Goal: Task Accomplishment & Management: Use online tool/utility

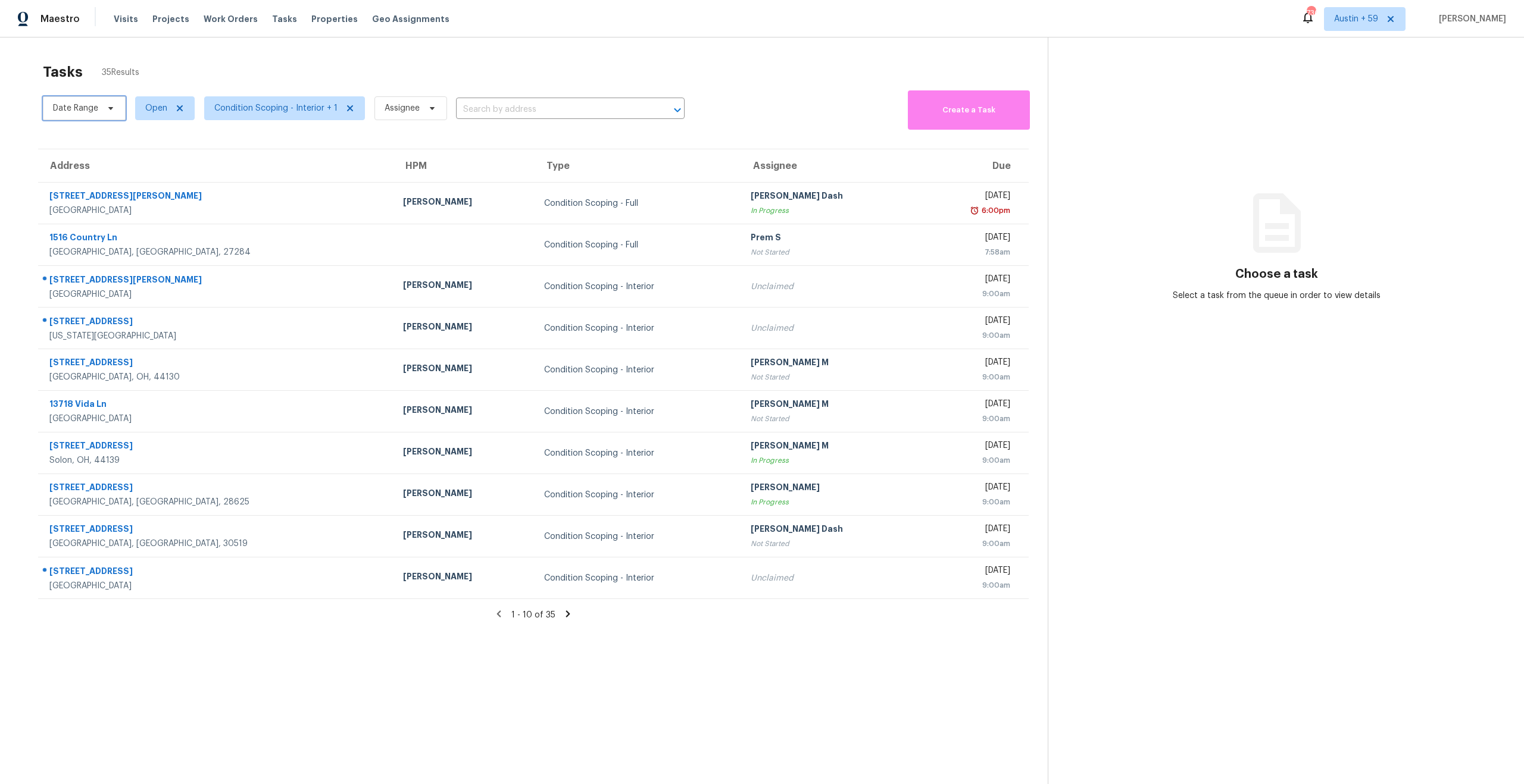
click at [90, 113] on span "Date Range" at bounding box center [75, 108] width 45 height 12
click at [139, 111] on span "Open" at bounding box center [165, 108] width 60 height 24
click at [160, 153] on label "Closed" at bounding box center [163, 159] width 43 height 12
click at [150, 153] on input "Closed" at bounding box center [145, 157] width 8 height 8
checkbox input "true"
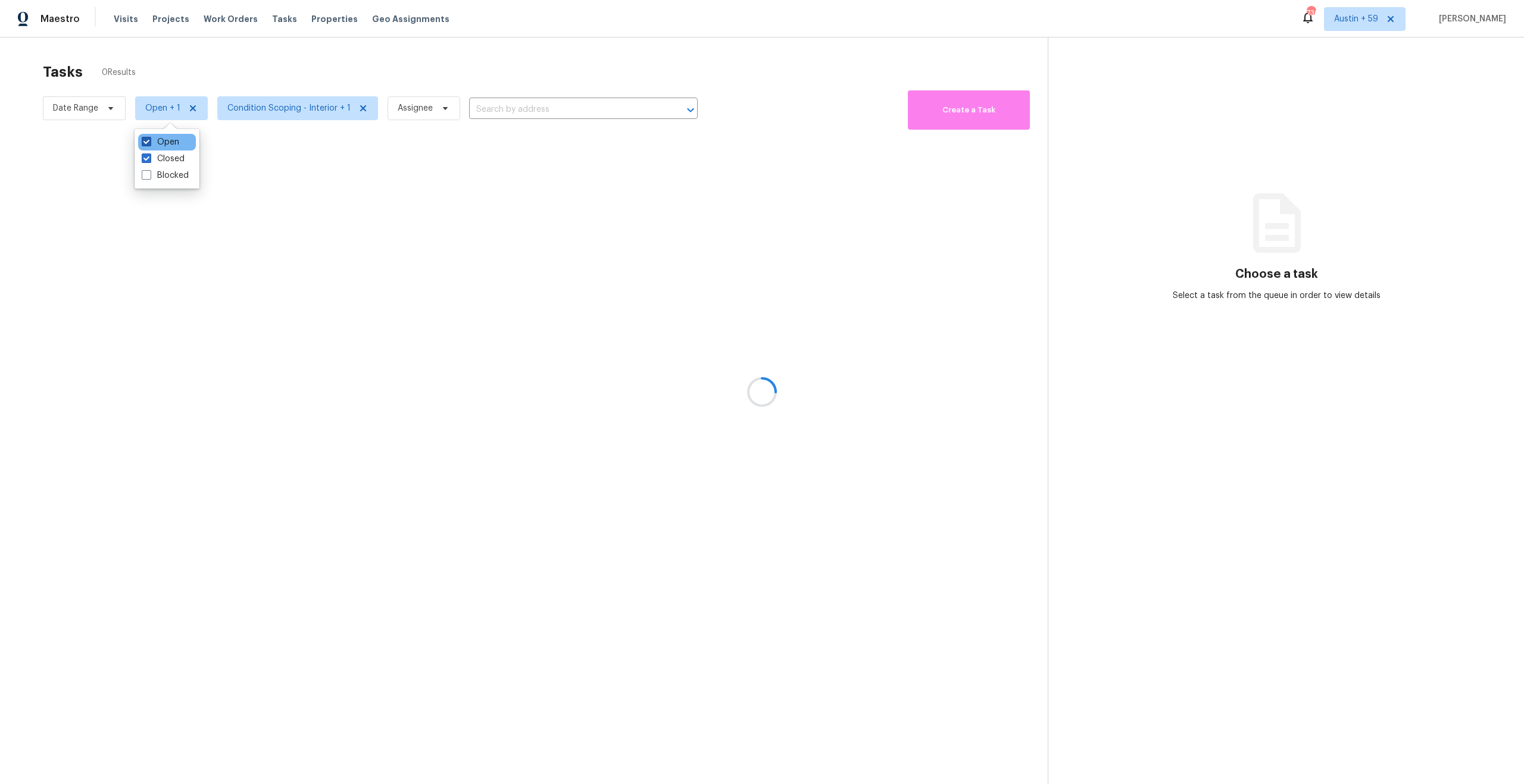
click at [162, 140] on label "Open" at bounding box center [160, 142] width 37 height 12
click at [150, 140] on input "Open" at bounding box center [145, 140] width 8 height 8
checkbox input "false"
click at [266, 113] on div at bounding box center [762, 392] width 1524 height 784
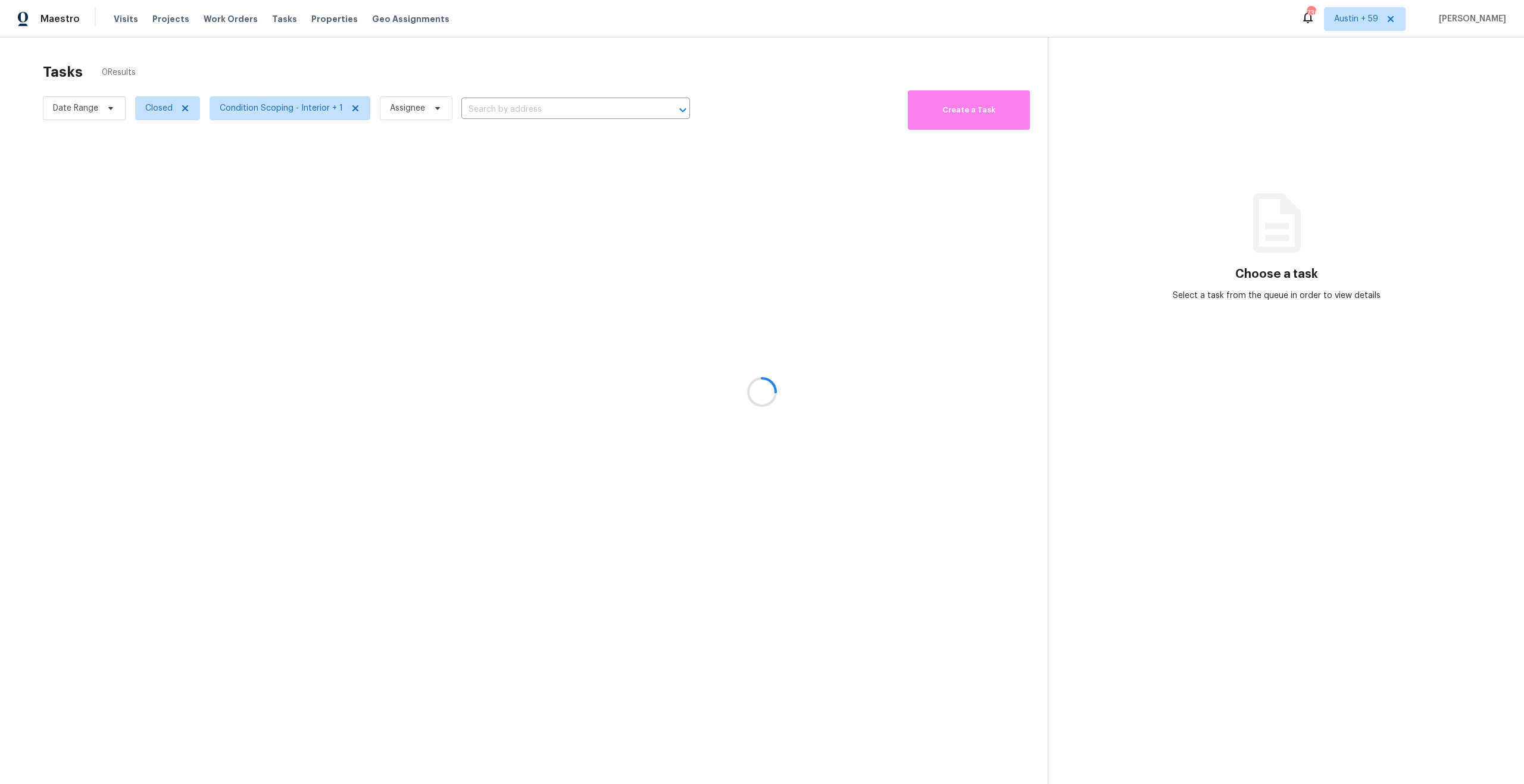
click at [266, 113] on div at bounding box center [762, 392] width 1524 height 784
click at [228, 106] on div at bounding box center [762, 392] width 1524 height 784
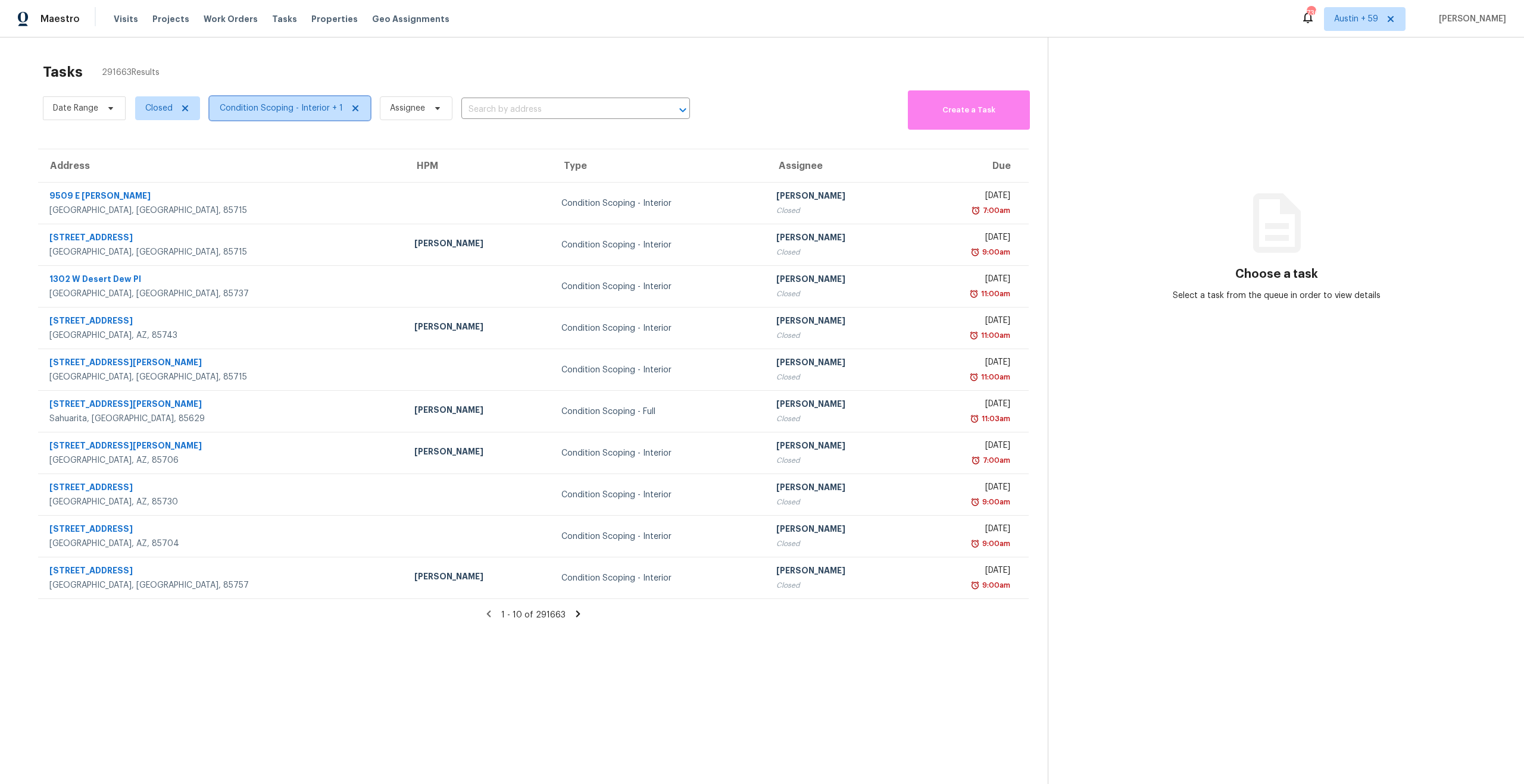
click at [228, 106] on span "Condition Scoping - Interior + 1" at bounding box center [281, 108] width 123 height 12
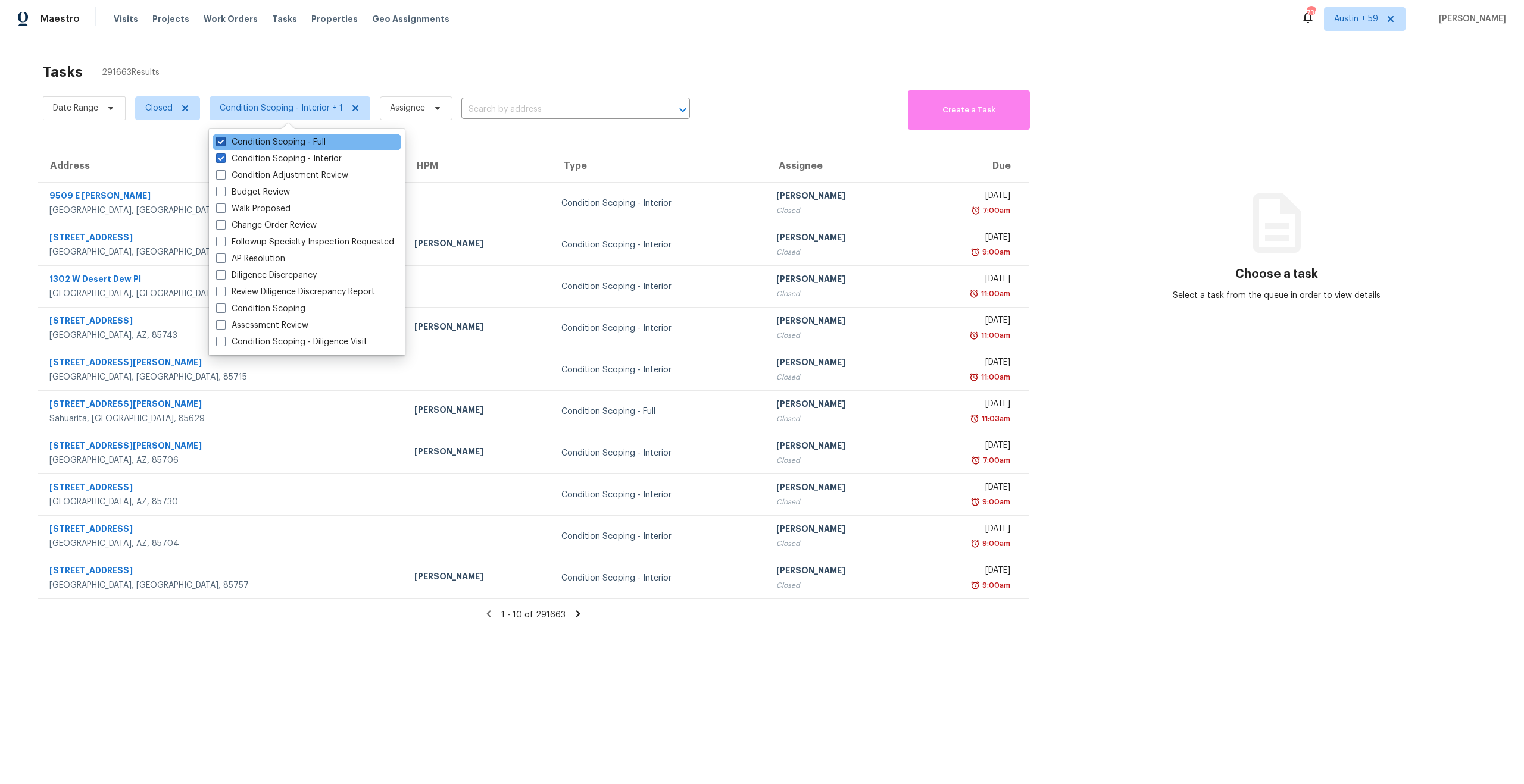
click at [258, 142] on label "Condition Scoping - Full" at bounding box center [271, 142] width 110 height 12
click at [224, 142] on input "Condition Scoping - Full" at bounding box center [219, 140] width 8 height 8
checkbox input "false"
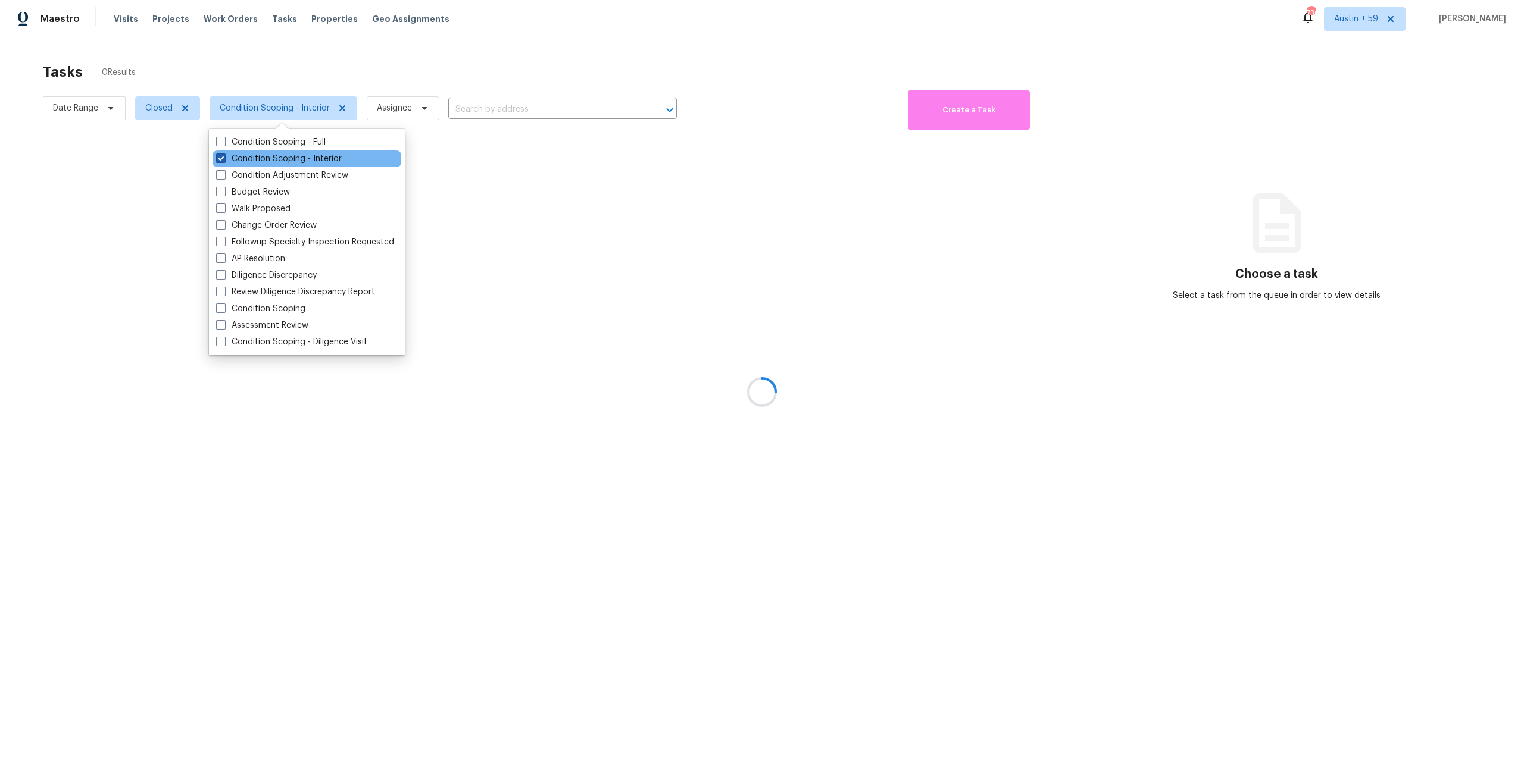
click at [258, 158] on label "Condition Scoping - Interior" at bounding box center [279, 159] width 125 height 12
click at [224, 158] on input "Condition Scoping - Interior" at bounding box center [219, 157] width 8 height 8
checkbox input "false"
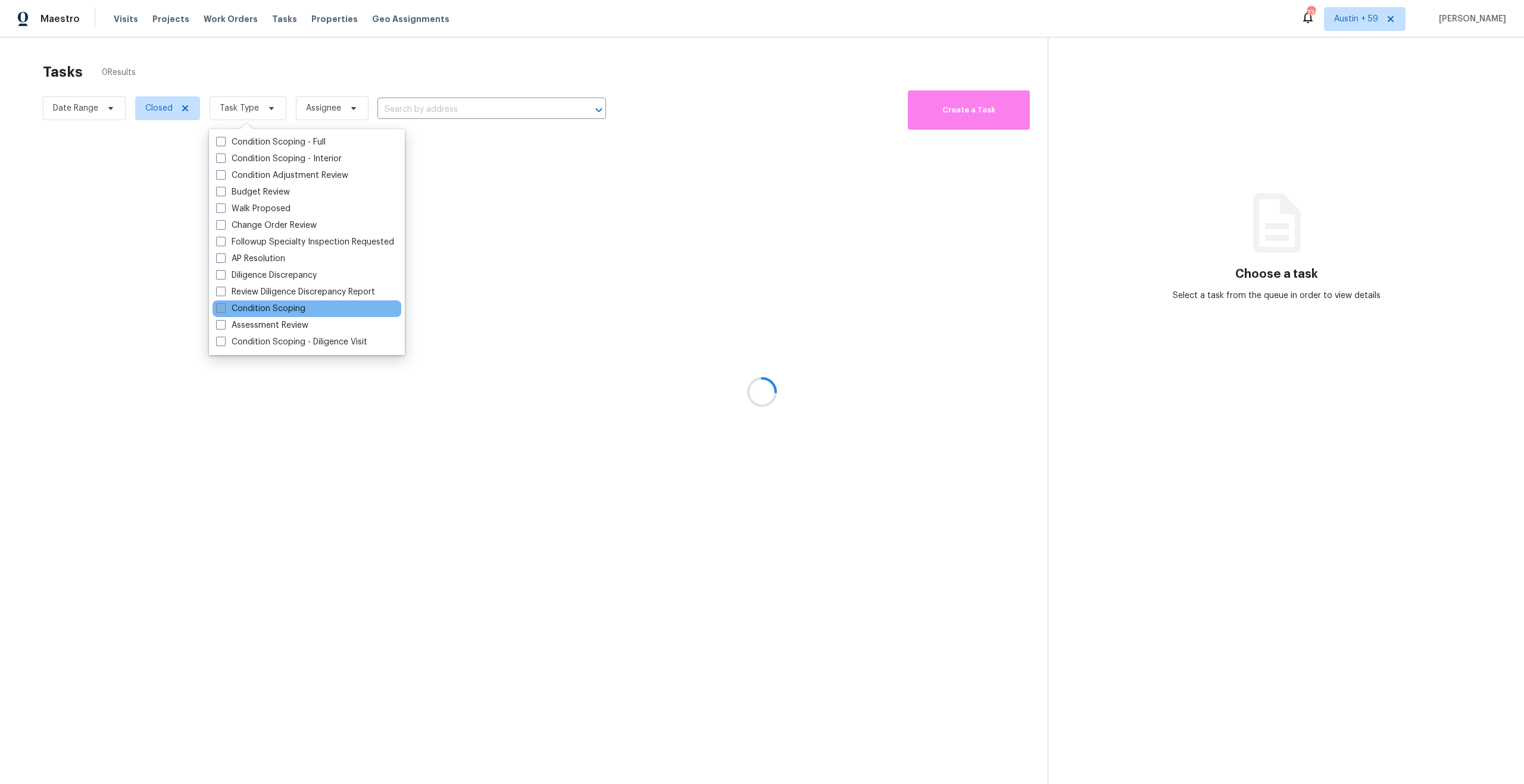
click at [266, 307] on label "Condition Scoping" at bounding box center [260, 309] width 89 height 12
click at [224, 307] on input "Condition Scoping" at bounding box center [219, 307] width 8 height 8
checkbox input "true"
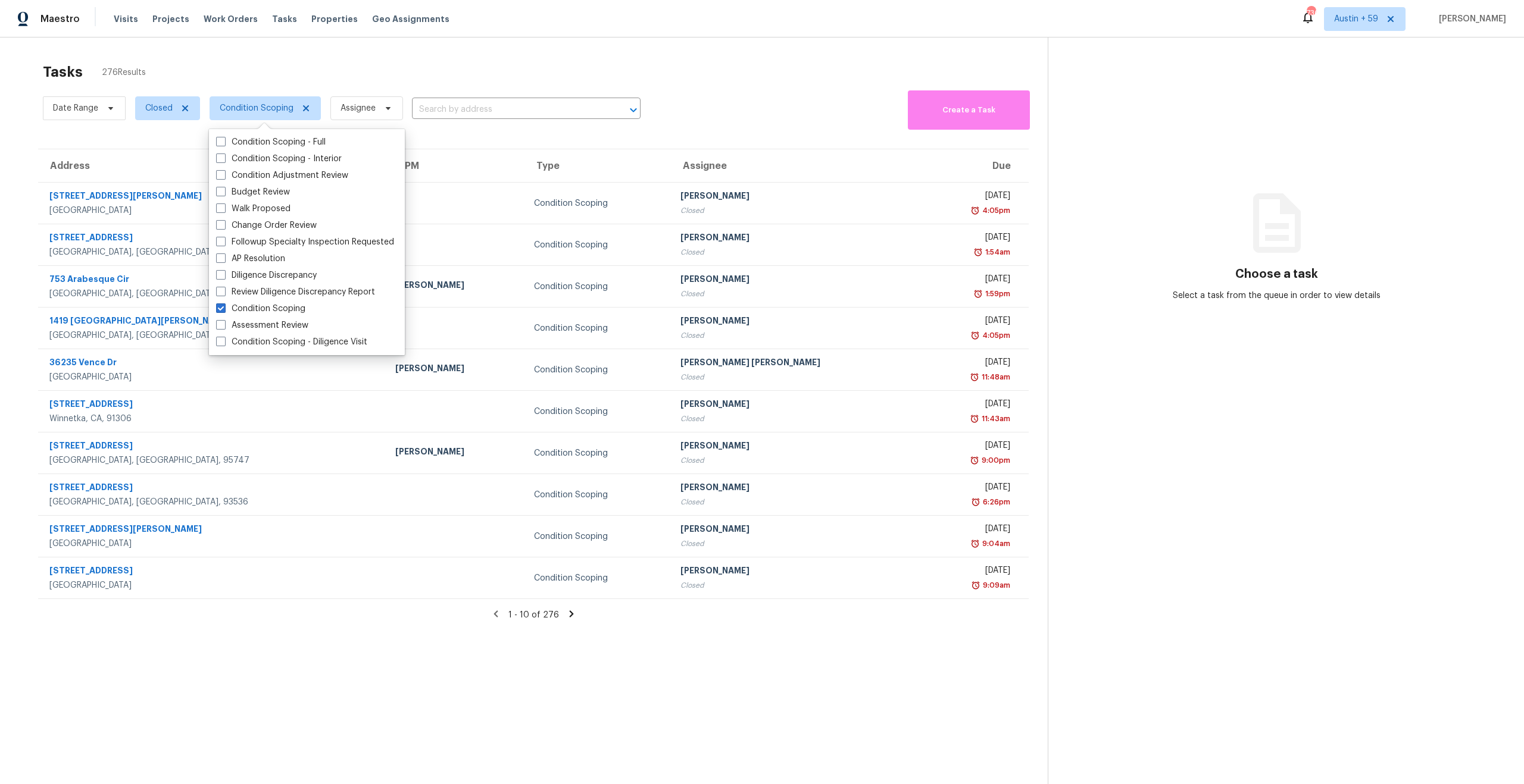
click at [326, 60] on div "Tasks 276 Results" at bounding box center [545, 72] width 1005 height 31
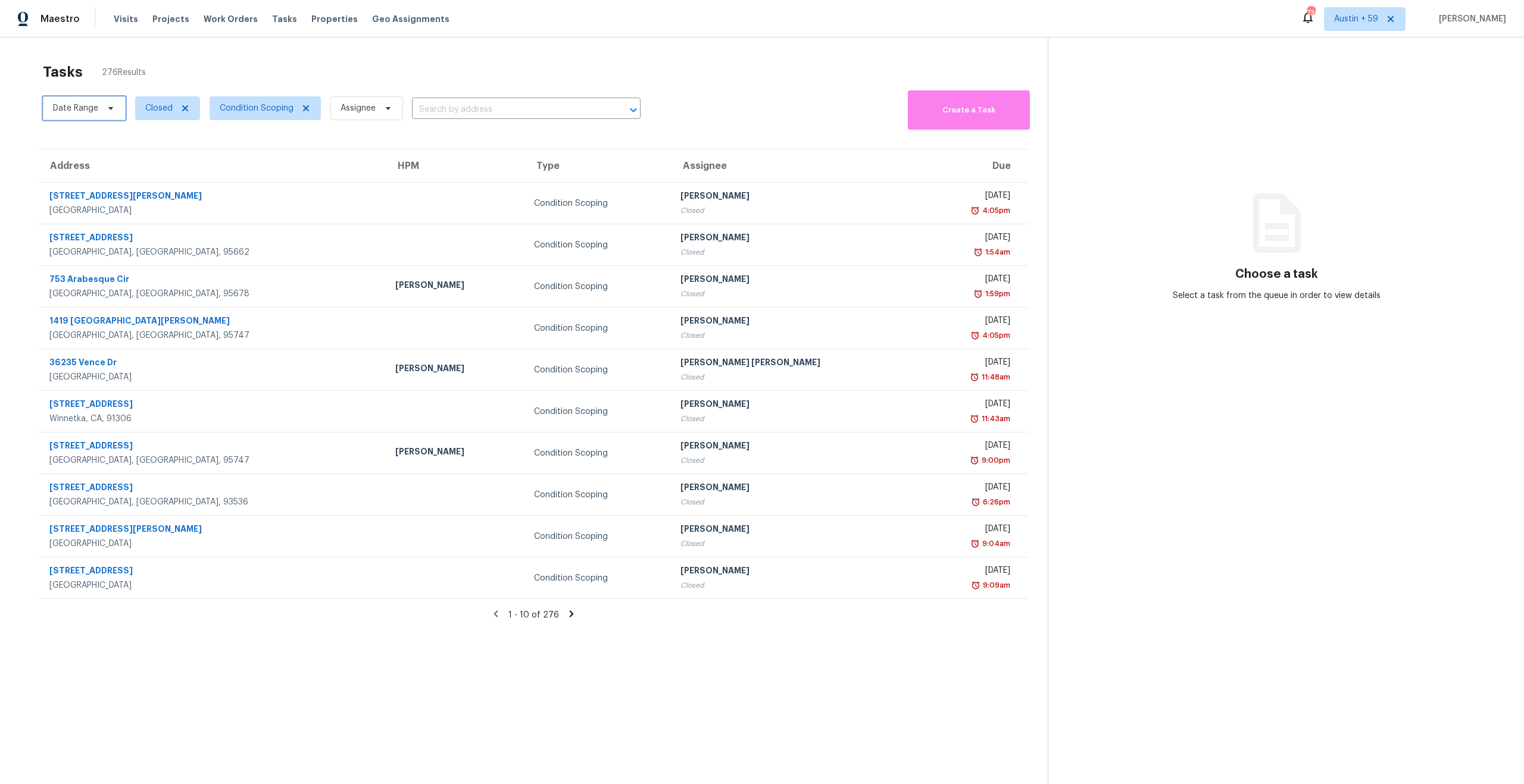
click at [89, 103] on span "Date Range" at bounding box center [75, 108] width 45 height 12
click at [97, 143] on input "text" at bounding box center [109, 148] width 118 height 24
select select "9"
select select "2025"
select select "10"
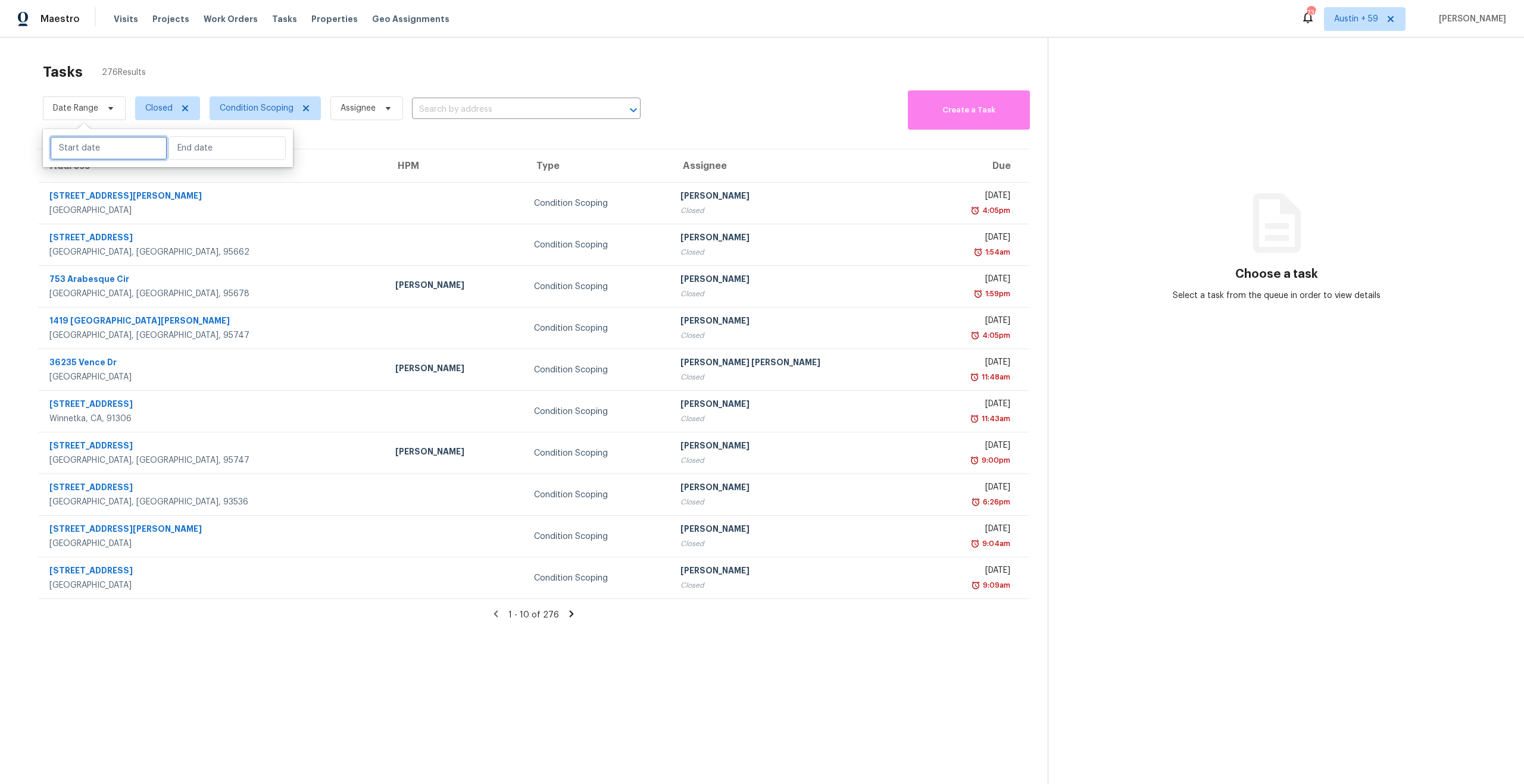
select select "2025"
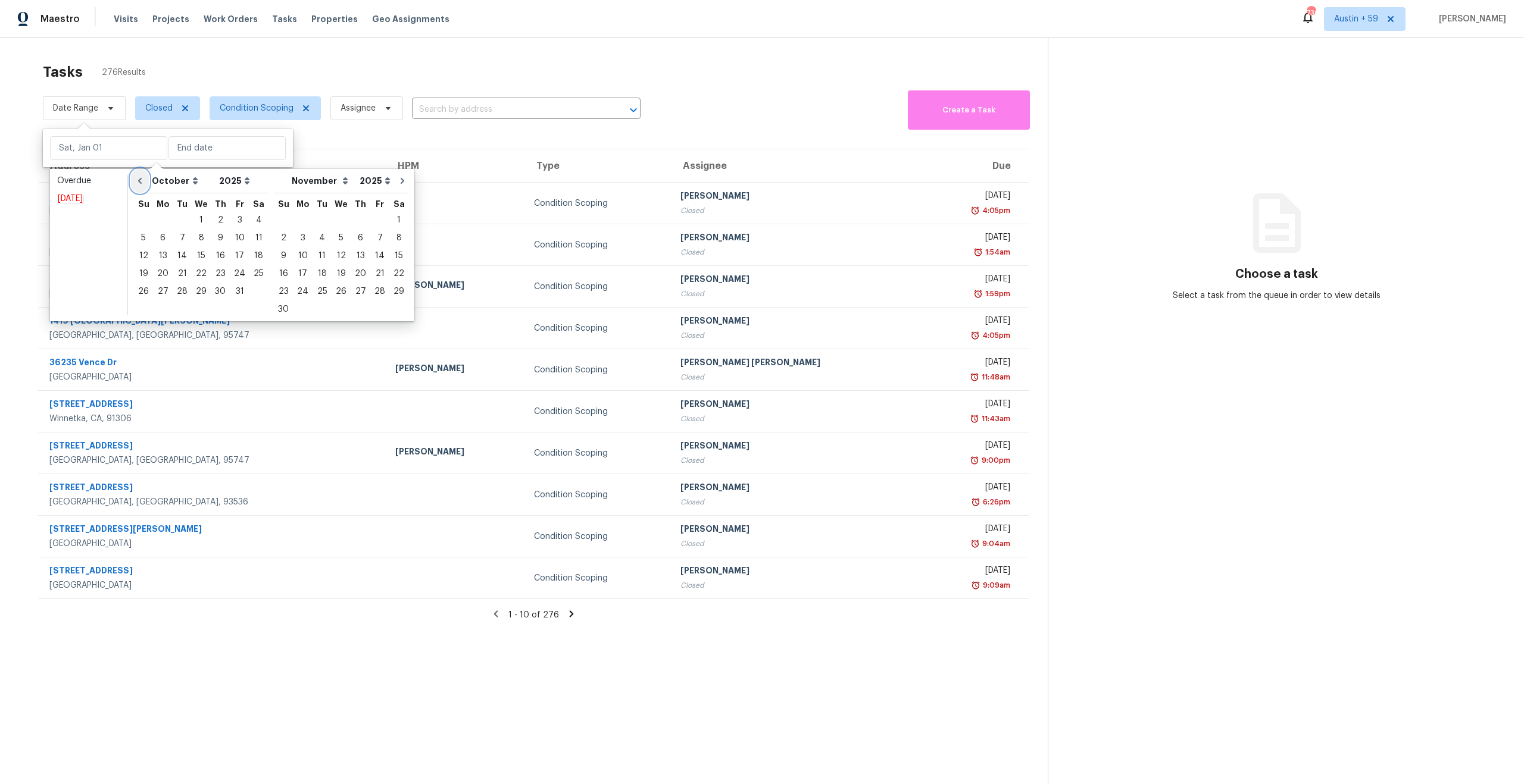
click at [142, 183] on icon "Go to previous month" at bounding box center [140, 181] width 10 height 10
select select "8"
select select "9"
click at [161, 286] on div "29" at bounding box center [163, 292] width 19 height 17
type input "Mon, Sep 29"
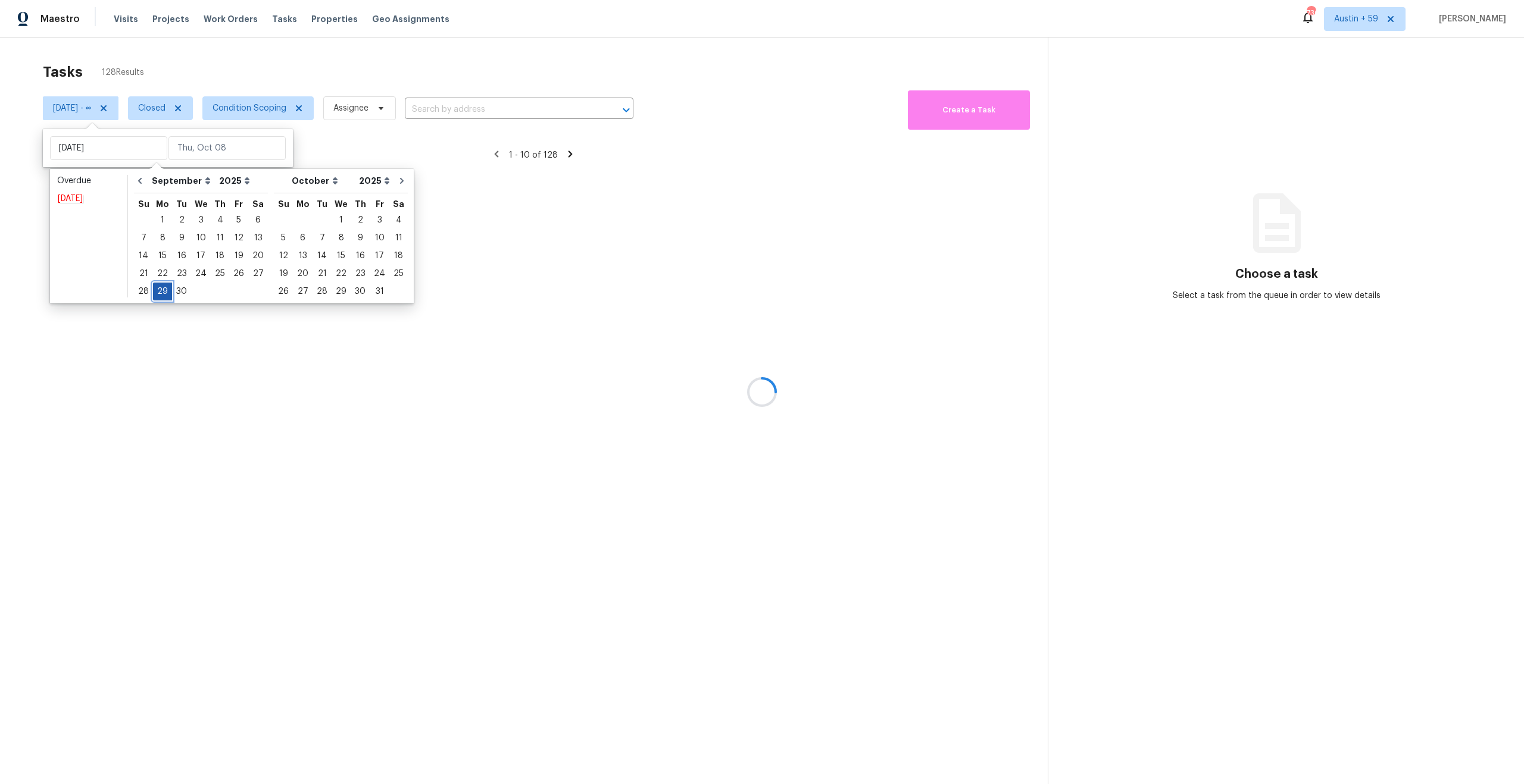
click at [161, 286] on div "29" at bounding box center [163, 292] width 19 height 17
type input "Mon, Sep 29"
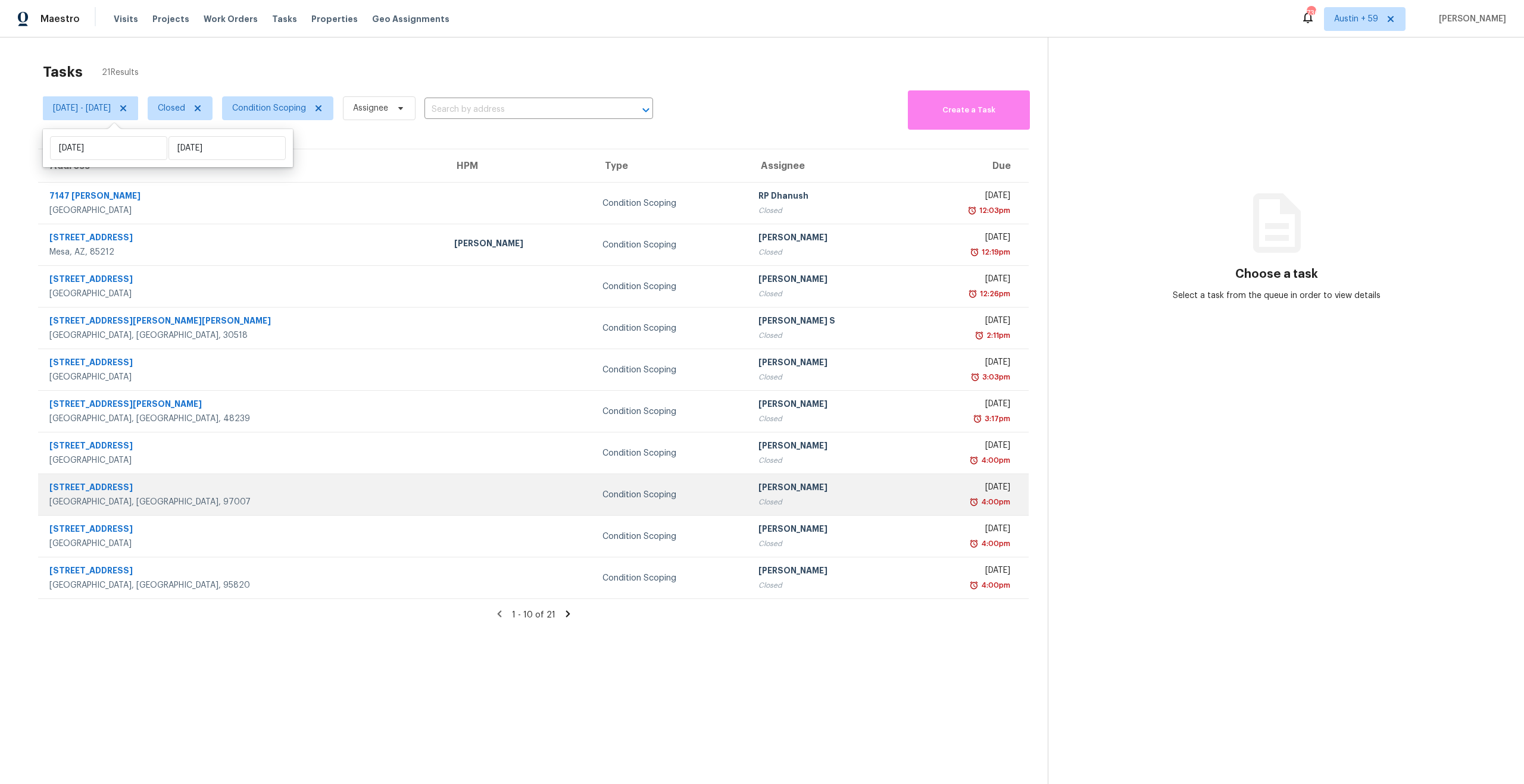
click at [445, 488] on td at bounding box center [519, 495] width 148 height 42
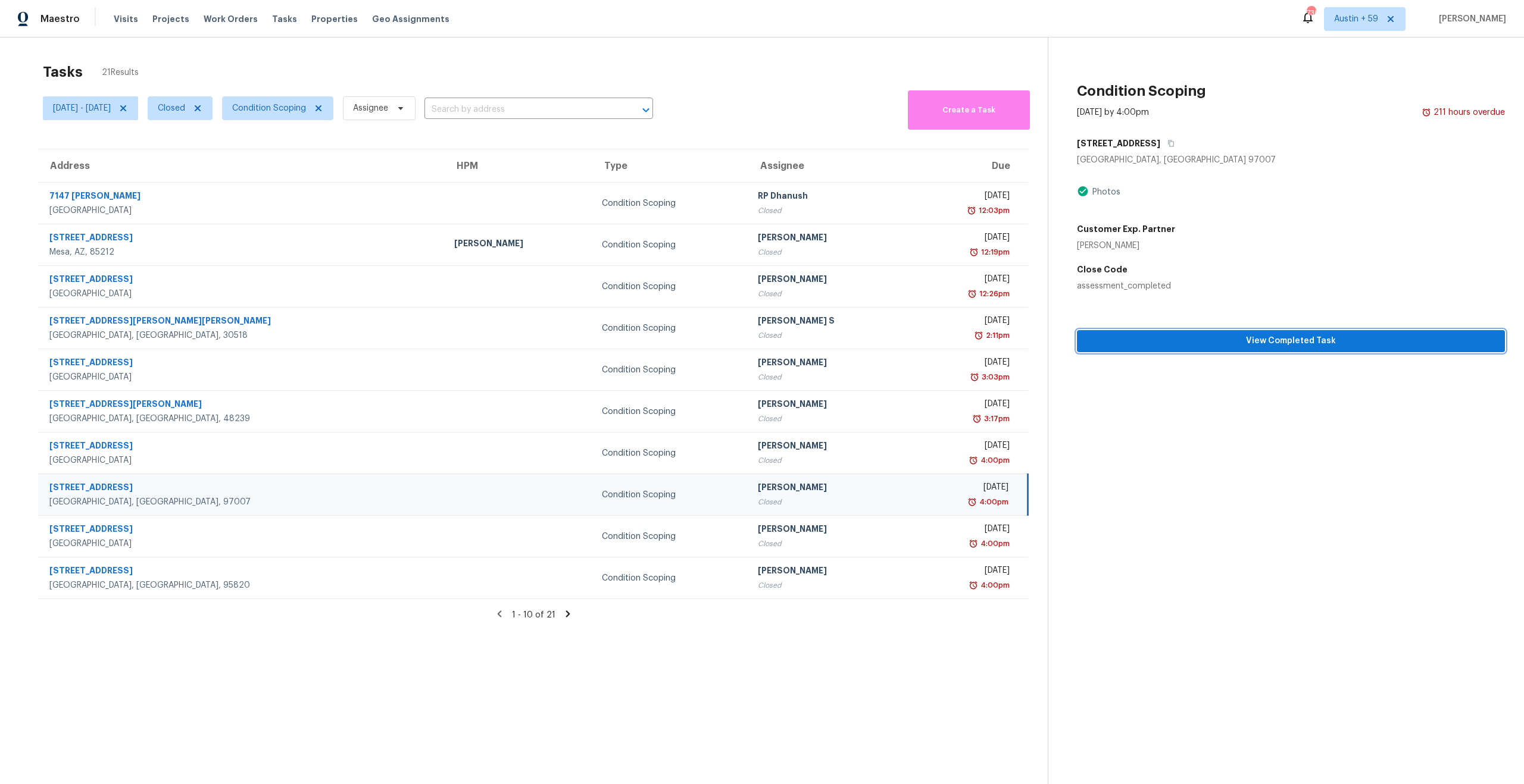
click at [1171, 339] on span "View Completed Task" at bounding box center [1291, 341] width 409 height 15
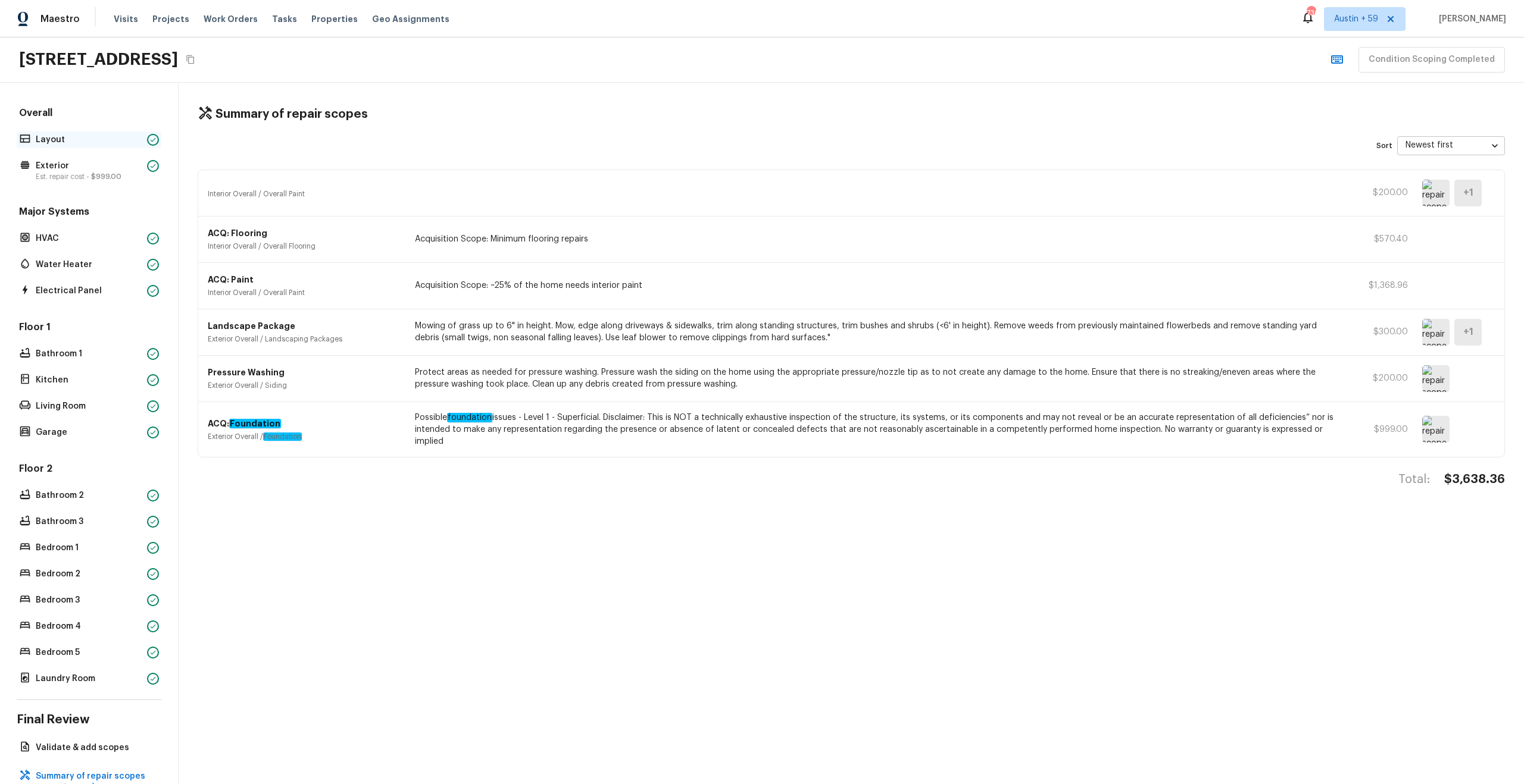
click at [104, 144] on p "Layout" at bounding box center [89, 140] width 107 height 12
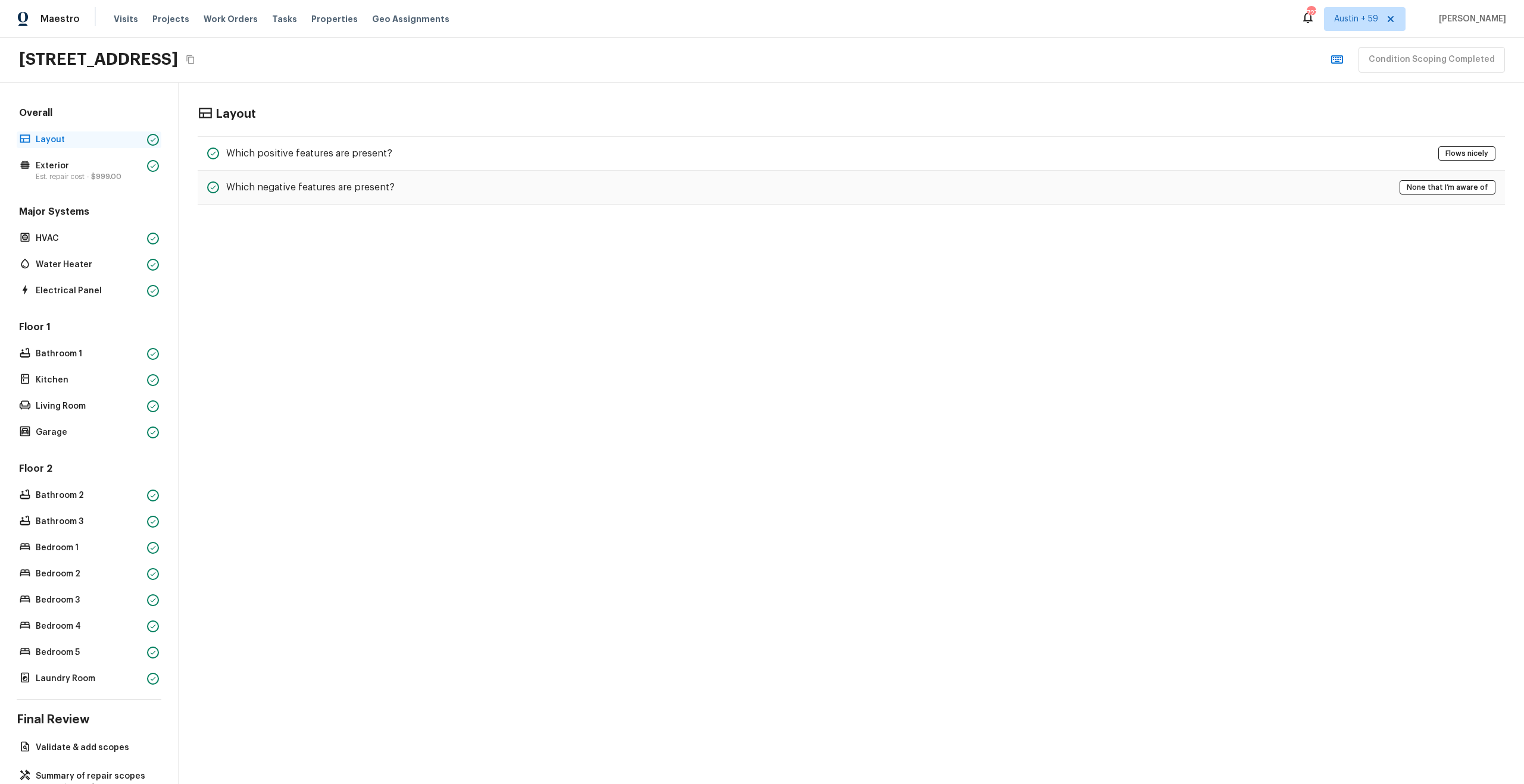
click at [48, 140] on p "Layout" at bounding box center [89, 140] width 107 height 12
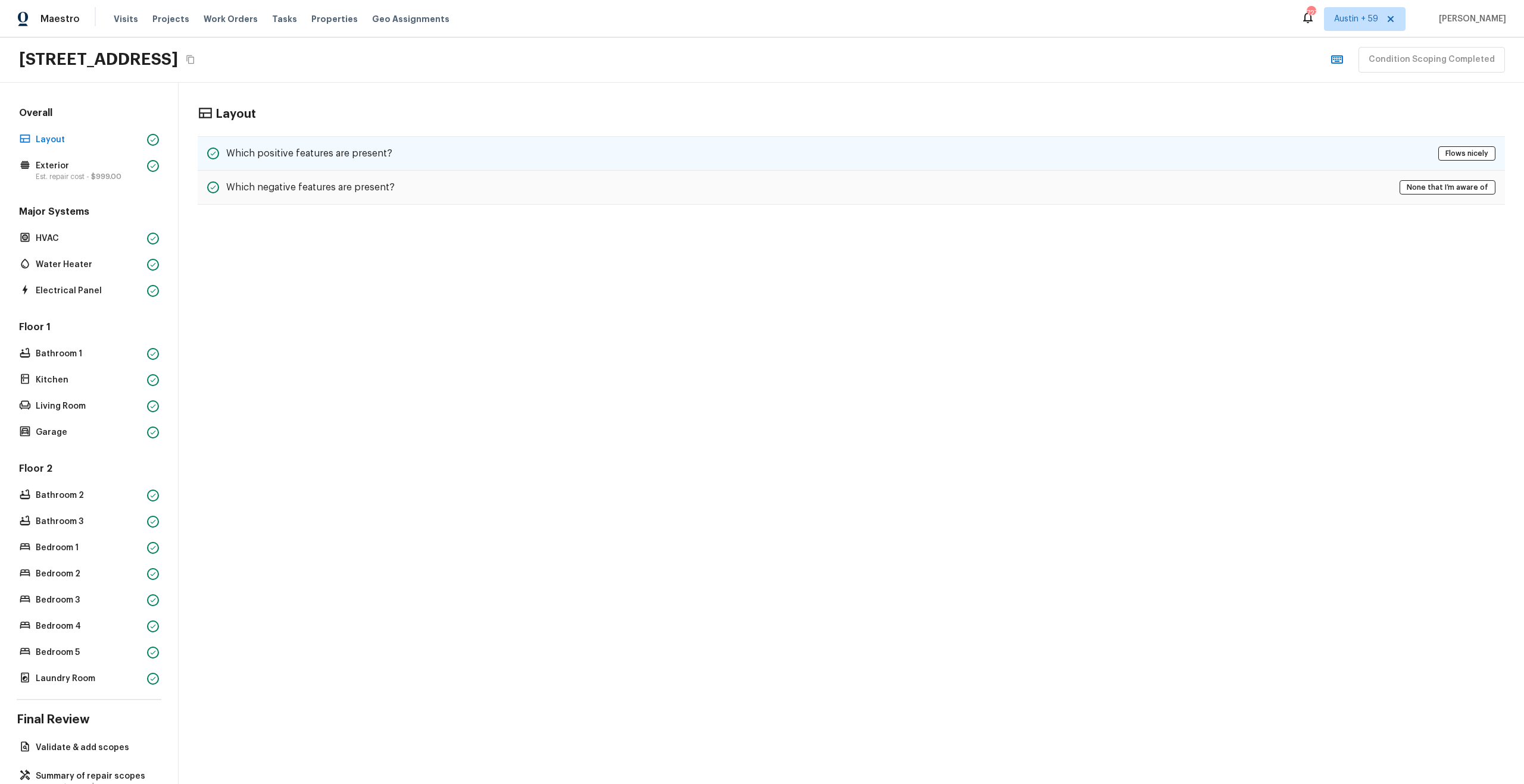
click at [673, 146] on div "Which positive features are present? Flows nicely" at bounding box center [851, 153] width 1307 height 34
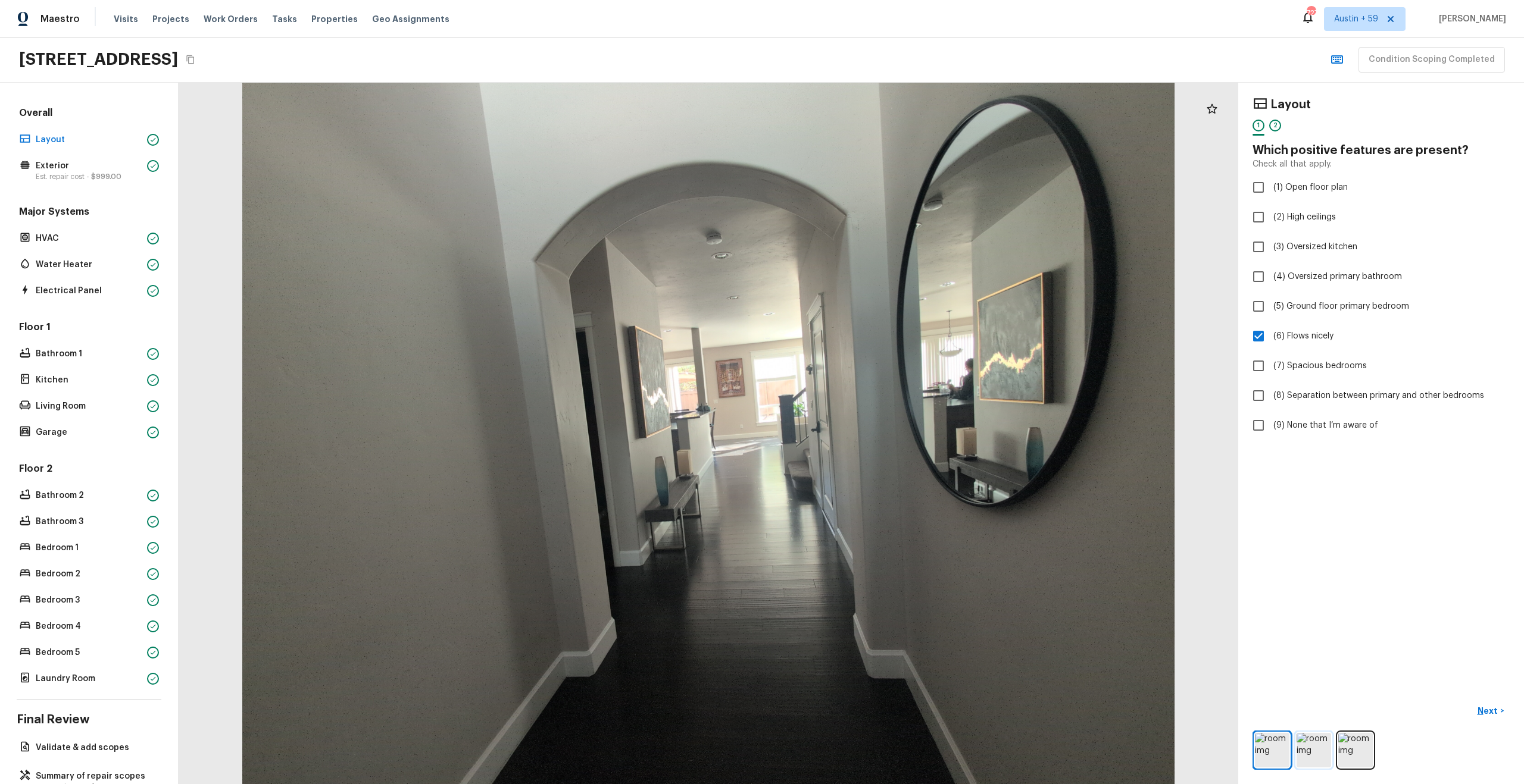
click at [1317, 745] on img at bounding box center [1314, 750] width 34 height 34
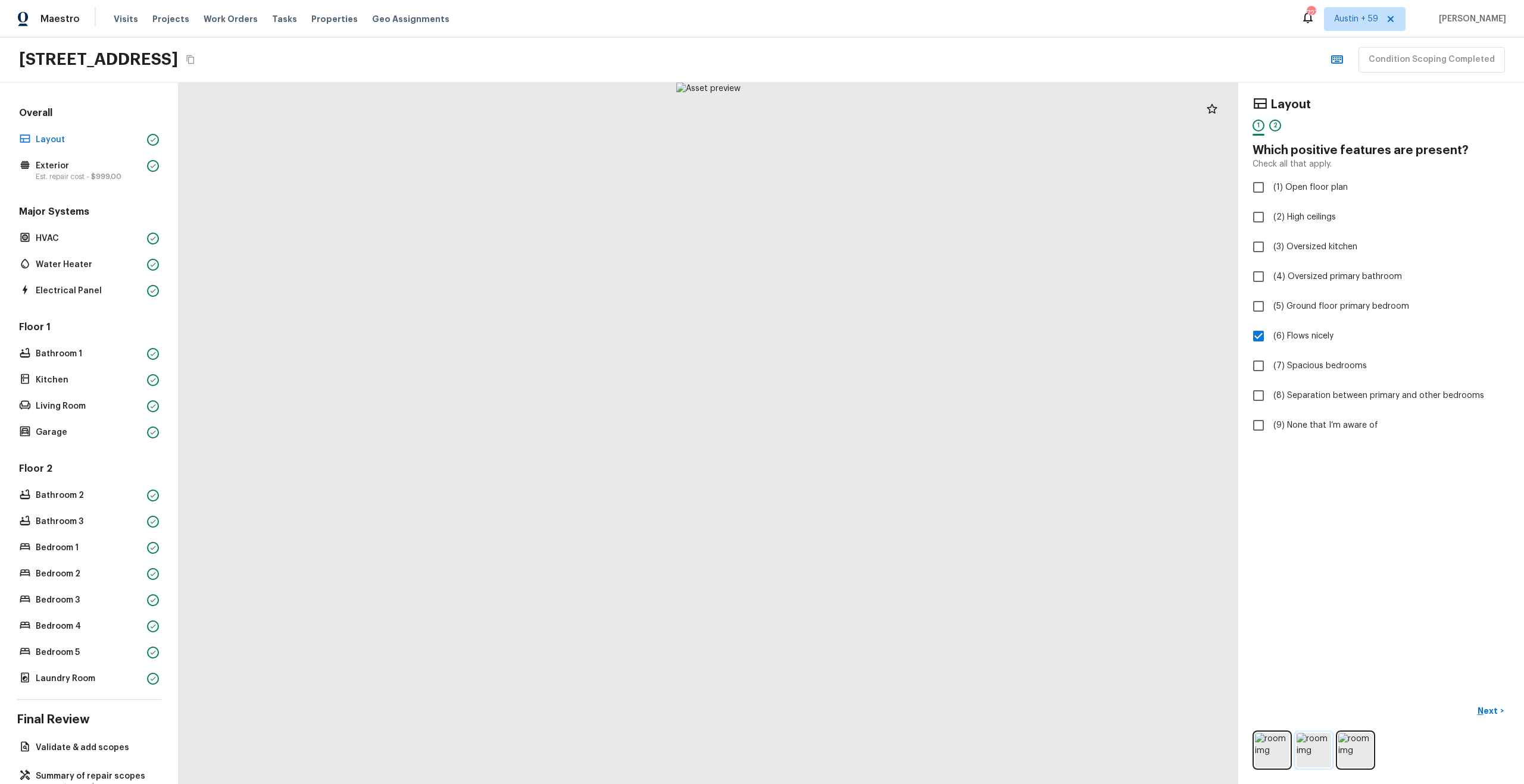
click at [1316, 747] on img at bounding box center [1314, 750] width 34 height 34
click at [1352, 747] on img at bounding box center [1355, 750] width 34 height 34
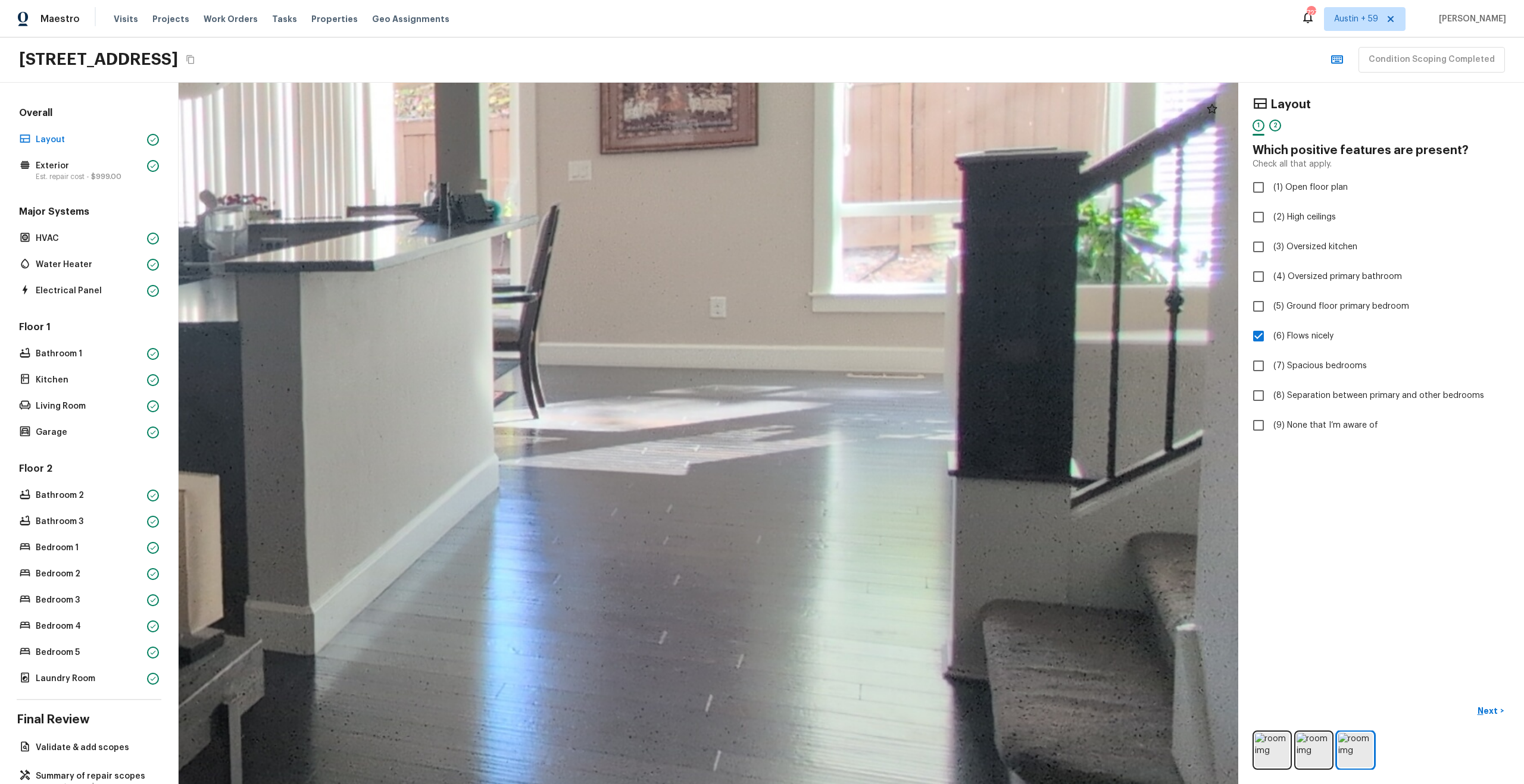
drag, startPoint x: 847, startPoint y: 379, endPoint x: 867, endPoint y: 469, distance: 92.2
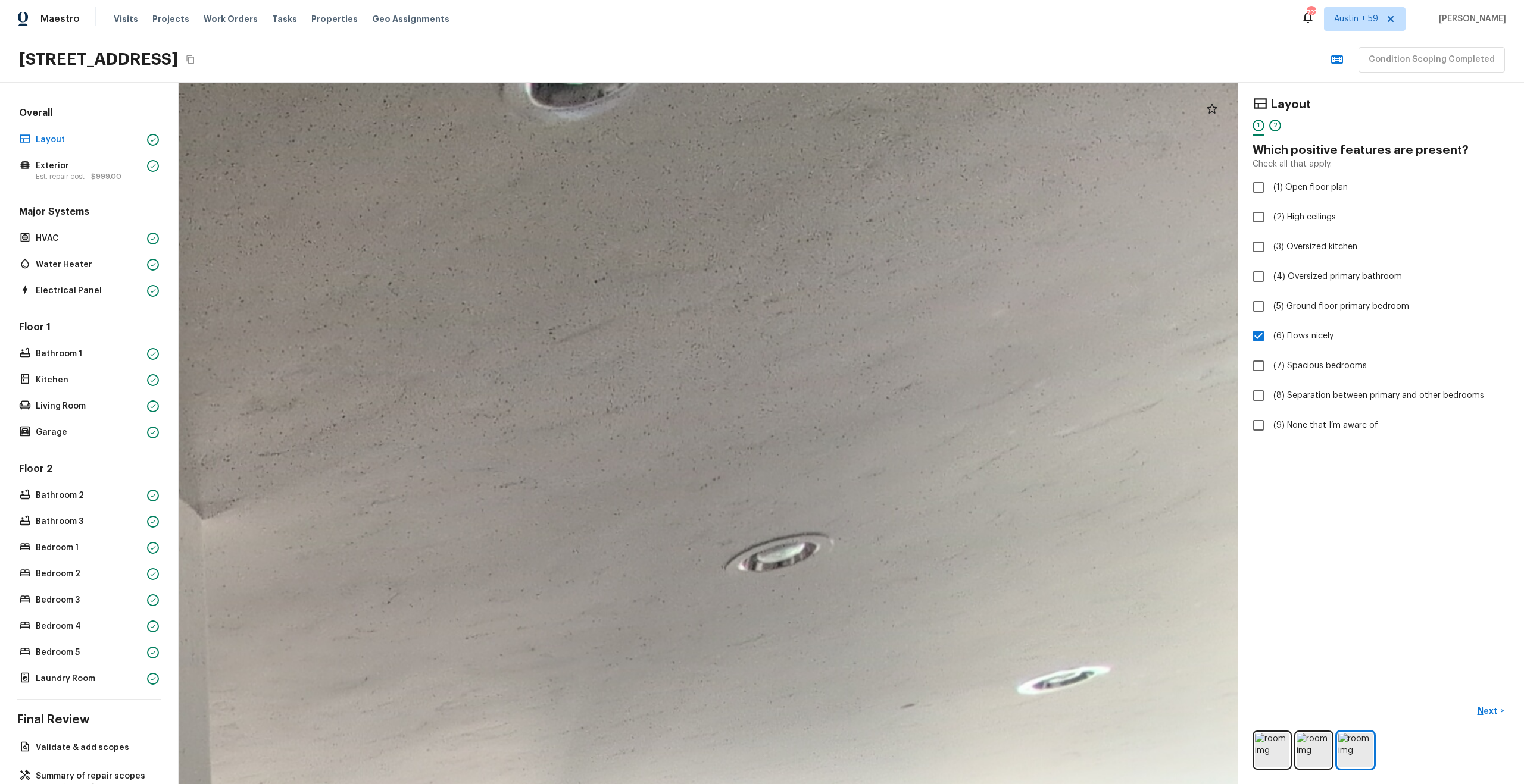
drag, startPoint x: 867, startPoint y: 469, endPoint x: 1049, endPoint y: 17, distance: 487.3
click at [1049, 17] on div "Maestro Visits Projects Work Orders Tasks Properties Geo Assignments 727 Austin…" at bounding box center [762, 392] width 1524 height 784
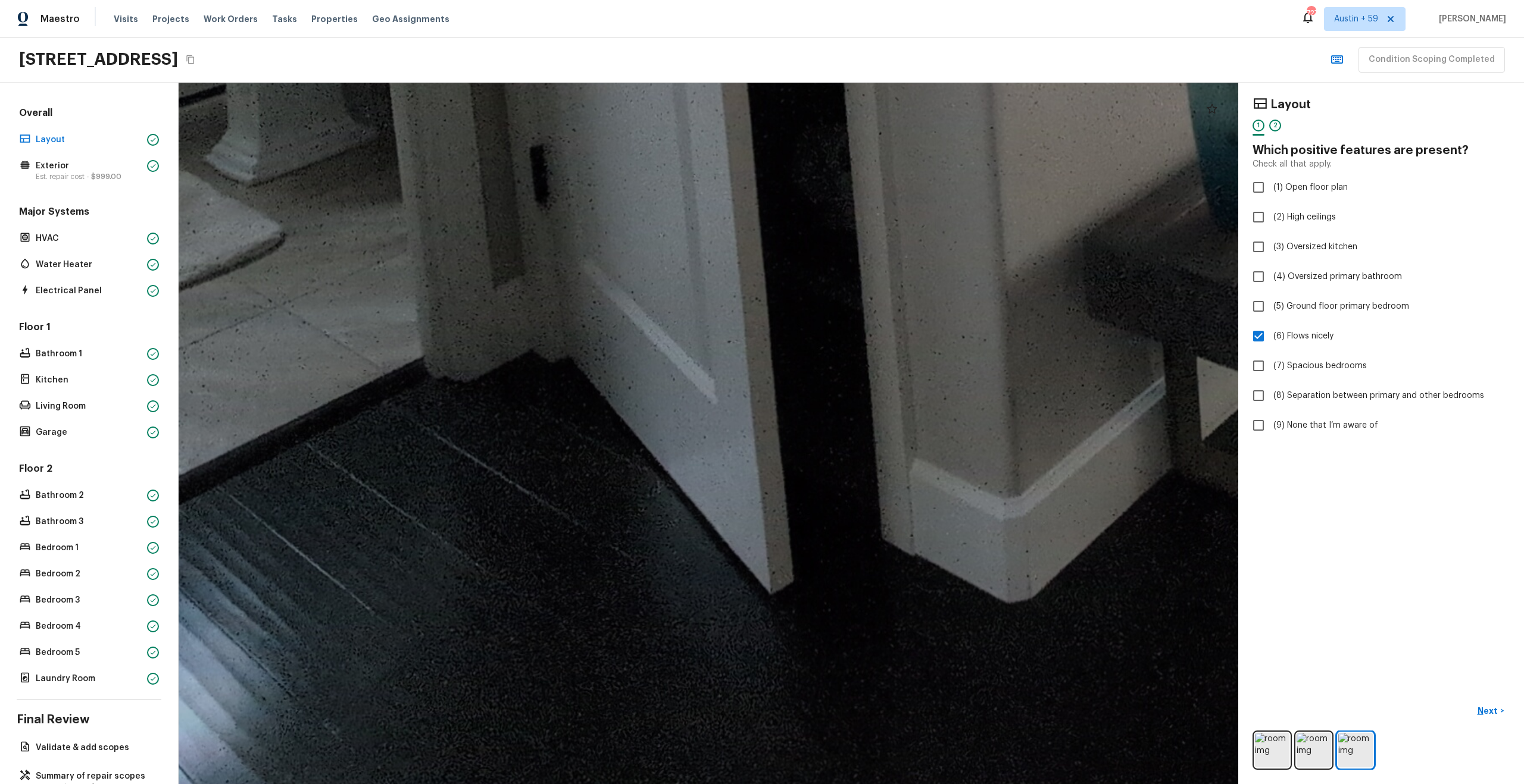
drag, startPoint x: 973, startPoint y: 77, endPoint x: 1180, endPoint y: 20, distance: 214.7
click at [1179, 20] on div "Maestro Visits Projects Work Orders Tasks Properties Geo Assignments 727 Austin…" at bounding box center [762, 392] width 1524 height 784
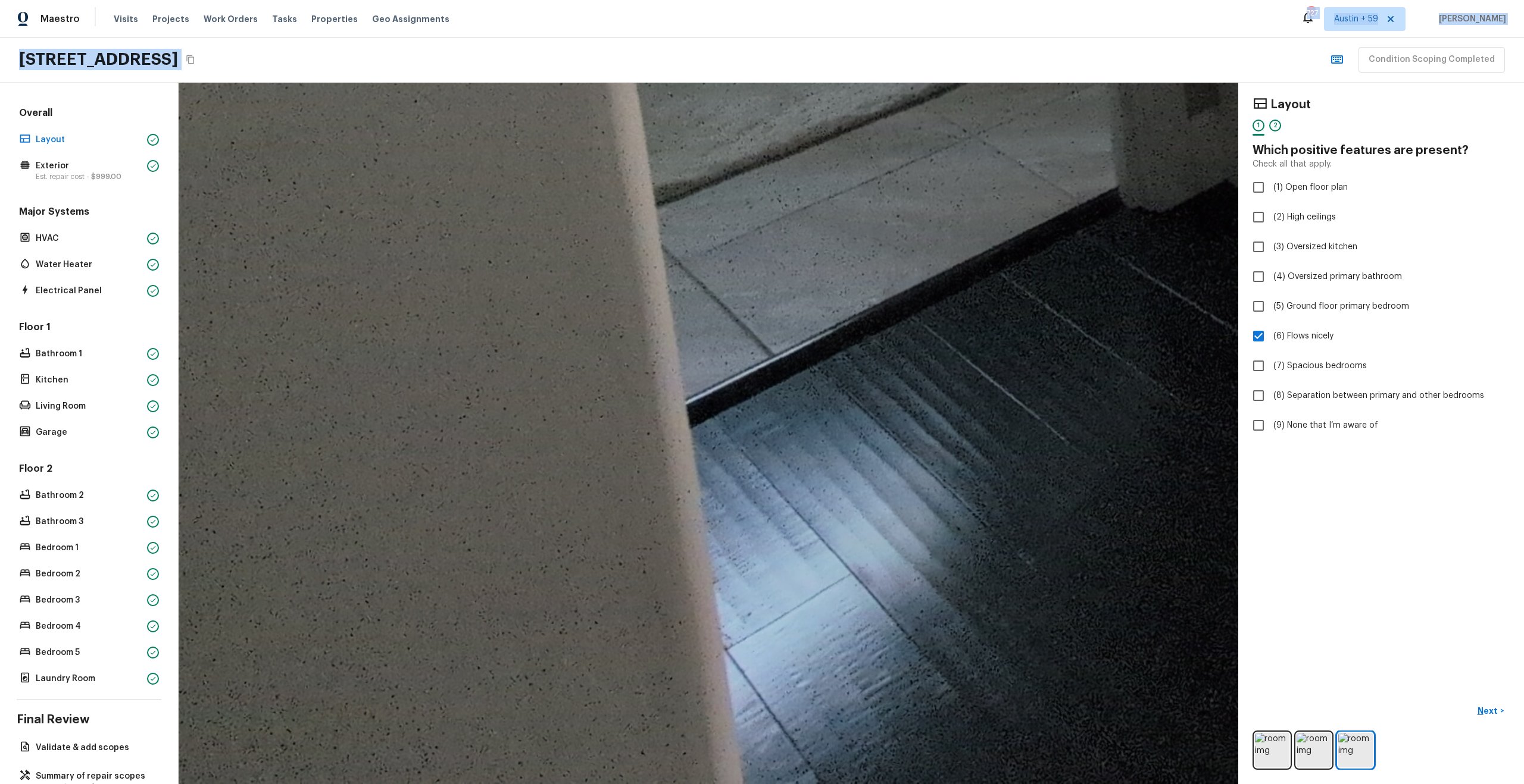
drag, startPoint x: 881, startPoint y: 133, endPoint x: 881, endPoint y: 240, distance: 107.0
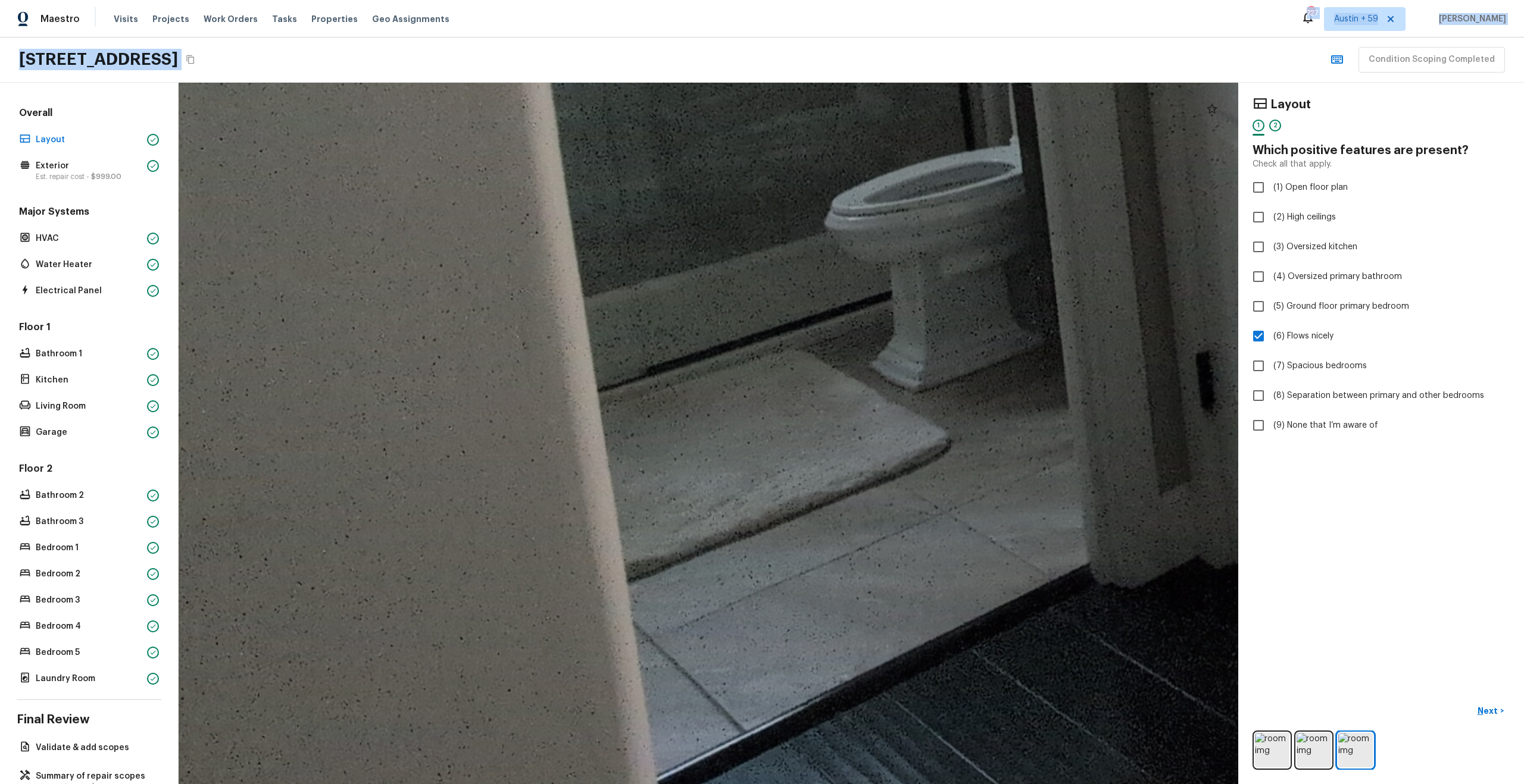
drag, startPoint x: 881, startPoint y: 240, endPoint x: 845, endPoint y: 395, distance: 159.1
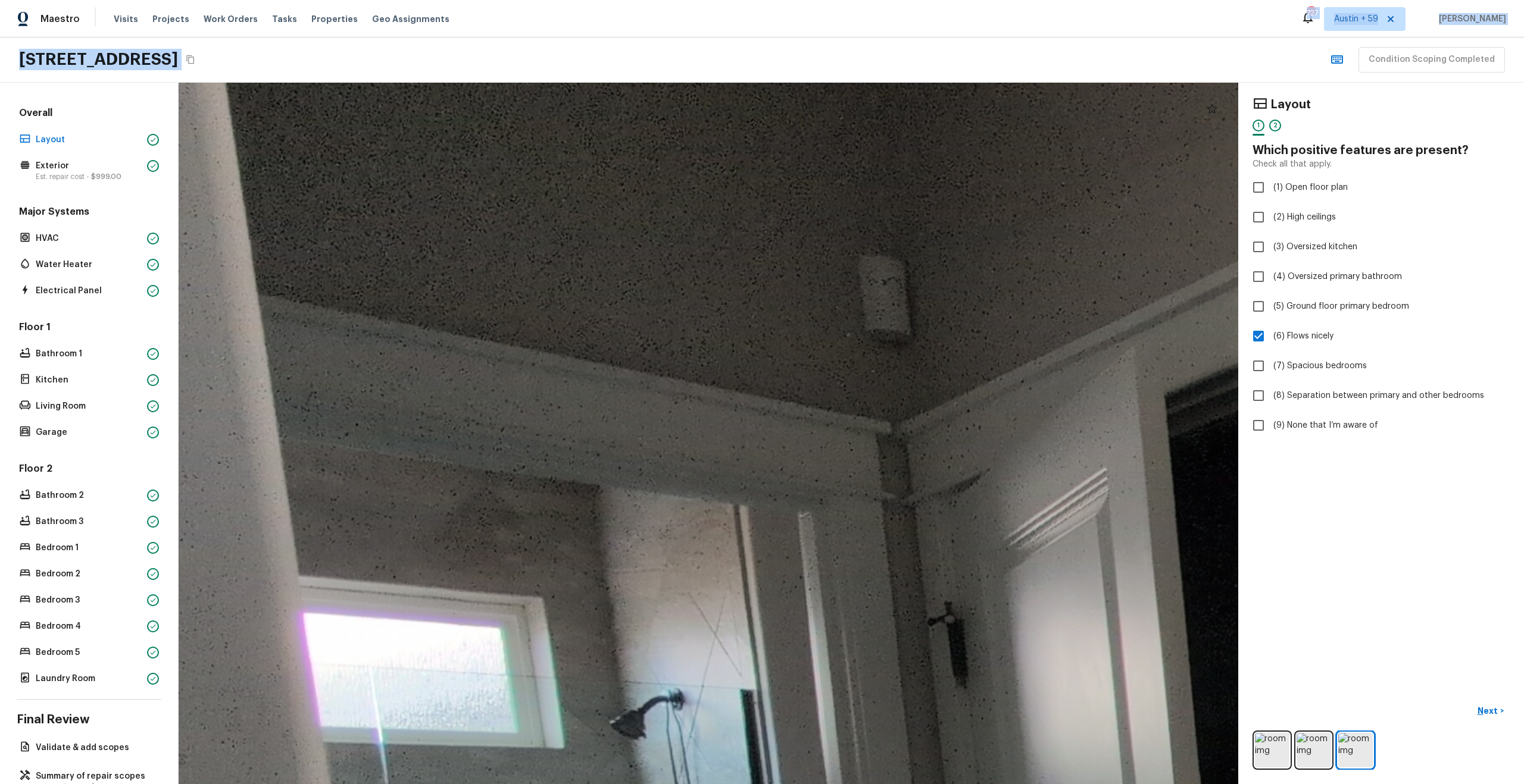
drag, startPoint x: 845, startPoint y: 403, endPoint x: 833, endPoint y: 125, distance: 278.3
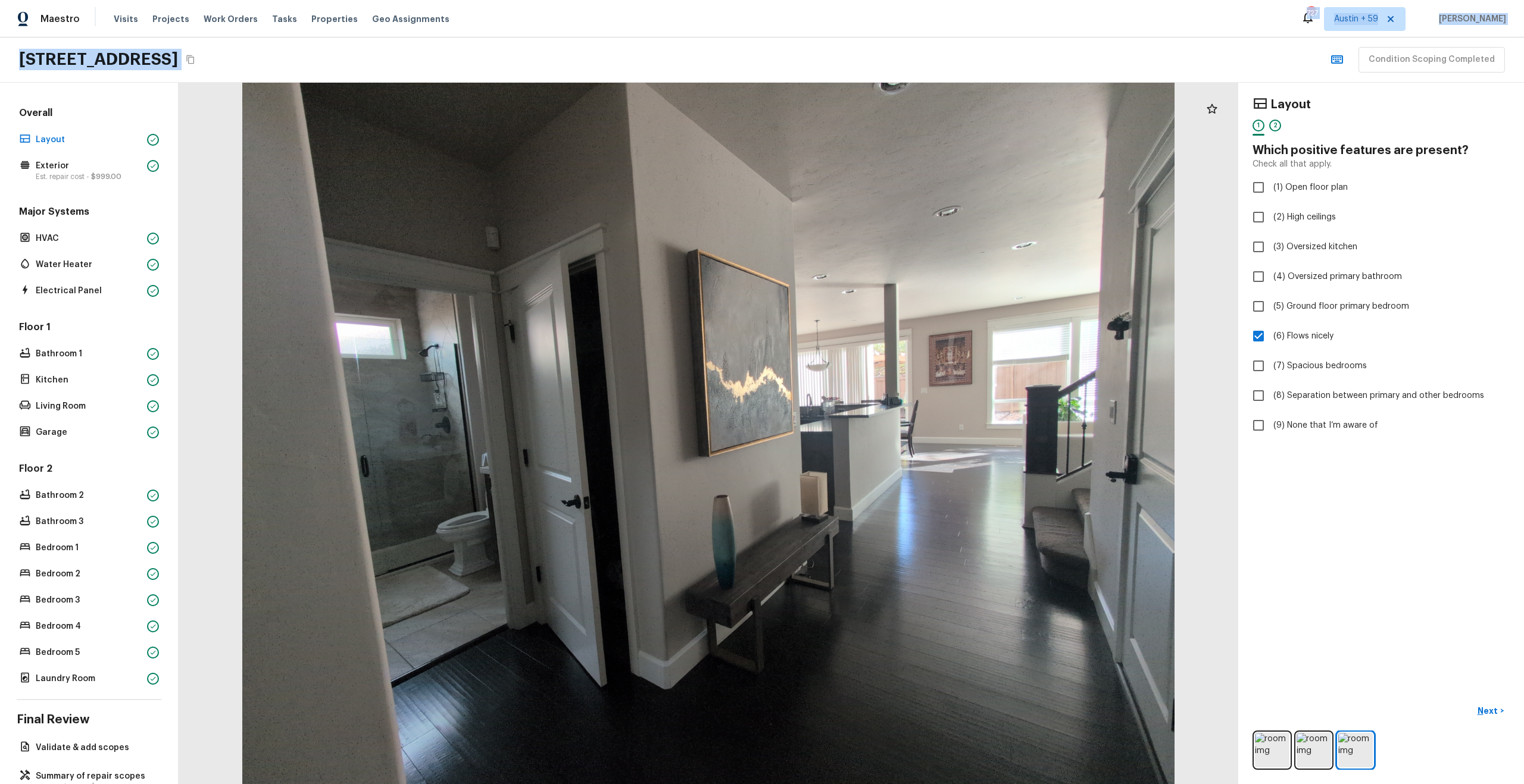
click at [1330, 495] on div "Layout 1 2 Which positive features are present? Check all that apply. (1) Open …" at bounding box center [1381, 433] width 286 height 701
click at [1270, 193] on input "(1) Open floor plan" at bounding box center [1258, 187] width 25 height 25
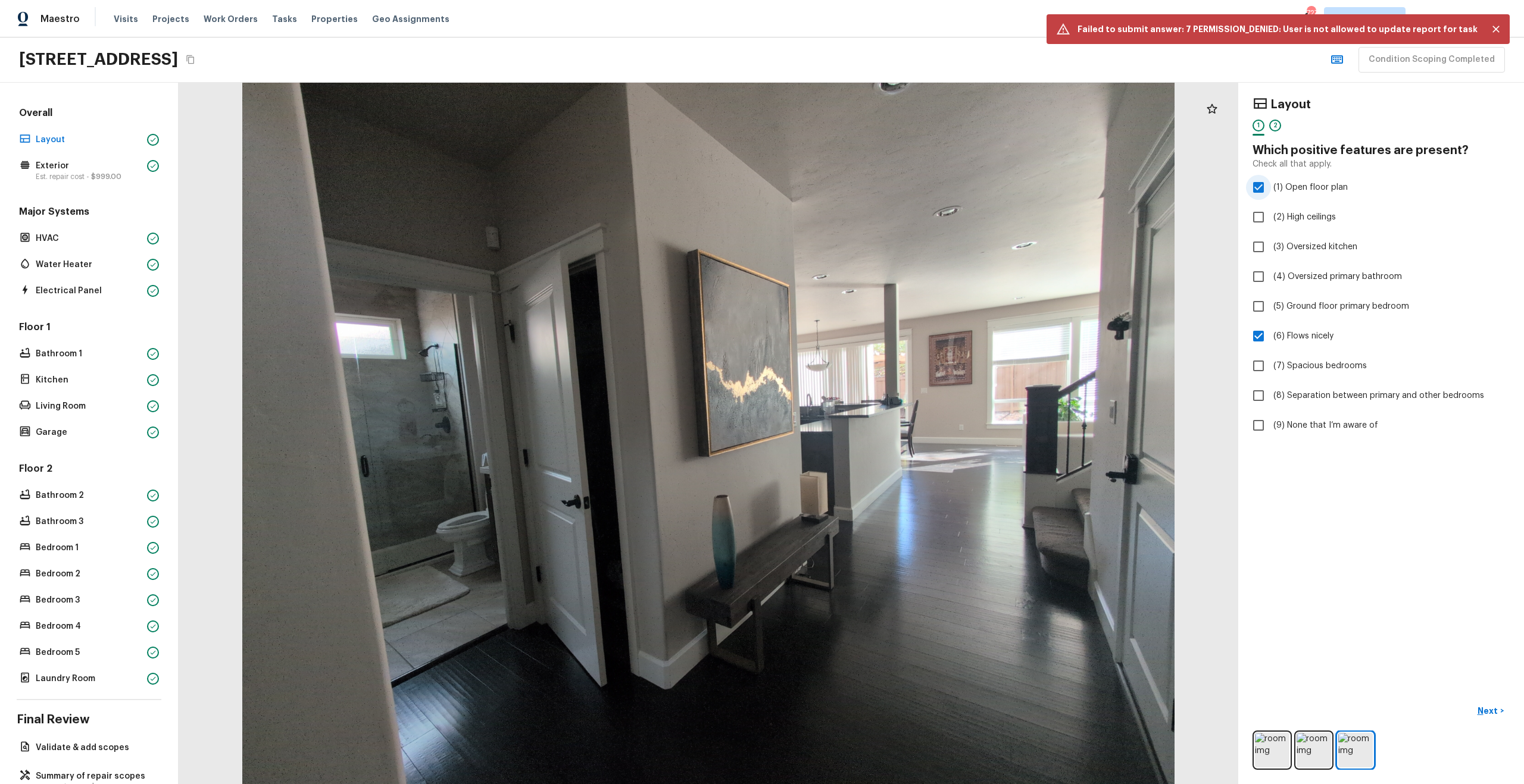
click at [1270, 193] on input "(1) Open floor plan" at bounding box center [1258, 187] width 25 height 25
checkbox input "false"
click at [1273, 127] on div "2" at bounding box center [1275, 125] width 12 height 12
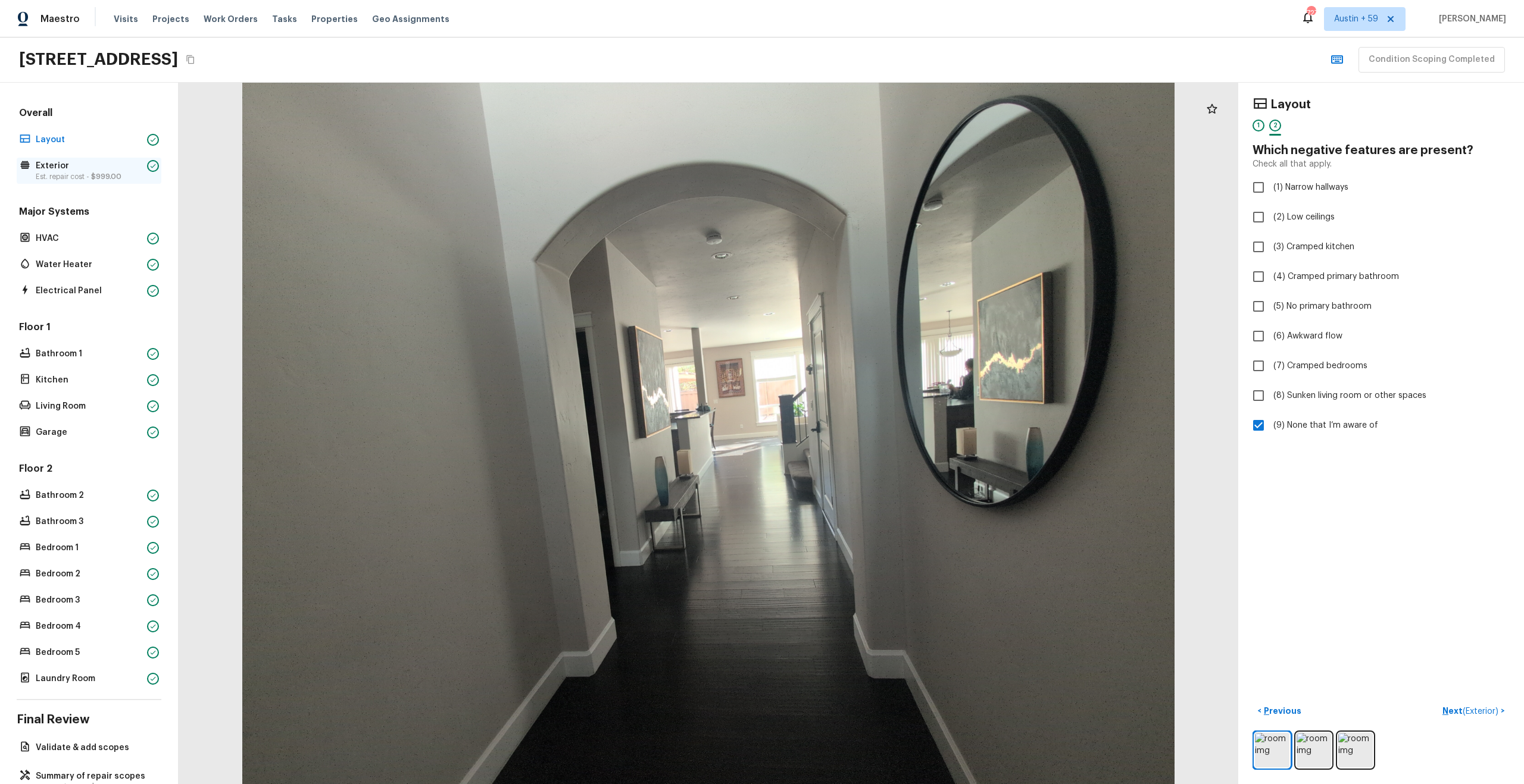
click at [112, 175] on span "$999.00" at bounding box center [106, 177] width 30 height 7
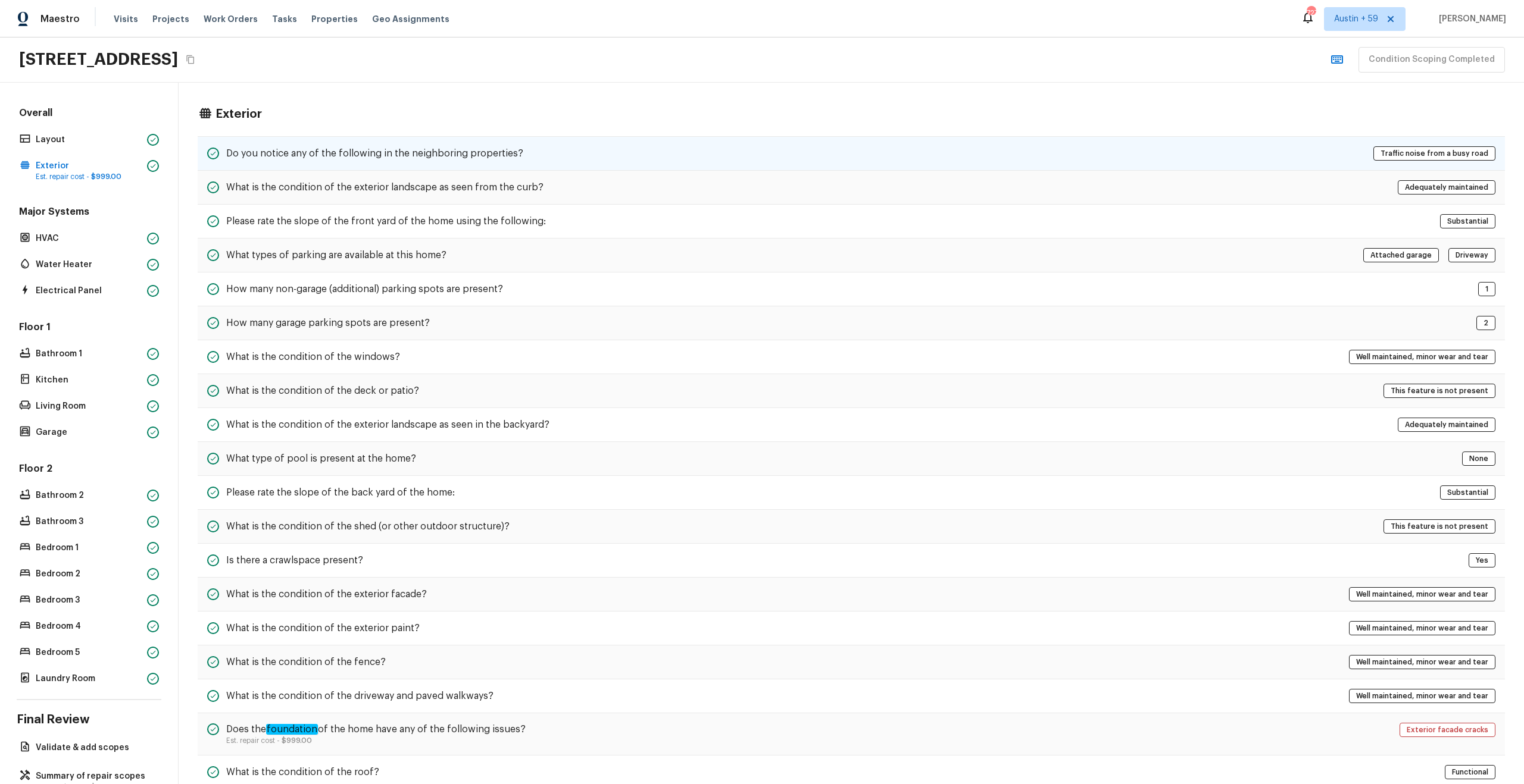
click at [597, 161] on div "Do you notice any of the following in the neighboring properties? Traffic noise…" at bounding box center [851, 153] width 1307 height 34
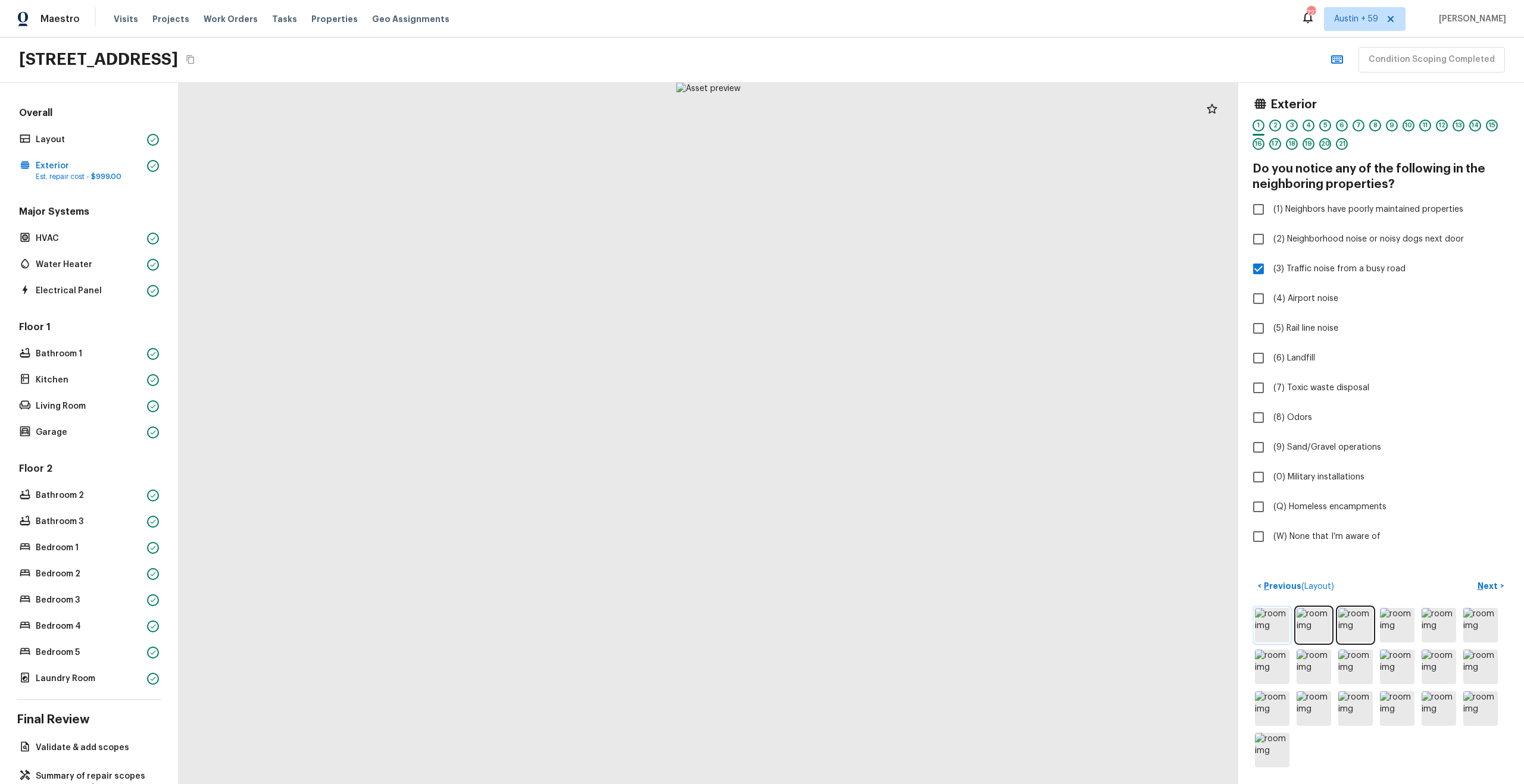
click at [1277, 626] on img at bounding box center [1271, 625] width 34 height 34
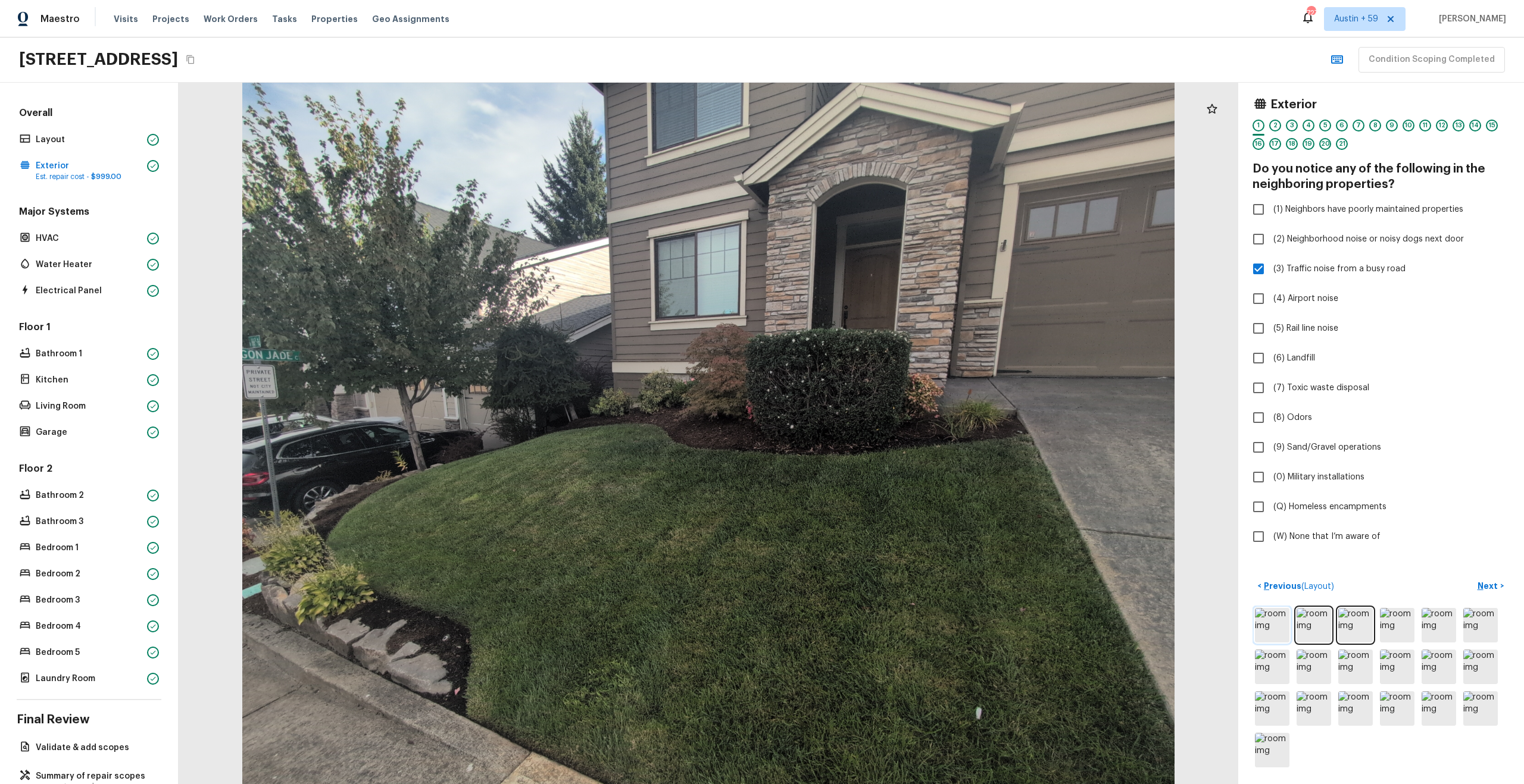
click at [1277, 626] on img at bounding box center [1271, 625] width 34 height 34
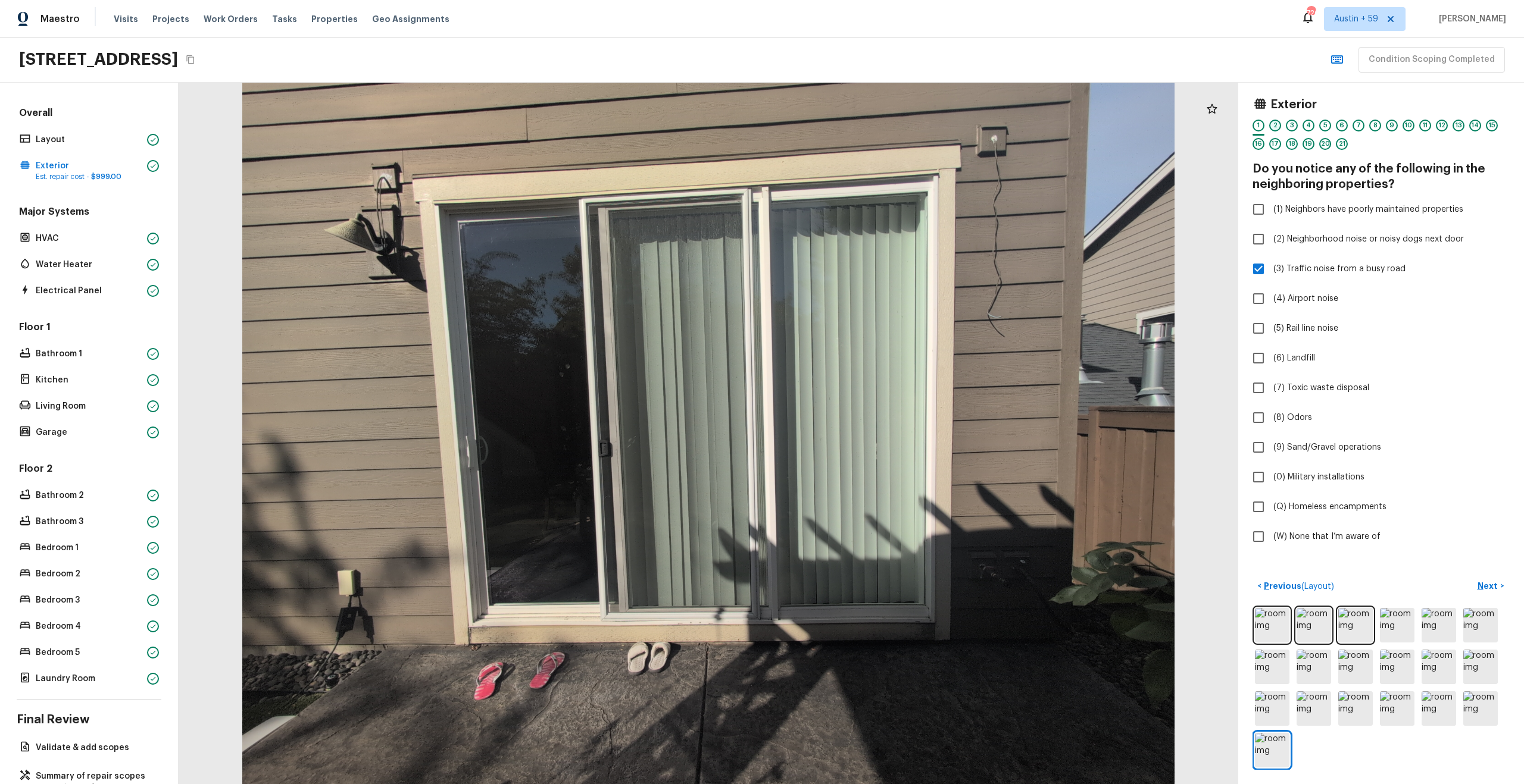
click at [1275, 126] on div "2" at bounding box center [1275, 125] width 12 height 12
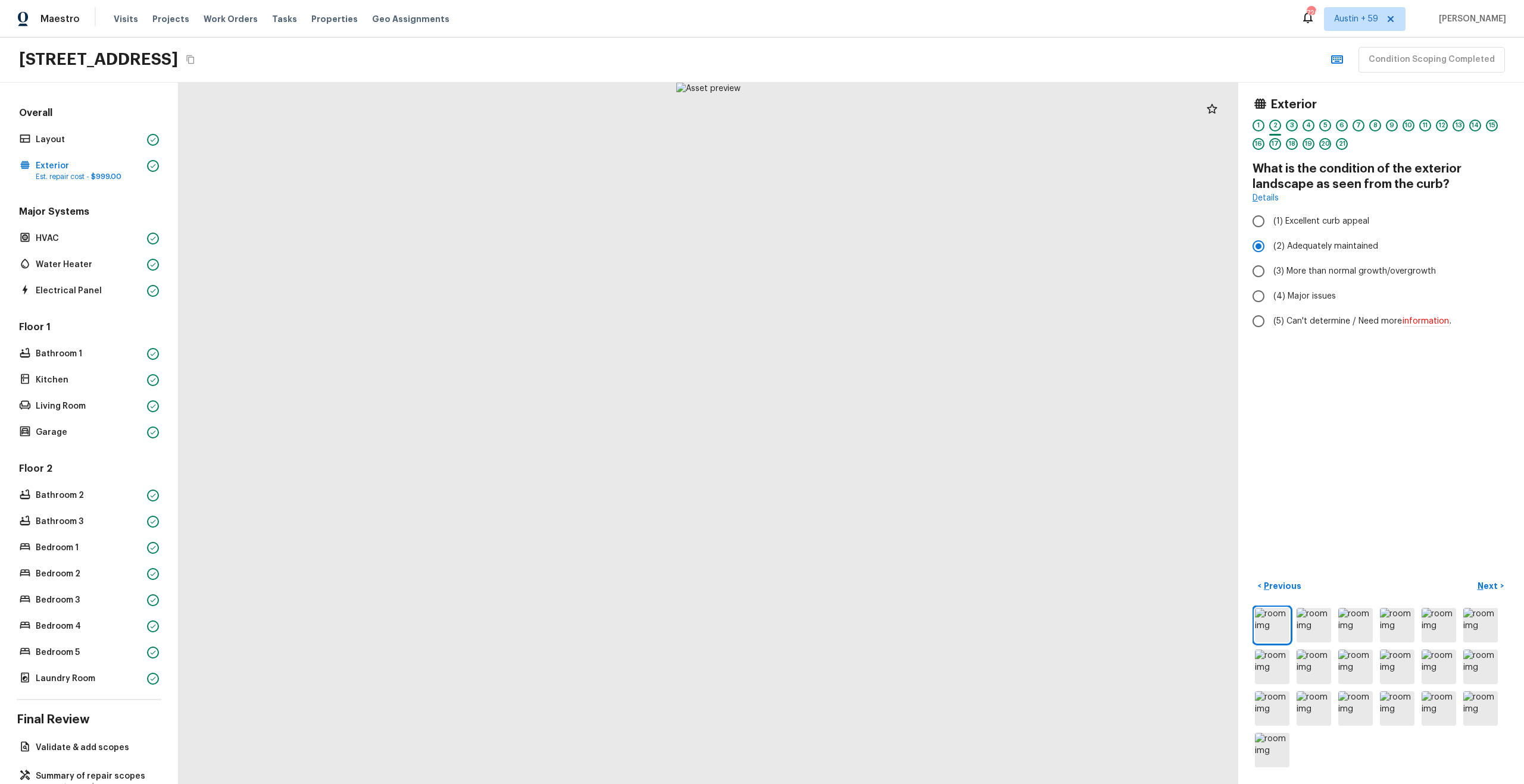
click at [1289, 126] on div "3" at bounding box center [1292, 125] width 12 height 12
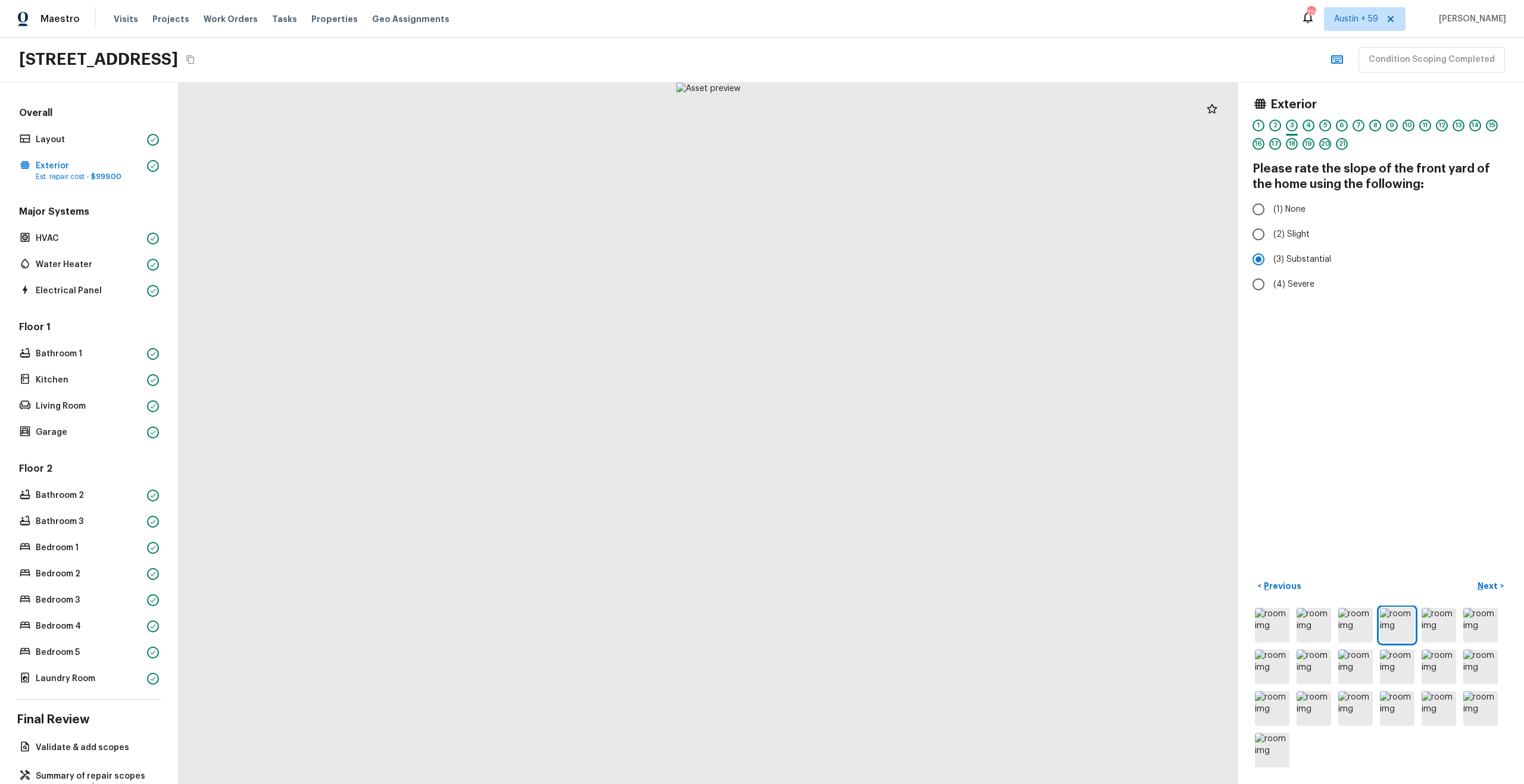
click at [1306, 123] on div "4" at bounding box center [1308, 125] width 12 height 12
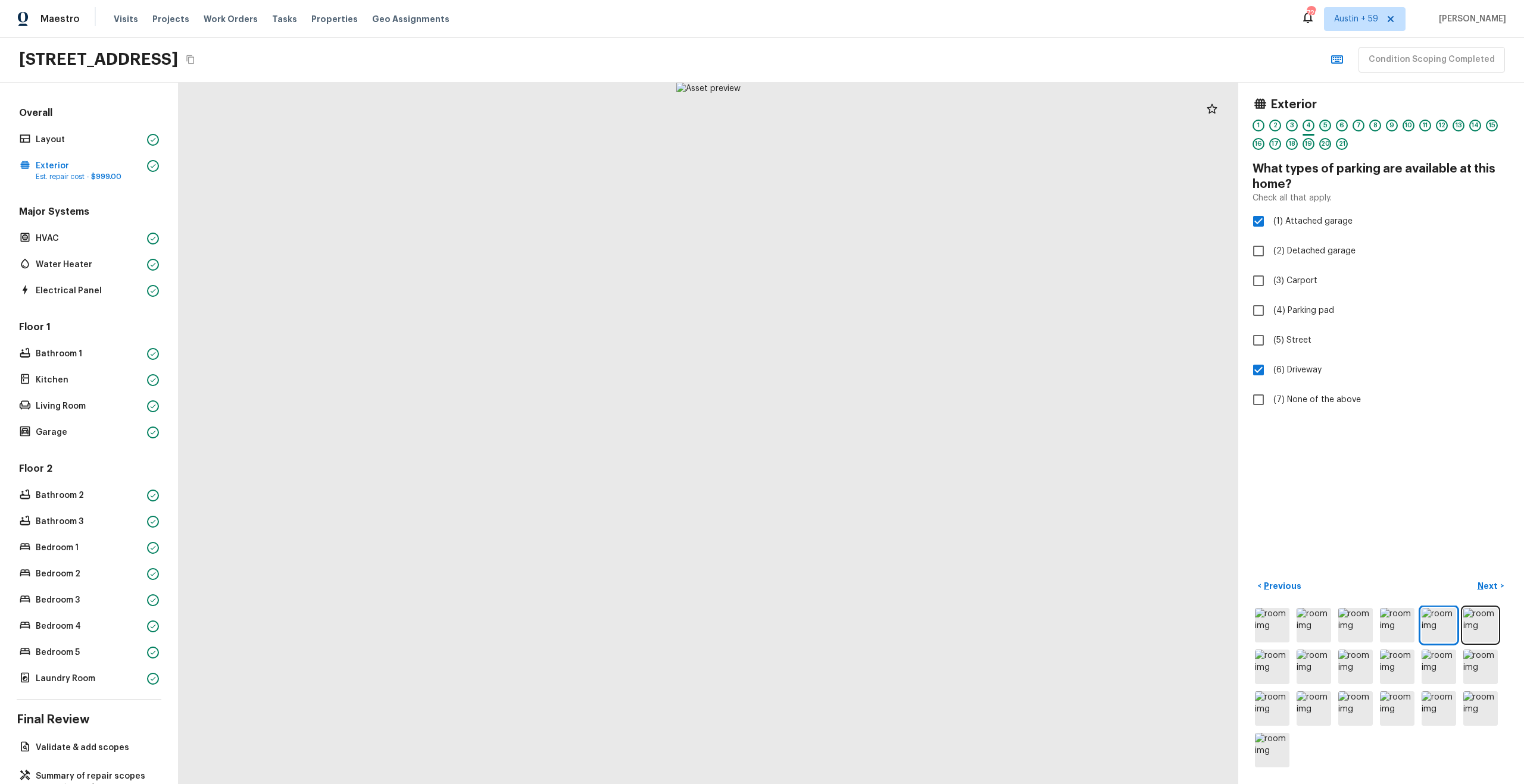
click at [1323, 125] on div "5" at bounding box center [1325, 125] width 12 height 12
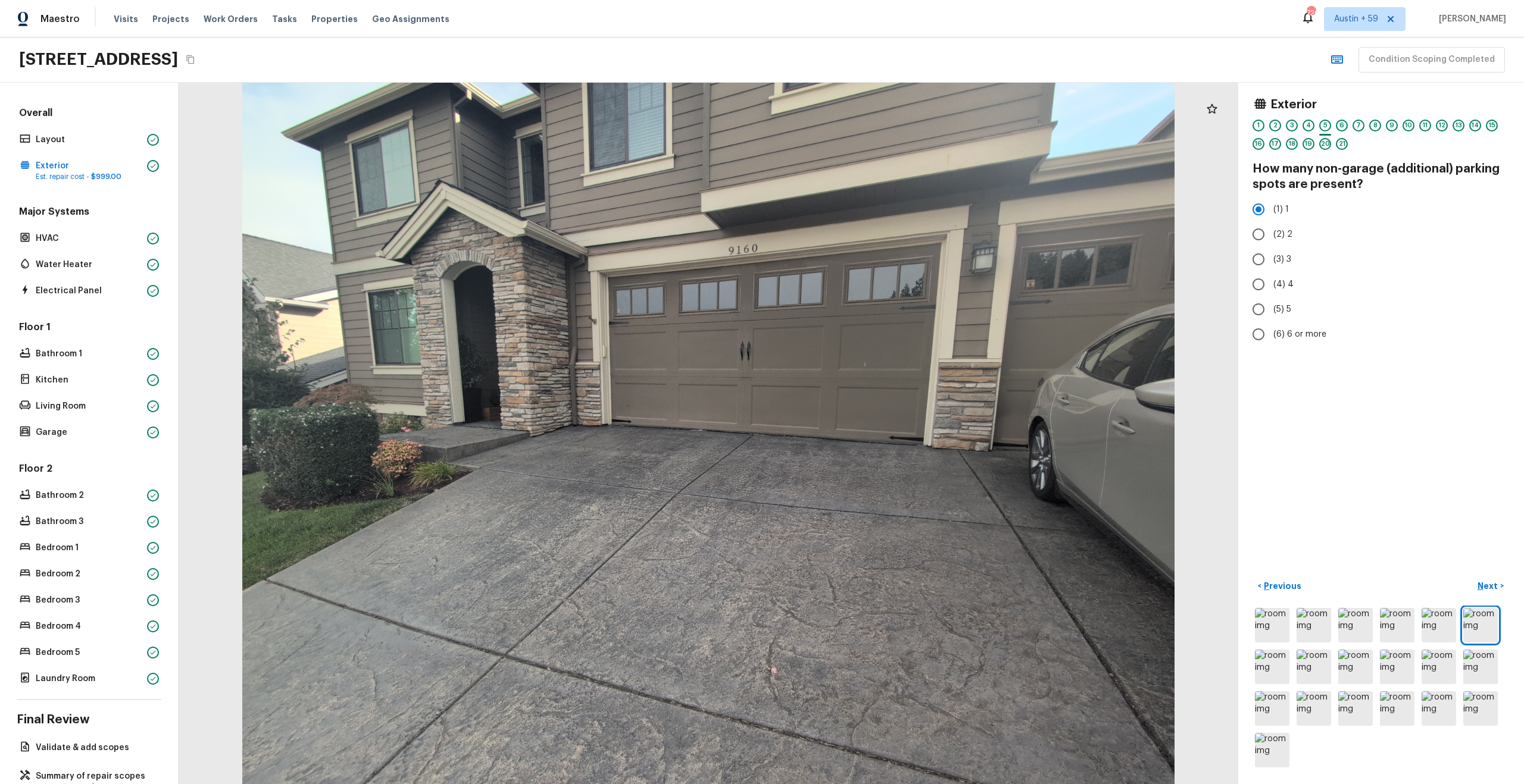
click at [1340, 123] on div "6" at bounding box center [1342, 125] width 12 height 12
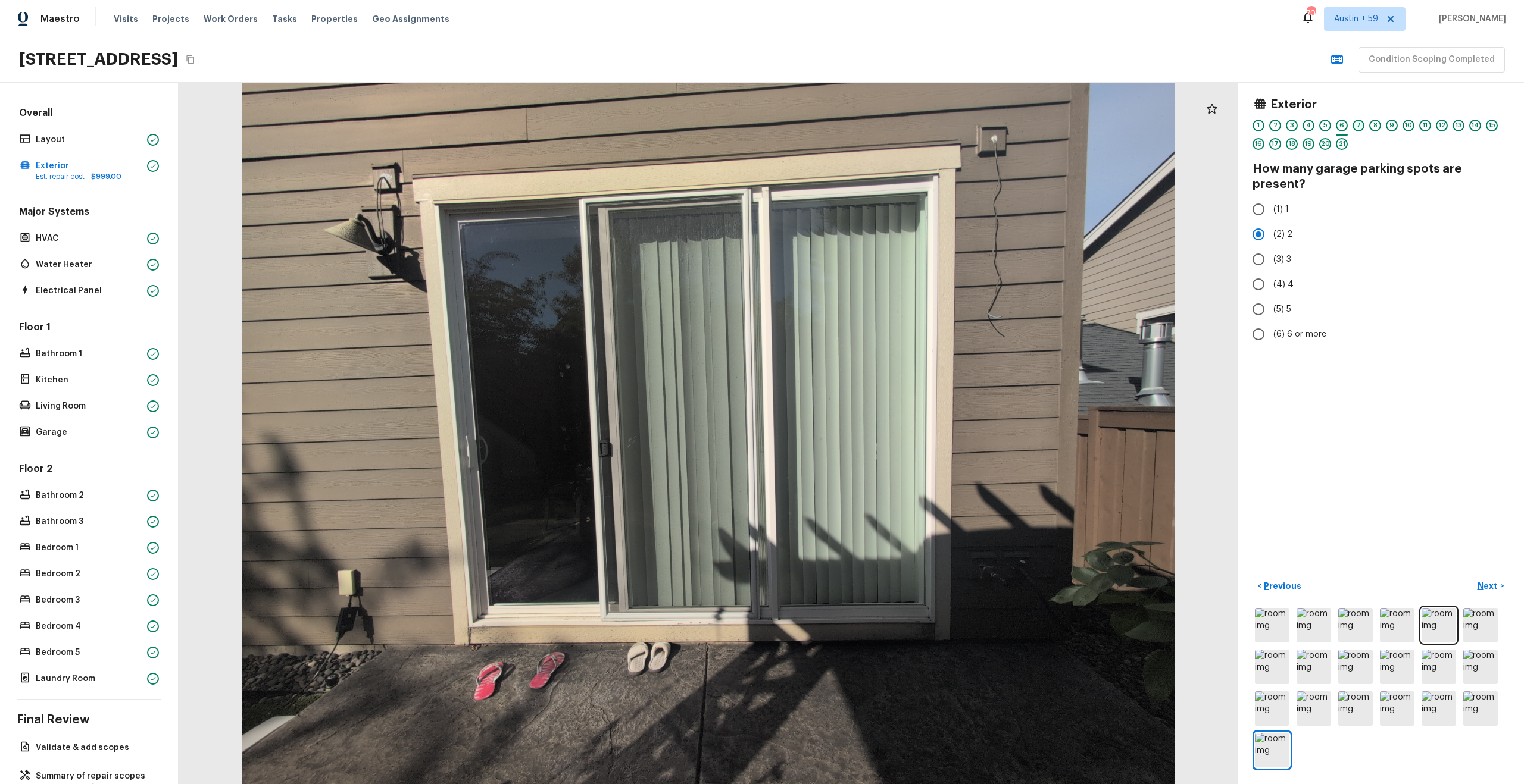
click at [1361, 130] on div "7" at bounding box center [1358, 125] width 12 height 12
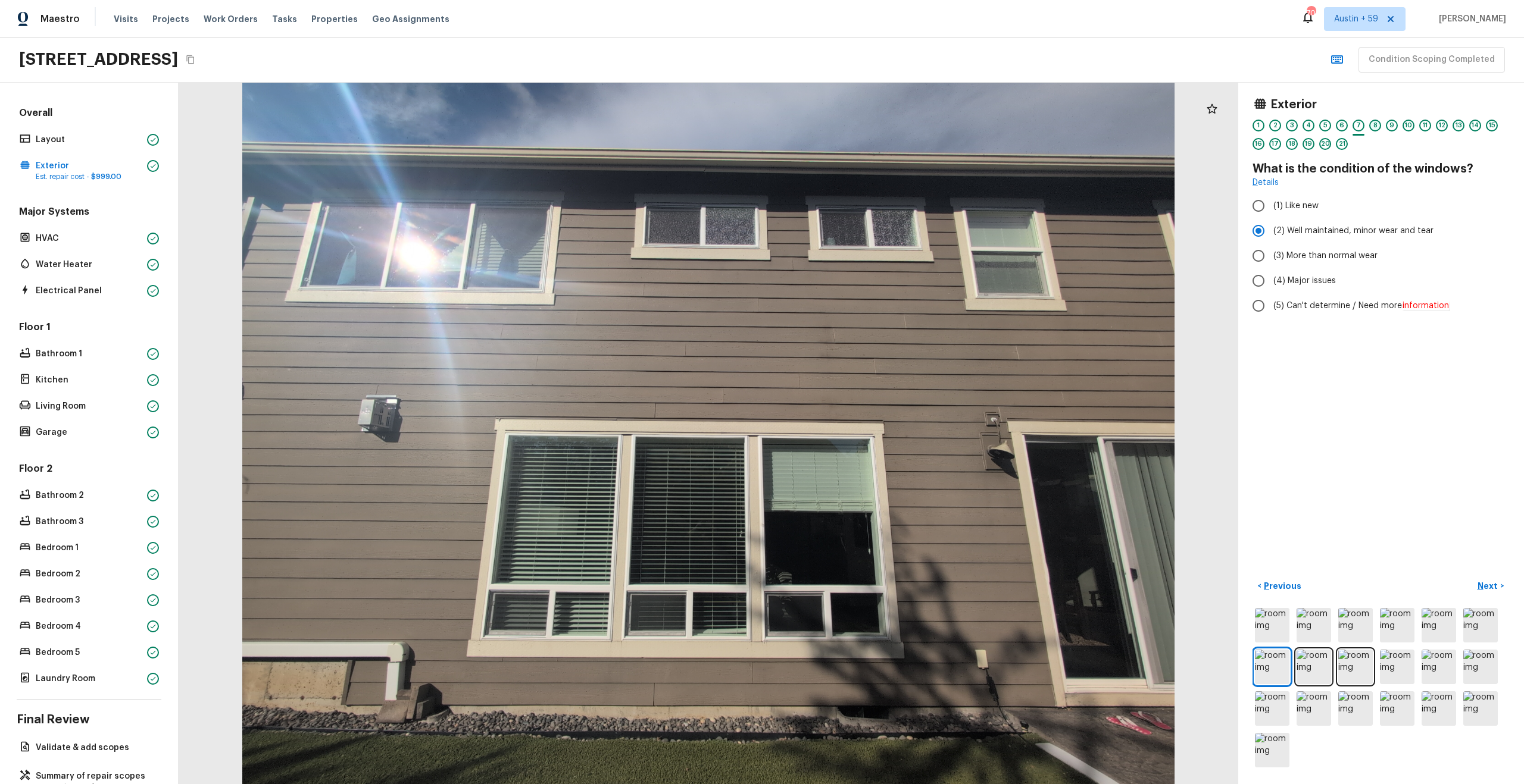
click at [1378, 124] on div "8" at bounding box center [1375, 125] width 12 height 12
click at [1393, 124] on div "9" at bounding box center [1392, 125] width 12 height 12
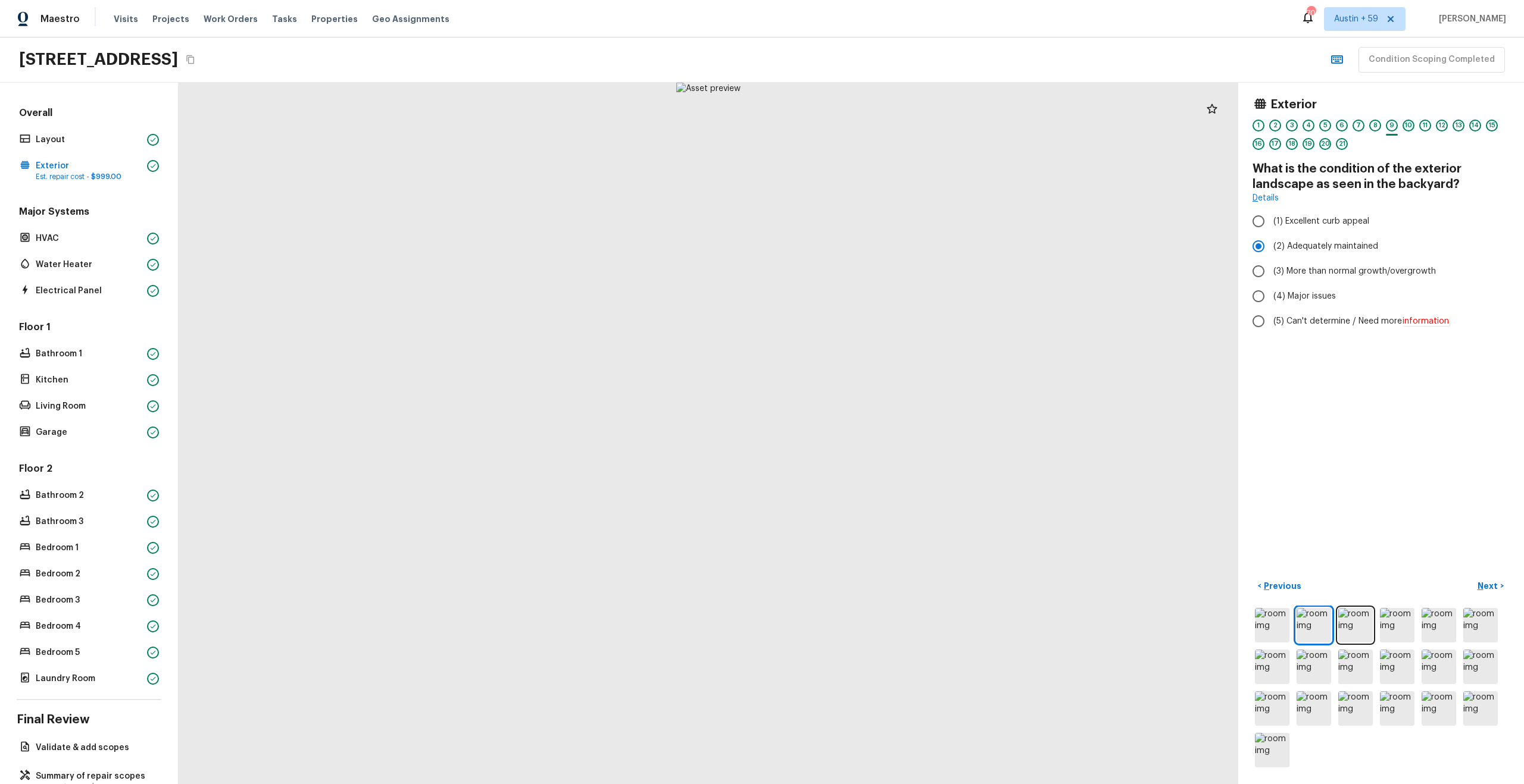
click at [1411, 124] on div "10" at bounding box center [1408, 125] width 12 height 12
click at [1427, 124] on div "11" at bounding box center [1425, 125] width 12 height 12
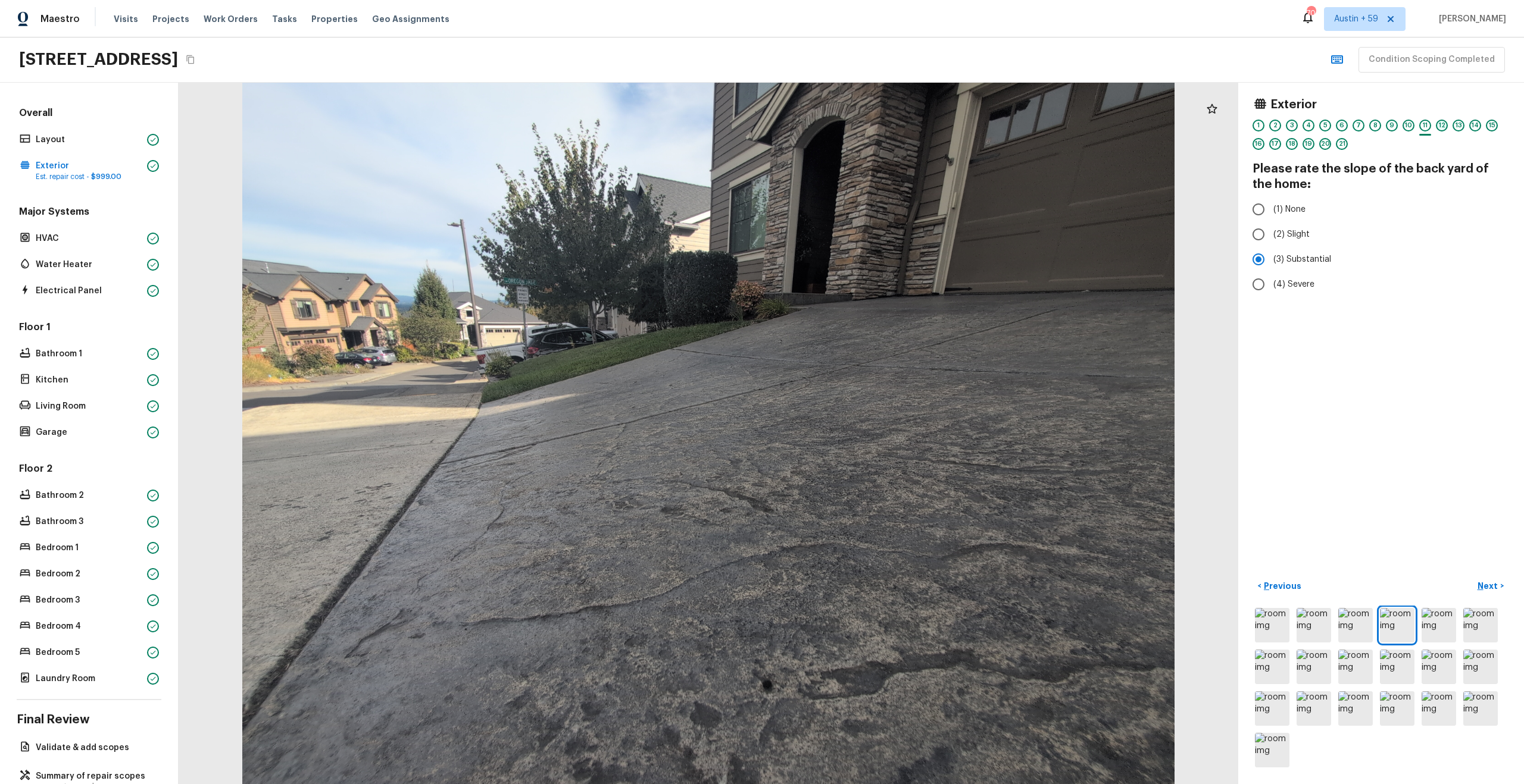
click at [1436, 125] on div "12" at bounding box center [1442, 125] width 12 height 12
click at [1454, 126] on div "13" at bounding box center [1458, 125] width 12 height 12
click at [1474, 127] on div "14" at bounding box center [1475, 125] width 12 height 12
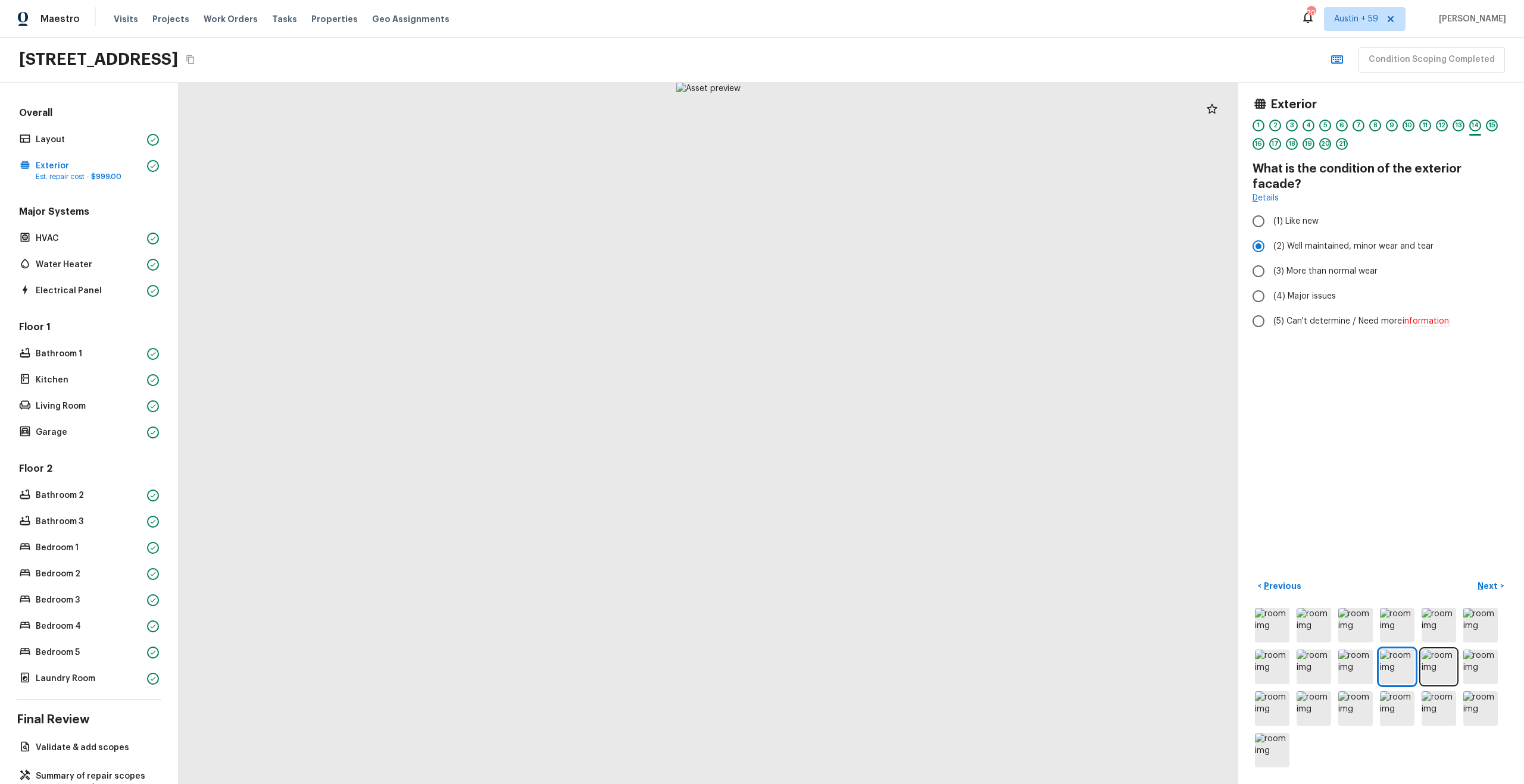
click at [1493, 125] on div "15" at bounding box center [1492, 125] width 12 height 12
click at [1255, 143] on div "16" at bounding box center [1258, 144] width 12 height 12
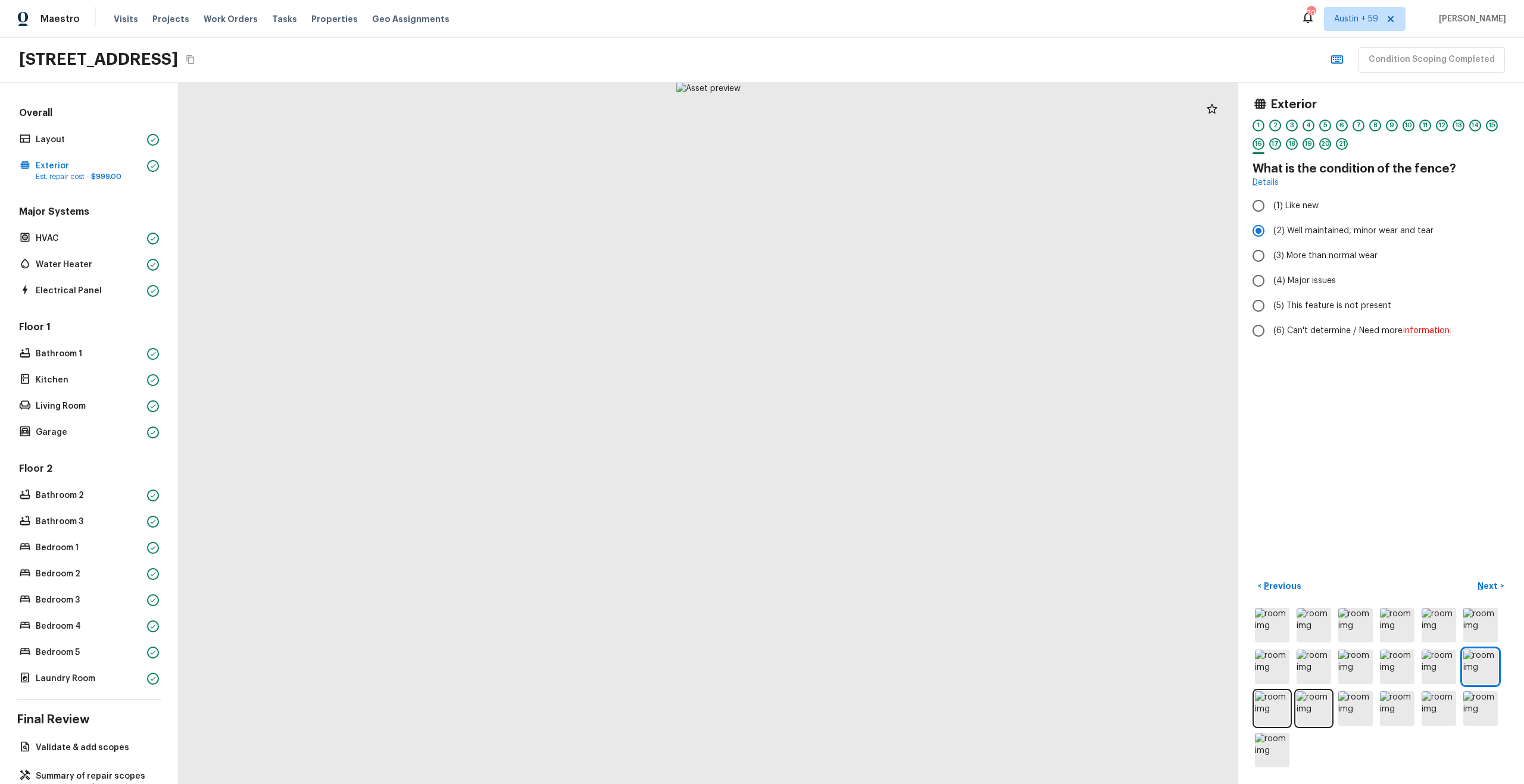
click at [1276, 144] on div "17" at bounding box center [1275, 144] width 12 height 12
click at [1292, 146] on div "18" at bounding box center [1292, 144] width 12 height 12
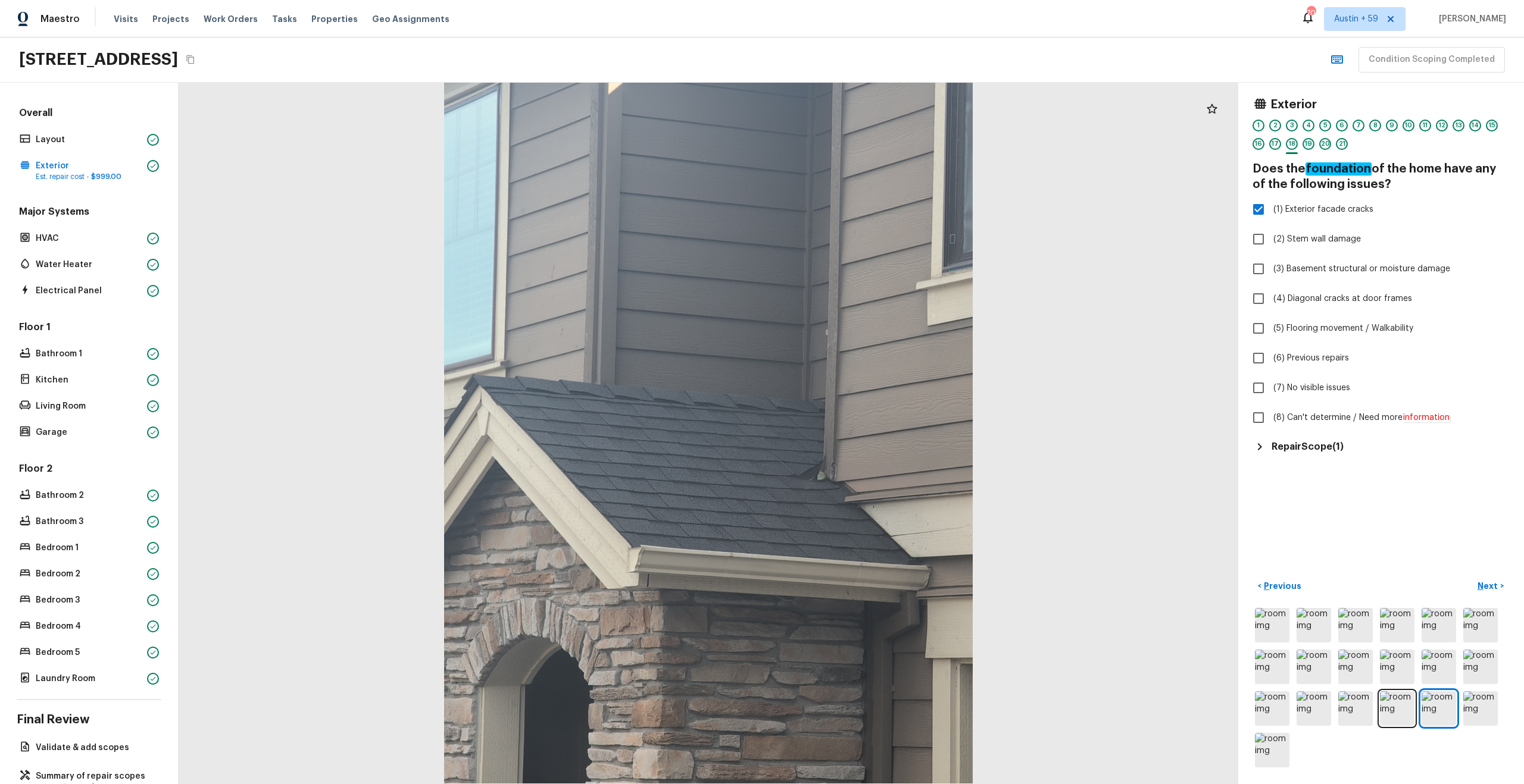
click at [1309, 142] on div "19" at bounding box center [1308, 144] width 12 height 12
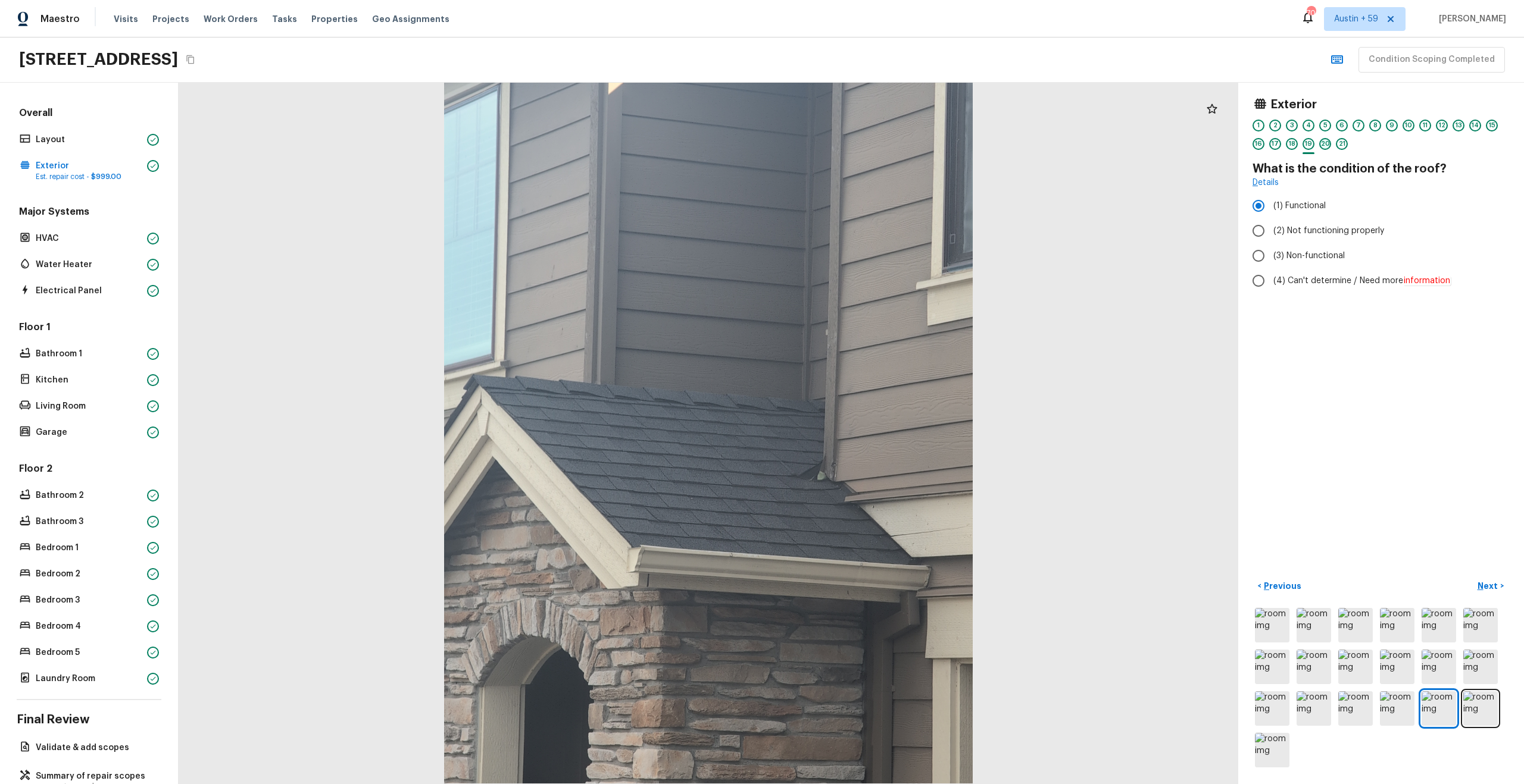
click at [1327, 143] on div "20" at bounding box center [1325, 144] width 12 height 12
click at [1341, 144] on div "21" at bounding box center [1342, 144] width 12 height 12
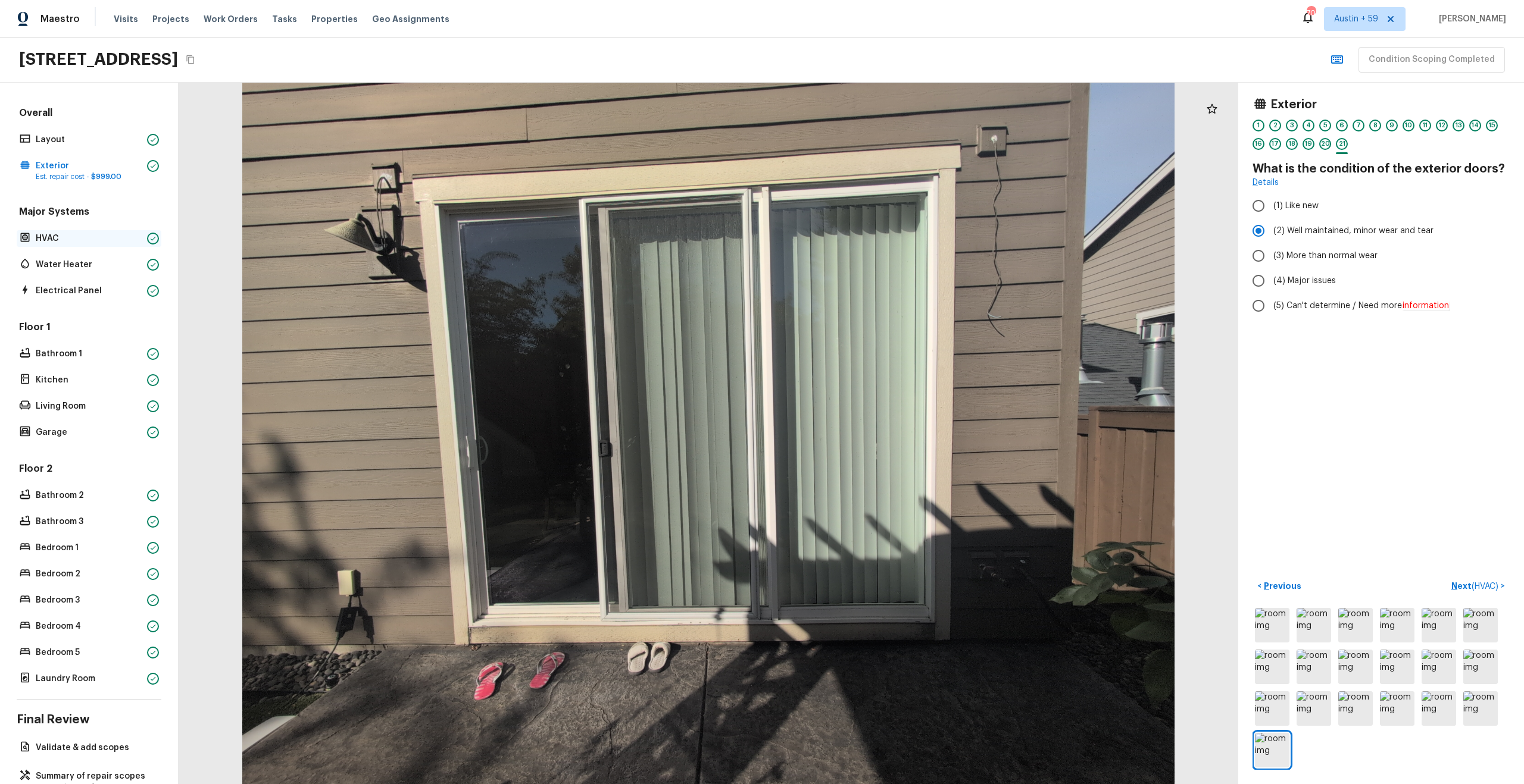
click at [90, 237] on p "HVAC" at bounding box center [89, 239] width 107 height 12
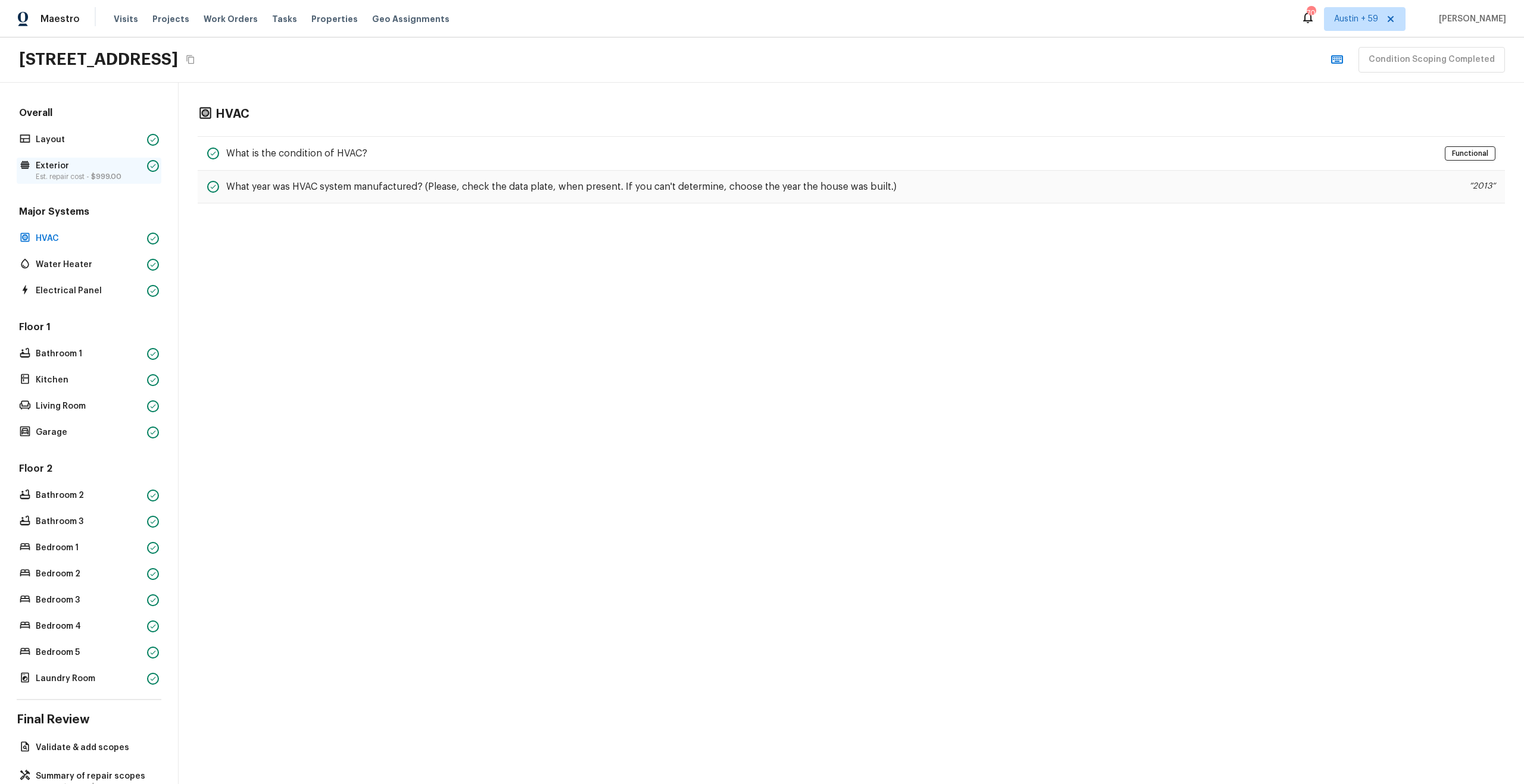
click at [100, 170] on p "Exterior" at bounding box center [89, 166] width 107 height 12
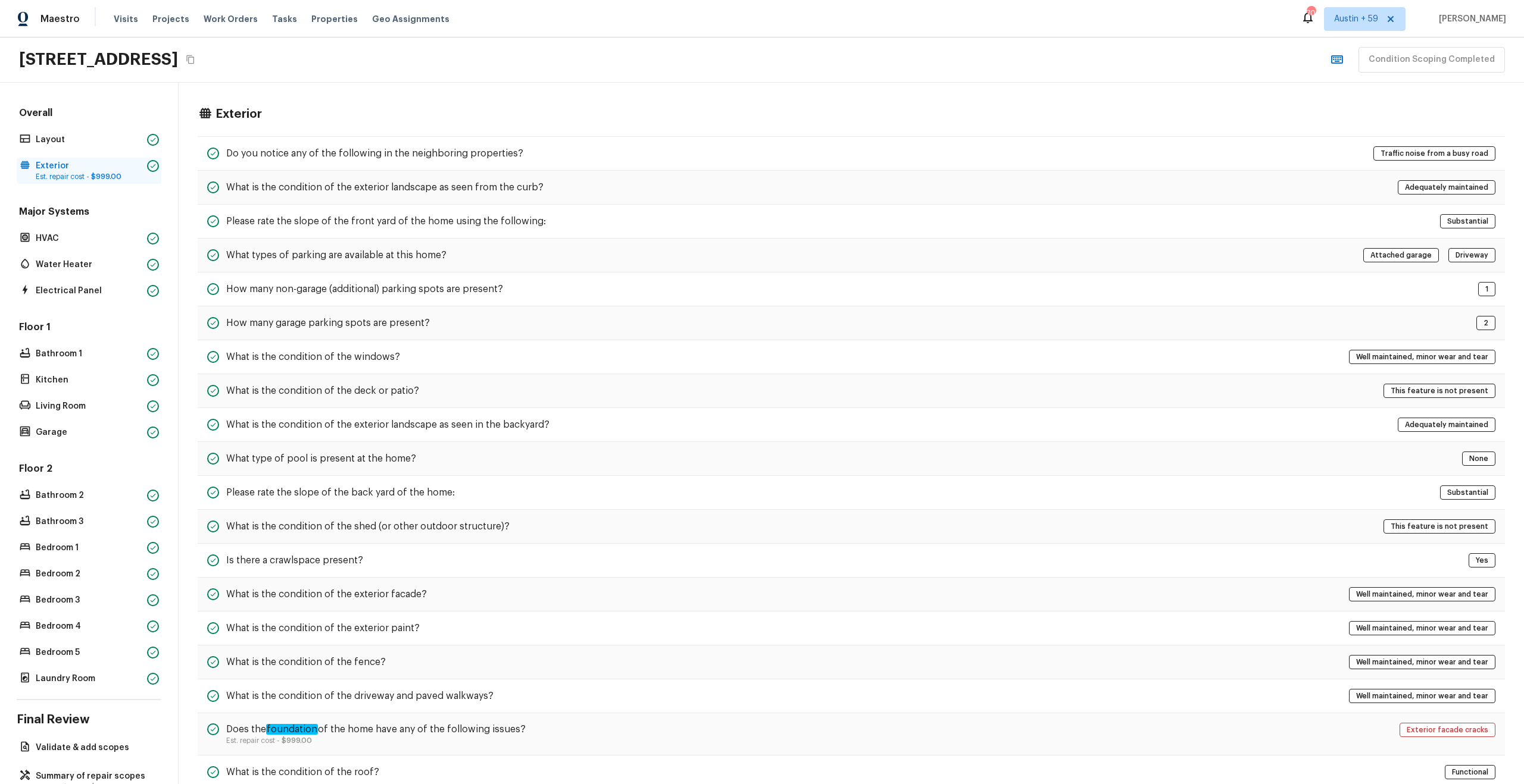
click at [83, 170] on p "Exterior" at bounding box center [89, 166] width 107 height 12
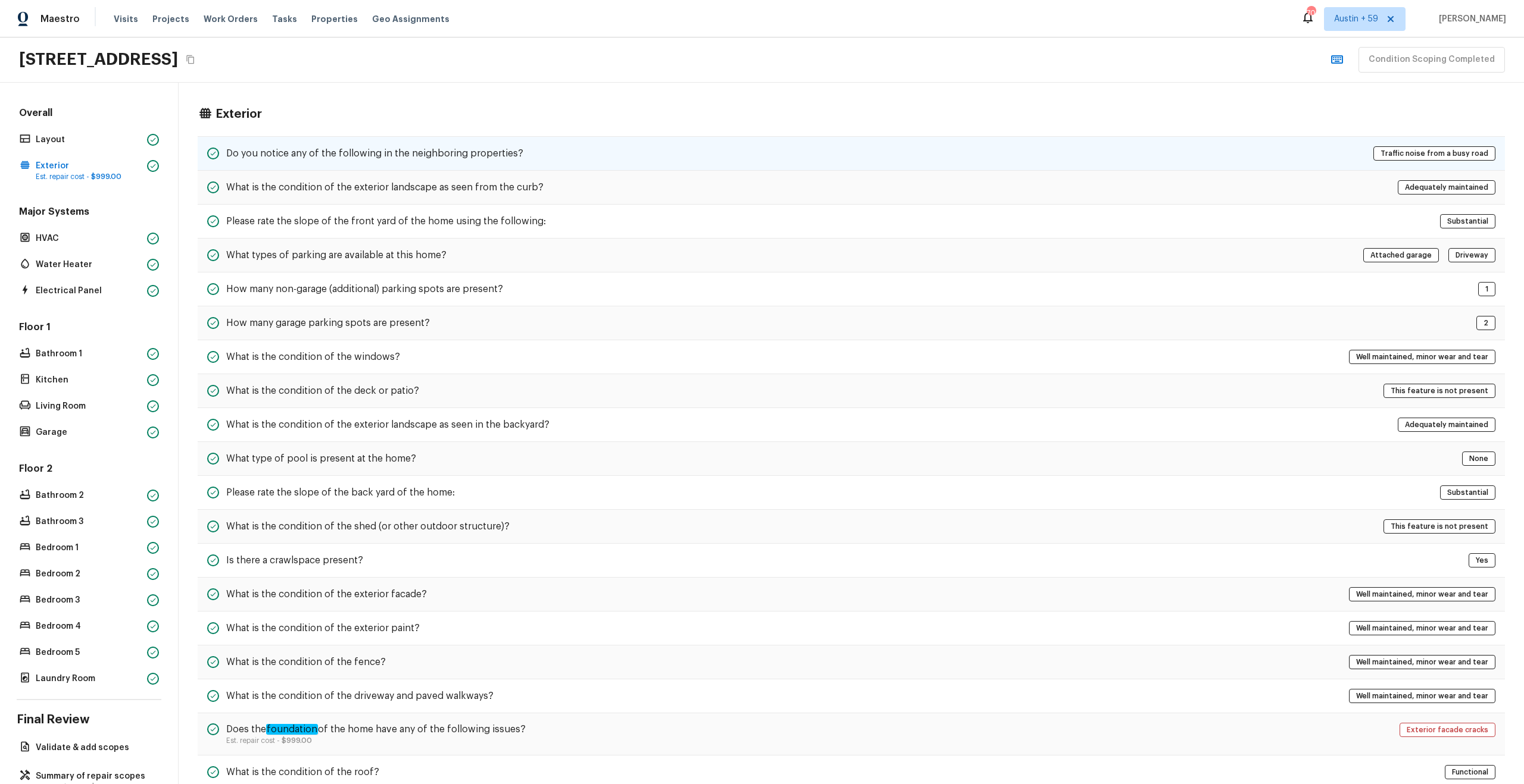
click at [436, 154] on h5 "Do you notice any of the following in the neighboring properties?" at bounding box center [374, 154] width 297 height 13
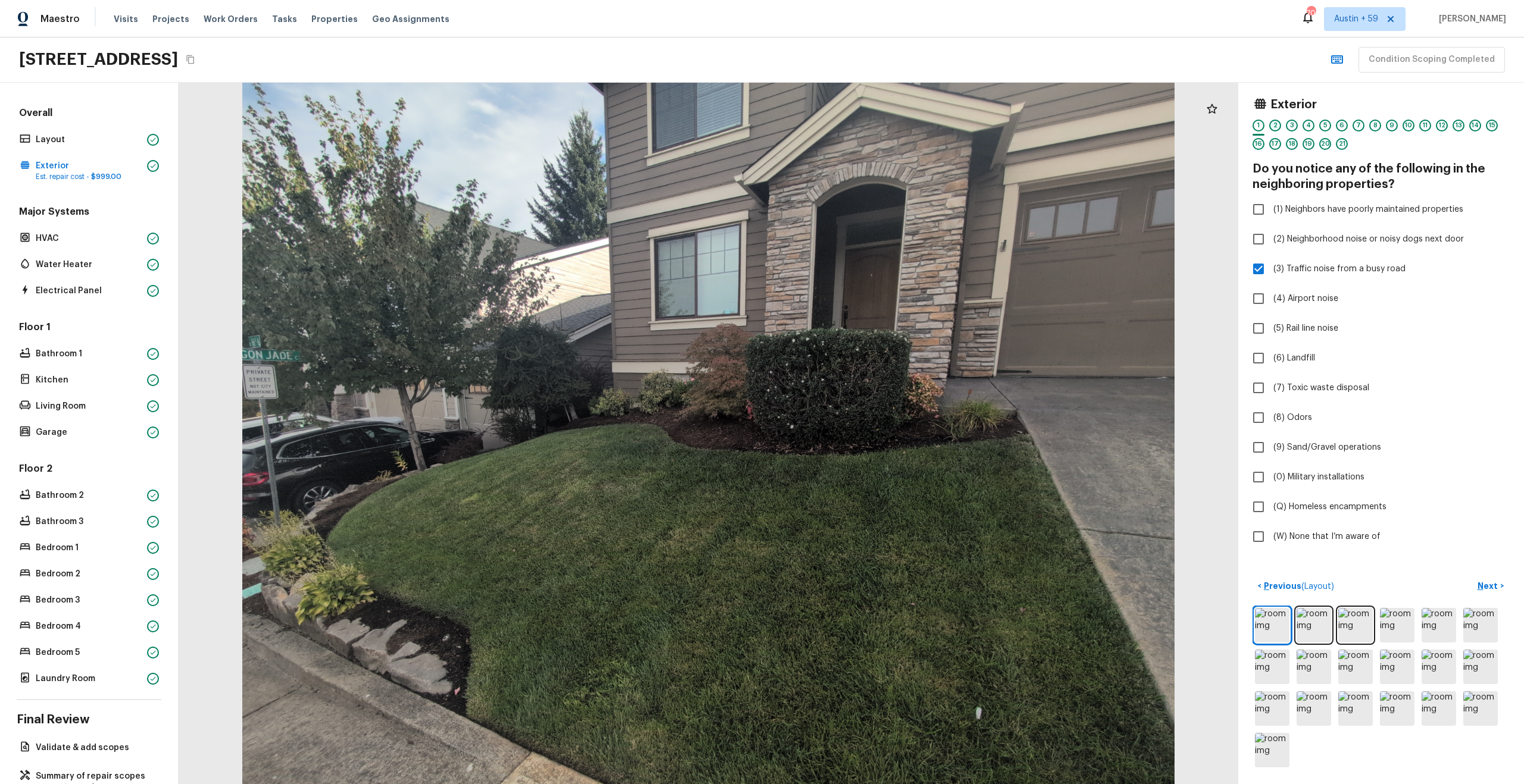
click at [1274, 127] on div "2" at bounding box center [1275, 125] width 12 height 12
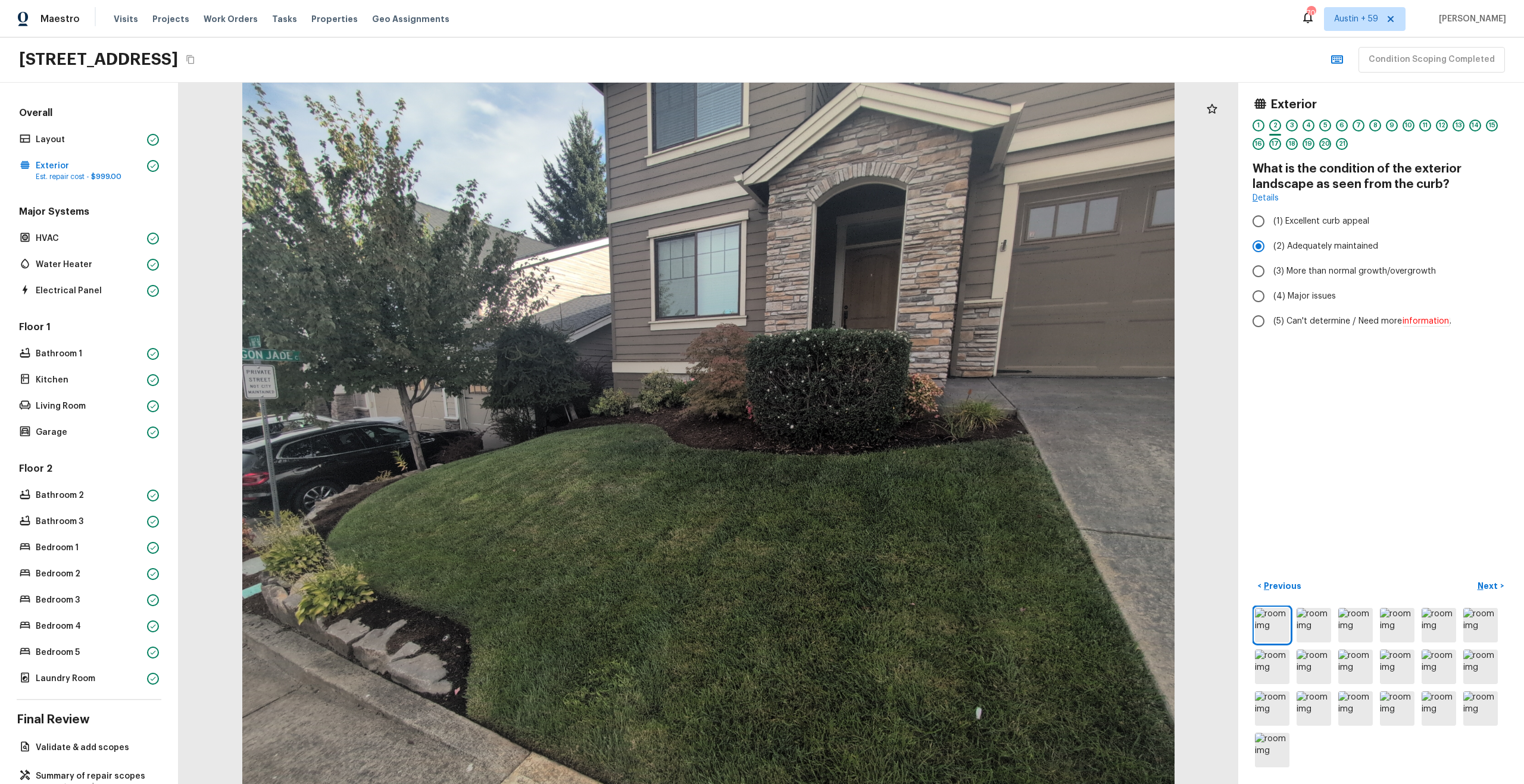
click at [1286, 127] on div "3" at bounding box center [1292, 128] width 12 height 19
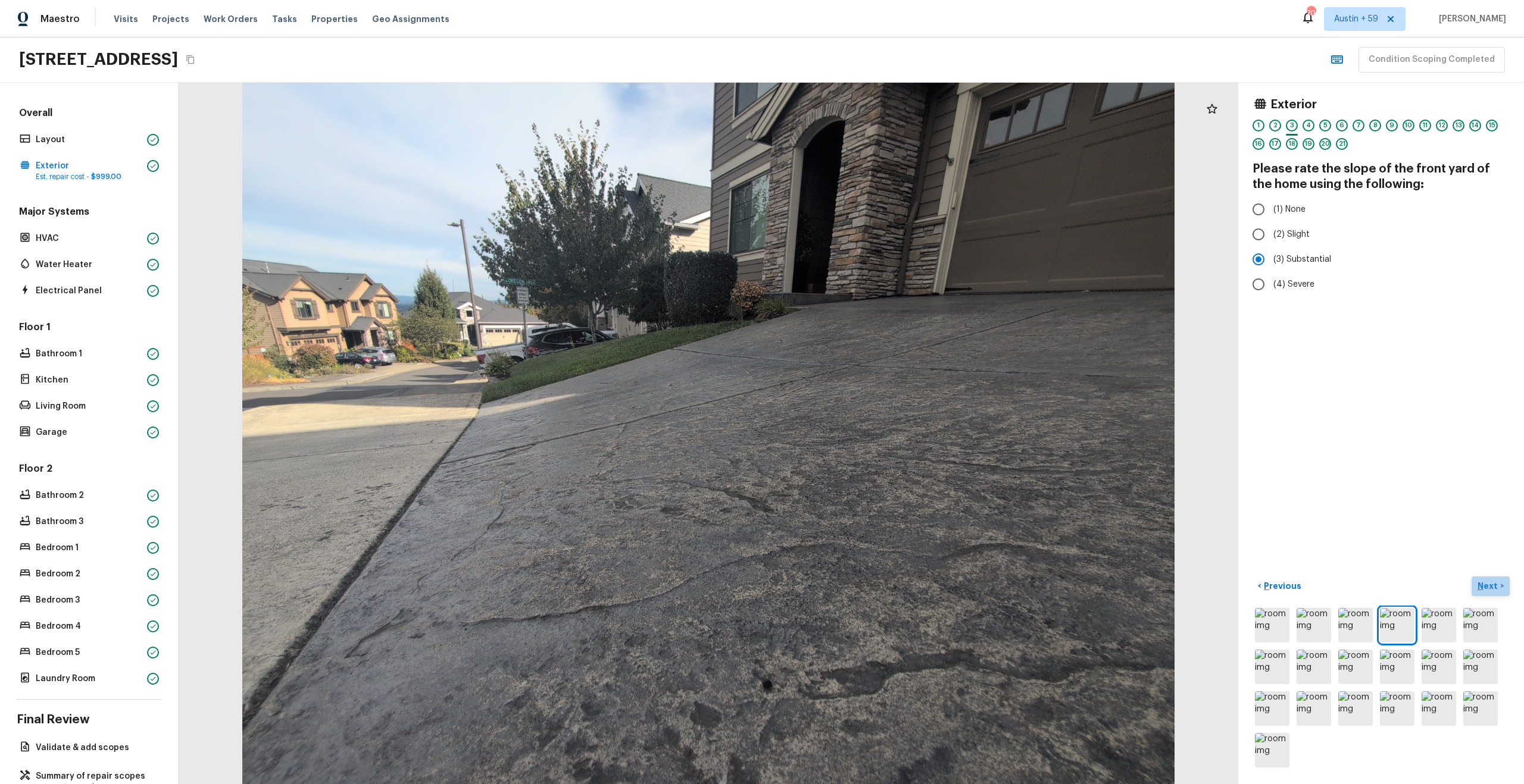
click at [1490, 584] on p "Next" at bounding box center [1489, 586] width 23 height 12
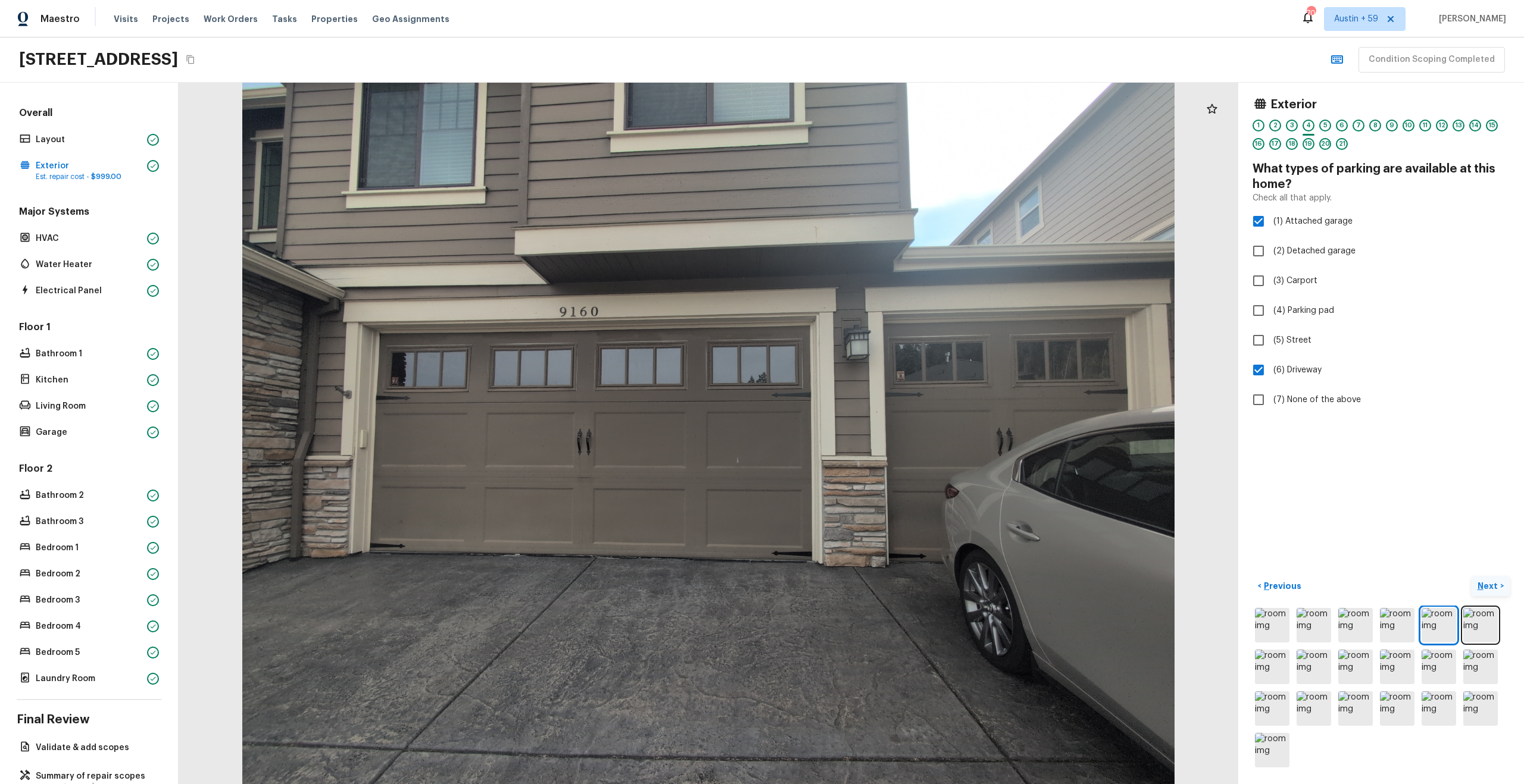
click at [1490, 584] on p "Next" at bounding box center [1489, 586] width 23 height 12
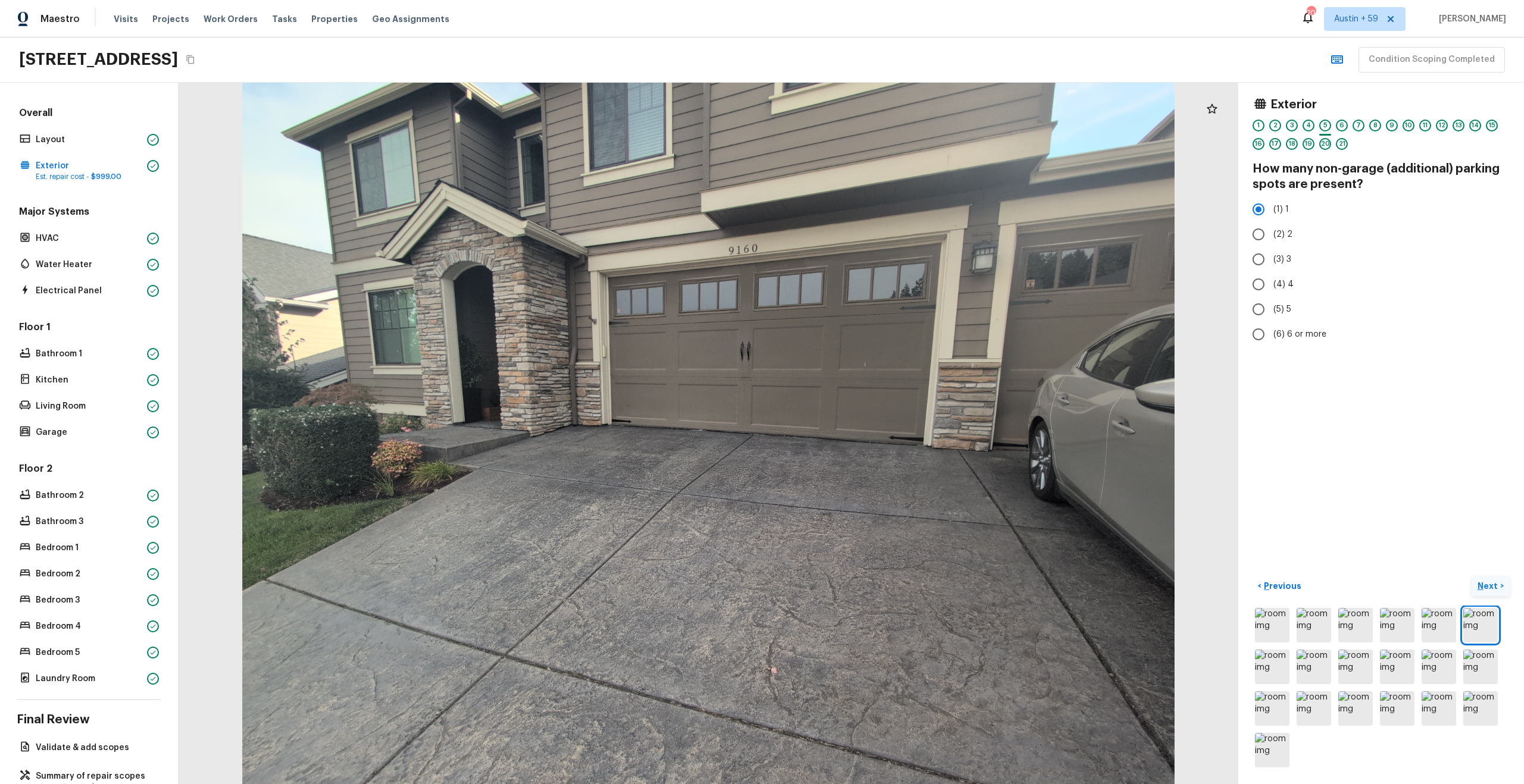
click at [1490, 584] on p "Next" at bounding box center [1489, 586] width 23 height 12
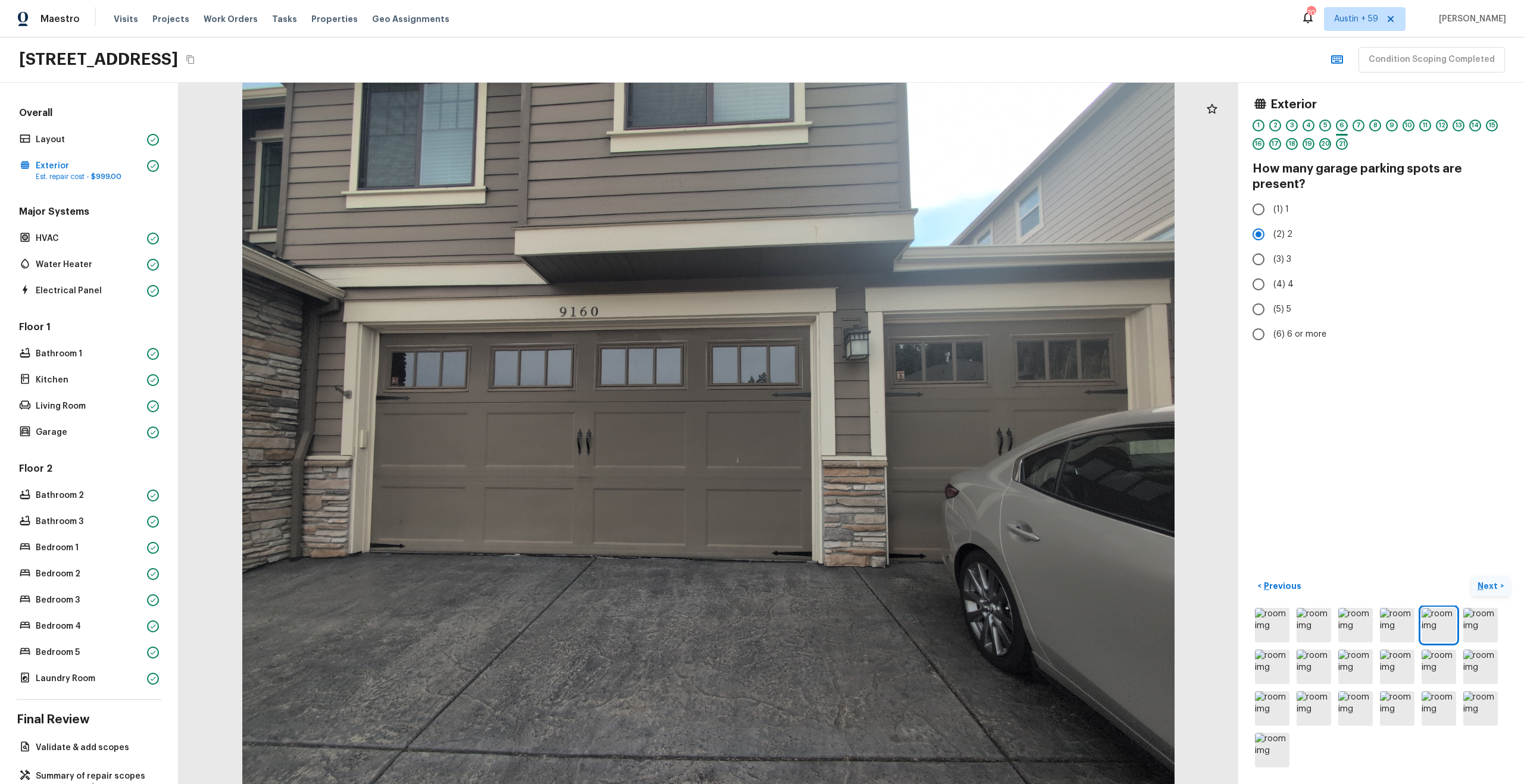
click at [1490, 584] on p "Next" at bounding box center [1489, 586] width 23 height 12
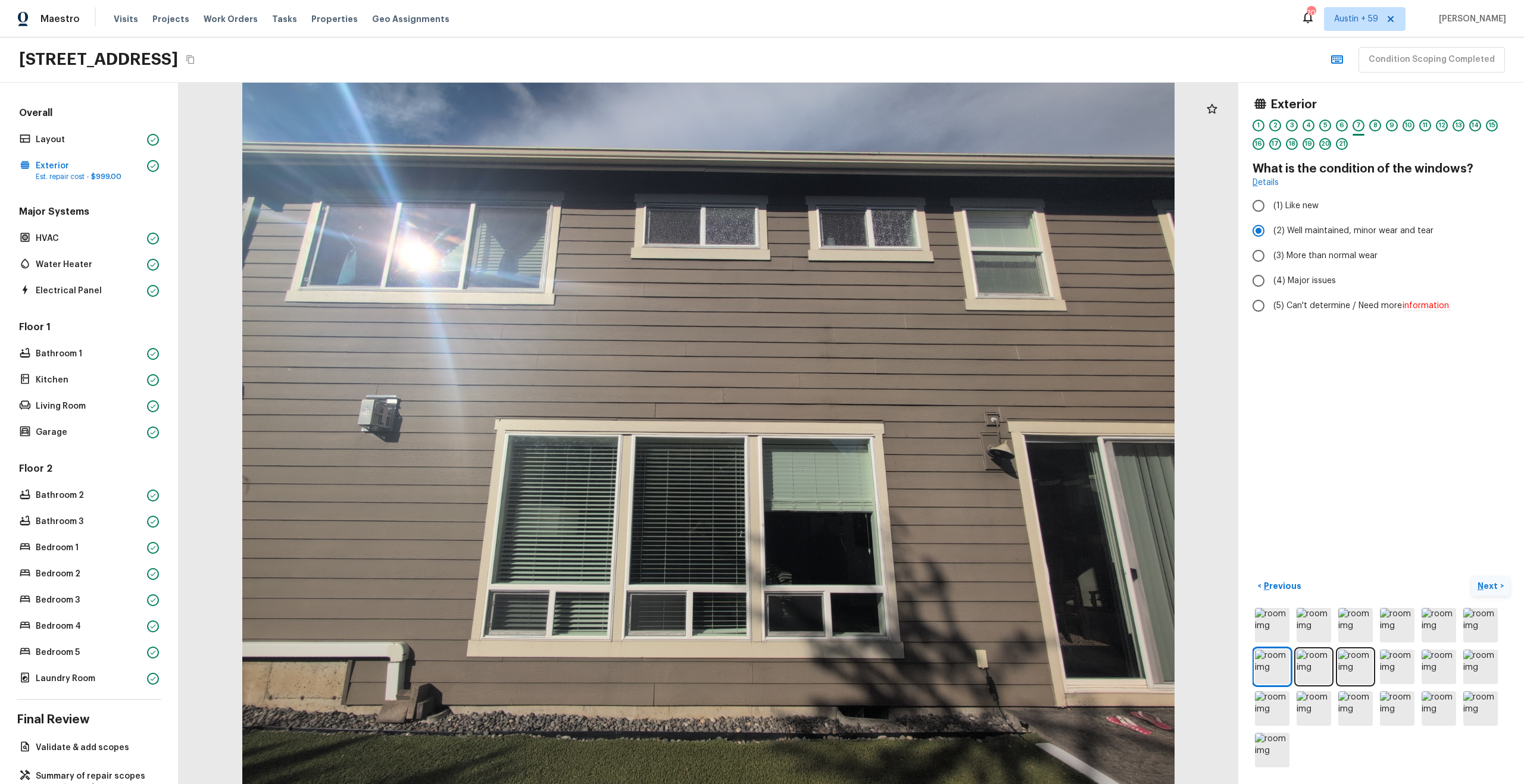
click at [1490, 584] on p "Next" at bounding box center [1489, 586] width 23 height 12
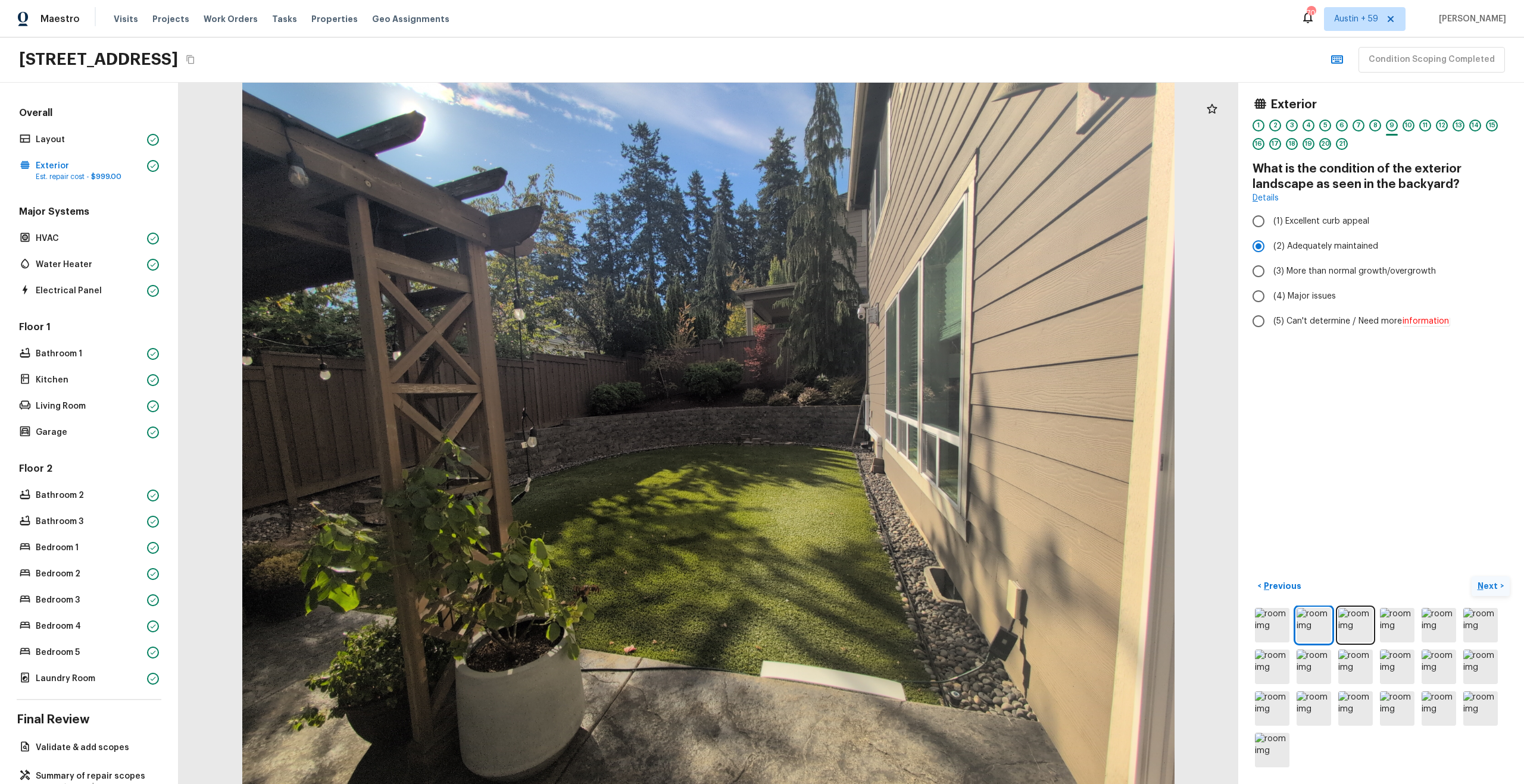
click at [1490, 584] on p "Next" at bounding box center [1489, 586] width 23 height 12
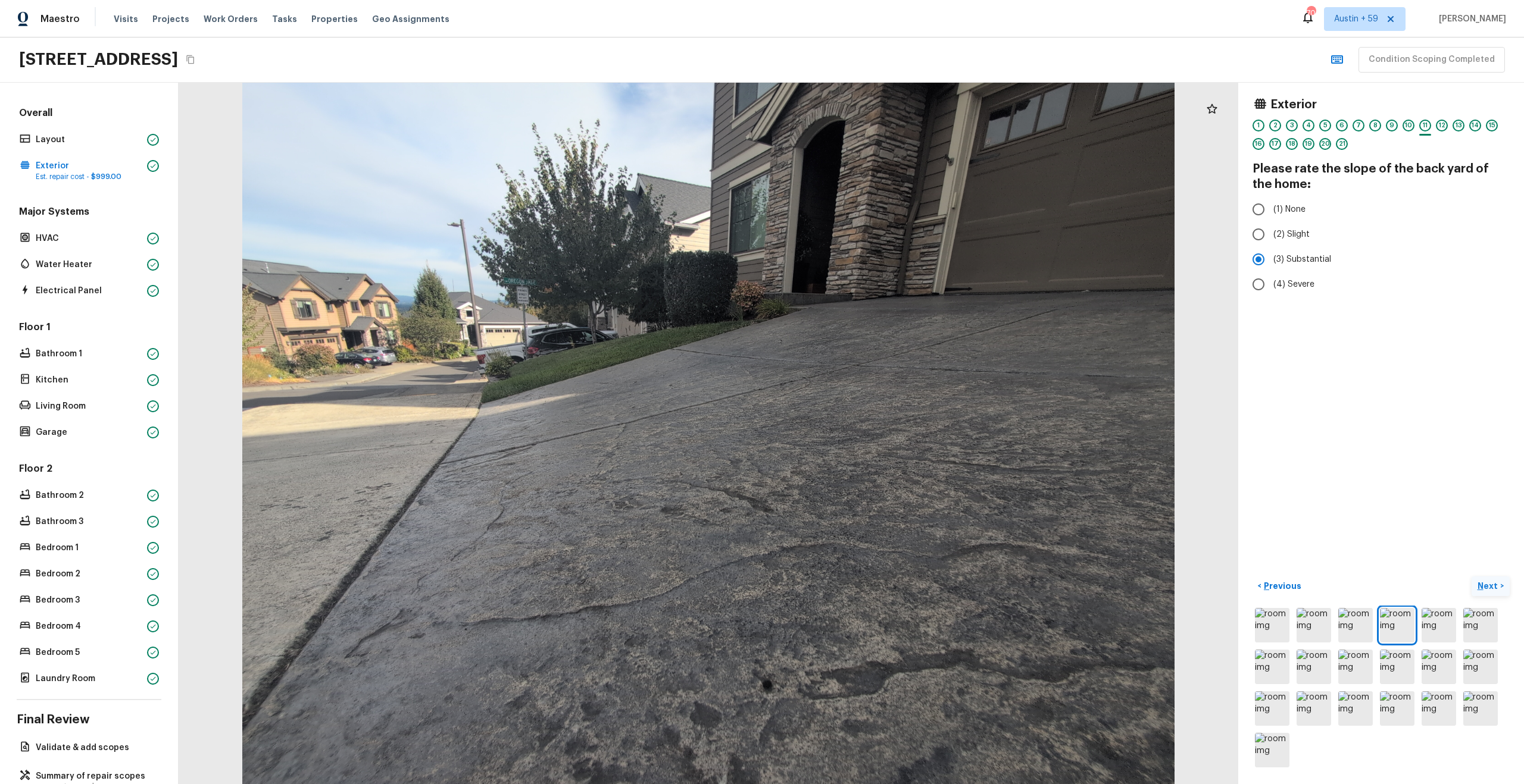
click at [1490, 584] on p "Next" at bounding box center [1489, 586] width 23 height 12
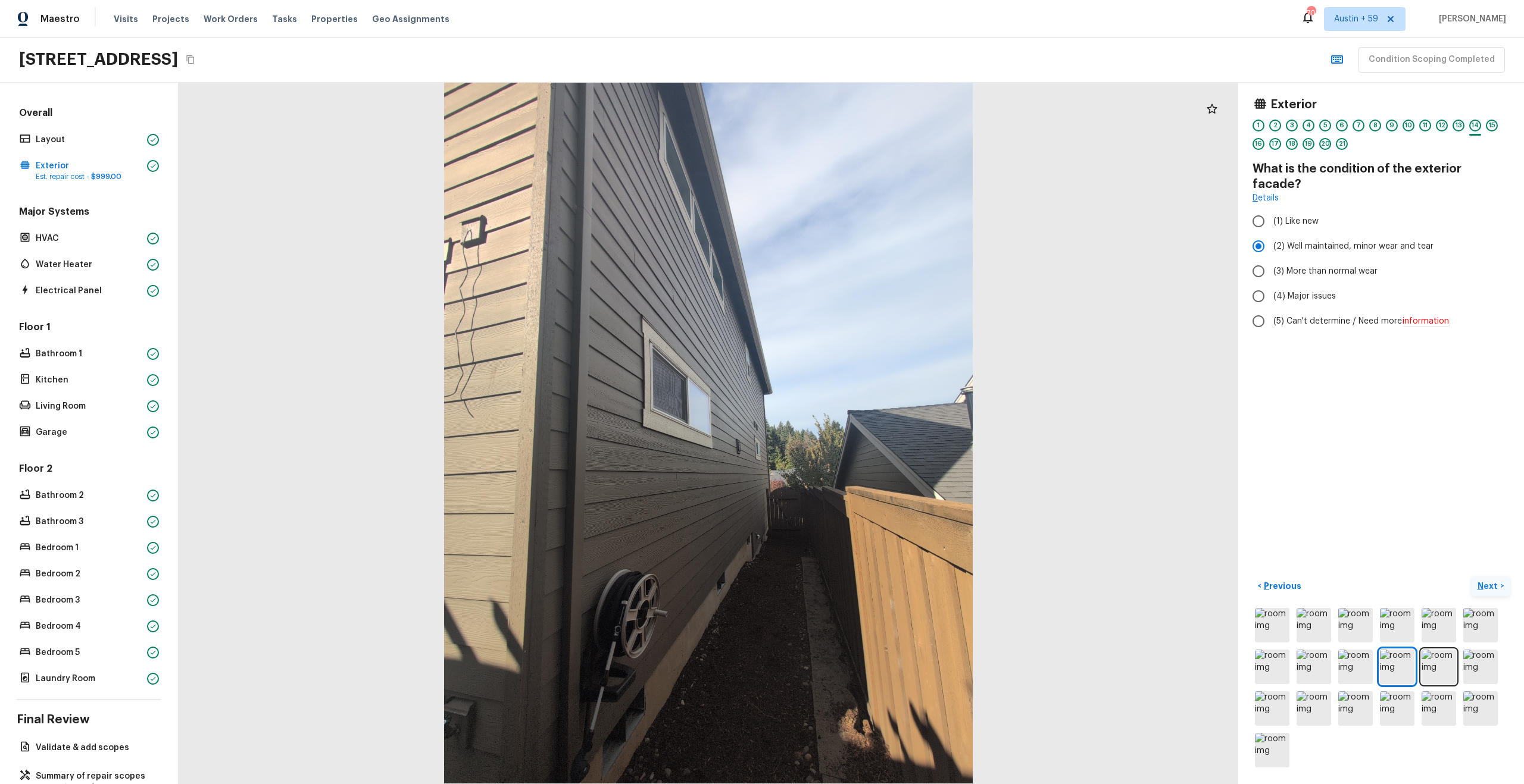
click at [1490, 584] on p "Next" at bounding box center [1489, 586] width 23 height 12
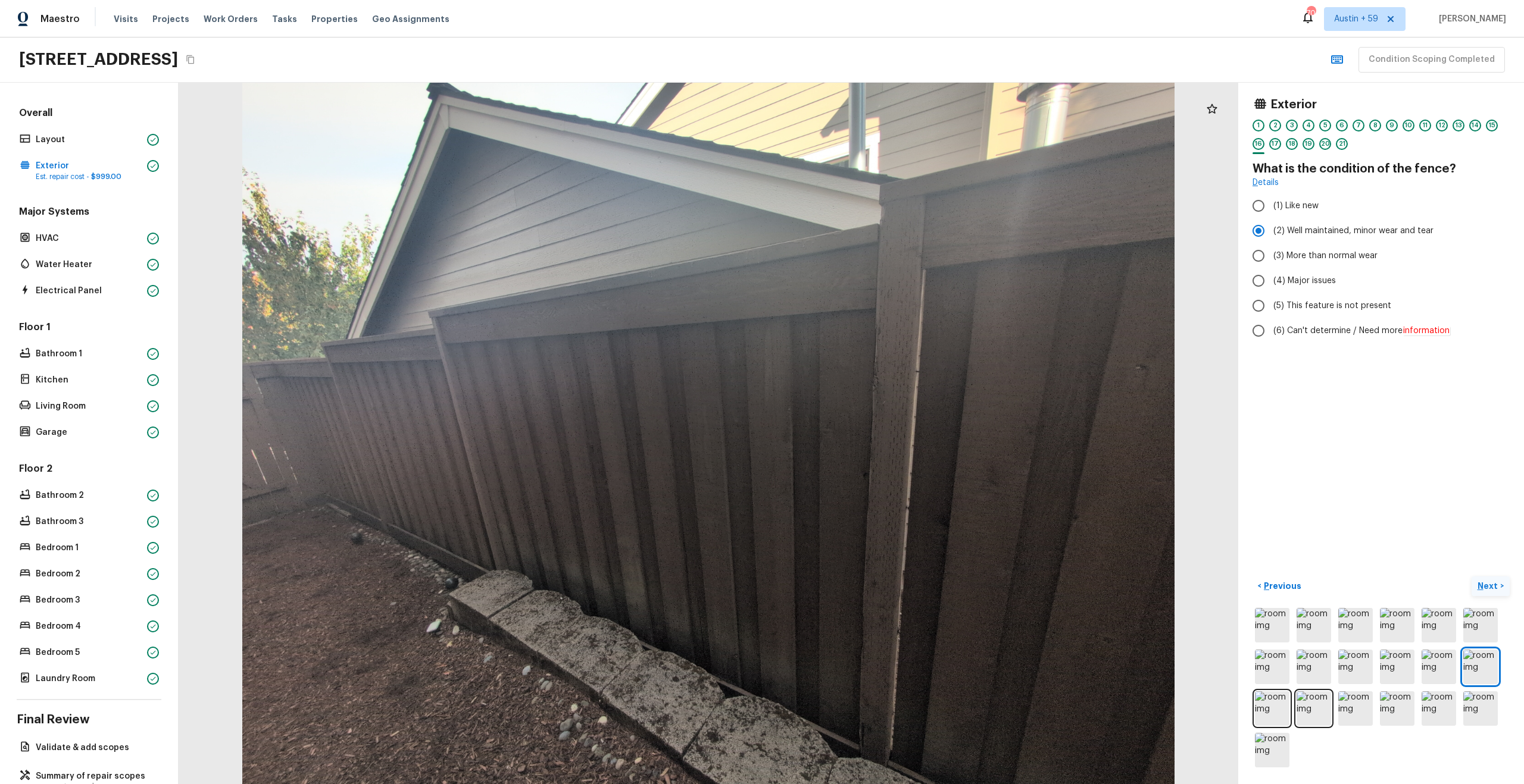
click at [1490, 584] on p "Next" at bounding box center [1489, 586] width 23 height 12
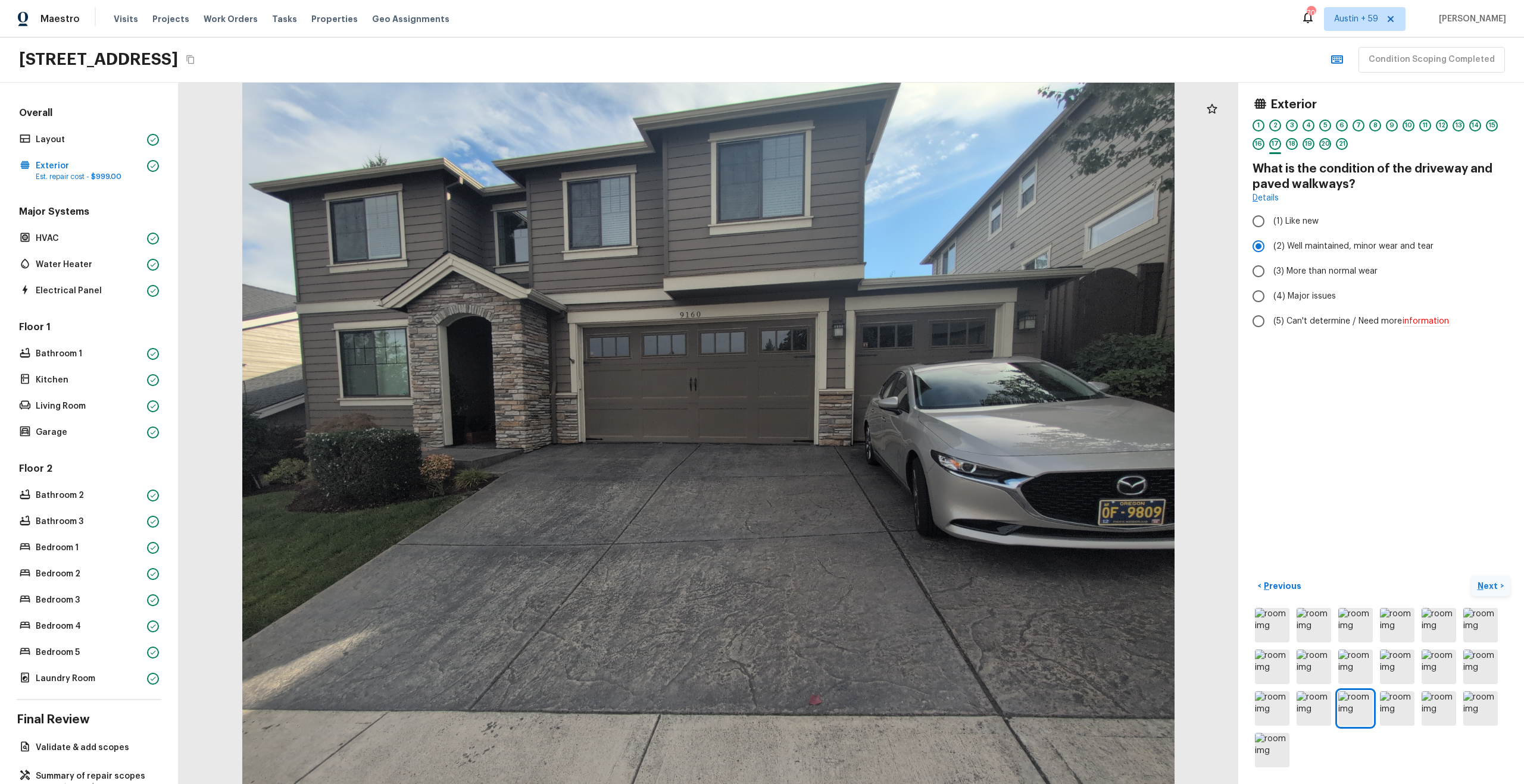
click at [1490, 584] on p "Next" at bounding box center [1489, 586] width 23 height 12
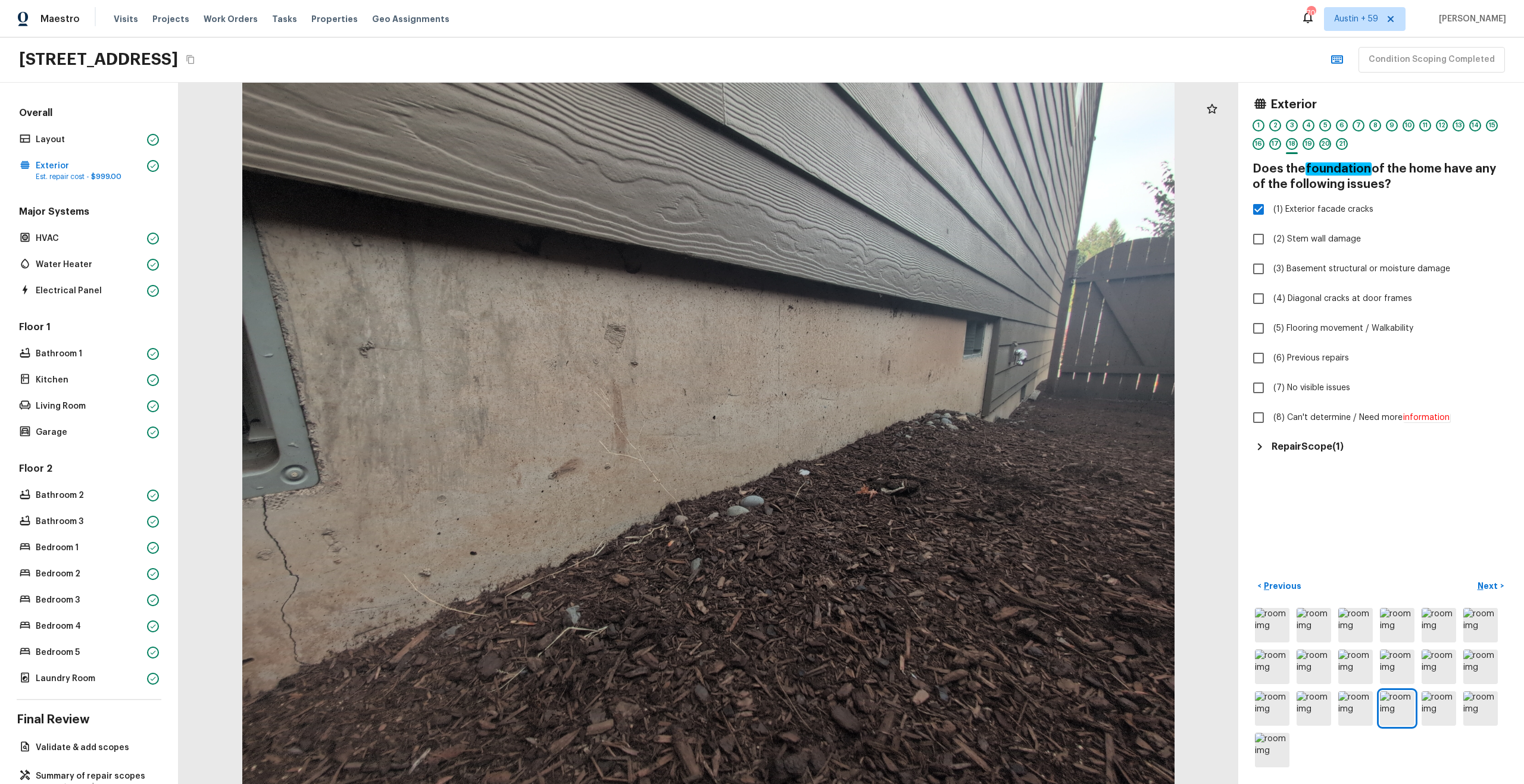
click at [1320, 451] on h5 "Repair Scope ( 1 )" at bounding box center [1307, 447] width 72 height 13
click at [1493, 581] on p "Next" at bounding box center [1489, 586] width 23 height 12
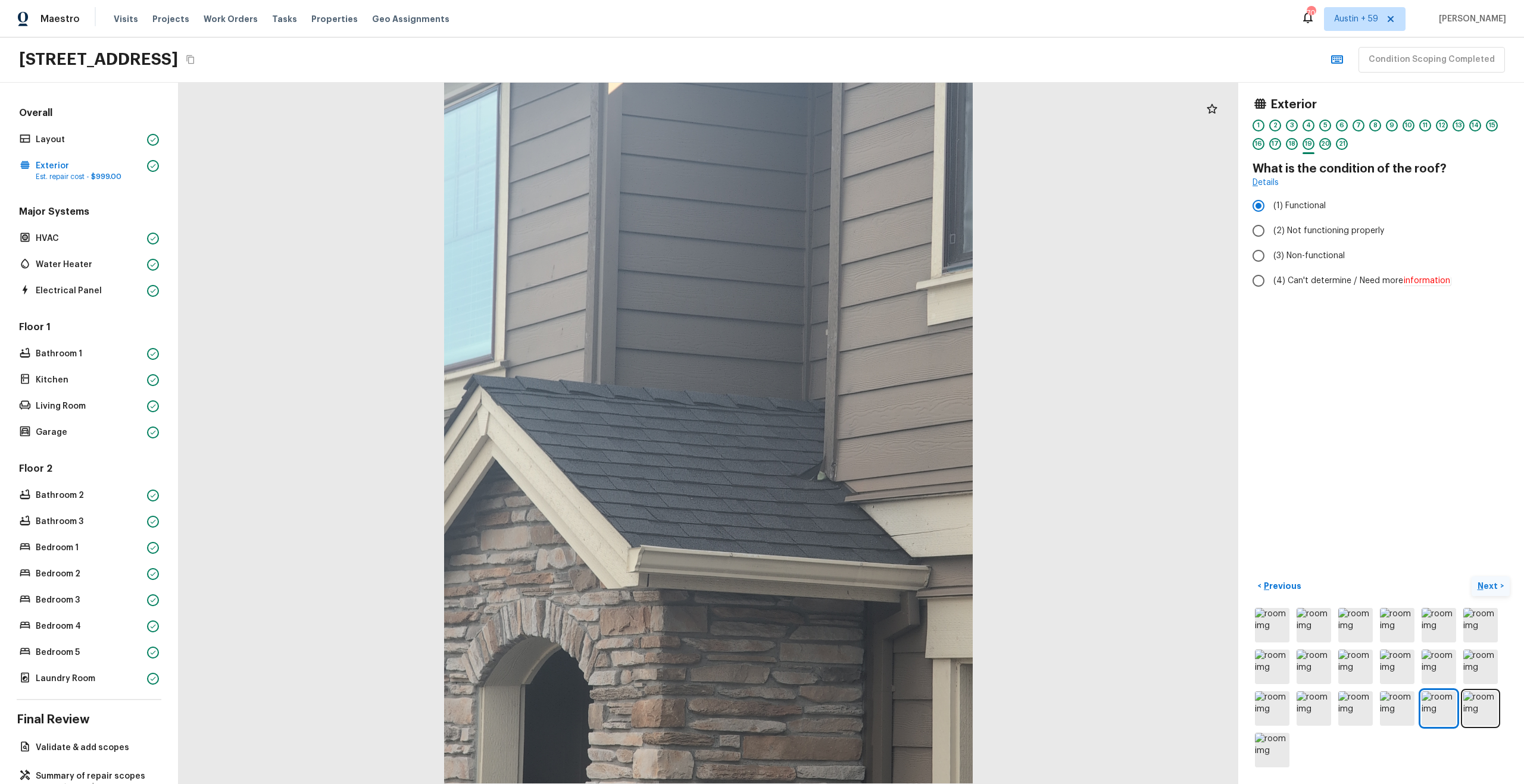
click at [1493, 581] on p "Next" at bounding box center [1489, 586] width 23 height 12
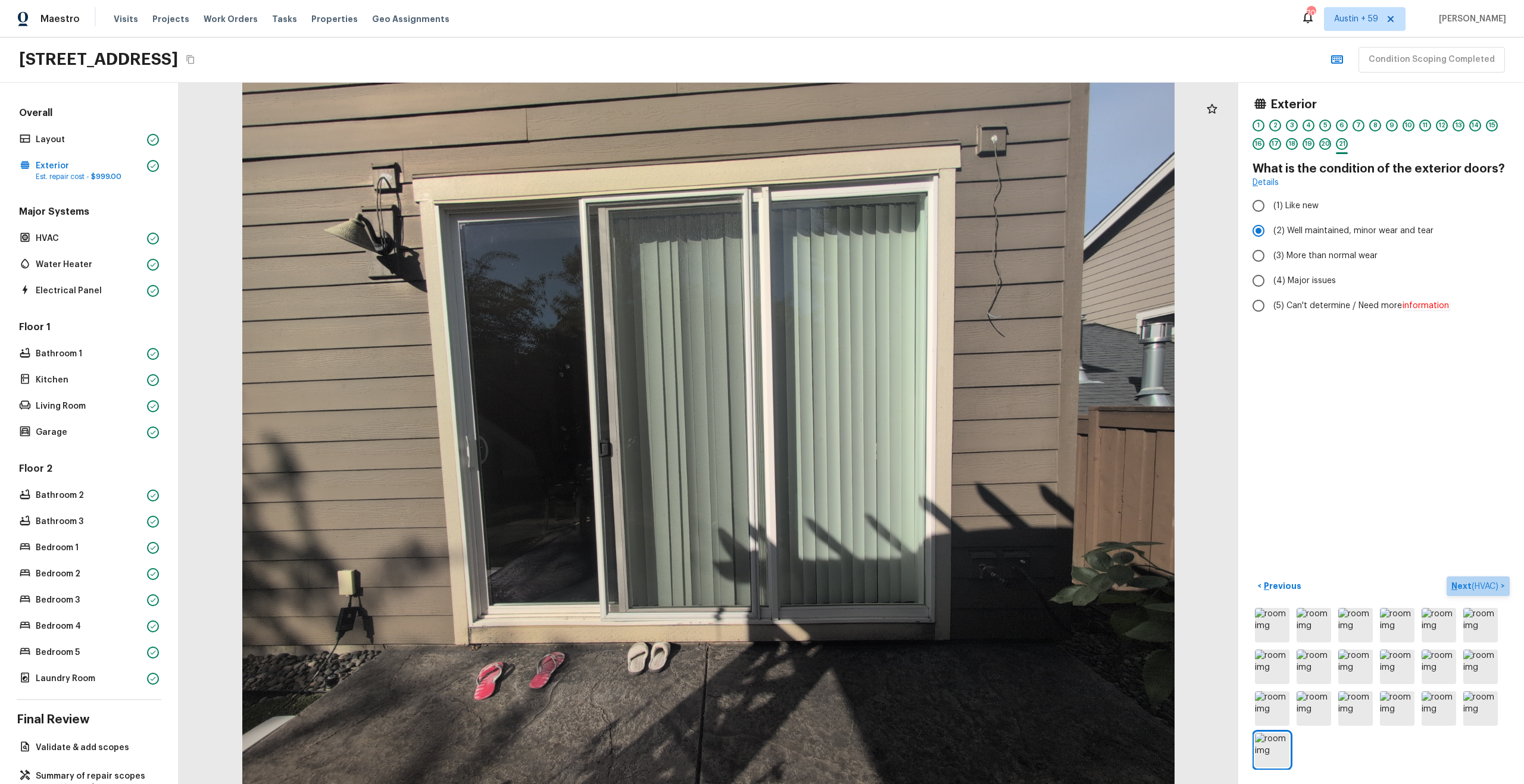
click at [1492, 584] on span "( HVAC )" at bounding box center [1485, 587] width 27 height 8
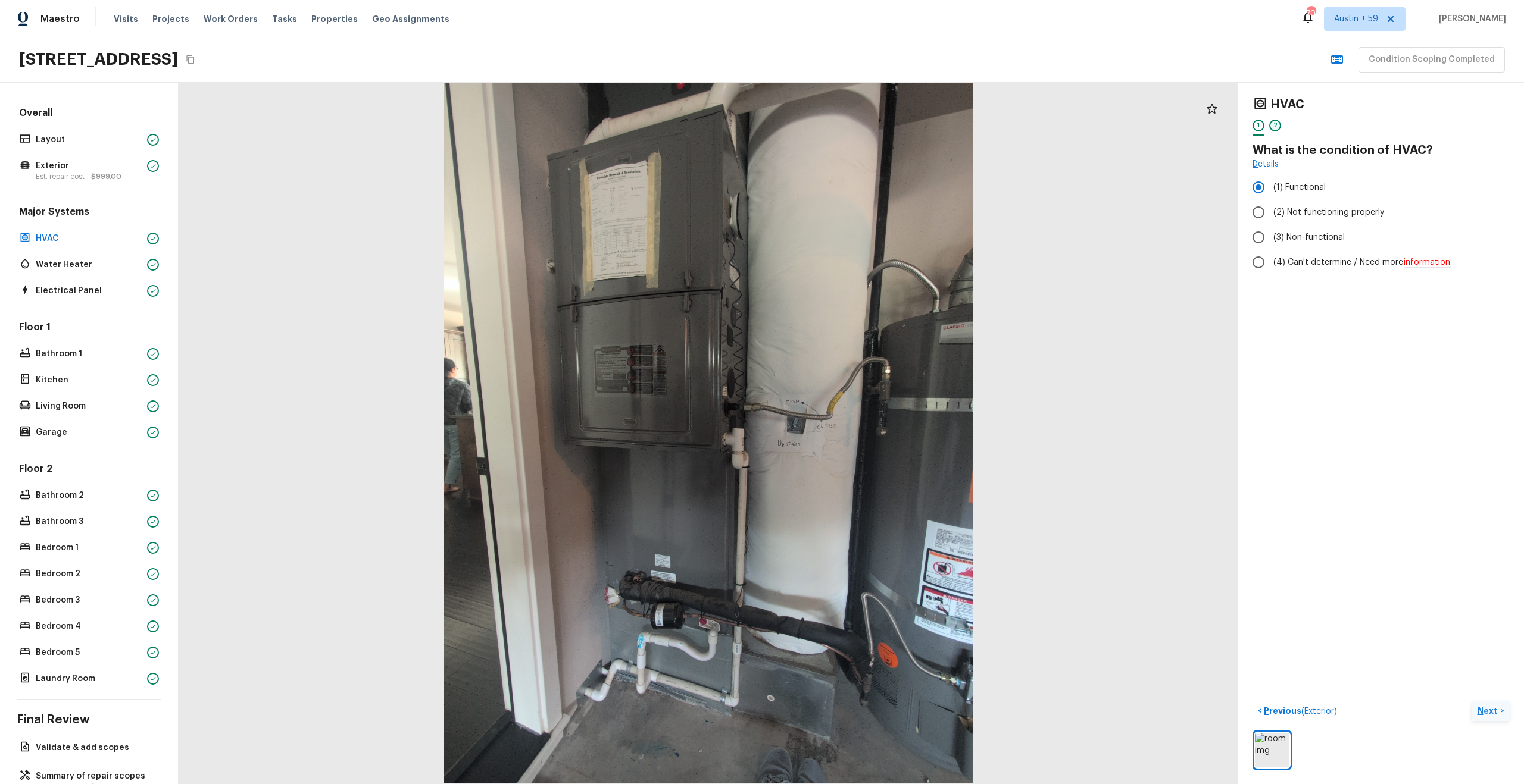
click at [1274, 127] on div "2" at bounding box center [1275, 125] width 12 height 12
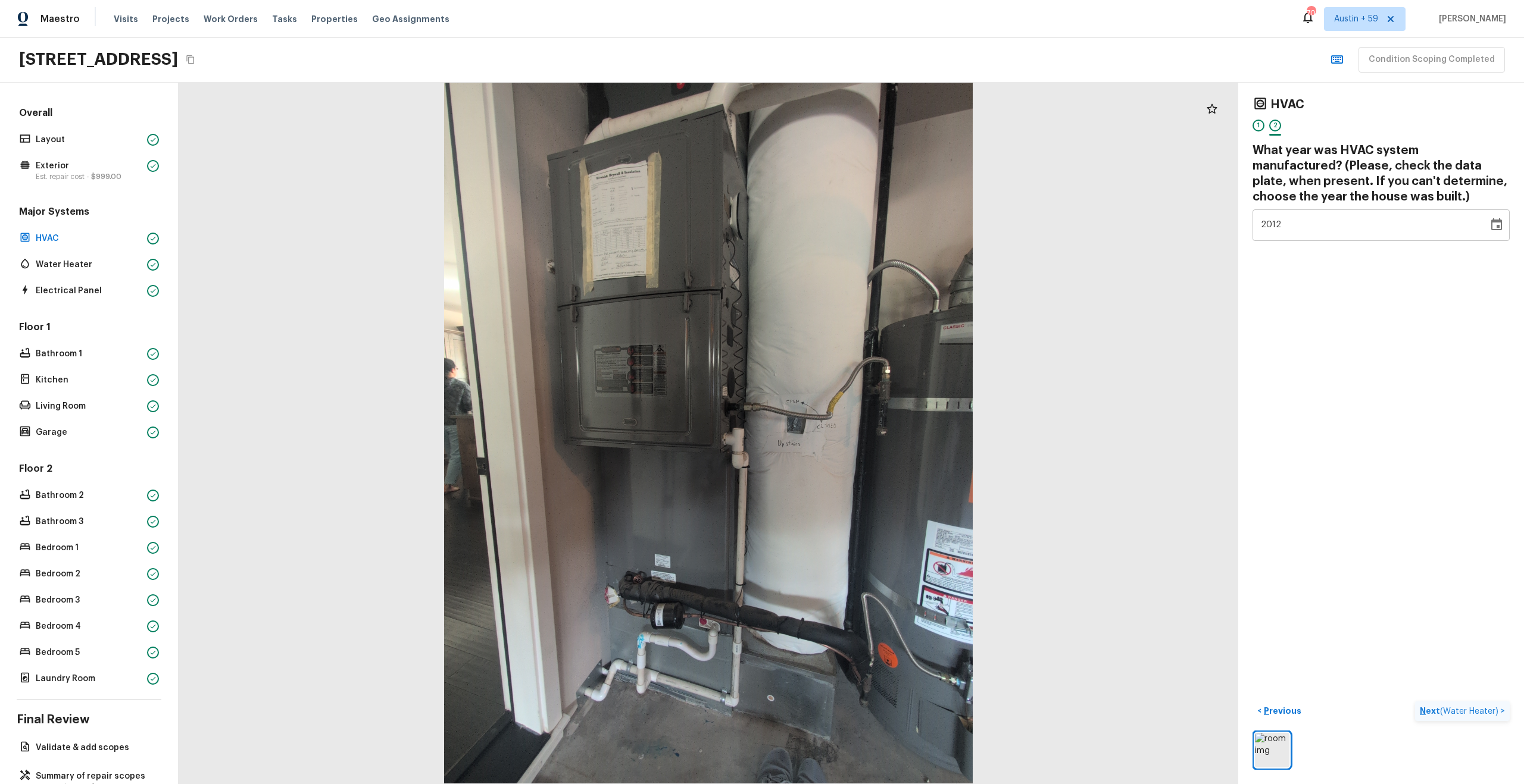
click at [1457, 710] on span "( Water Heater )" at bounding box center [1469, 712] width 58 height 8
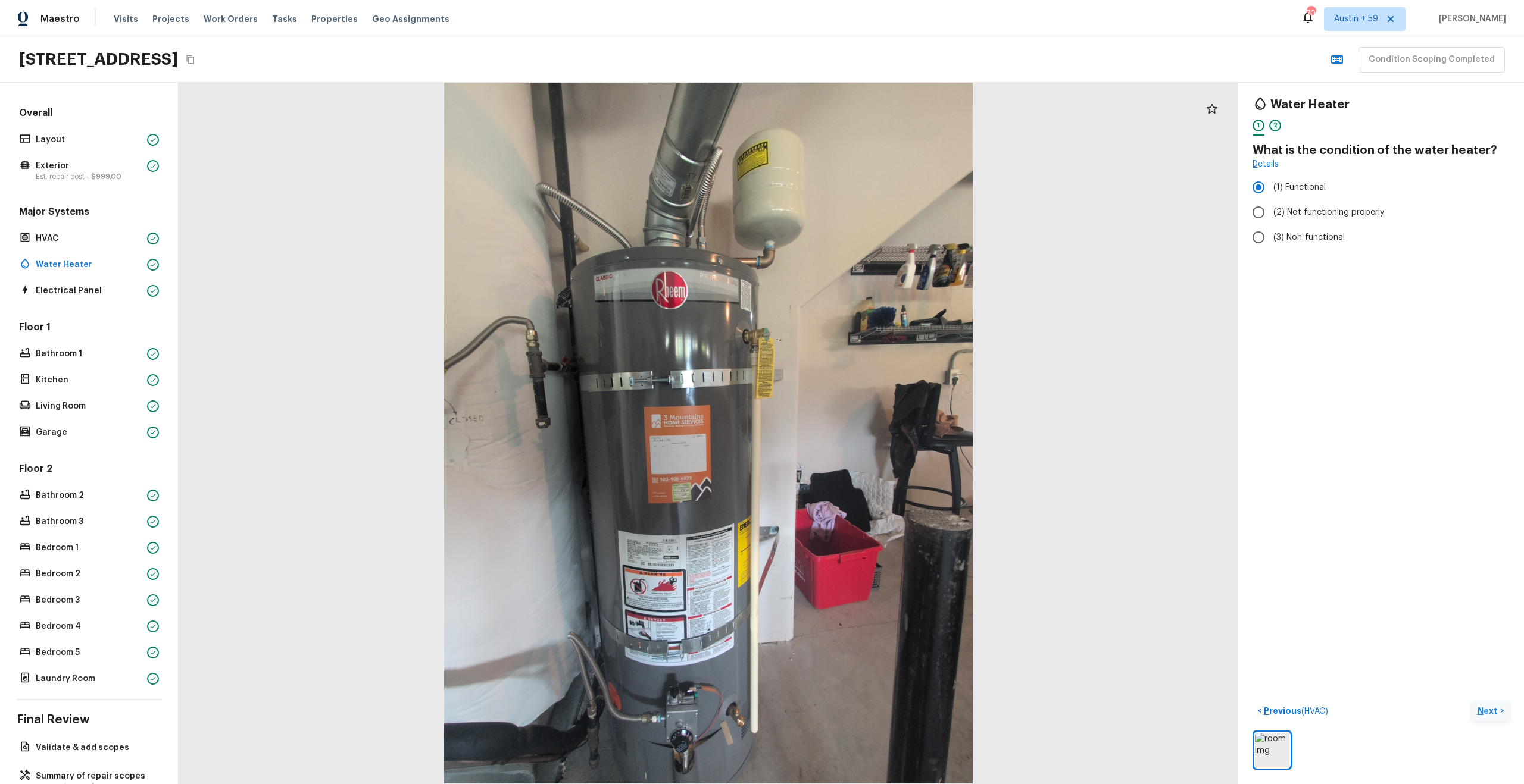
click at [1277, 126] on div "2" at bounding box center [1275, 125] width 12 height 12
click at [1437, 712] on span "( Electrical Panel )" at bounding box center [1466, 712] width 65 height 8
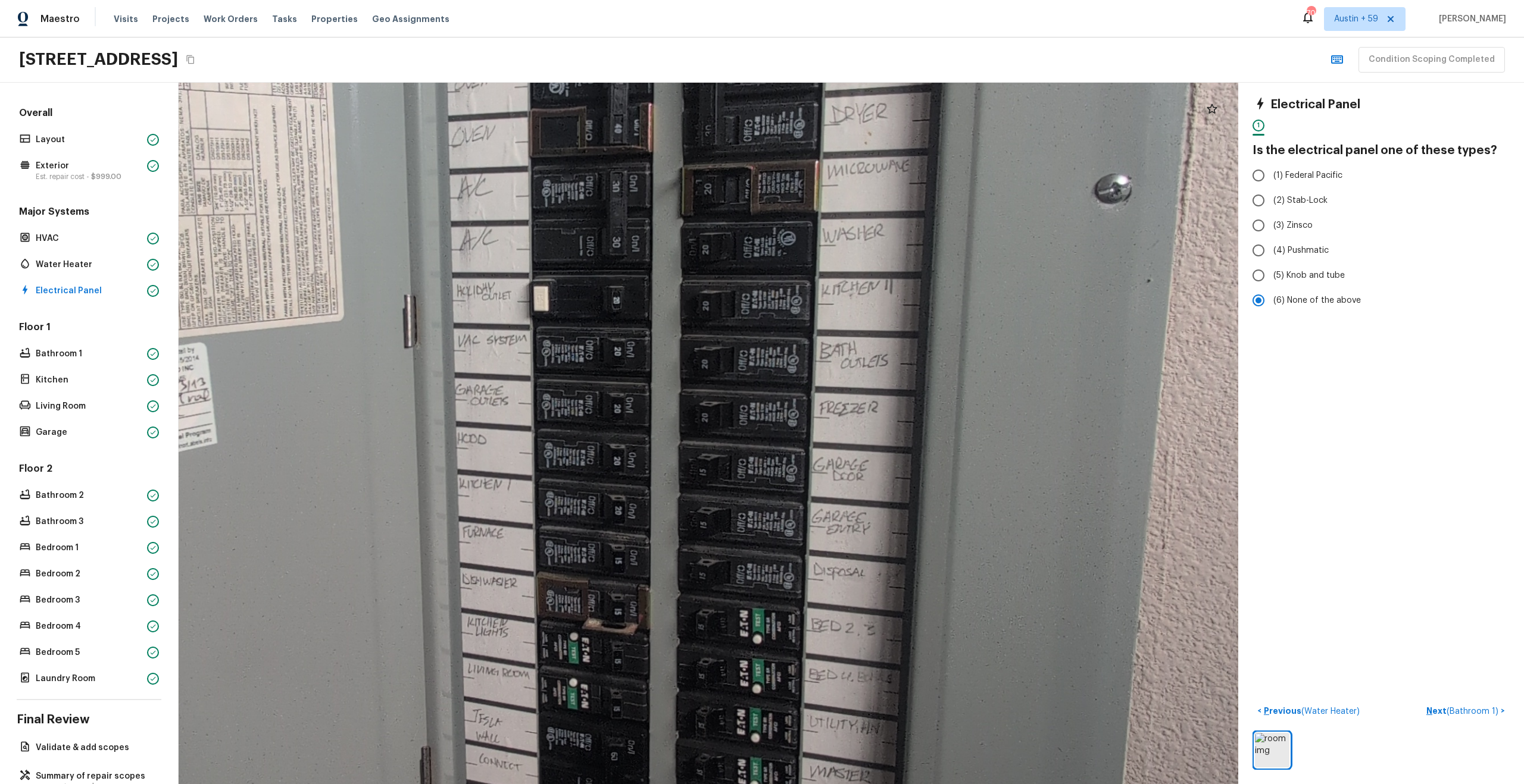
drag, startPoint x: 796, startPoint y: 453, endPoint x: 1143, endPoint y: 502, distance: 350.4
click at [1143, 502] on div at bounding box center [503, 386] width 3539 height 2343
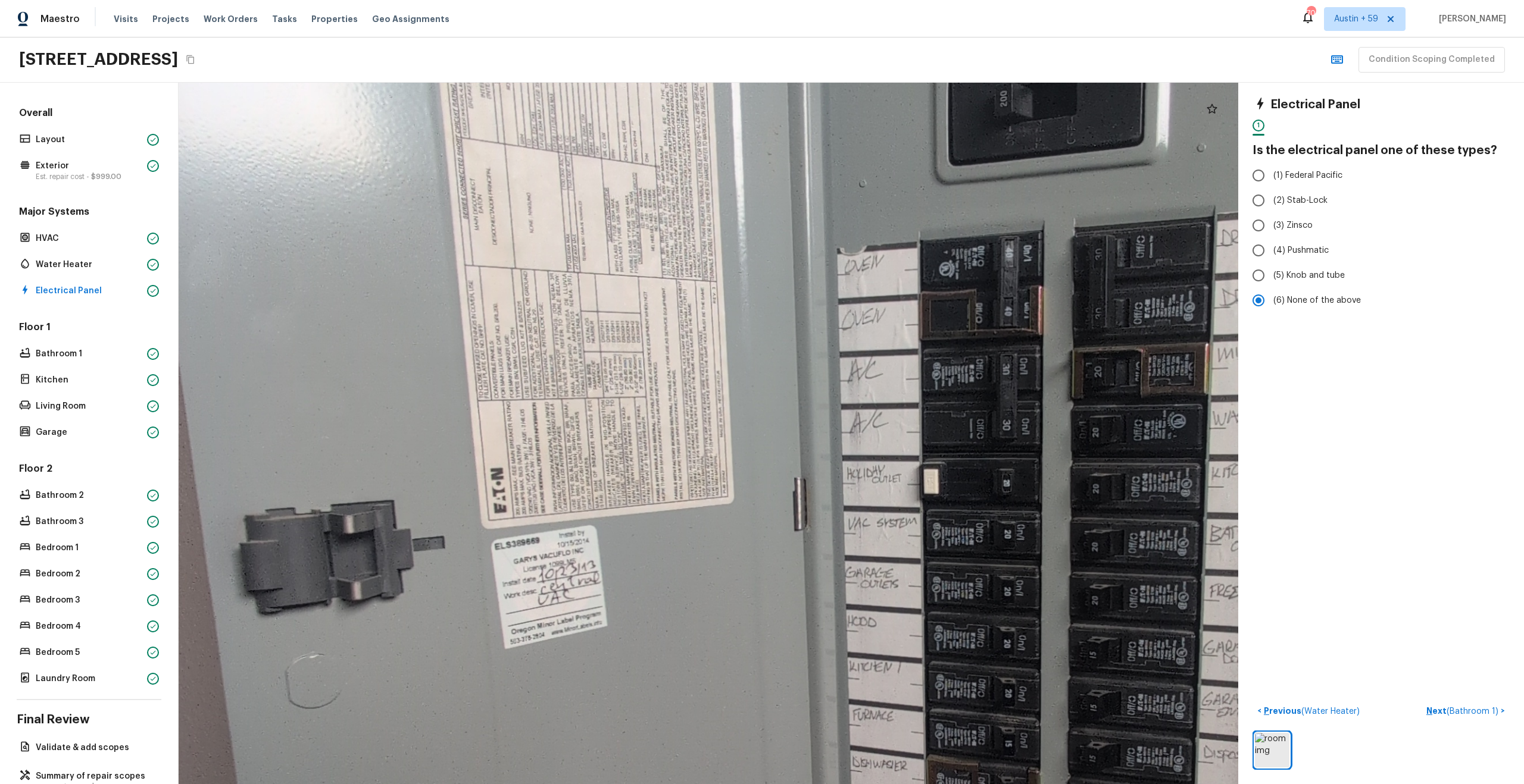
drag, startPoint x: 1082, startPoint y: 477, endPoint x: 905, endPoint y: 477, distance: 177.0
click at [905, 477] on div at bounding box center [893, 569] width 3539 height 2343
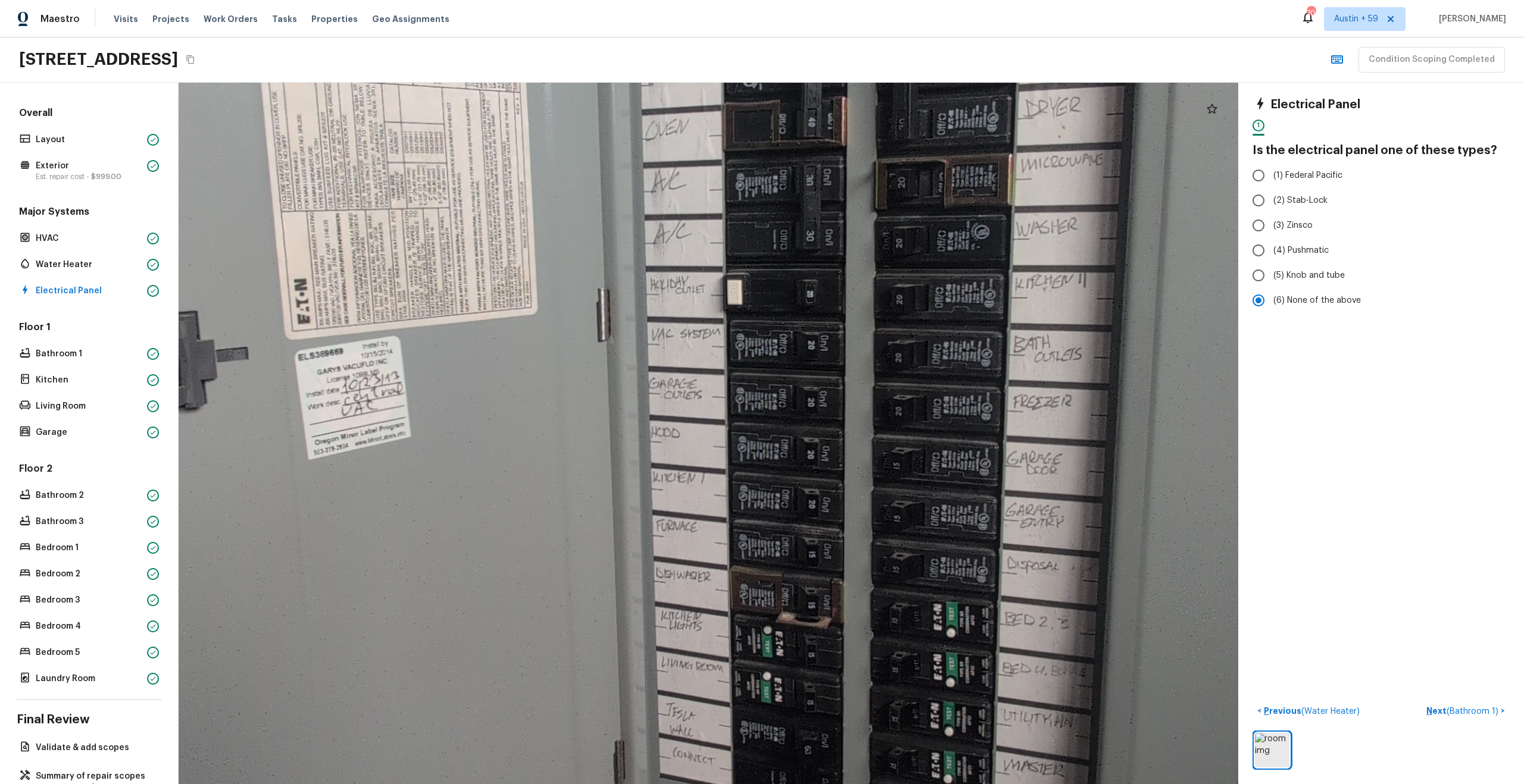
drag, startPoint x: 1022, startPoint y: 550, endPoint x: 826, endPoint y: 361, distance: 272.3
click at [826, 361] on div at bounding box center [696, 380] width 3539 height 2343
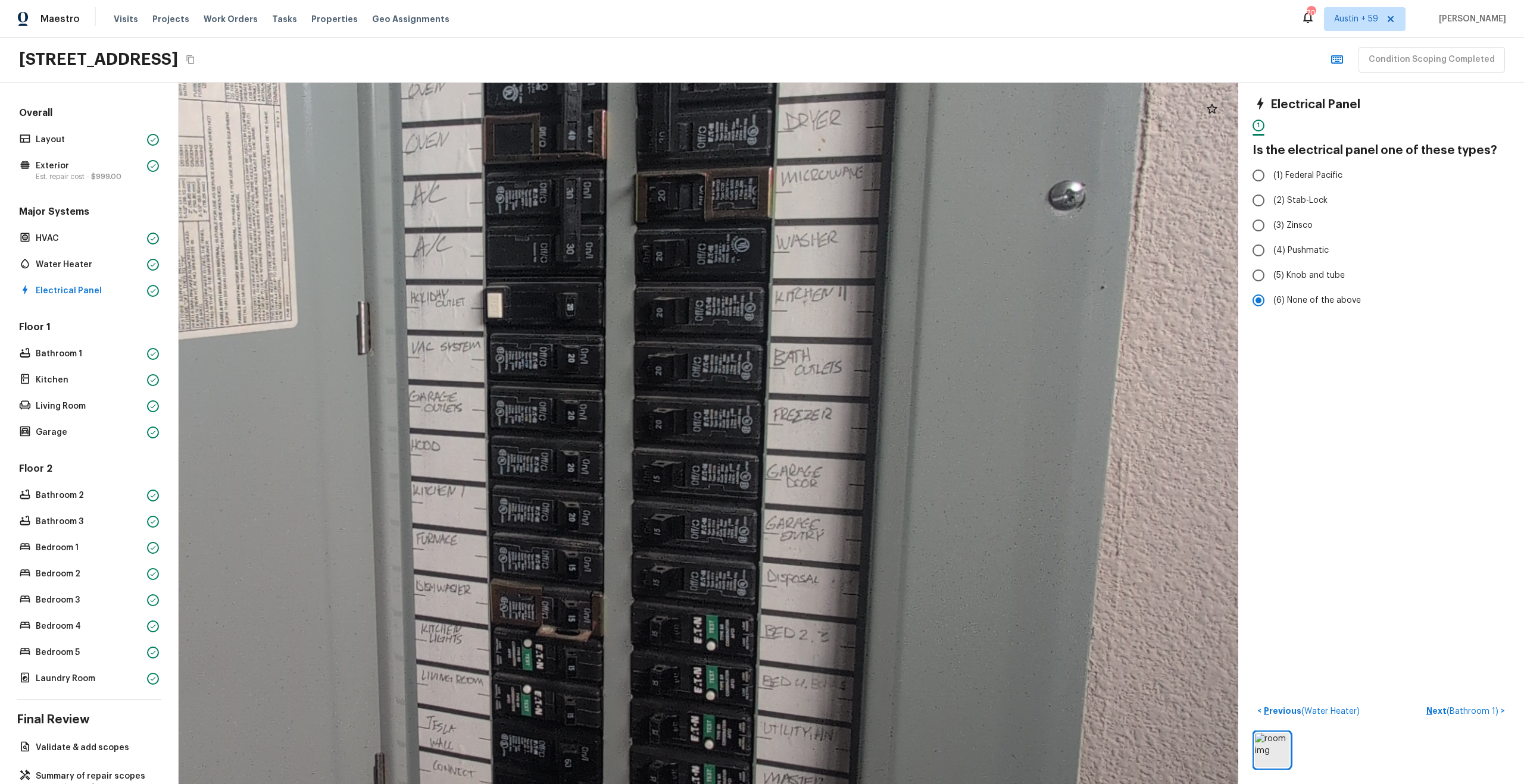
drag, startPoint x: 833, startPoint y: 459, endPoint x: 593, endPoint y: 472, distance: 240.4
click at [593, 472] on div at bounding box center [456, 393] width 3539 height 2343
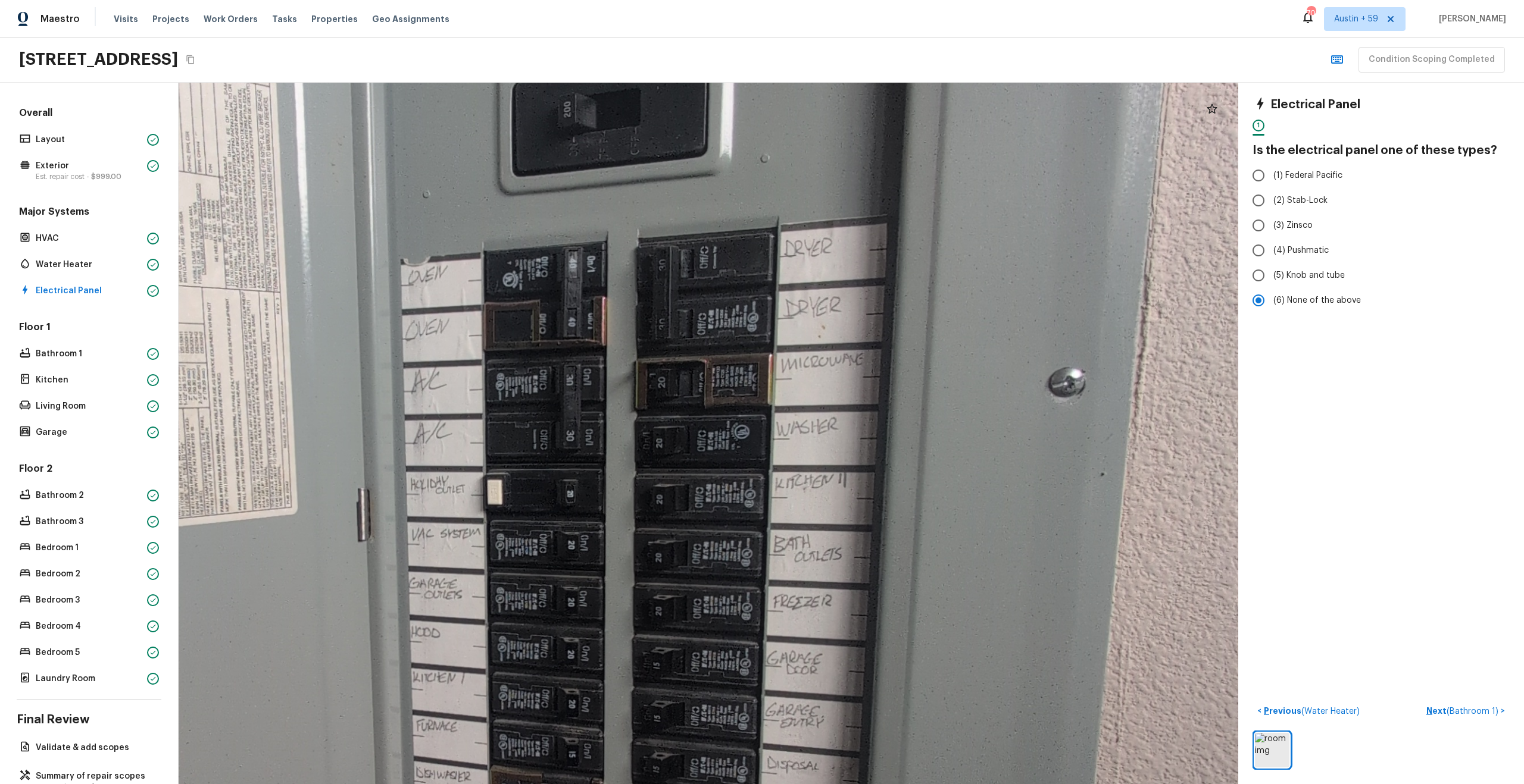
drag, startPoint x: 593, startPoint y: 472, endPoint x: 593, endPoint y: 659, distance: 187.0
click at [593, 659] on div at bounding box center [456, 580] width 3539 height 2343
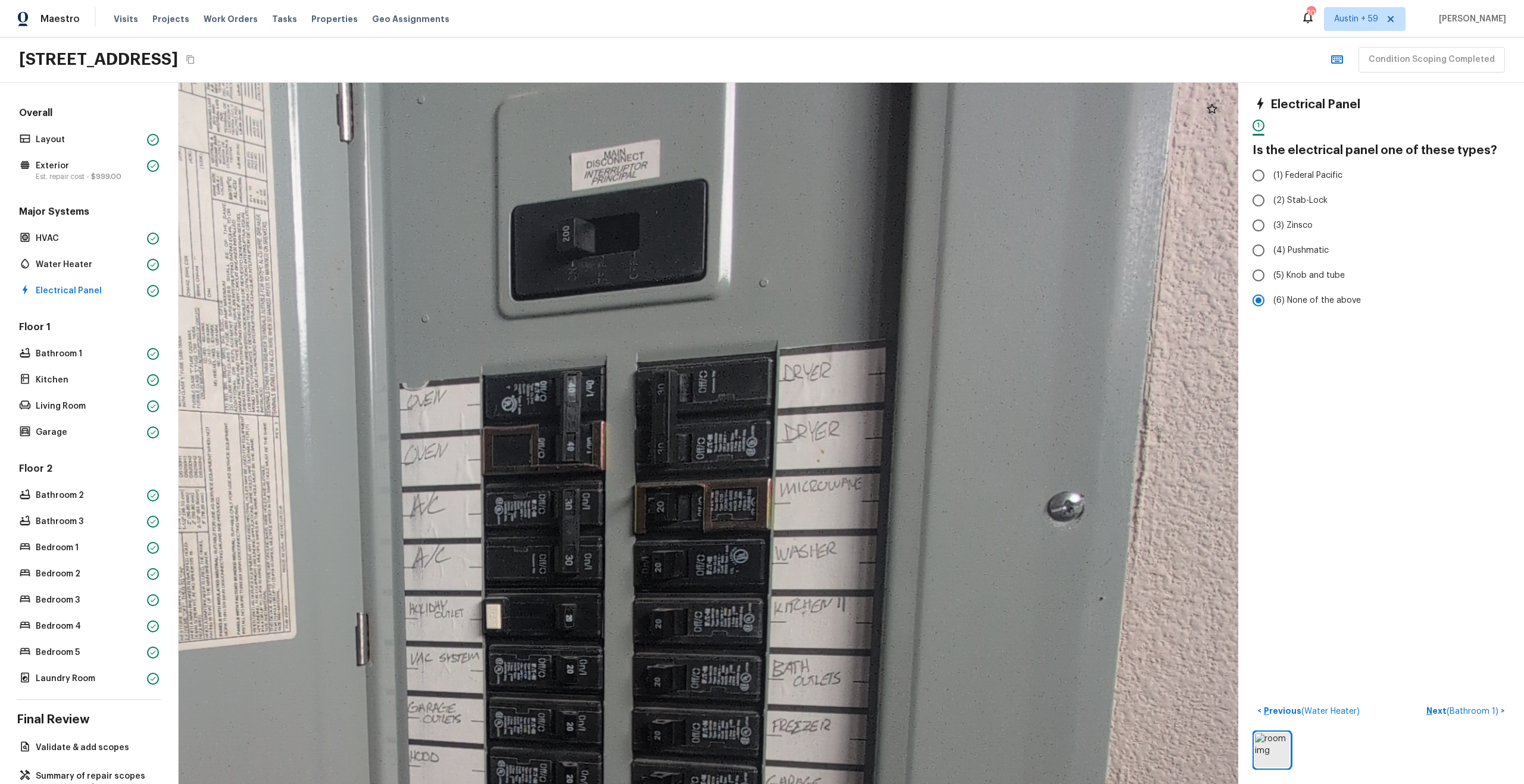
drag, startPoint x: 607, startPoint y: 507, endPoint x: 605, endPoint y: 631, distance: 124.0
click at [606, 632] on div at bounding box center [455, 704] width 3539 height 2343
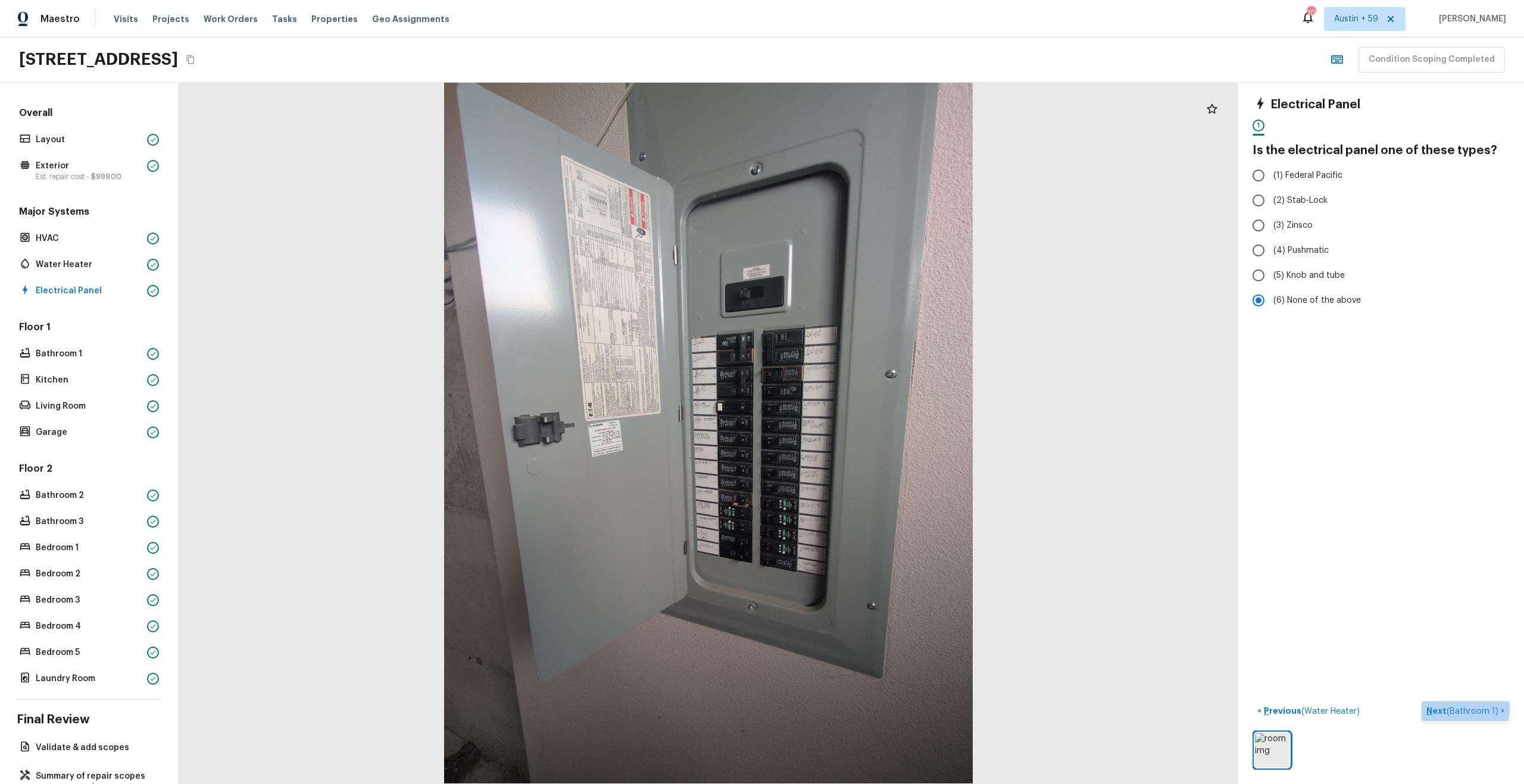
click at [1456, 708] on span "( Bathroom 1 )" at bounding box center [1472, 712] width 52 height 8
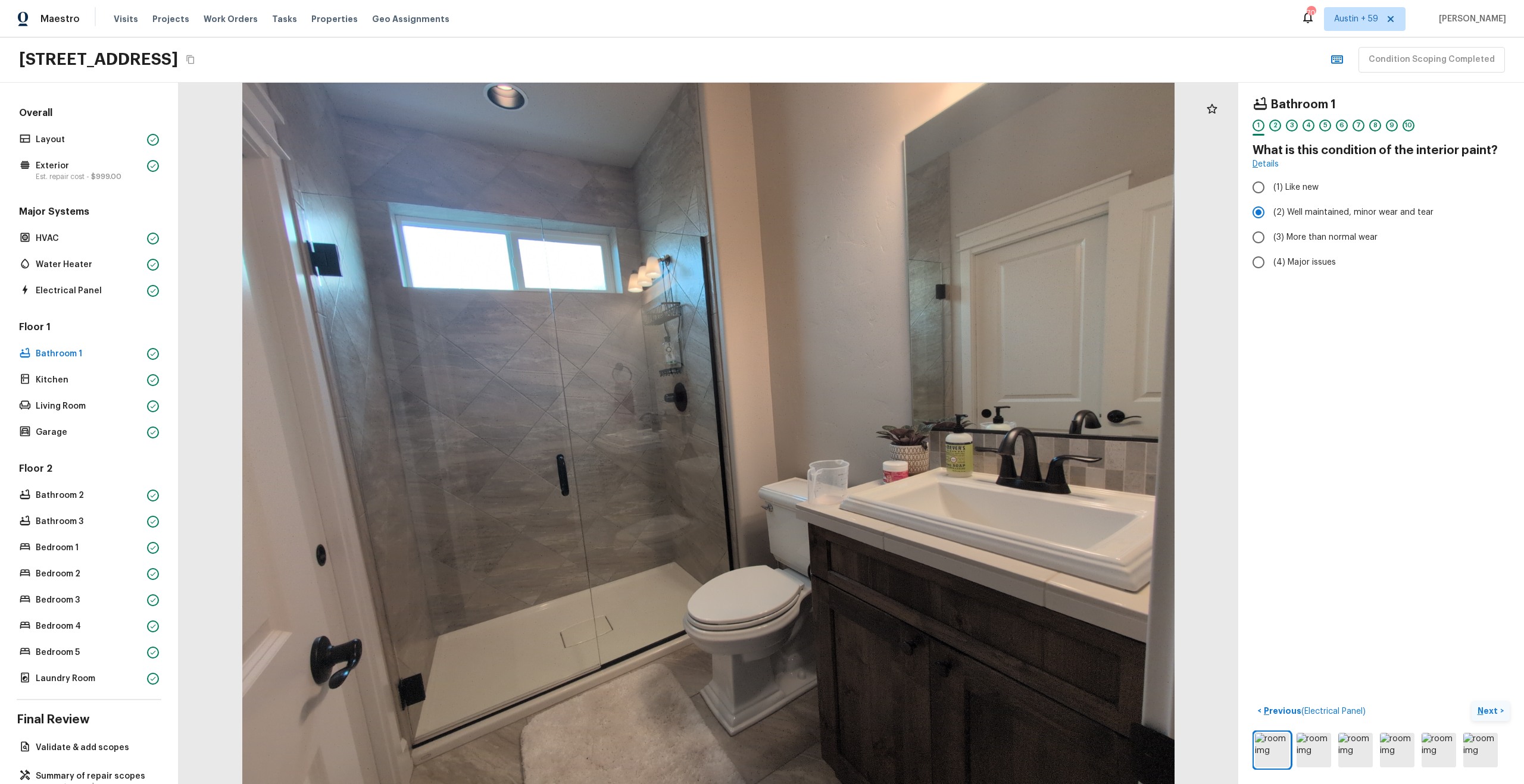
click at [1276, 125] on div "2" at bounding box center [1275, 125] width 12 height 12
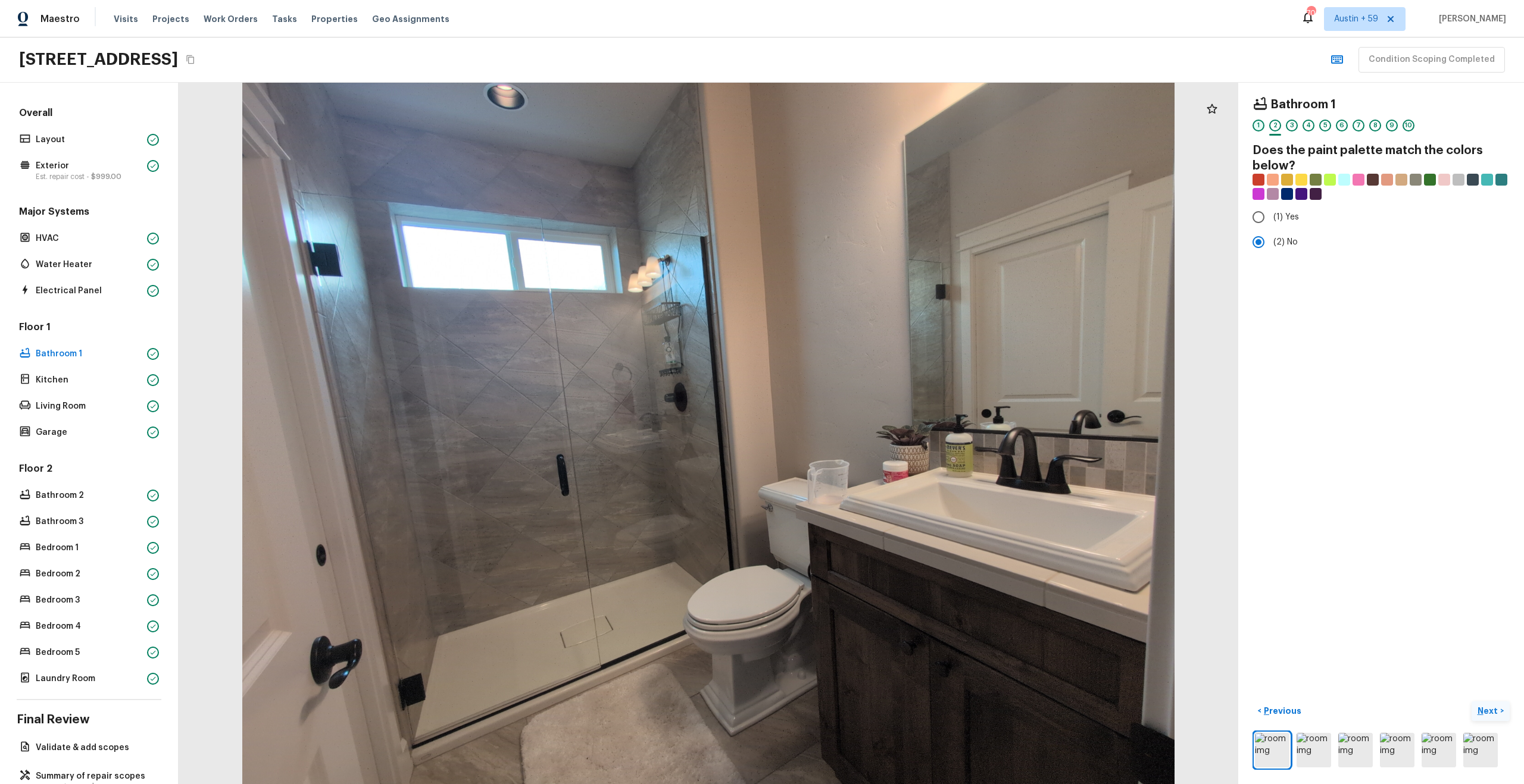
click at [1262, 128] on div "1" at bounding box center [1258, 125] width 12 height 12
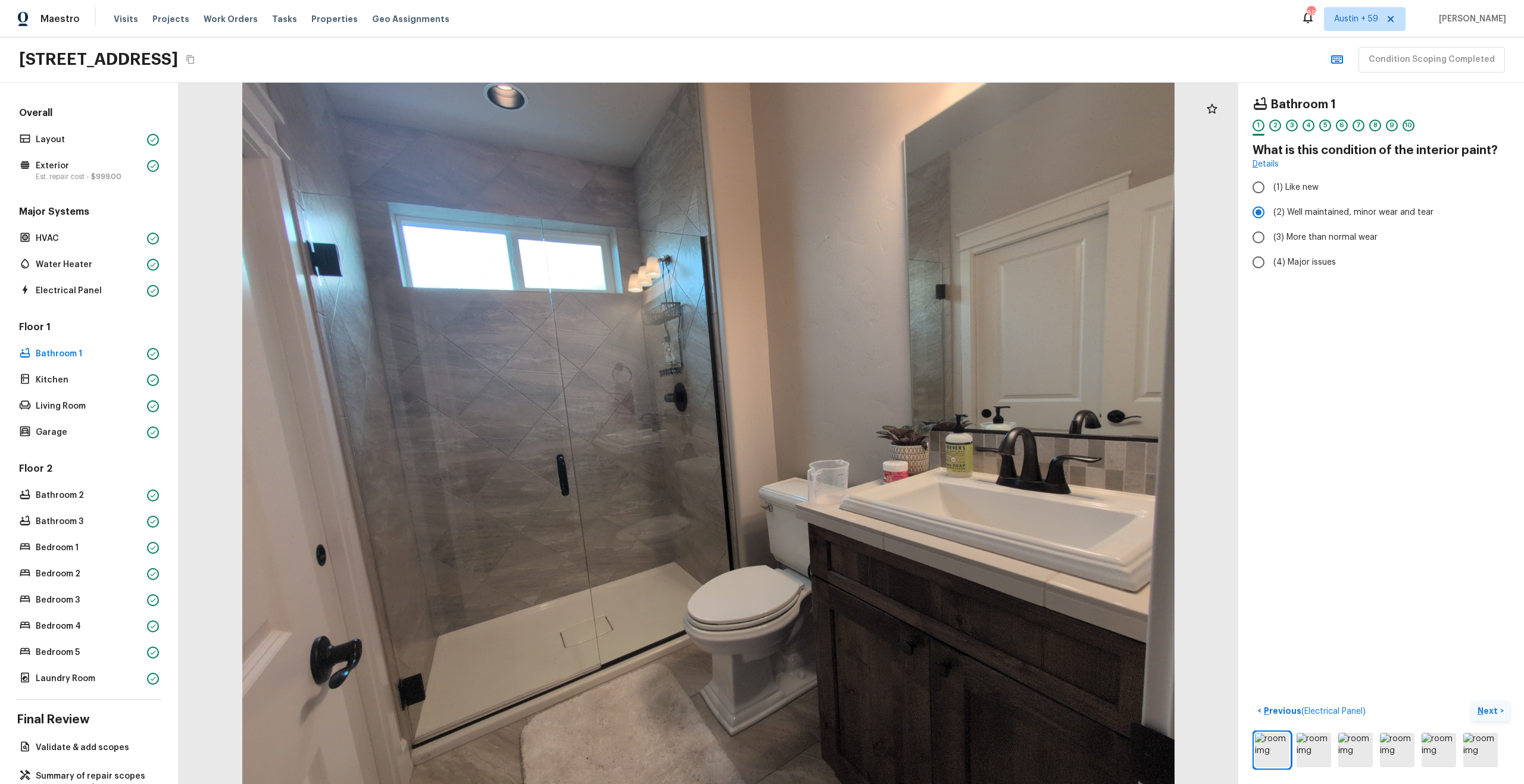
click at [1493, 707] on p "Next" at bounding box center [1489, 711] width 23 height 12
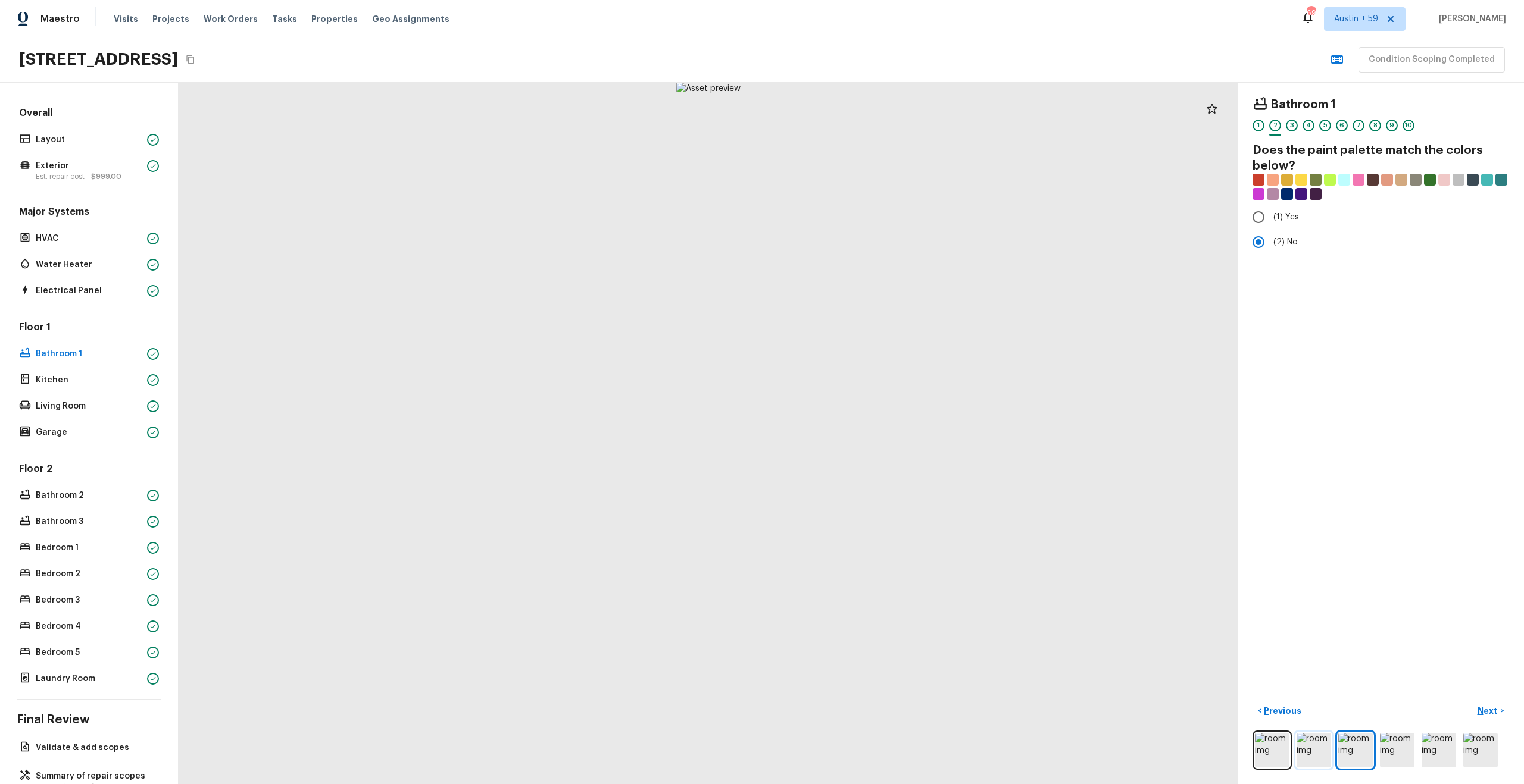
click at [1315, 748] on img at bounding box center [1314, 750] width 34 height 34
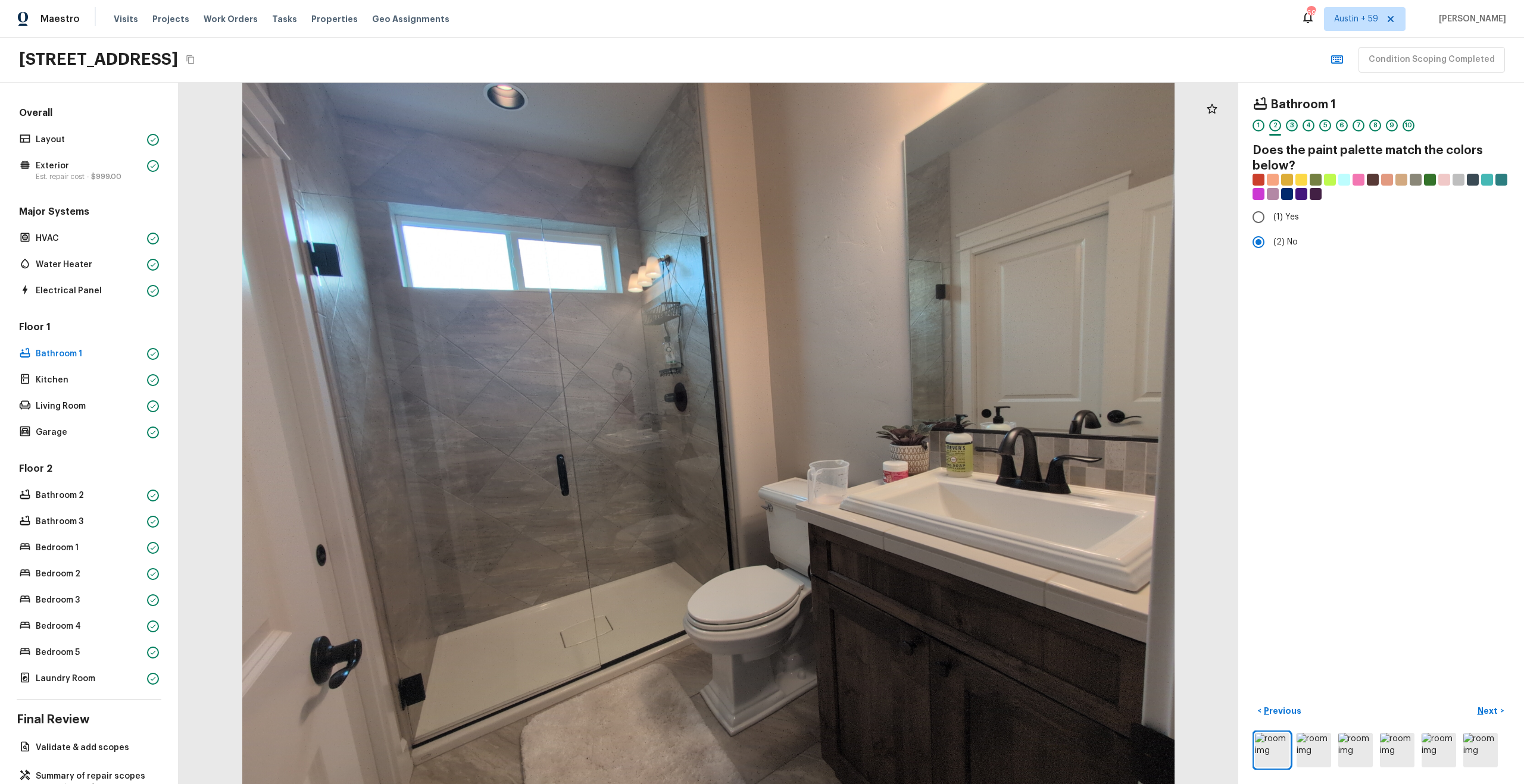
click at [1294, 125] on div "3" at bounding box center [1292, 125] width 12 height 12
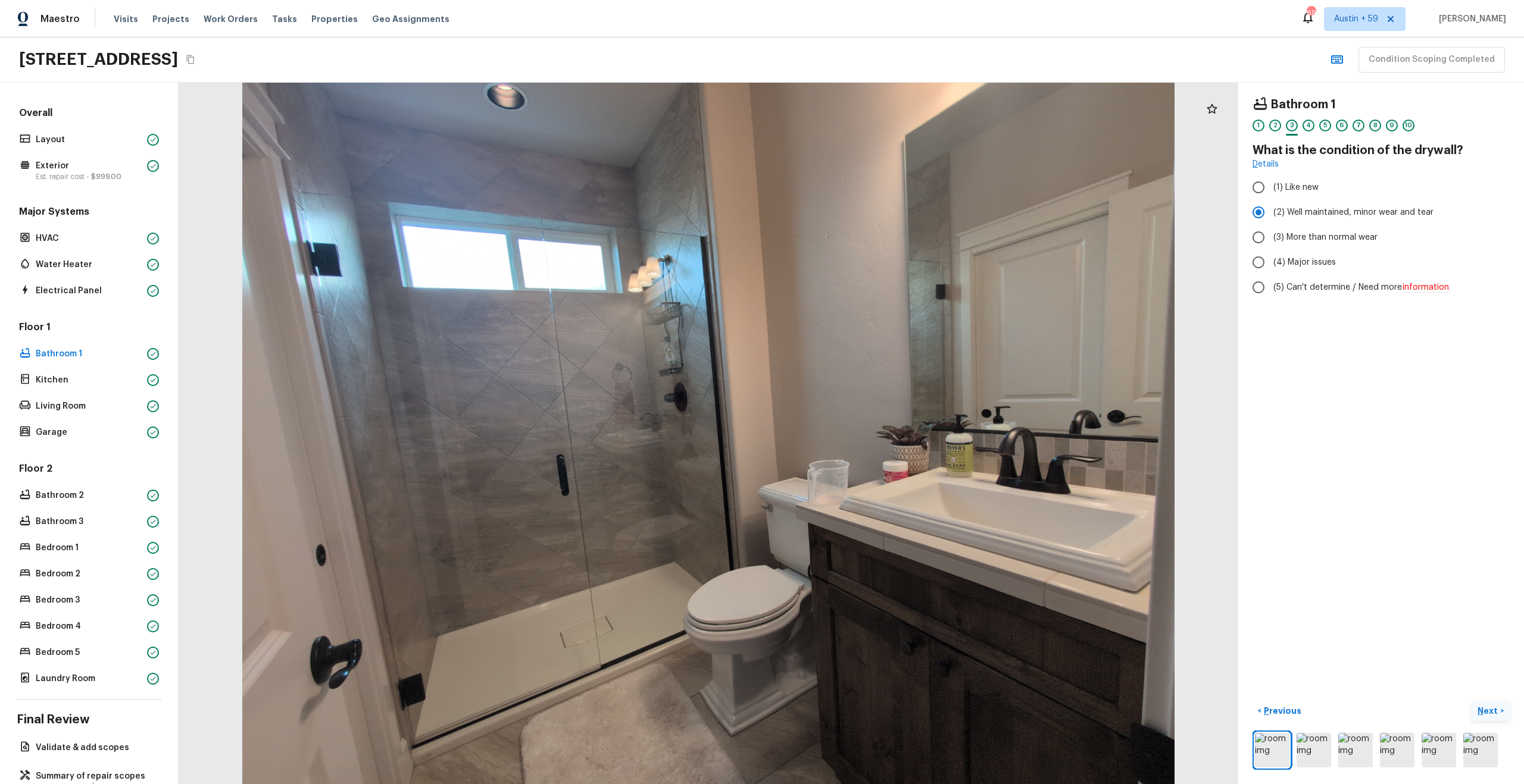
click at [1488, 710] on p "Next" at bounding box center [1489, 711] width 23 height 12
click at [1472, 701] on button "Next >" at bounding box center [1490, 711] width 38 height 20
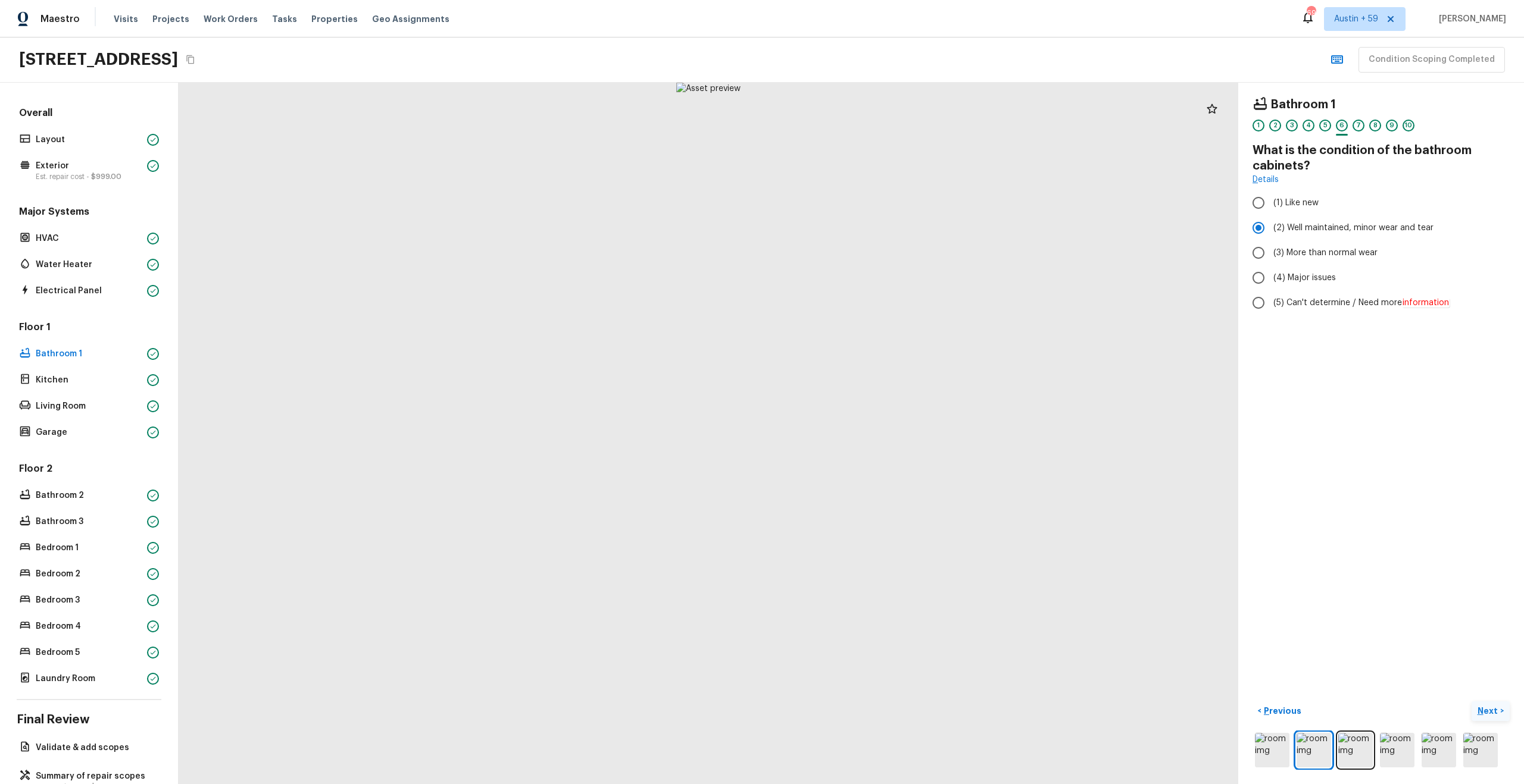
click at [1488, 710] on p "Next" at bounding box center [1489, 711] width 23 height 12
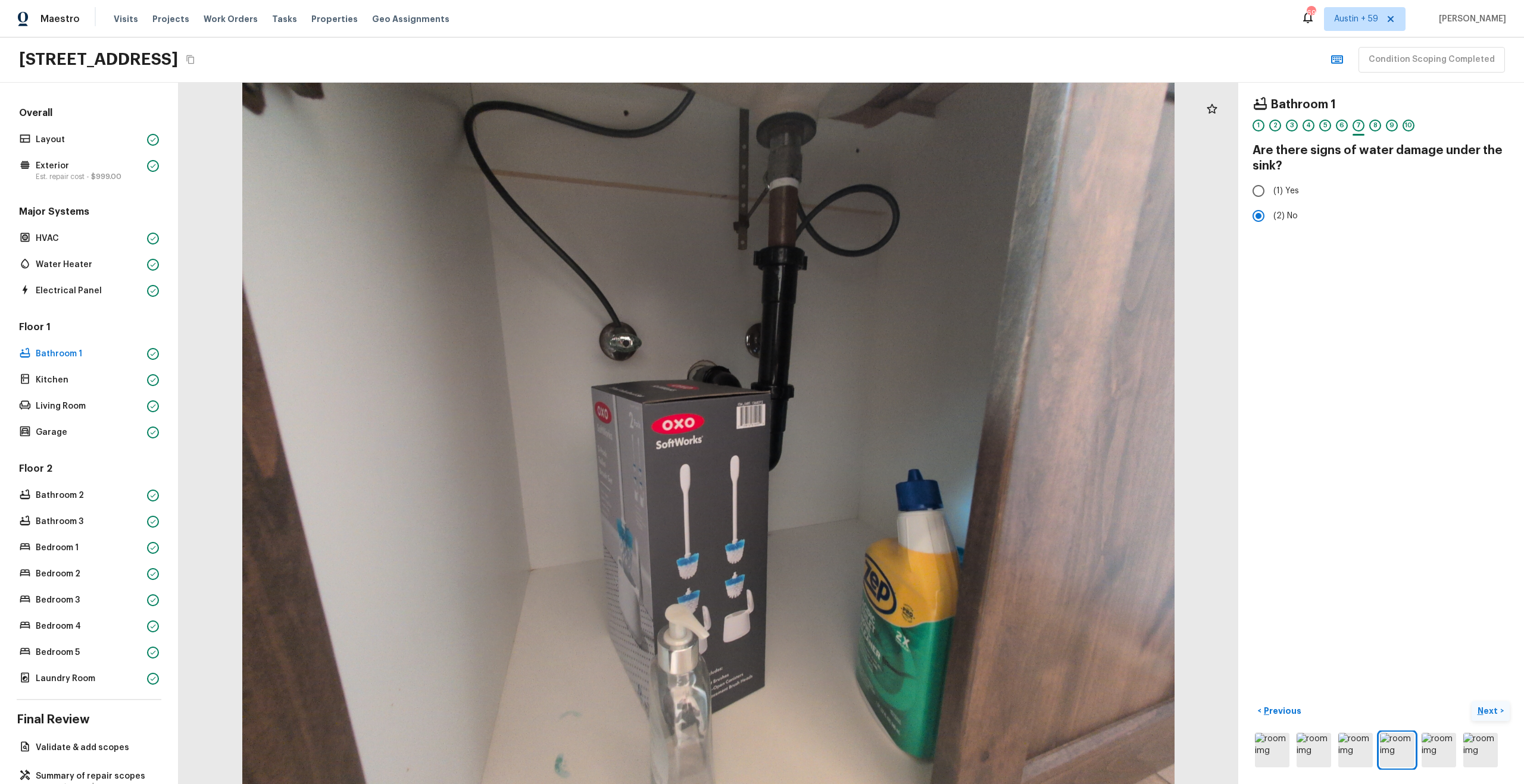
click at [1488, 710] on p "Next" at bounding box center [1489, 711] width 23 height 12
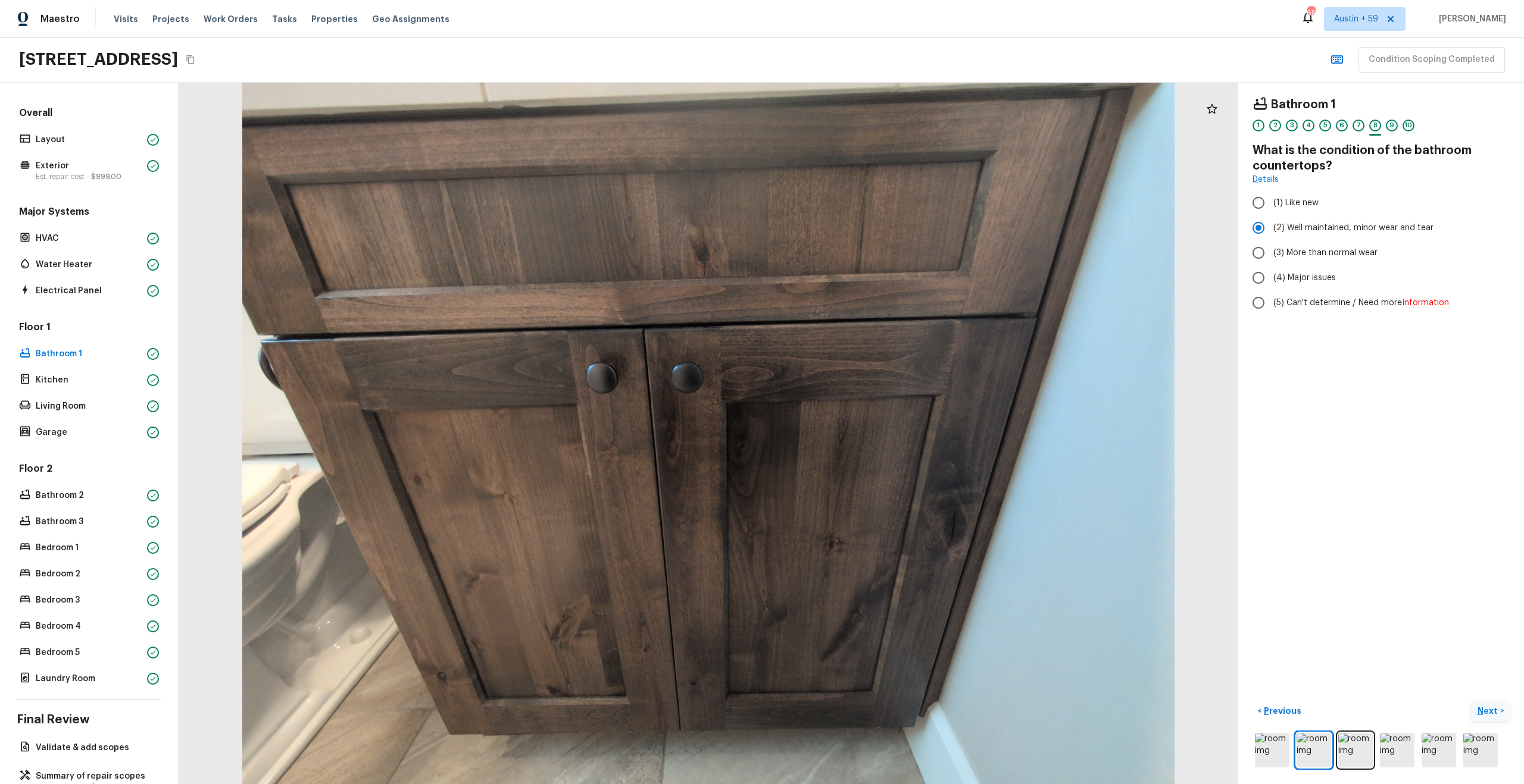
click at [1488, 710] on p "Next" at bounding box center [1489, 711] width 23 height 12
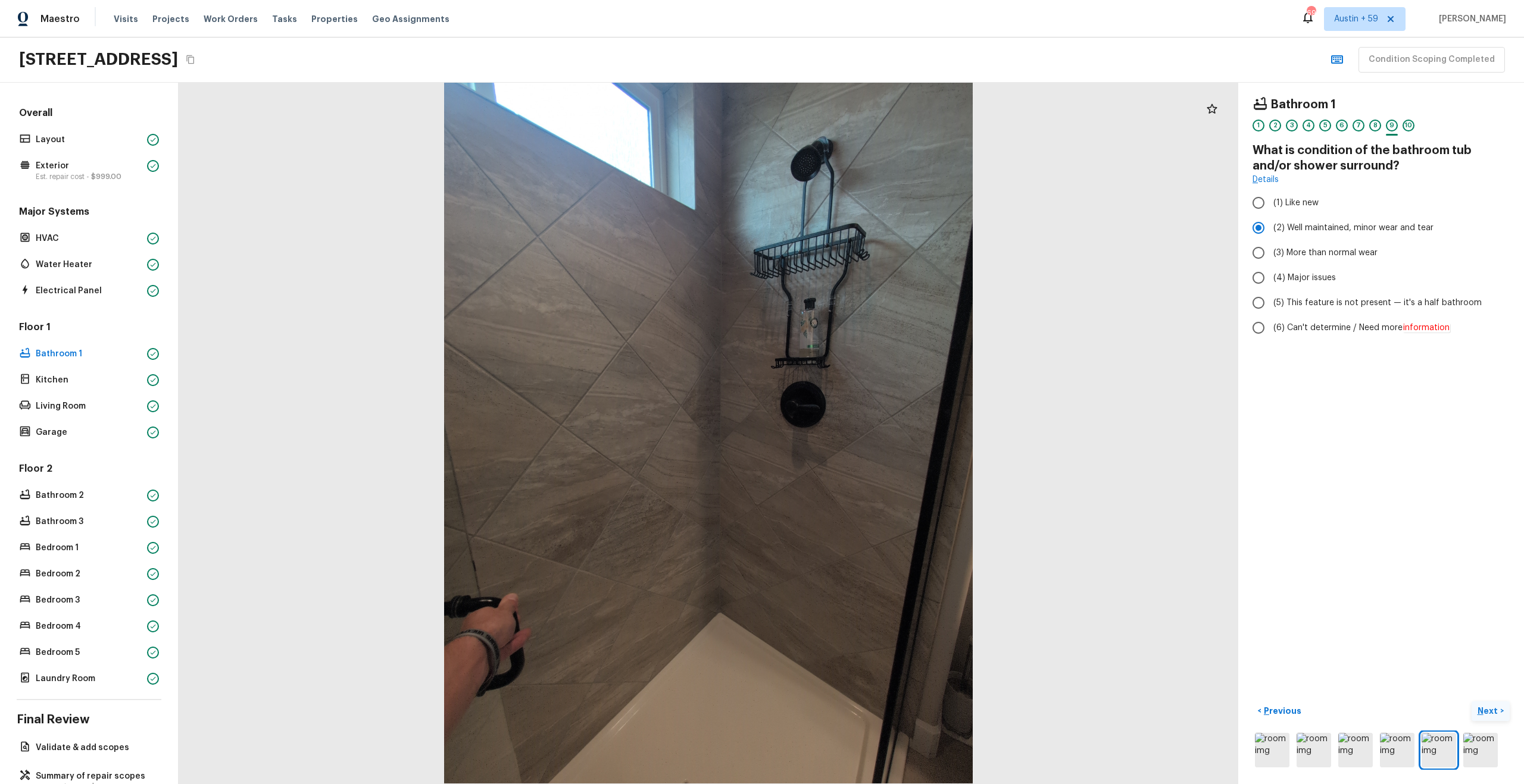
click at [1488, 710] on p "Next" at bounding box center [1489, 711] width 23 height 12
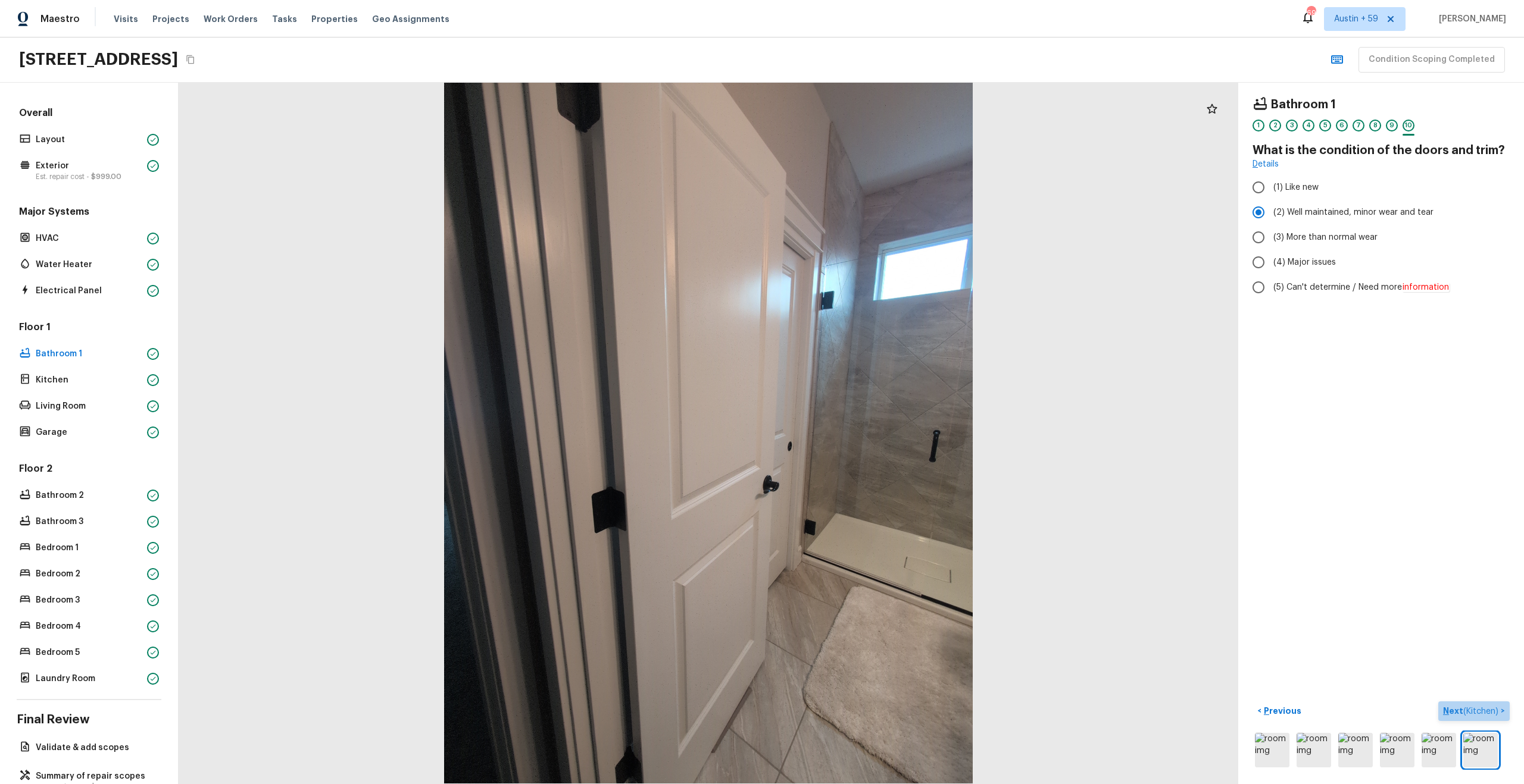
click at [1487, 708] on span "( Kitchen )" at bounding box center [1481, 712] width 35 height 8
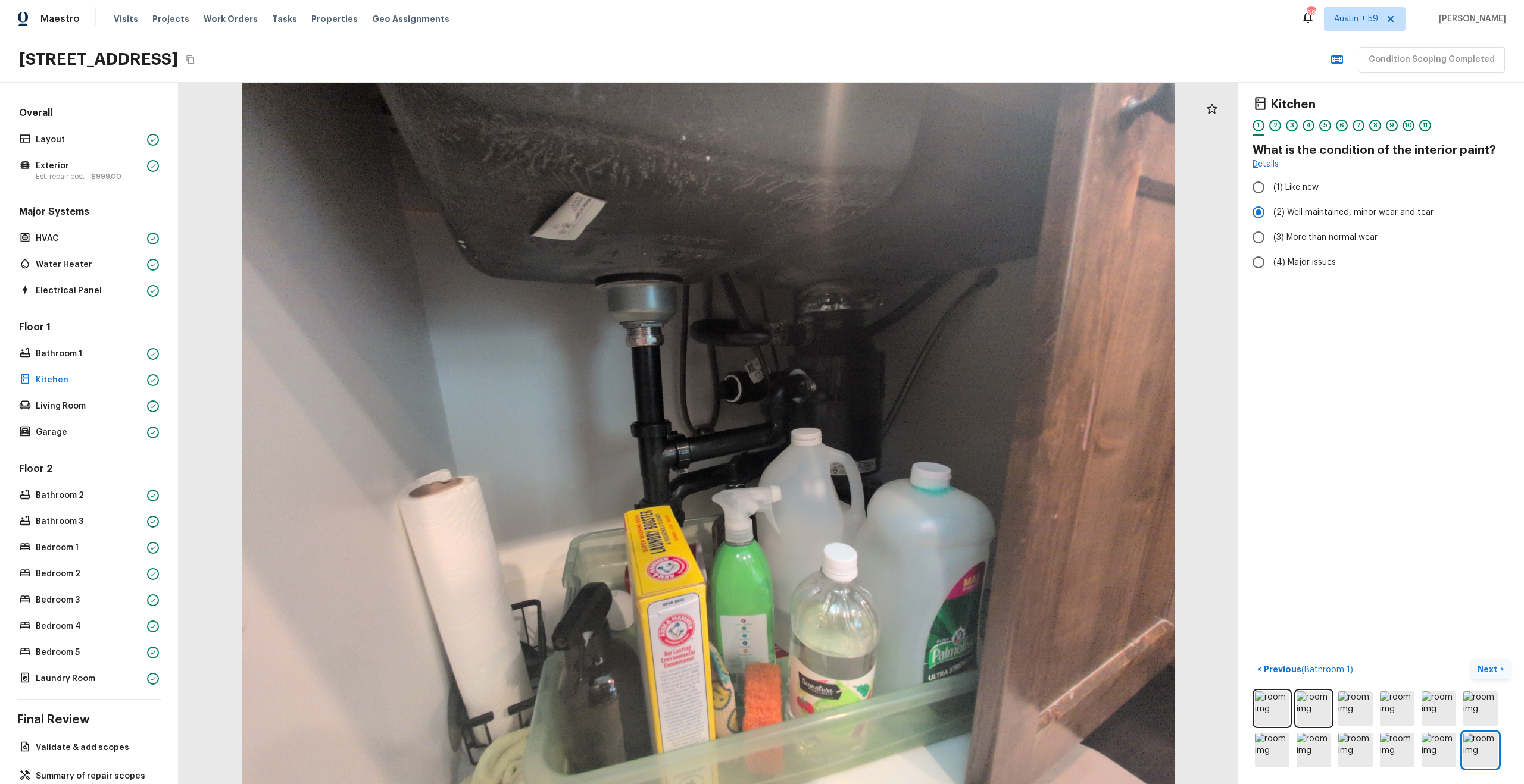
click at [1277, 124] on div "2" at bounding box center [1275, 125] width 12 height 12
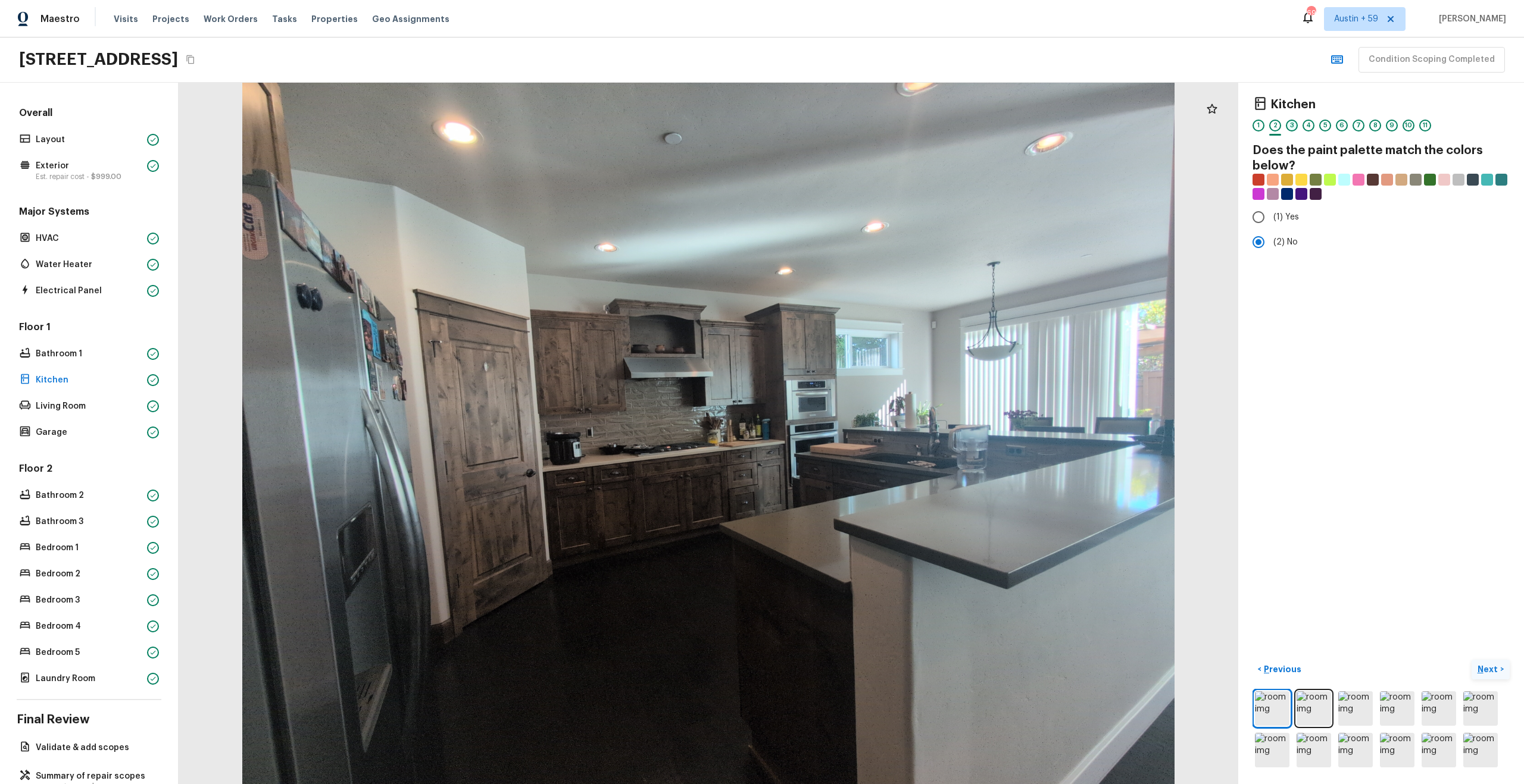
click at [1296, 125] on div "3" at bounding box center [1292, 125] width 12 height 12
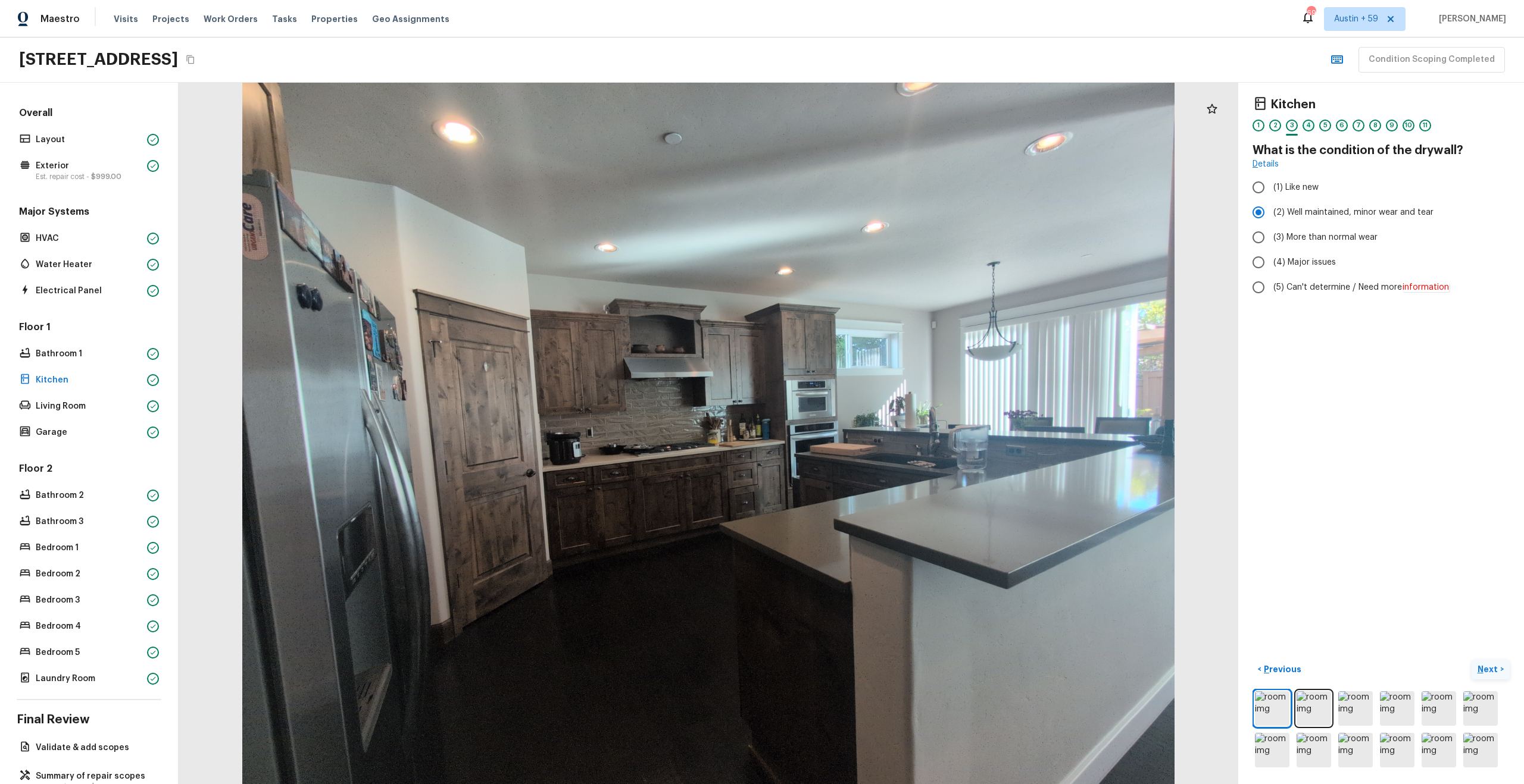
click at [1306, 124] on div "4" at bounding box center [1308, 125] width 12 height 12
click at [1325, 125] on div "5" at bounding box center [1325, 125] width 12 height 12
click at [1352, 706] on img at bounding box center [1355, 708] width 34 height 34
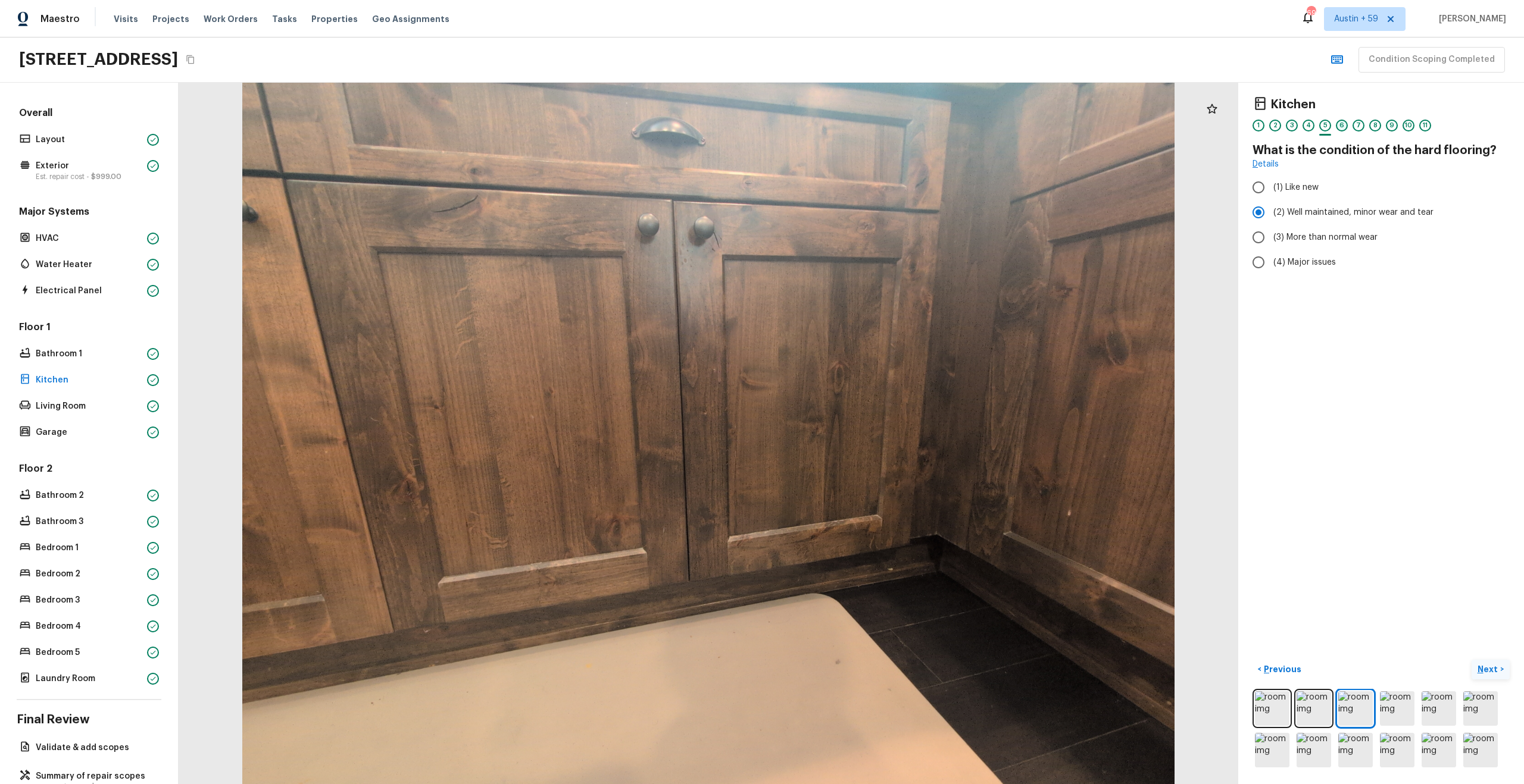
click at [1343, 127] on div "6" at bounding box center [1342, 125] width 12 height 12
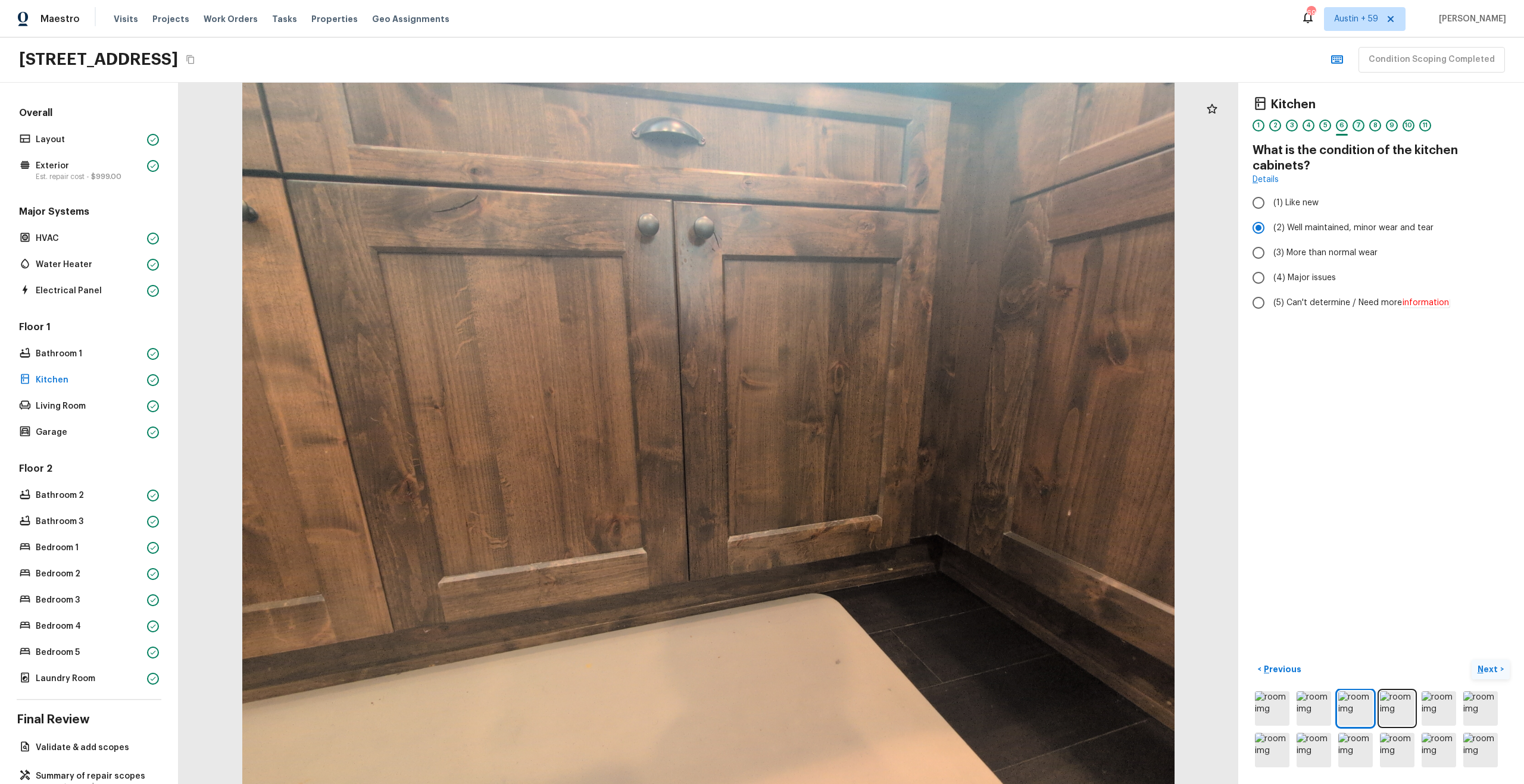
click at [1359, 126] on div "7" at bounding box center [1358, 125] width 12 height 12
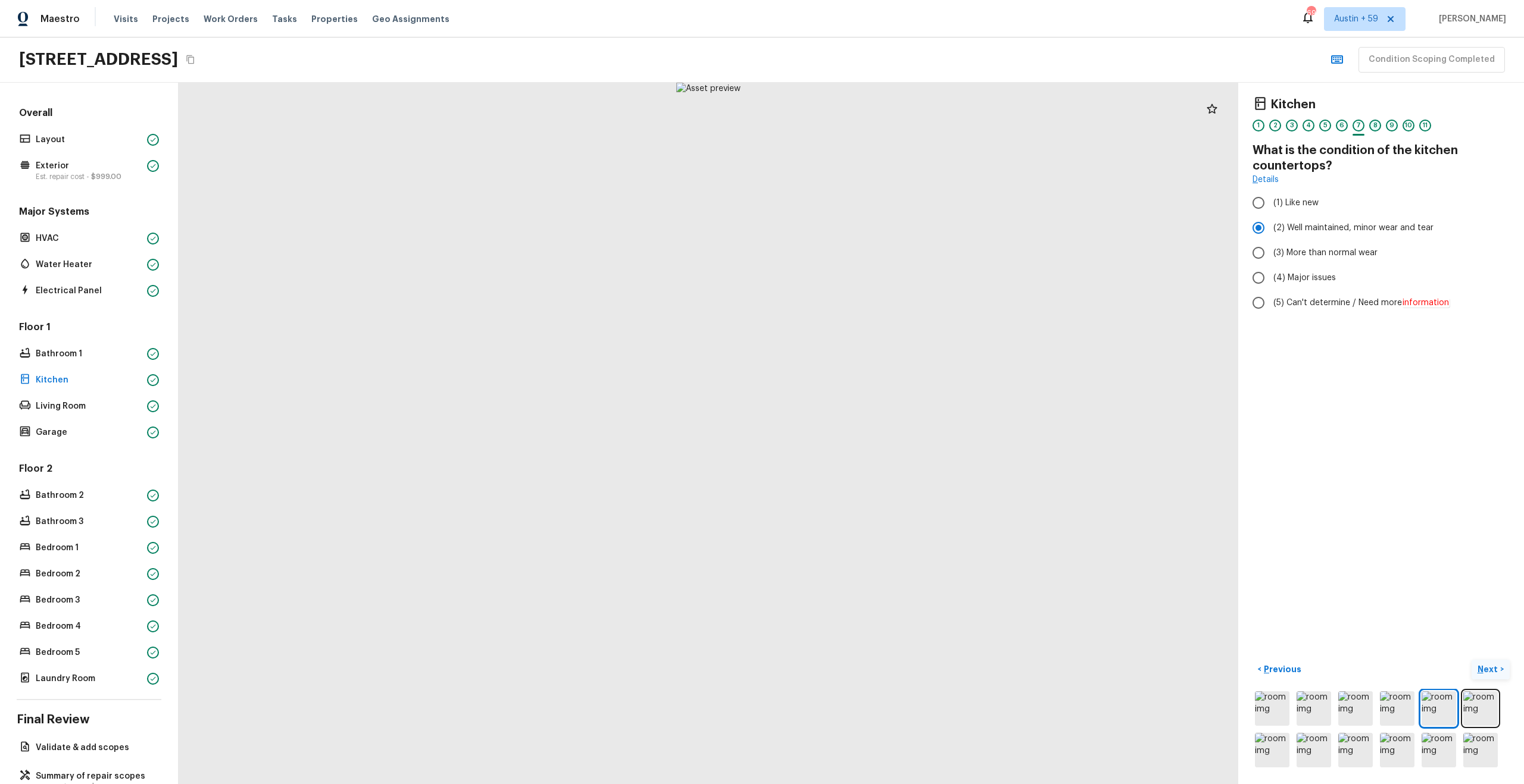
click at [1374, 125] on div "8" at bounding box center [1375, 125] width 12 height 12
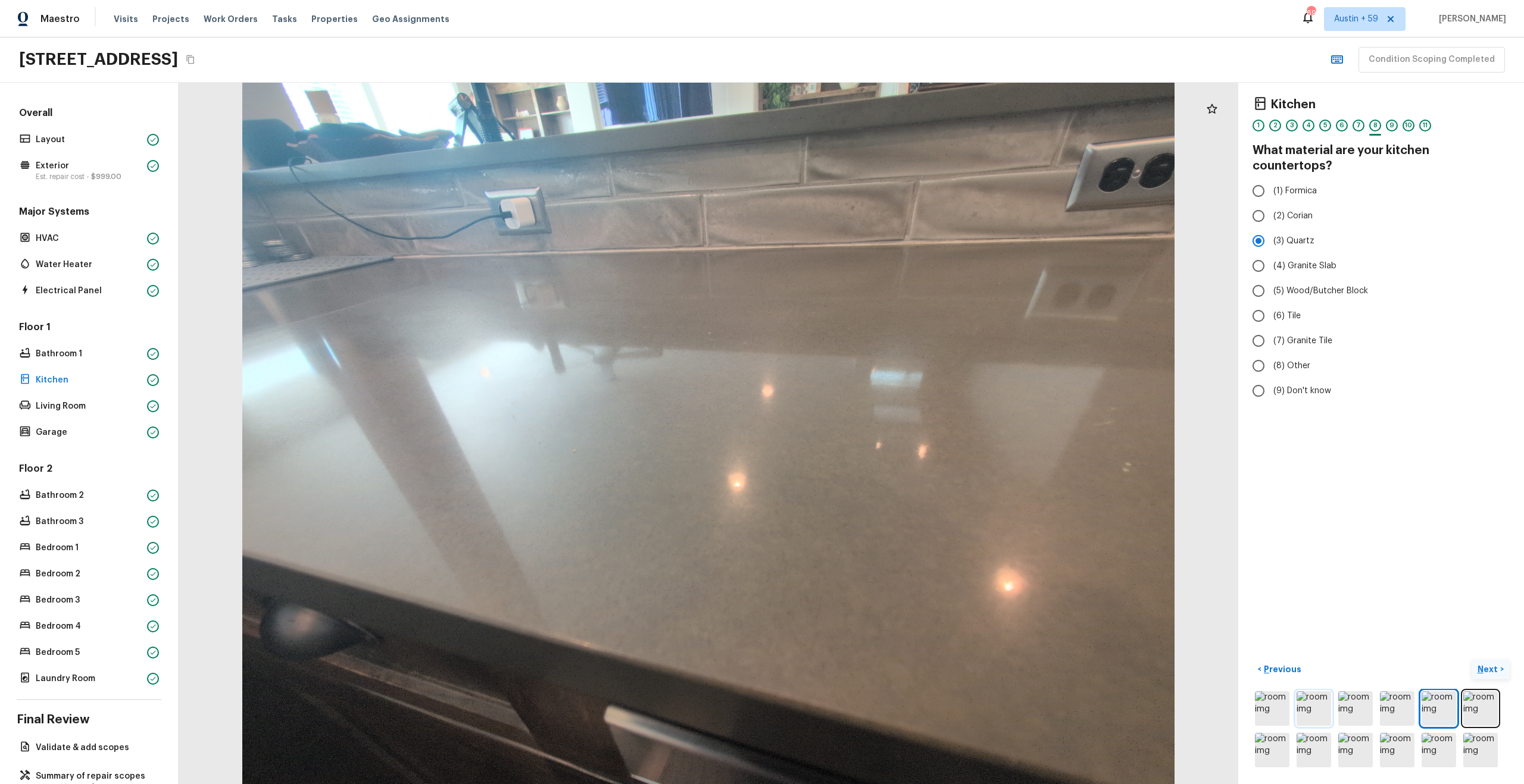
click at [1297, 700] on img at bounding box center [1314, 708] width 34 height 34
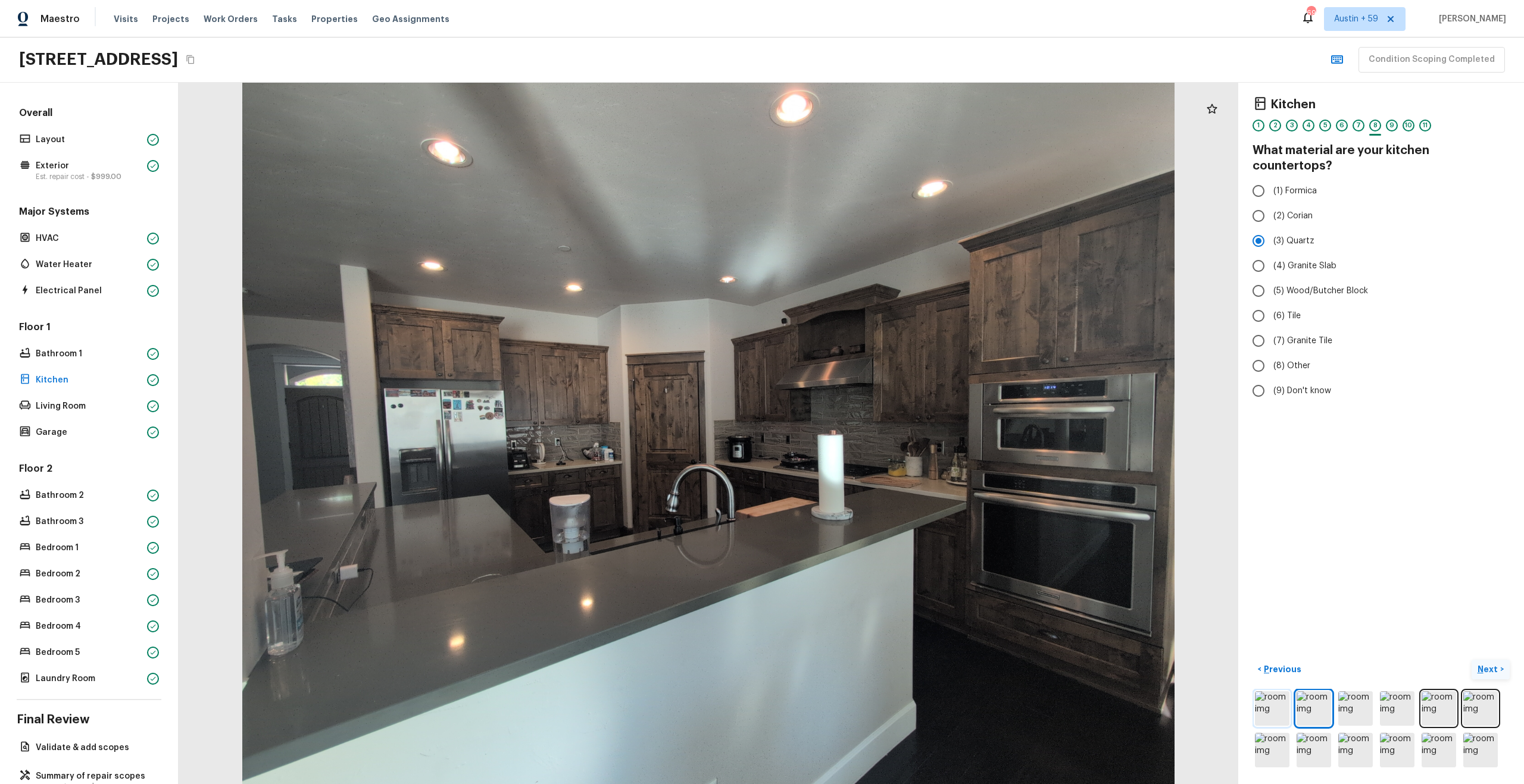
click at [1265, 699] on img at bounding box center [1271, 708] width 34 height 34
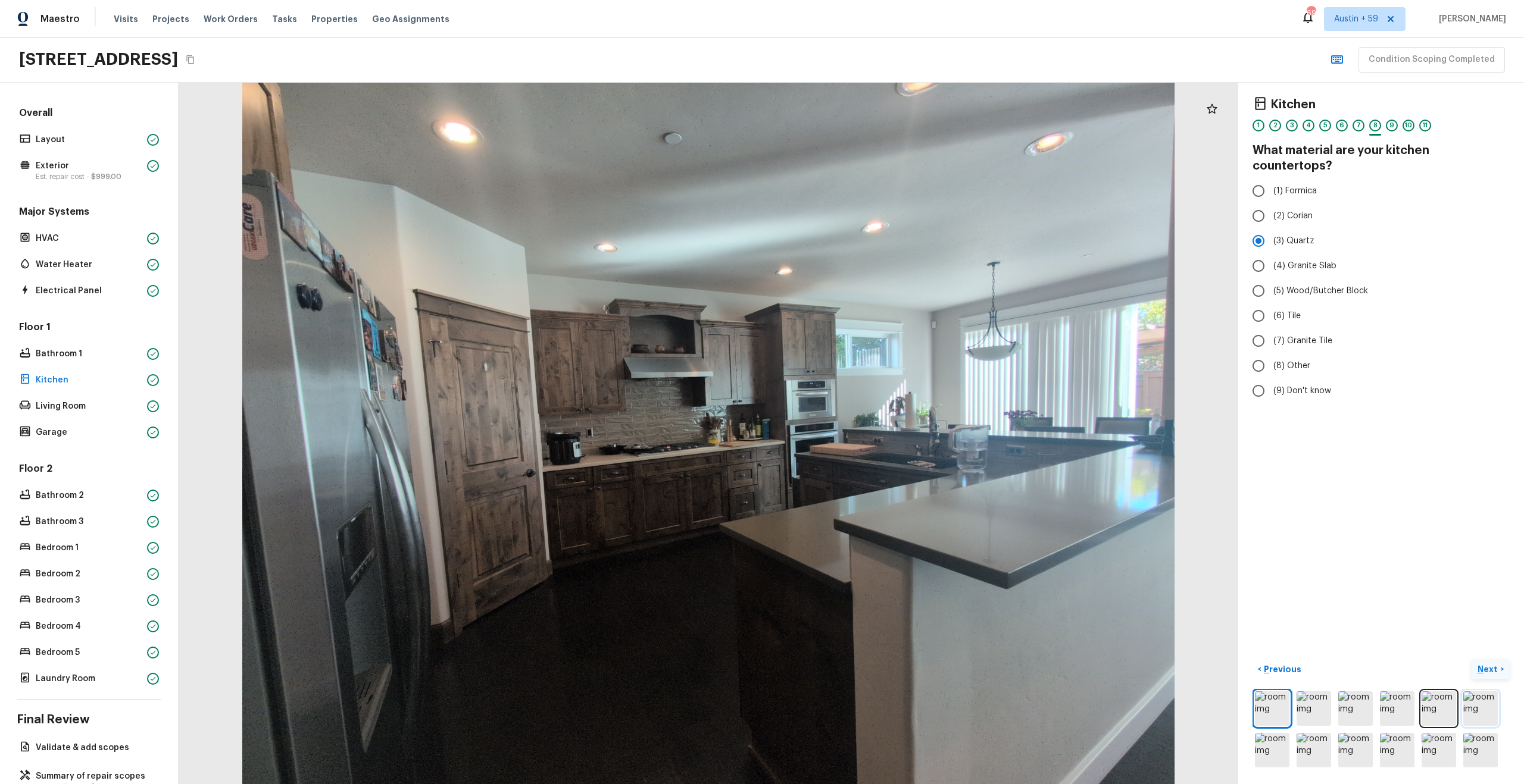
click at [1488, 704] on img at bounding box center [1480, 708] width 34 height 34
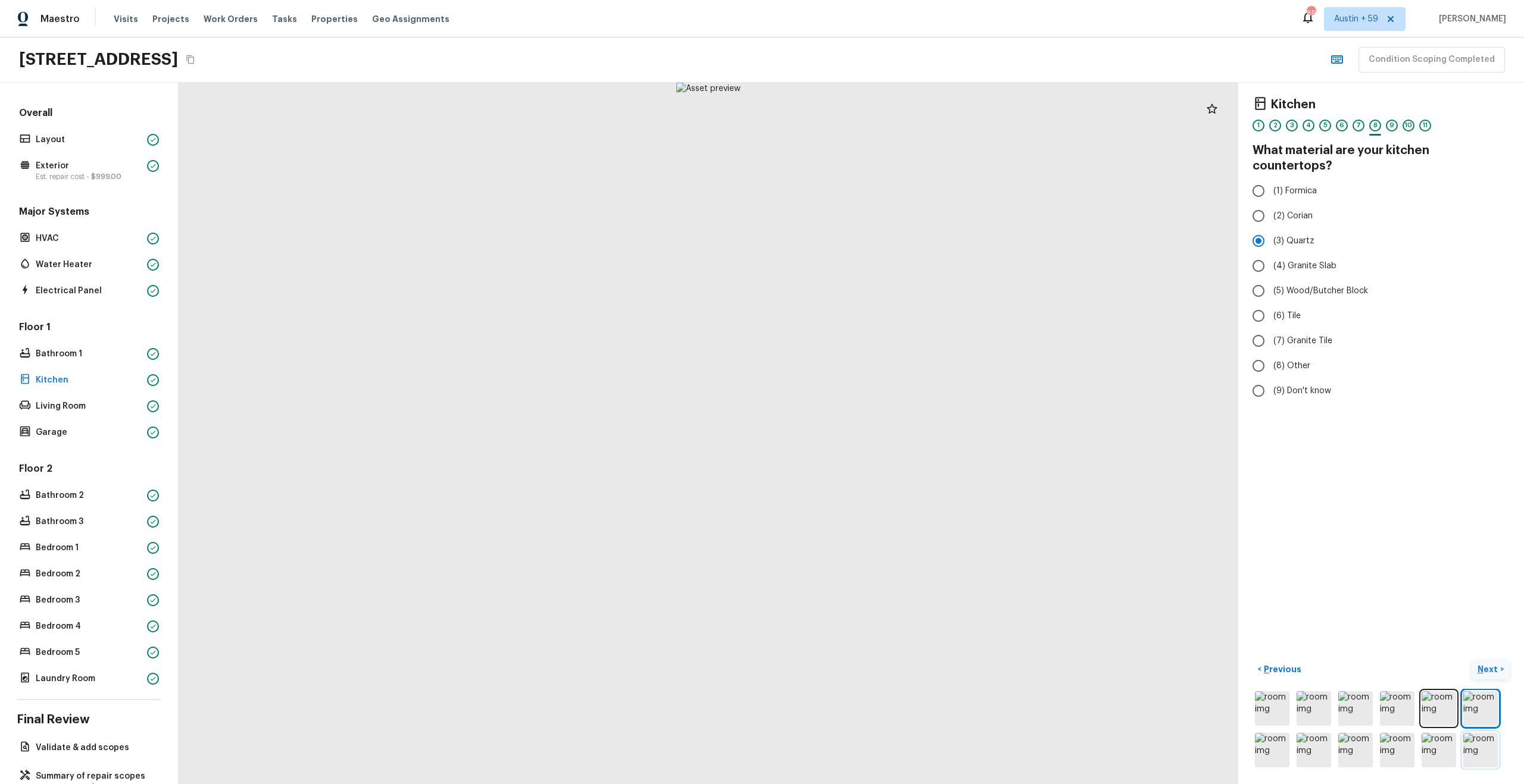
click at [1478, 742] on img at bounding box center [1480, 750] width 34 height 34
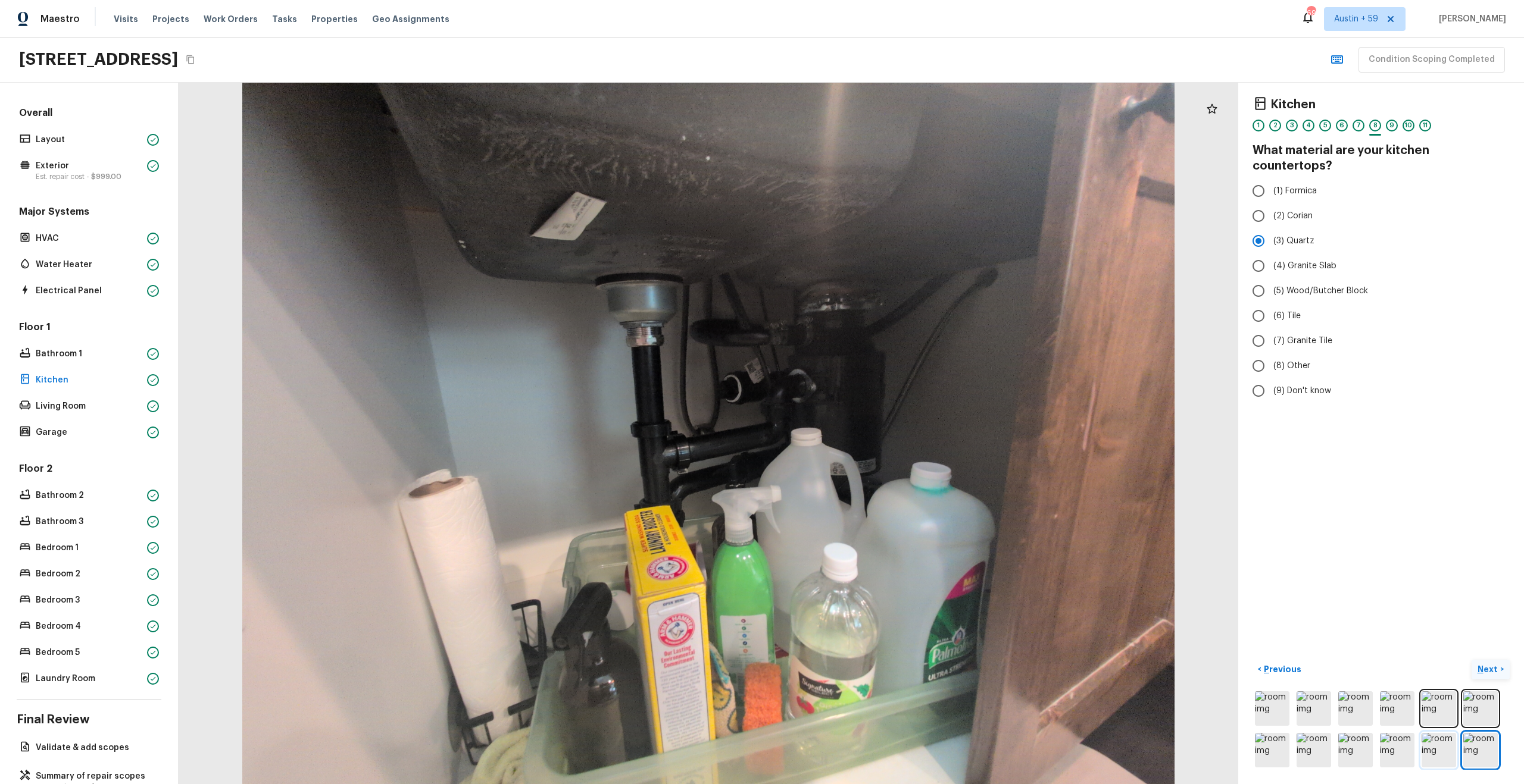
click at [1447, 745] on img at bounding box center [1438, 750] width 34 height 34
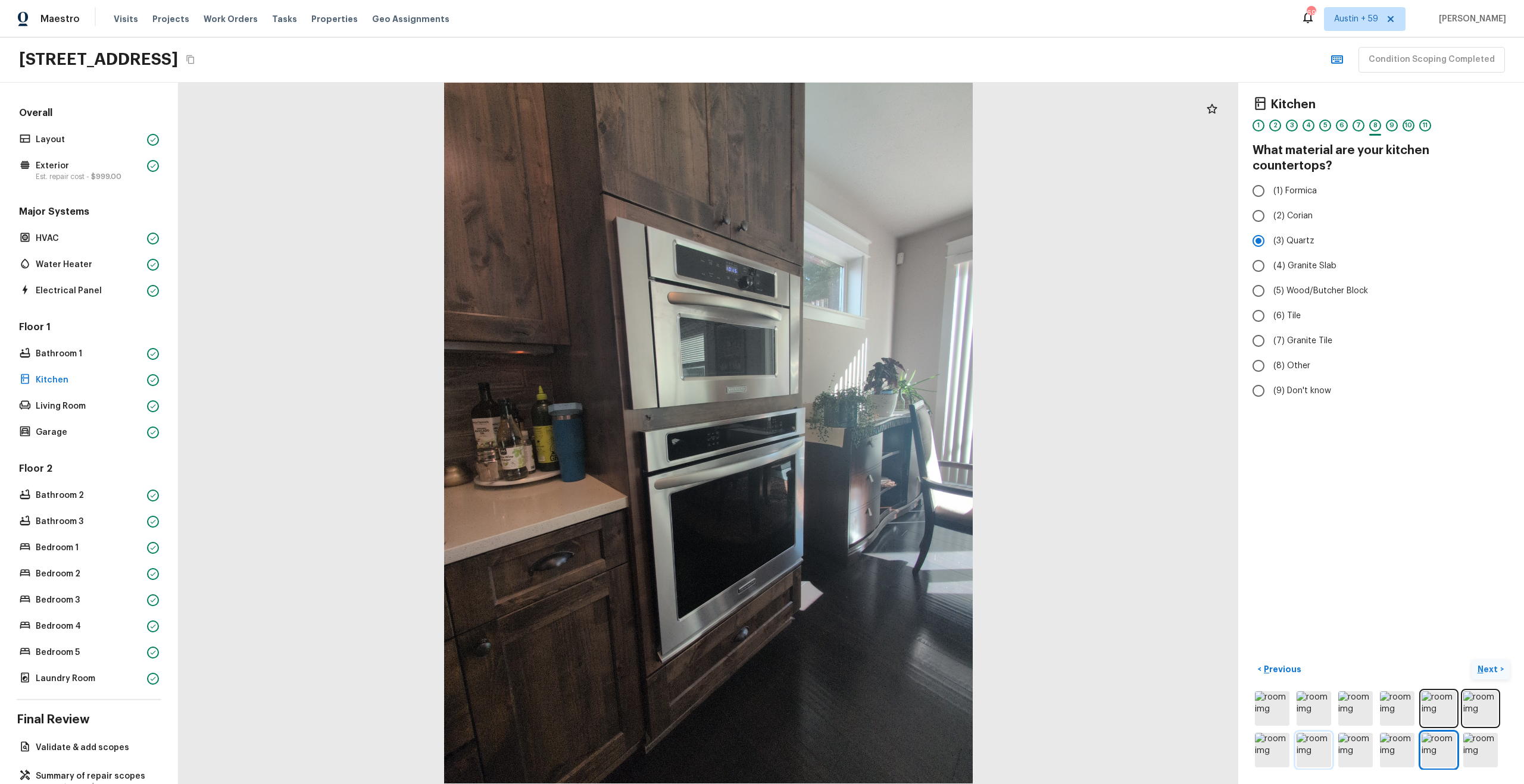
click at [1322, 748] on img at bounding box center [1314, 750] width 34 height 34
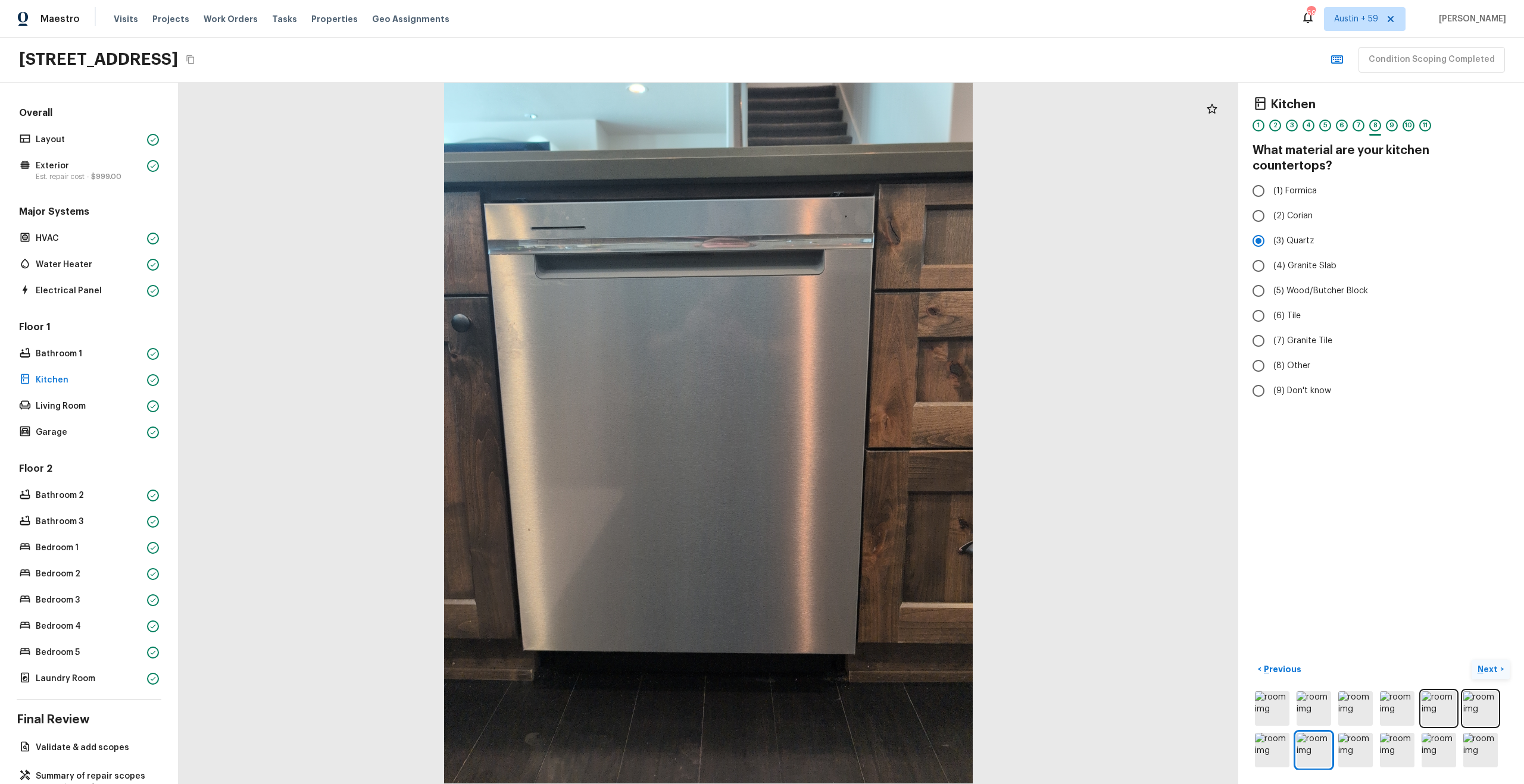
click at [1242, 754] on div "Kitchen 1 2 3 4 5 6 7 8 9 10 11 What material are your kitchen countertops? (1)…" at bounding box center [1381, 433] width 286 height 701
click at [1266, 742] on img at bounding box center [1271, 750] width 34 height 34
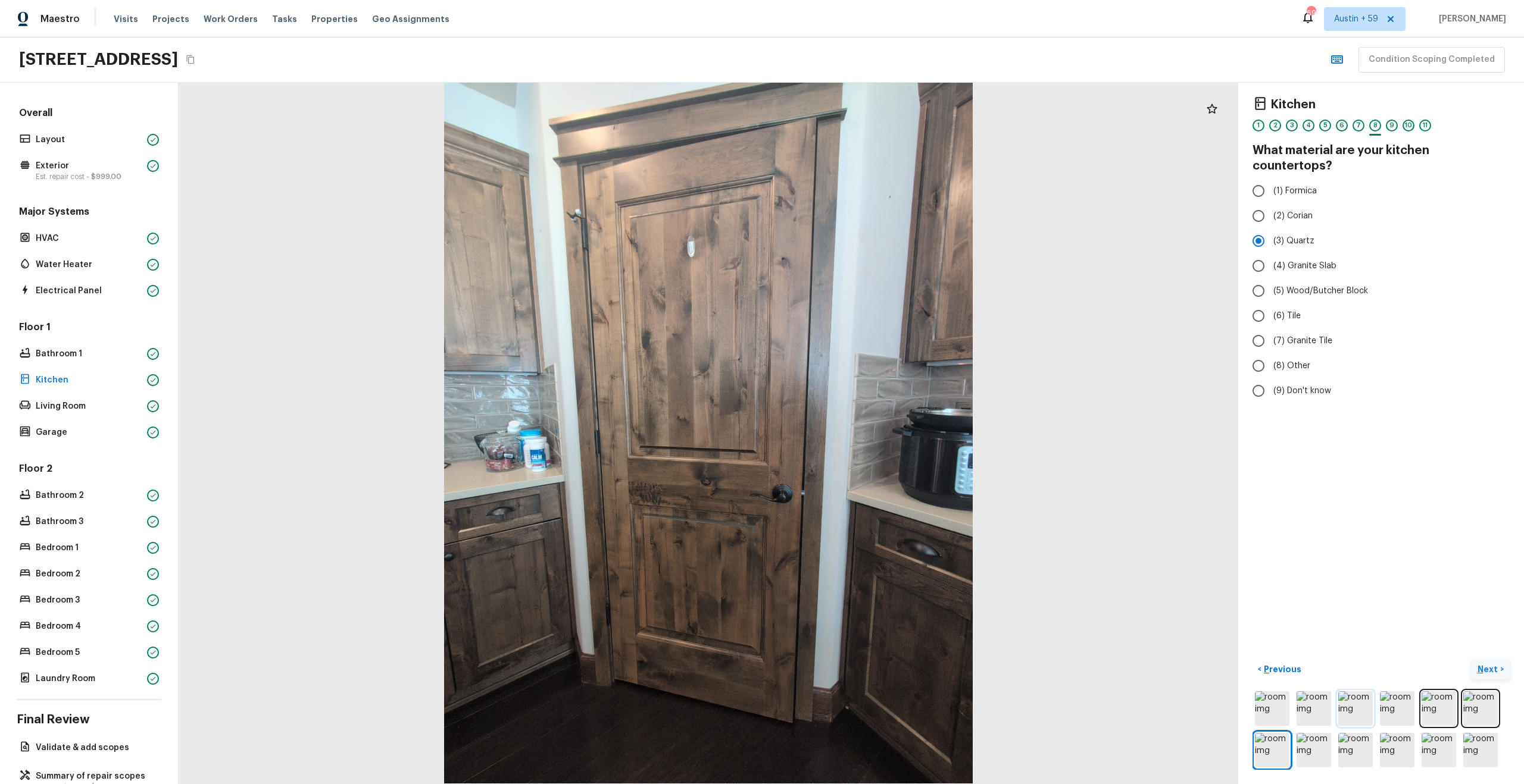
click at [1341, 715] on img at bounding box center [1355, 708] width 34 height 34
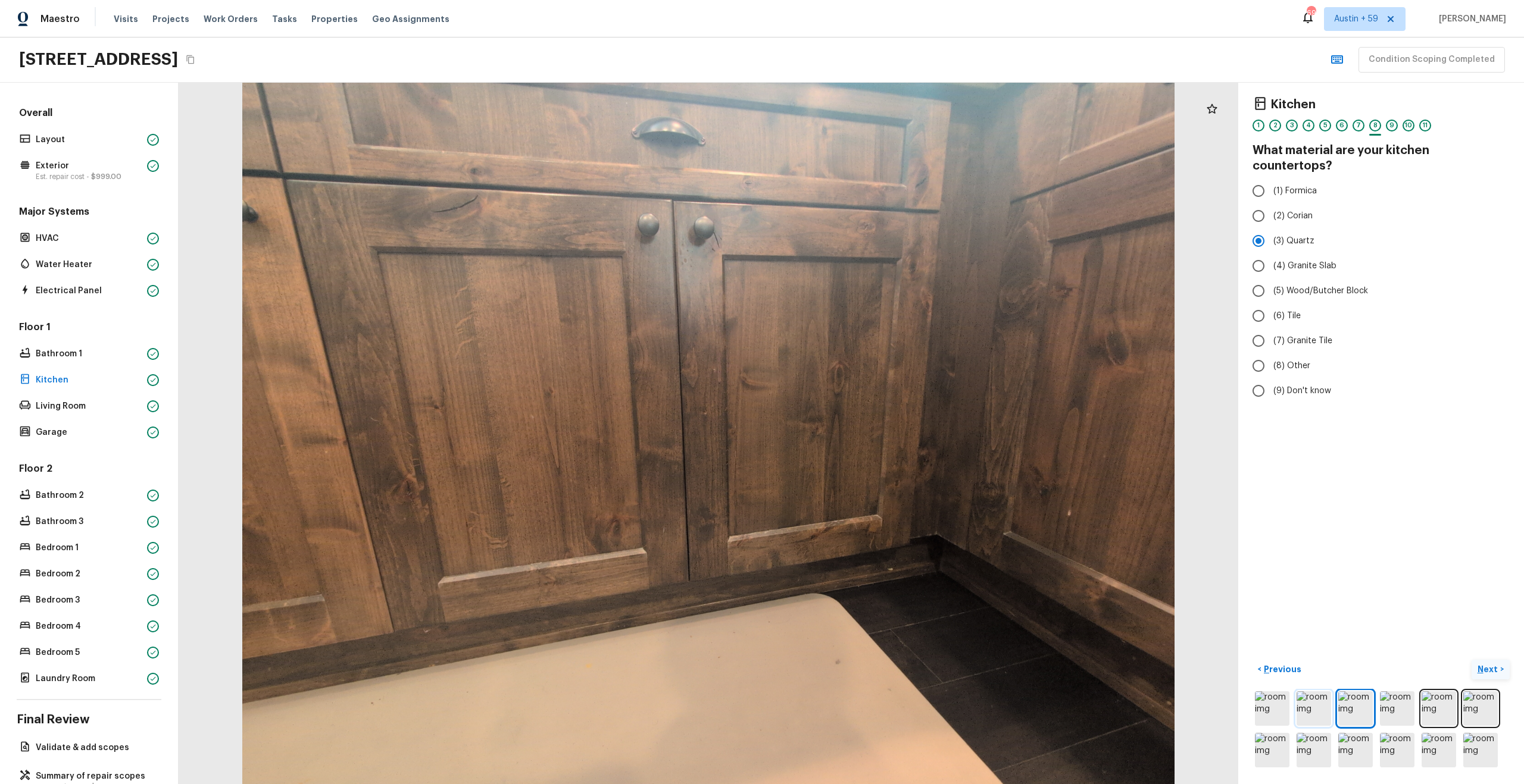
click at [1297, 713] on img at bounding box center [1314, 708] width 34 height 34
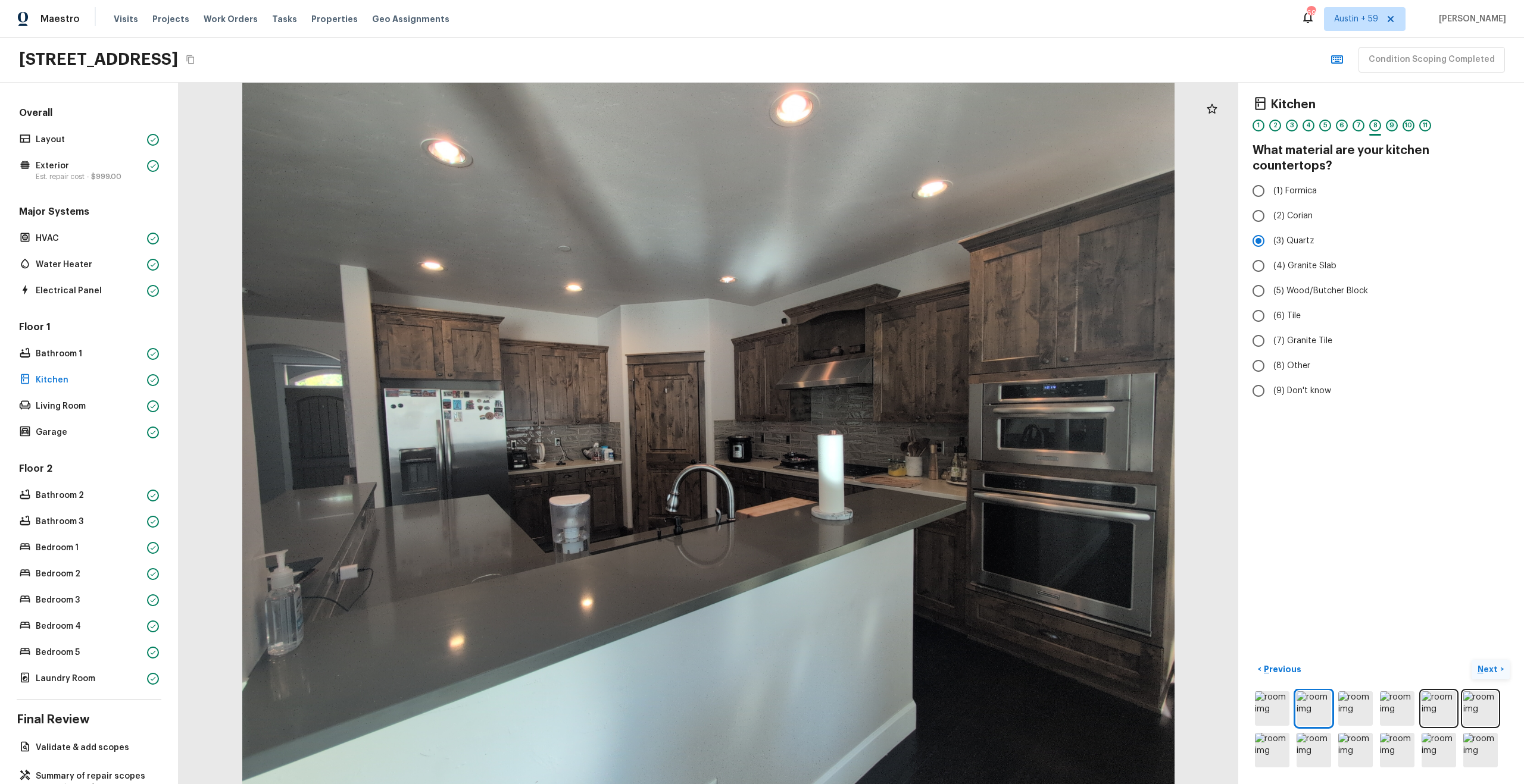
click at [1392, 127] on div "9" at bounding box center [1392, 125] width 12 height 12
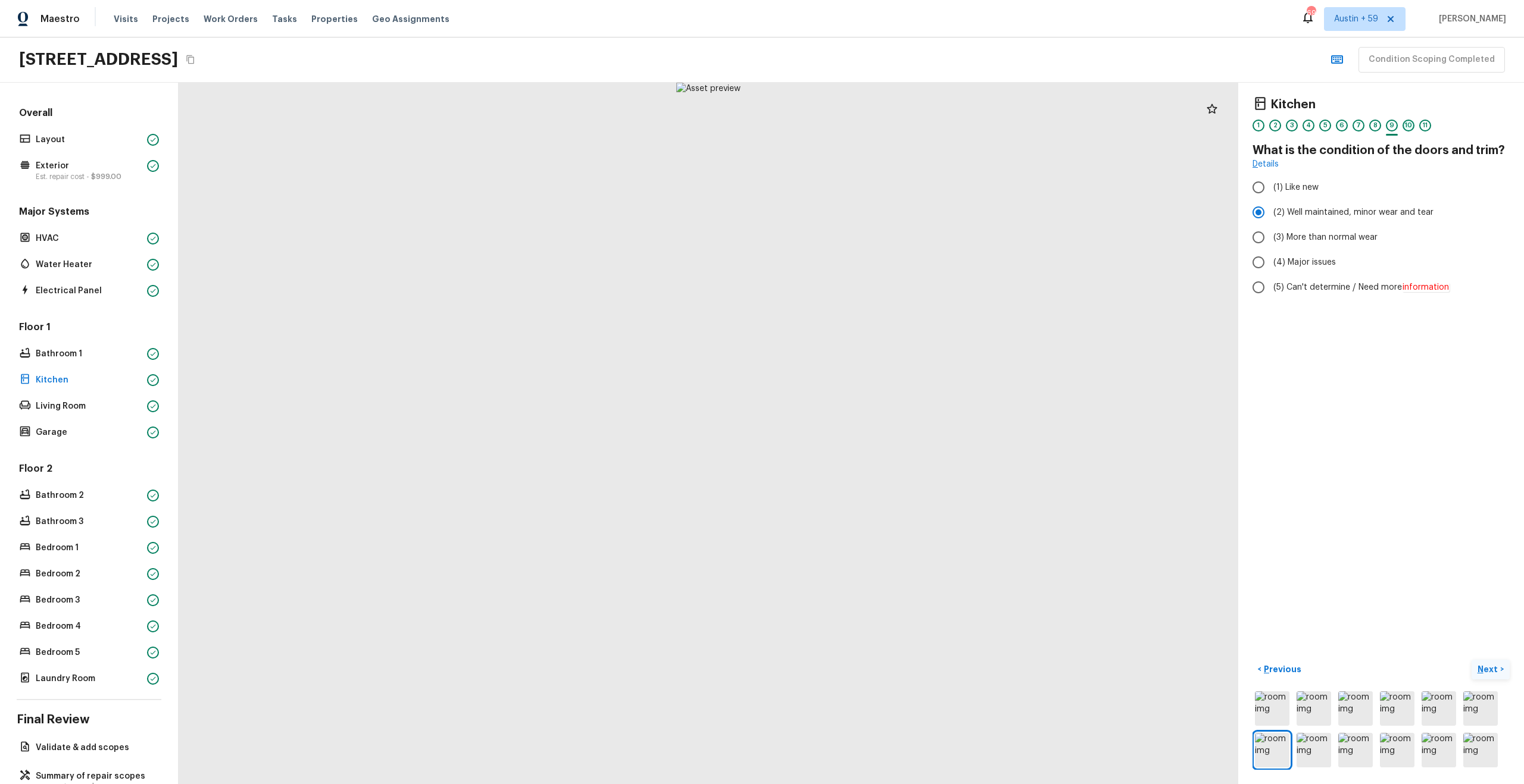
click at [1406, 125] on div "10" at bounding box center [1408, 125] width 12 height 12
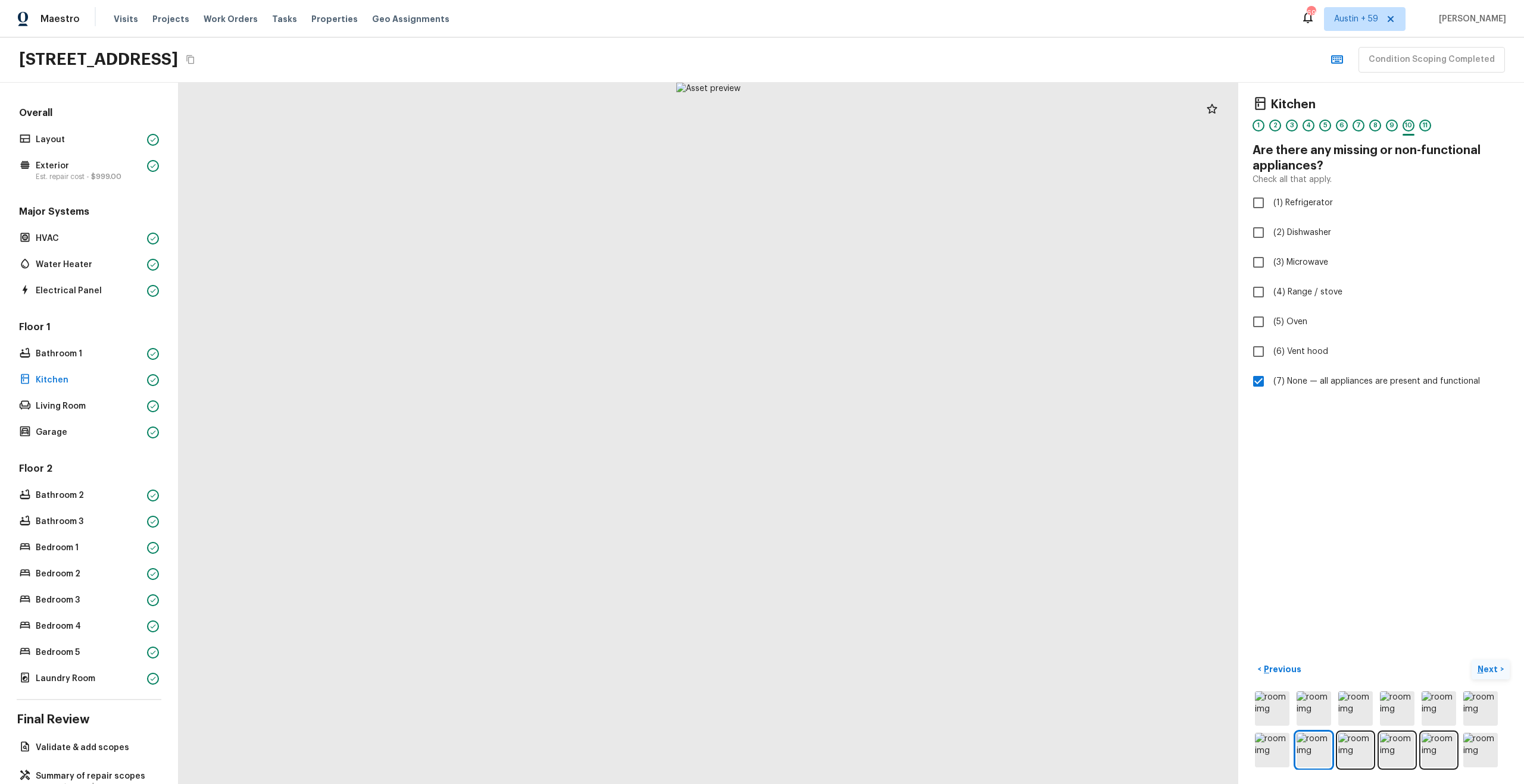
click at [1427, 128] on div "11" at bounding box center [1425, 125] width 12 height 12
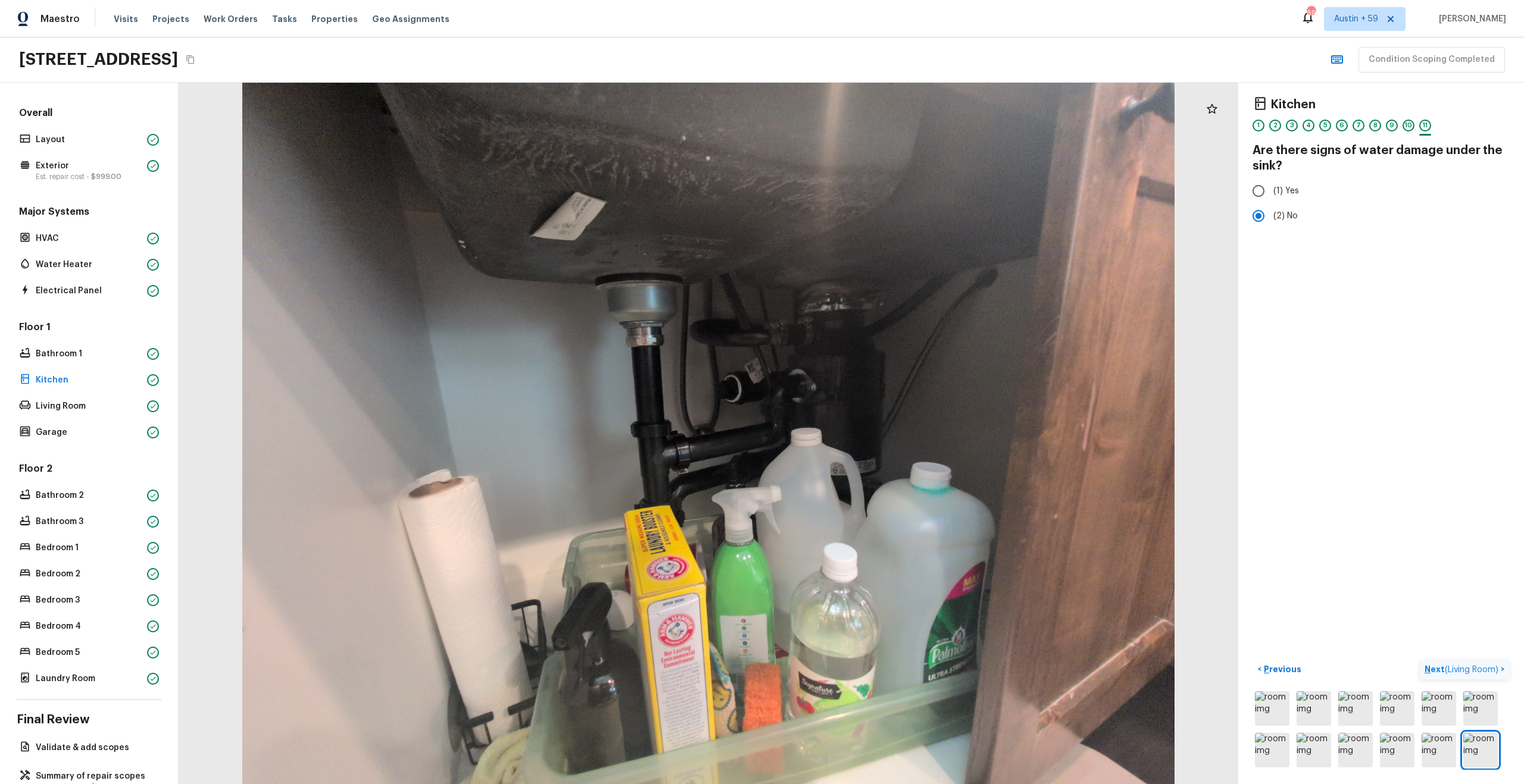
click at [1476, 673] on span "( Living Room )" at bounding box center [1471, 670] width 54 height 8
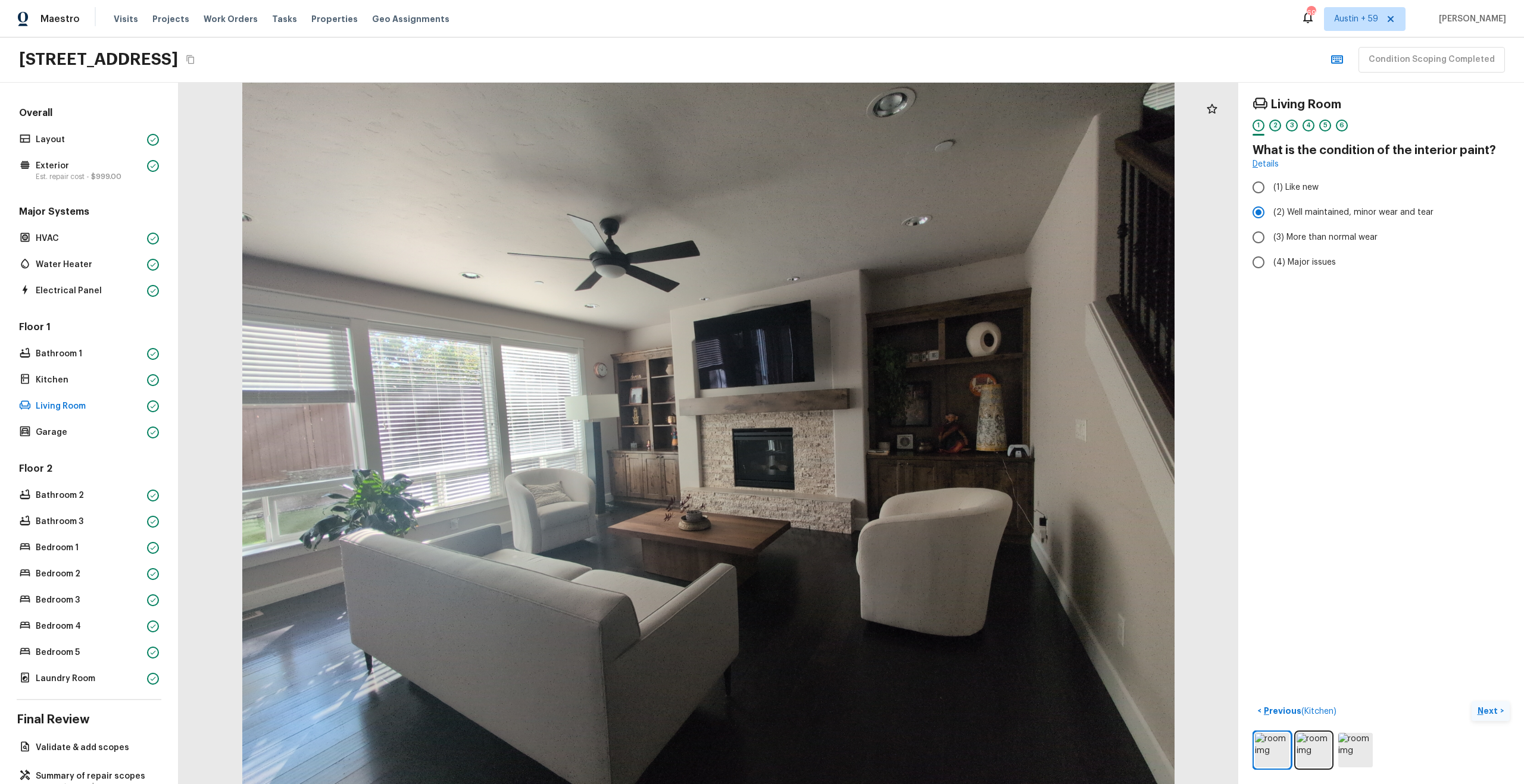
click at [1275, 127] on div "2" at bounding box center [1275, 125] width 12 height 12
click at [1261, 127] on div "1" at bounding box center [1258, 125] width 12 height 12
click at [1276, 125] on div "2" at bounding box center [1275, 125] width 12 height 12
click at [1293, 125] on div "3" at bounding box center [1292, 125] width 12 height 12
click at [1309, 124] on div "4" at bounding box center [1308, 125] width 12 height 12
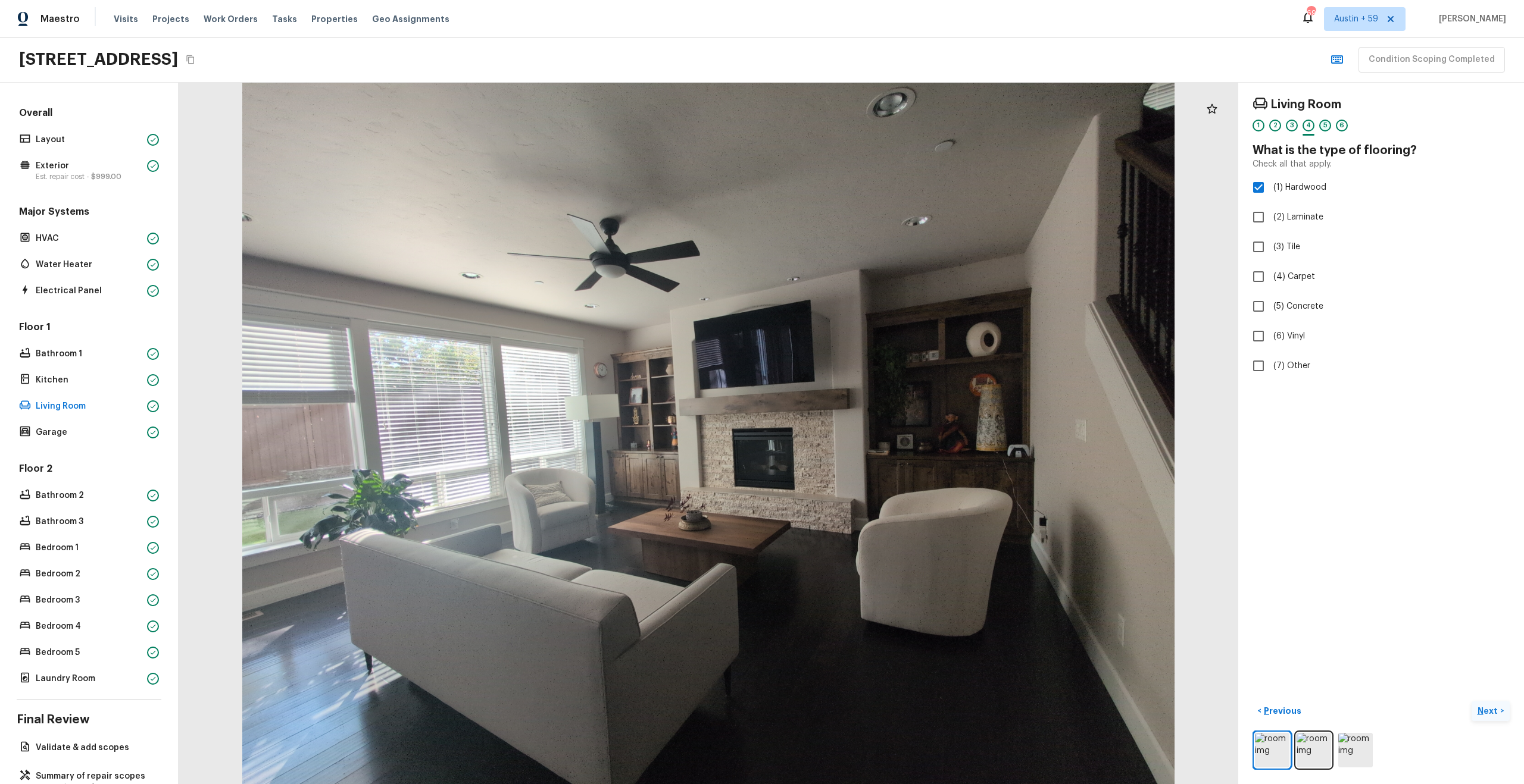
click at [1323, 124] on div "5" at bounding box center [1325, 125] width 12 height 12
click at [1342, 122] on div "6" at bounding box center [1342, 125] width 12 height 12
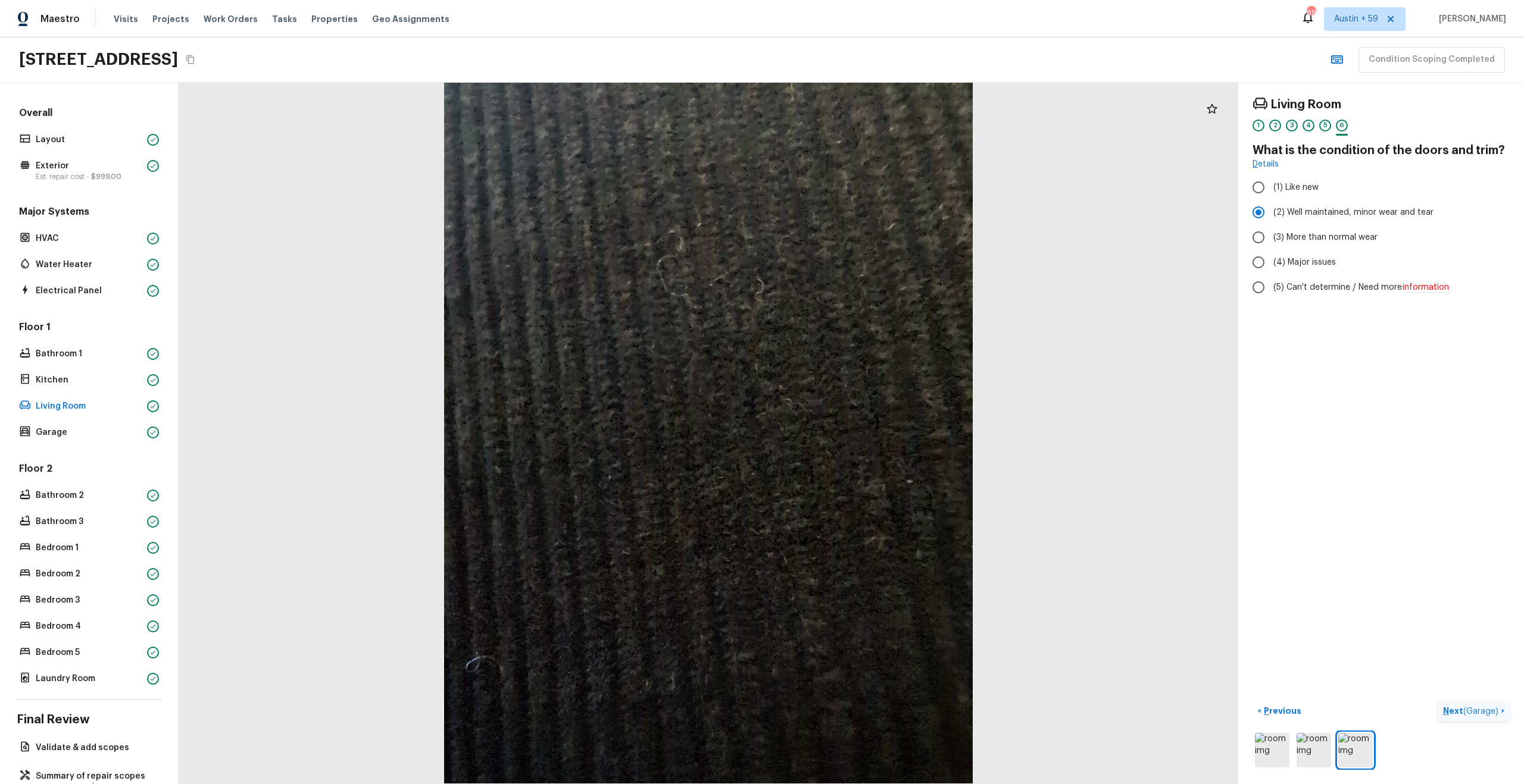
click at [1479, 707] on span "( Garage )" at bounding box center [1481, 712] width 35 height 8
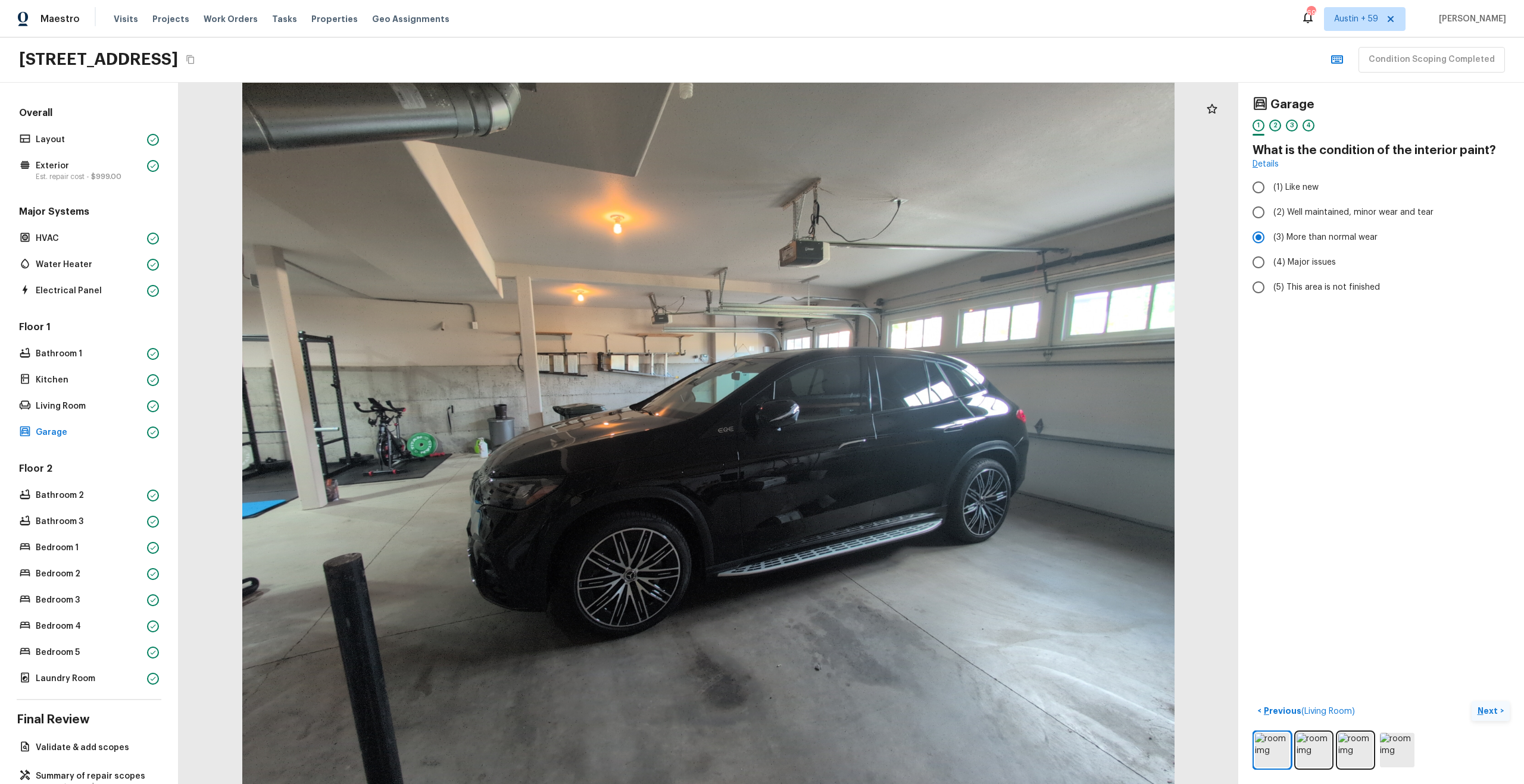
click at [1274, 125] on div "2" at bounding box center [1275, 125] width 12 height 12
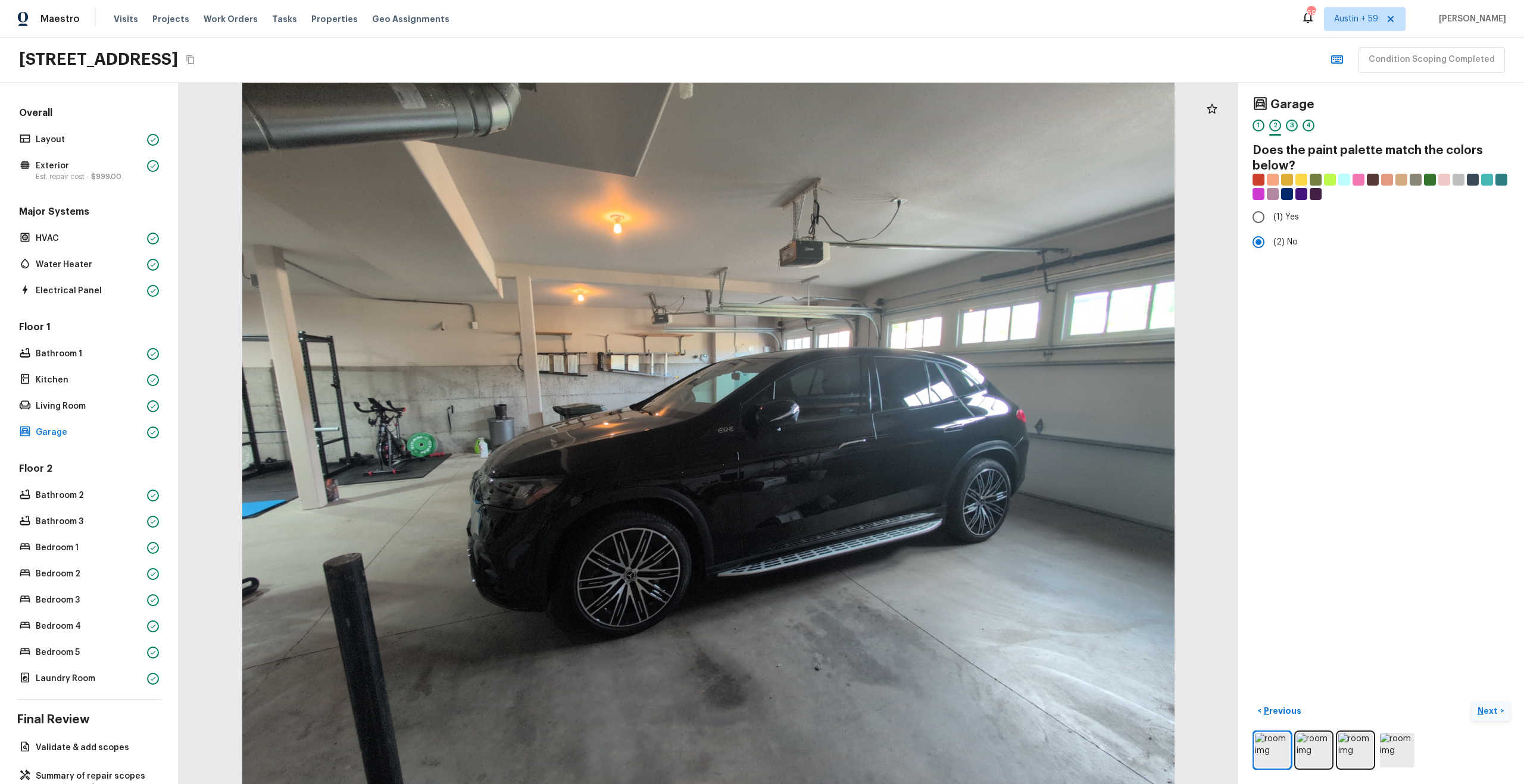
click at [1293, 123] on div "3" at bounding box center [1292, 125] width 12 height 12
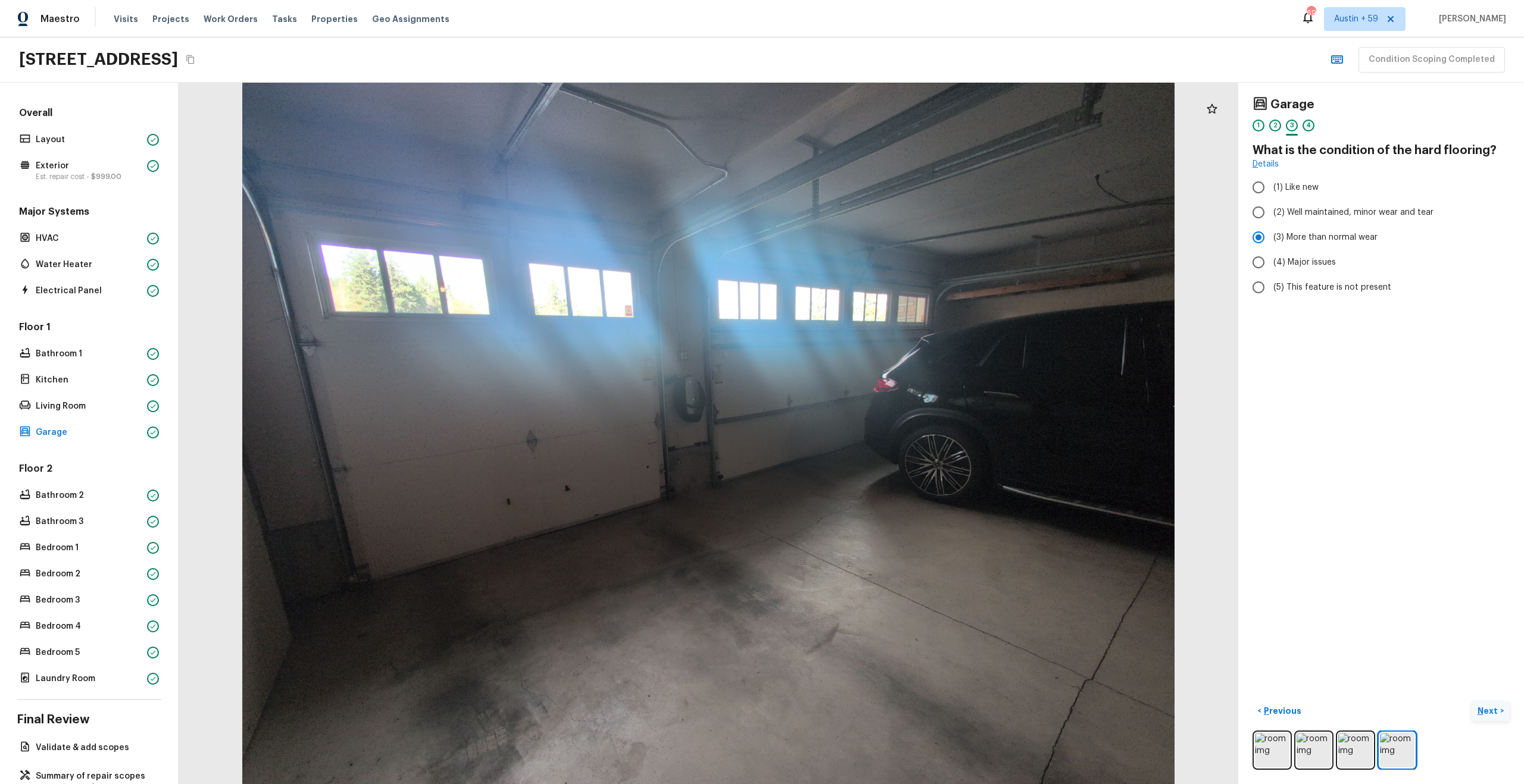
click at [1309, 126] on div "4" at bounding box center [1308, 125] width 12 height 12
click at [36, 382] on p "Kitchen" at bounding box center [89, 380] width 107 height 12
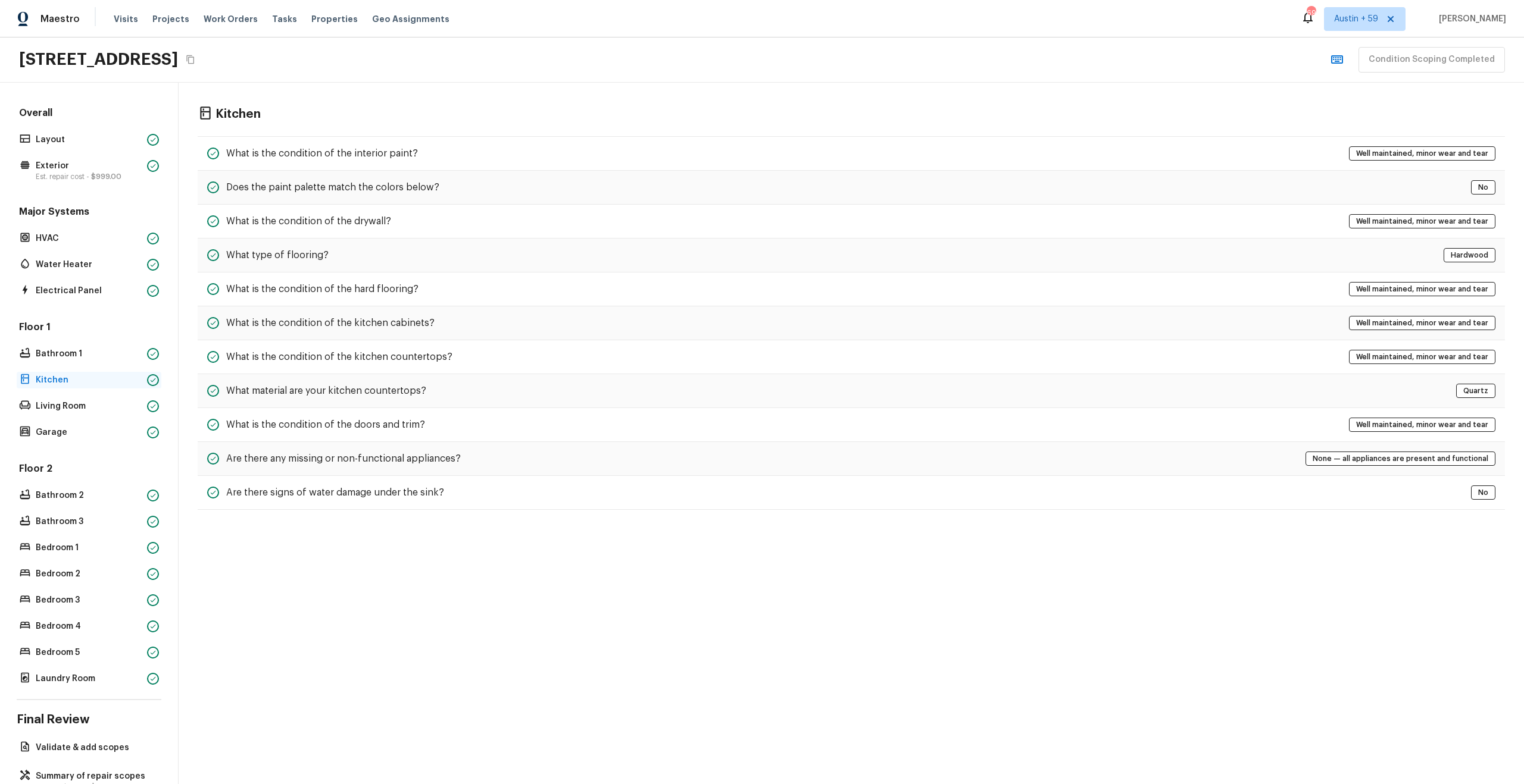
click at [36, 382] on p "Kitchen" at bounding box center [89, 380] width 107 height 12
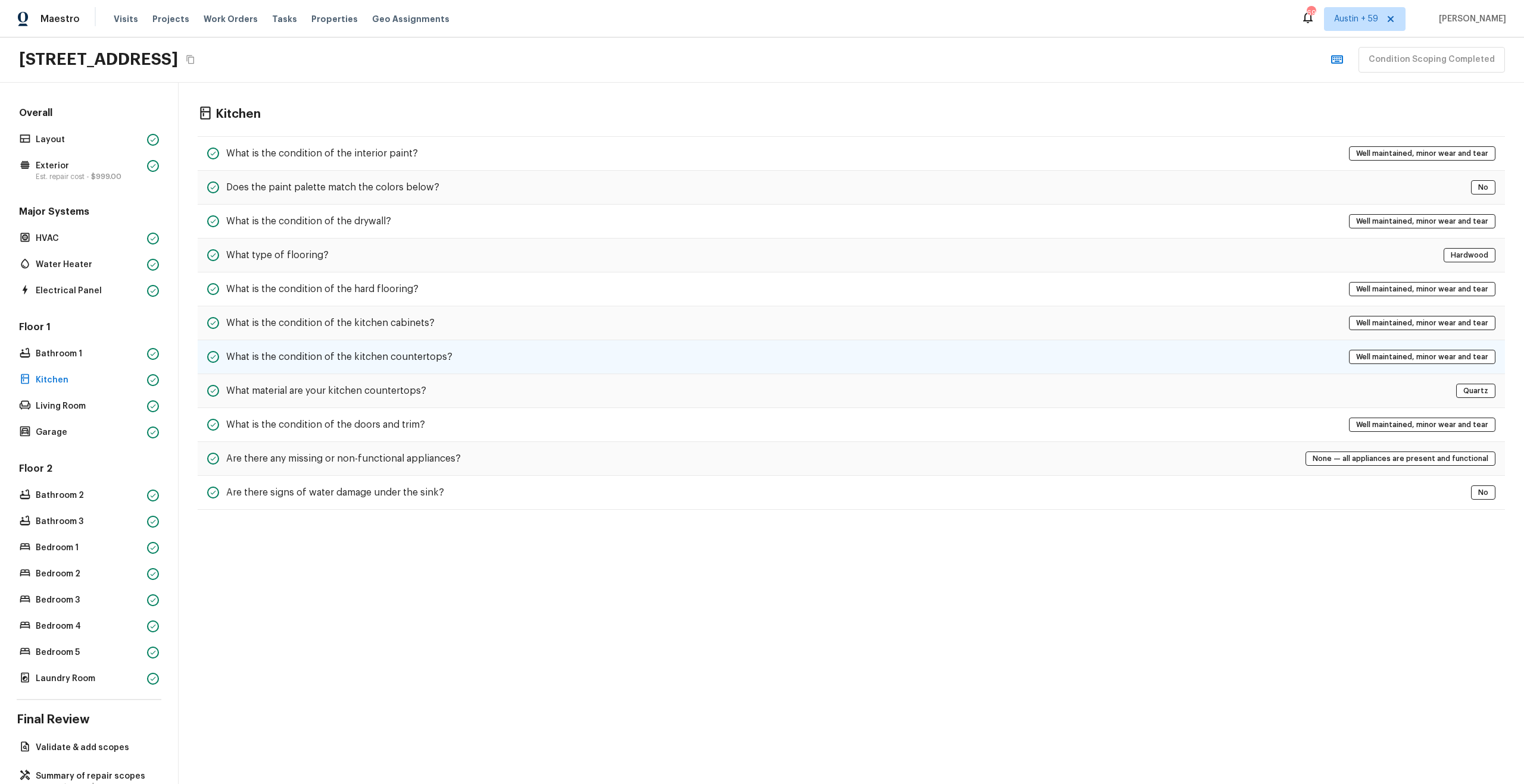
click at [309, 357] on h5 "What is the condition of the kitchen countertops?" at bounding box center [339, 357] width 226 height 13
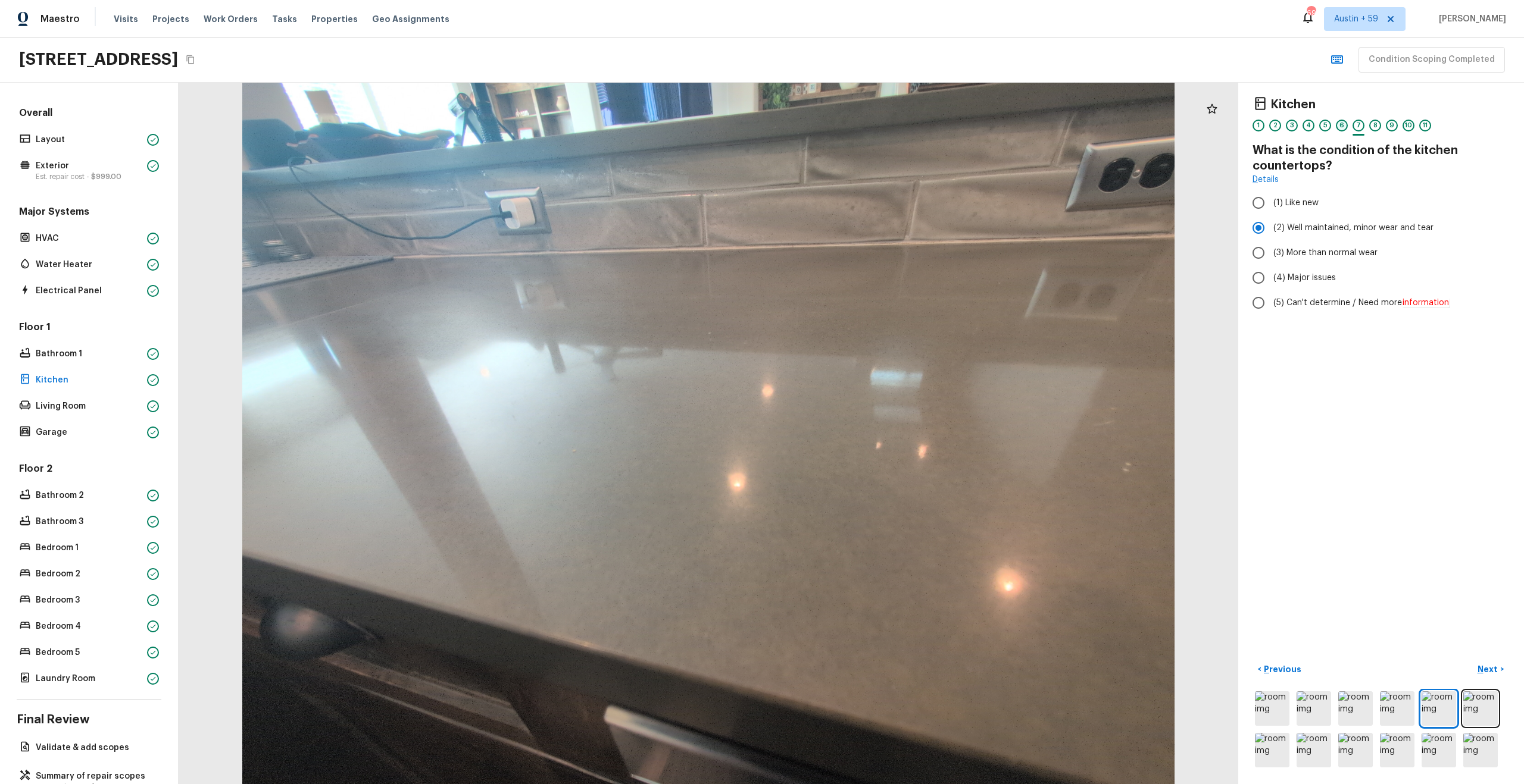
click at [1343, 123] on div "6" at bounding box center [1342, 125] width 12 height 12
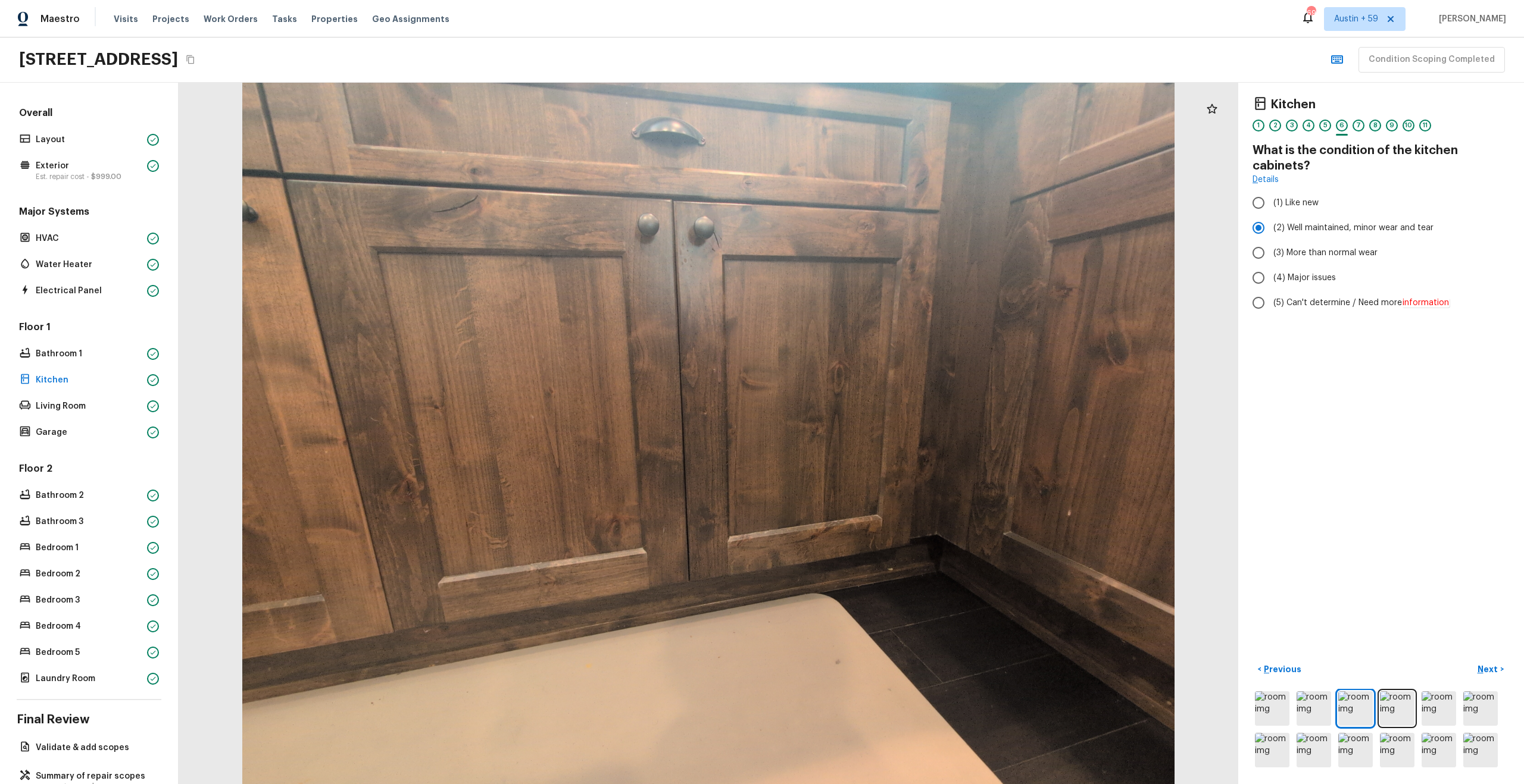
click at [1374, 126] on div "8" at bounding box center [1375, 125] width 12 height 12
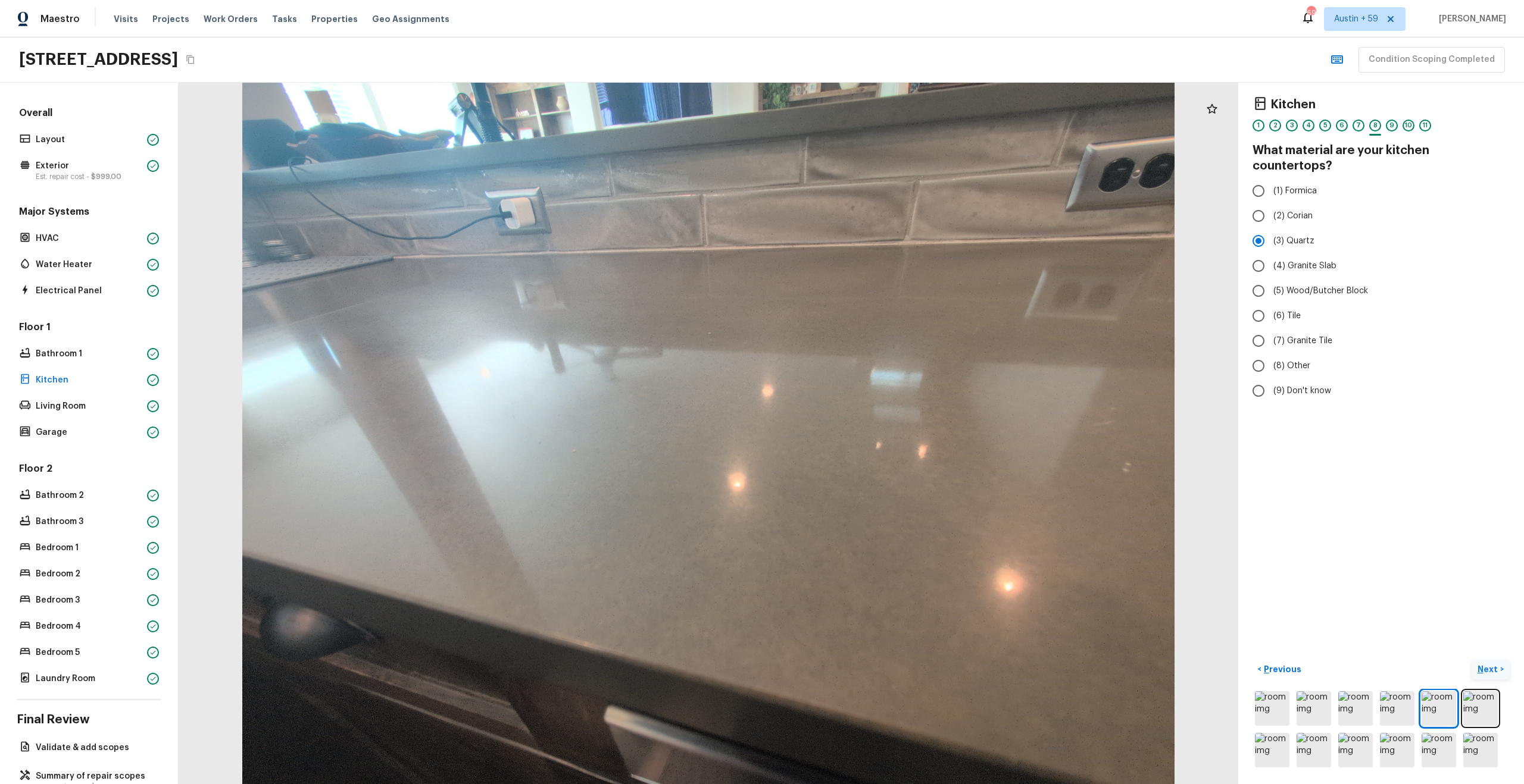
click at [1491, 668] on p "Next" at bounding box center [1489, 670] width 23 height 12
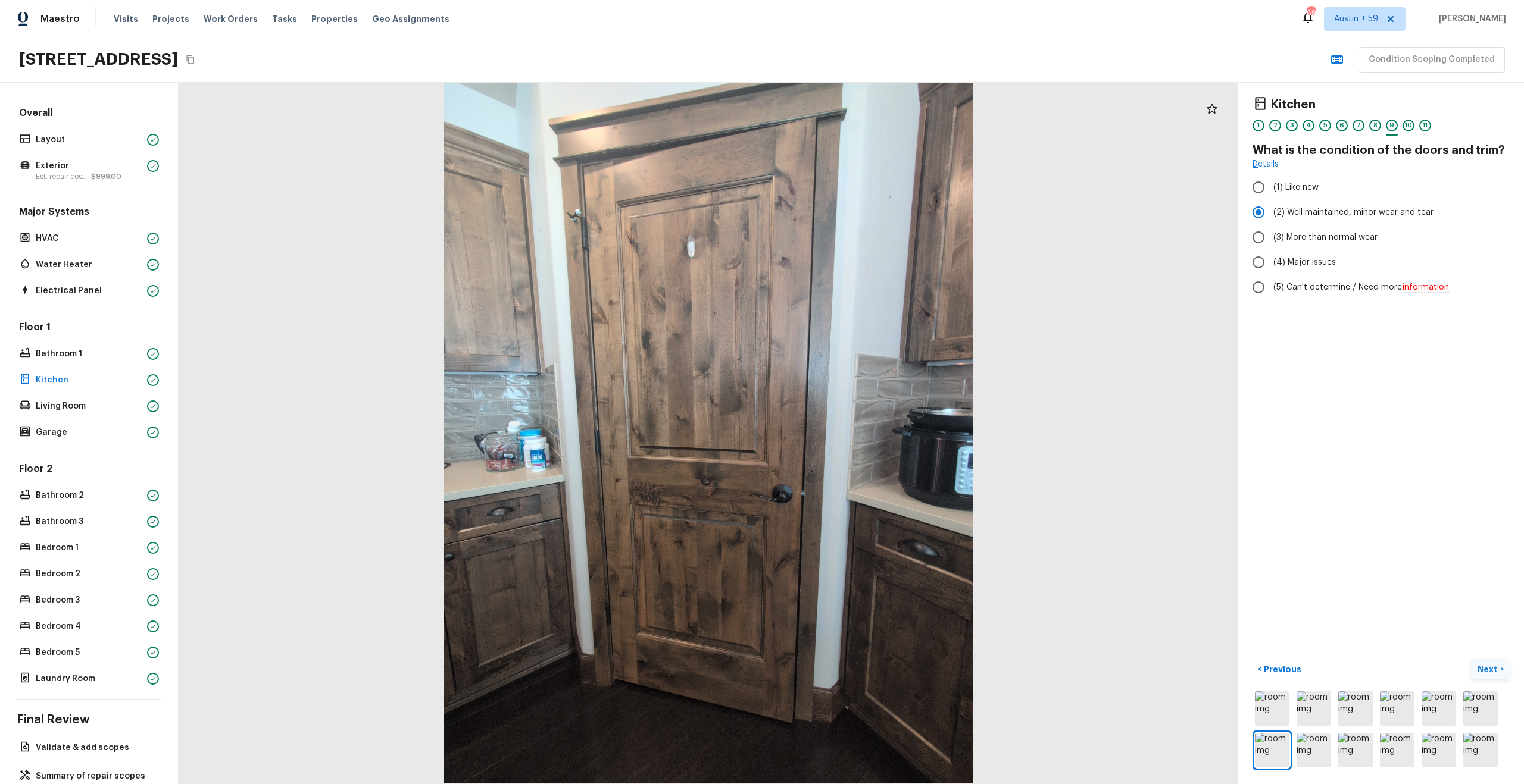
click at [1491, 668] on p "Next" at bounding box center [1489, 670] width 23 height 12
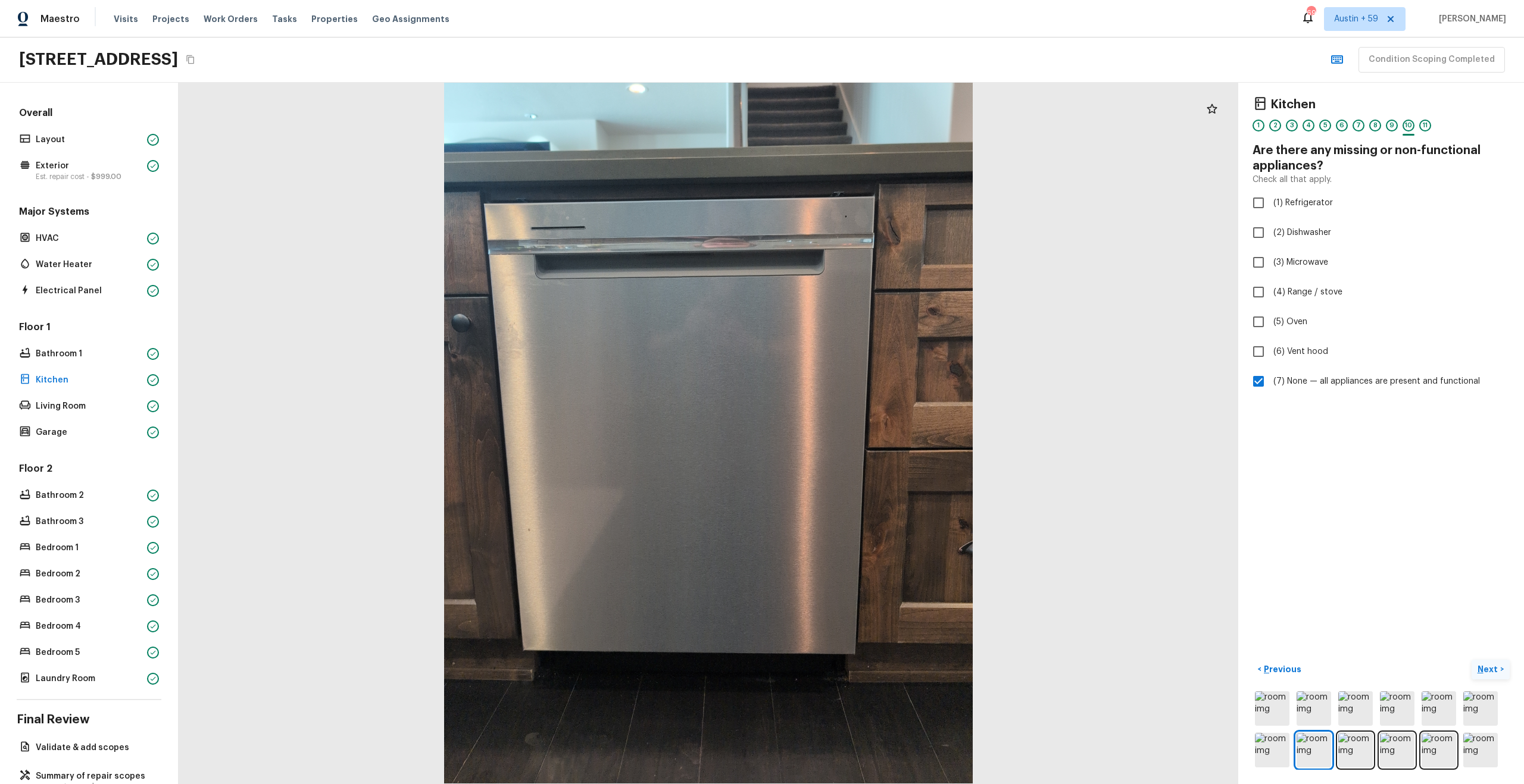
click at [1491, 668] on p "Next" at bounding box center [1489, 670] width 23 height 12
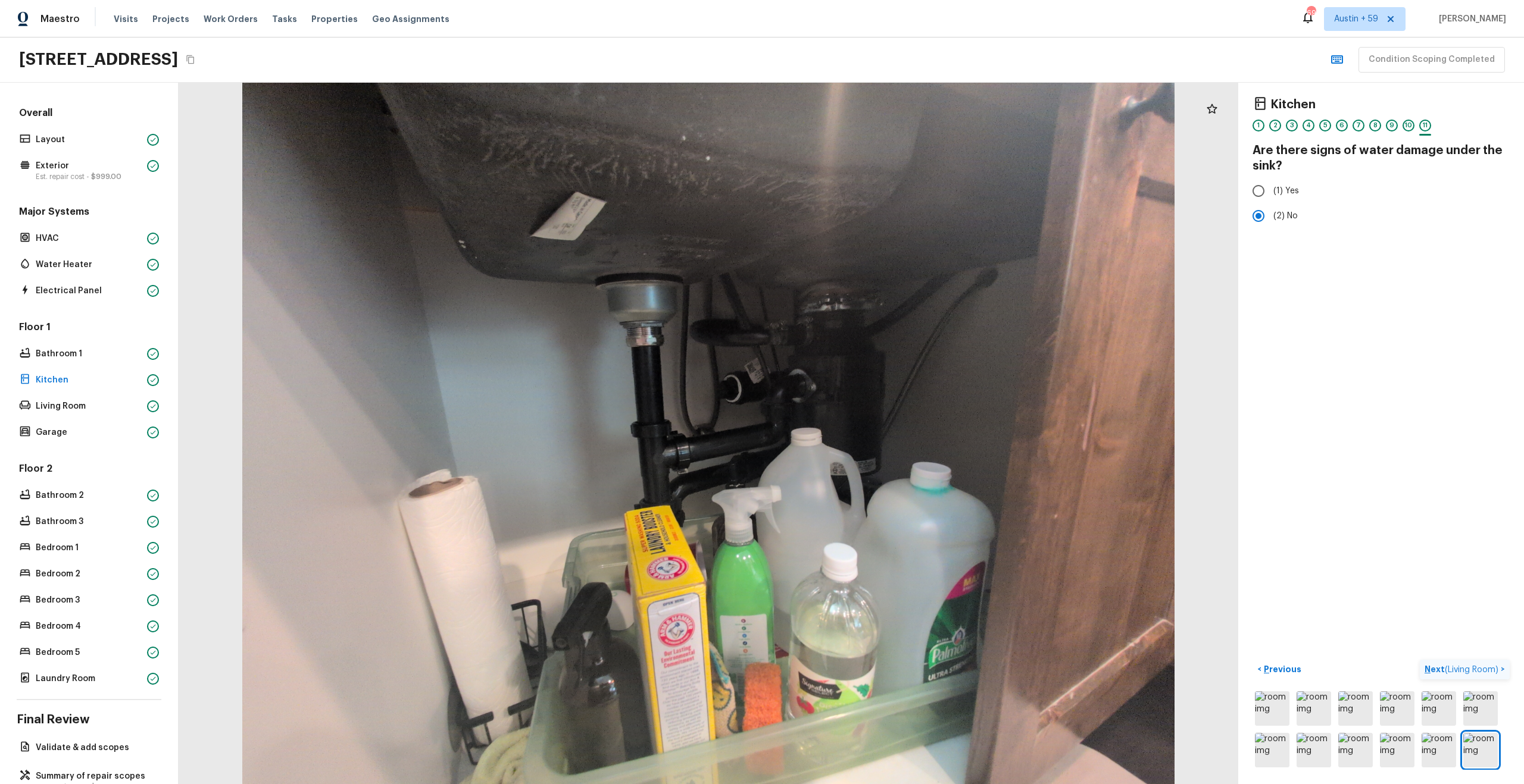
click at [1491, 668] on span "( Living Room )" at bounding box center [1471, 670] width 54 height 8
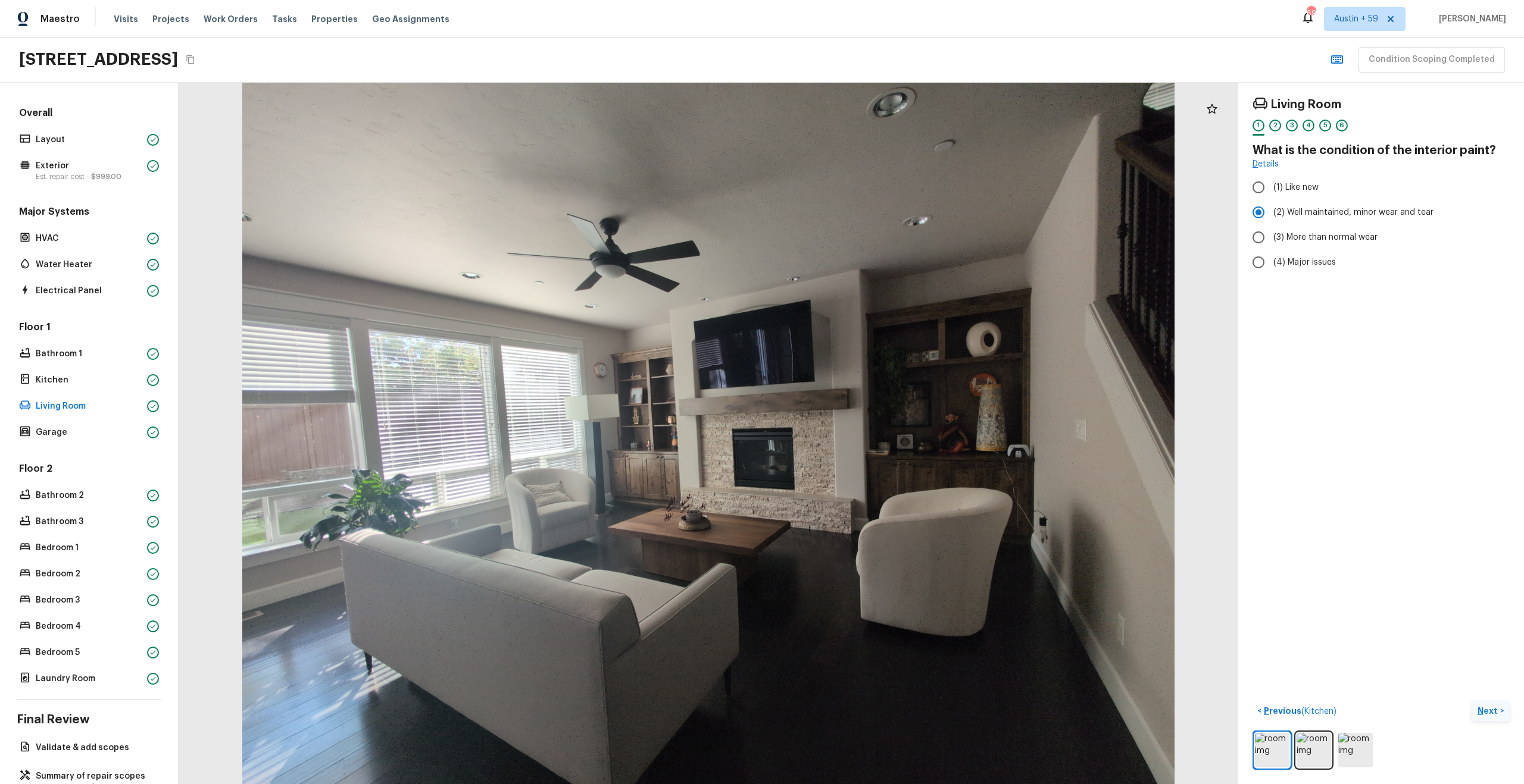
click at [1491, 668] on div "Living Room 1 2 3 4 5 6 What is the condition of the interior paint? Details (1…" at bounding box center [1381, 433] width 286 height 701
click at [1484, 710] on p "Next" at bounding box center [1489, 711] width 23 height 12
click at [33, 493] on div "Bathroom 2" at bounding box center [89, 496] width 145 height 17
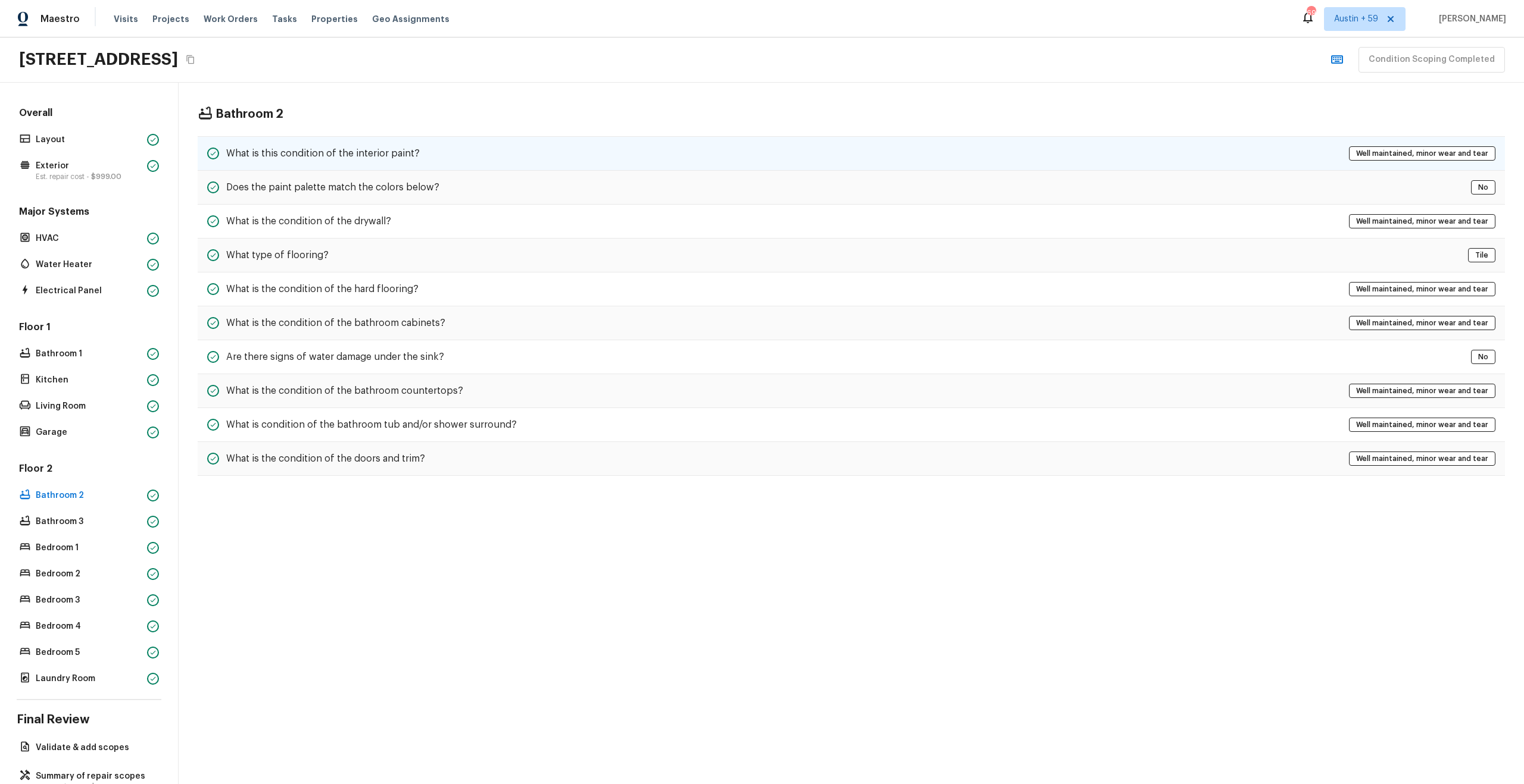
click at [380, 162] on div "What is this condition of the interior paint? Well maintained, minor wear and t…" at bounding box center [851, 153] width 1307 height 34
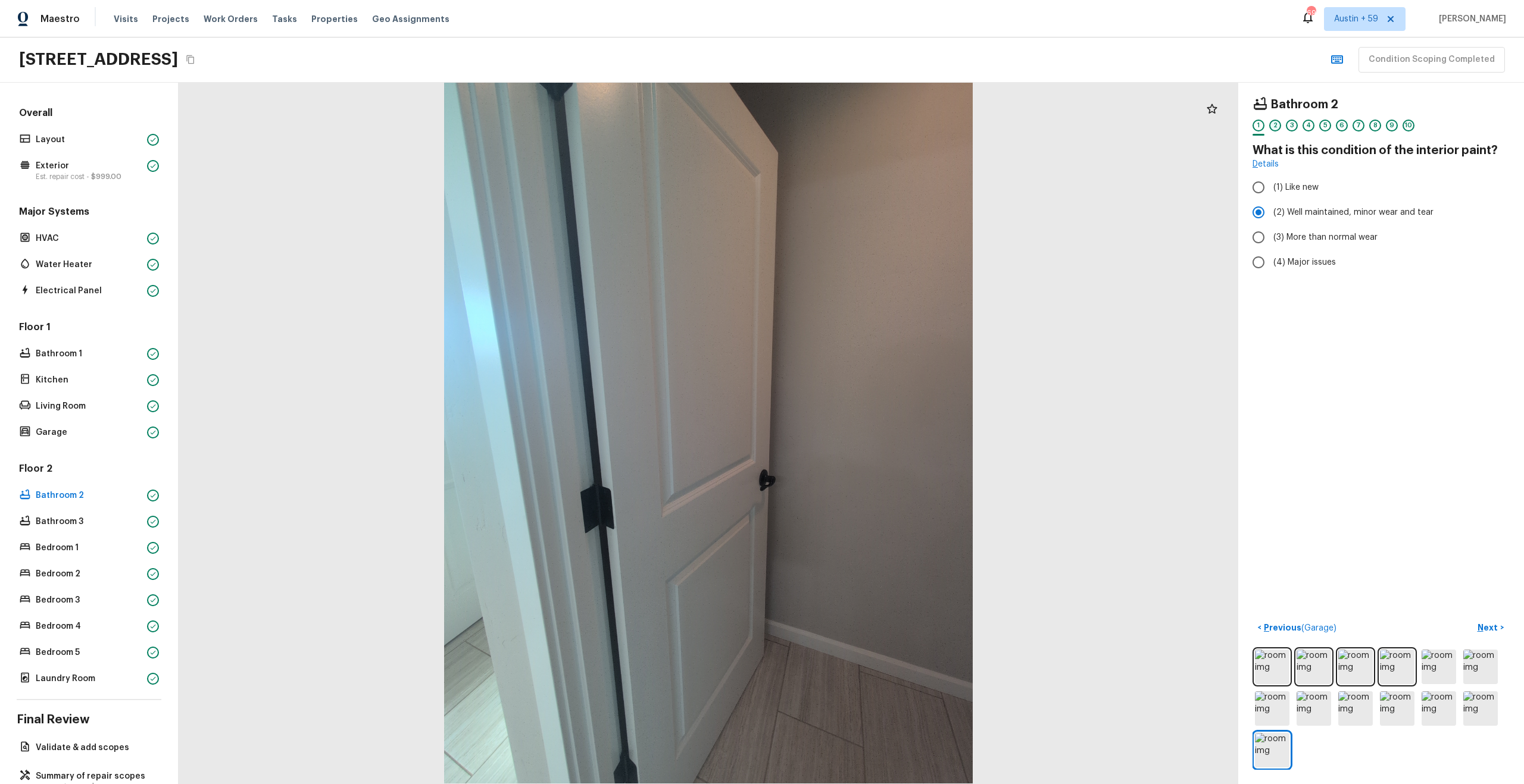
click at [1276, 127] on div "2" at bounding box center [1275, 125] width 12 height 12
click at [1289, 127] on div "3" at bounding box center [1292, 125] width 12 height 12
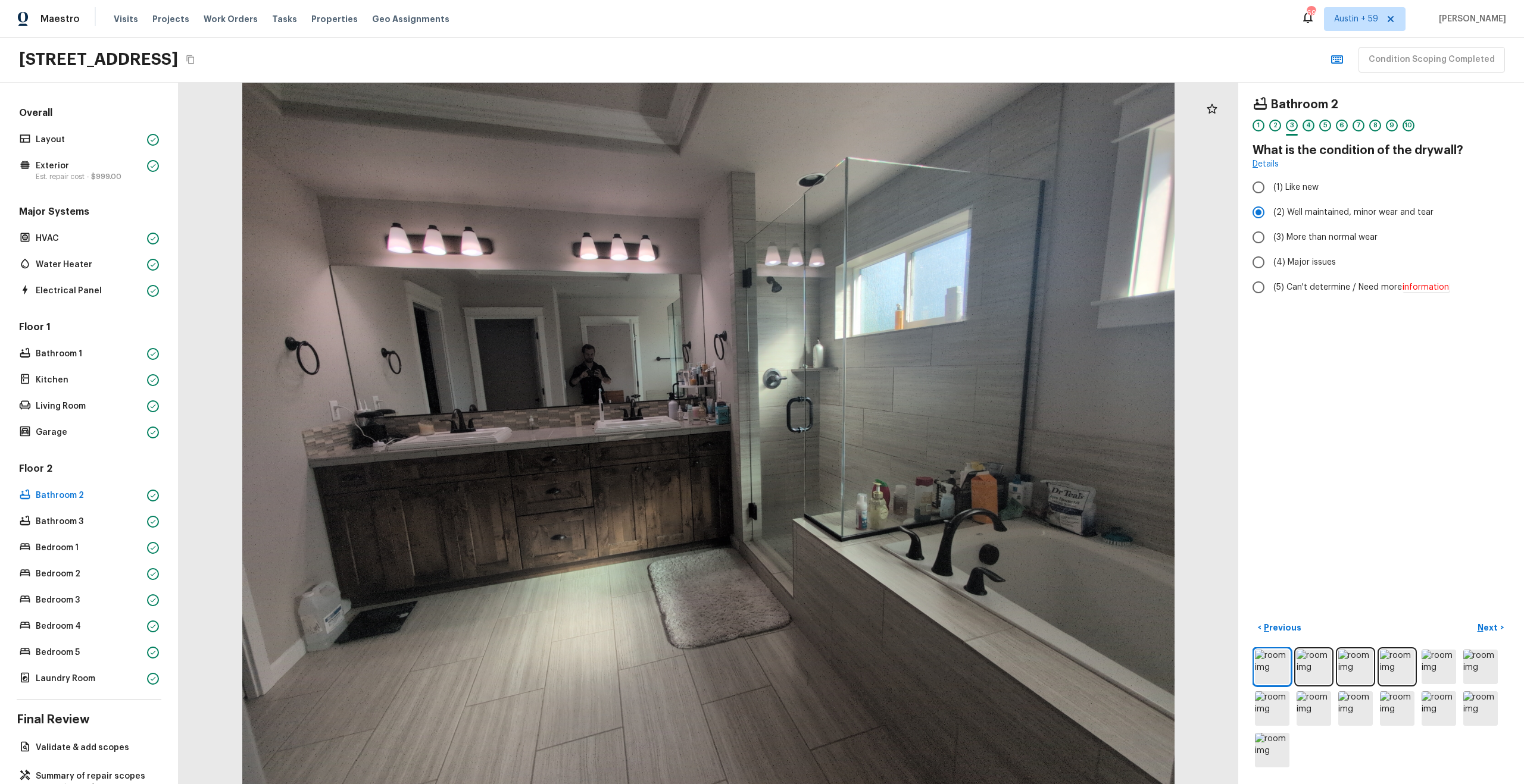
click at [1309, 126] on div "4" at bounding box center [1308, 125] width 12 height 12
click at [1324, 120] on div "5" at bounding box center [1325, 125] width 12 height 12
click at [1345, 125] on div "6" at bounding box center [1342, 125] width 12 height 12
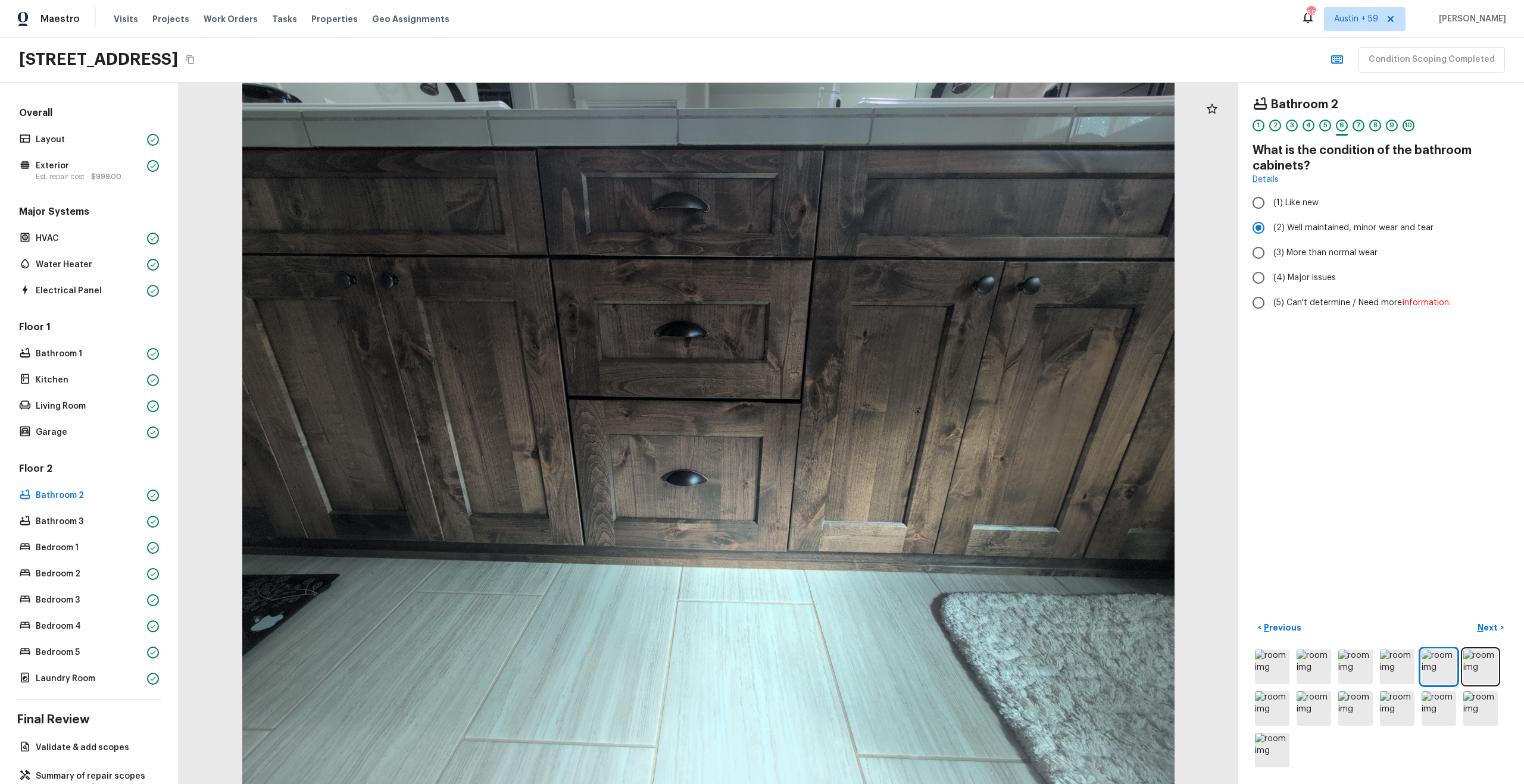
click at [1356, 124] on div "7" at bounding box center [1358, 125] width 12 height 12
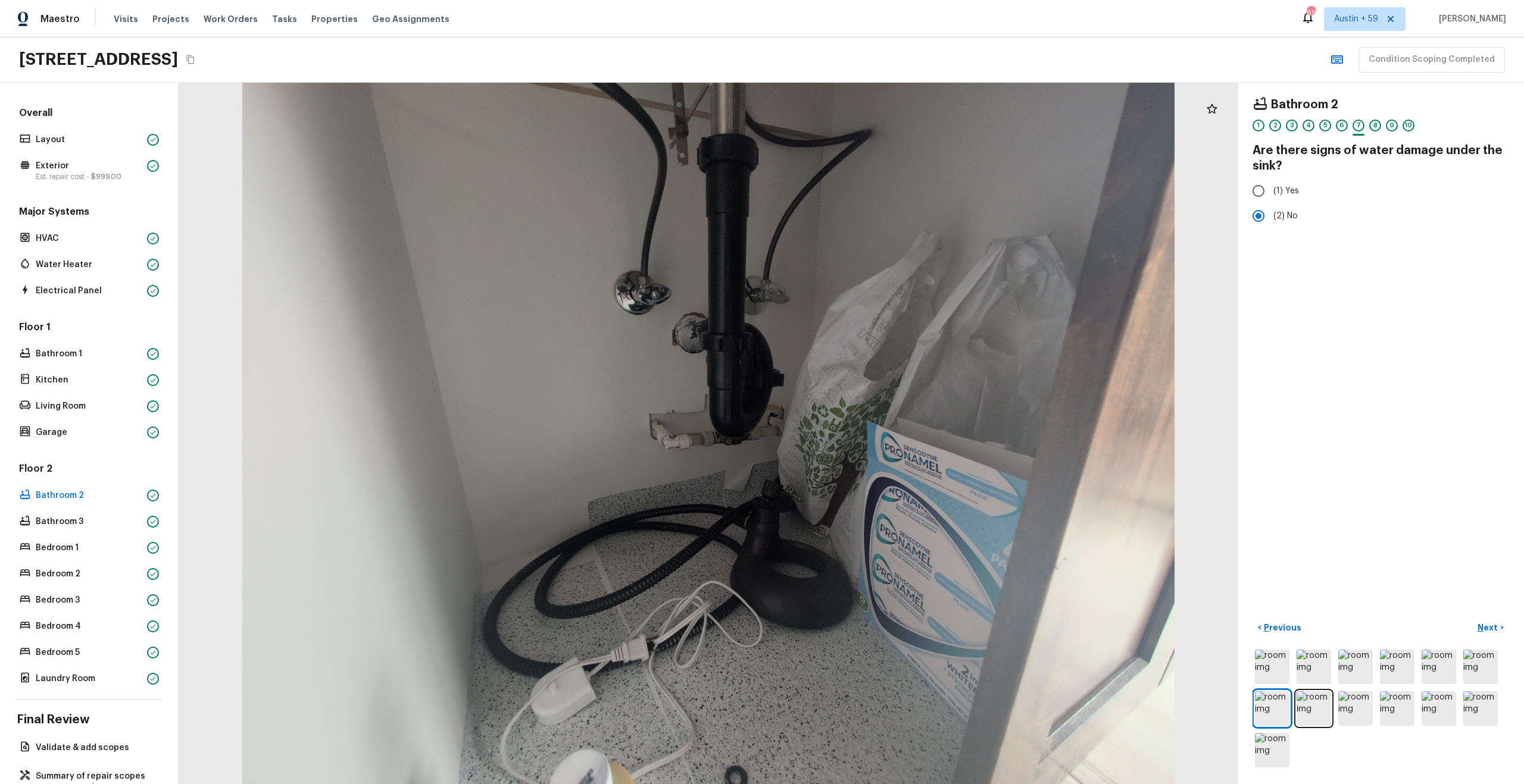
click at [1378, 125] on div "8" at bounding box center [1375, 125] width 12 height 12
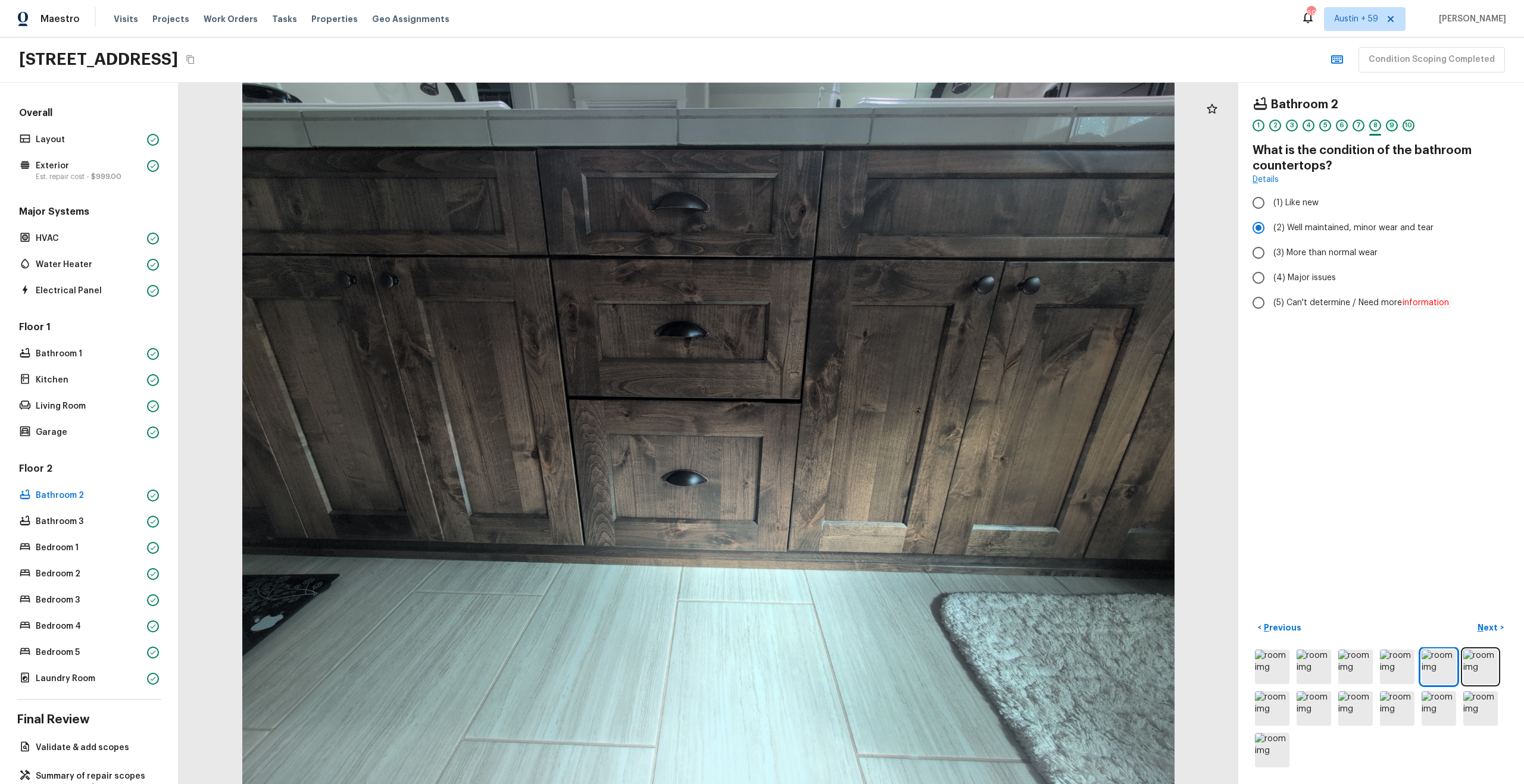
click at [1391, 125] on div "9" at bounding box center [1392, 125] width 12 height 12
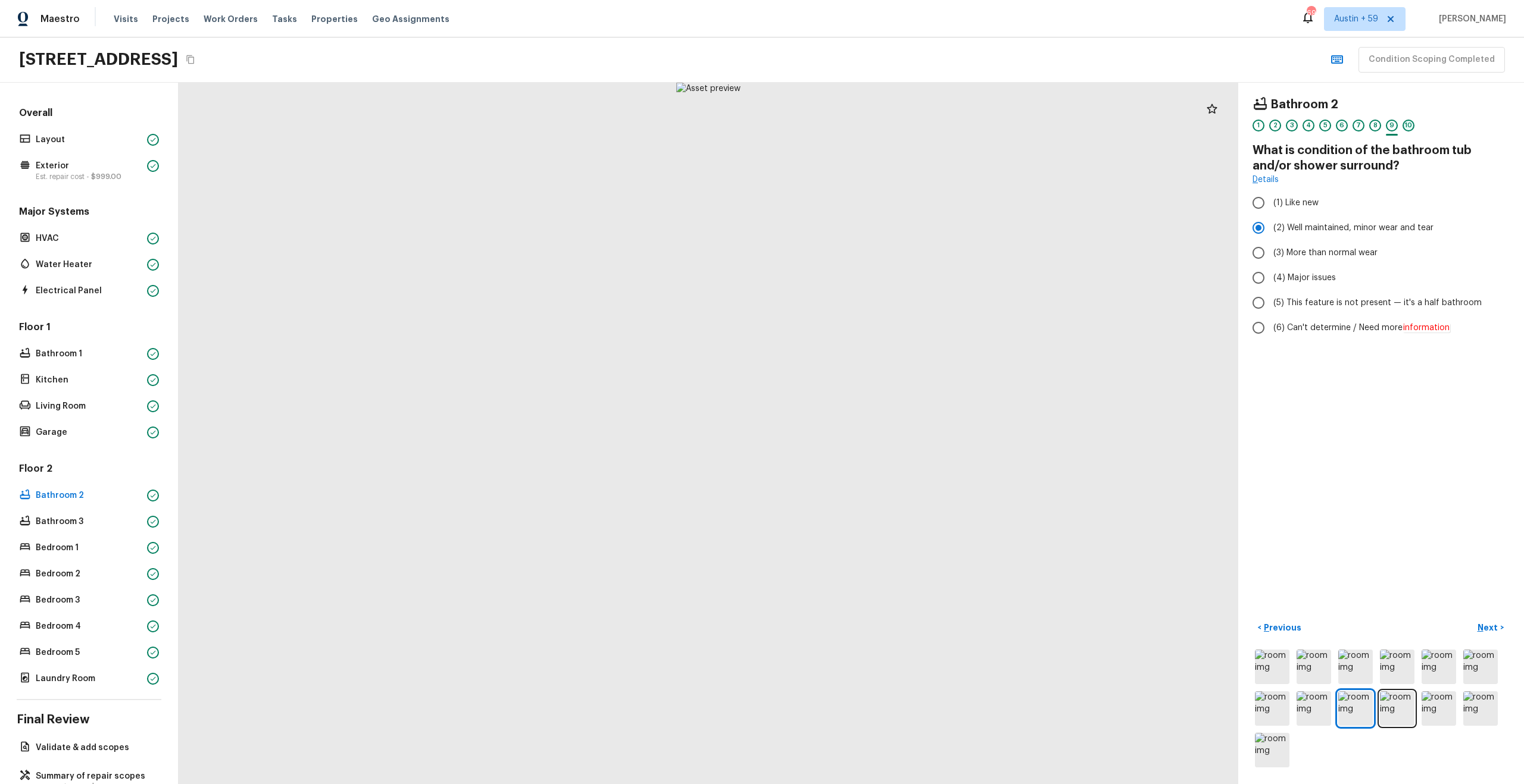
click at [1406, 125] on div "10" at bounding box center [1408, 125] width 12 height 12
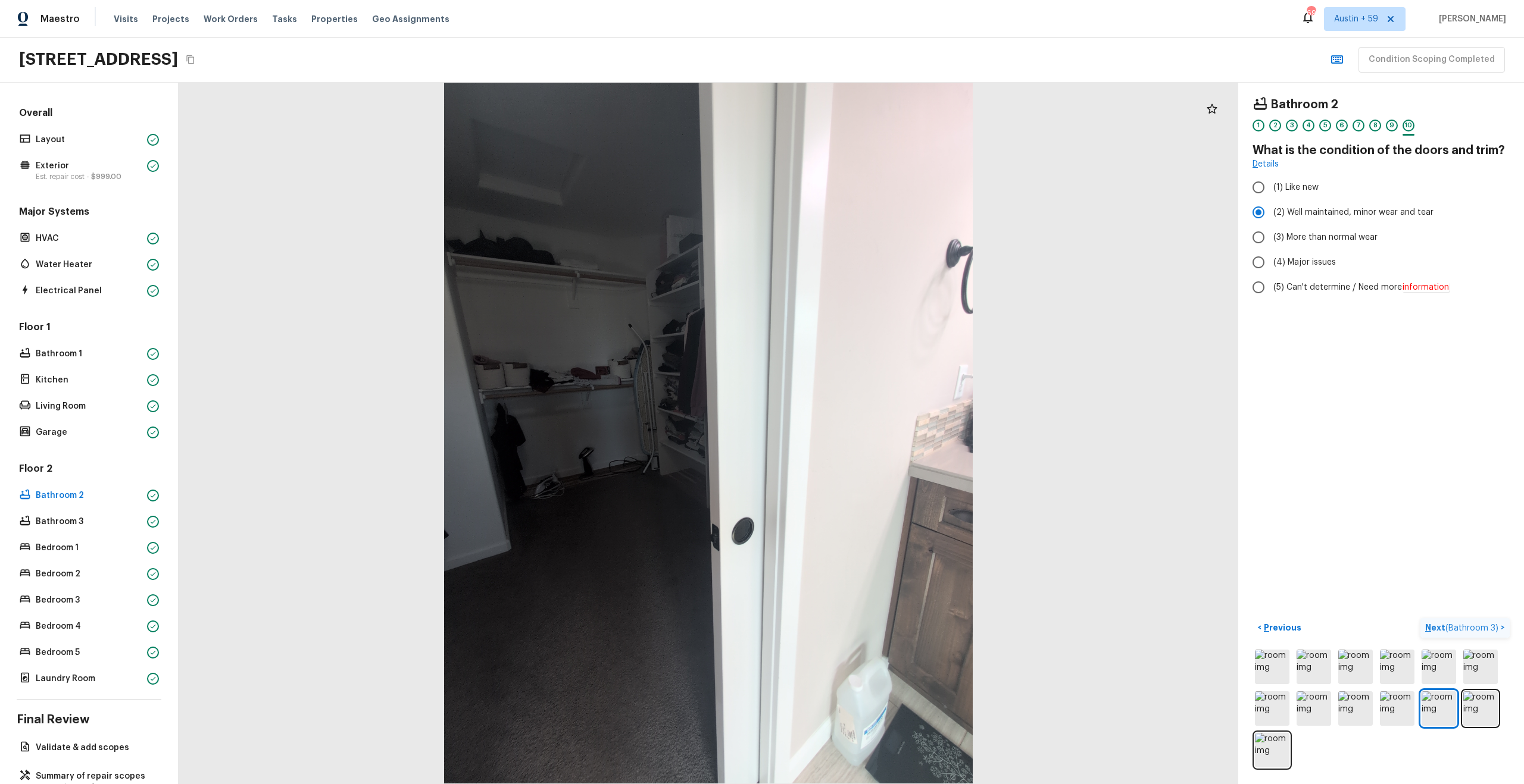
click at [1469, 625] on span "( Bathroom 3 )" at bounding box center [1472, 629] width 53 height 8
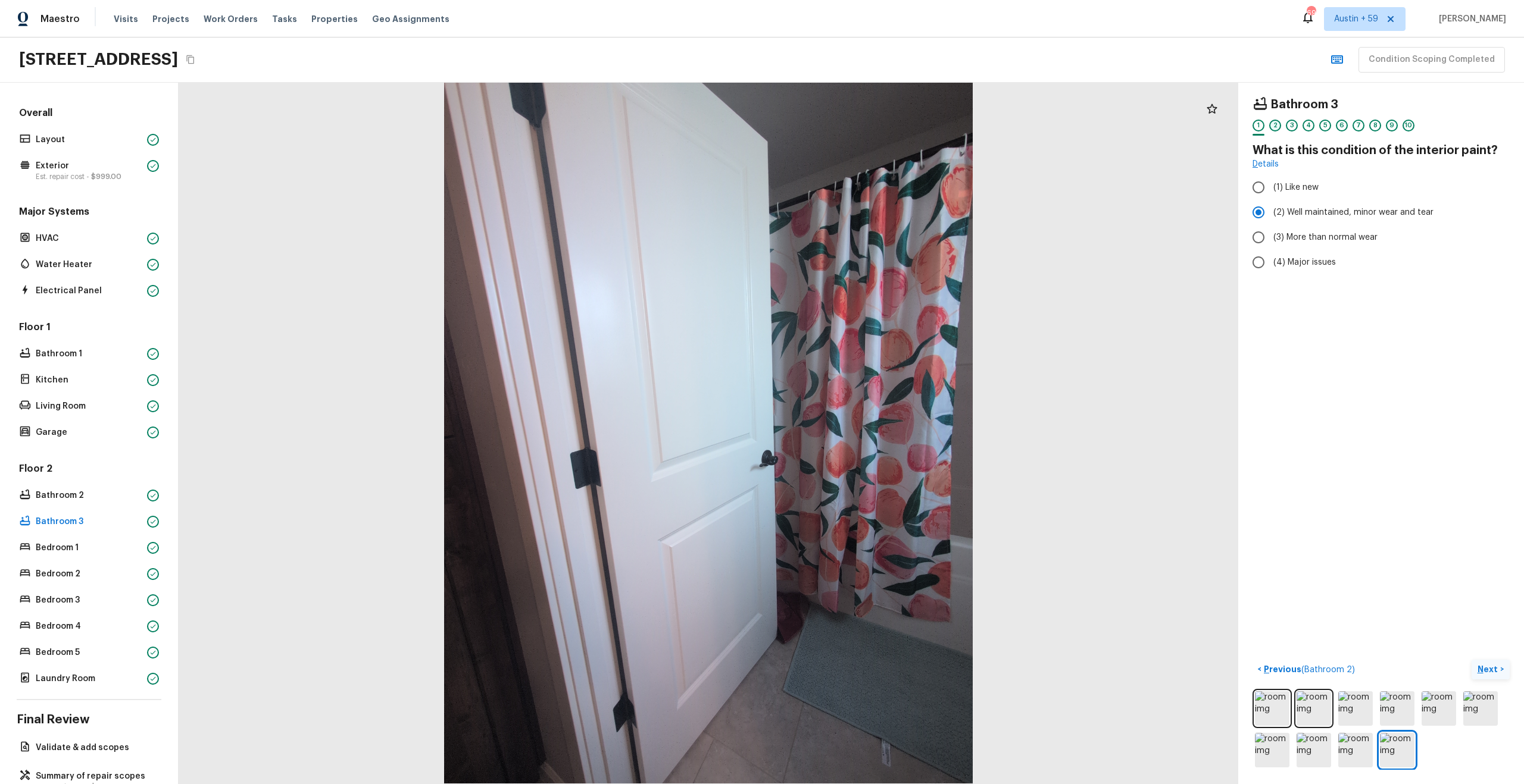
click at [1275, 128] on div "2" at bounding box center [1275, 125] width 12 height 12
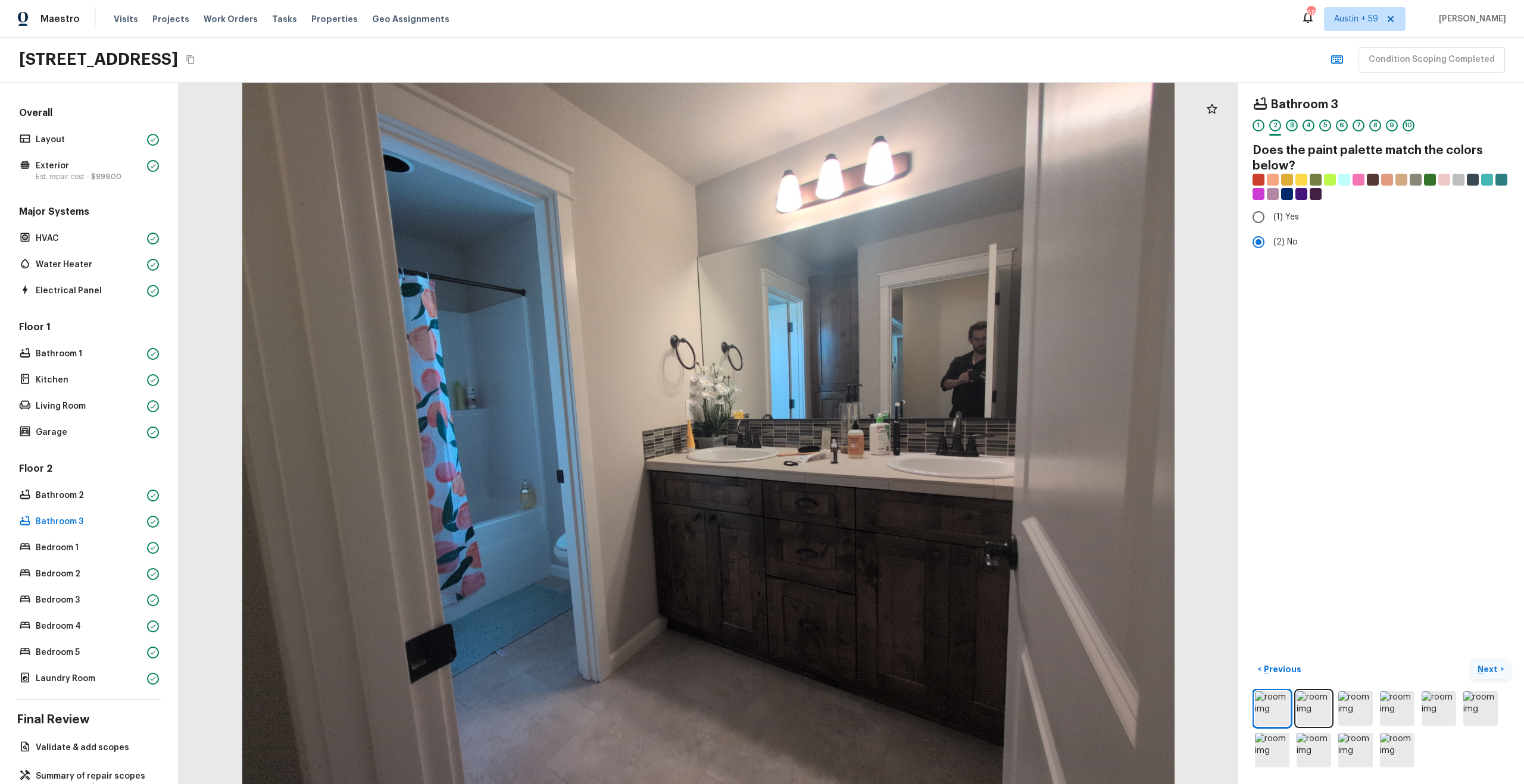
click at [1289, 129] on div "3" at bounding box center [1292, 125] width 12 height 12
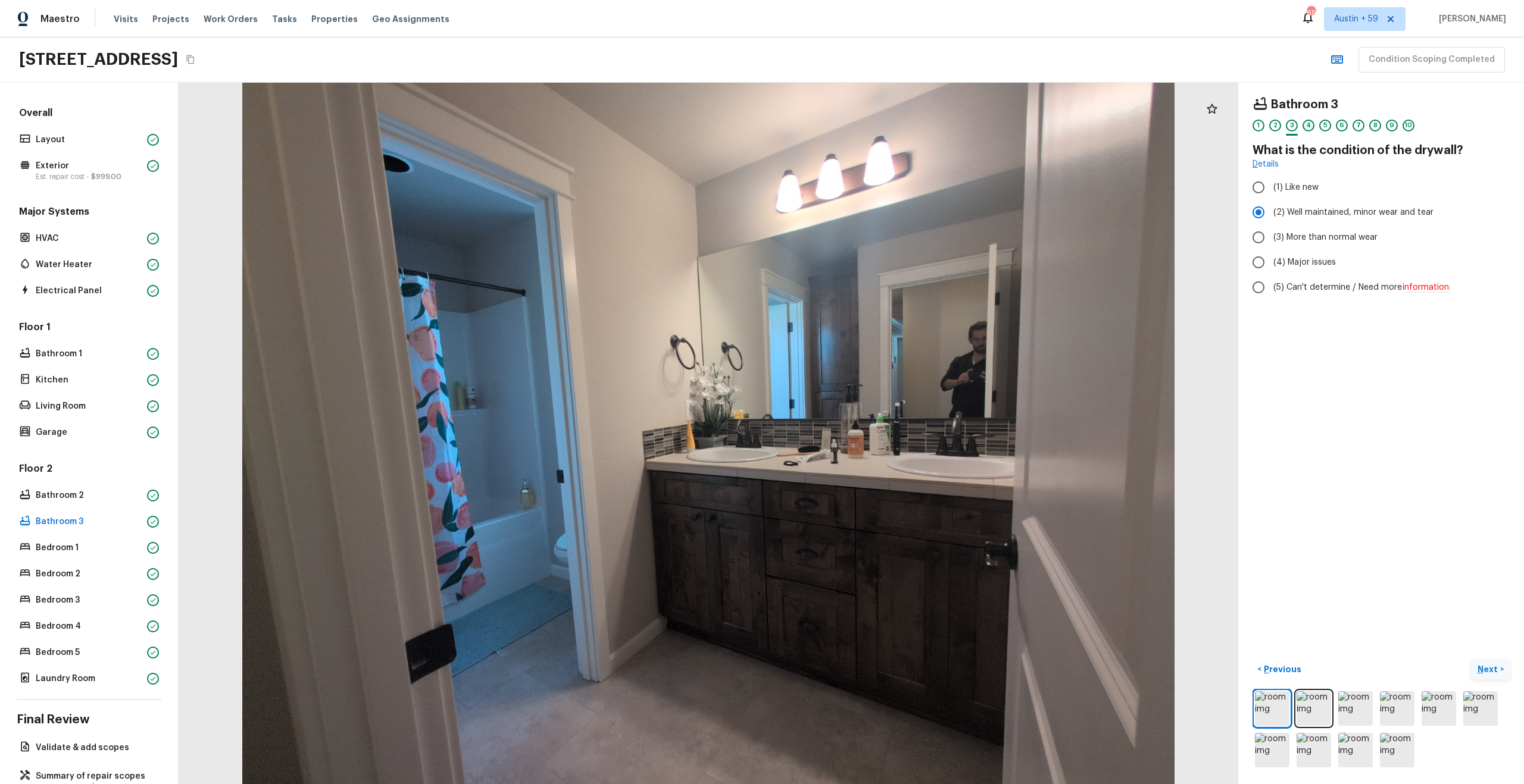
click at [1308, 128] on div "4" at bounding box center [1308, 125] width 12 height 12
click at [1330, 128] on div "5" at bounding box center [1325, 128] width 12 height 19
click at [1347, 127] on div "6" at bounding box center [1342, 128] width 12 height 19
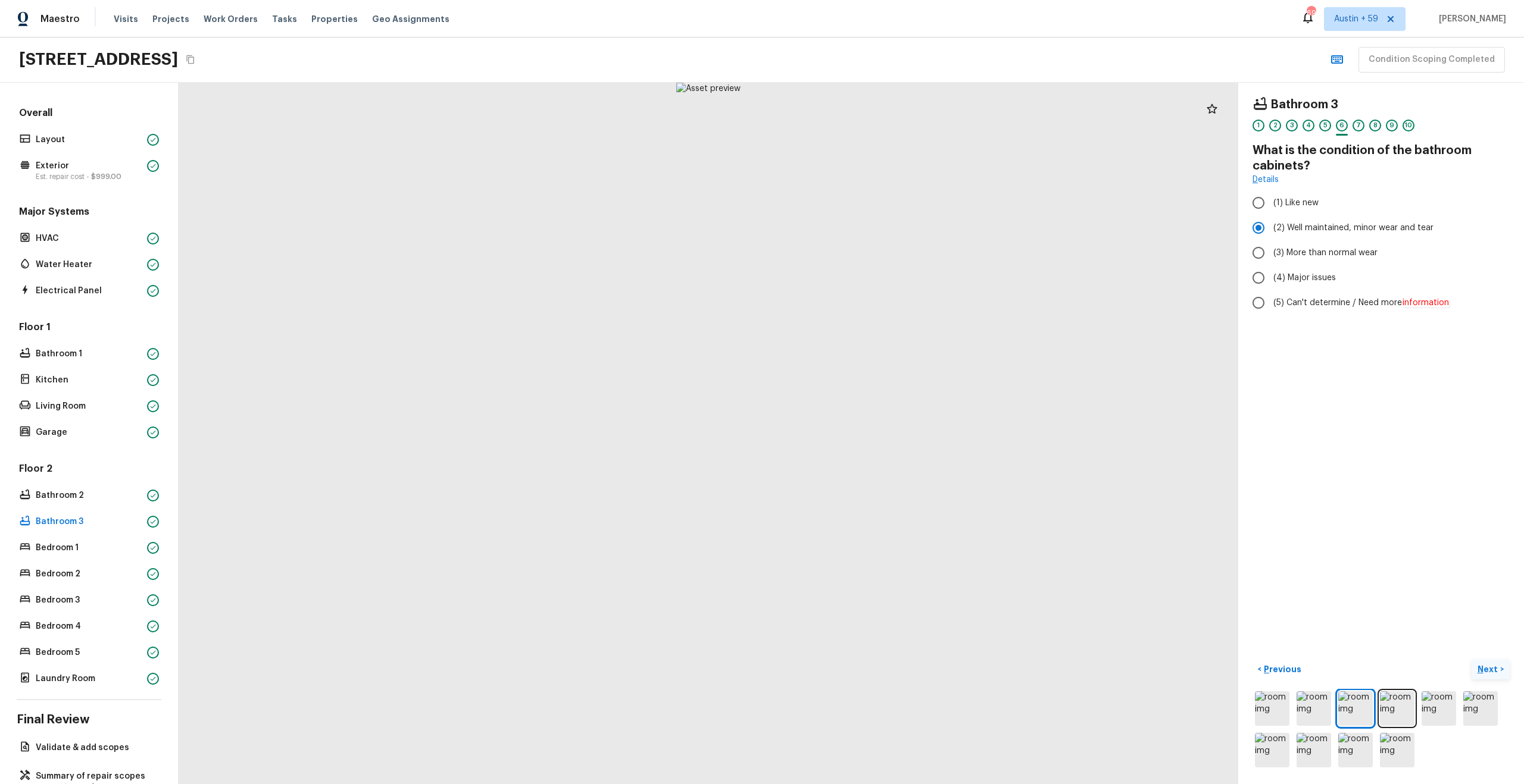
click at [1367, 127] on div "1 2 3 4 5 6 7 8 9 10" at bounding box center [1381, 128] width 257 height 19
click at [1361, 124] on div "7" at bounding box center [1358, 125] width 12 height 12
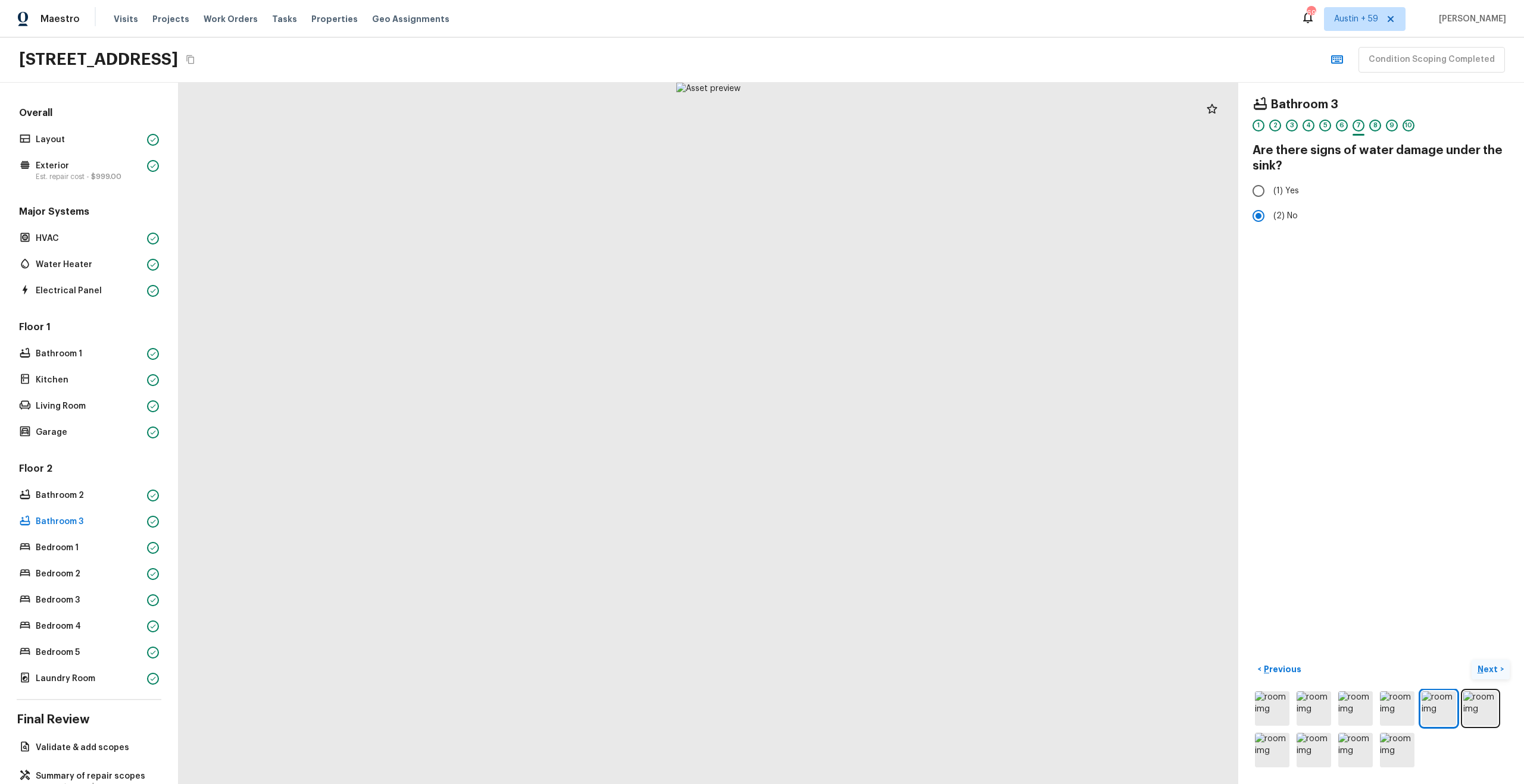
click at [1370, 125] on div "8" at bounding box center [1375, 125] width 12 height 12
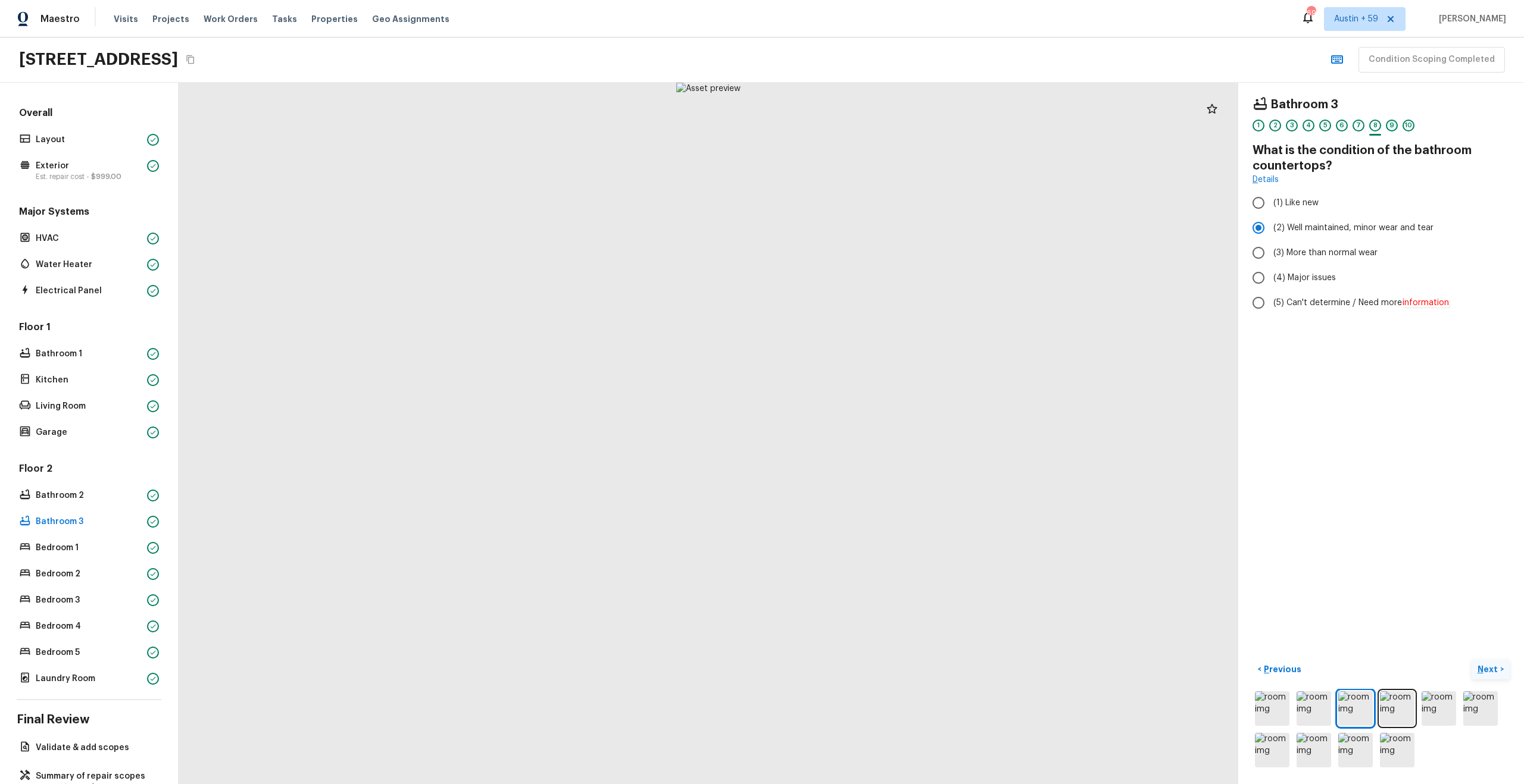
click at [1387, 125] on div "9" at bounding box center [1392, 125] width 12 height 12
click at [1406, 126] on div "10" at bounding box center [1408, 125] width 12 height 12
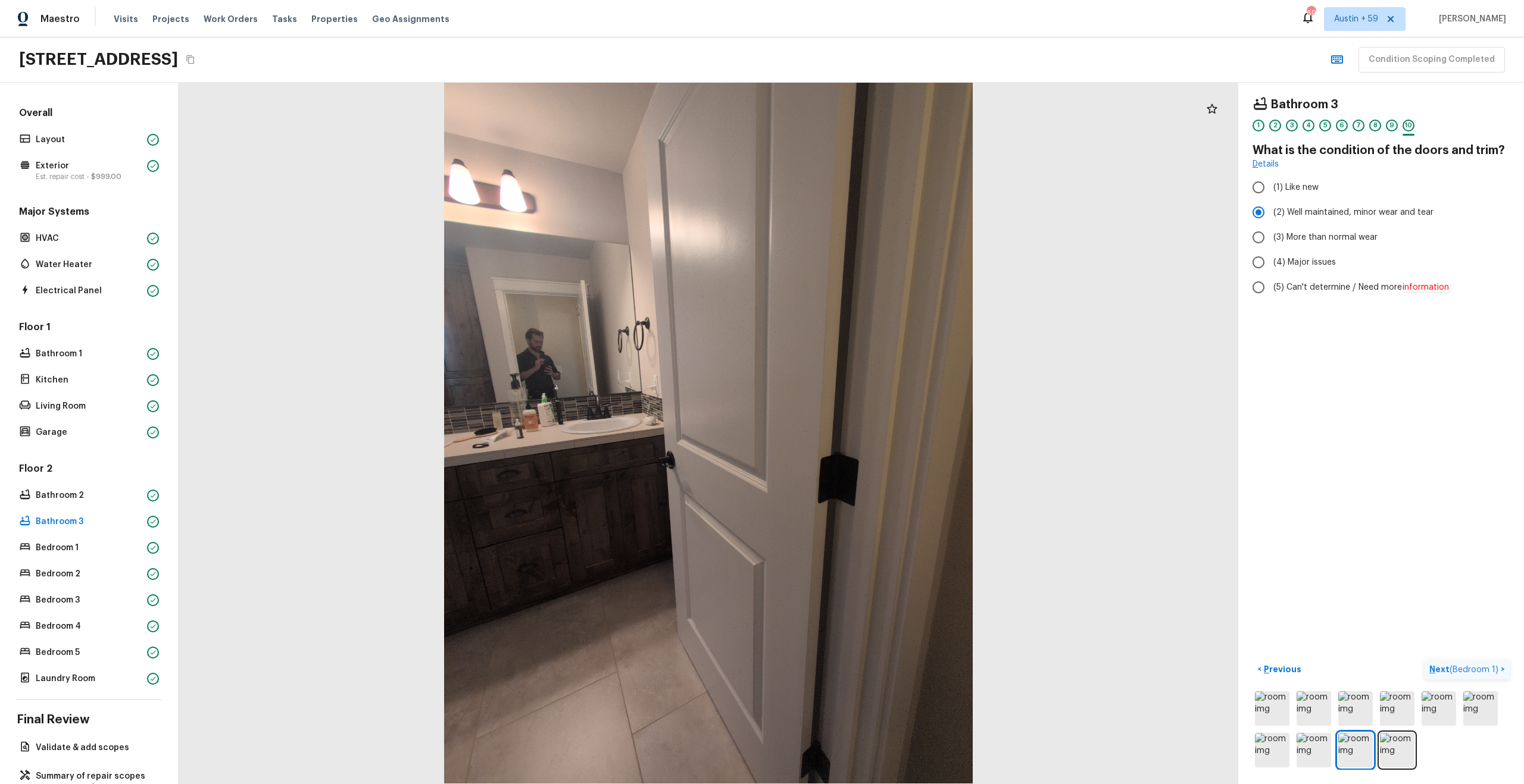
click at [1467, 673] on span "( Bedroom 1 )" at bounding box center [1473, 670] width 49 height 8
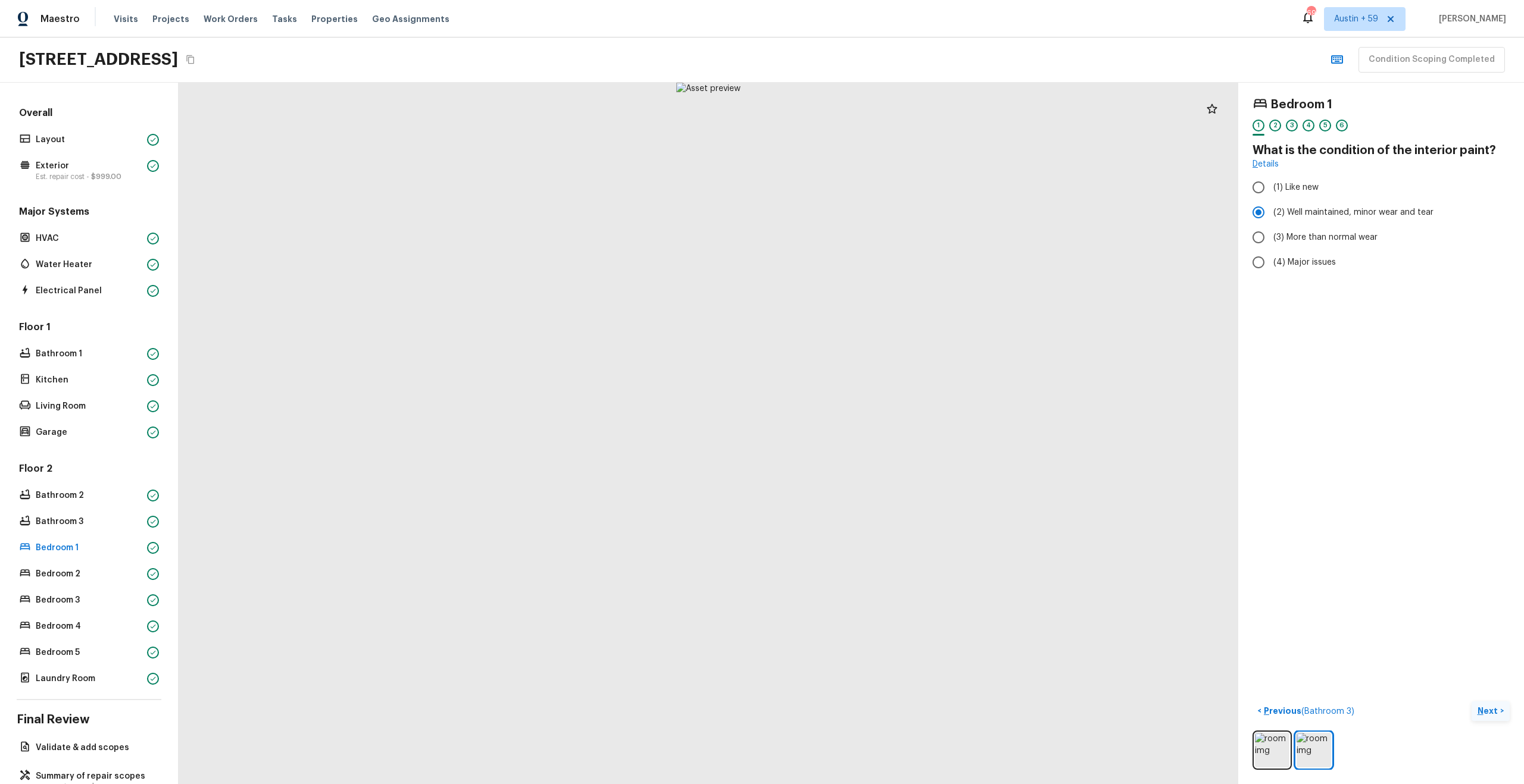
click at [1493, 706] on p "Next" at bounding box center [1489, 711] width 23 height 12
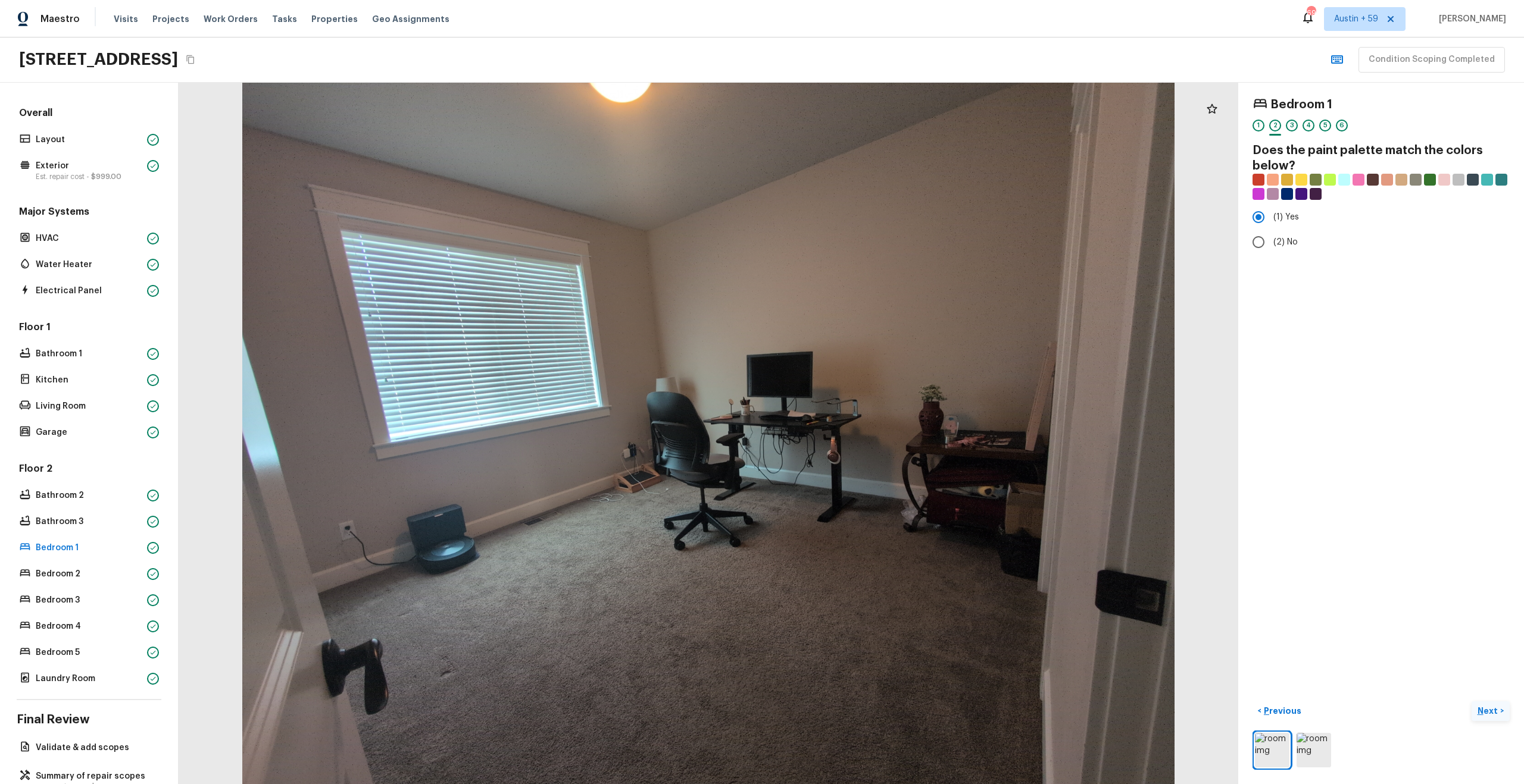
click at [1493, 706] on p "Next" at bounding box center [1489, 711] width 23 height 12
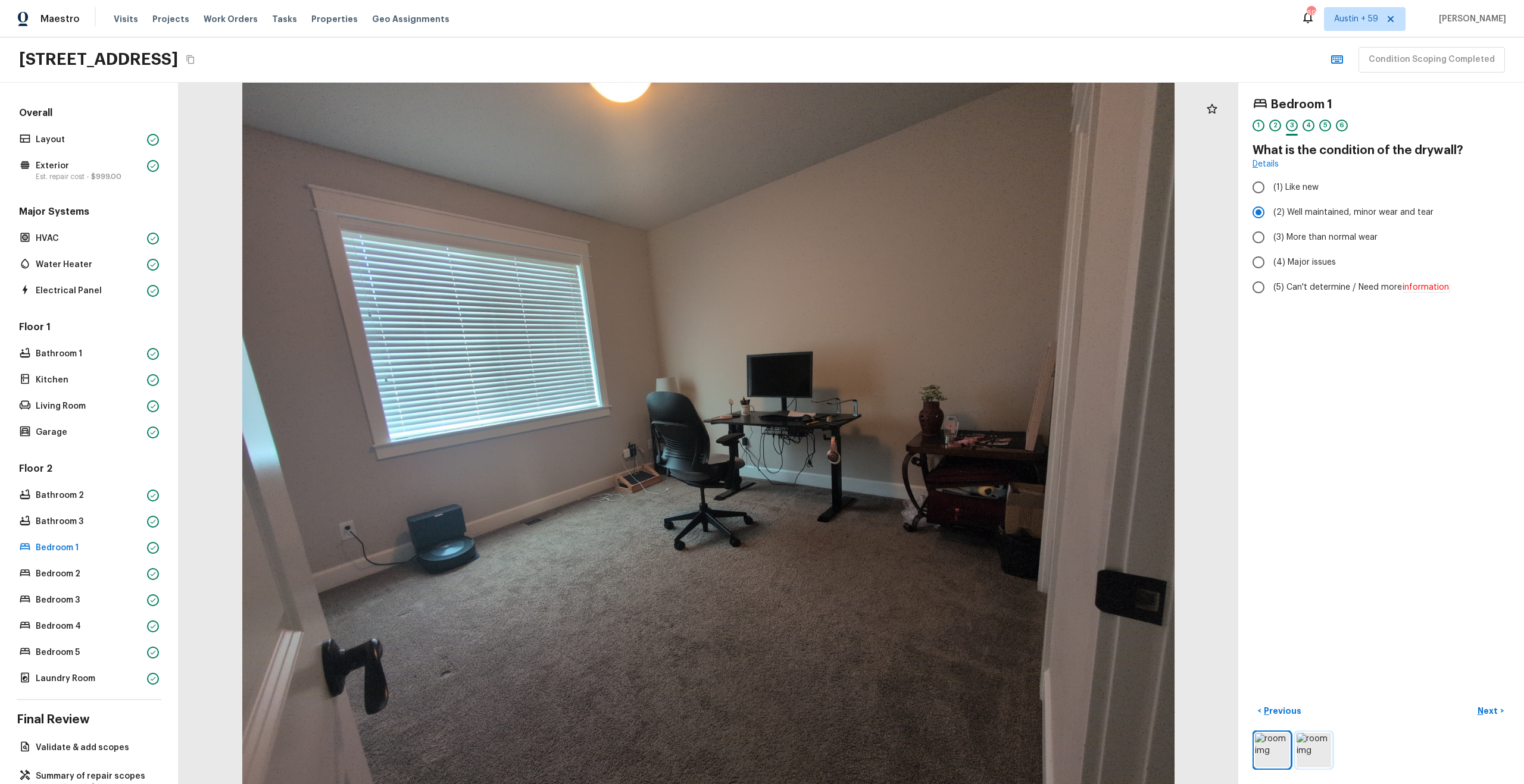
click at [1317, 758] on img at bounding box center [1314, 750] width 34 height 34
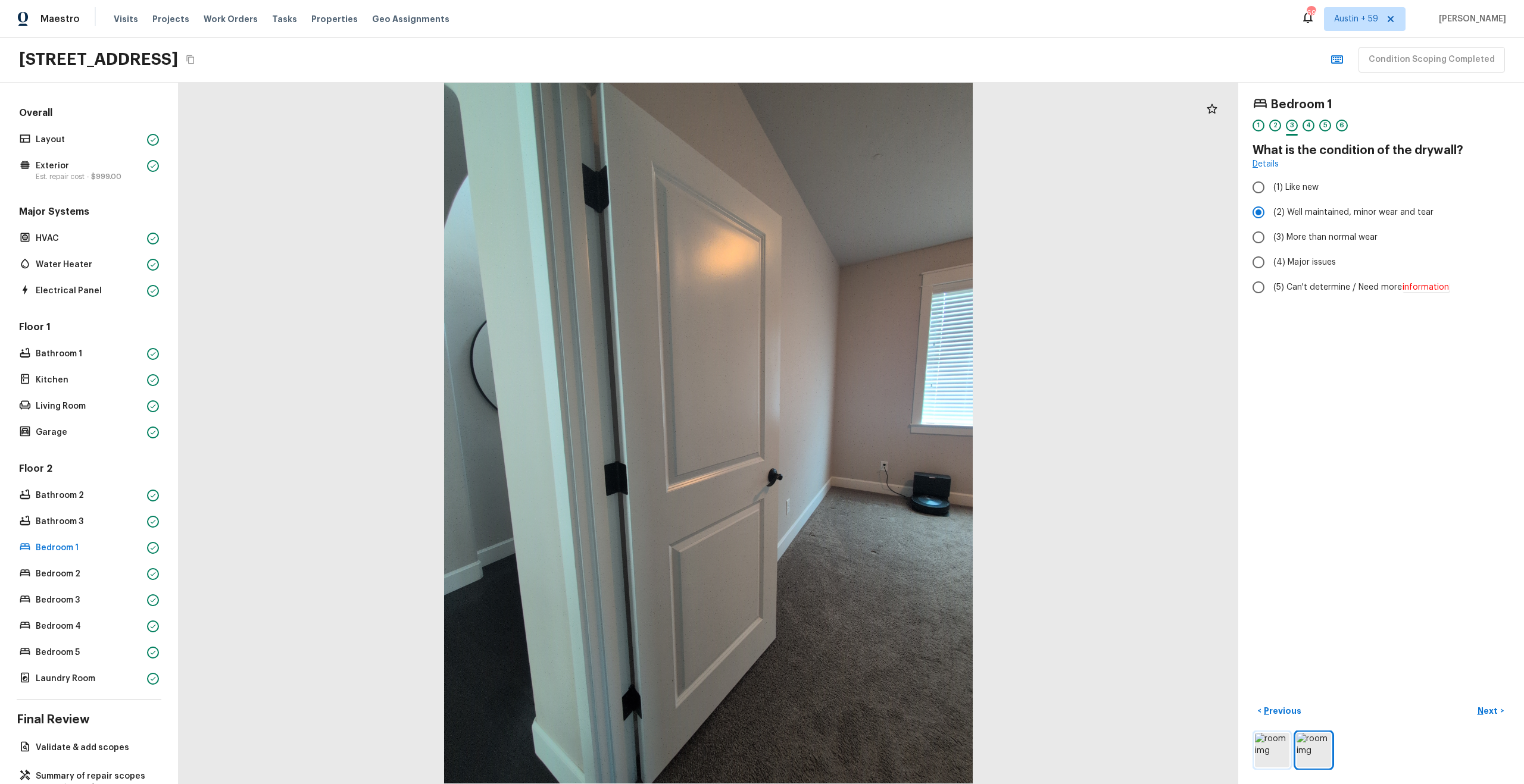
click at [1271, 759] on img at bounding box center [1271, 750] width 34 height 34
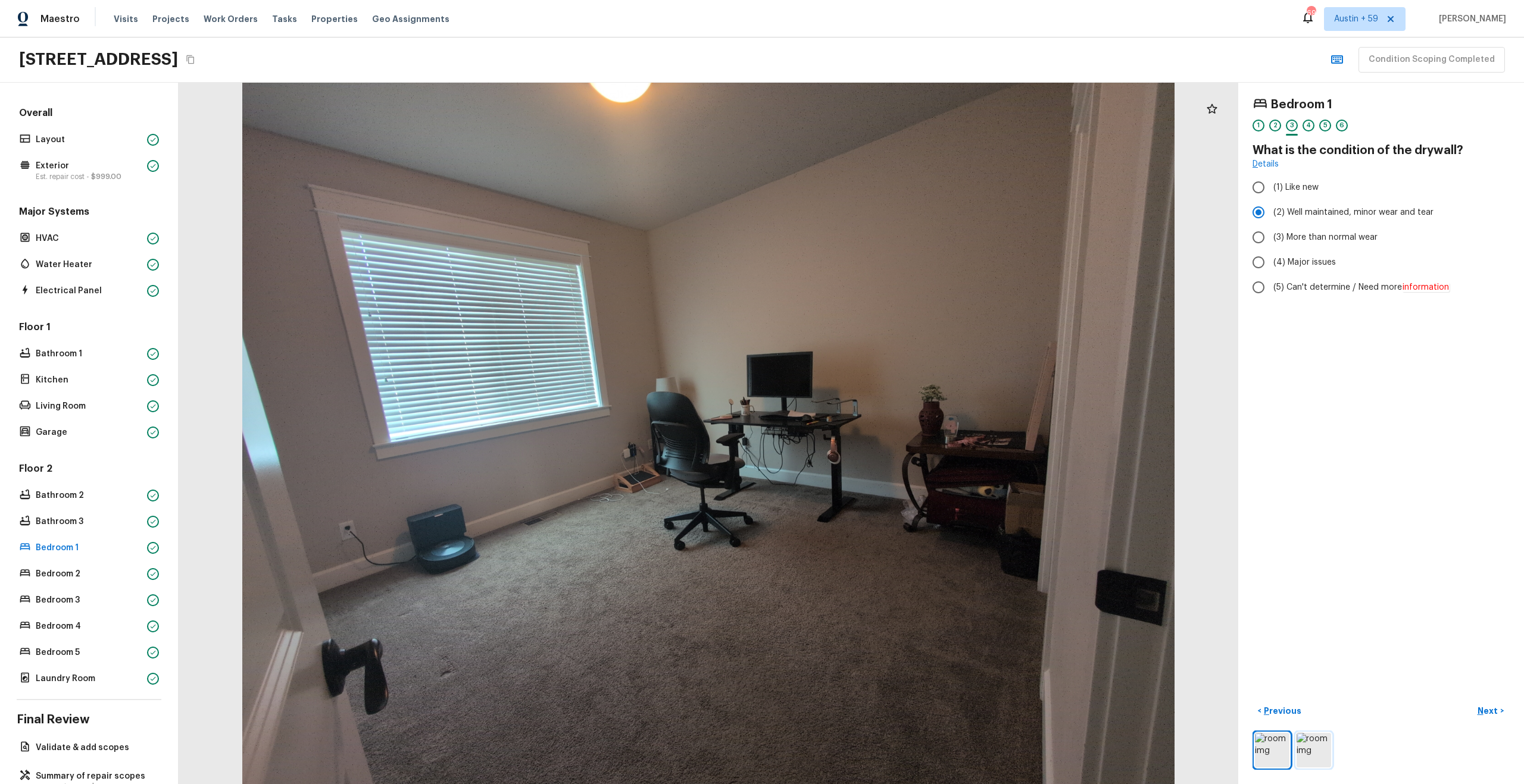
click at [1297, 757] on img at bounding box center [1314, 750] width 34 height 34
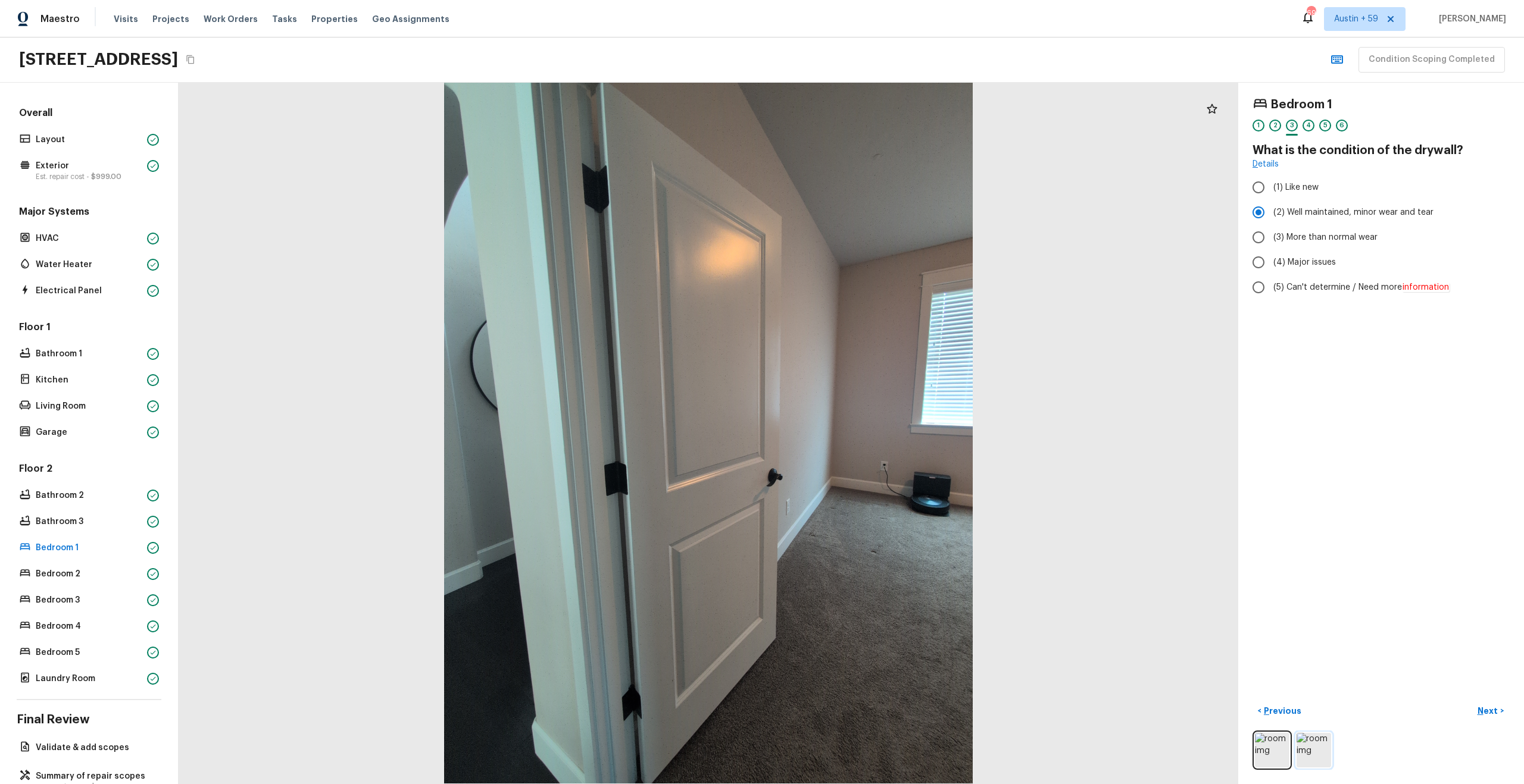
click at [1306, 756] on img at bounding box center [1314, 750] width 34 height 34
click at [1324, 755] on img at bounding box center [1314, 750] width 34 height 34
click at [1311, 125] on div "4" at bounding box center [1308, 125] width 12 height 12
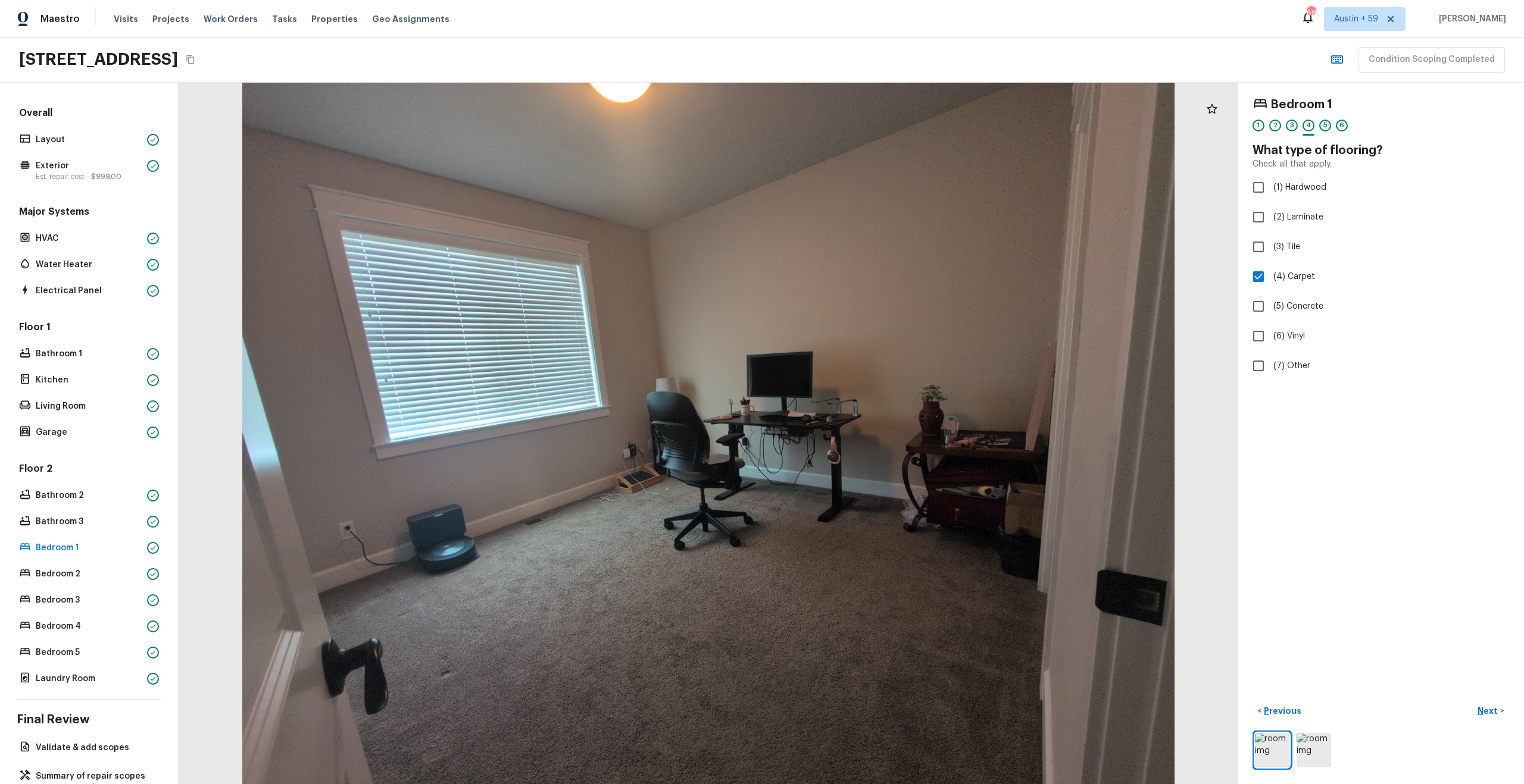
click at [1320, 125] on div "5" at bounding box center [1325, 125] width 12 height 12
click at [1338, 125] on div "6" at bounding box center [1342, 125] width 12 height 12
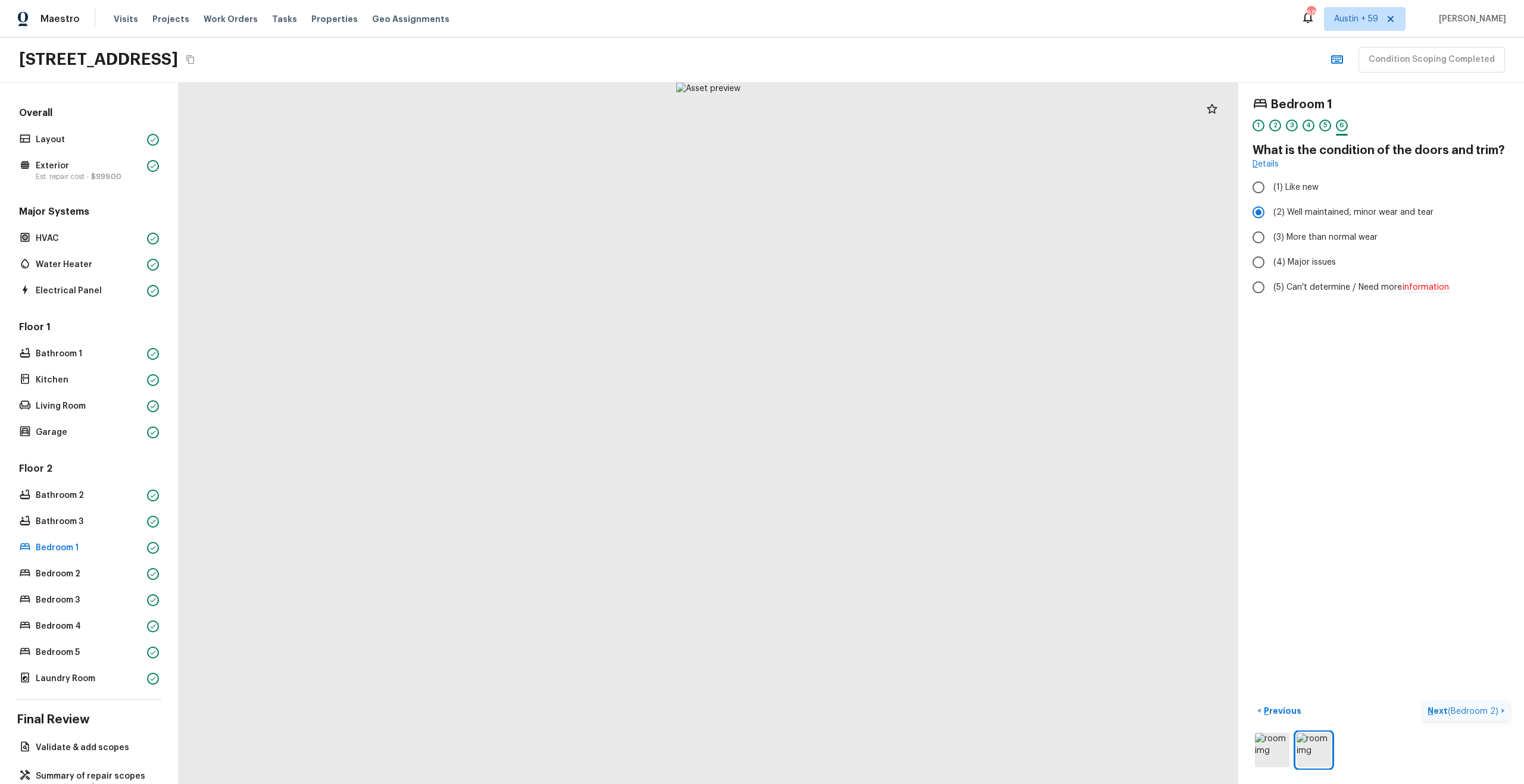
click at [1446, 714] on p "Next ( Bedroom 2 )" at bounding box center [1464, 711] width 73 height 13
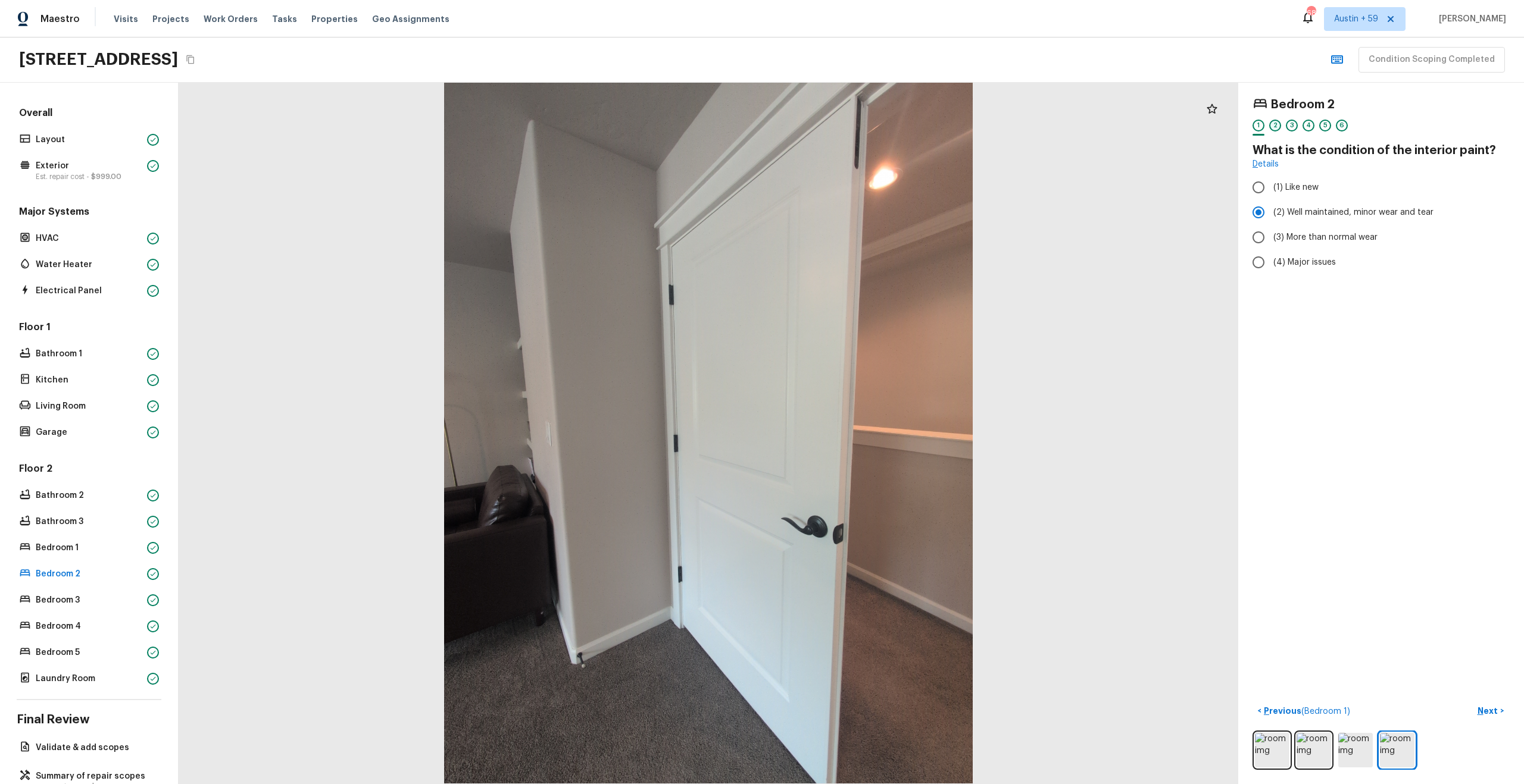
click at [1273, 125] on div "2" at bounding box center [1275, 125] width 12 height 12
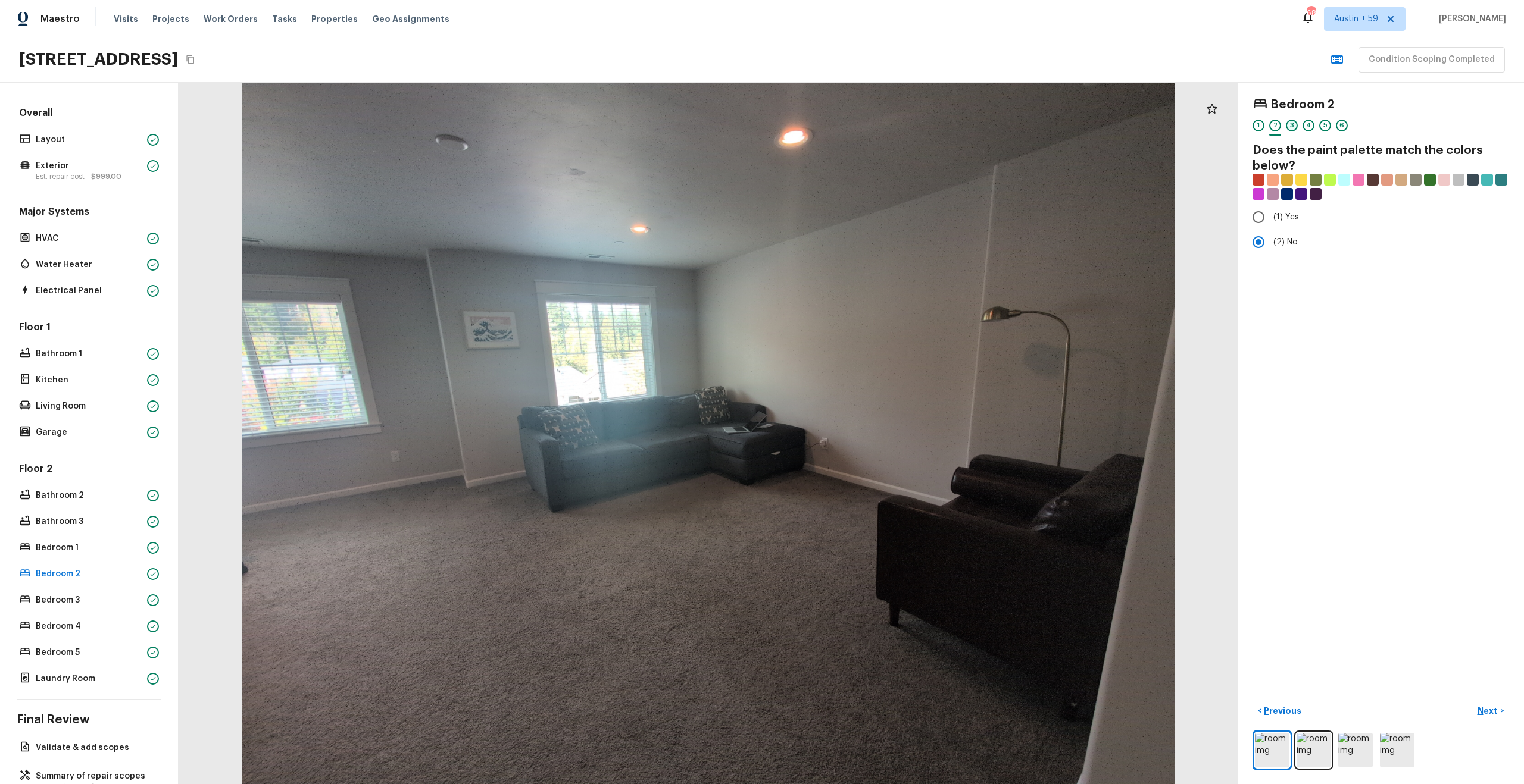
click at [1289, 128] on div "3" at bounding box center [1292, 125] width 12 height 12
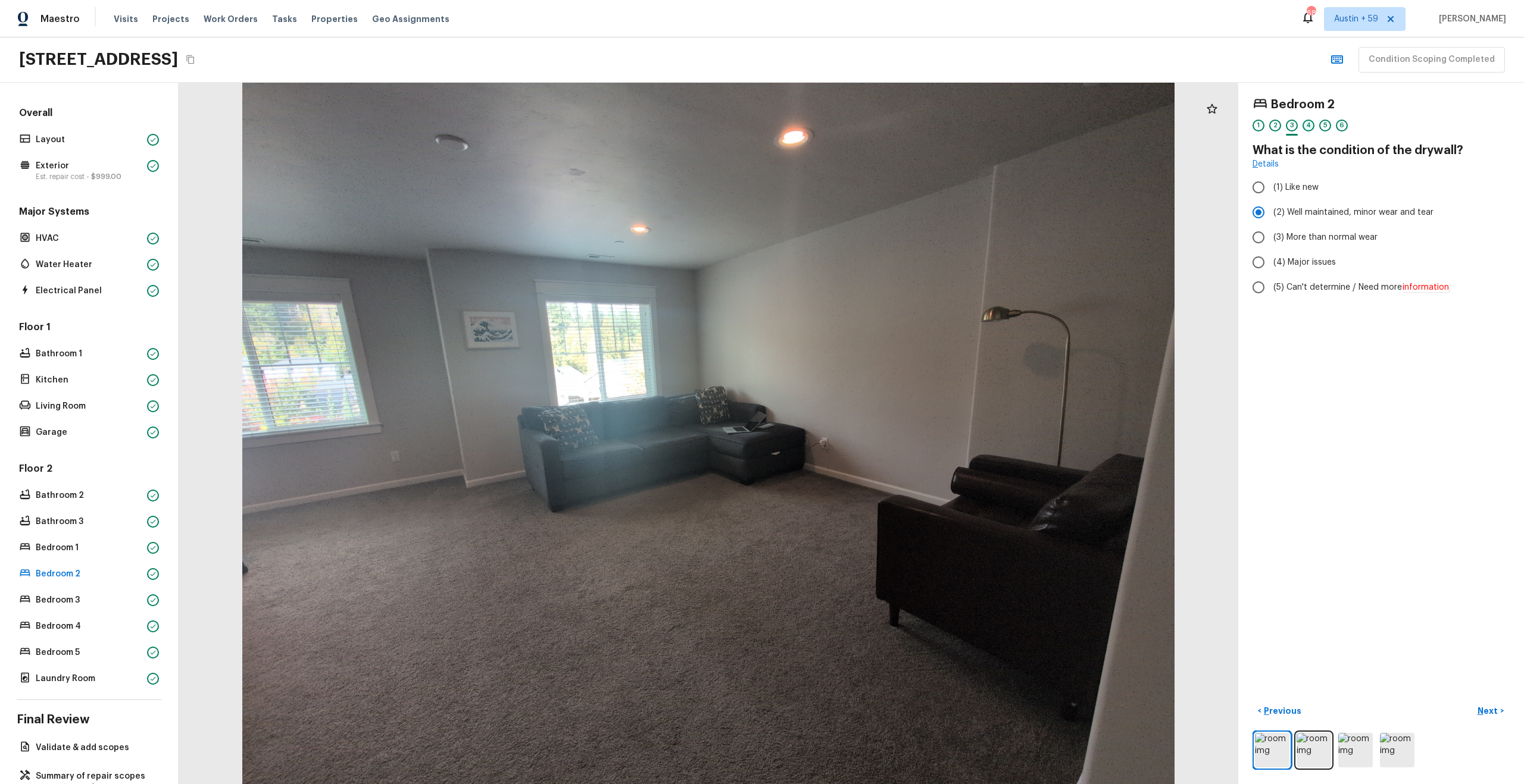
click at [1306, 127] on div "4" at bounding box center [1308, 125] width 12 height 12
click at [1321, 128] on div "5" at bounding box center [1325, 125] width 12 height 12
click at [1342, 125] on div "6" at bounding box center [1342, 125] width 12 height 12
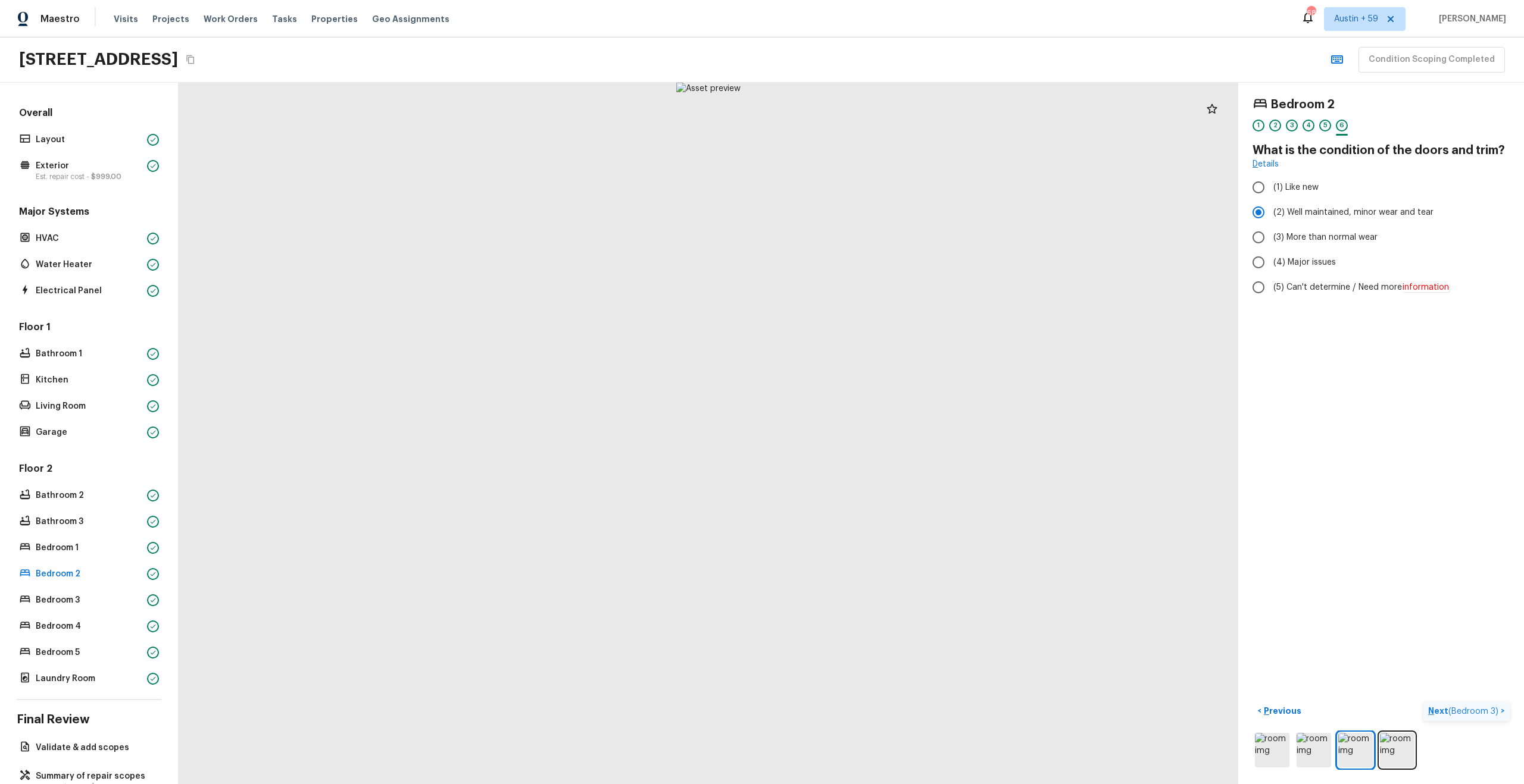
click at [1457, 707] on span "( Bedroom 3 )" at bounding box center [1473, 712] width 50 height 8
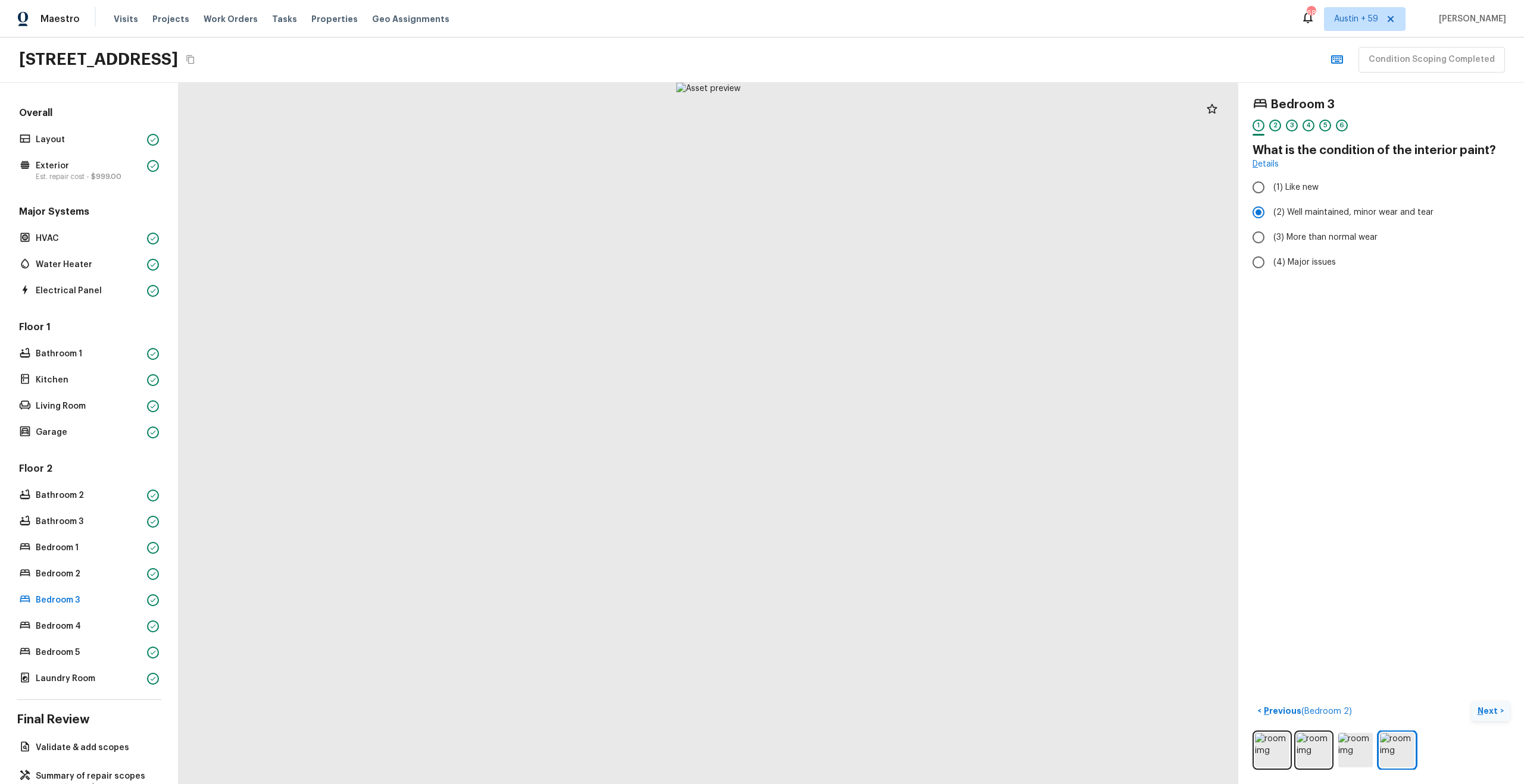
click at [1273, 125] on div "2" at bounding box center [1275, 125] width 12 height 12
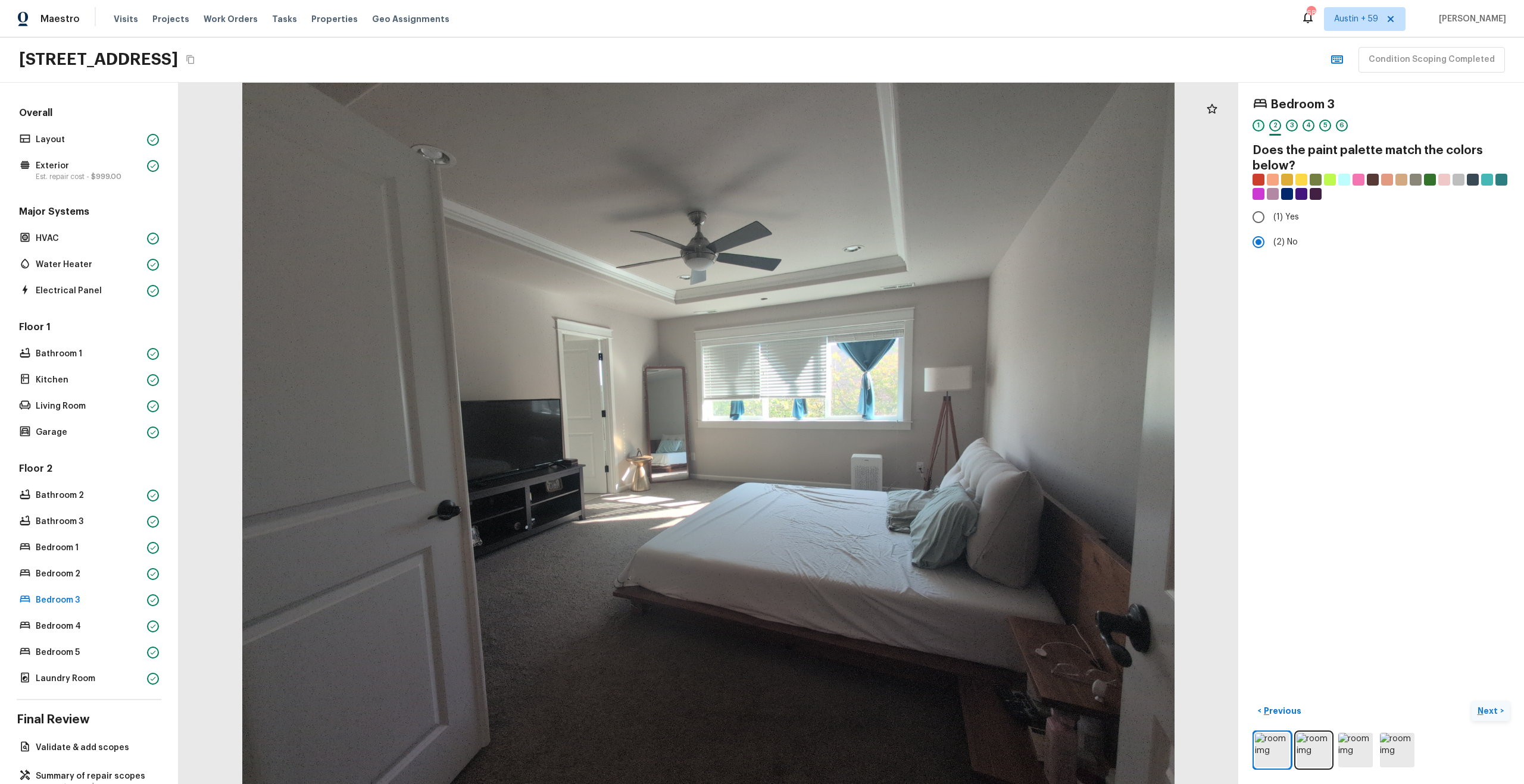
click at [1254, 128] on div "1" at bounding box center [1258, 125] width 12 height 12
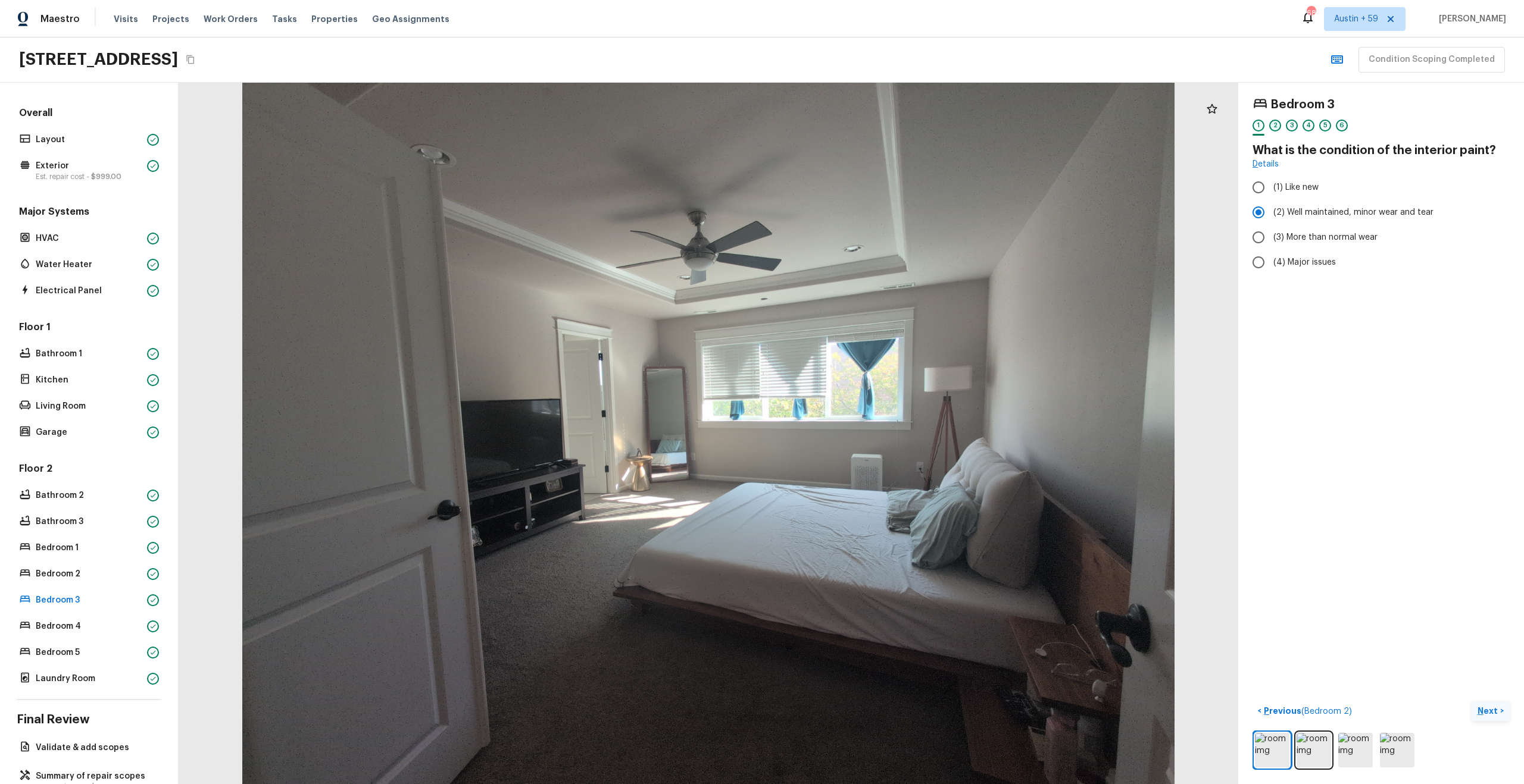
click at [1277, 127] on div "2" at bounding box center [1275, 125] width 12 height 12
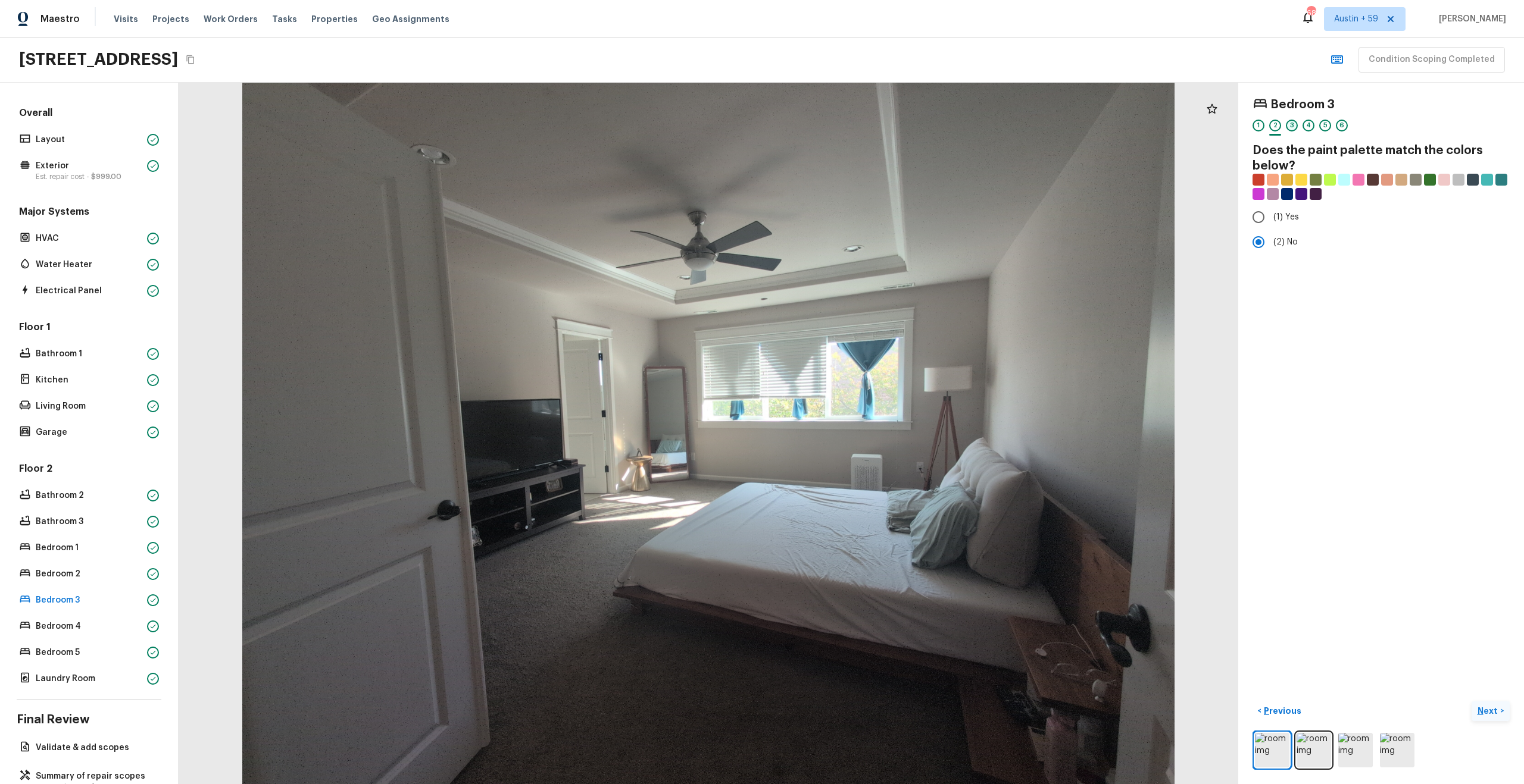
click at [1293, 124] on div "3" at bounding box center [1292, 125] width 12 height 12
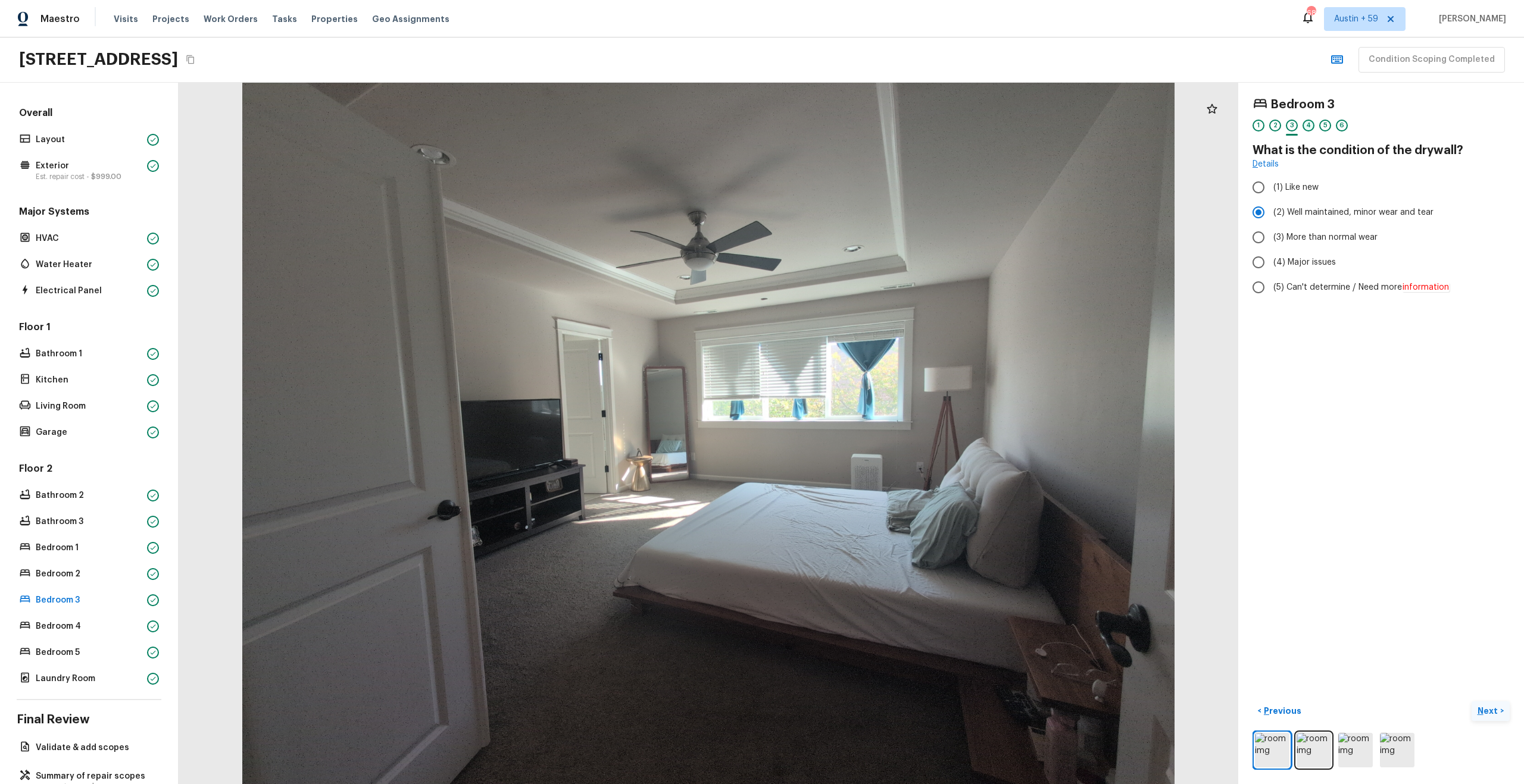
click at [1302, 127] on div "4" at bounding box center [1308, 125] width 12 height 12
click at [1326, 127] on div "5" at bounding box center [1325, 125] width 12 height 12
click at [1275, 128] on div "2" at bounding box center [1275, 125] width 12 height 12
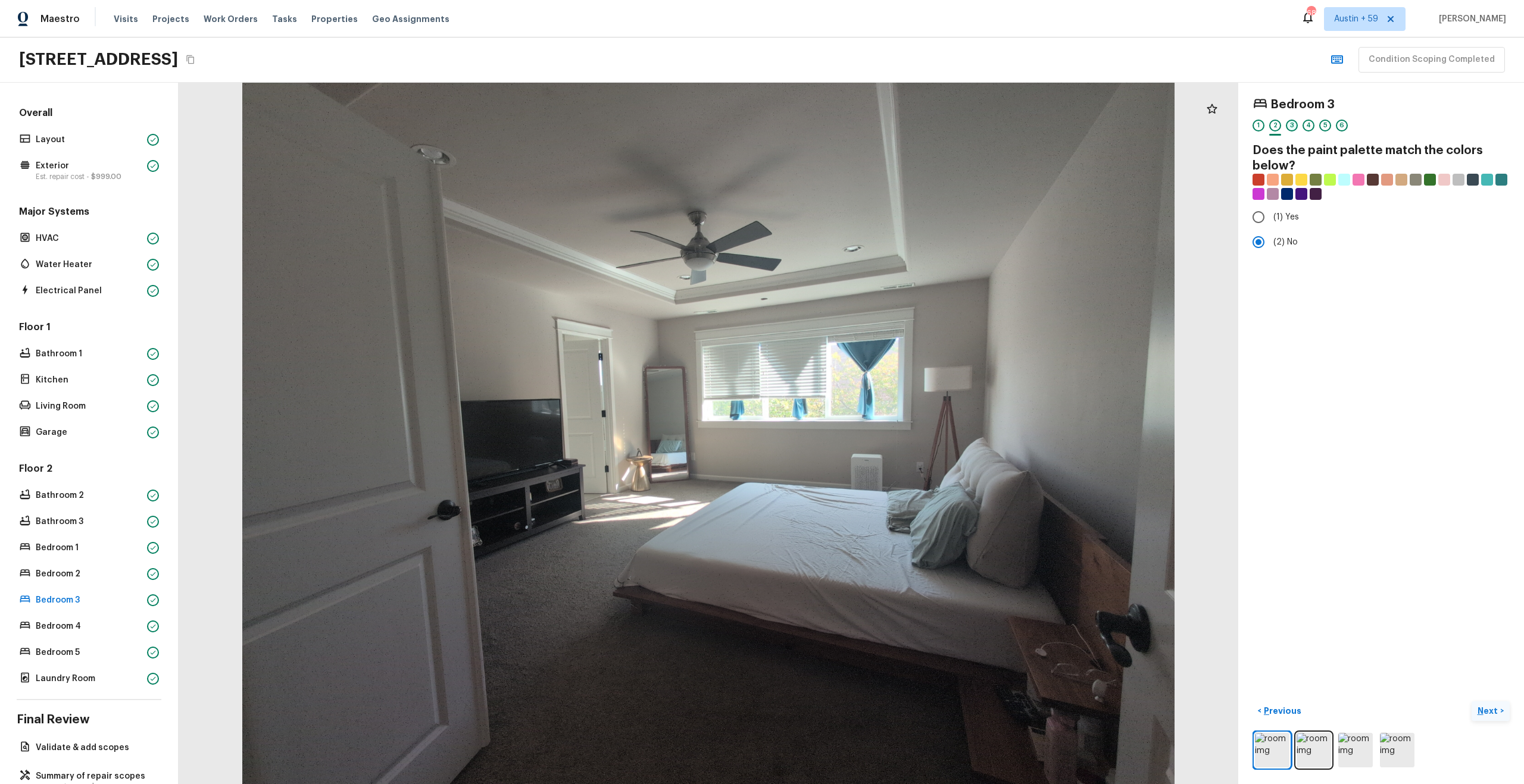
click at [1286, 127] on div "3" at bounding box center [1292, 125] width 12 height 12
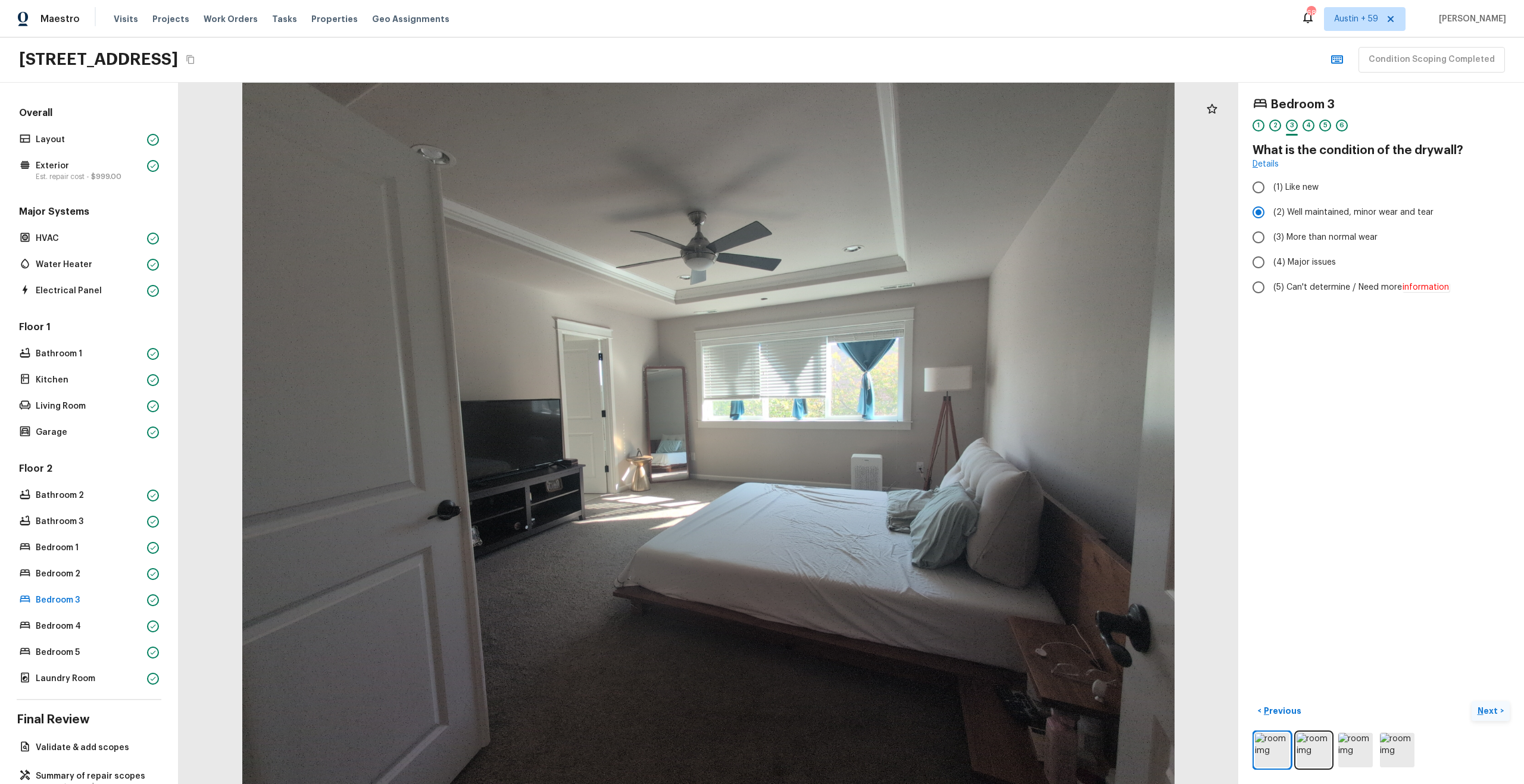
click at [1300, 125] on div "1 2 3 4 5 6" at bounding box center [1381, 128] width 257 height 19
click at [1308, 125] on div "4" at bounding box center [1308, 125] width 12 height 12
click at [1323, 125] on div "5" at bounding box center [1325, 125] width 12 height 12
click at [1336, 125] on div "6" at bounding box center [1342, 125] width 12 height 12
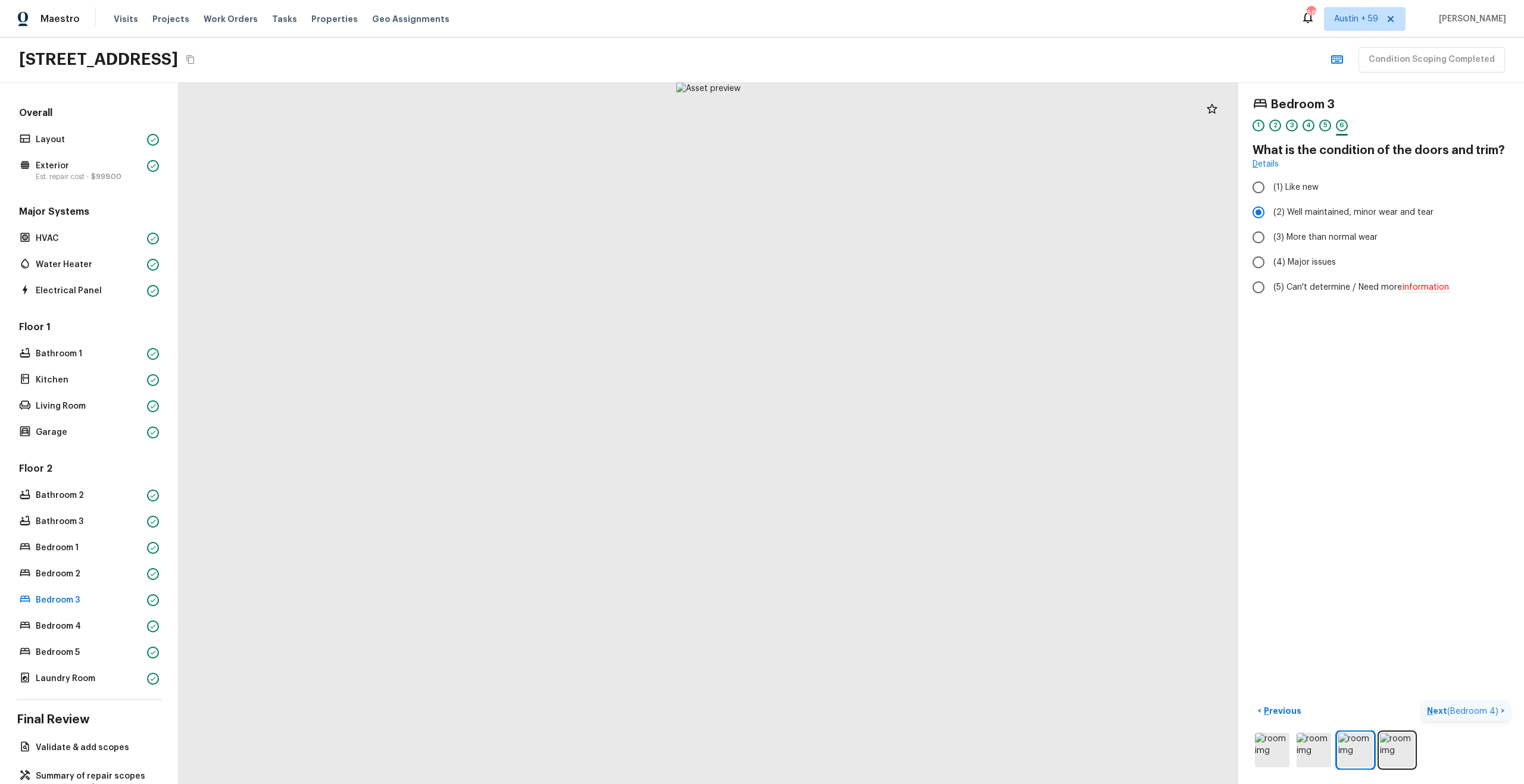
click at [1450, 710] on span "( Bedroom 4 )" at bounding box center [1472, 712] width 51 height 8
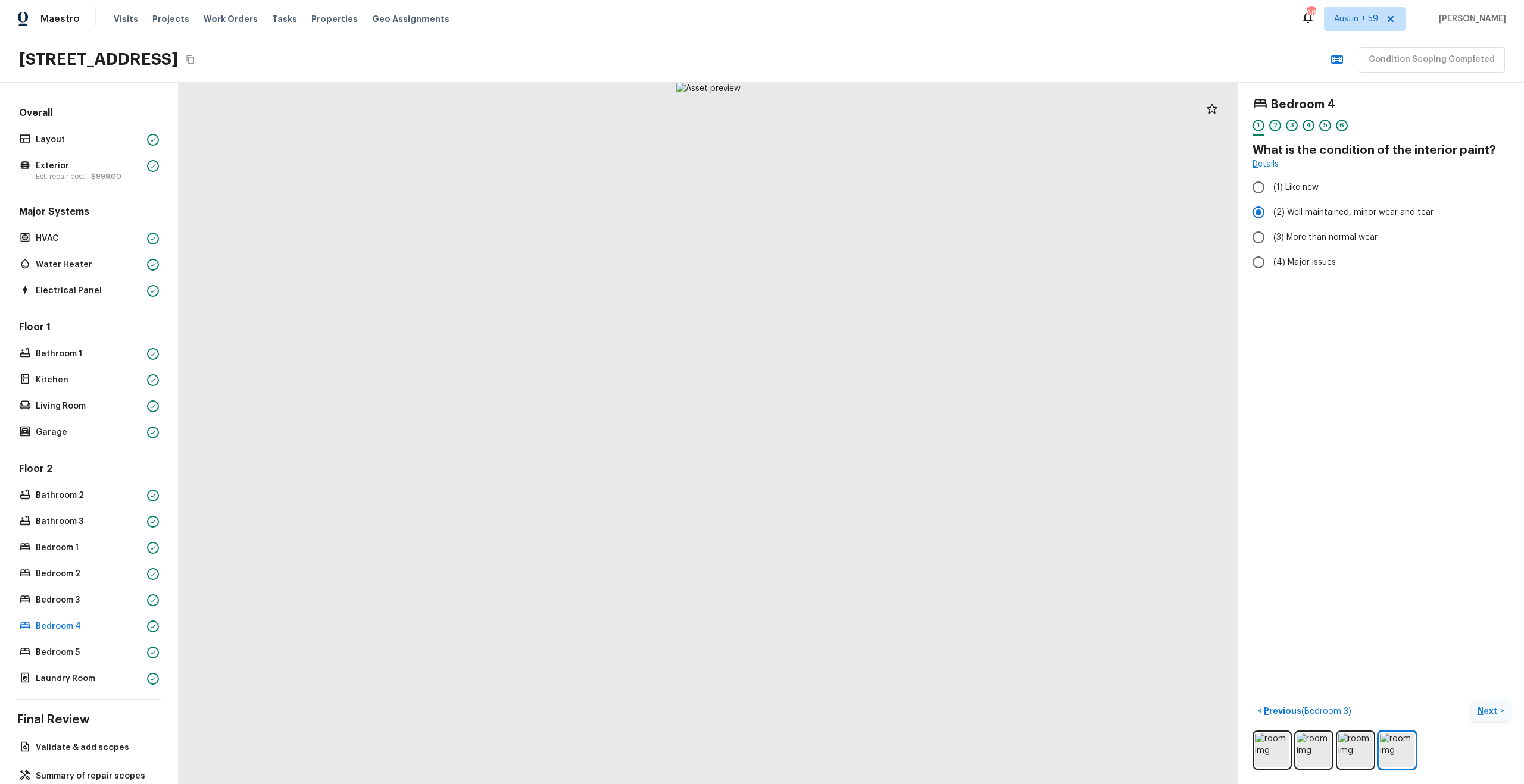
click at [1274, 125] on div "2" at bounding box center [1275, 125] width 12 height 12
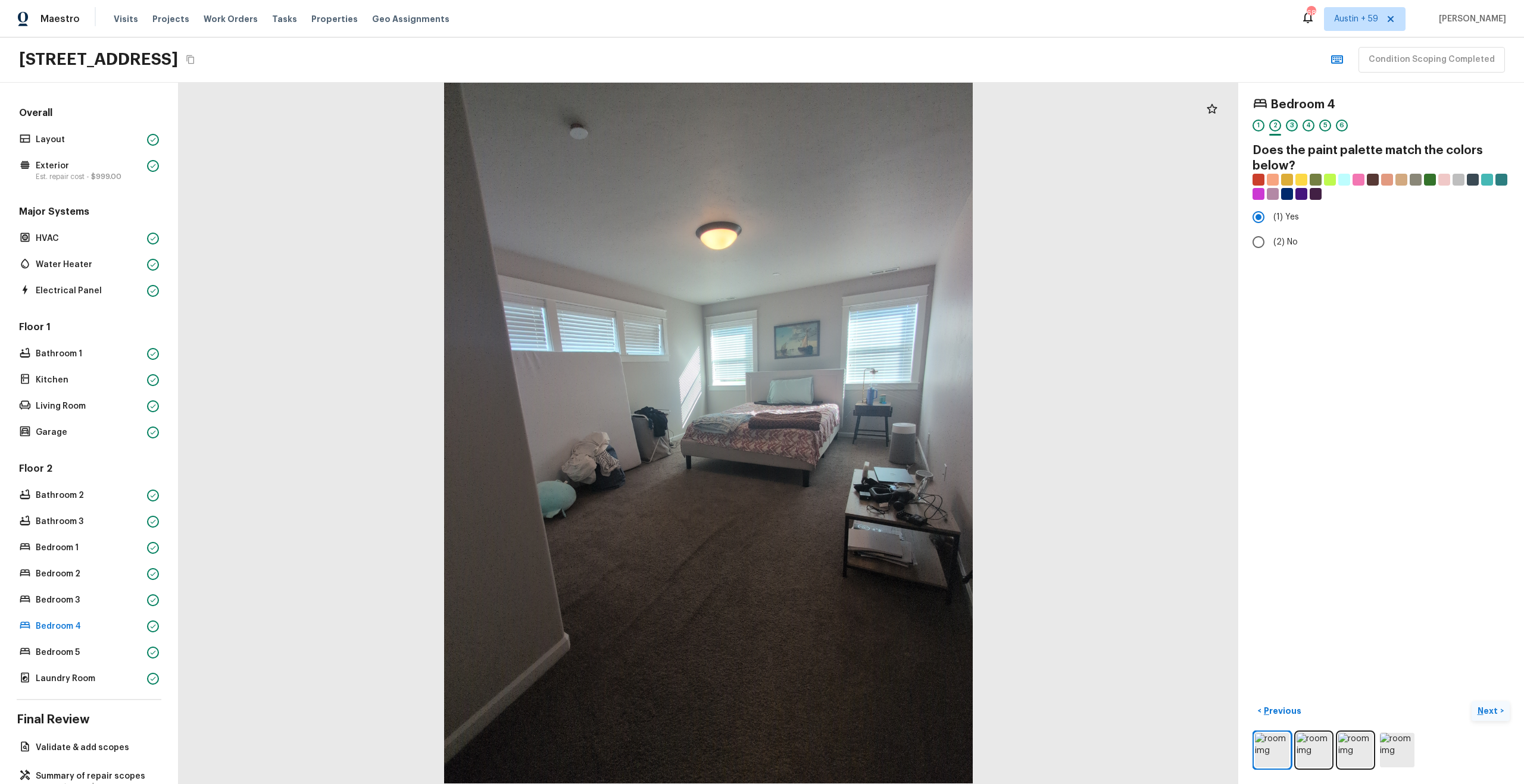
click at [1294, 125] on div "3" at bounding box center [1292, 125] width 12 height 12
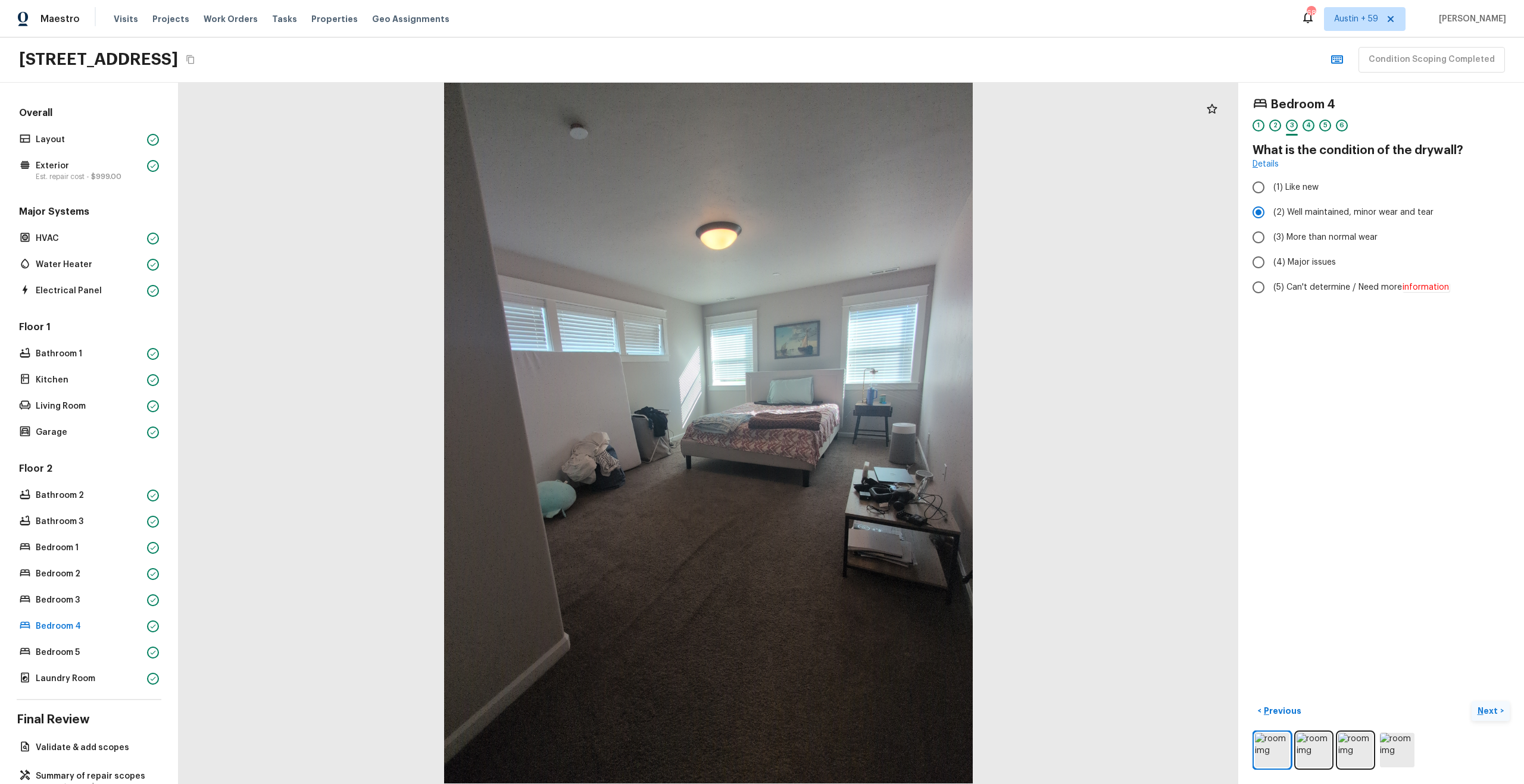
click at [1312, 125] on div "4" at bounding box center [1308, 125] width 12 height 12
click at [1324, 127] on div "5" at bounding box center [1325, 125] width 12 height 12
click at [1345, 125] on div "6" at bounding box center [1342, 125] width 12 height 12
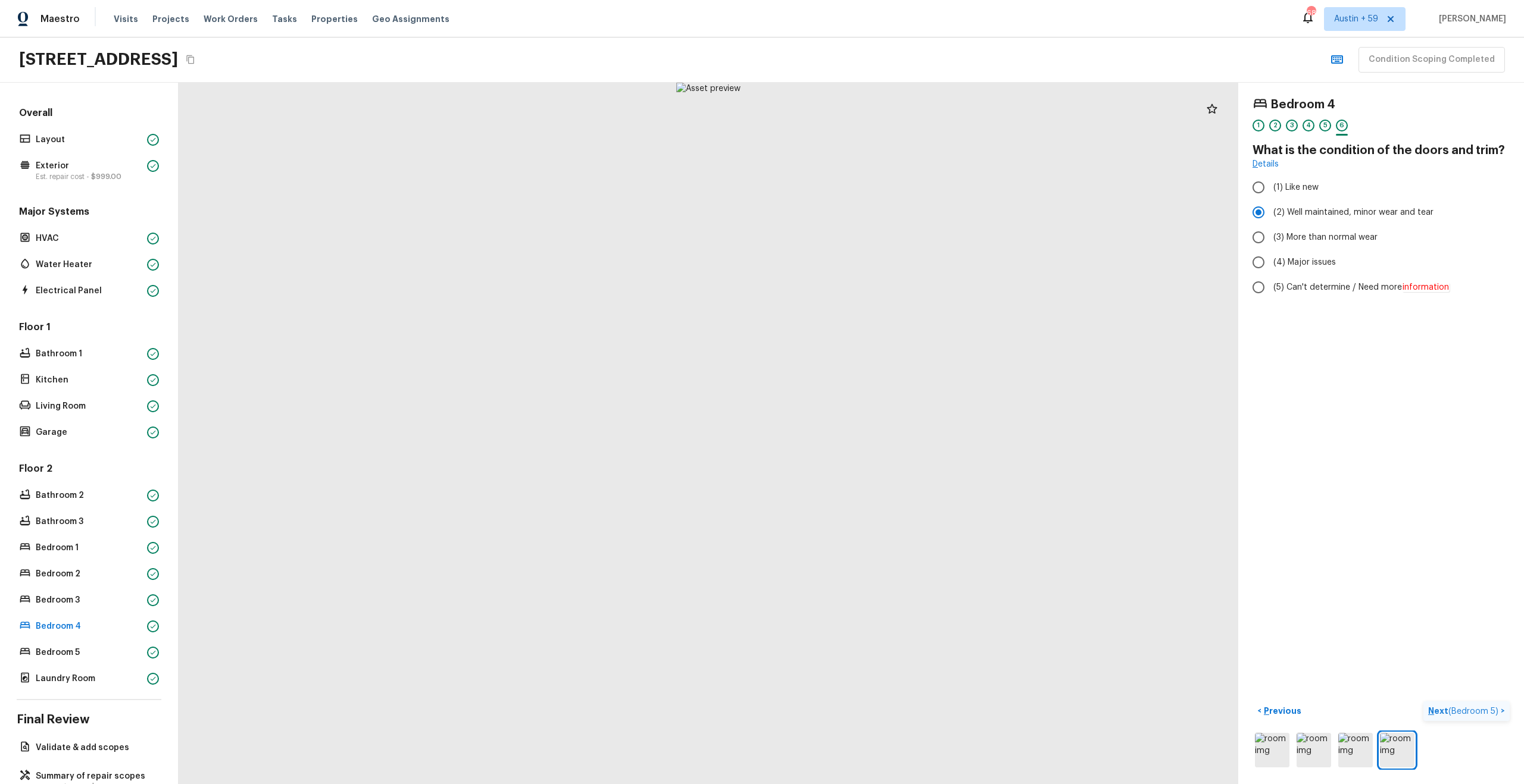
click at [1481, 712] on span "( Bedroom 5 )" at bounding box center [1473, 712] width 50 height 8
click at [1274, 127] on div "2" at bounding box center [1275, 125] width 12 height 12
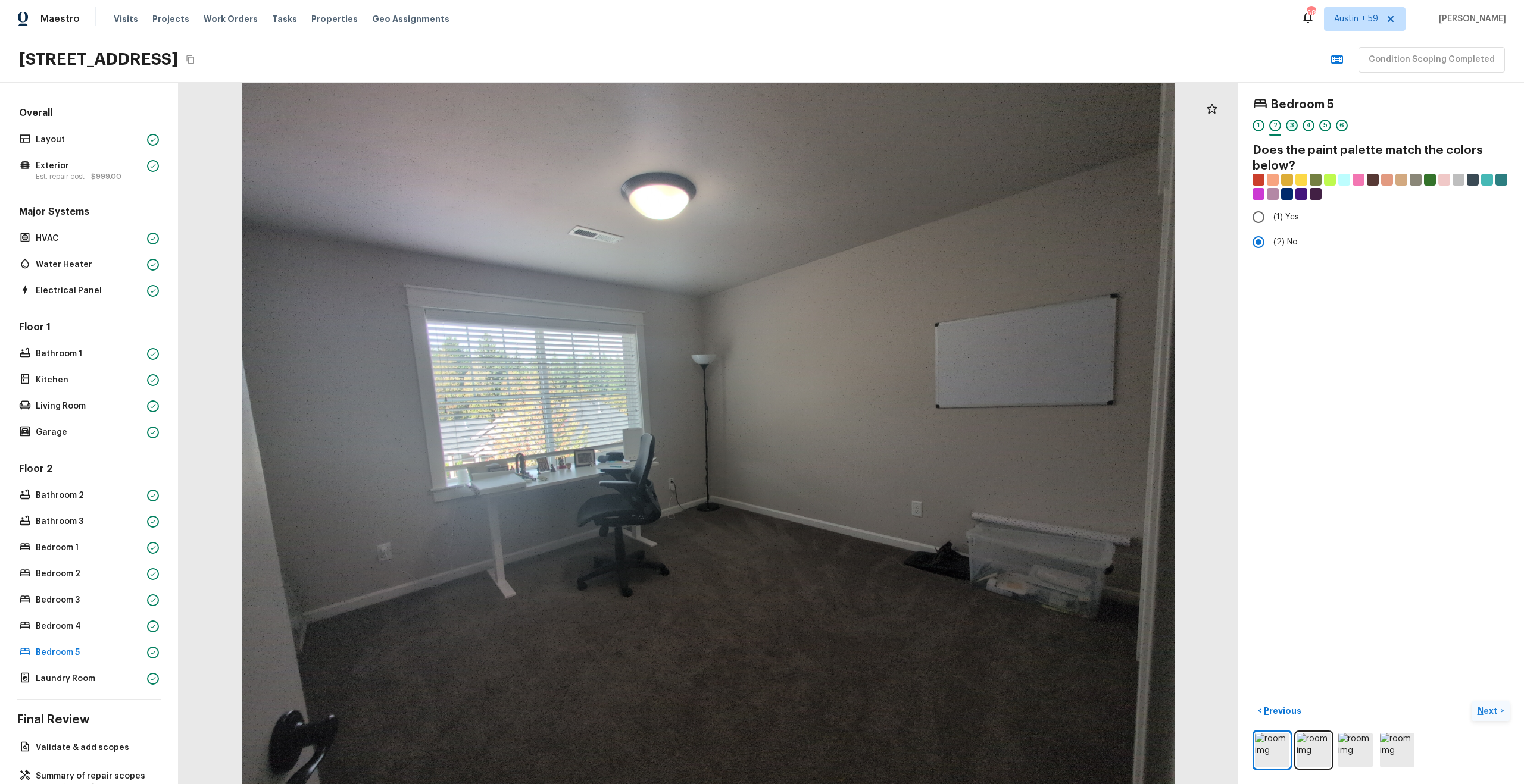
click at [1291, 127] on div "3" at bounding box center [1292, 125] width 12 height 12
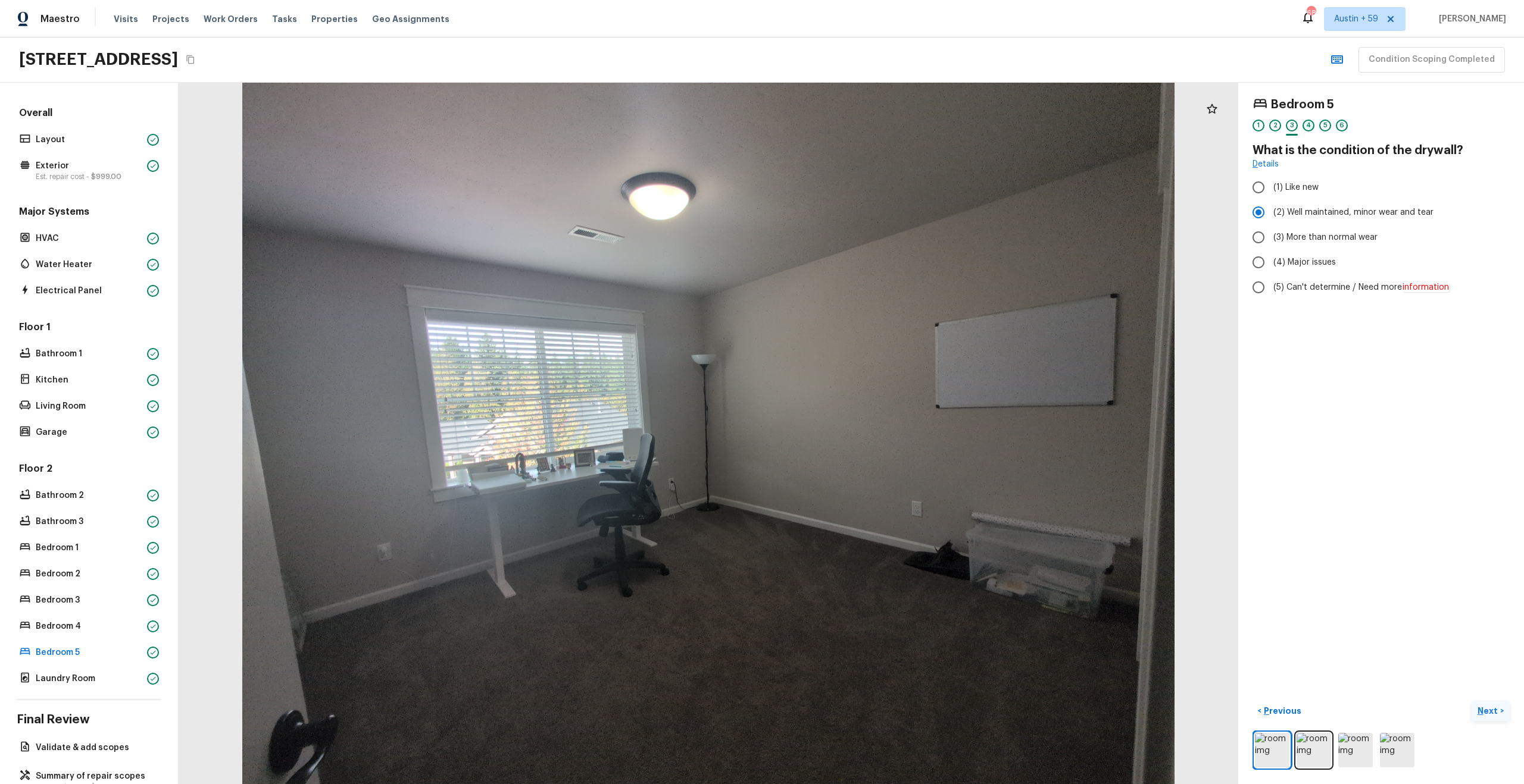
click at [1305, 127] on div "4" at bounding box center [1308, 125] width 12 height 12
click at [1320, 125] on div "5" at bounding box center [1325, 125] width 12 height 12
click at [1344, 125] on div "6" at bounding box center [1342, 125] width 12 height 12
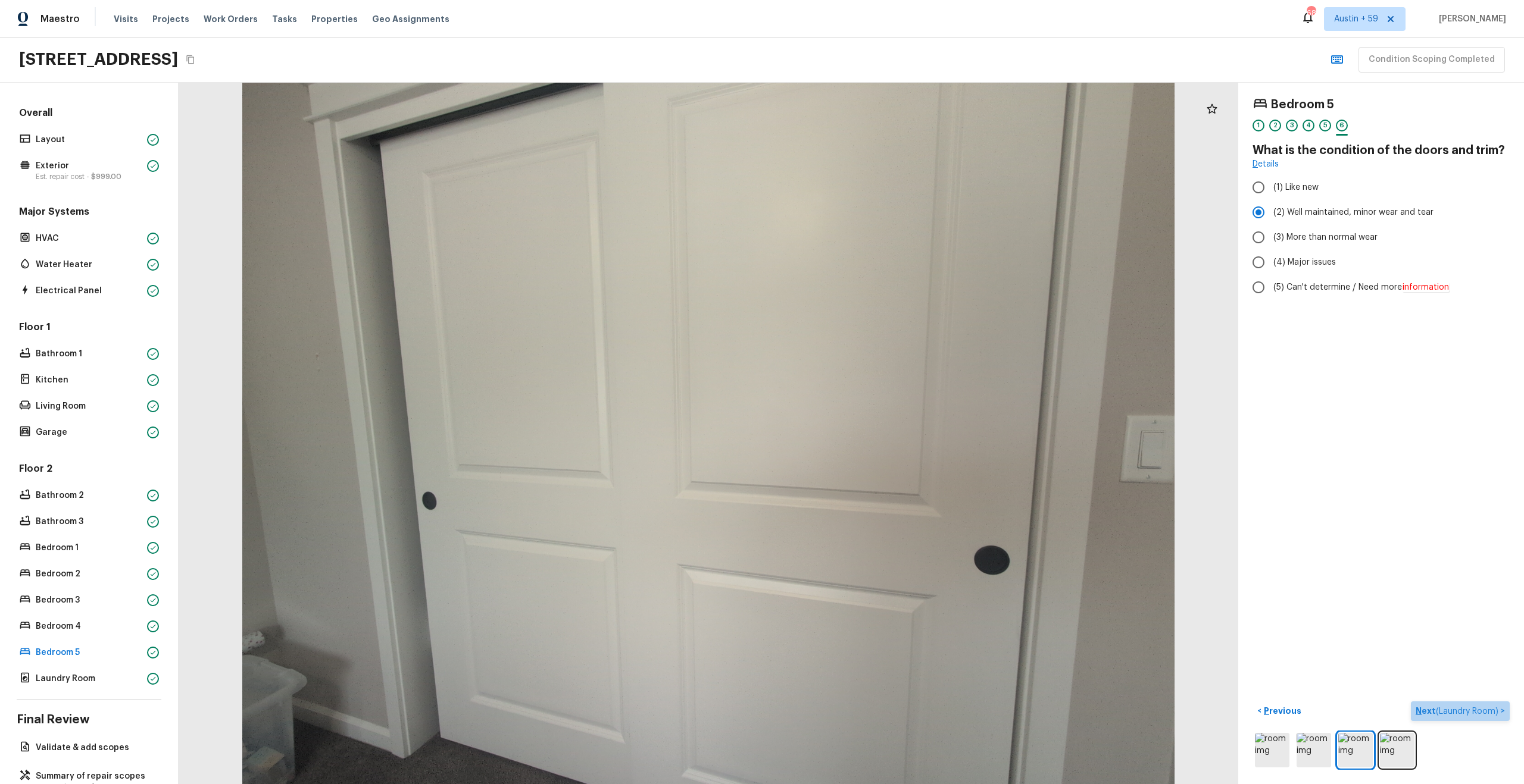
click at [1448, 715] on span "( Laundry Room )" at bounding box center [1467, 712] width 63 height 8
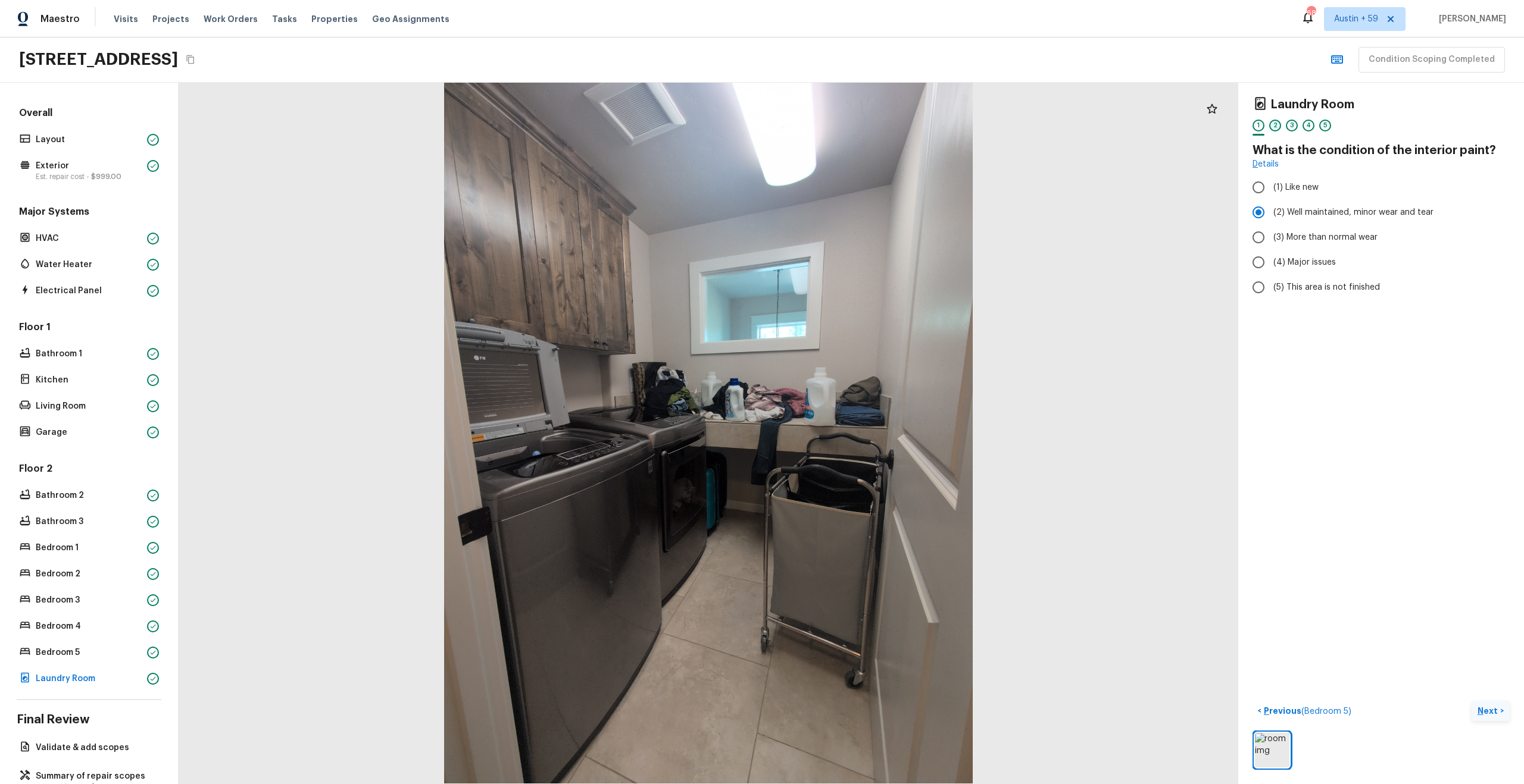
click at [1275, 121] on div "2" at bounding box center [1275, 125] width 12 height 12
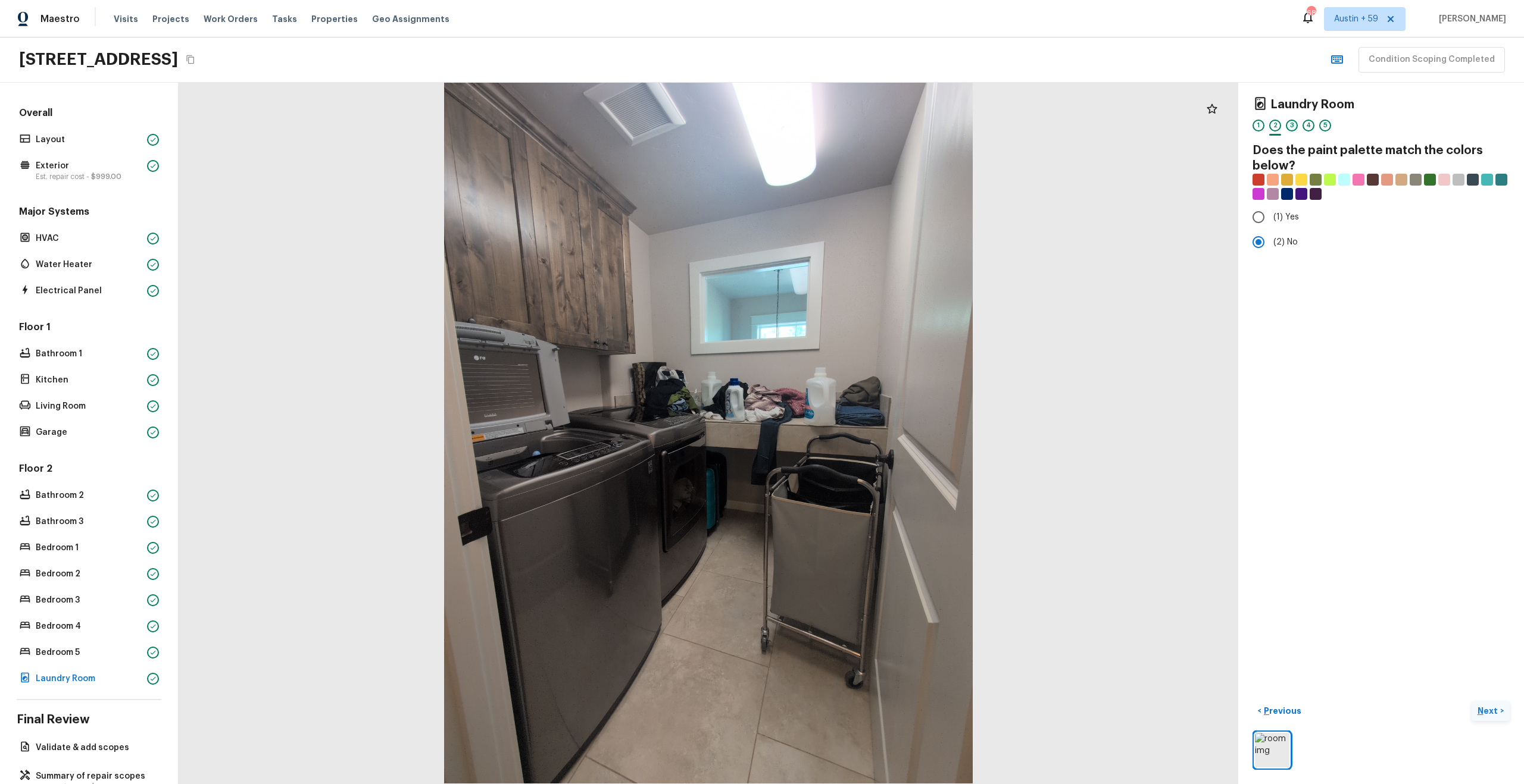
click at [1293, 125] on div "3" at bounding box center [1292, 125] width 12 height 12
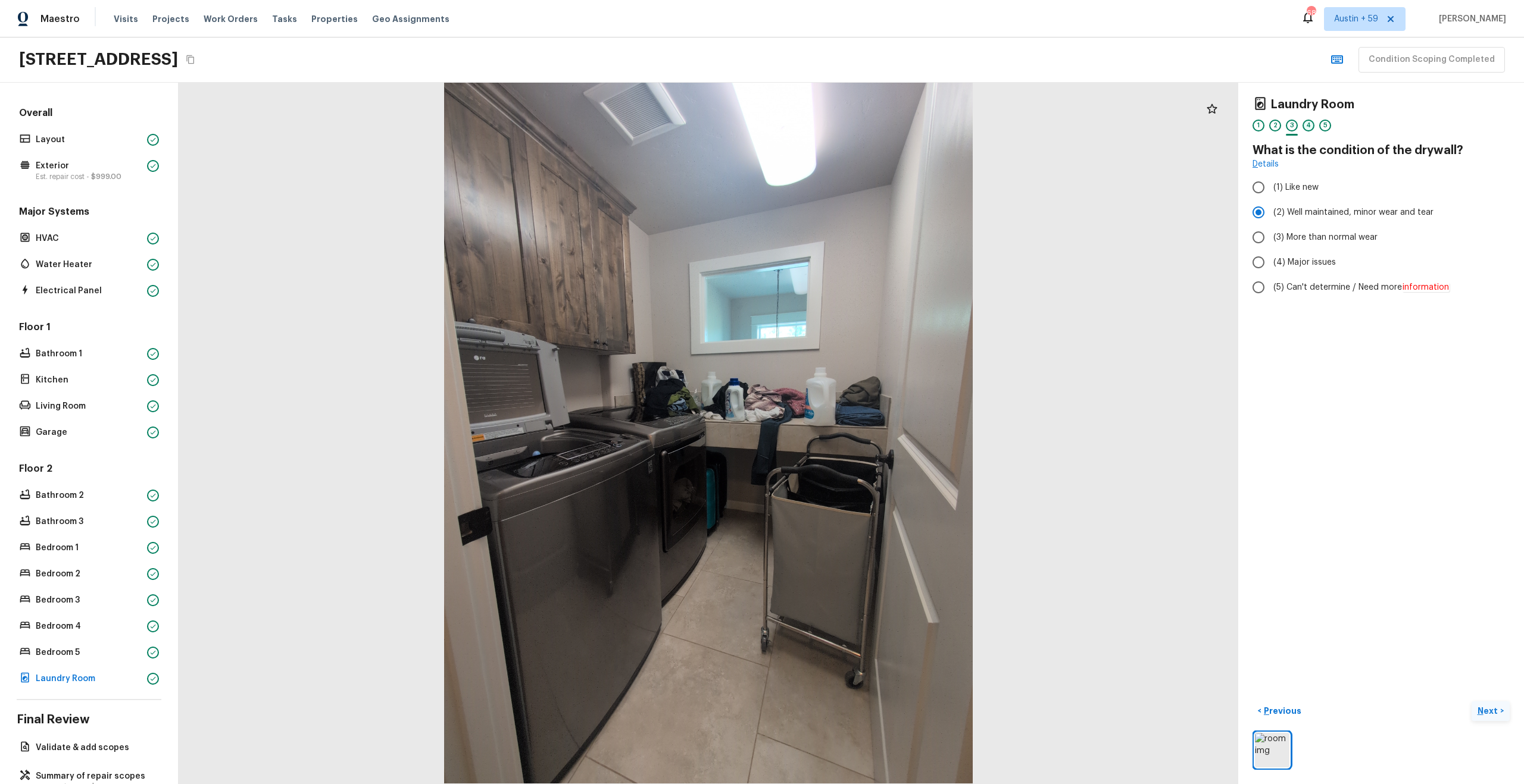
click at [1306, 127] on div "4" at bounding box center [1308, 125] width 12 height 12
click at [1328, 125] on div "5" at bounding box center [1325, 125] width 12 height 12
click at [1412, 711] on span "( Validate & add scopes )" at bounding box center [1450, 712] width 95 height 8
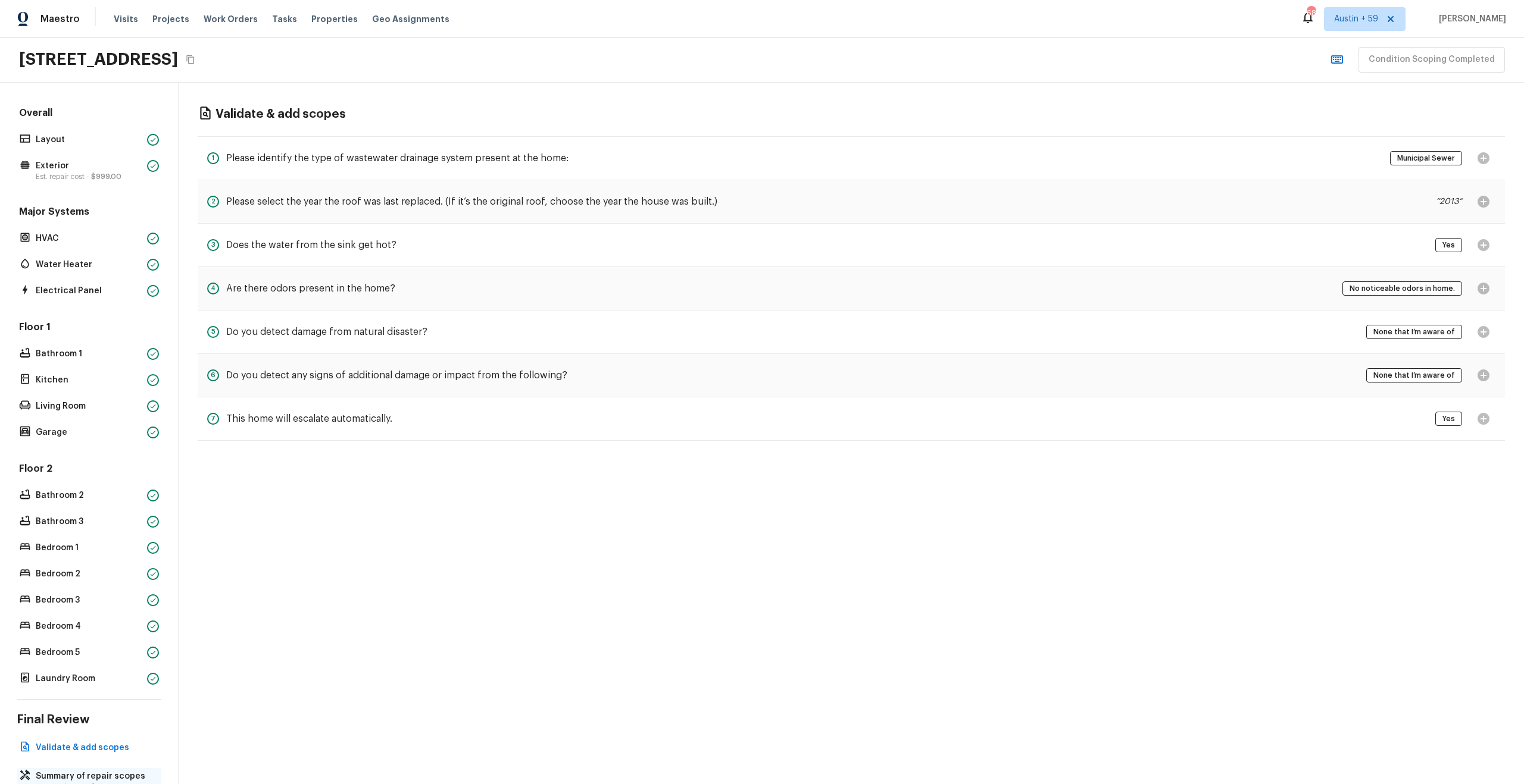
click at [92, 771] on p "Summary of repair scopes" at bounding box center [95, 777] width 118 height 12
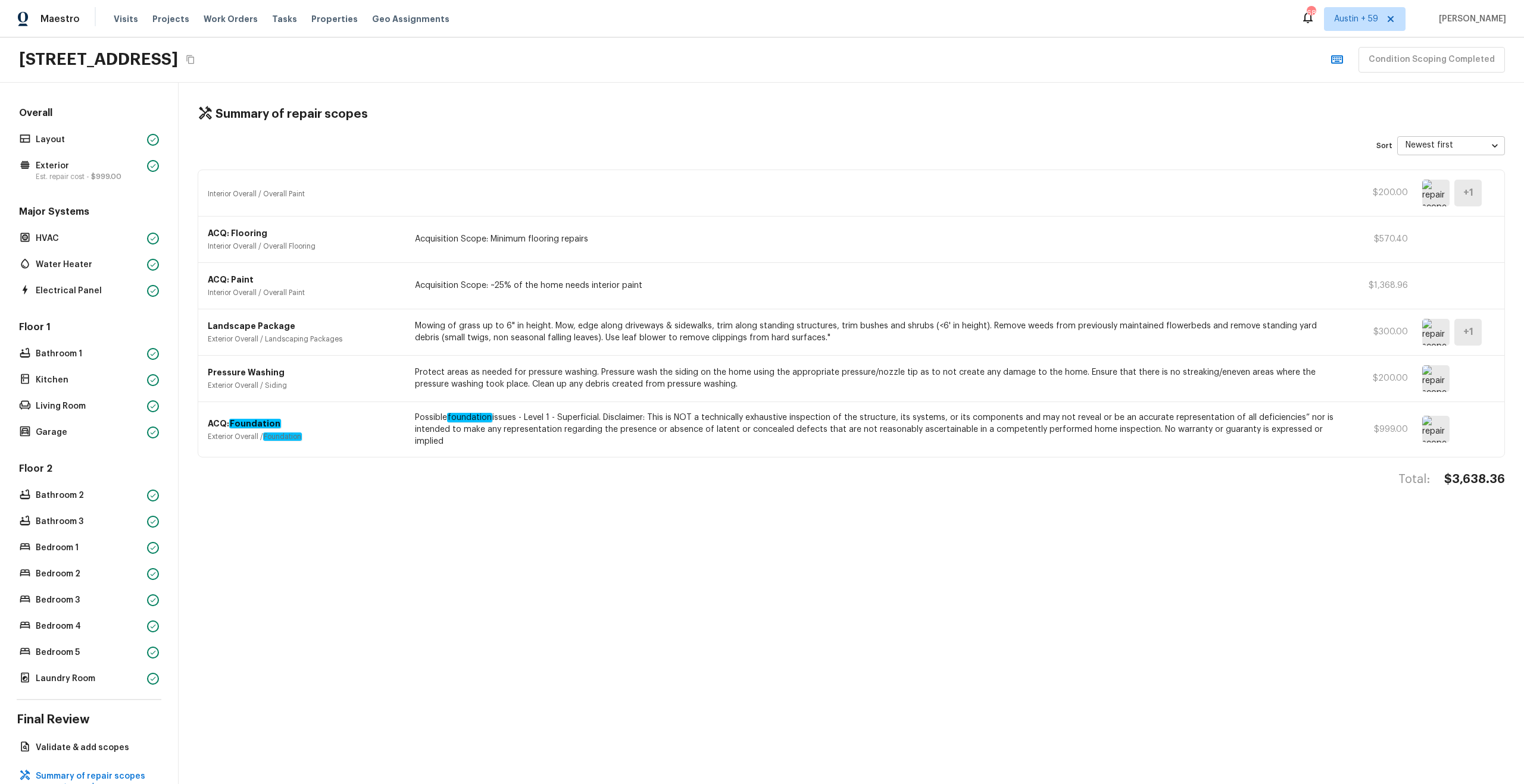
click at [1442, 183] on img at bounding box center [1435, 193] width 27 height 27
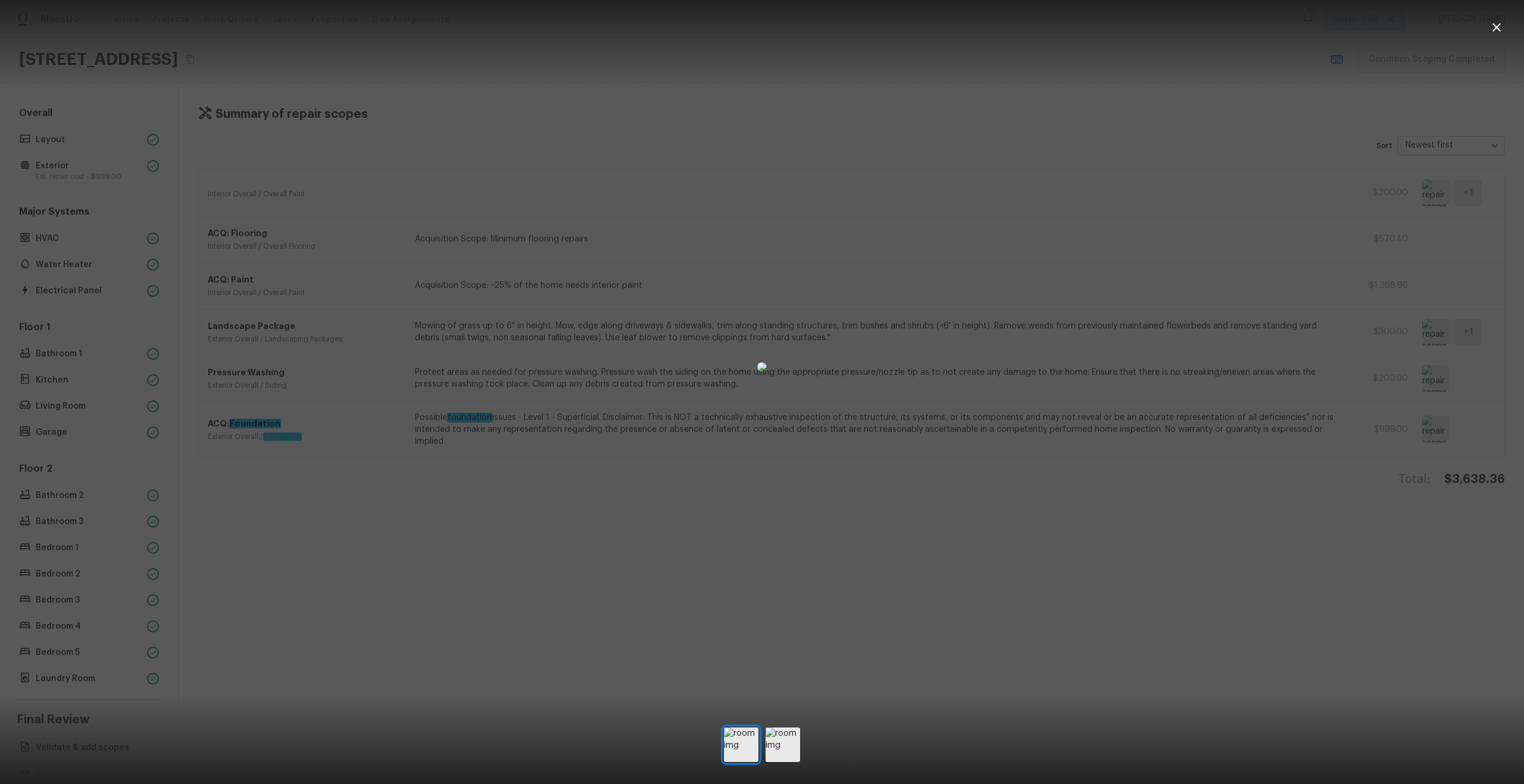
click at [1343, 206] on div at bounding box center [762, 367] width 1524 height 696
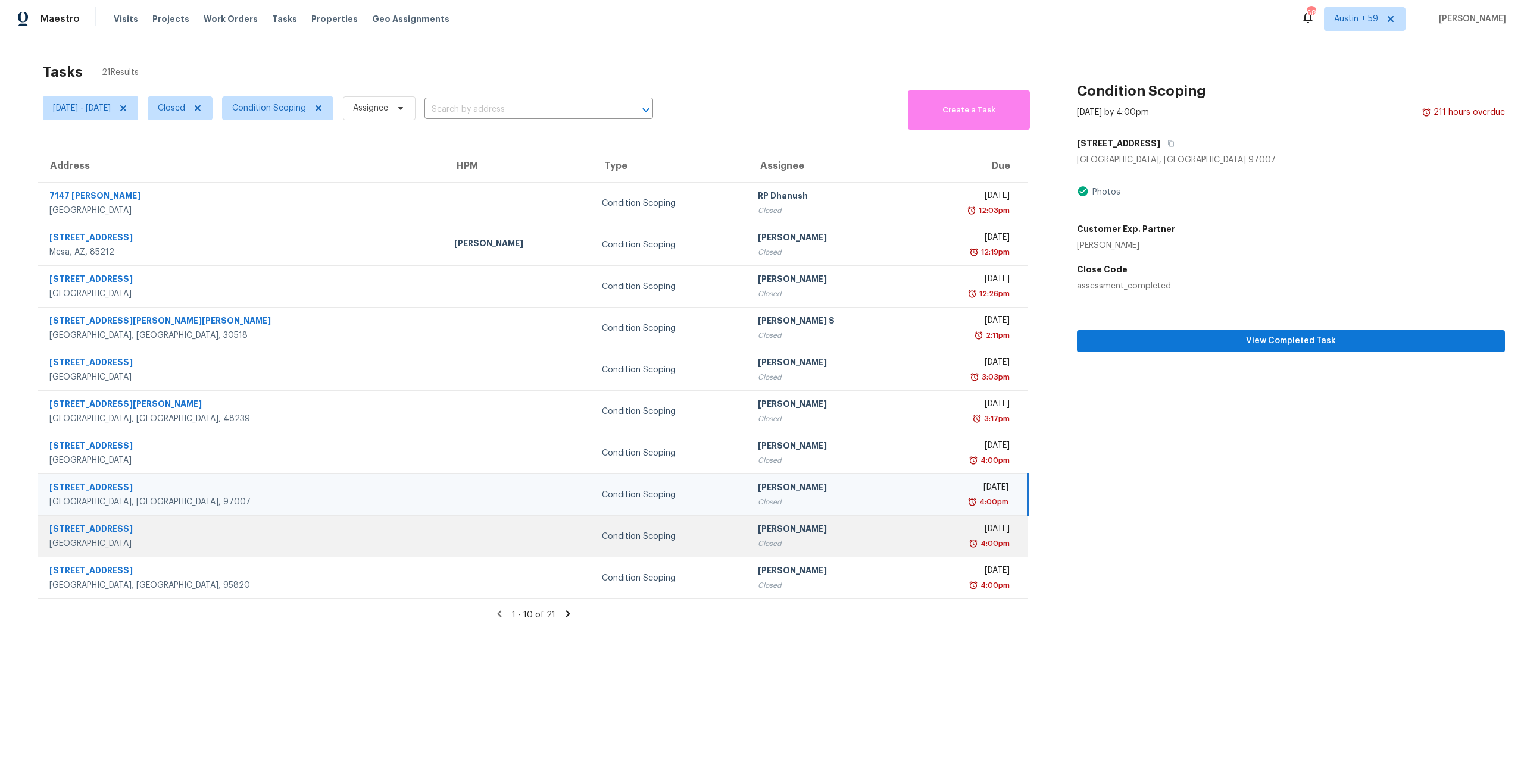
click at [758, 531] on div "[PERSON_NAME]" at bounding box center [828, 530] width 142 height 15
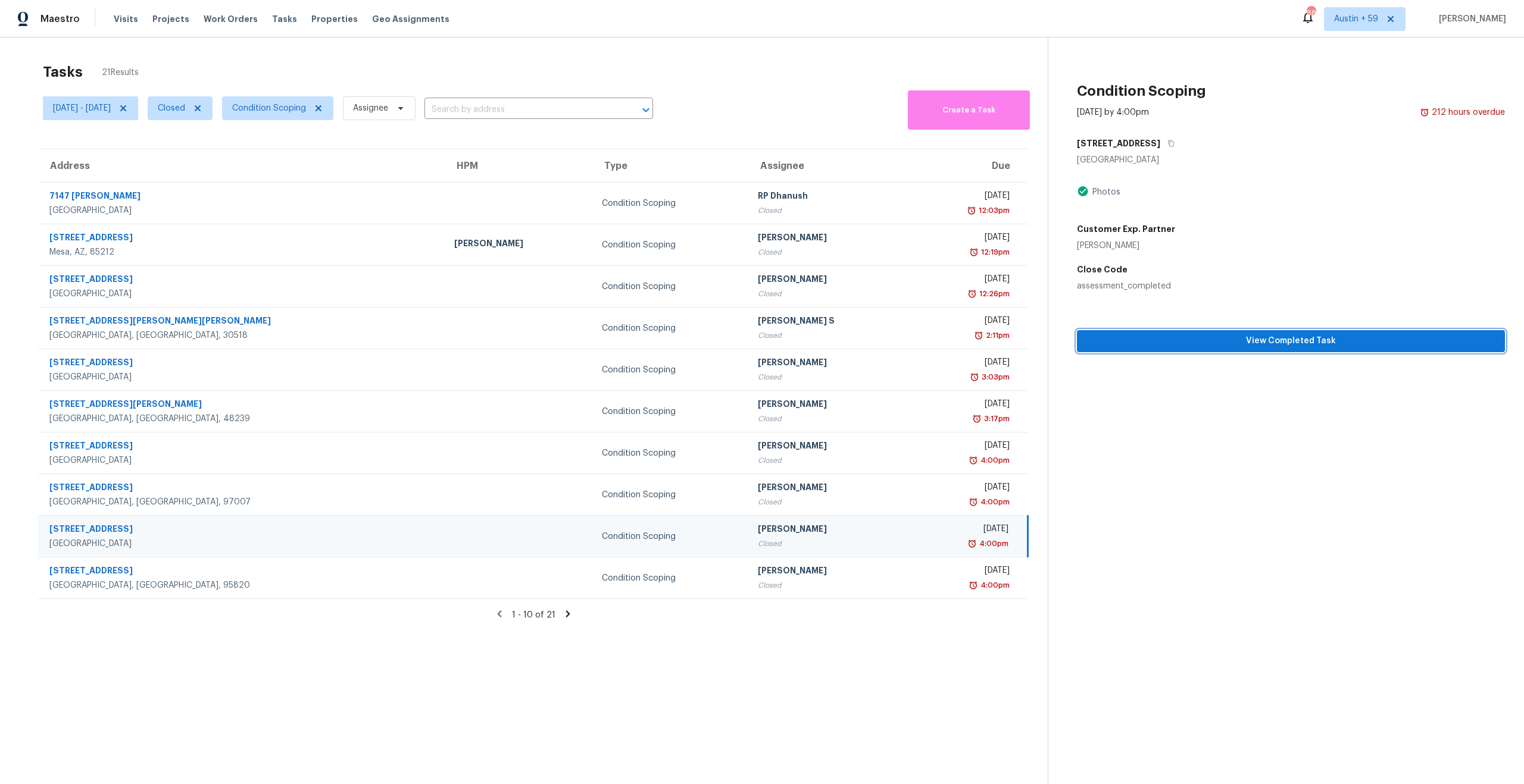
click at [1159, 348] on span "View Completed Task" at bounding box center [1291, 341] width 409 height 15
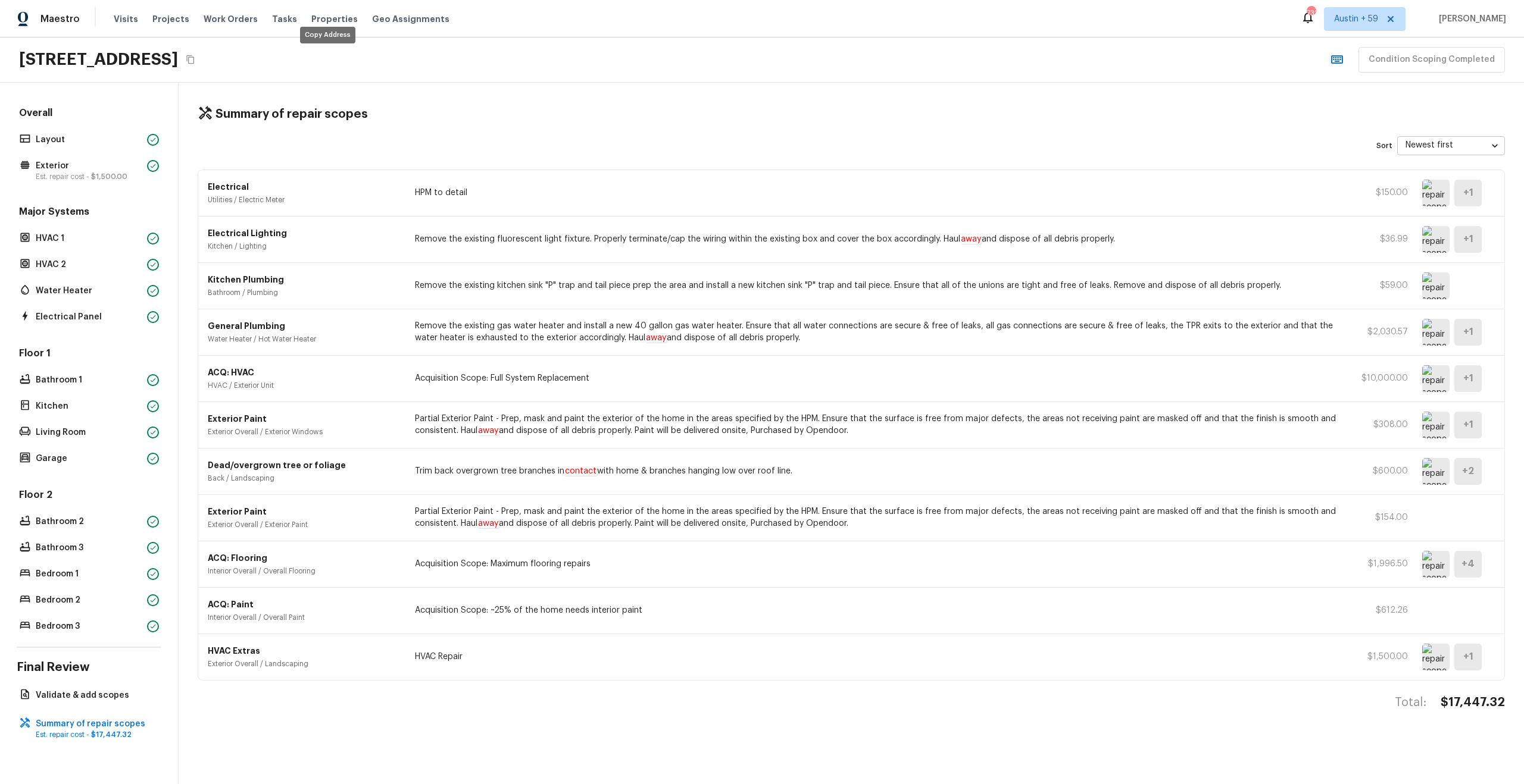
click at [195, 56] on icon "Copy Address" at bounding box center [190, 60] width 10 height 10
click at [68, 134] on p "Layout" at bounding box center [89, 140] width 107 height 12
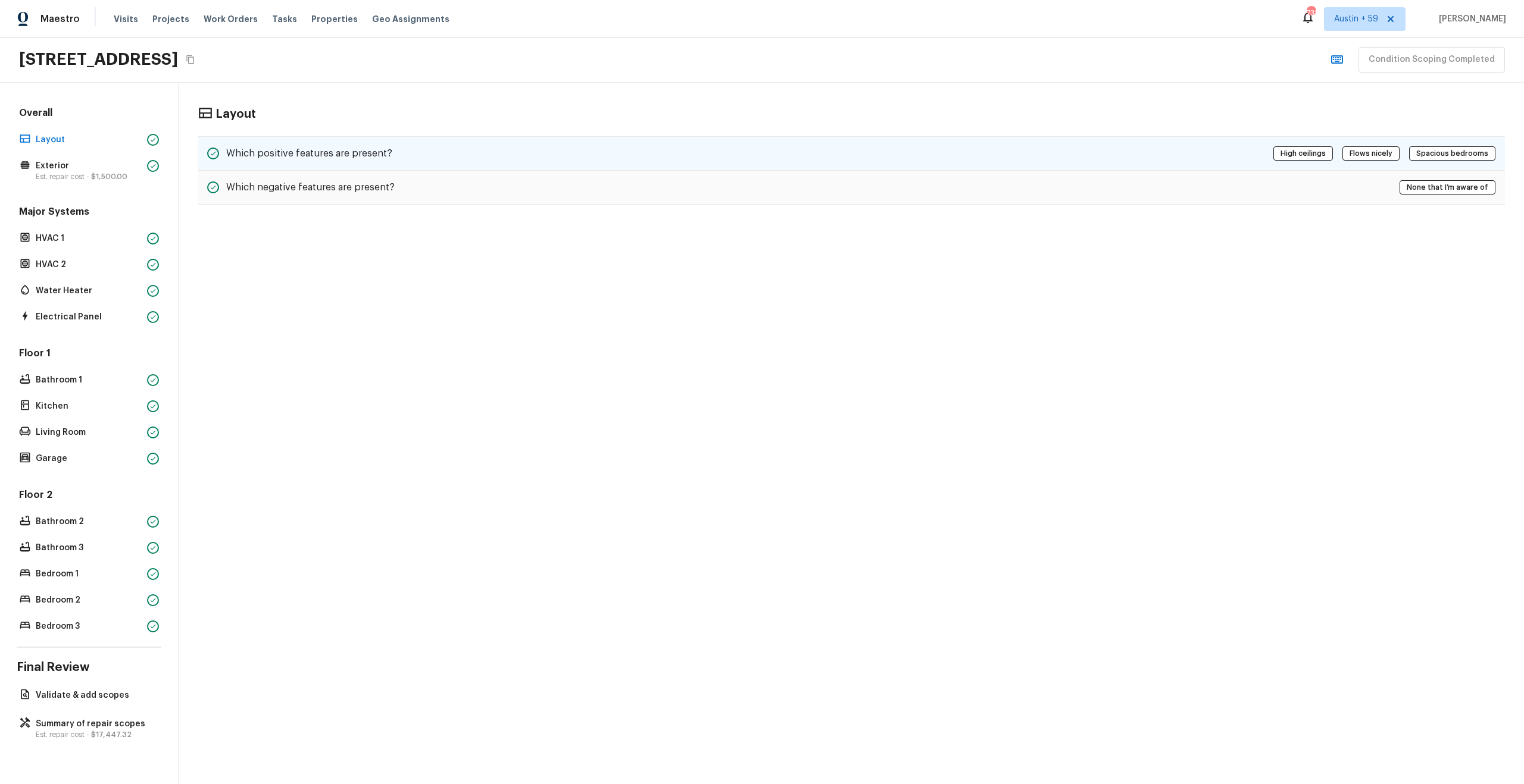
click at [515, 148] on div "Which positive features are present? High ceilings Flows nicely Spacious bedroo…" at bounding box center [851, 153] width 1307 height 34
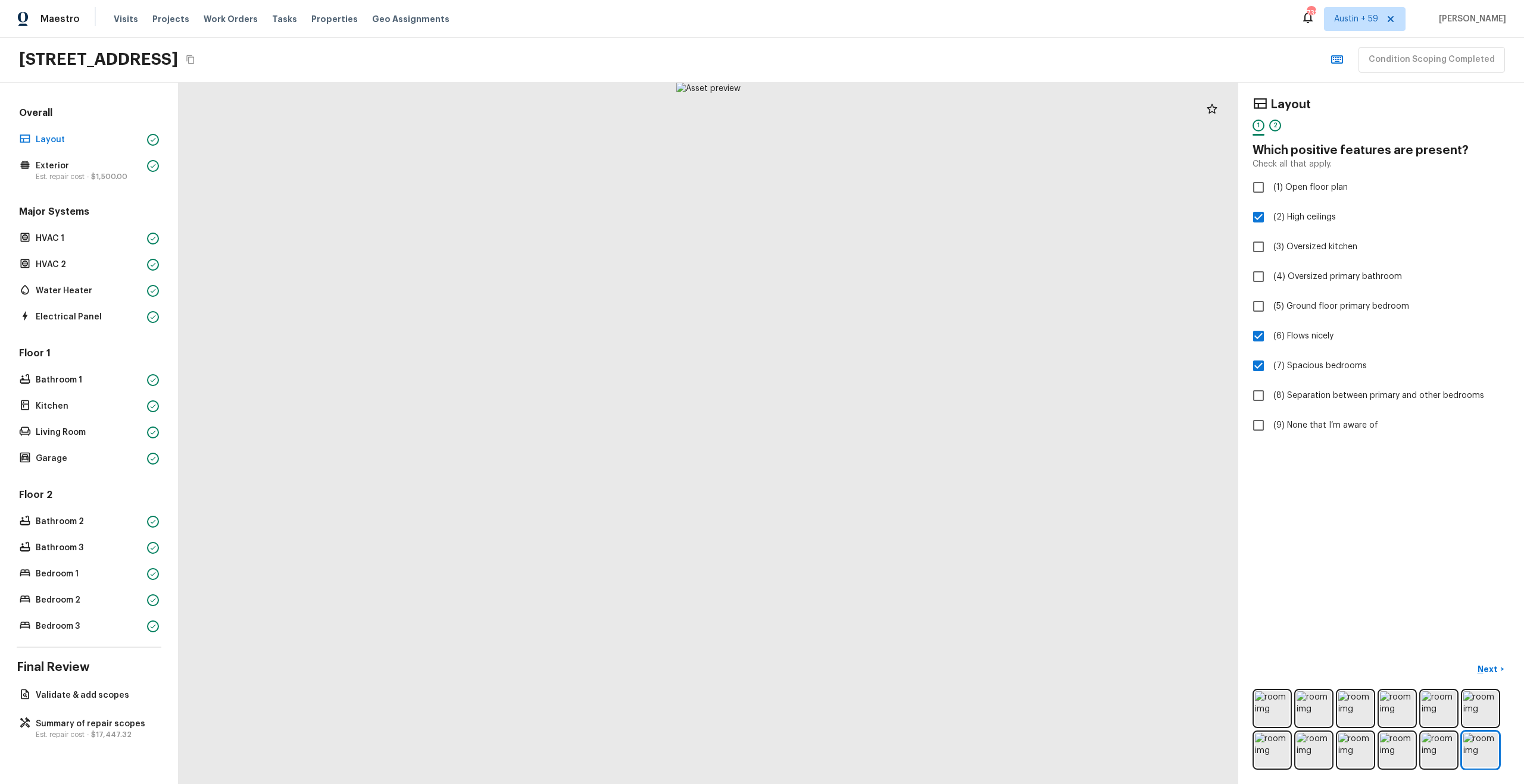
click at [1278, 133] on div "2" at bounding box center [1275, 128] width 12 height 19
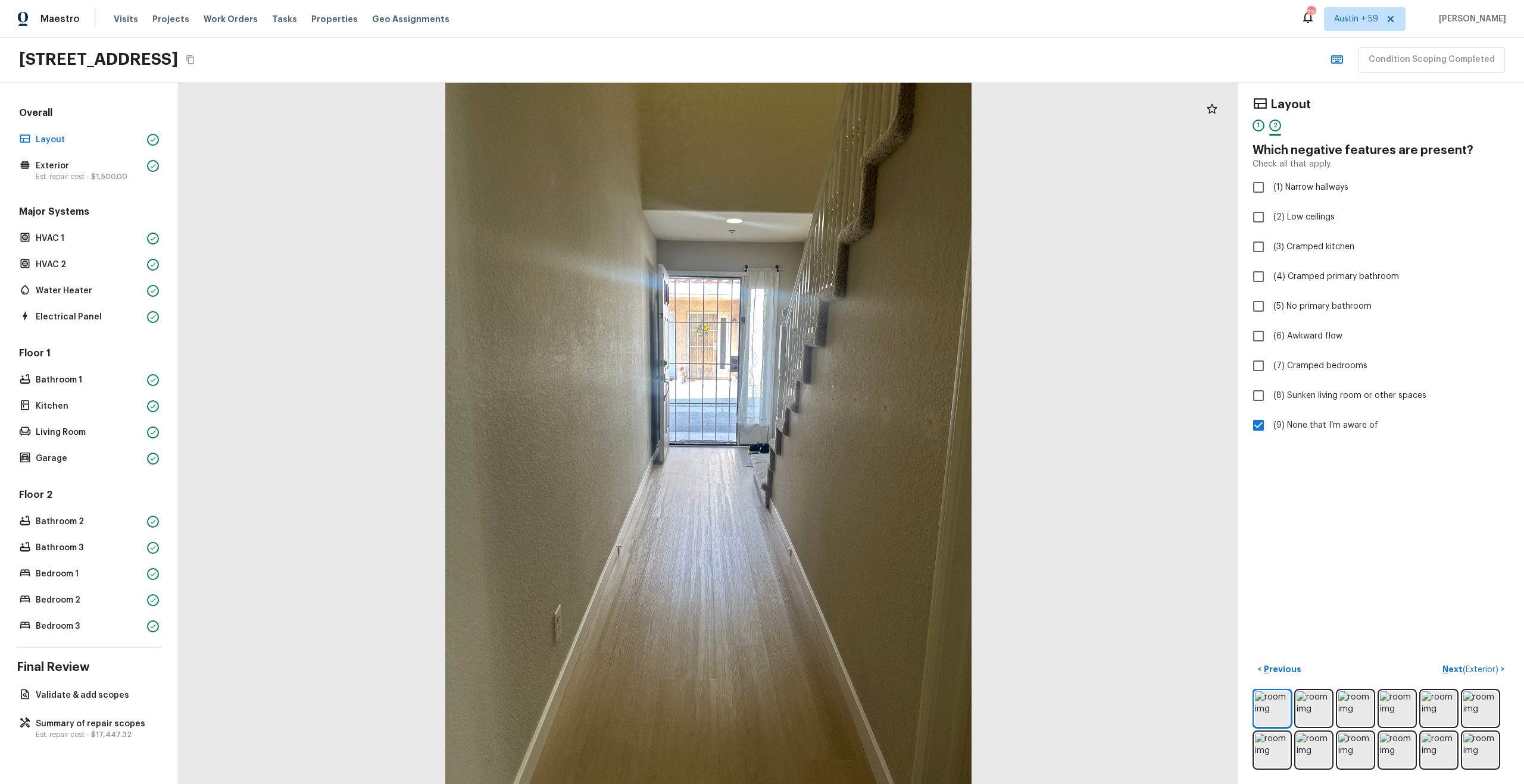
click at [1267, 133] on div "1 2" at bounding box center [1381, 128] width 257 height 19
click at [1256, 130] on div "1" at bounding box center [1258, 125] width 12 height 12
click at [1273, 125] on div "2" at bounding box center [1275, 125] width 12 height 12
click at [1473, 668] on span "( Exterior )" at bounding box center [1480, 670] width 36 height 8
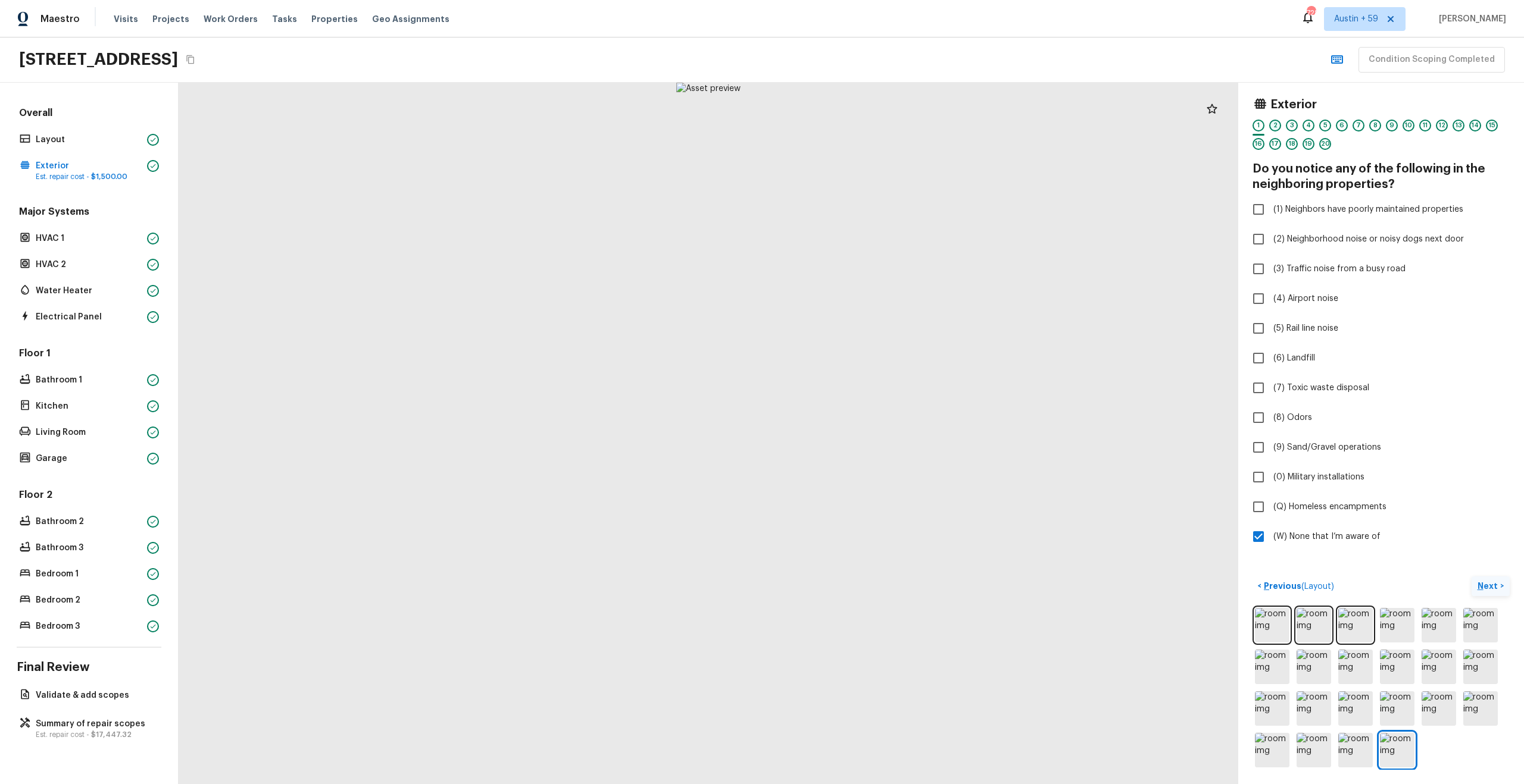
click at [1274, 127] on div "2" at bounding box center [1275, 125] width 12 height 12
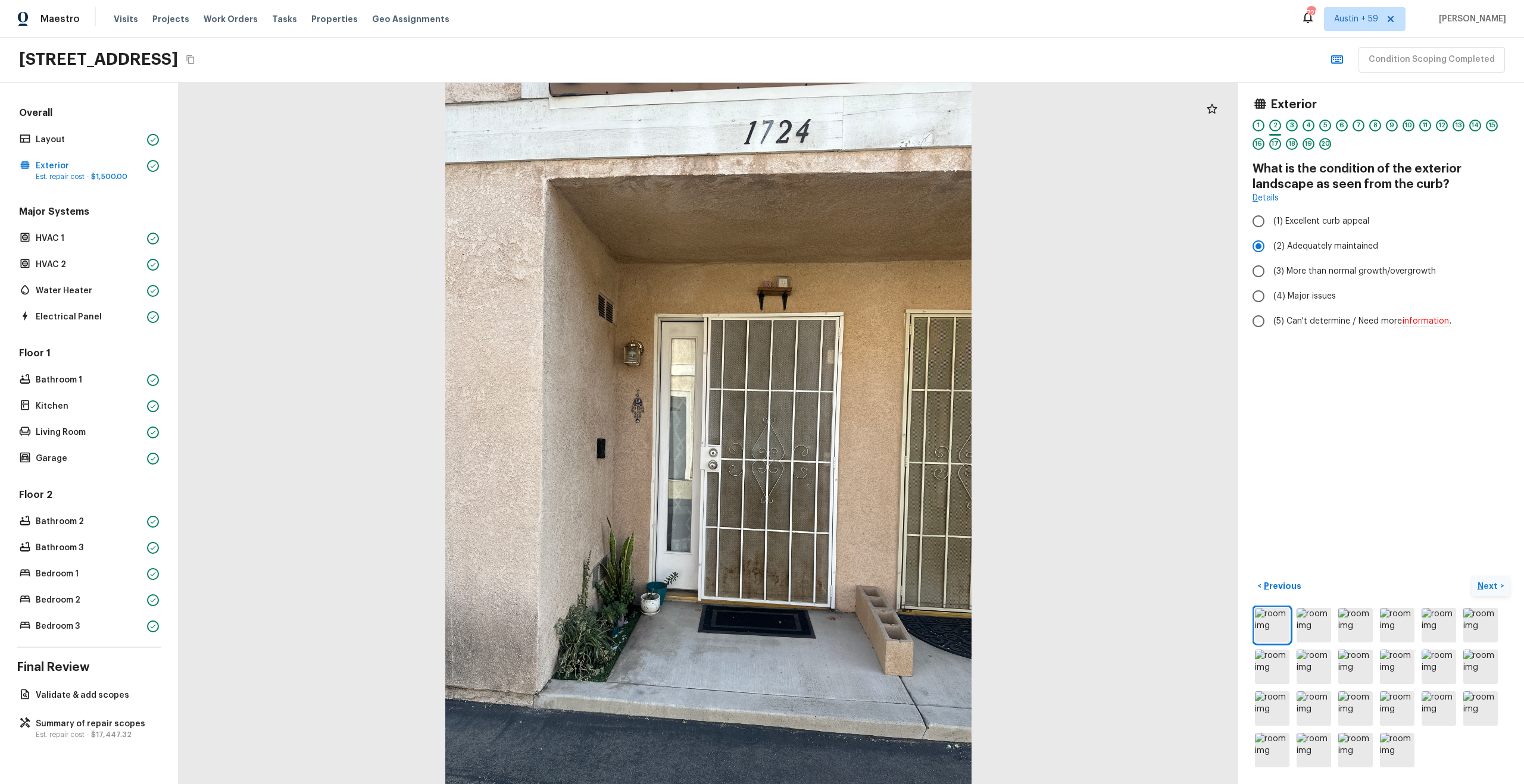
click at [1294, 124] on div "3" at bounding box center [1292, 125] width 12 height 12
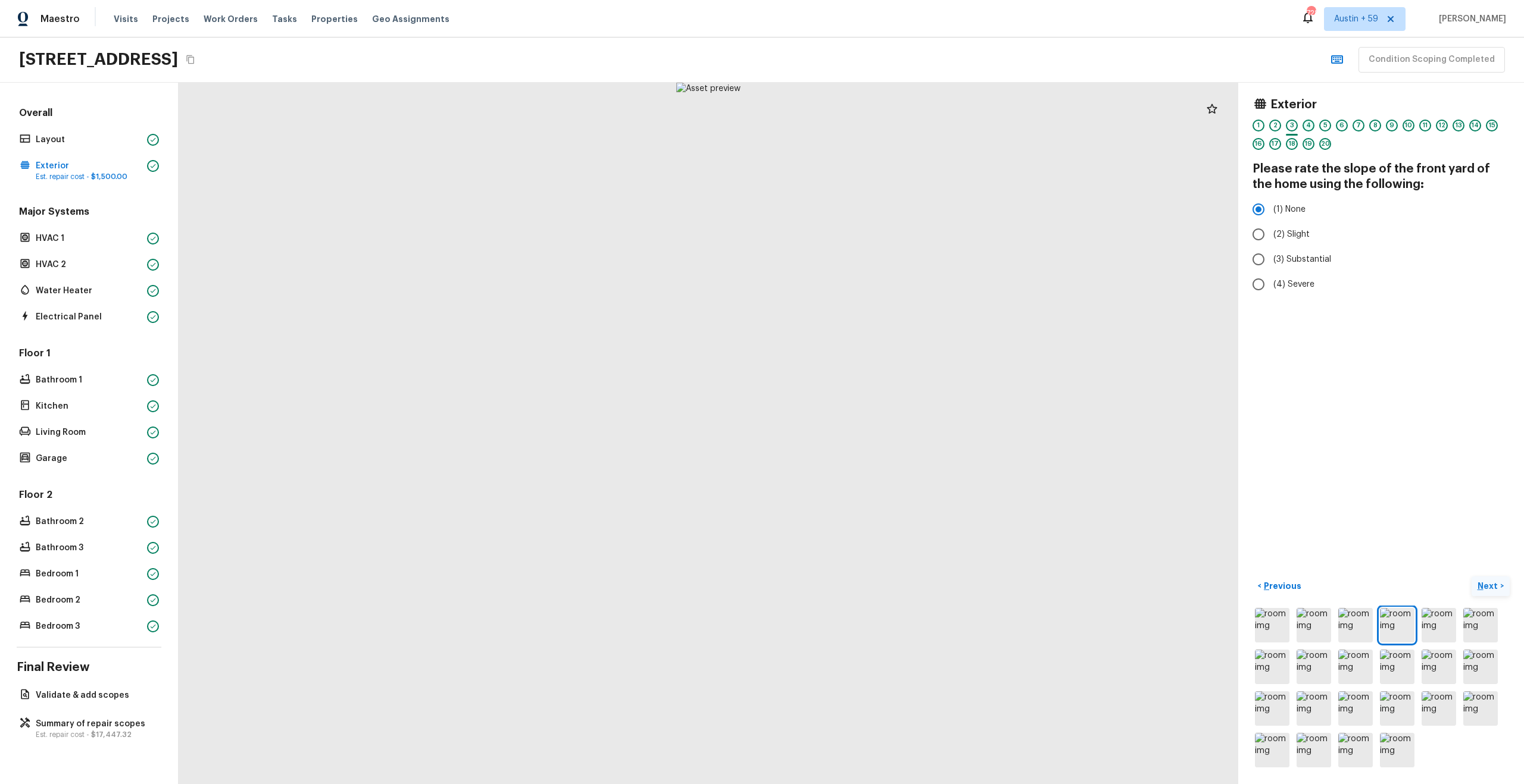
click at [1309, 125] on div "4" at bounding box center [1308, 125] width 12 height 12
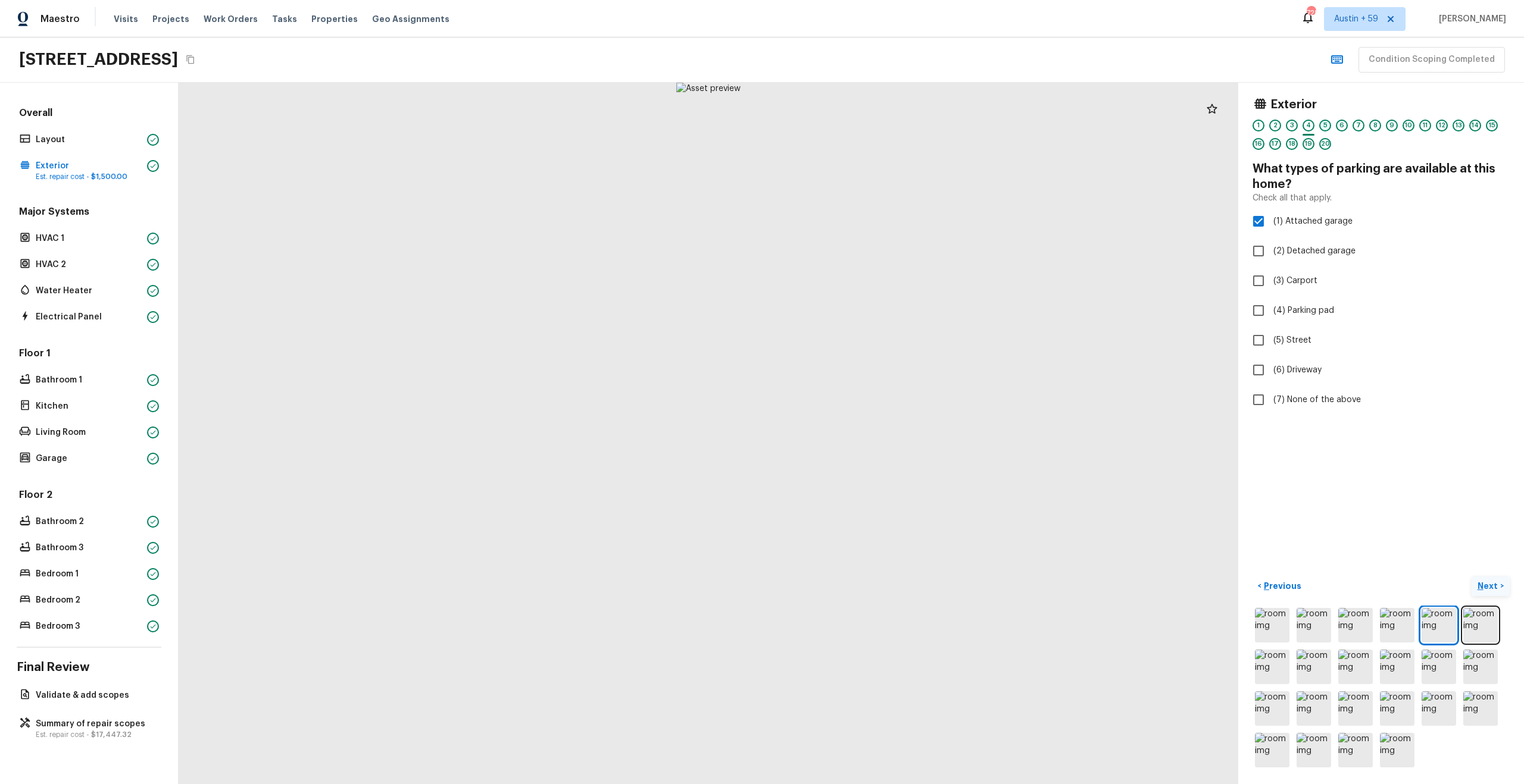
click at [1326, 126] on div "5" at bounding box center [1325, 125] width 12 height 12
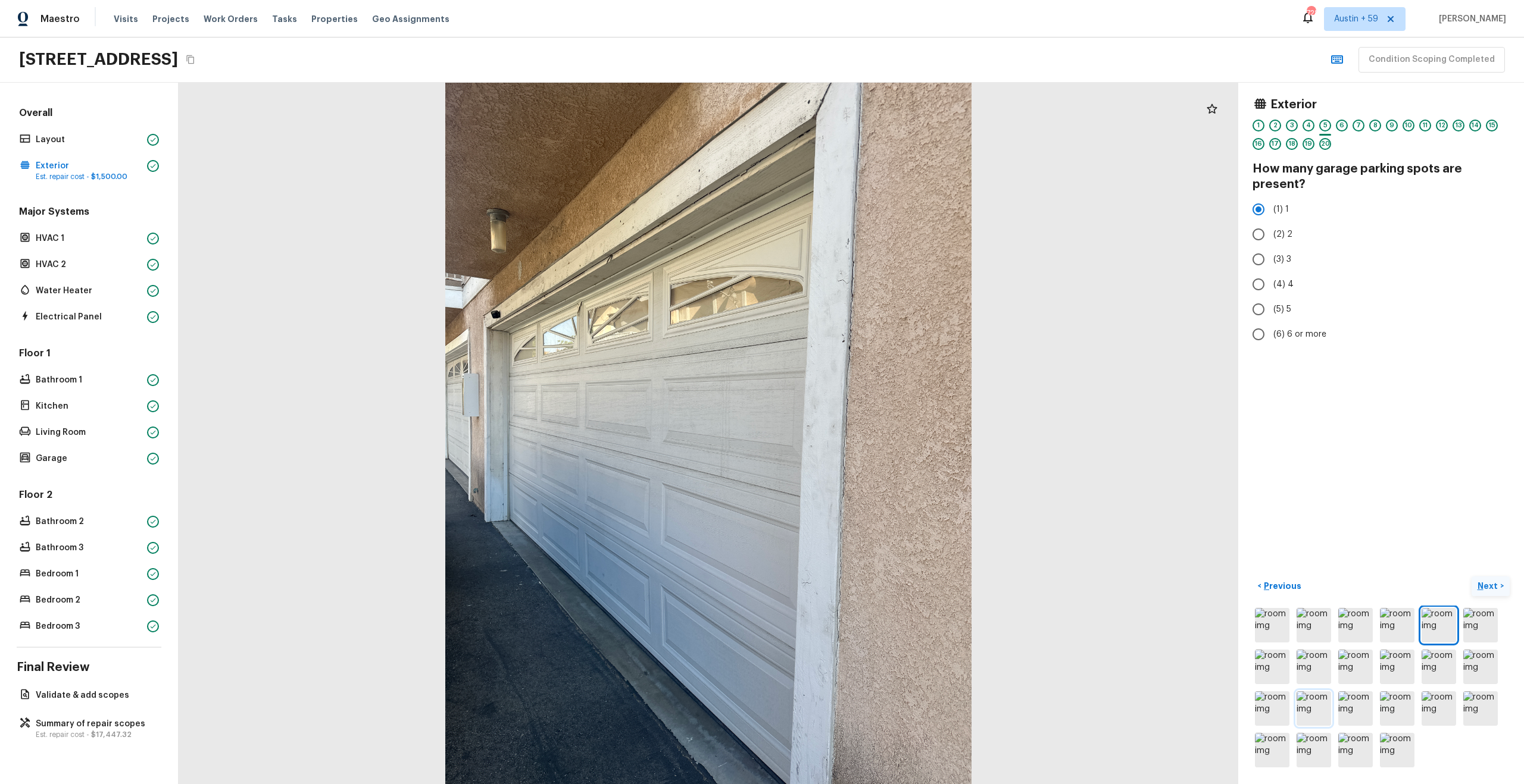
click at [1313, 713] on img at bounding box center [1314, 708] width 34 height 34
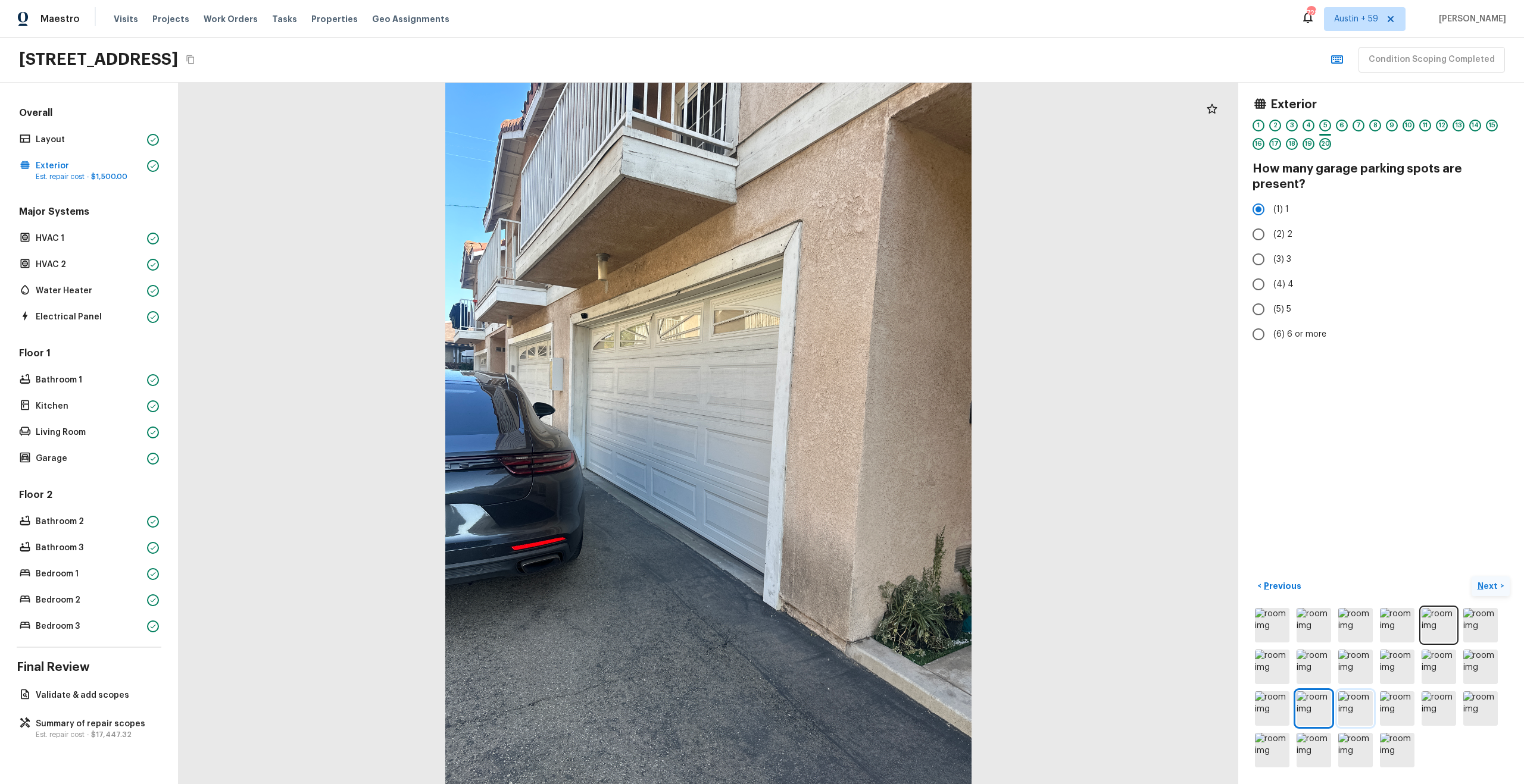
click at [1362, 710] on img at bounding box center [1355, 708] width 34 height 34
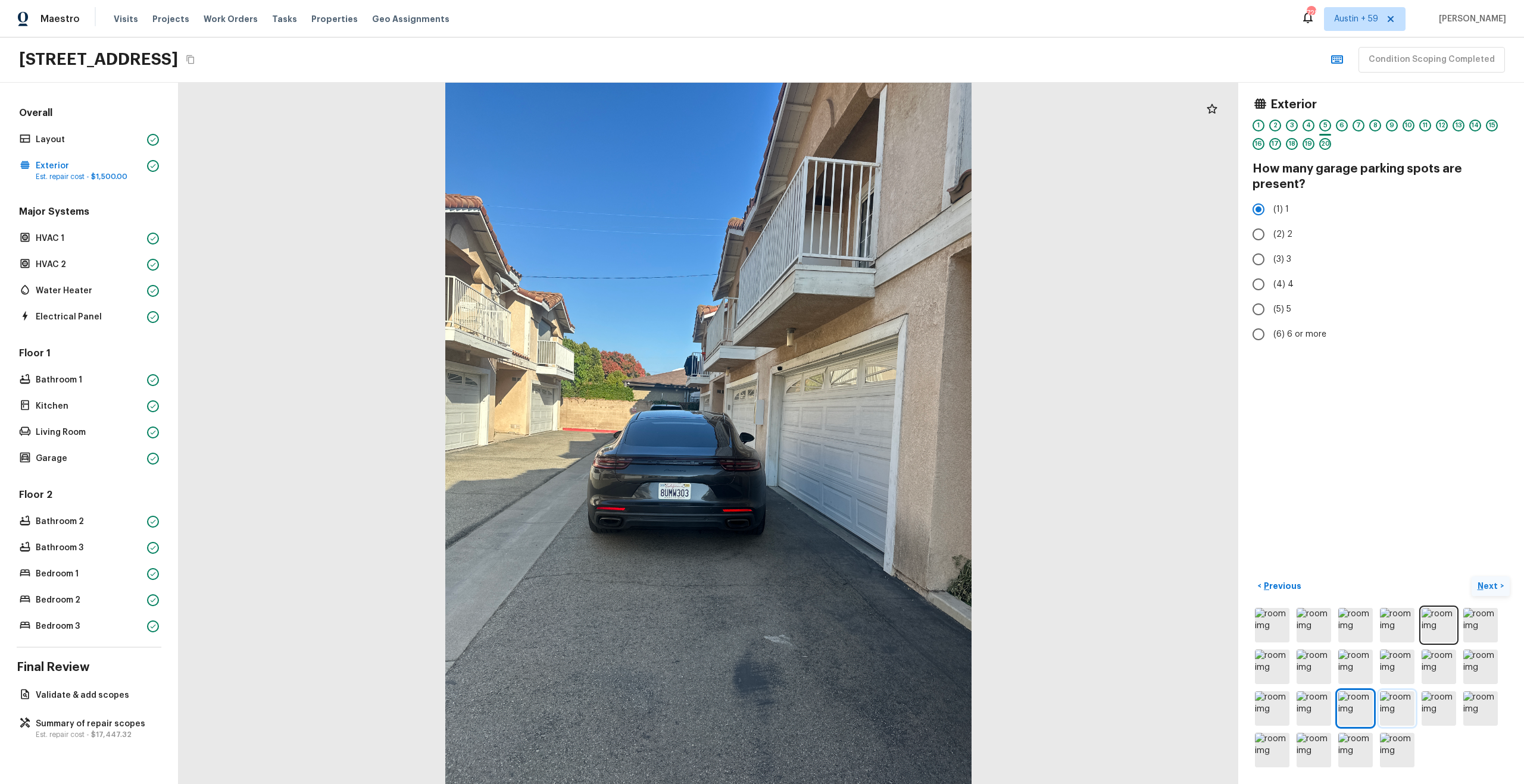
click at [1398, 709] on img at bounding box center [1397, 708] width 34 height 34
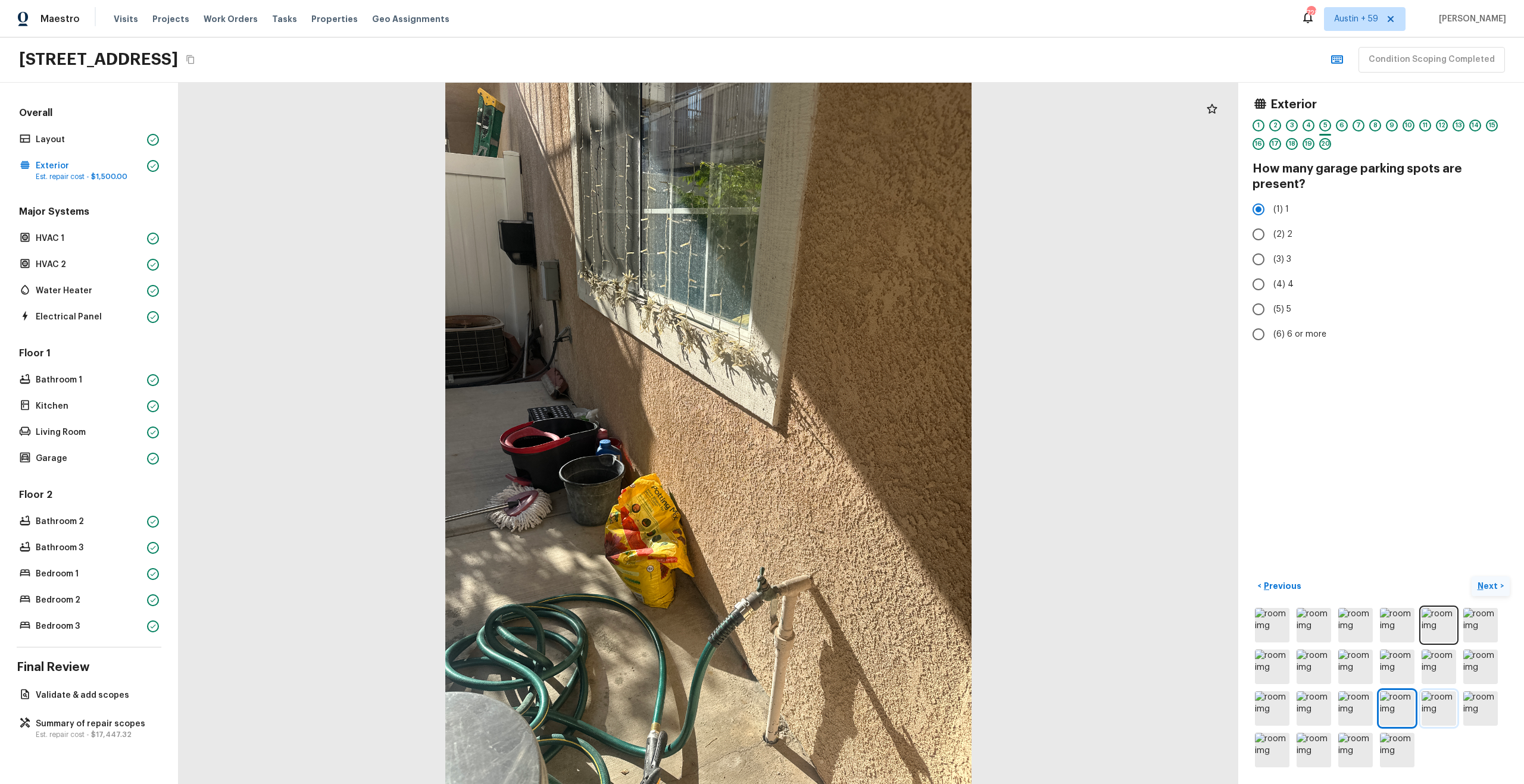
click at [1447, 701] on img at bounding box center [1438, 708] width 34 height 34
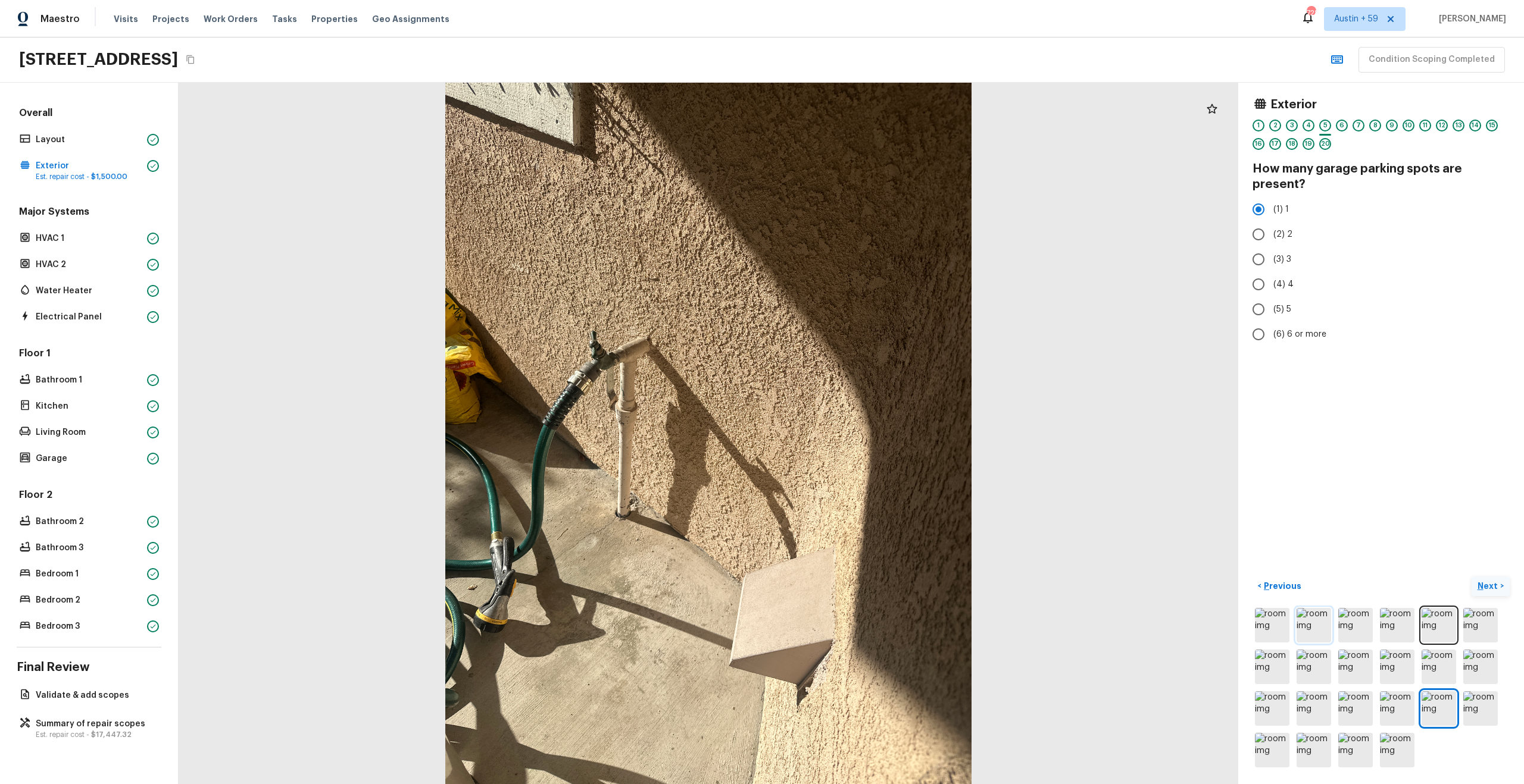
click at [1305, 620] on img at bounding box center [1314, 625] width 34 height 34
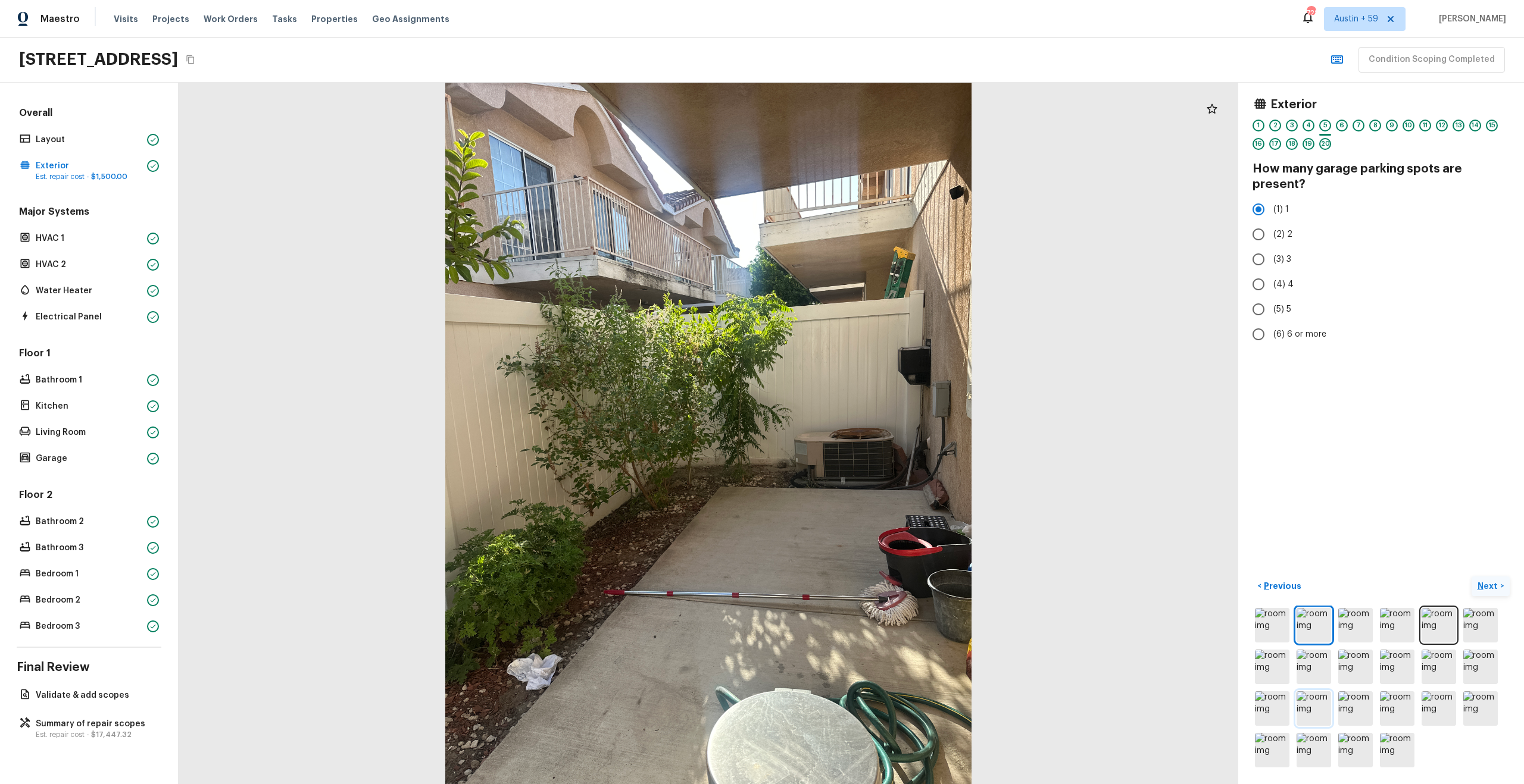
click at [1308, 712] on img at bounding box center [1314, 708] width 34 height 34
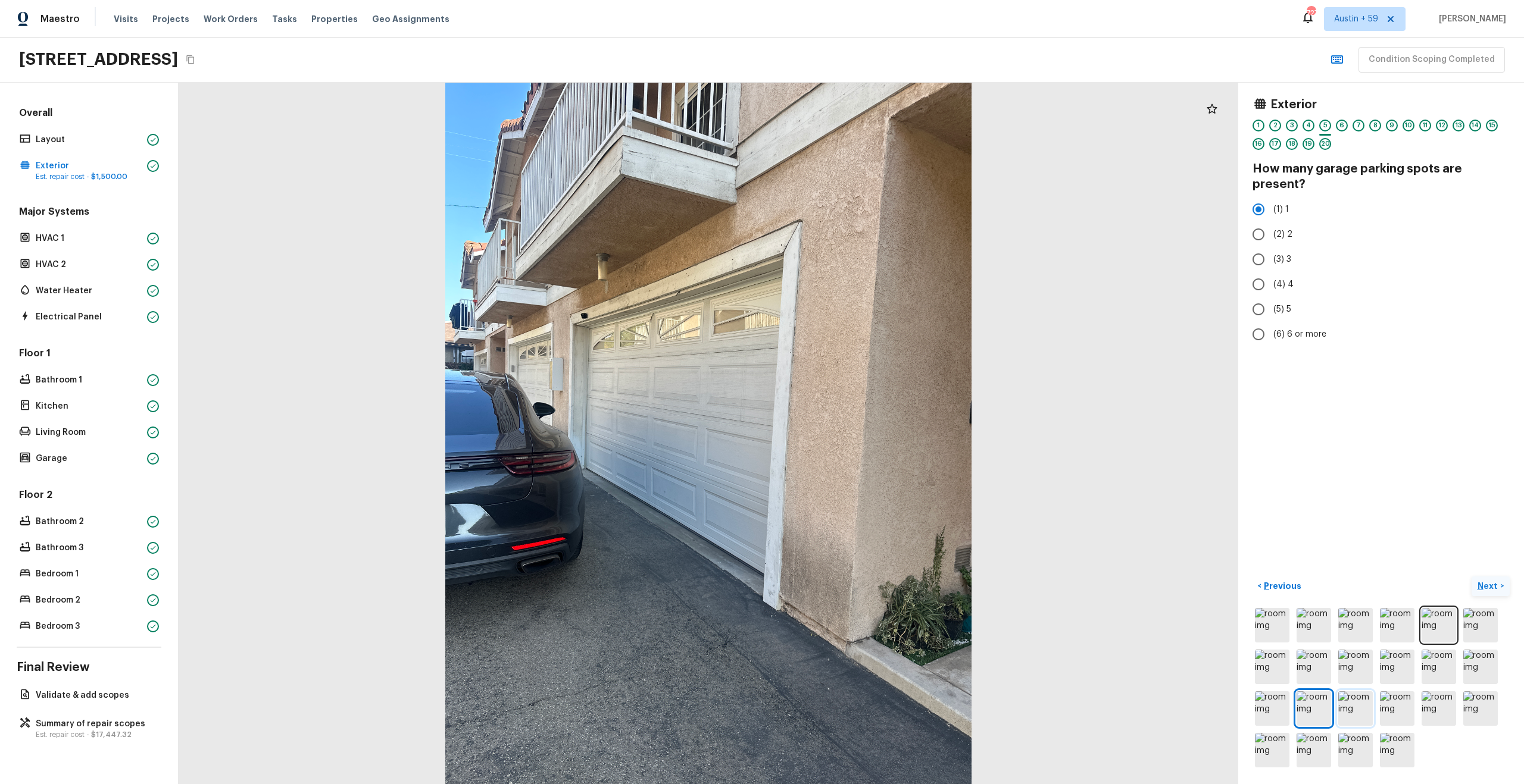
click at [1358, 716] on img at bounding box center [1355, 708] width 34 height 34
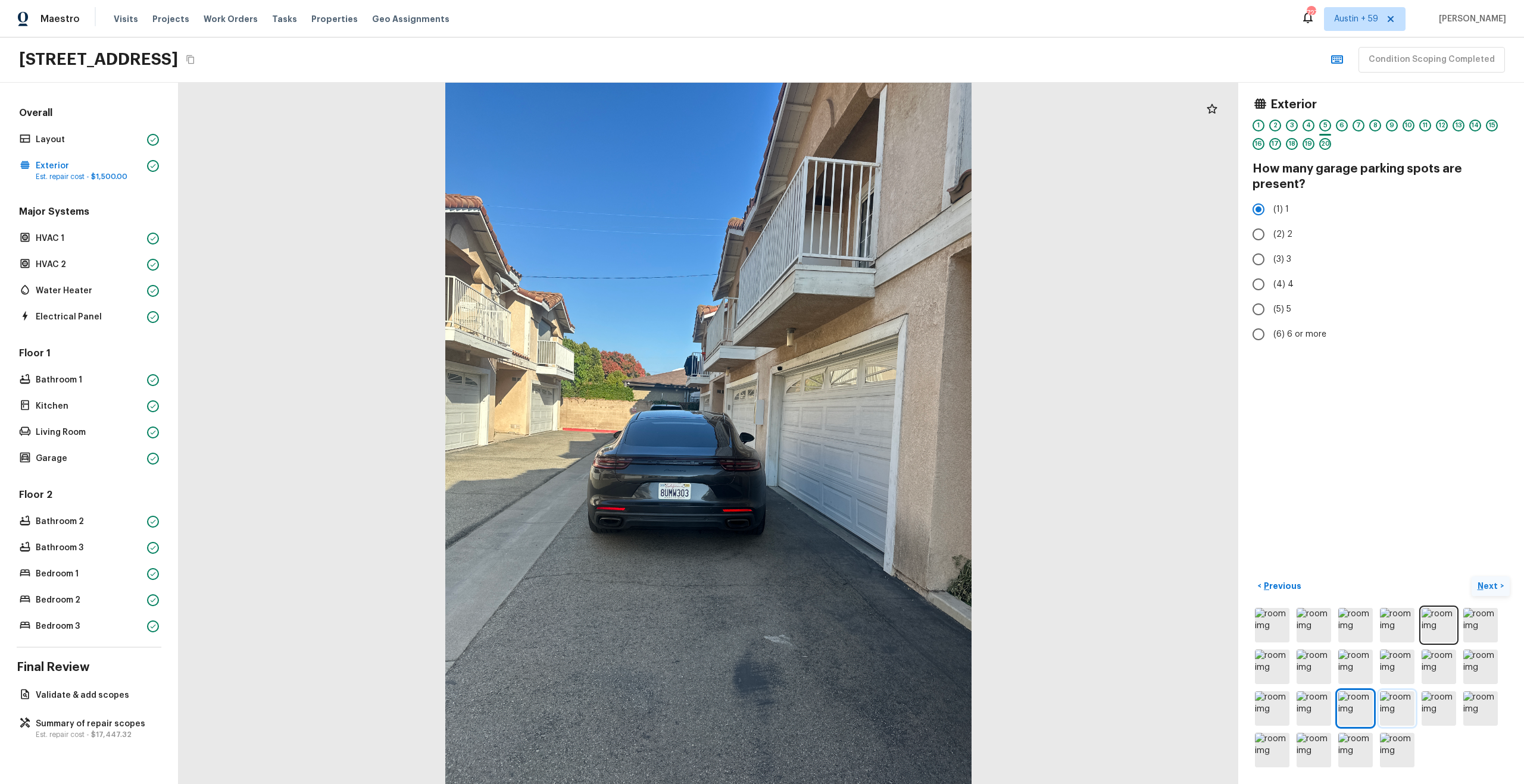
click at [1410, 708] on img at bounding box center [1397, 708] width 34 height 34
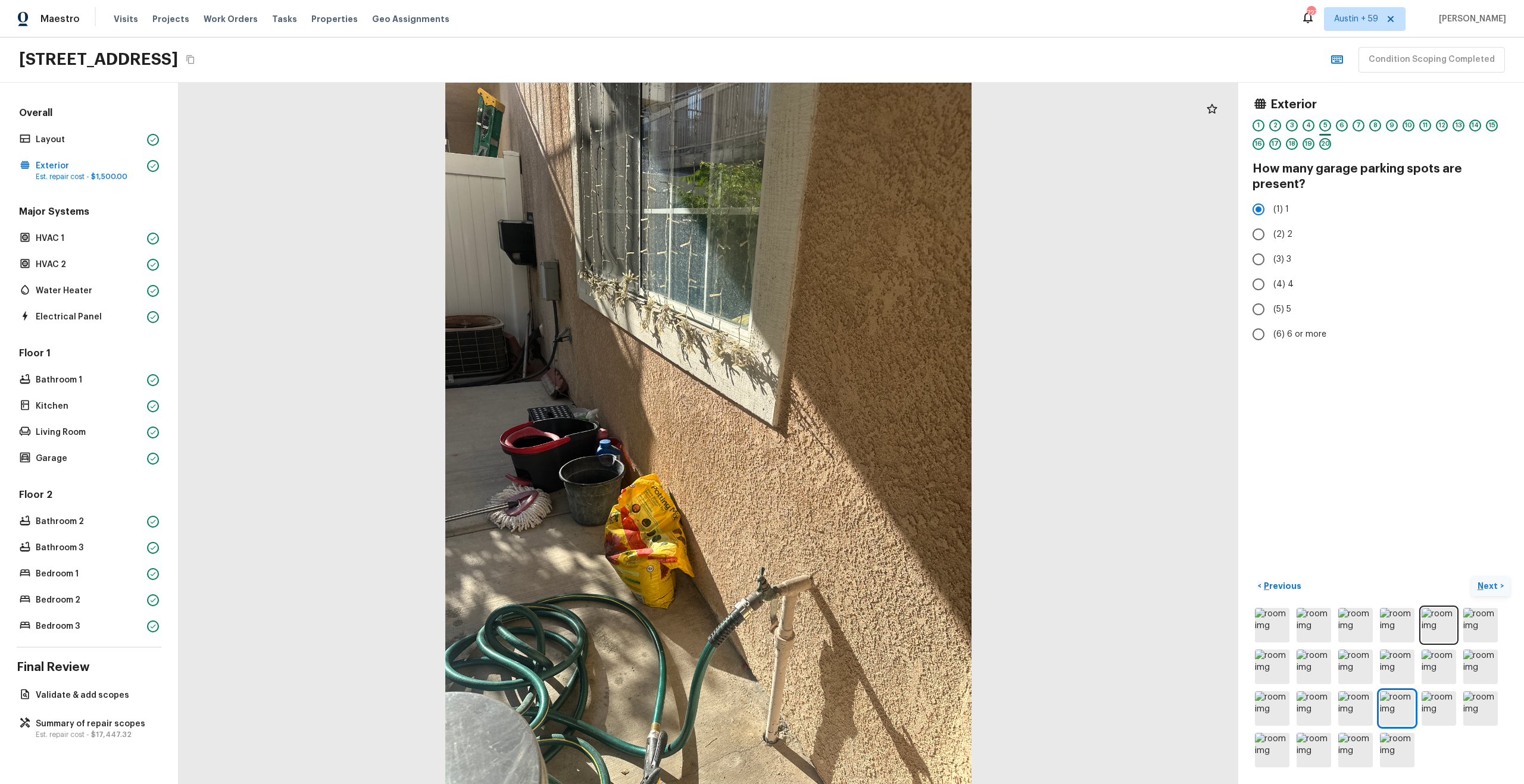
click at [1373, 706] on div at bounding box center [1381, 688] width 257 height 165
click at [1346, 708] on img at bounding box center [1355, 708] width 34 height 34
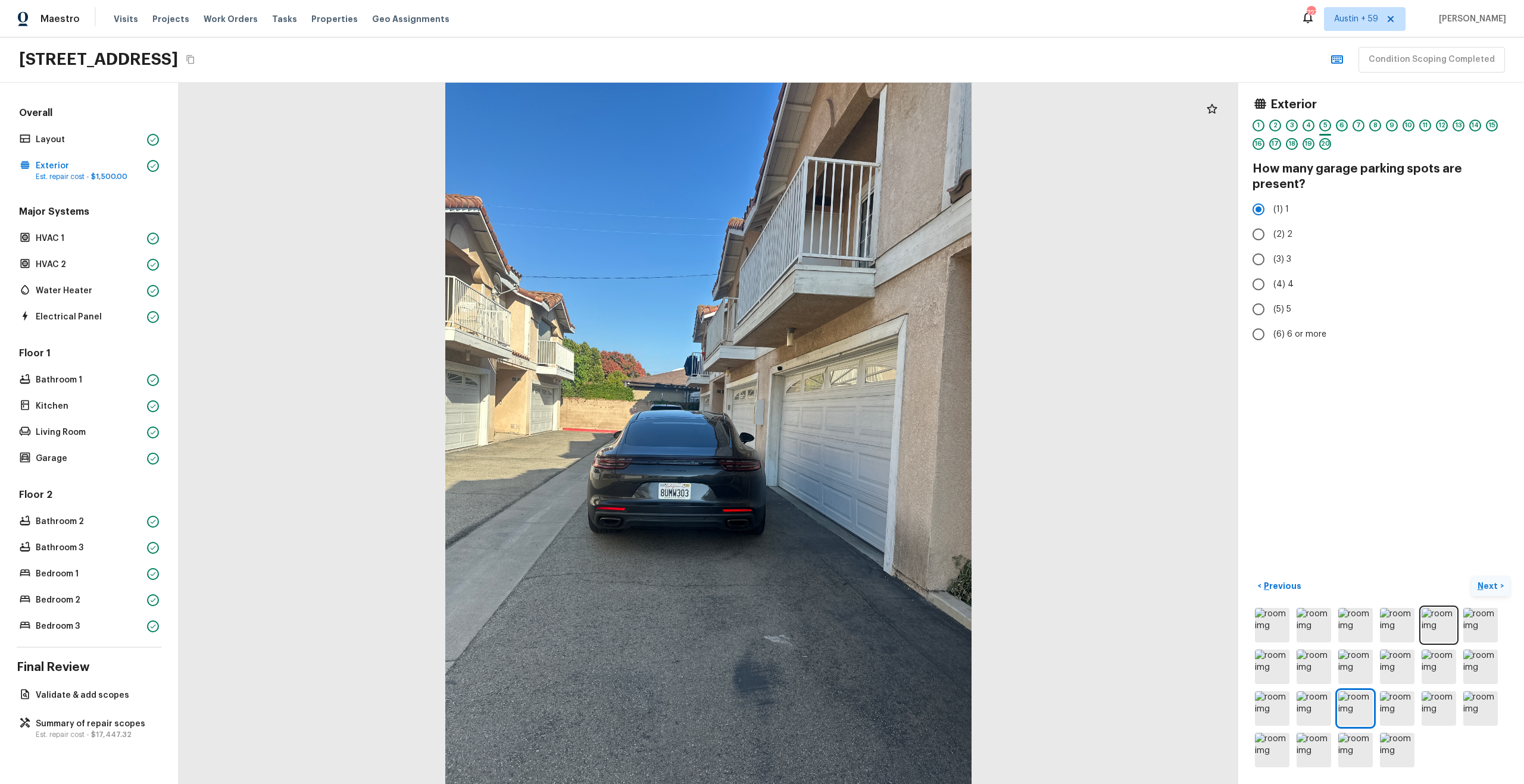
click at [1344, 126] on div "6" at bounding box center [1342, 125] width 12 height 12
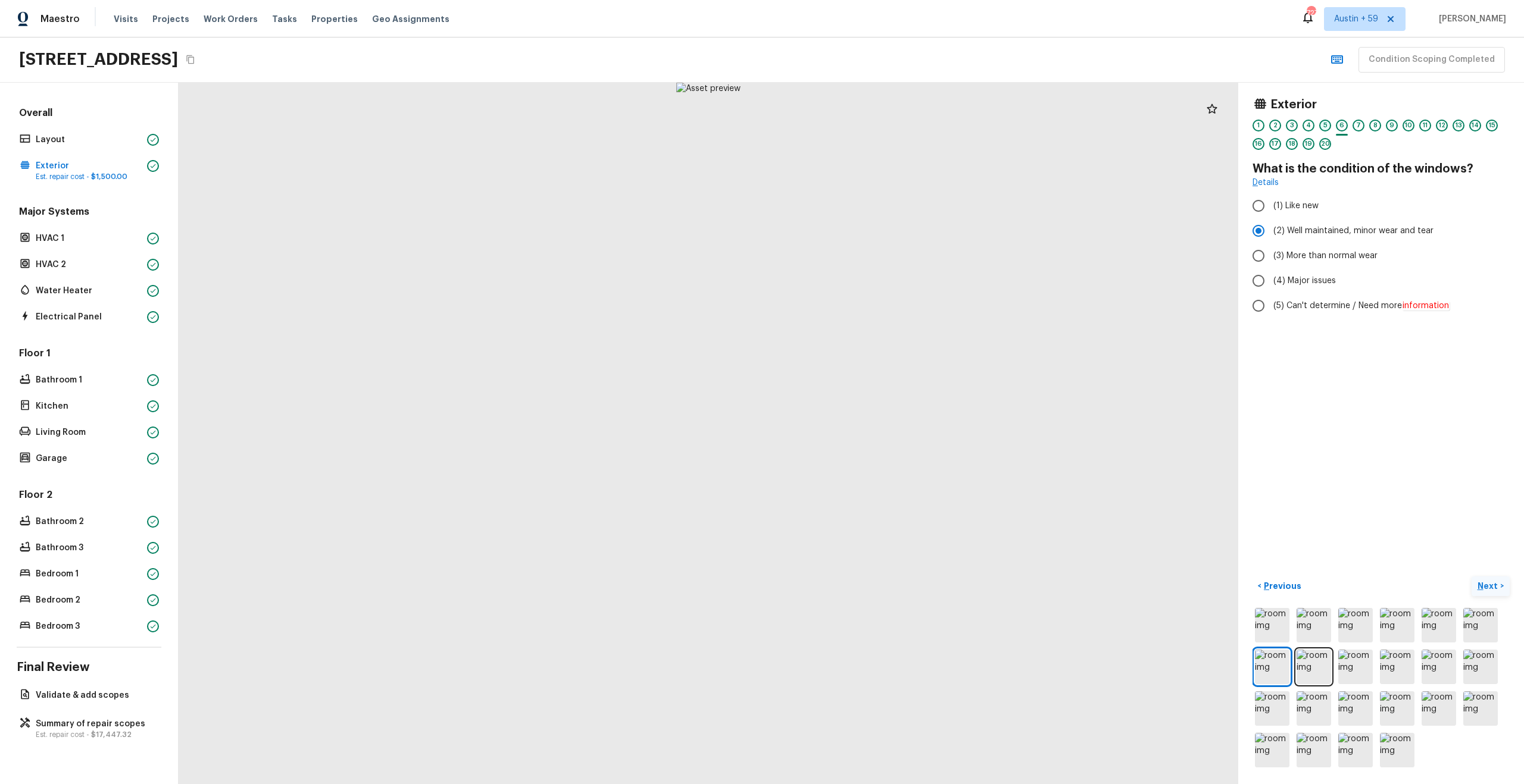
click at [1326, 120] on div "5" at bounding box center [1325, 125] width 12 height 12
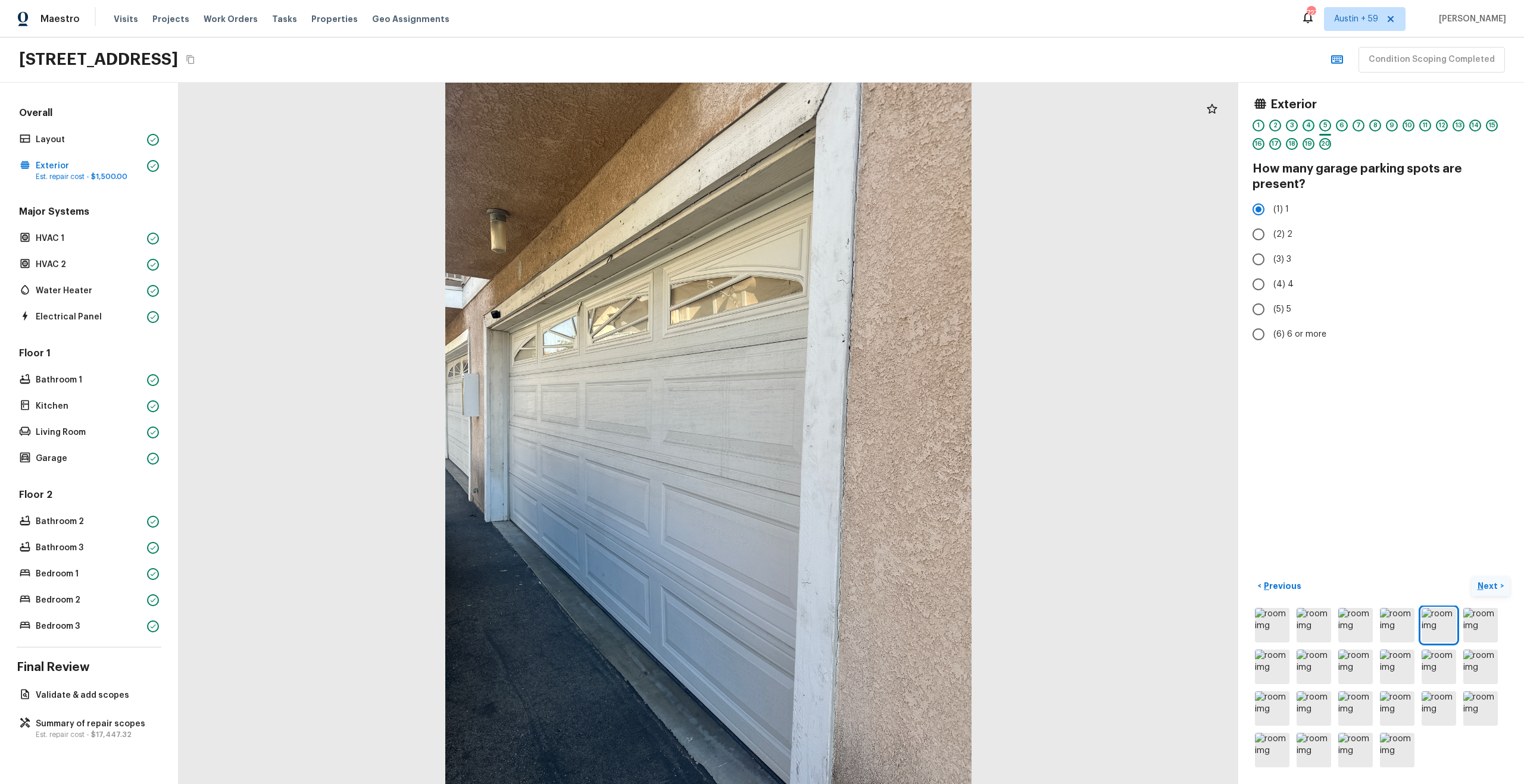
click at [1310, 125] on div "4" at bounding box center [1308, 125] width 12 height 12
click at [1290, 127] on div "3" at bounding box center [1292, 125] width 12 height 12
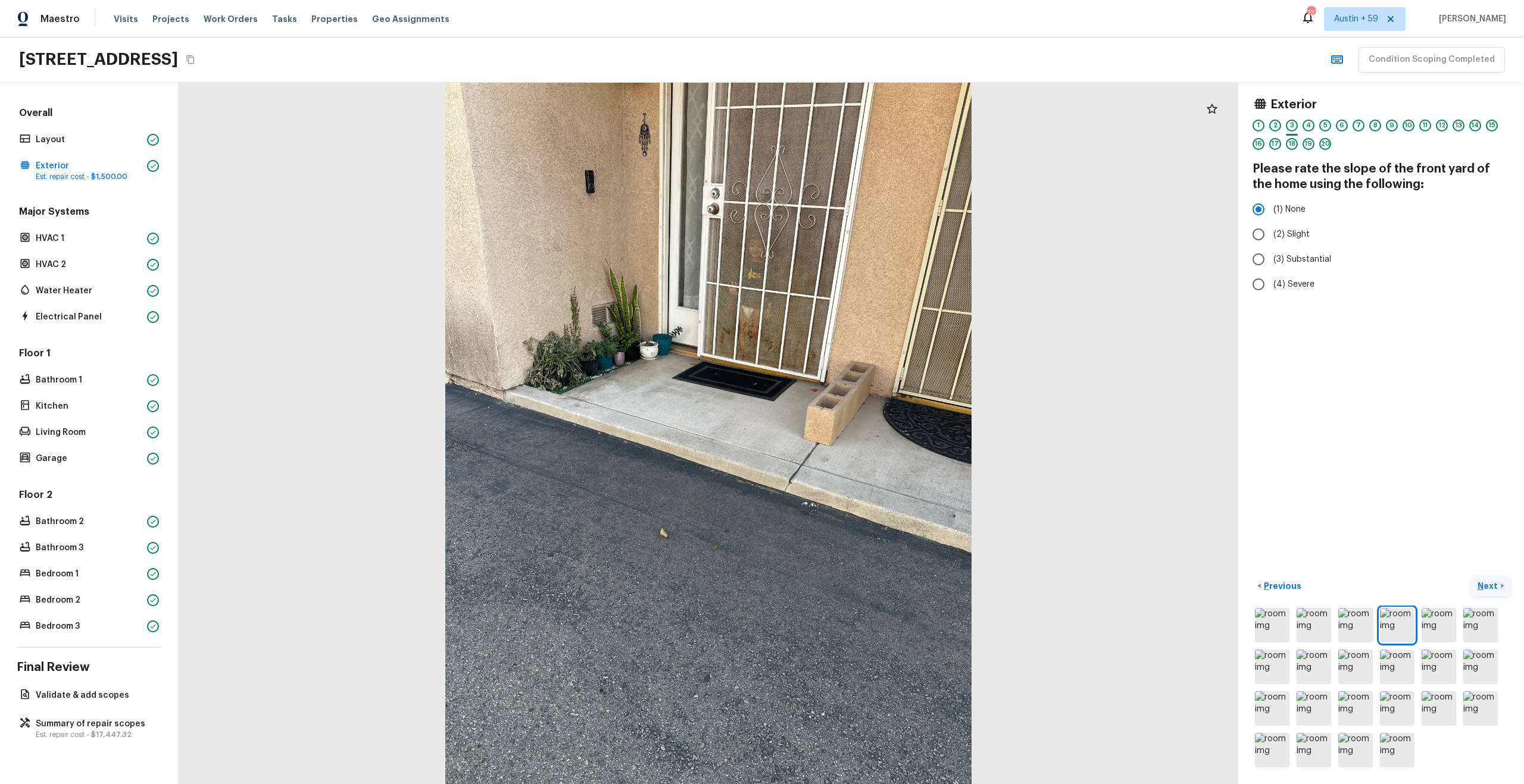
click at [1275, 125] on div "2" at bounding box center [1275, 125] width 12 height 12
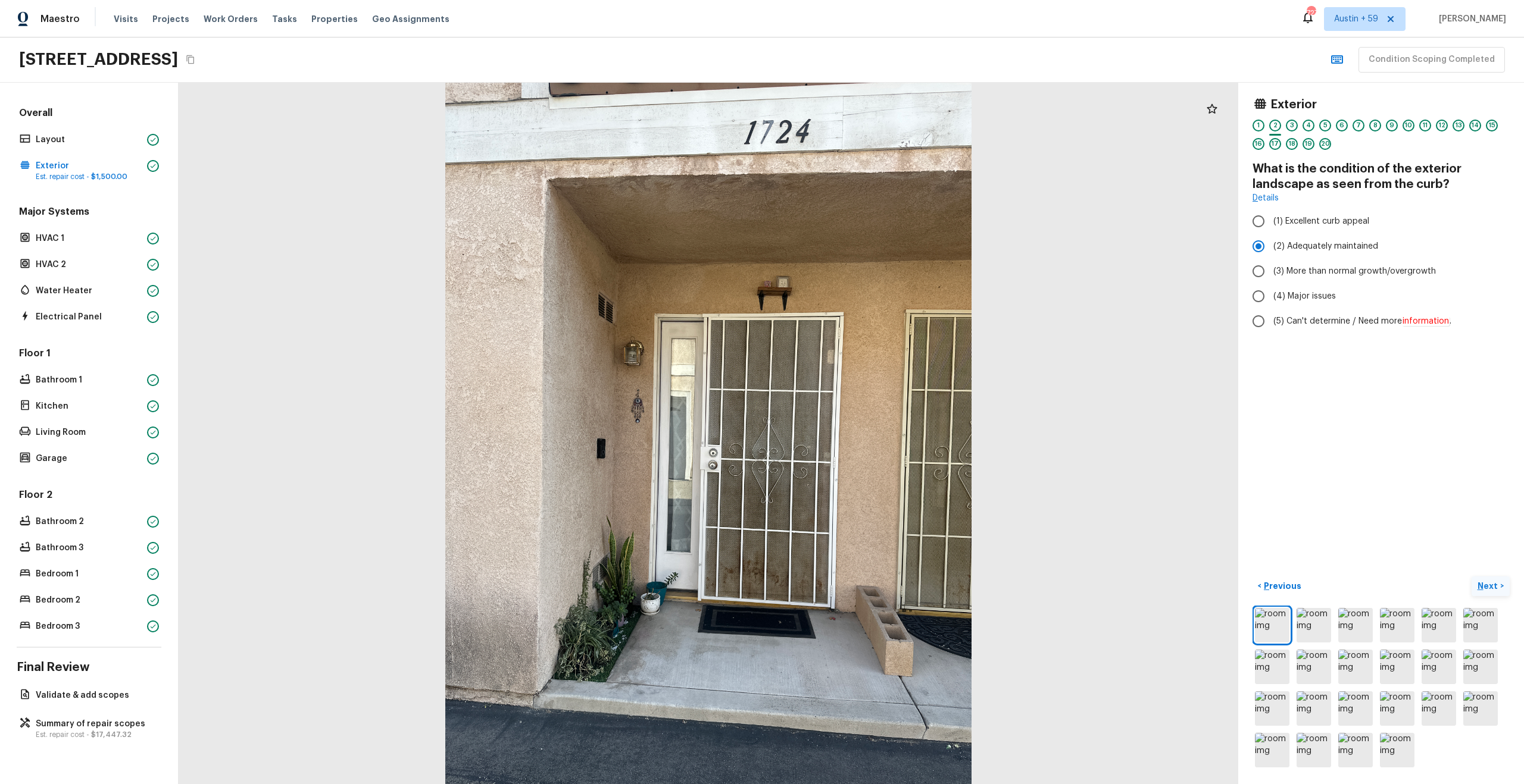
click at [1317, 126] on div "1 2 3 4 5 6 7 8 9 10 11 12 13 14 15 16 17 18 19 20" at bounding box center [1381, 137] width 257 height 37
click at [1321, 125] on div "5" at bounding box center [1325, 125] width 12 height 12
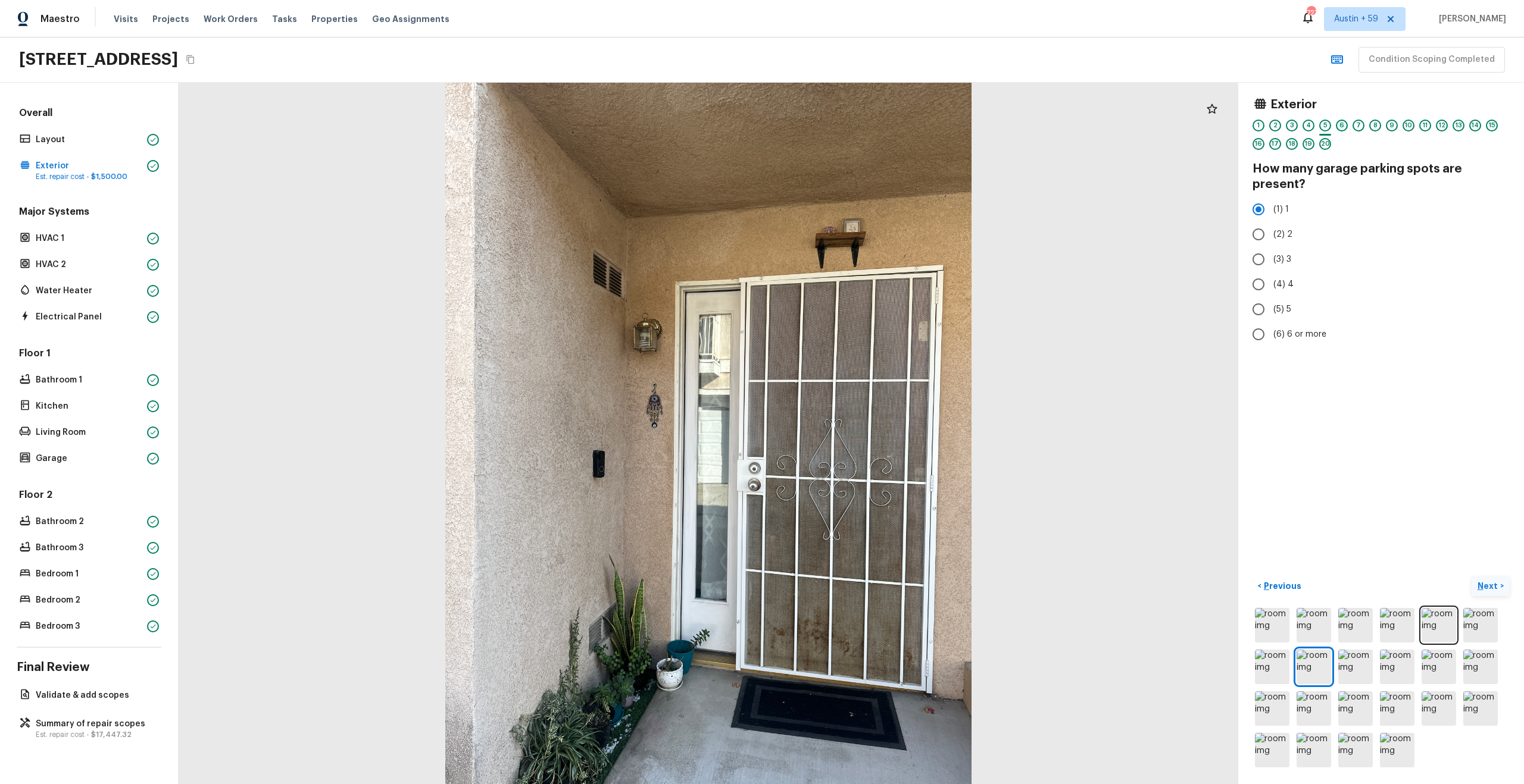
click at [1341, 125] on div "6" at bounding box center [1342, 125] width 12 height 12
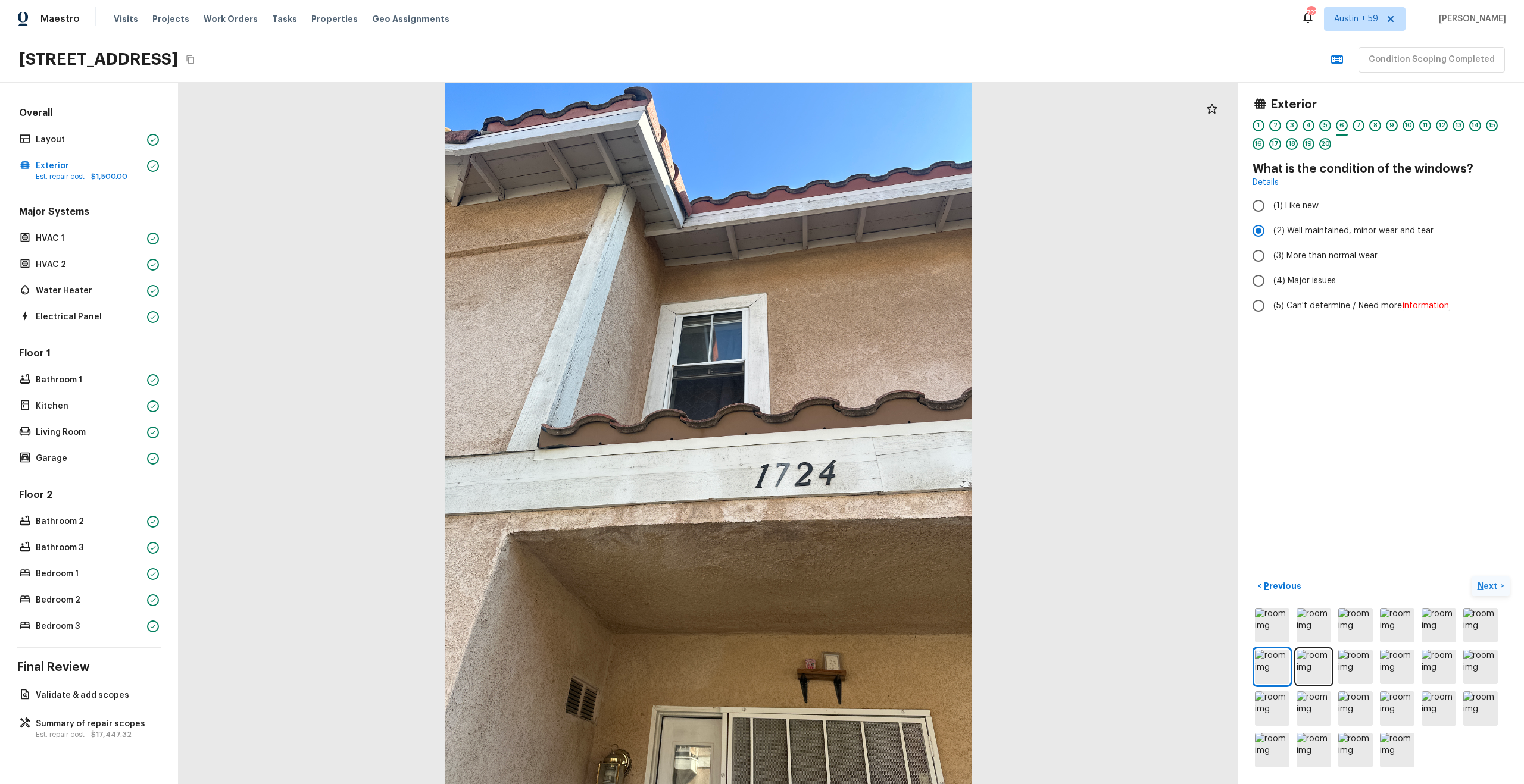
click at [1319, 122] on div "5" at bounding box center [1325, 125] width 12 height 12
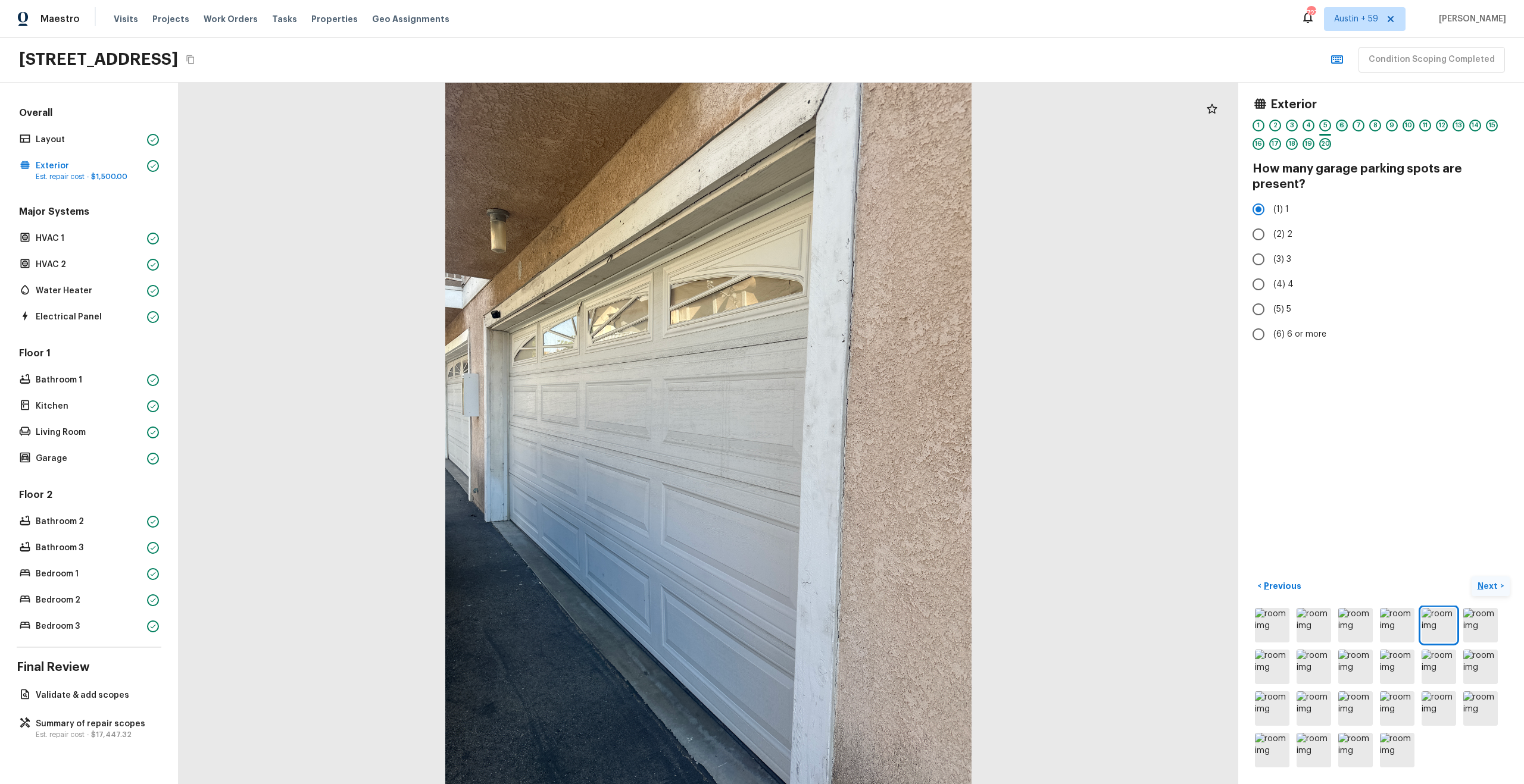
click at [1341, 123] on div "6" at bounding box center [1342, 125] width 12 height 12
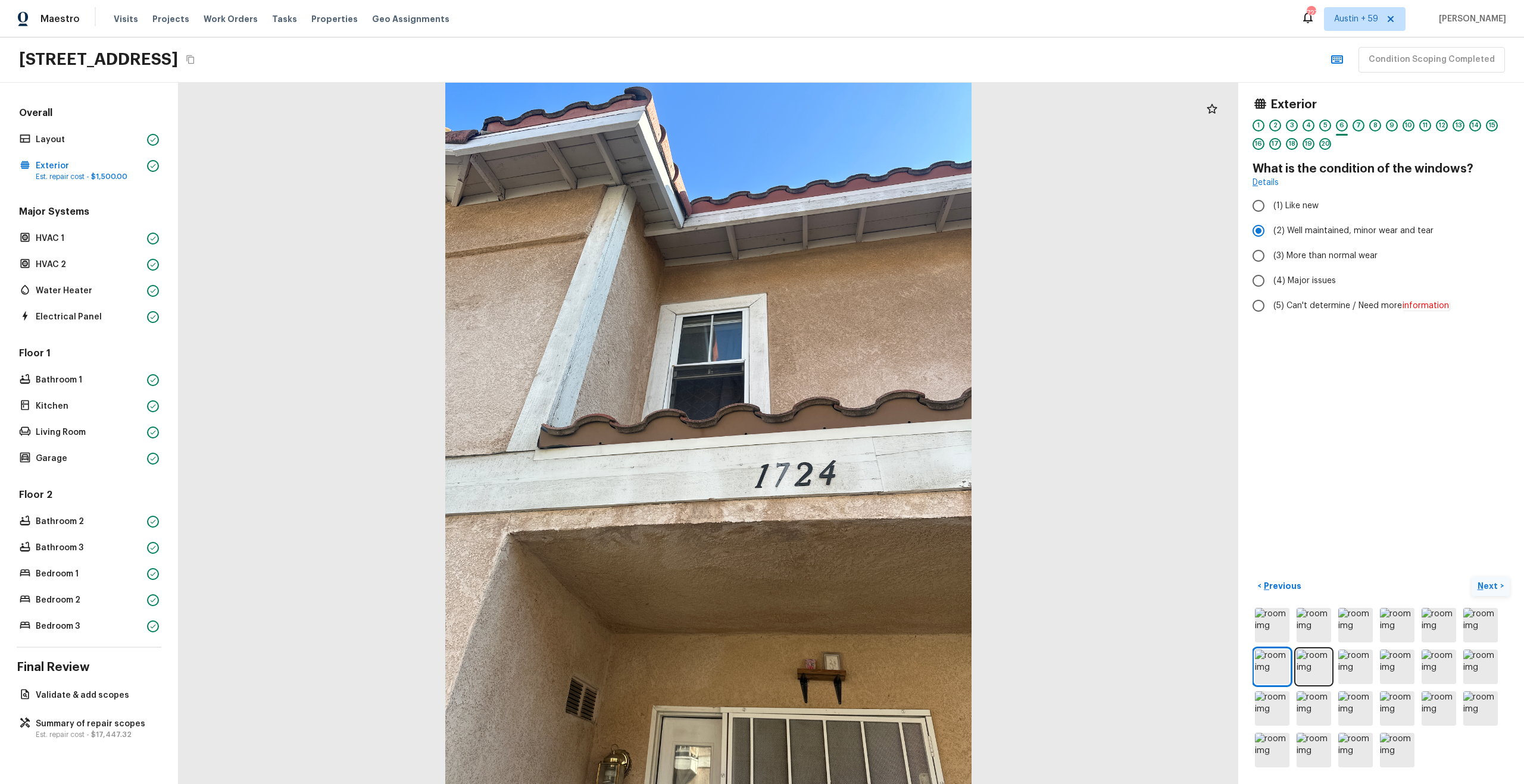
click at [1358, 124] on div "7" at bounding box center [1358, 125] width 12 height 12
click at [1373, 125] on div "8" at bounding box center [1375, 125] width 12 height 12
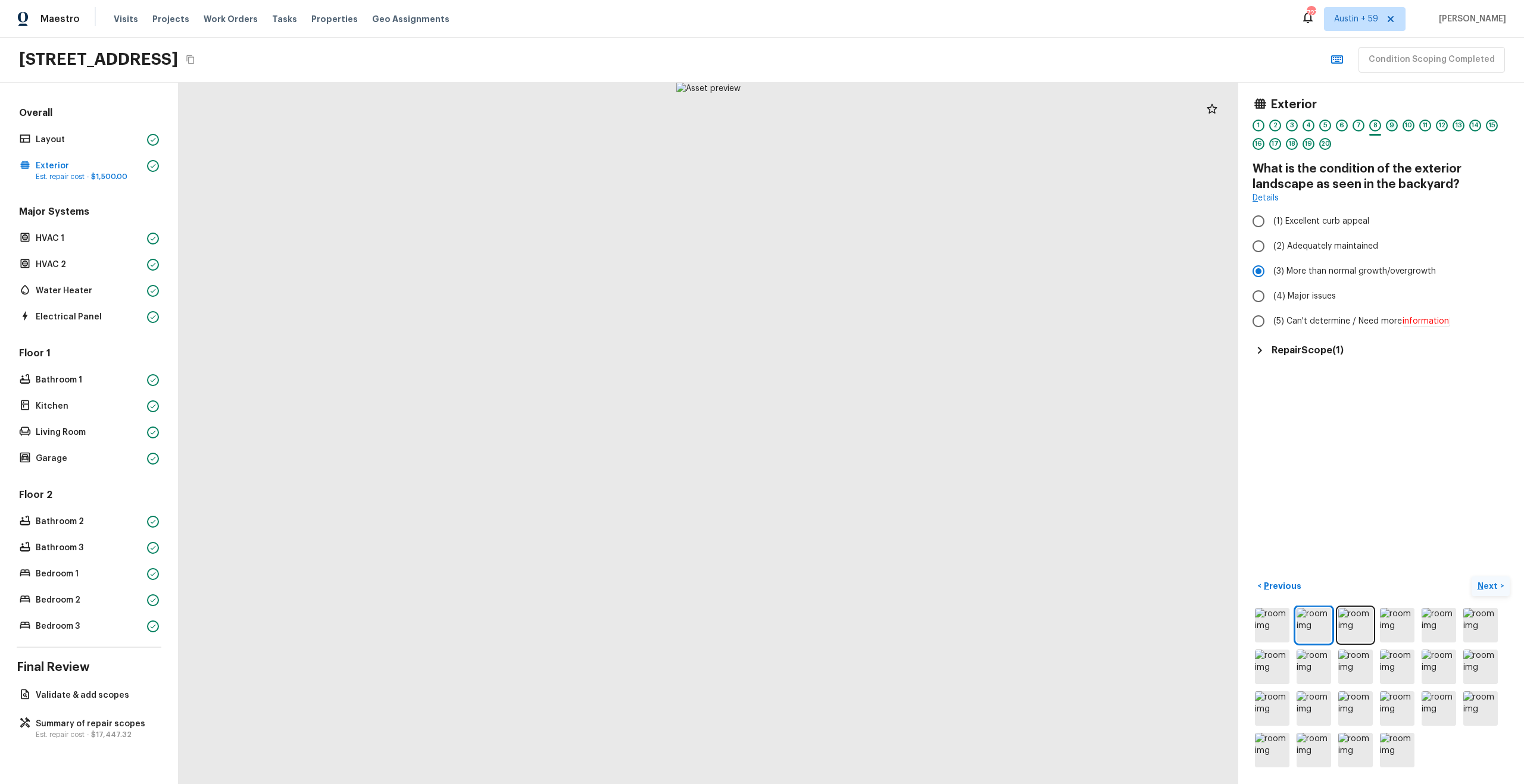
click at [1391, 127] on div "9" at bounding box center [1392, 125] width 12 height 12
click at [1408, 125] on div "10" at bounding box center [1408, 125] width 12 height 12
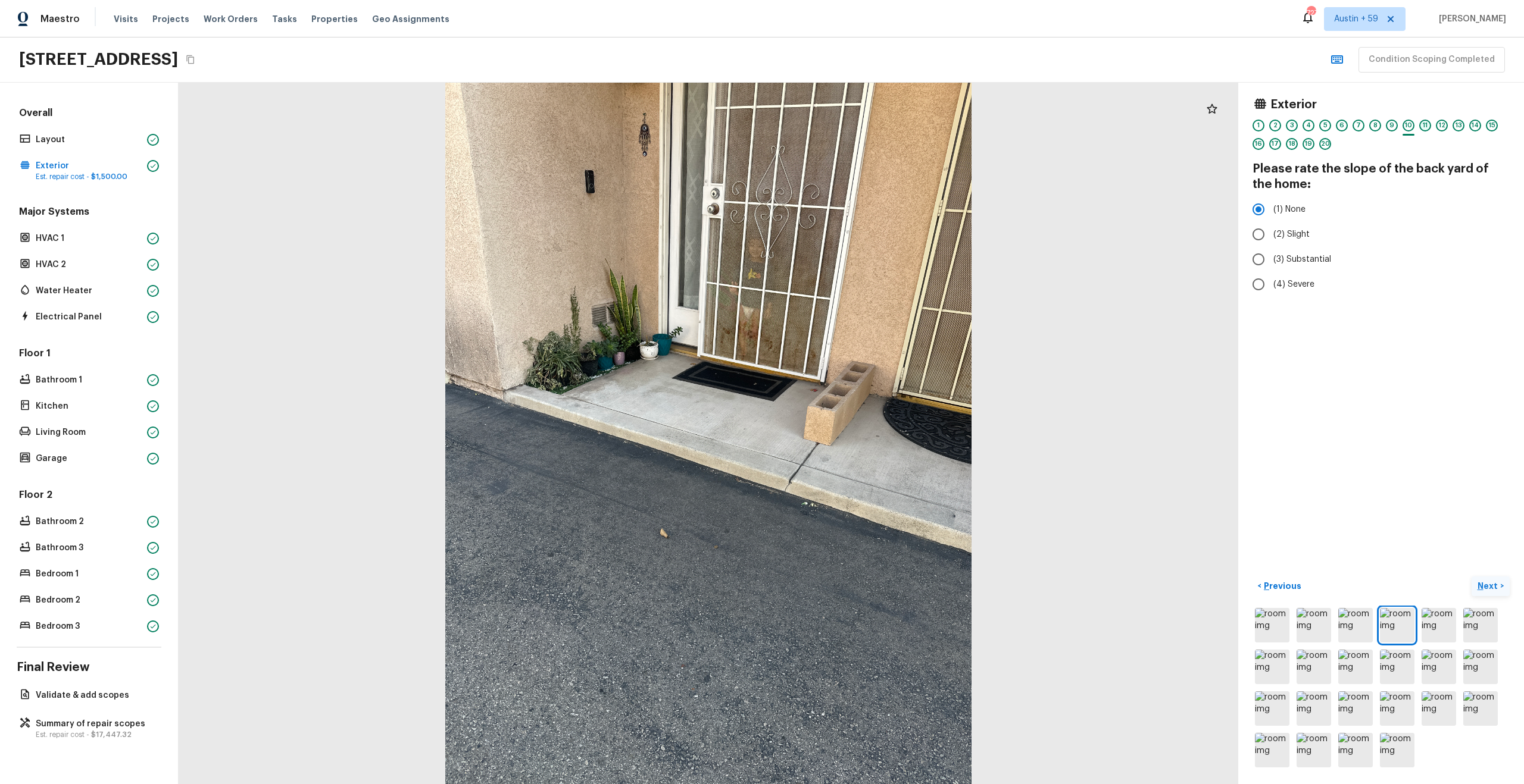
click at [1425, 124] on div "11" at bounding box center [1425, 125] width 12 height 12
click at [1442, 121] on div "12" at bounding box center [1442, 125] width 12 height 12
click at [1421, 124] on div "11" at bounding box center [1425, 125] width 12 height 12
click at [1355, 666] on img at bounding box center [1355, 666] width 34 height 34
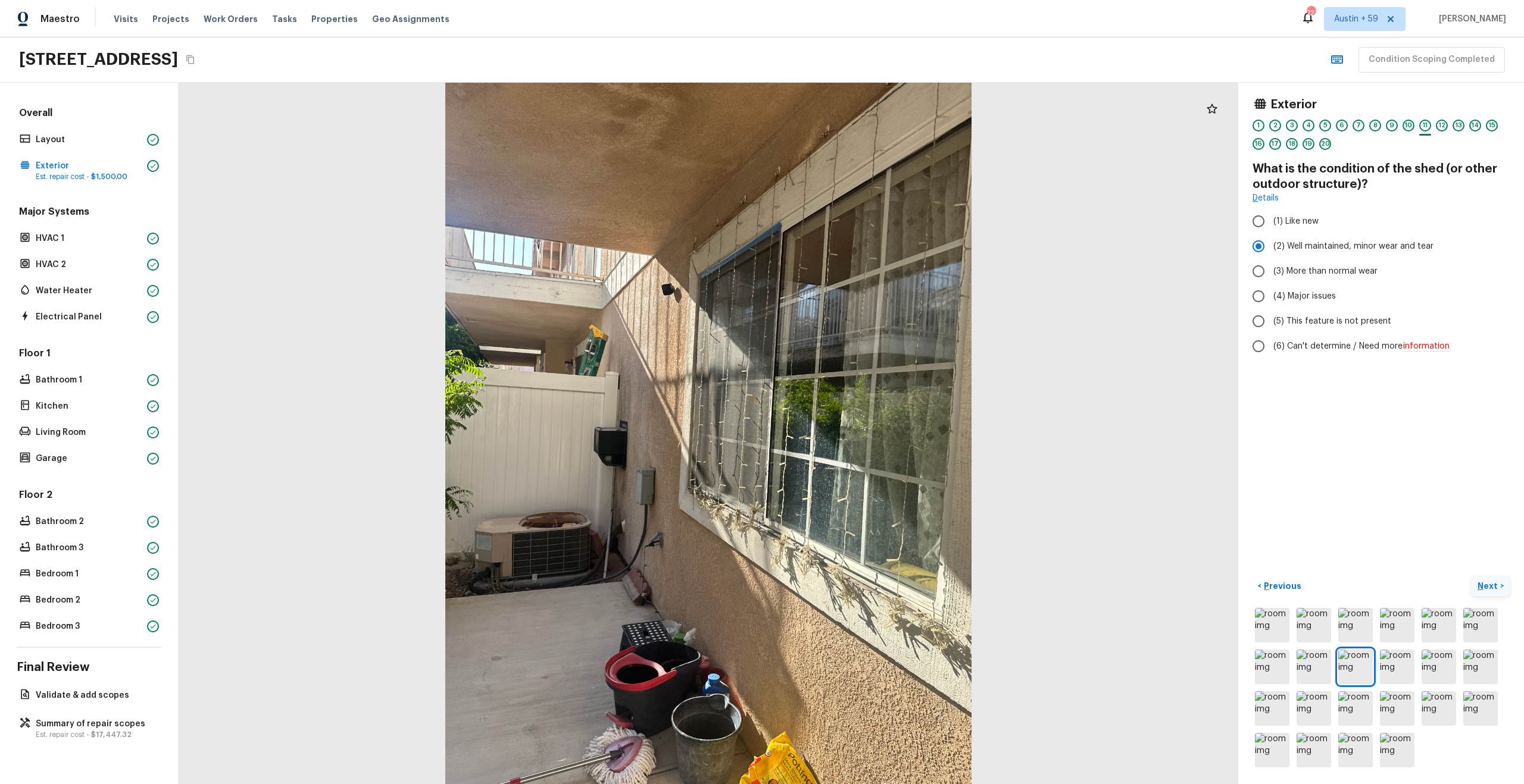
click at [1404, 126] on div "10" at bounding box center [1408, 125] width 12 height 12
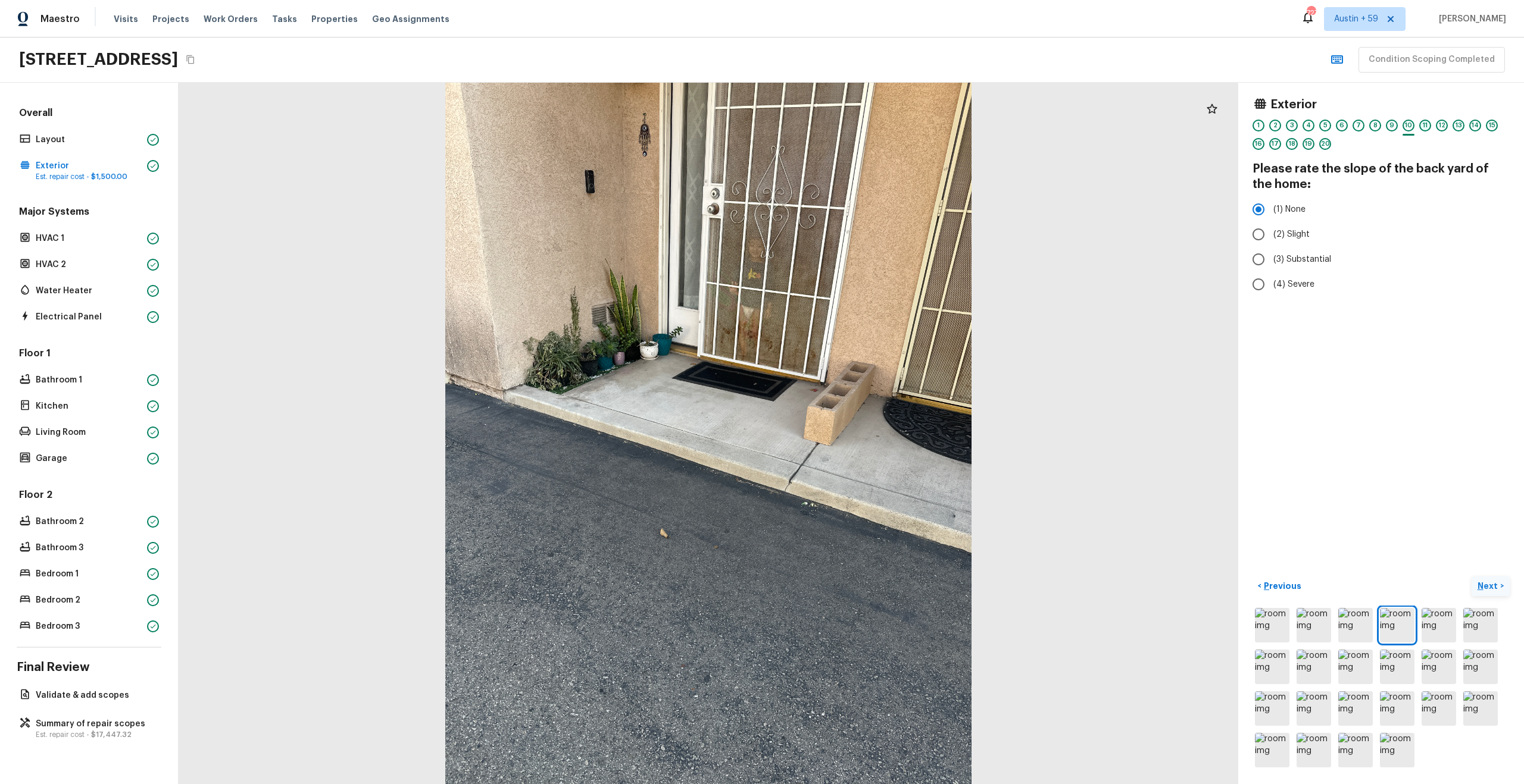
click at [1428, 124] on div "11" at bounding box center [1425, 125] width 12 height 12
drag, startPoint x: 1347, startPoint y: 245, endPoint x: 1288, endPoint y: 245, distance: 59.0
click at [1288, 245] on span "(2) Well maintained, minor wear and tear" at bounding box center [1353, 246] width 160 height 12
copy span "Well maintained"
click at [195, 63] on icon "Copy Address" at bounding box center [190, 60] width 10 height 10
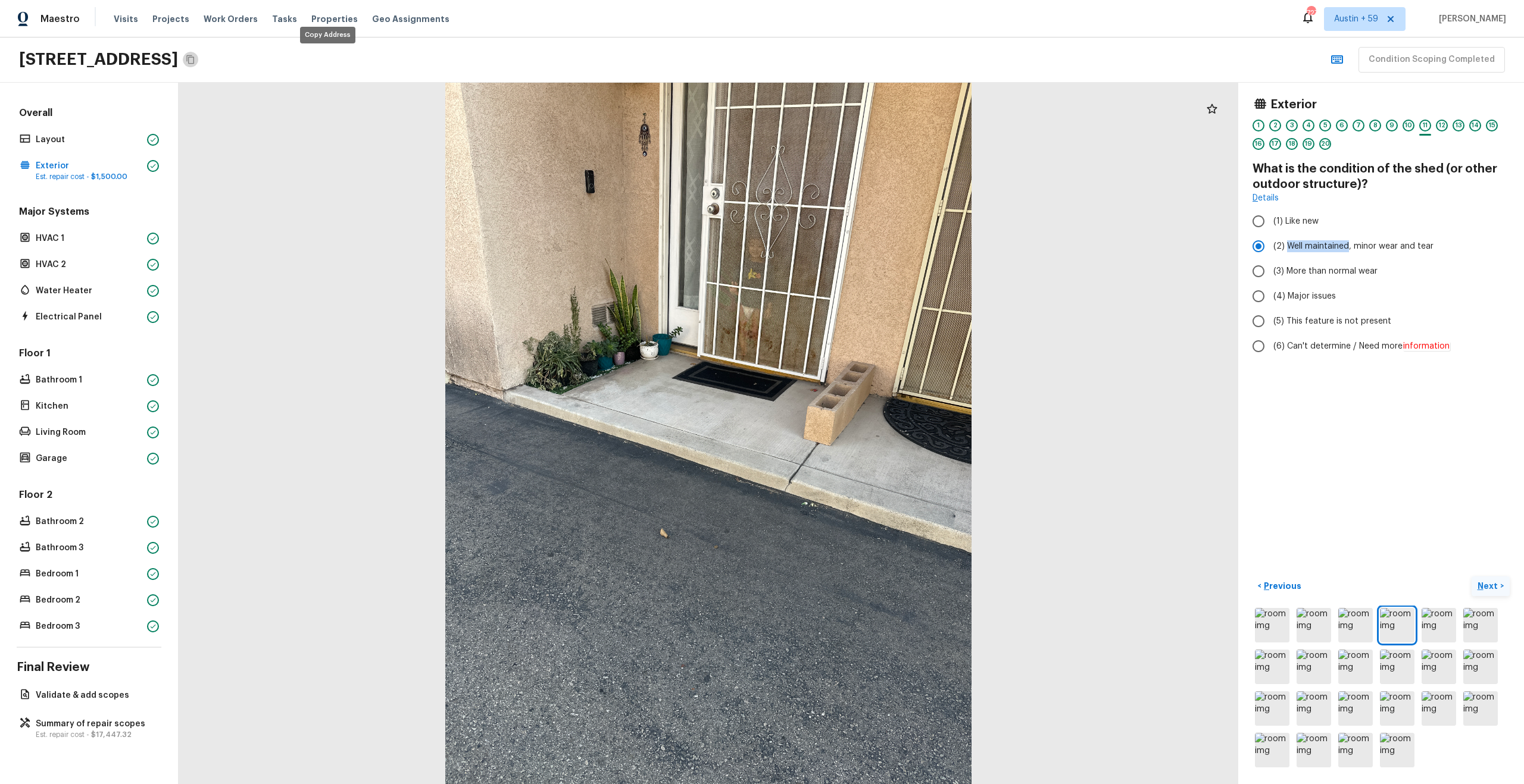
click at [195, 63] on icon "Copy Address" at bounding box center [190, 60] width 10 height 10
click at [1443, 124] on div "12" at bounding box center [1442, 125] width 12 height 12
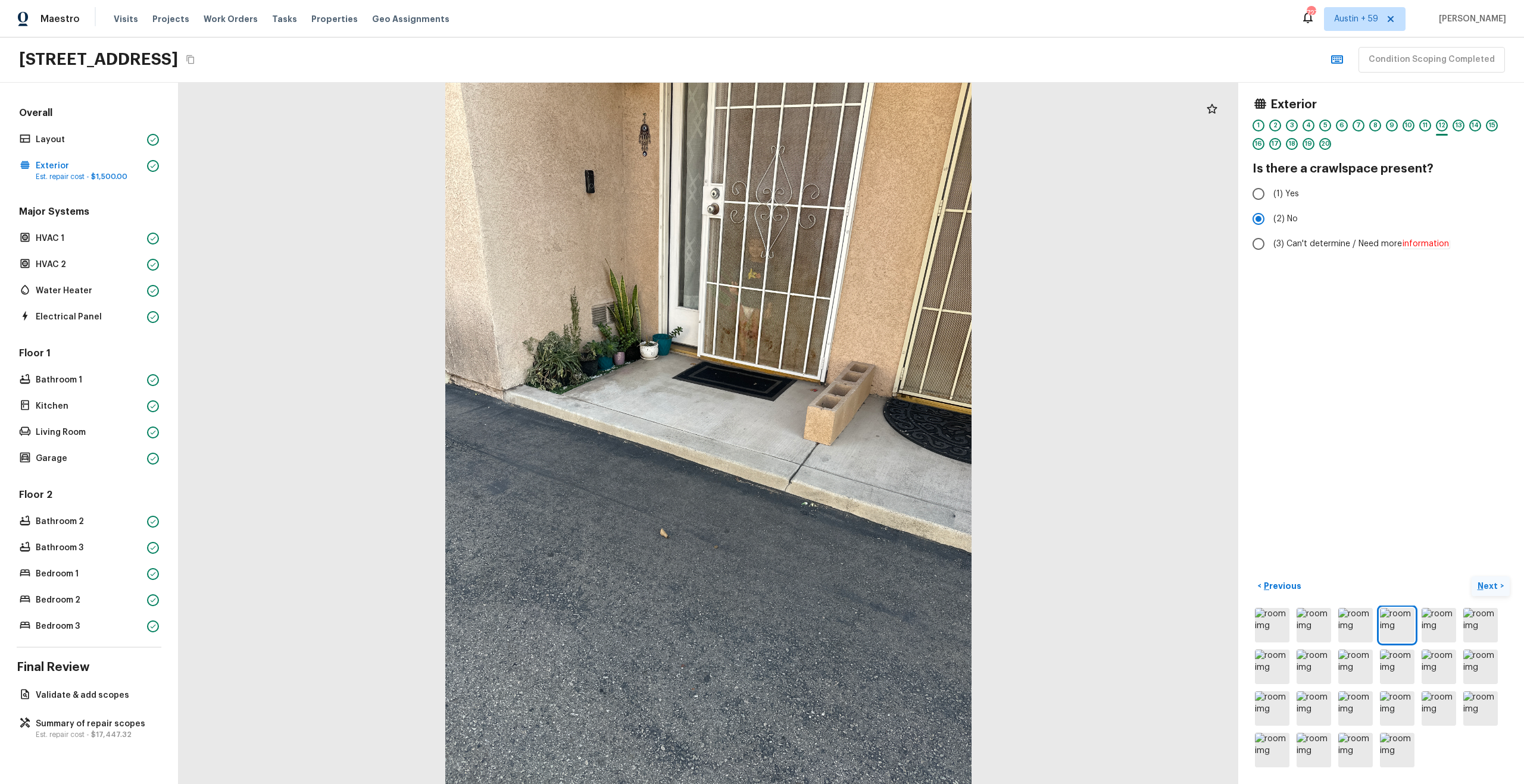
click at [1465, 125] on div "1 2 3 4 5 6 7 8 9 10 11 12 13 14 15 16 17 18 19 20" at bounding box center [1381, 137] width 257 height 37
click at [1461, 124] on div "13" at bounding box center [1458, 125] width 12 height 12
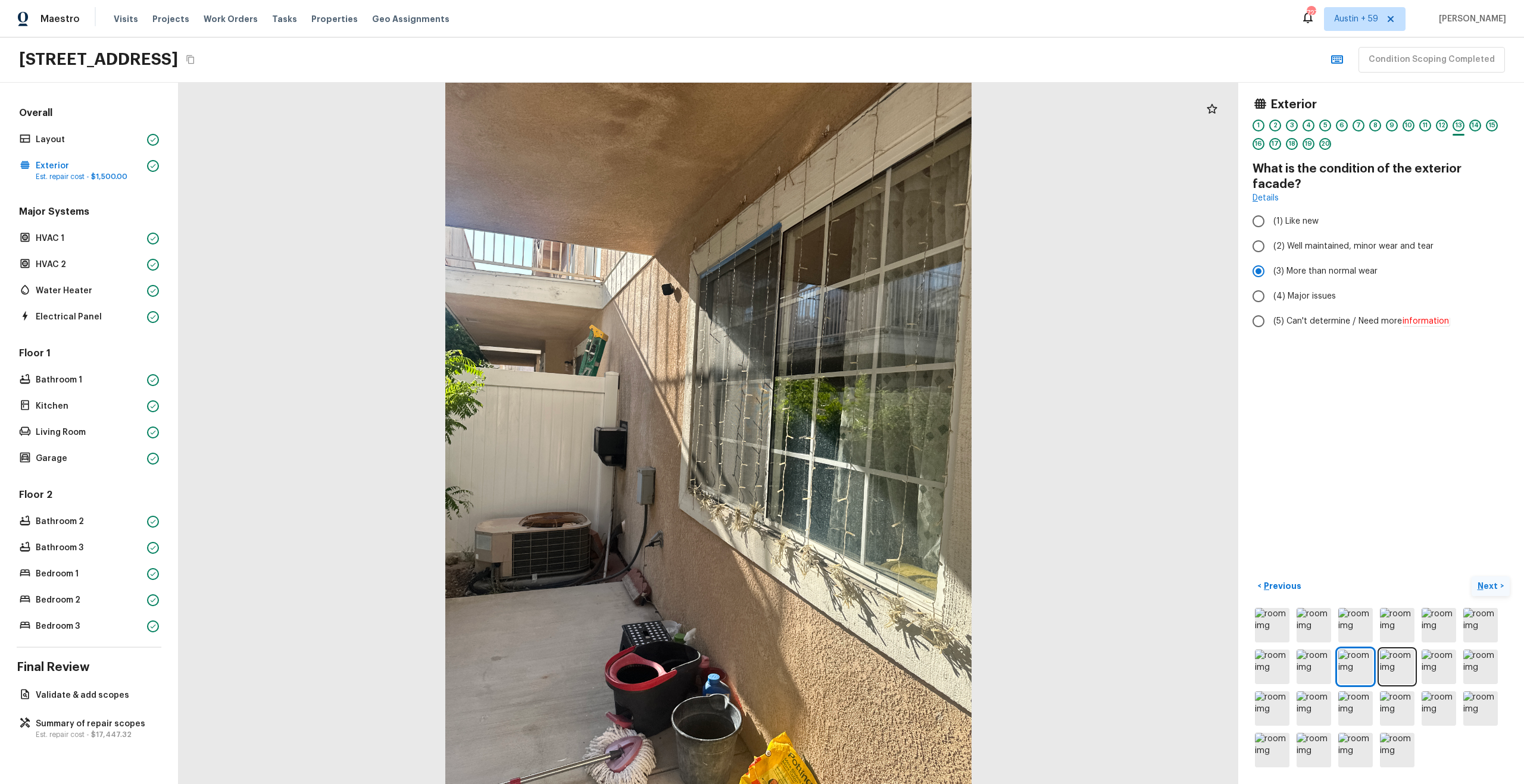
click at [1474, 125] on div "14" at bounding box center [1475, 125] width 12 height 12
click at [1490, 127] on div "15" at bounding box center [1492, 125] width 12 height 12
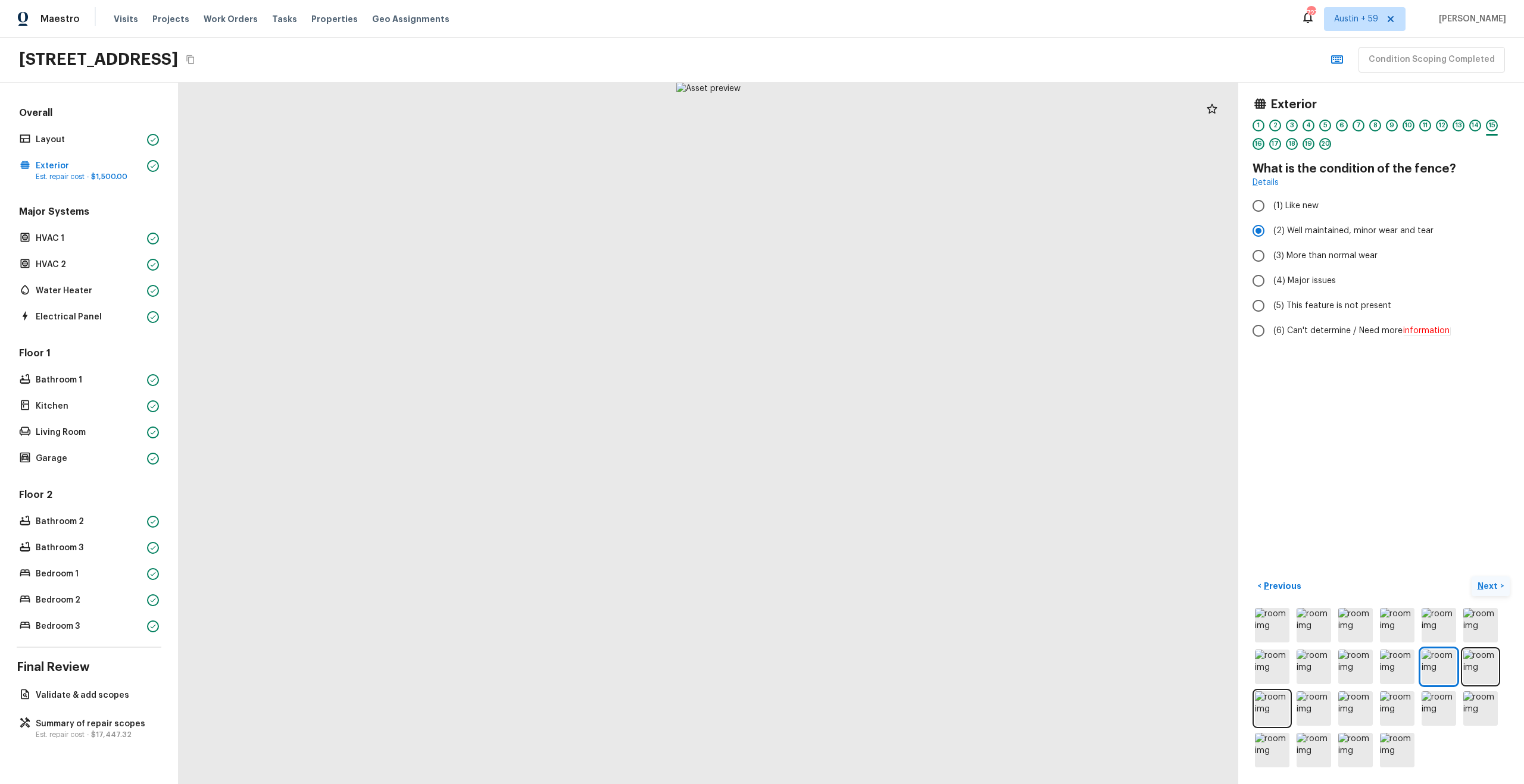
click at [1255, 143] on div "16" at bounding box center [1258, 144] width 12 height 12
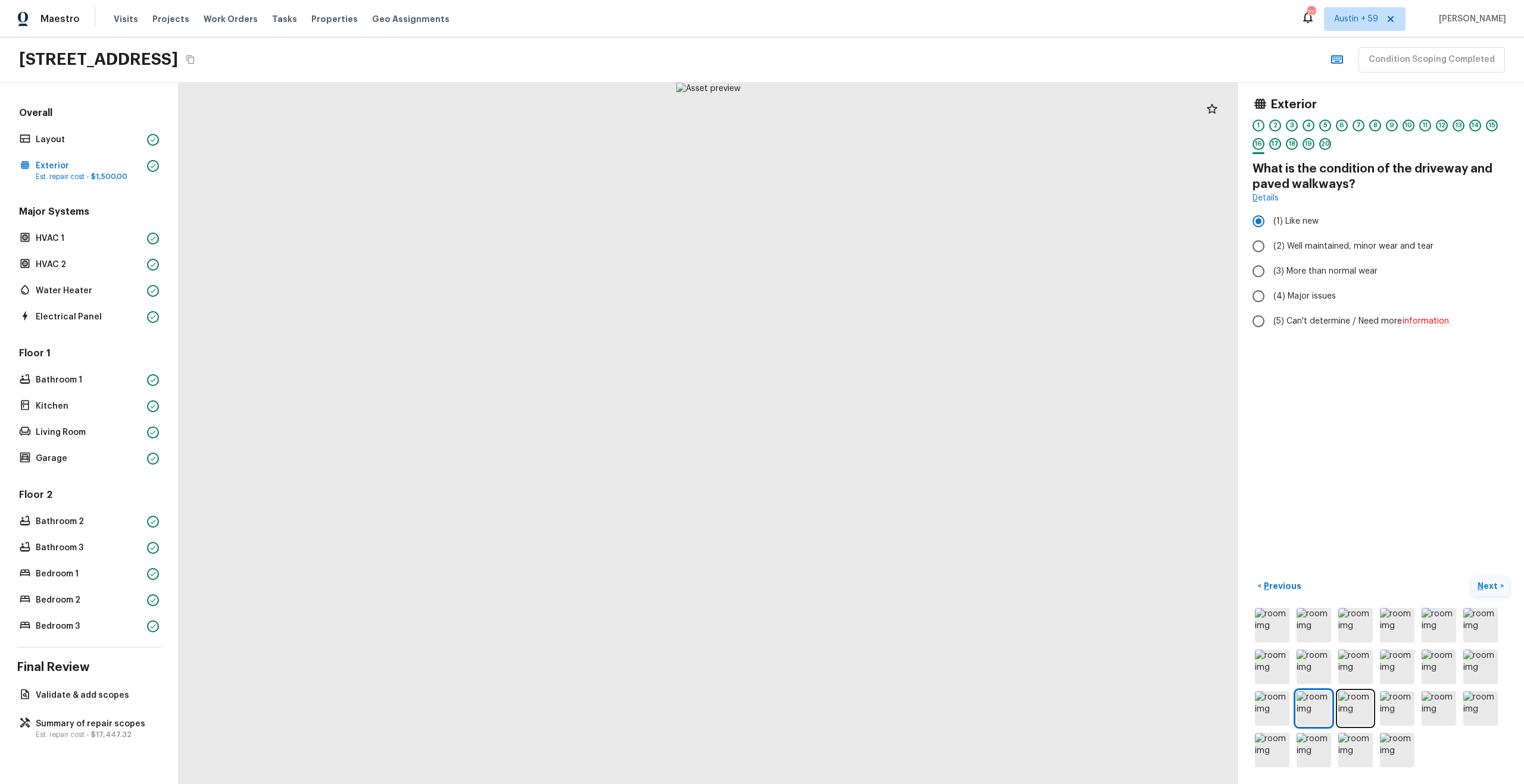
click at [1278, 143] on div "17" at bounding box center [1275, 144] width 12 height 12
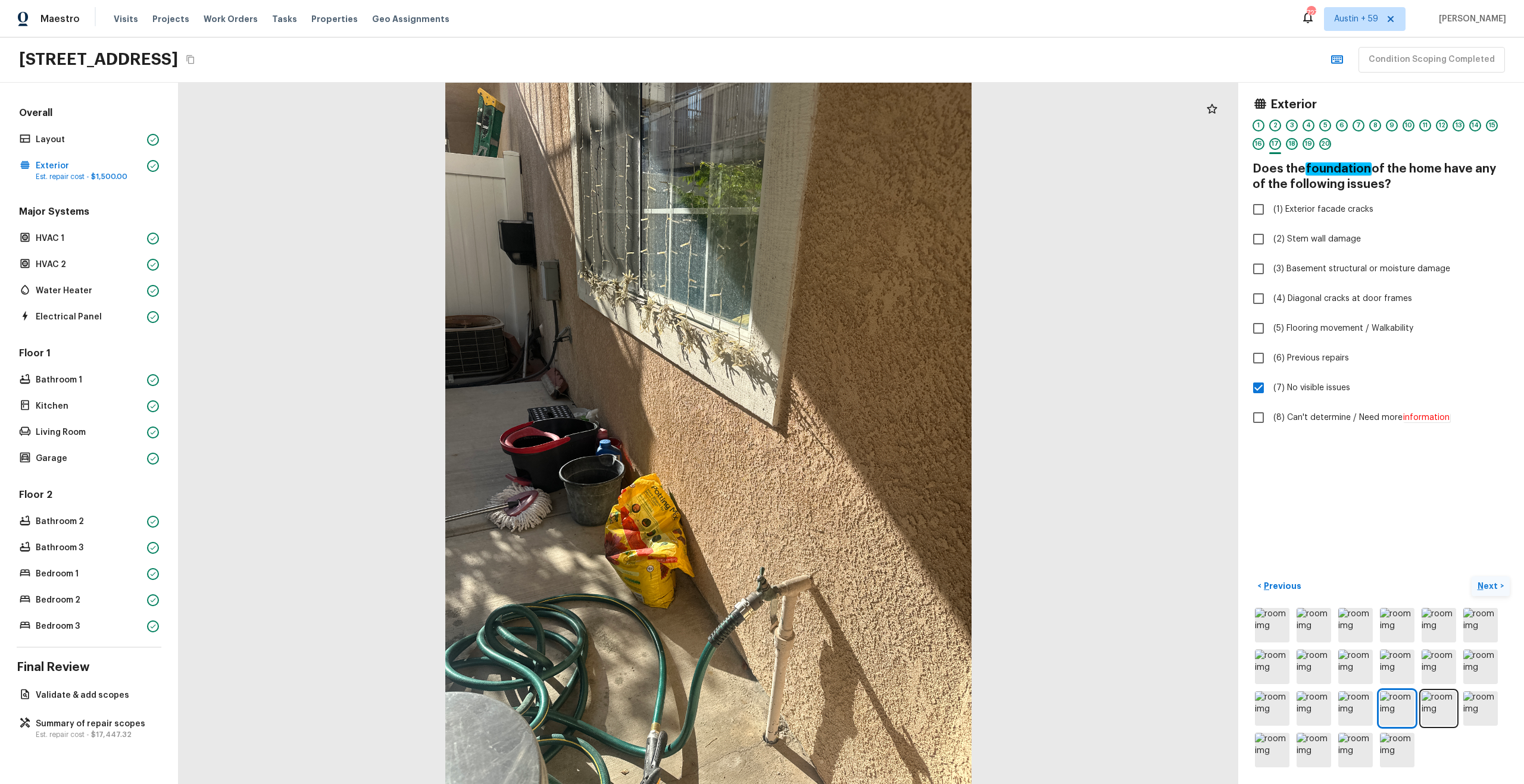
click at [1297, 143] on div "18" at bounding box center [1292, 144] width 12 height 12
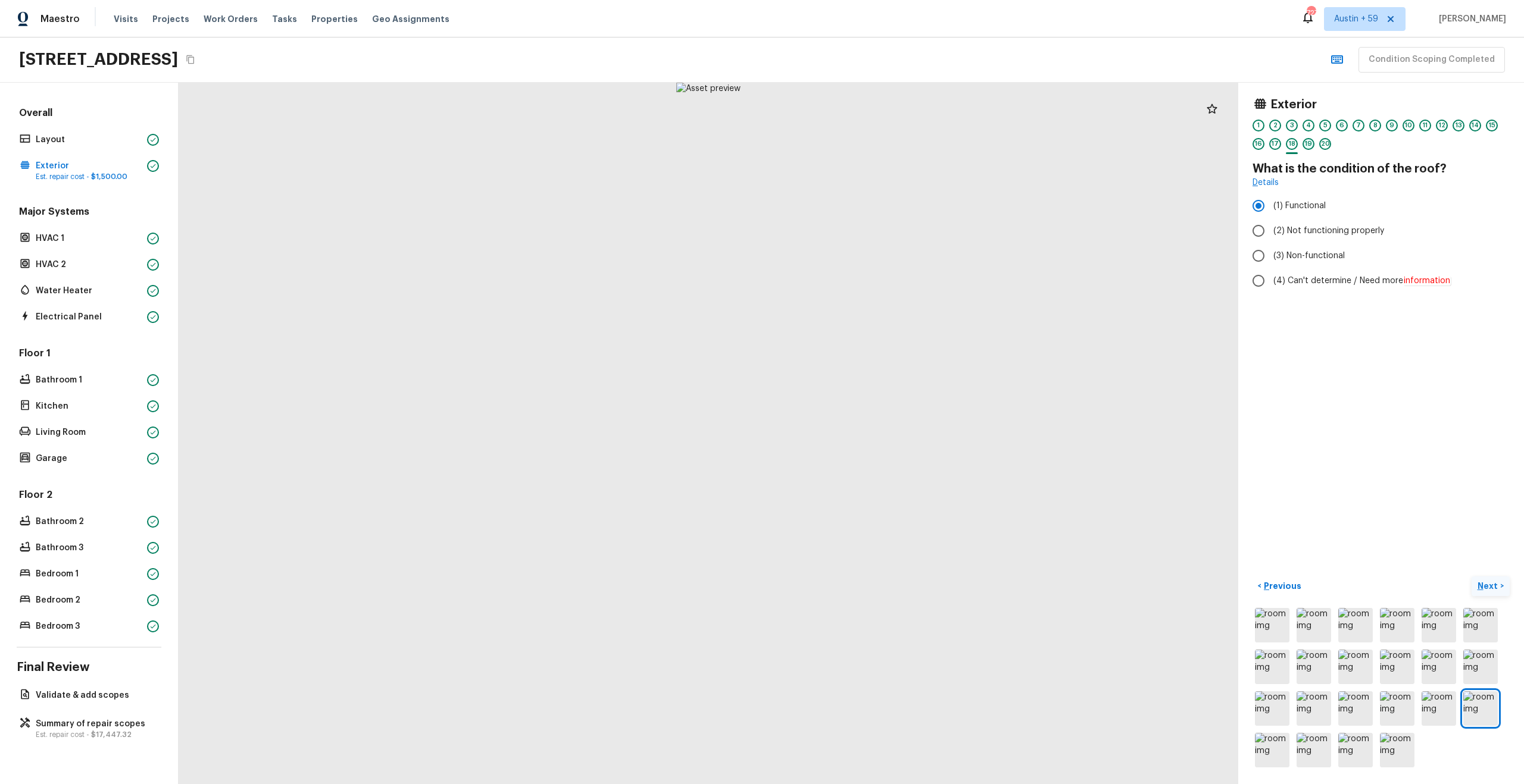
click at [1311, 146] on div "19" at bounding box center [1308, 144] width 12 height 12
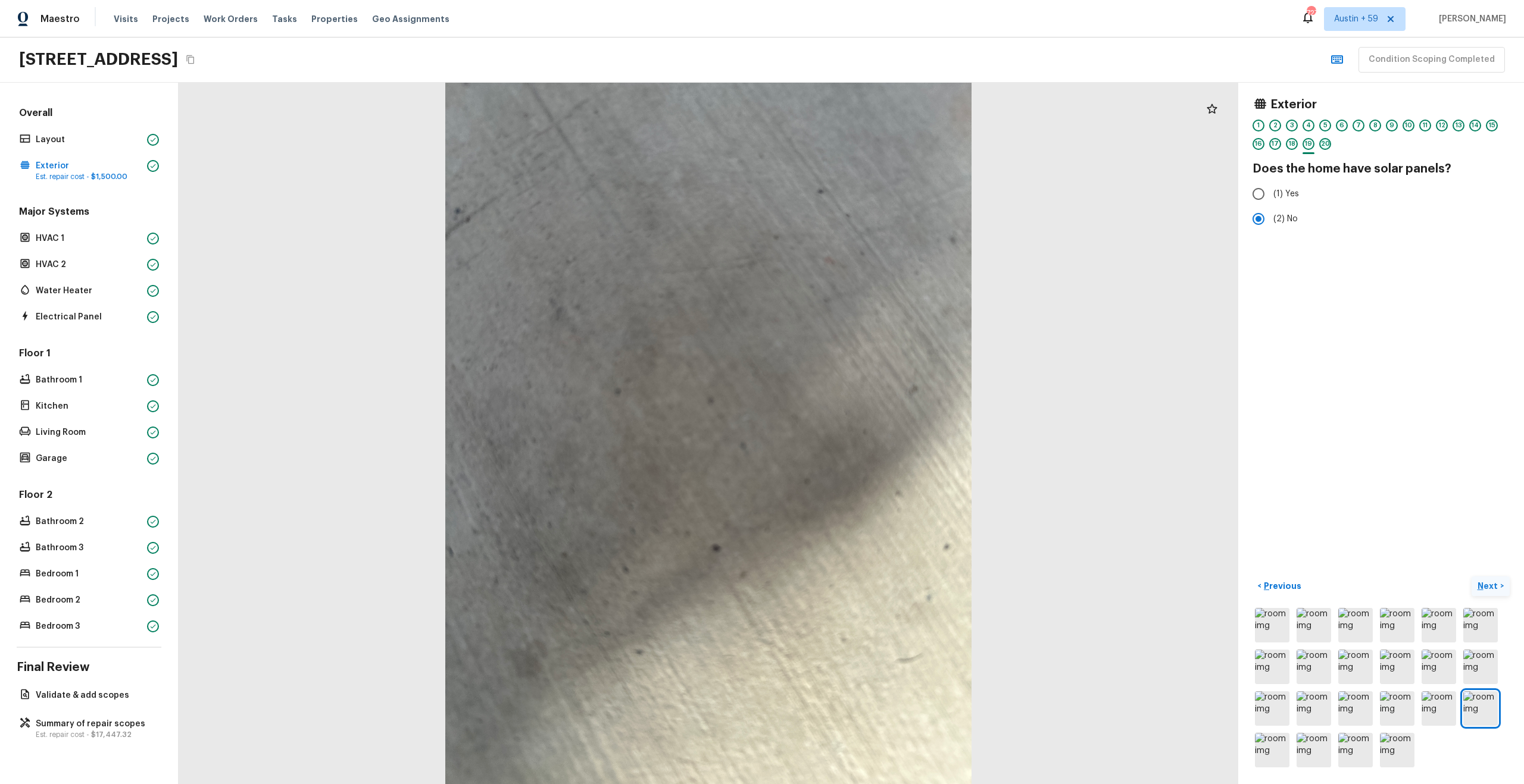
click at [1330, 145] on div "20" at bounding box center [1325, 144] width 12 height 12
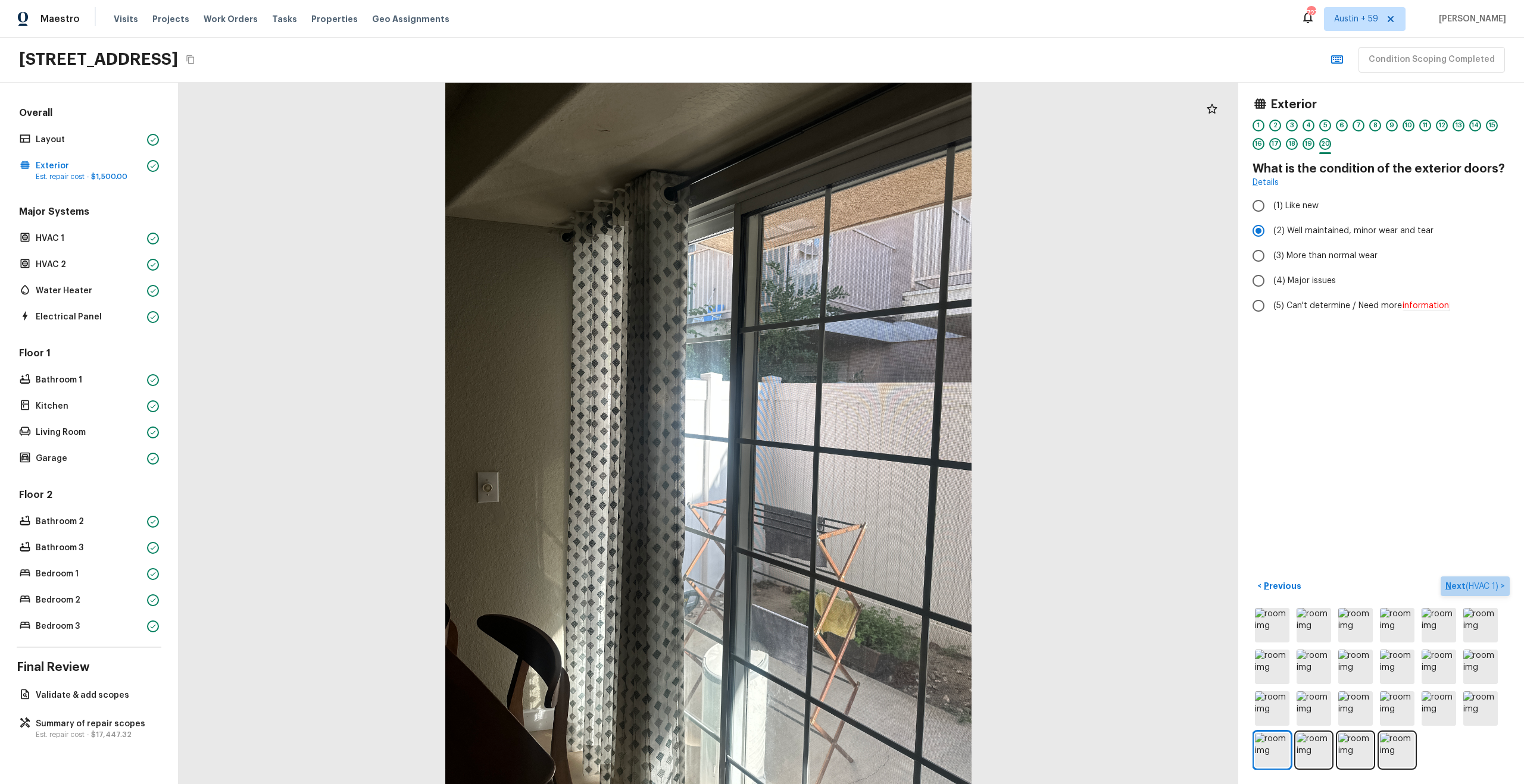
click at [1466, 584] on span "( HVAC 1 )" at bounding box center [1482, 587] width 33 height 8
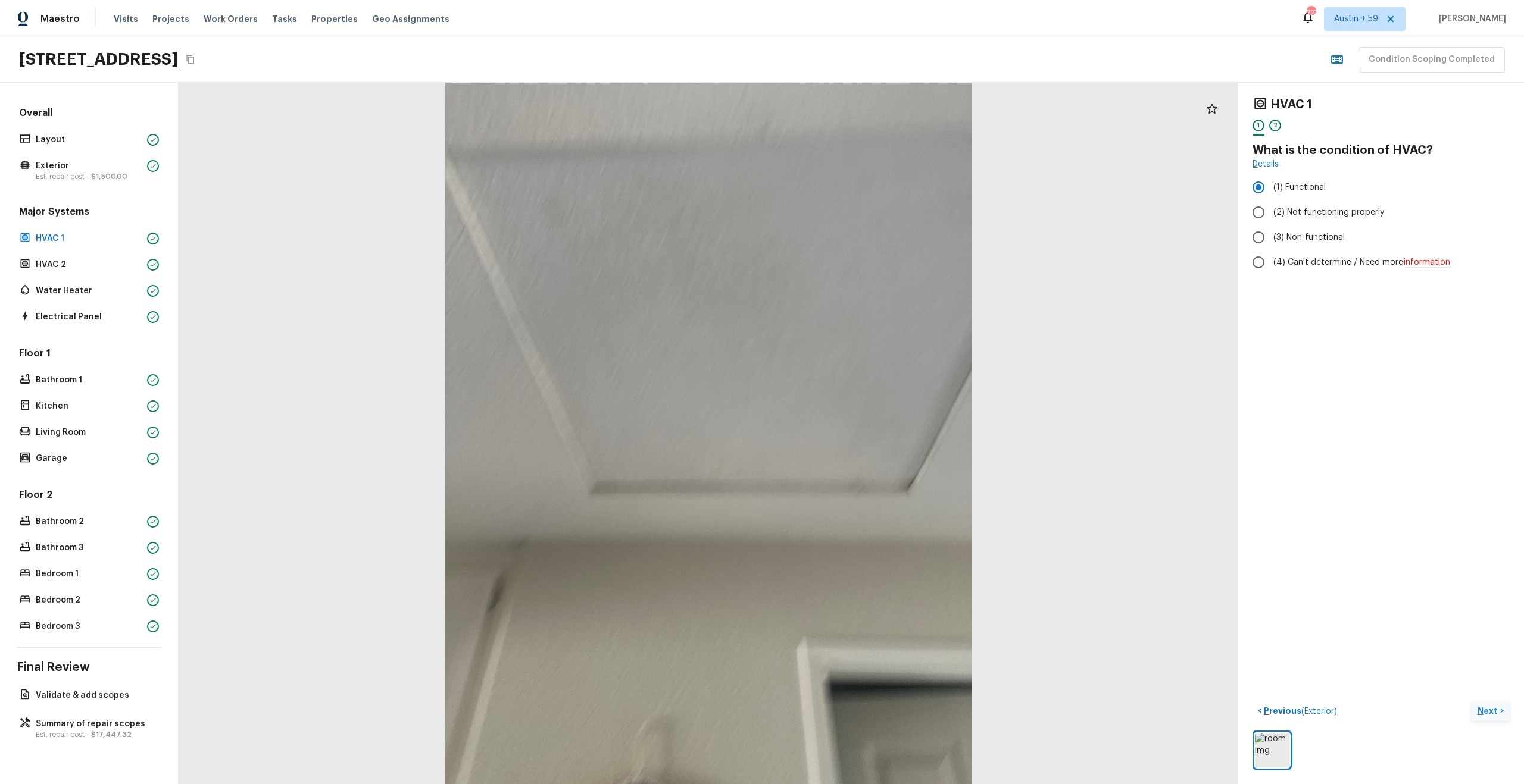
click at [1494, 709] on p "Next" at bounding box center [1489, 711] width 23 height 12
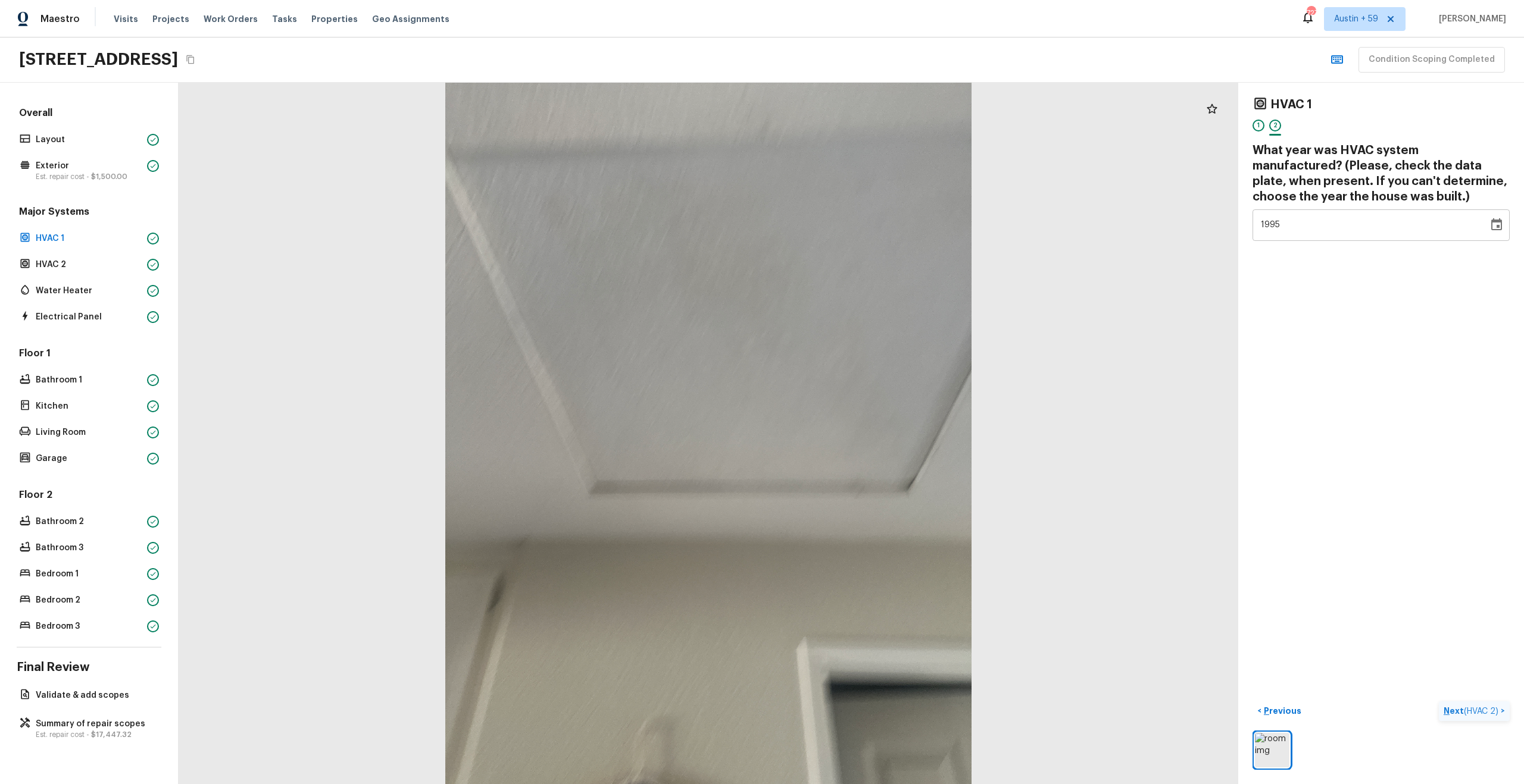
click at [1494, 709] on span "( HVAC 2 )" at bounding box center [1481, 712] width 34 height 8
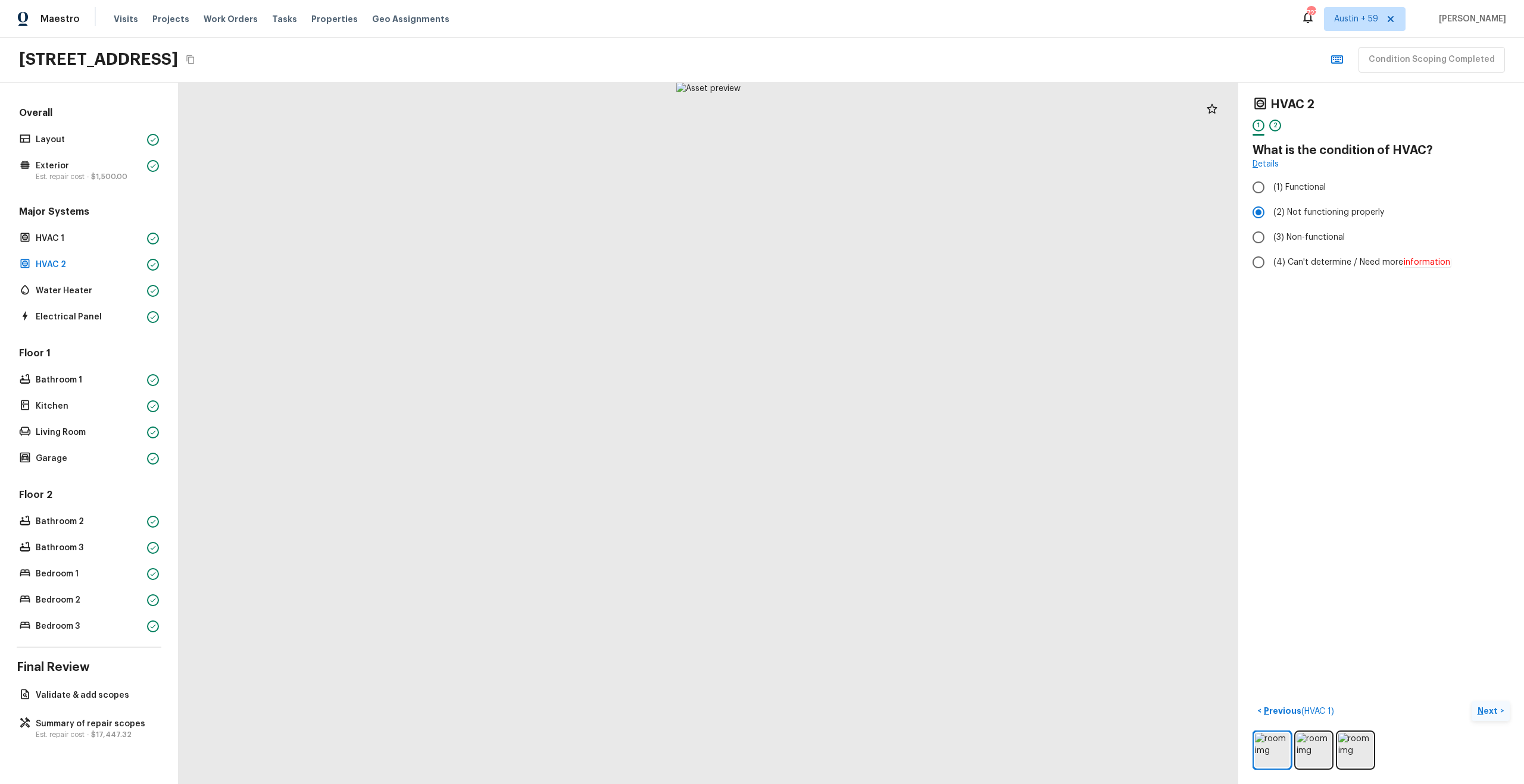
click at [1494, 709] on p "Next" at bounding box center [1489, 711] width 23 height 12
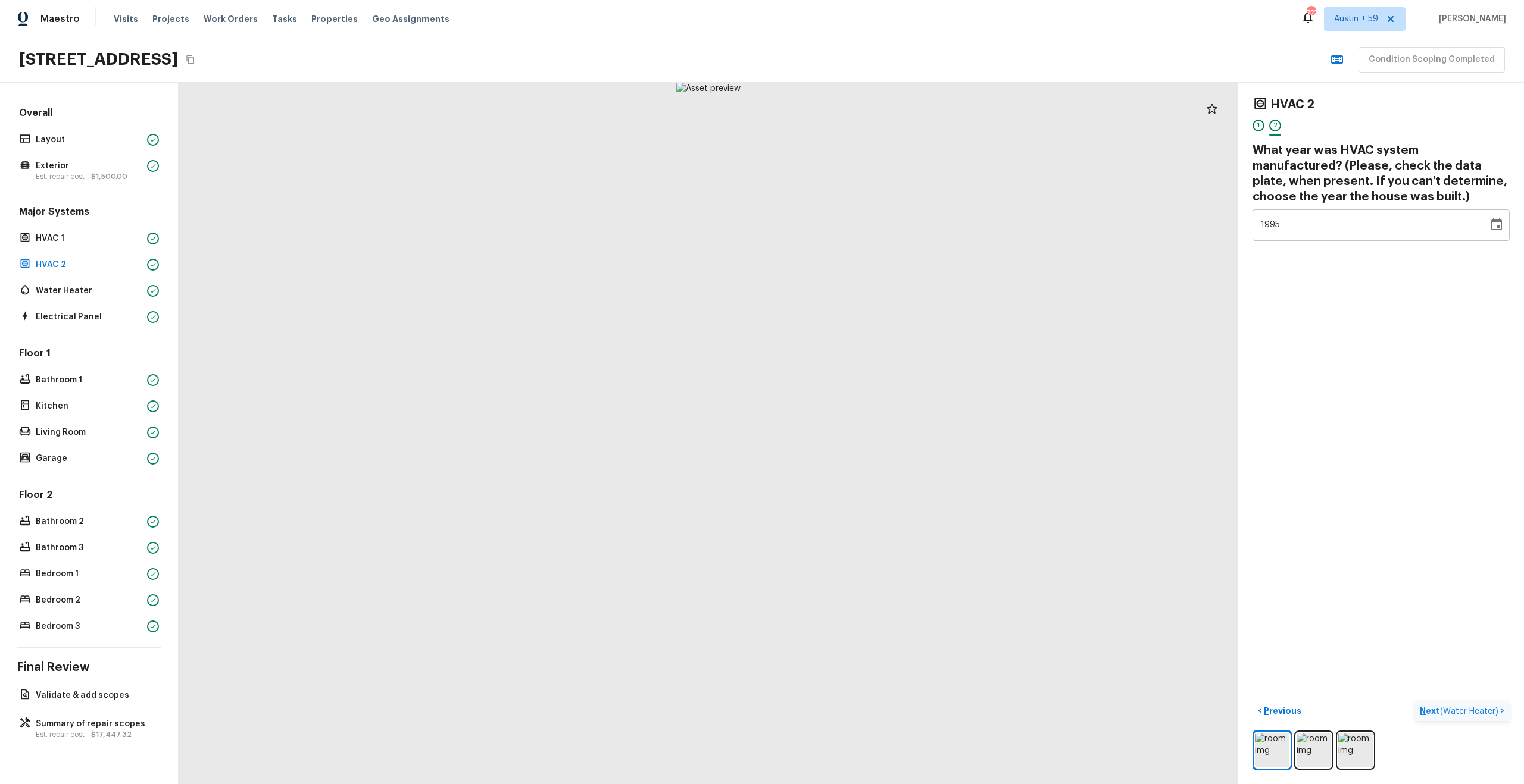
click at [1494, 709] on span "( Water Heater )" at bounding box center [1469, 712] width 58 height 8
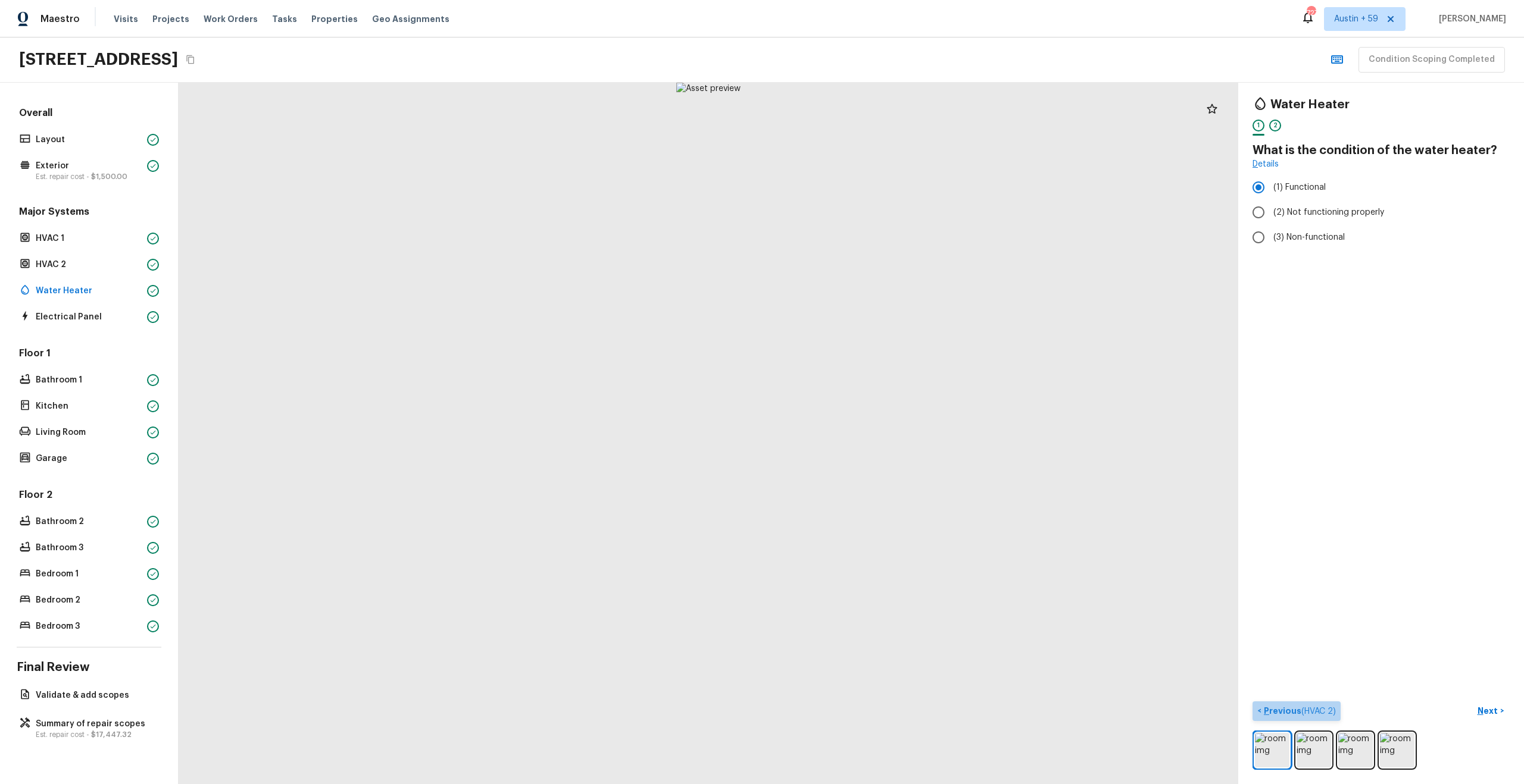
click at [1303, 712] on span "( HVAC 2 )" at bounding box center [1318, 712] width 34 height 8
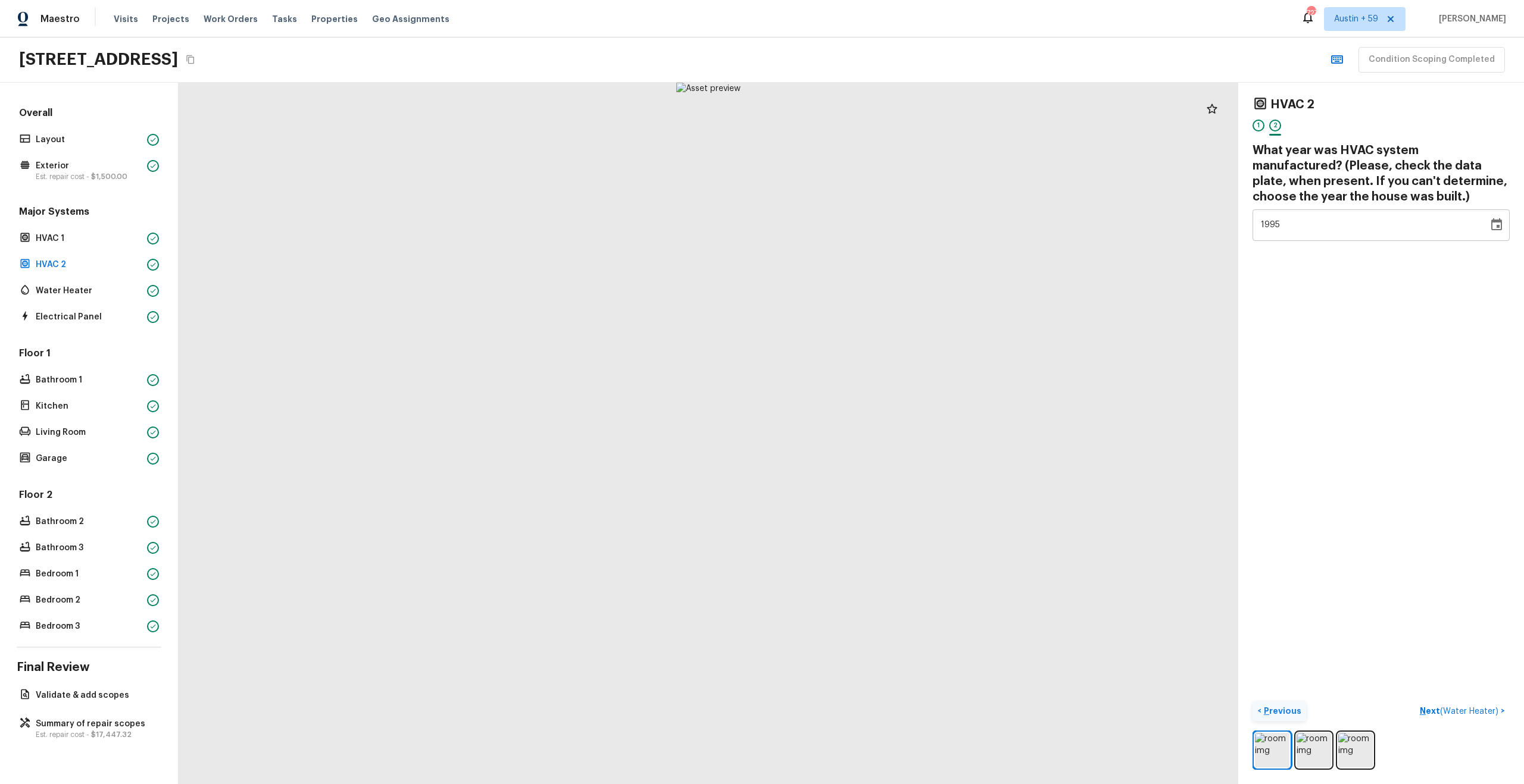
click at [1303, 712] on div "< Previous Next ( Water Heater ) >" at bounding box center [1381, 711] width 257 height 20
click at [1283, 709] on p "Previous" at bounding box center [1281, 711] width 40 height 12
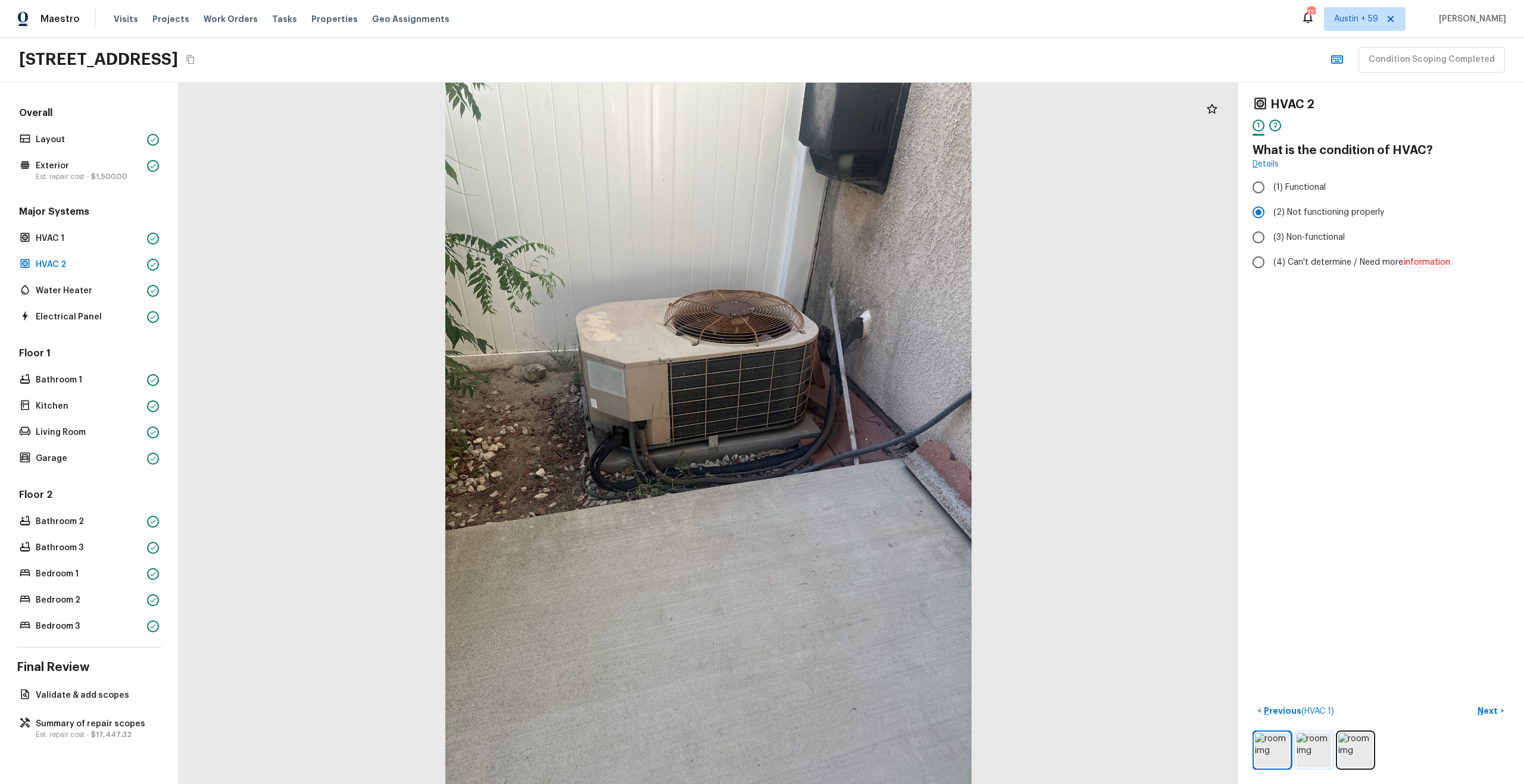
click at [1301, 742] on img at bounding box center [1314, 750] width 34 height 34
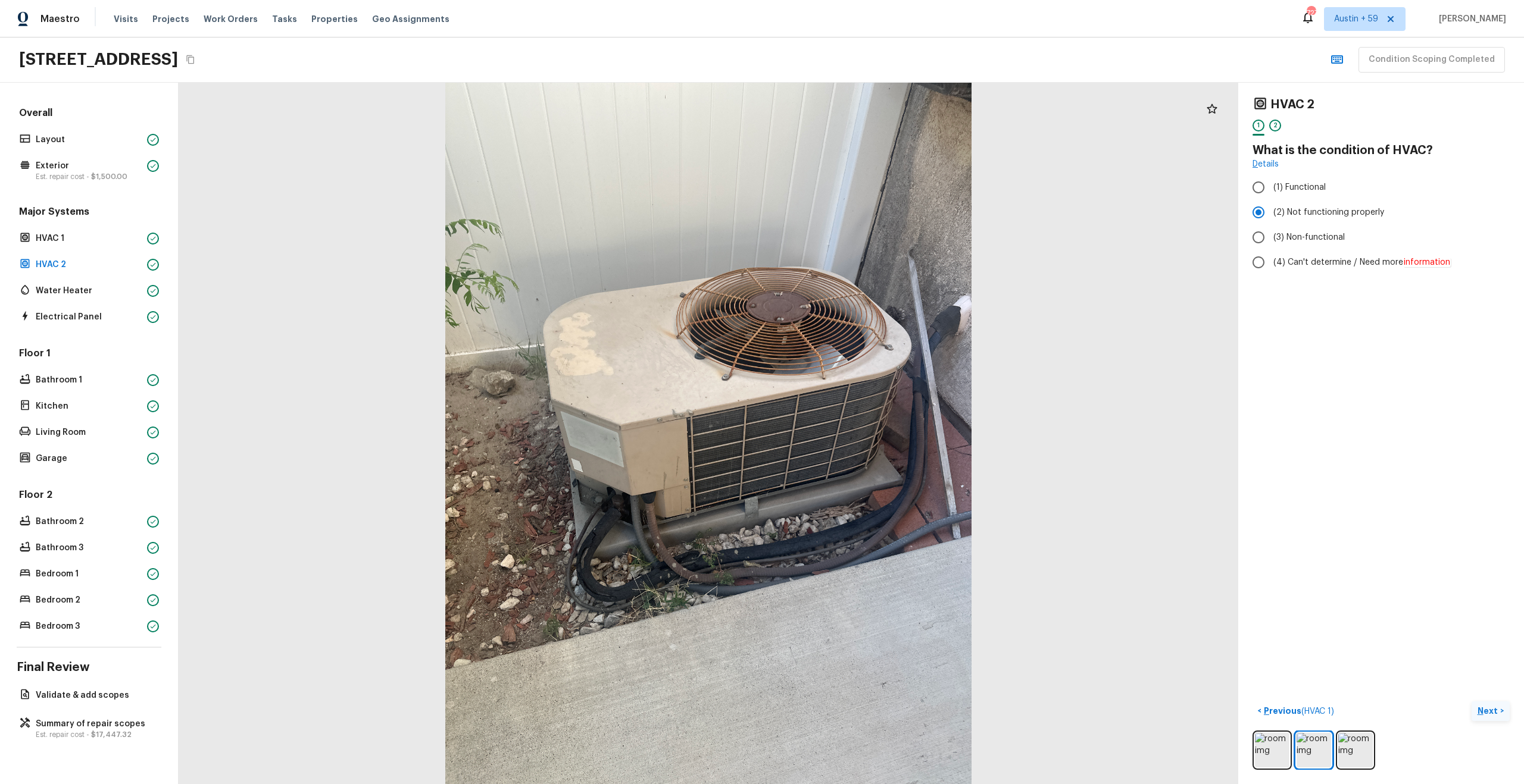
click at [1485, 711] on p "Next" at bounding box center [1489, 711] width 23 height 12
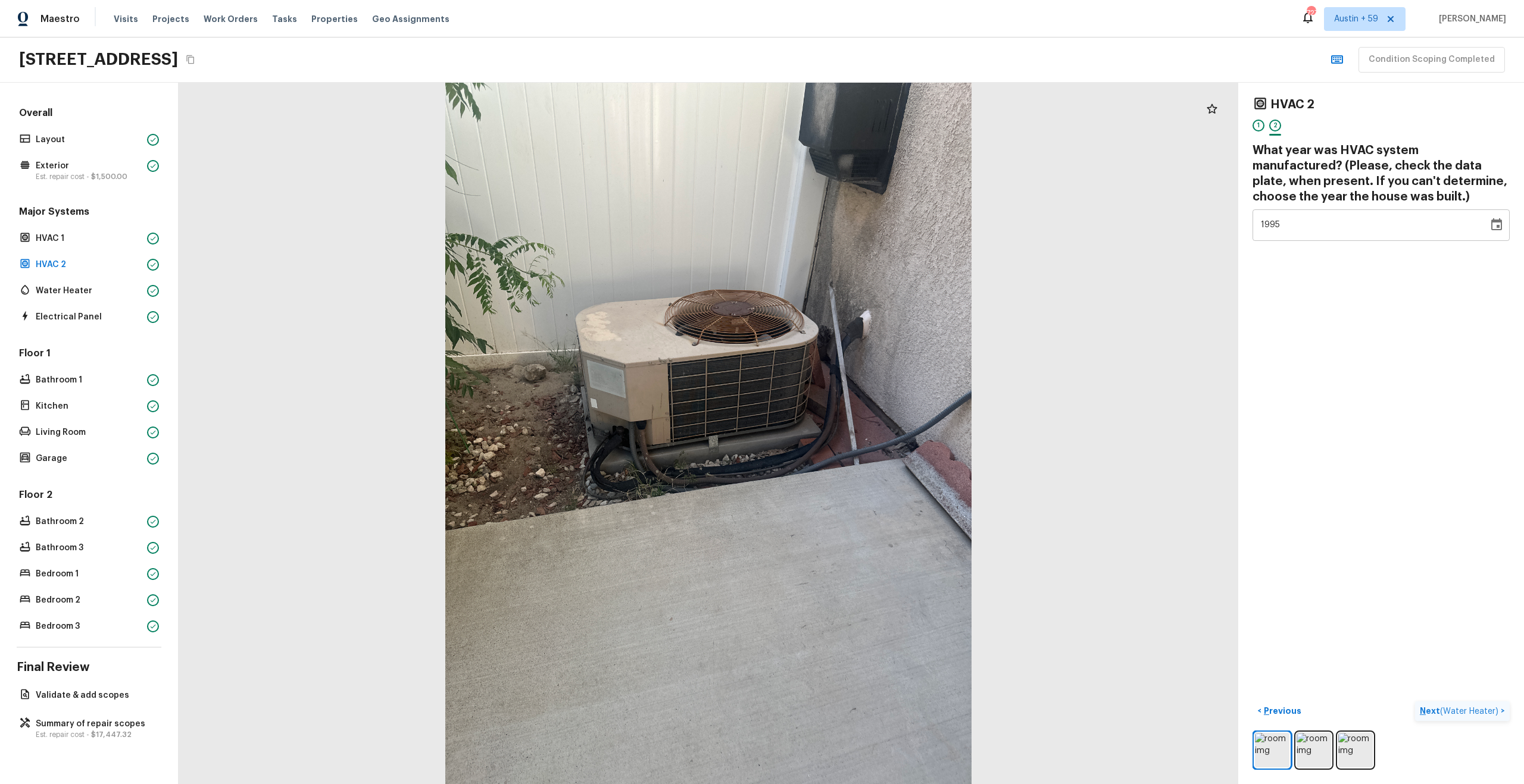
click at [1485, 711] on span "( Water Heater )" at bounding box center [1469, 712] width 58 height 8
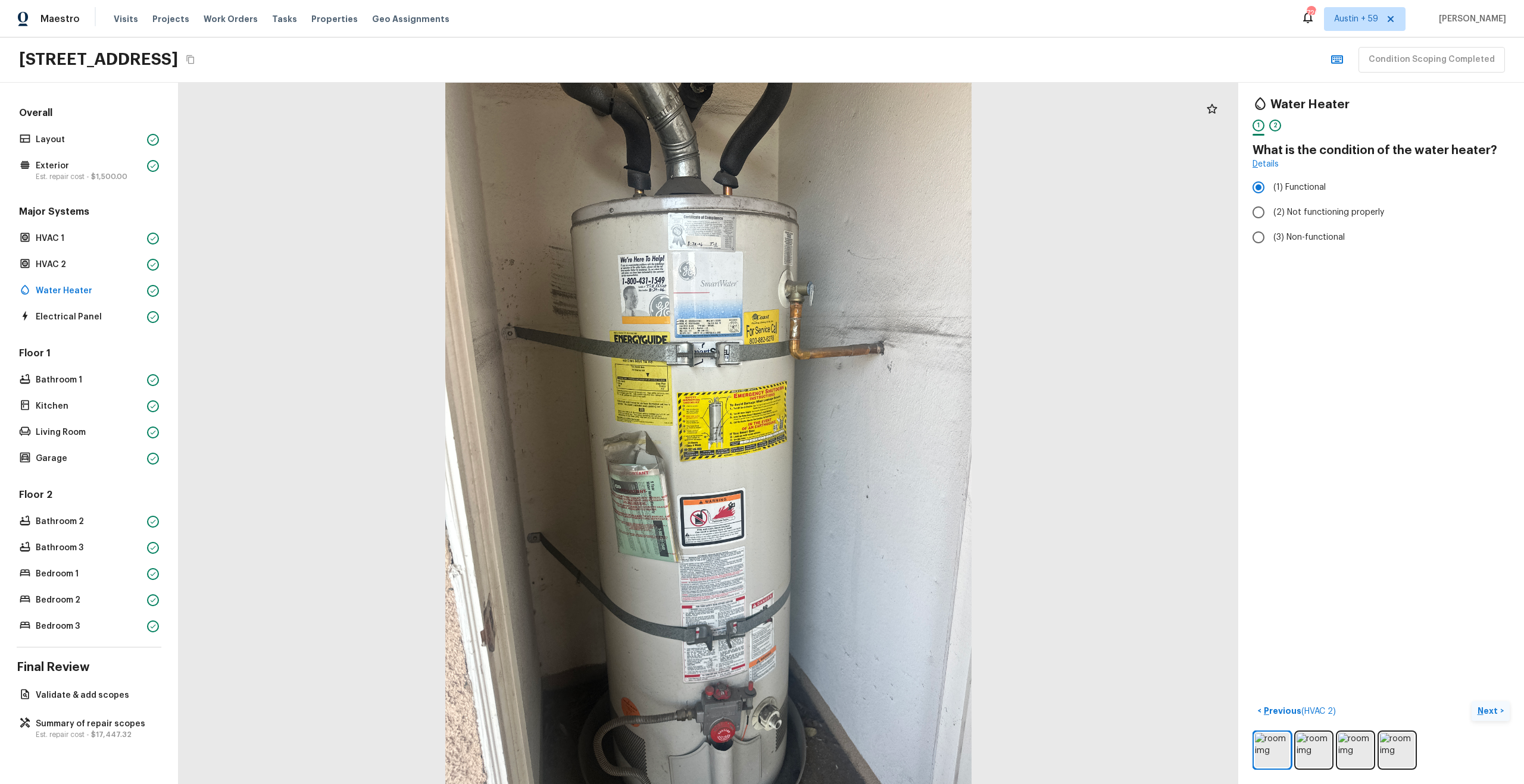
click at [1485, 711] on p "Next" at bounding box center [1489, 711] width 23 height 12
click at [1485, 711] on span "( Electrical Panel )" at bounding box center [1466, 712] width 65 height 8
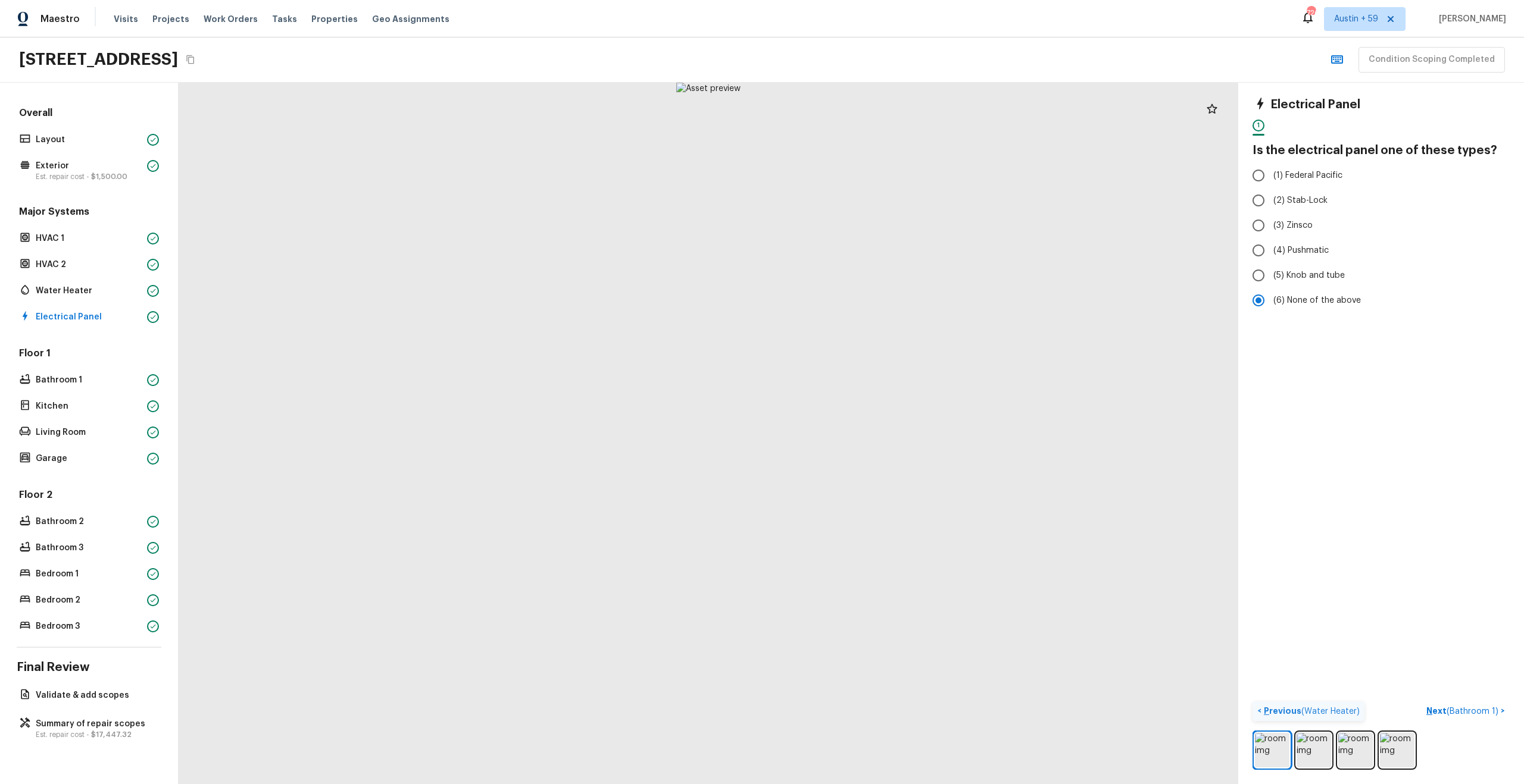
click at [1331, 710] on span "( Water Heater )" at bounding box center [1330, 712] width 58 height 8
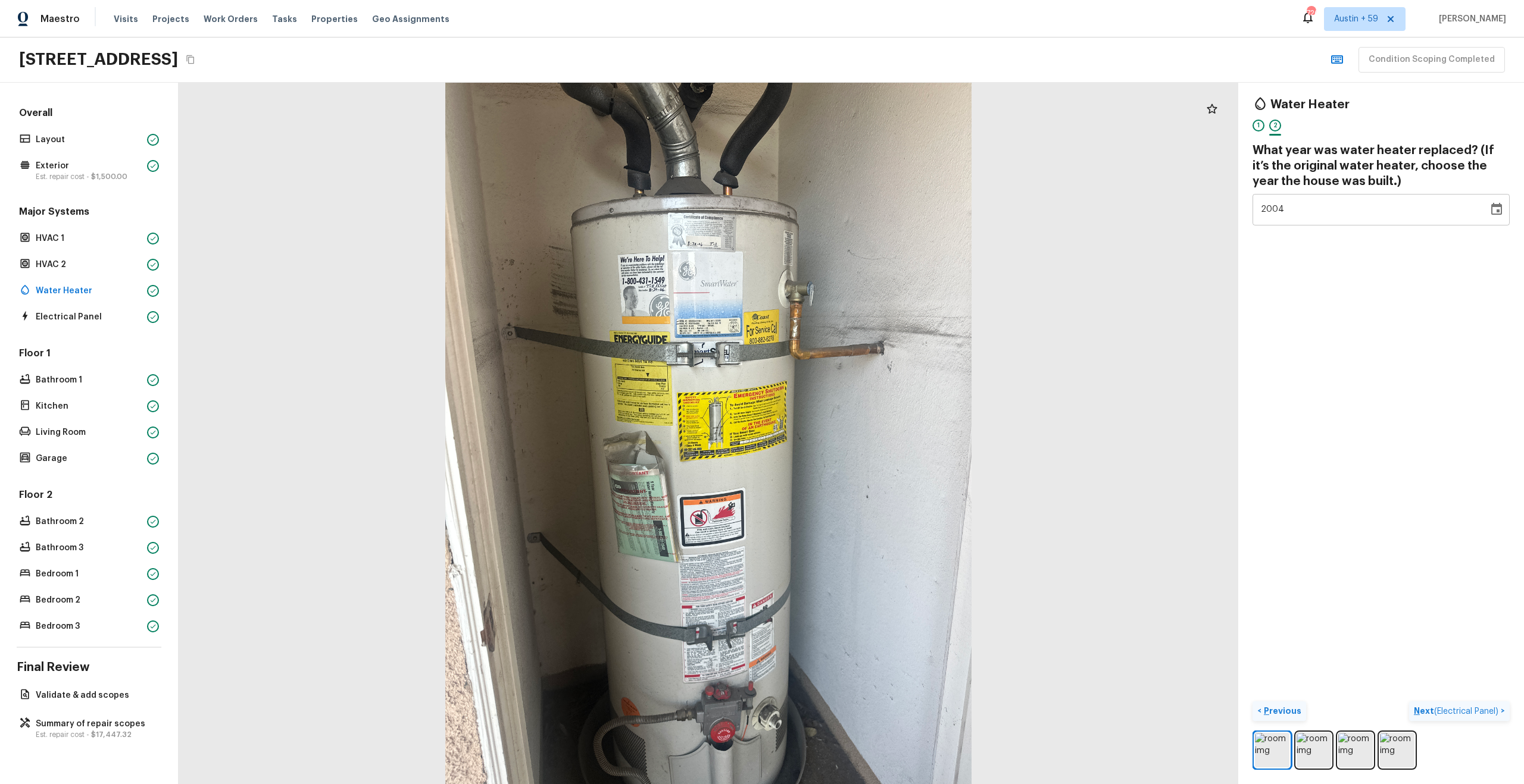
click at [1448, 710] on span "( Electrical Panel )" at bounding box center [1466, 712] width 65 height 8
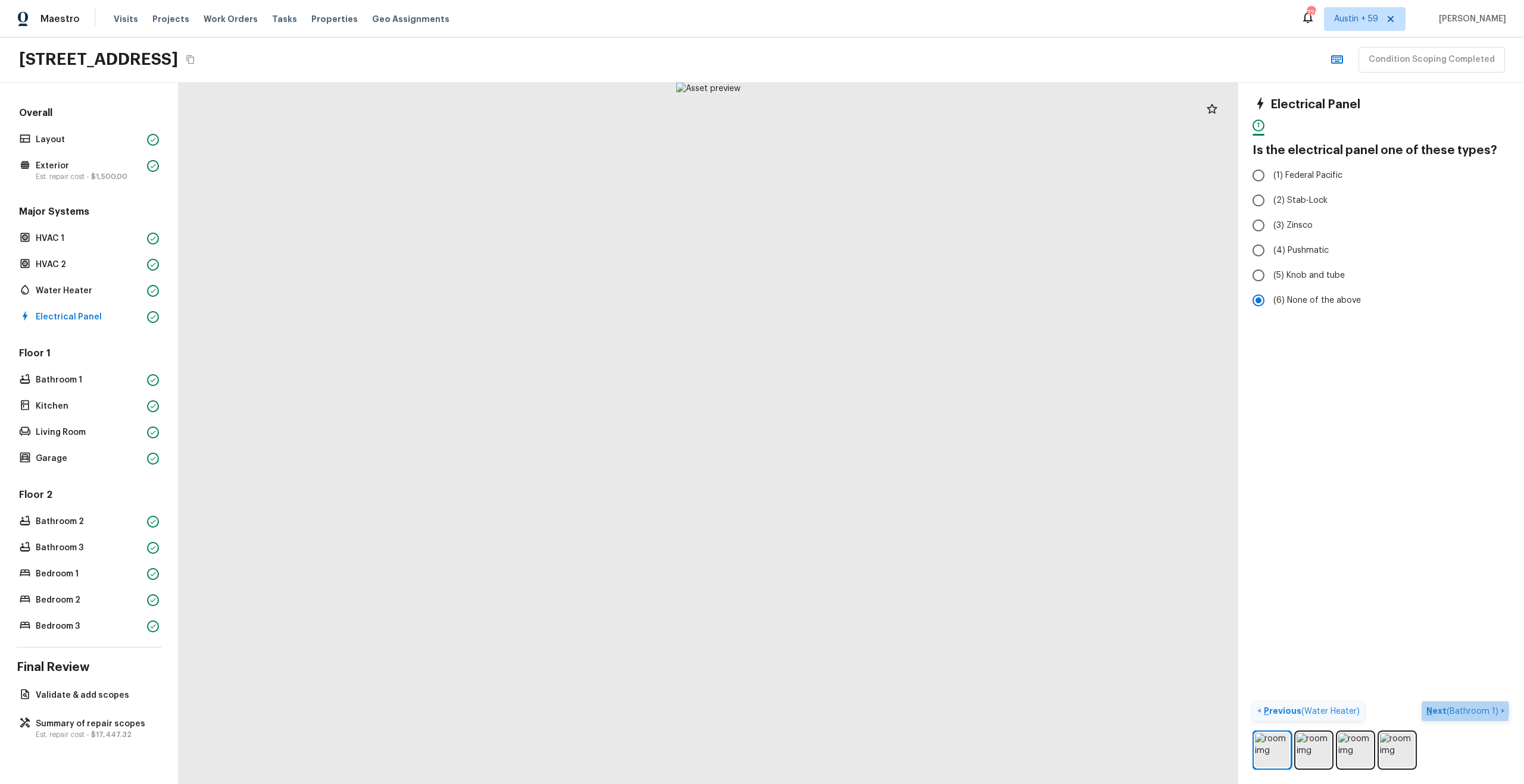
click at [1448, 710] on p "Next ( Bathroom 1 )" at bounding box center [1463, 711] width 74 height 13
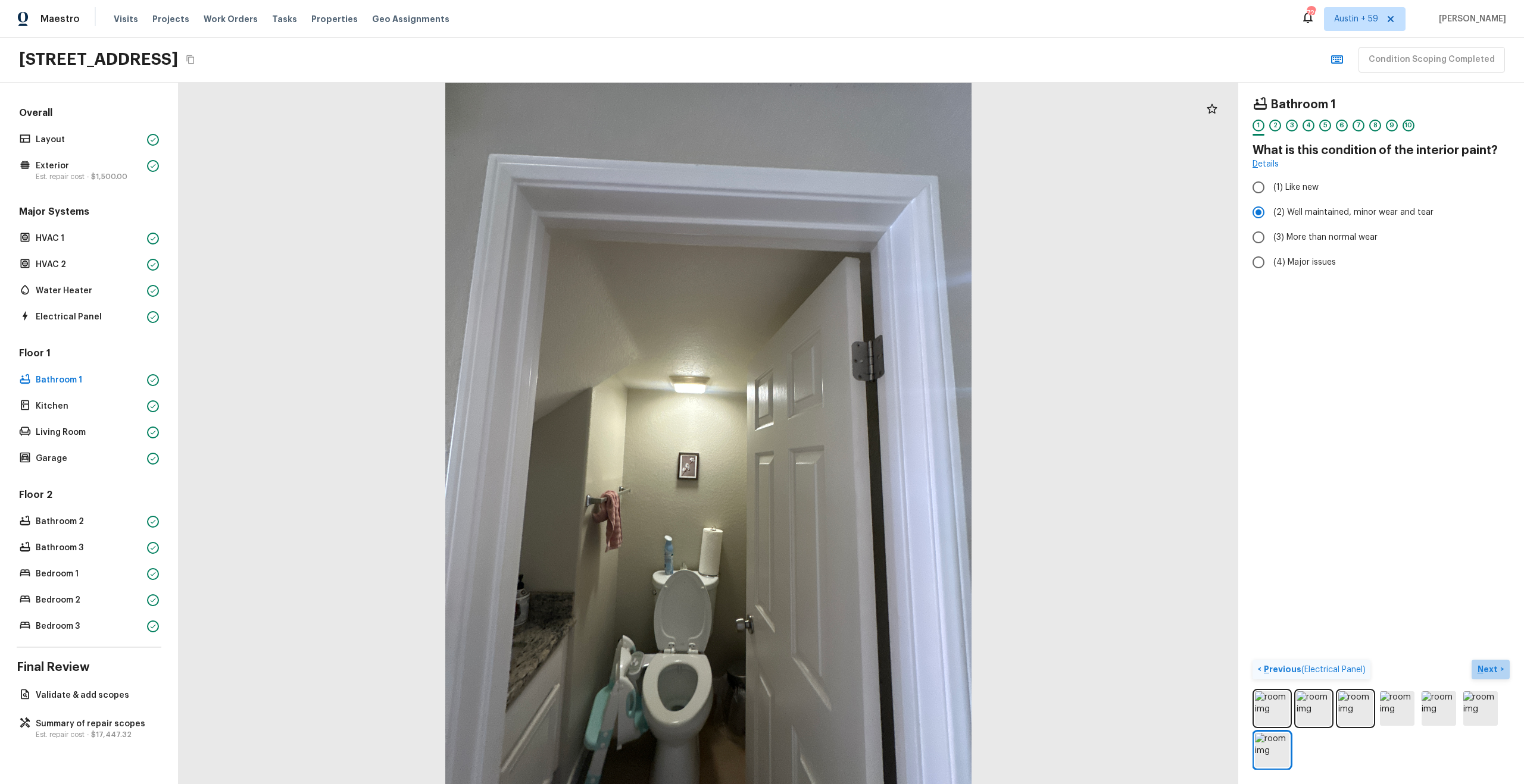
click at [1481, 669] on p "Next" at bounding box center [1489, 670] width 23 height 12
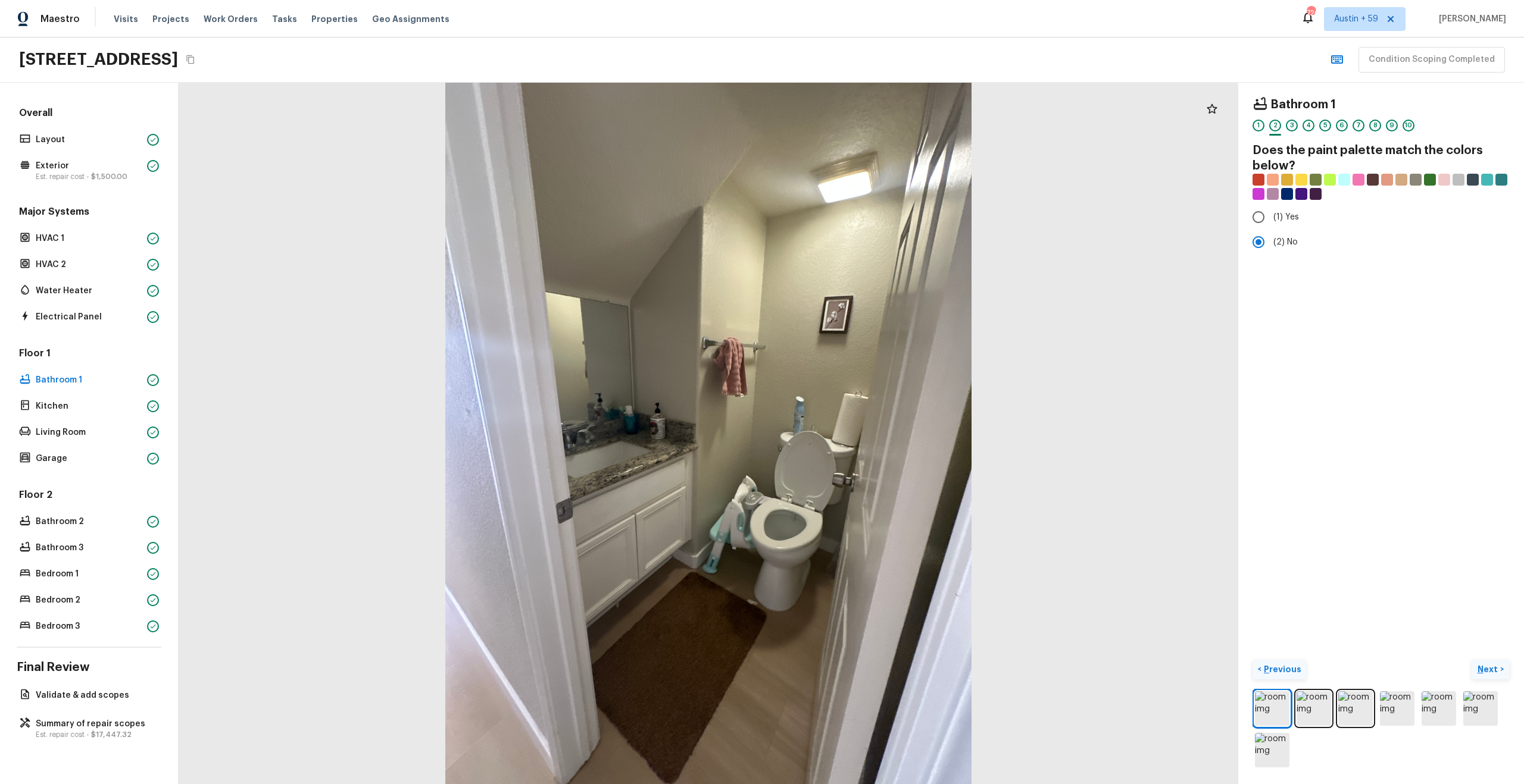
click at [1481, 669] on p "Next" at bounding box center [1489, 670] width 23 height 12
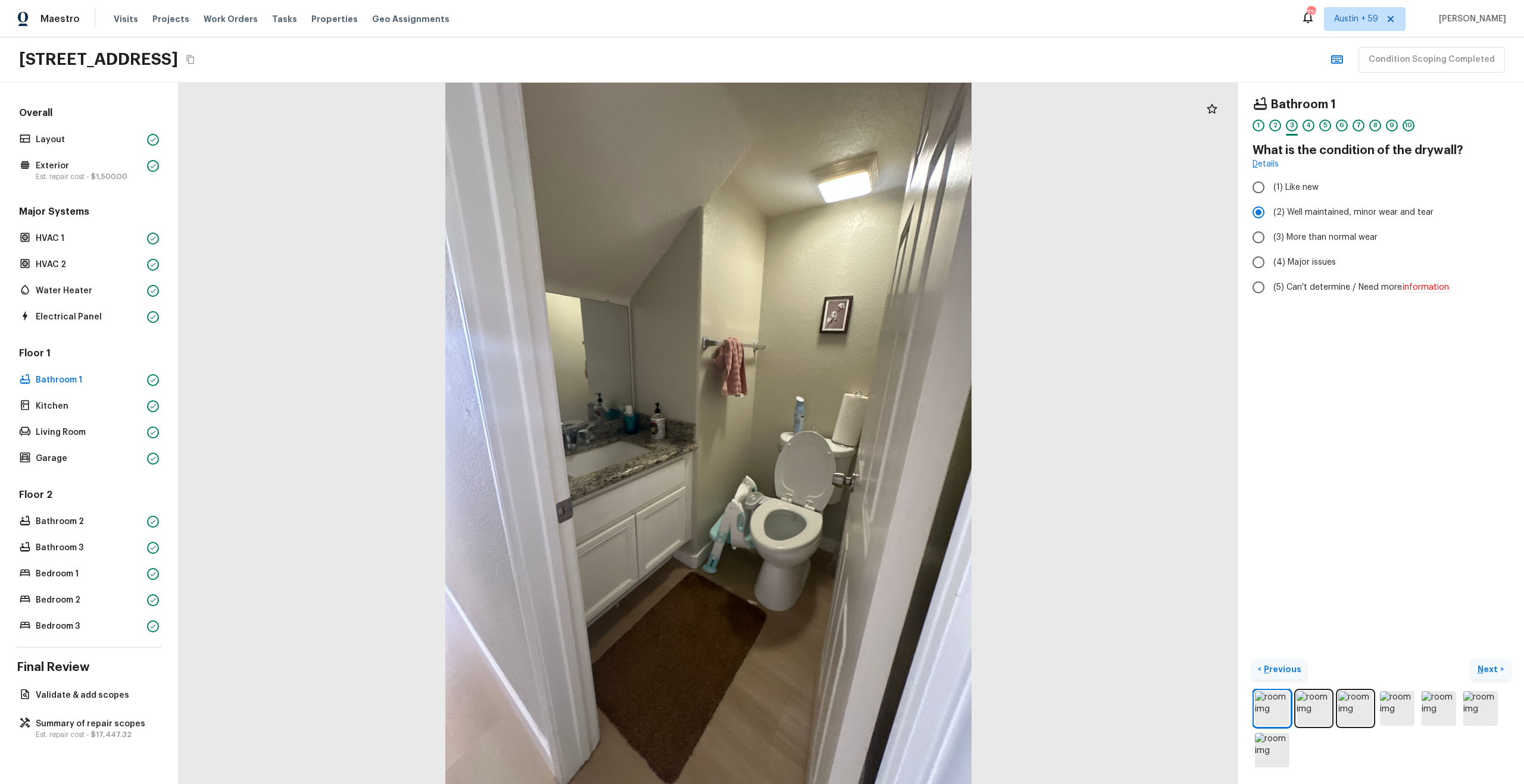
click at [1481, 669] on p "Next" at bounding box center [1489, 670] width 23 height 12
click at [1481, 669] on p "Next" at bounding box center [1489, 670] width 23 height 12
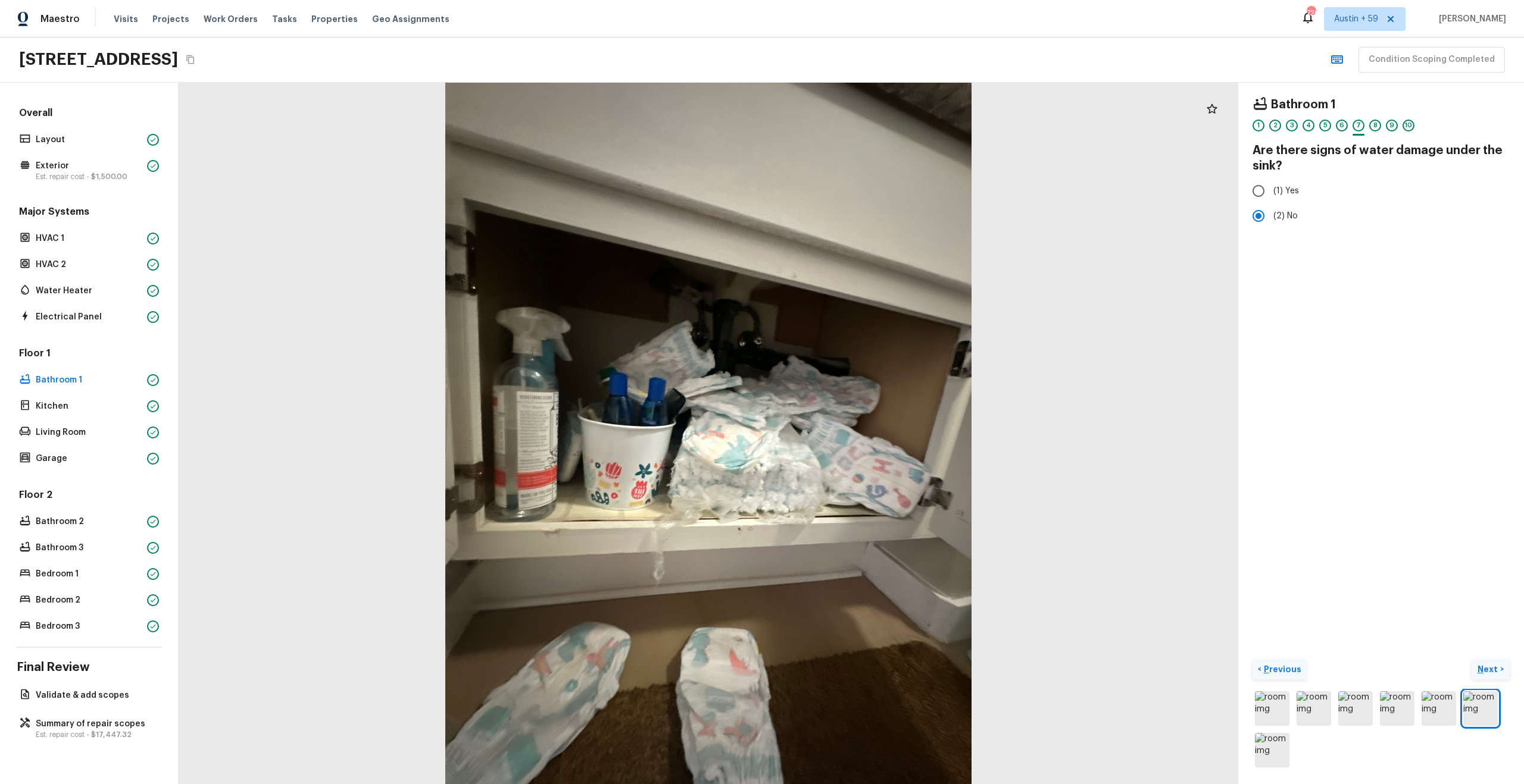
click at [1481, 669] on p "Next" at bounding box center [1489, 670] width 23 height 12
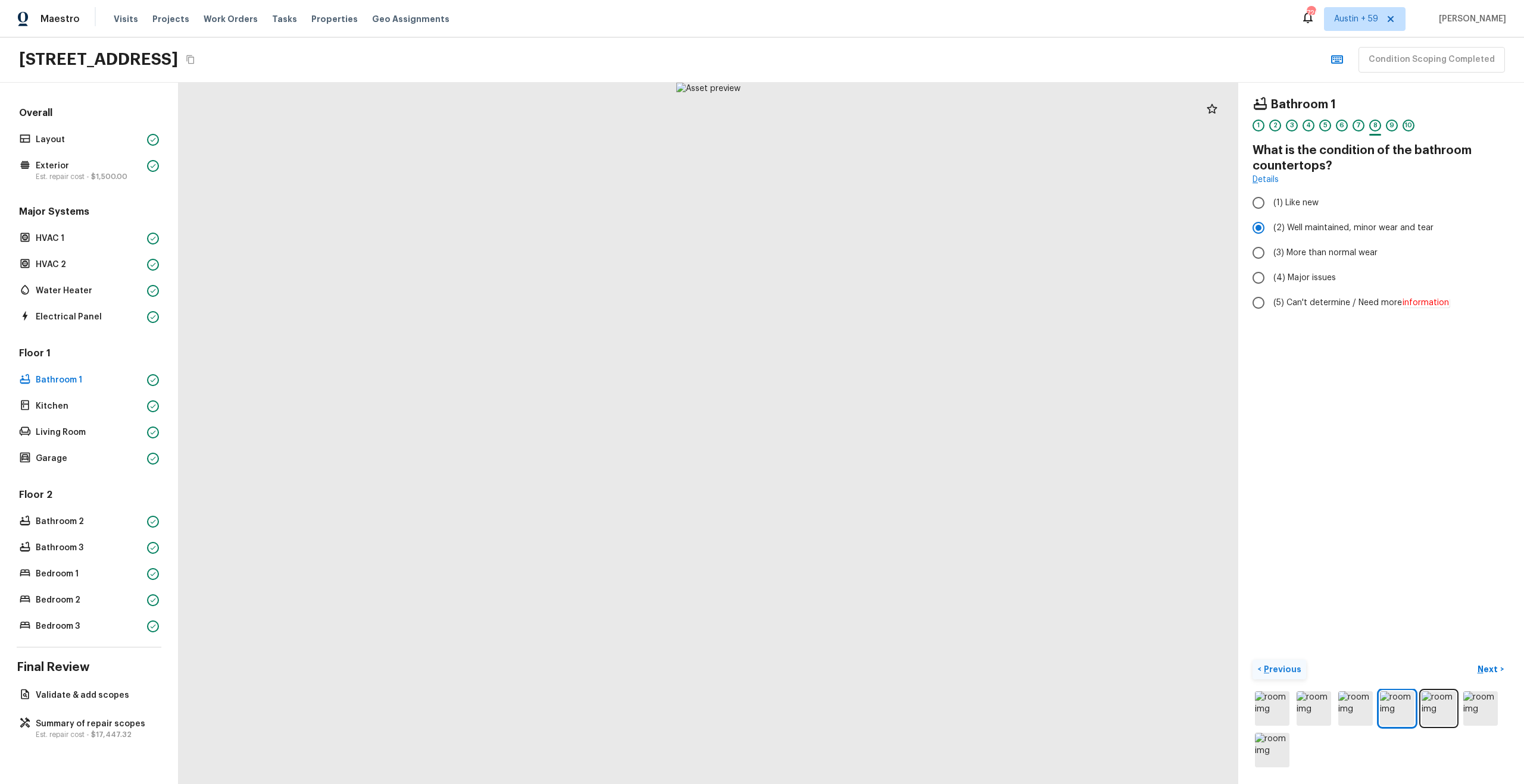
click at [1280, 670] on p "Previous" at bounding box center [1281, 670] width 40 height 12
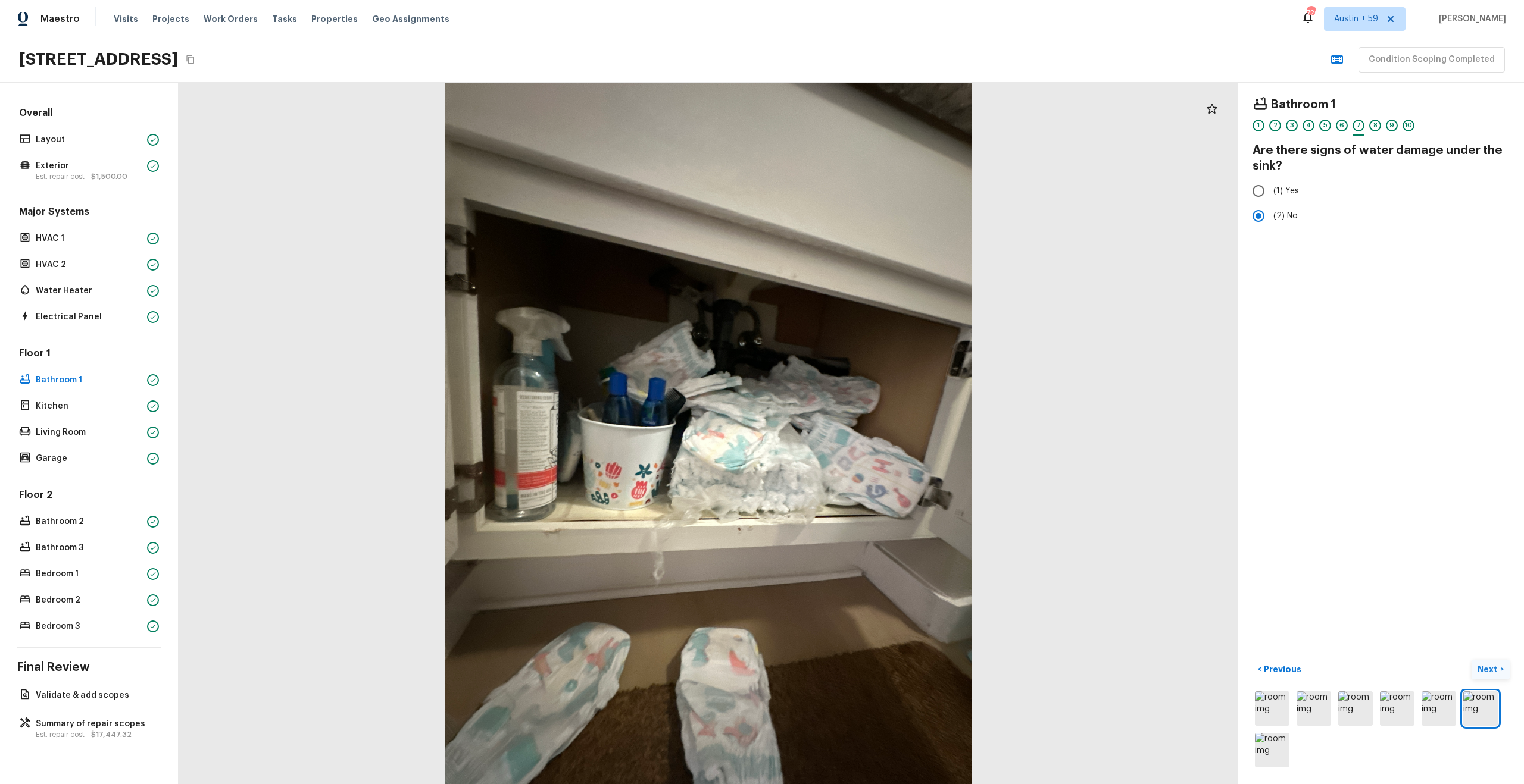
click at [1487, 668] on p "Next" at bounding box center [1489, 670] width 23 height 12
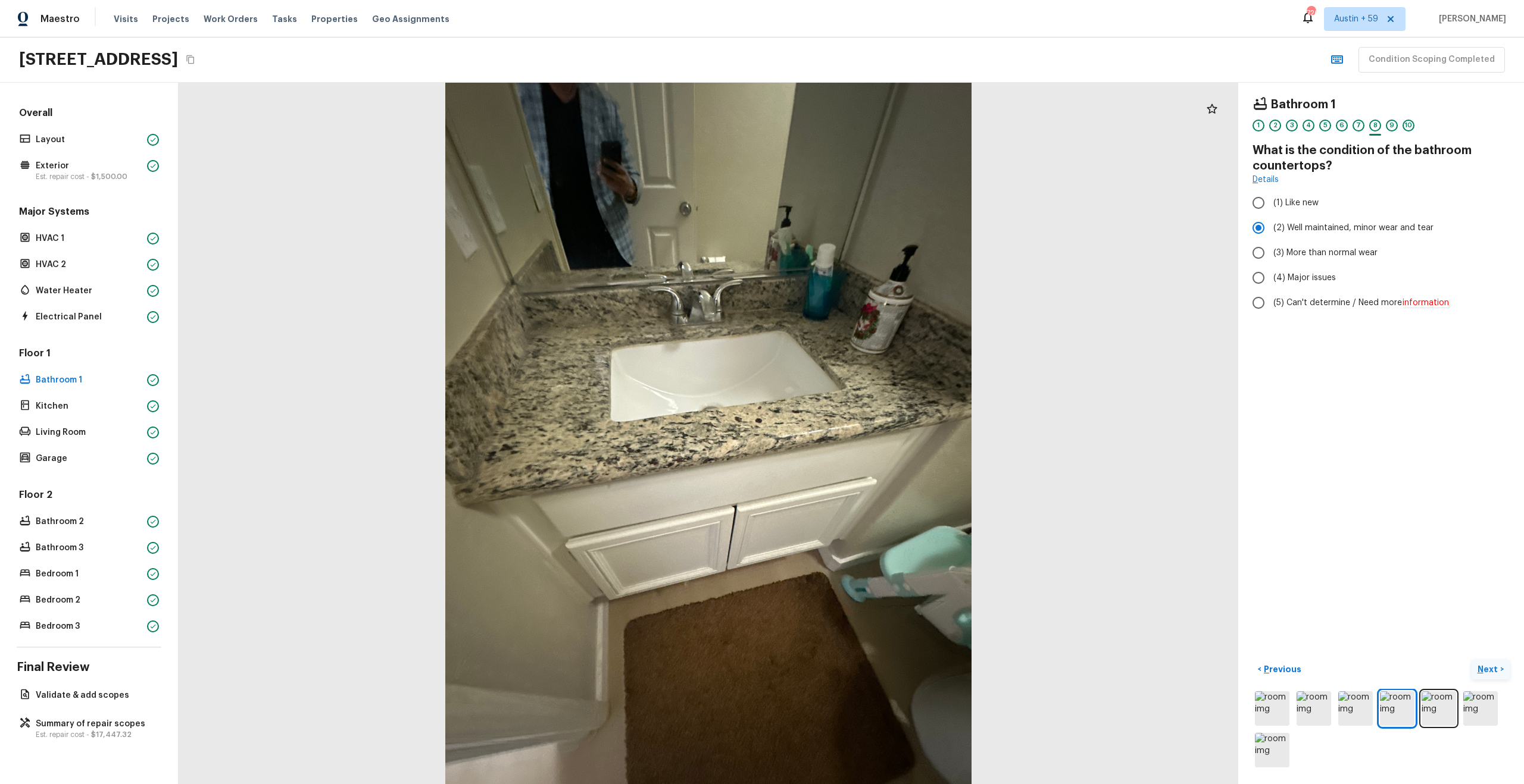
click at [1487, 668] on p "Next" at bounding box center [1489, 670] width 23 height 12
click at [1485, 668] on p "Next" at bounding box center [1489, 670] width 23 height 12
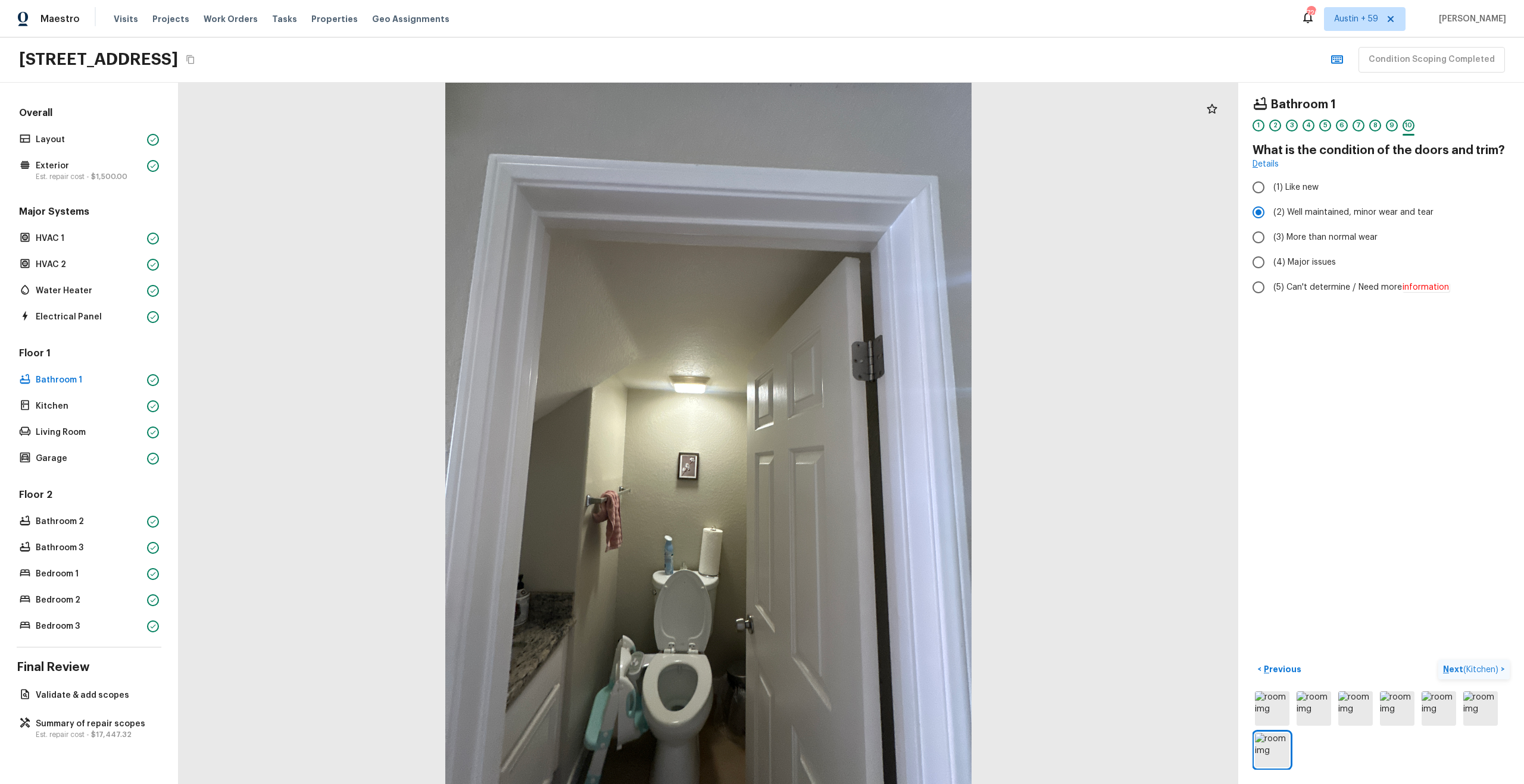
click at [1475, 666] on span "( Kitchen )" at bounding box center [1481, 670] width 35 height 8
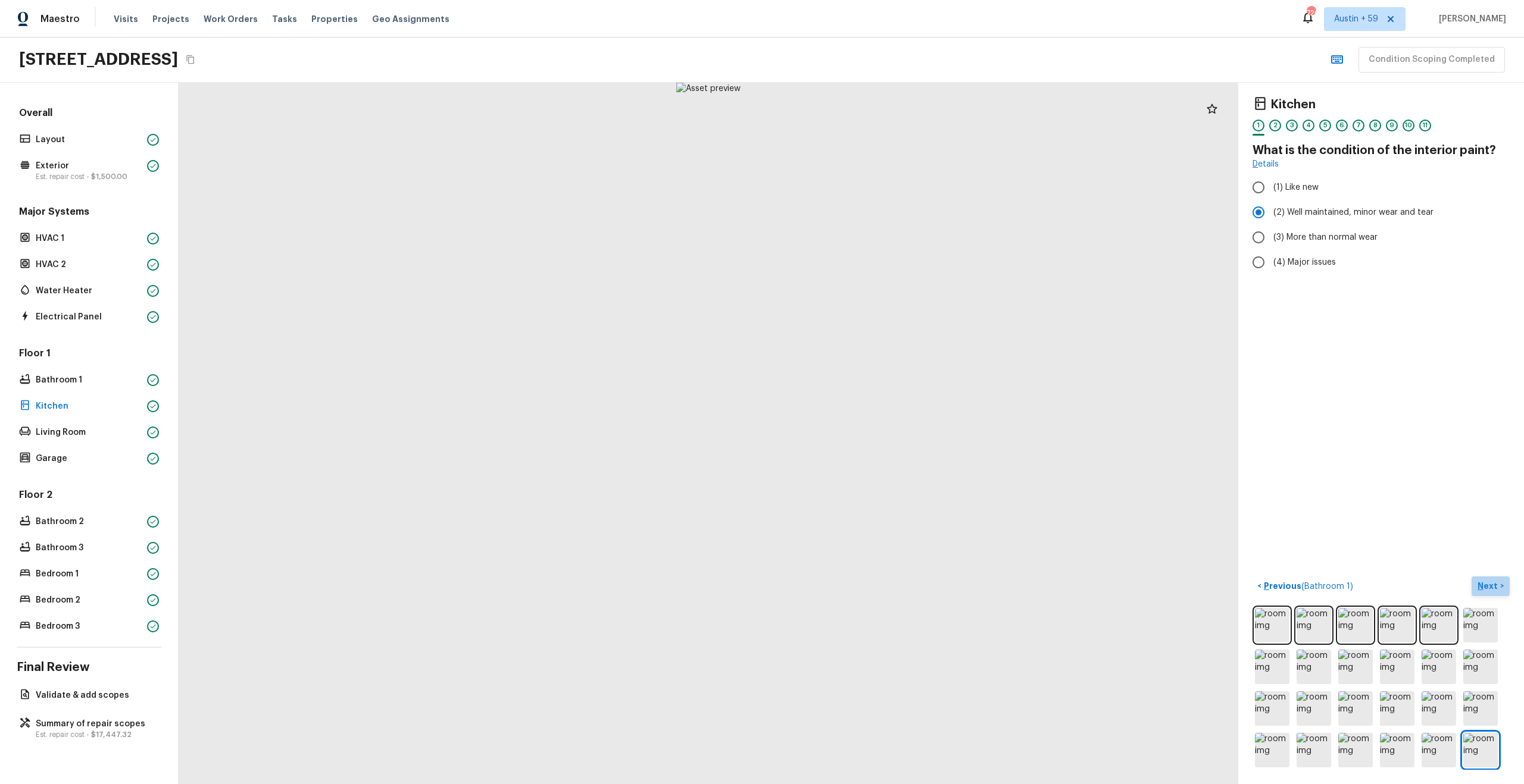
click at [1493, 585] on p "Next" at bounding box center [1489, 586] width 23 height 12
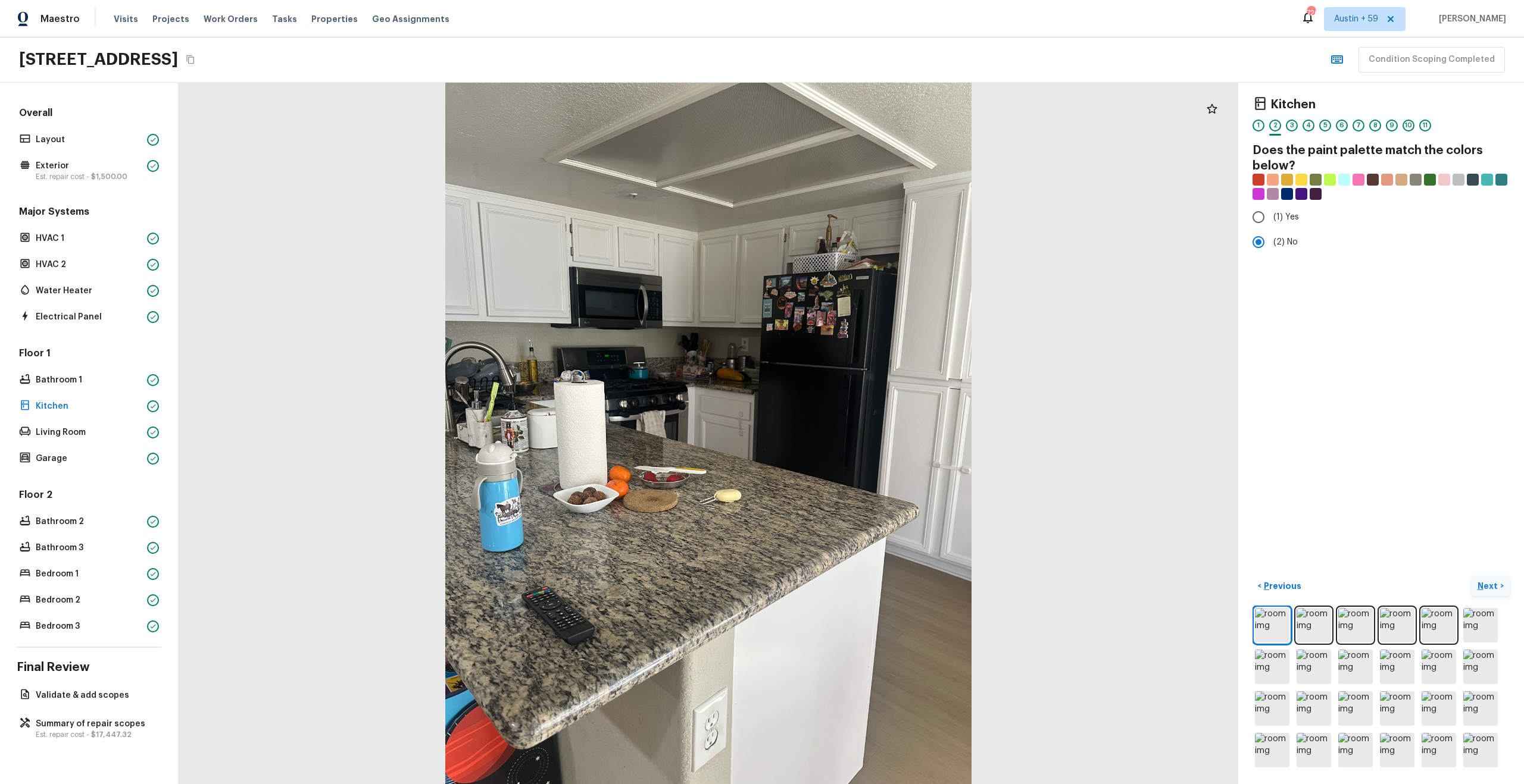
click at [1493, 585] on p "Next" at bounding box center [1489, 586] width 23 height 12
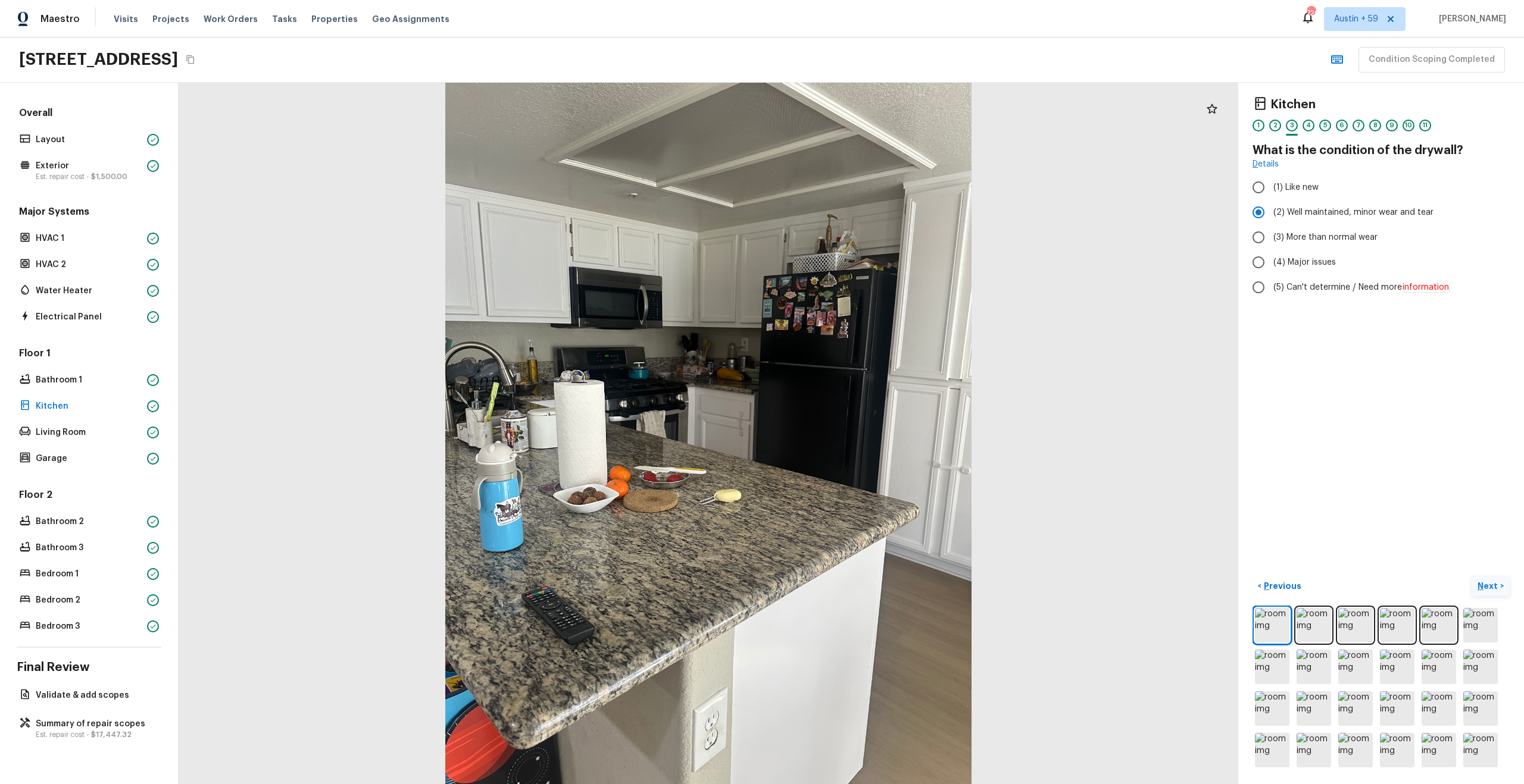
click at [1493, 585] on p "Next" at bounding box center [1489, 586] width 23 height 12
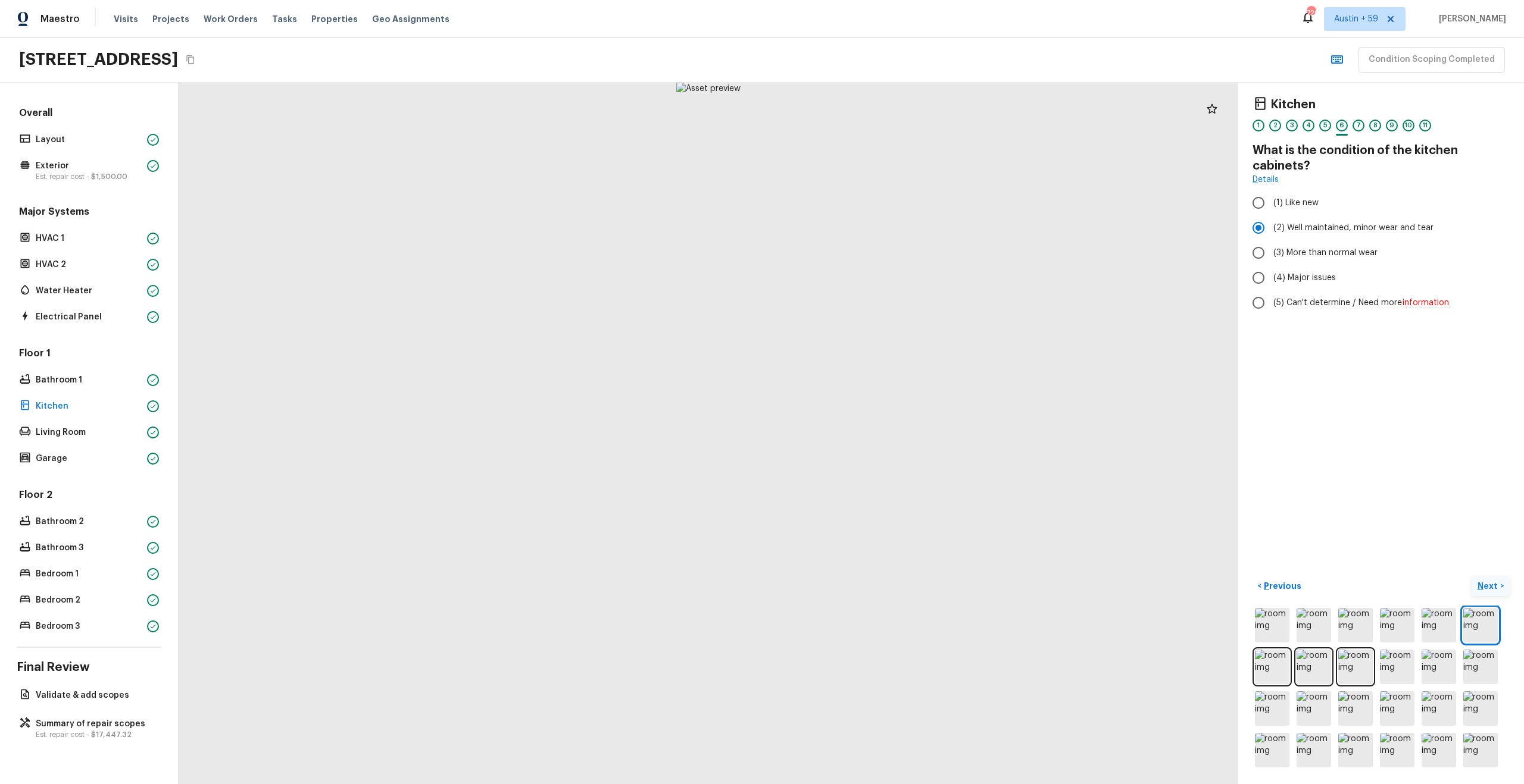
click at [1493, 585] on p "Next" at bounding box center [1489, 586] width 23 height 12
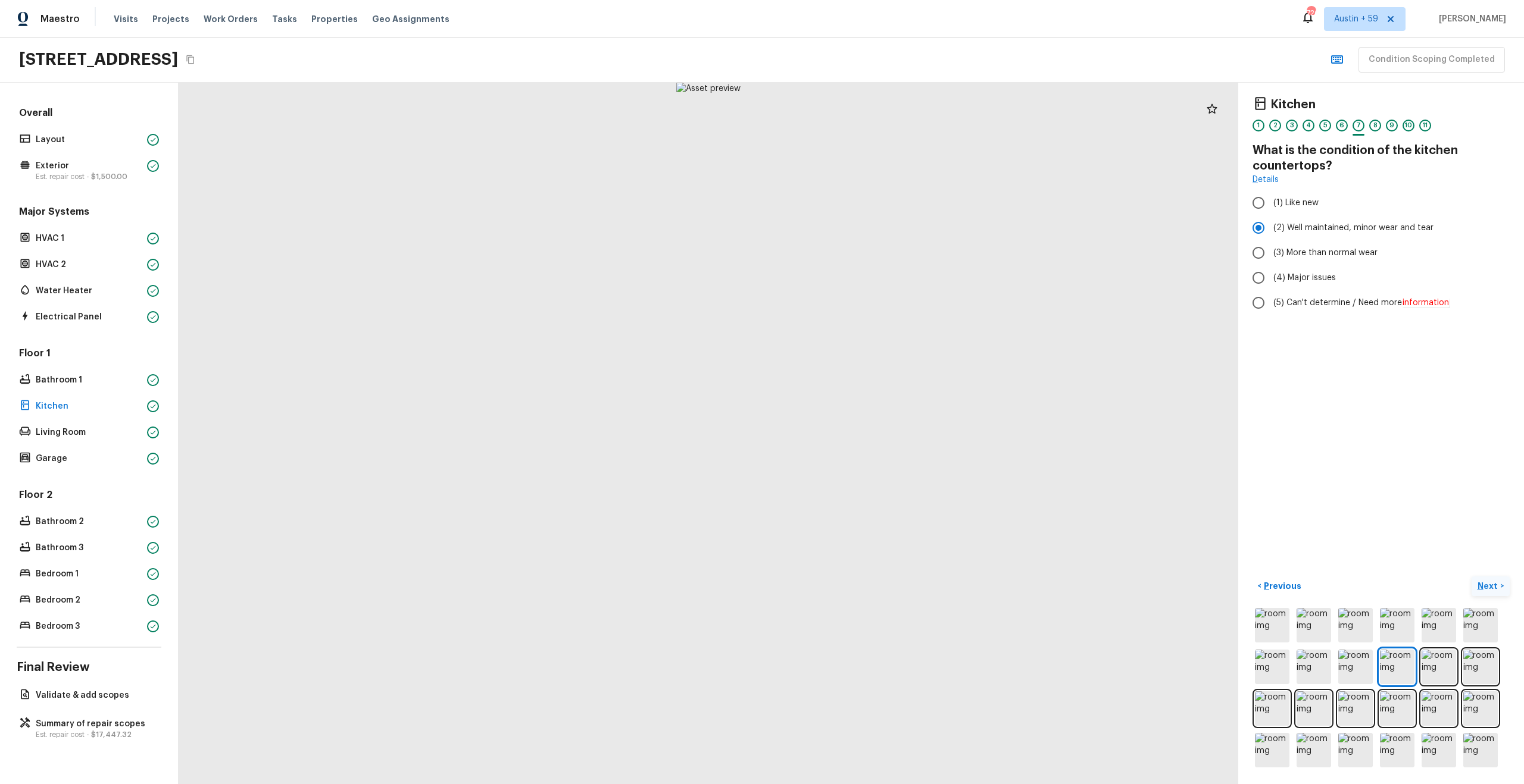
click at [1493, 585] on p "Next" at bounding box center [1489, 586] width 23 height 12
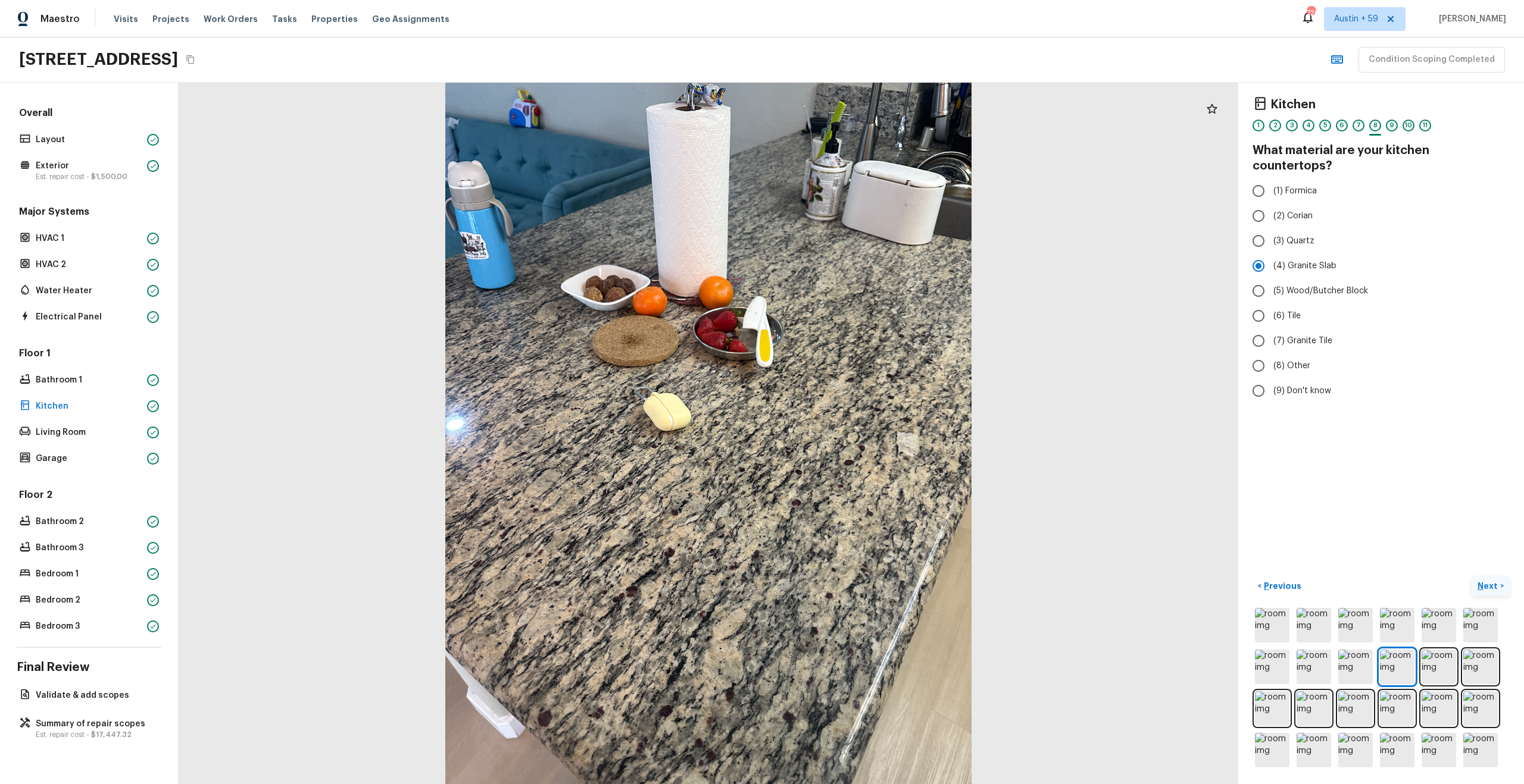
click at [1493, 585] on p "Next" at bounding box center [1489, 586] width 23 height 12
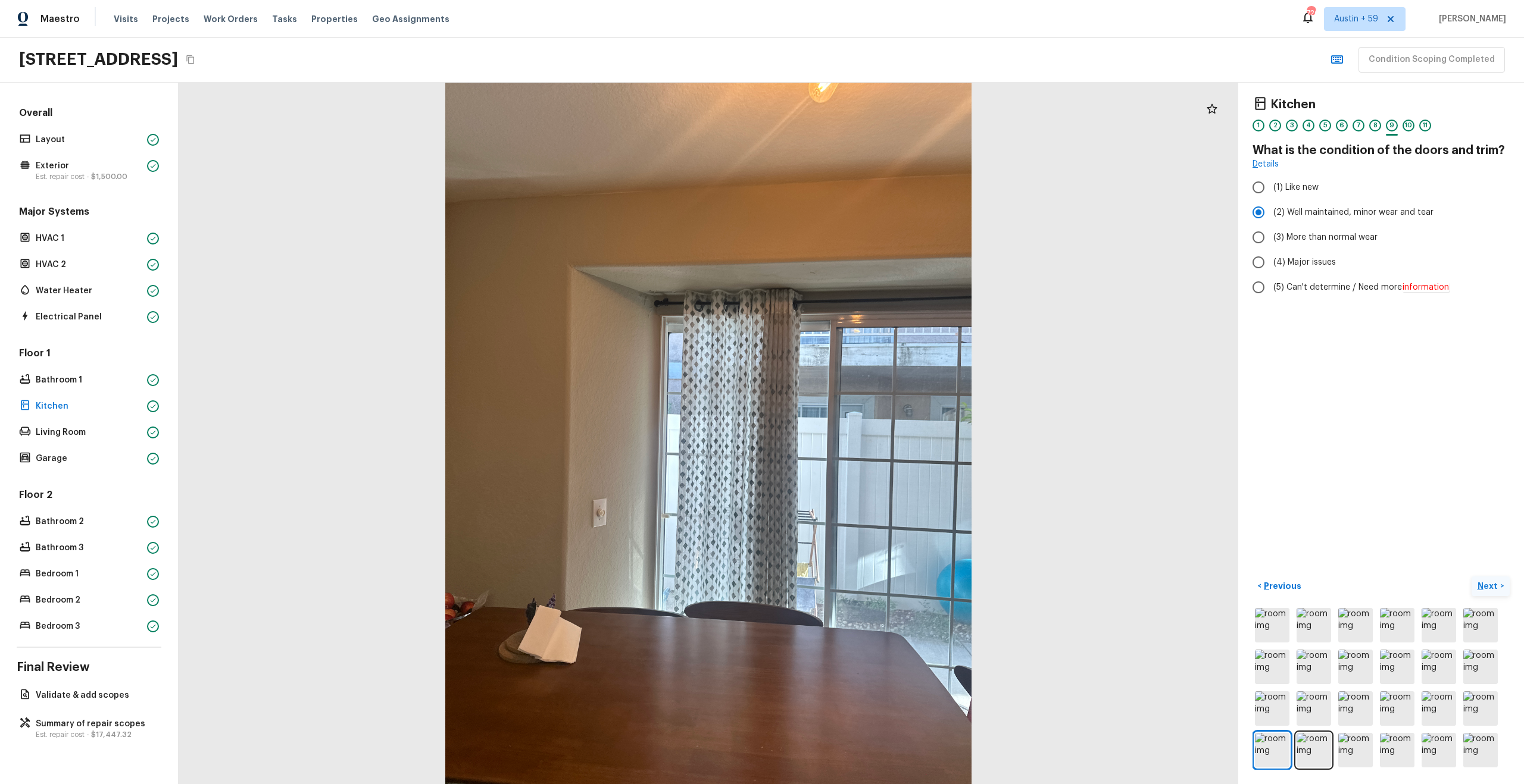
click at [1493, 585] on p "Next" at bounding box center [1489, 586] width 23 height 12
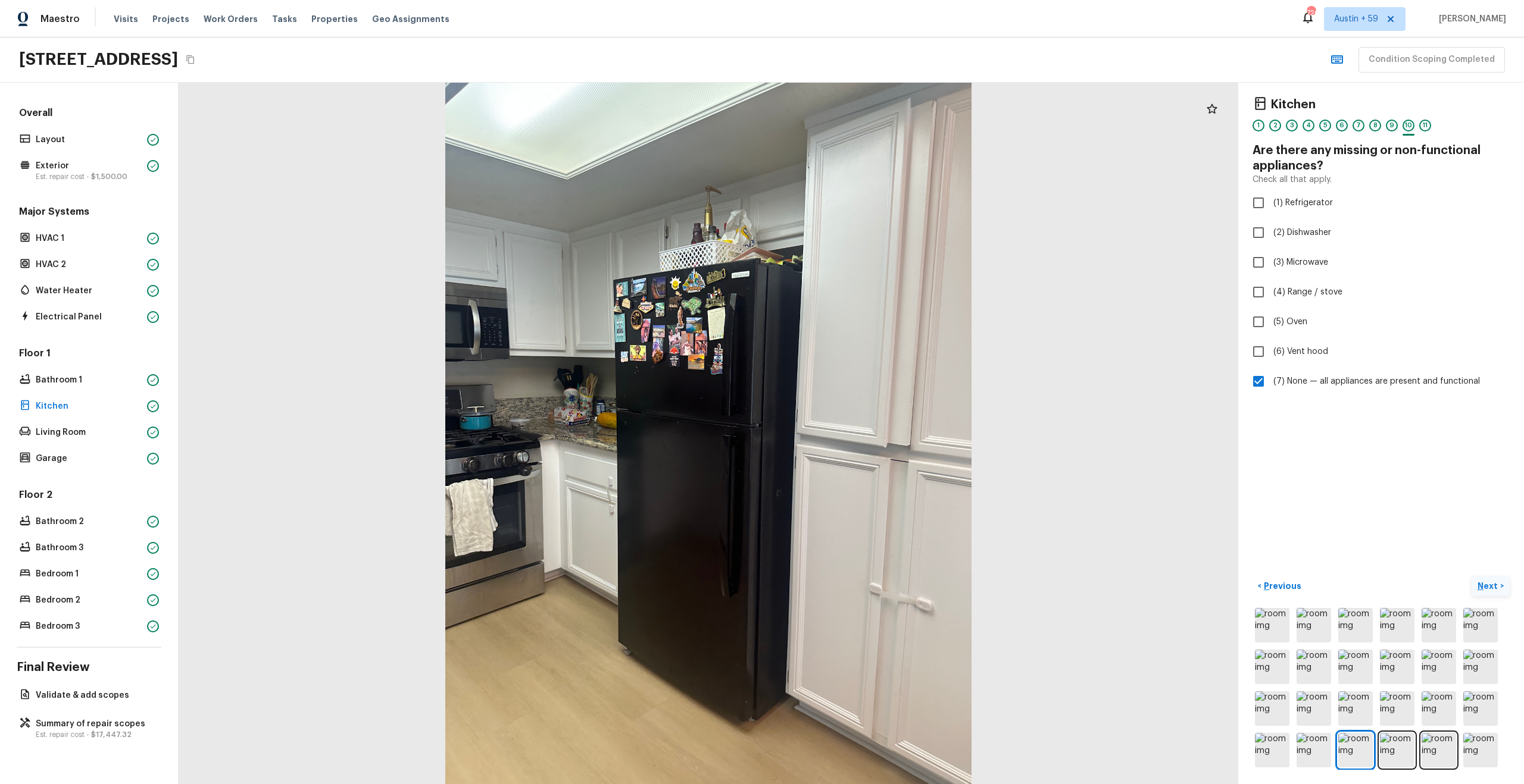
click at [1493, 585] on p "Next" at bounding box center [1489, 586] width 23 height 12
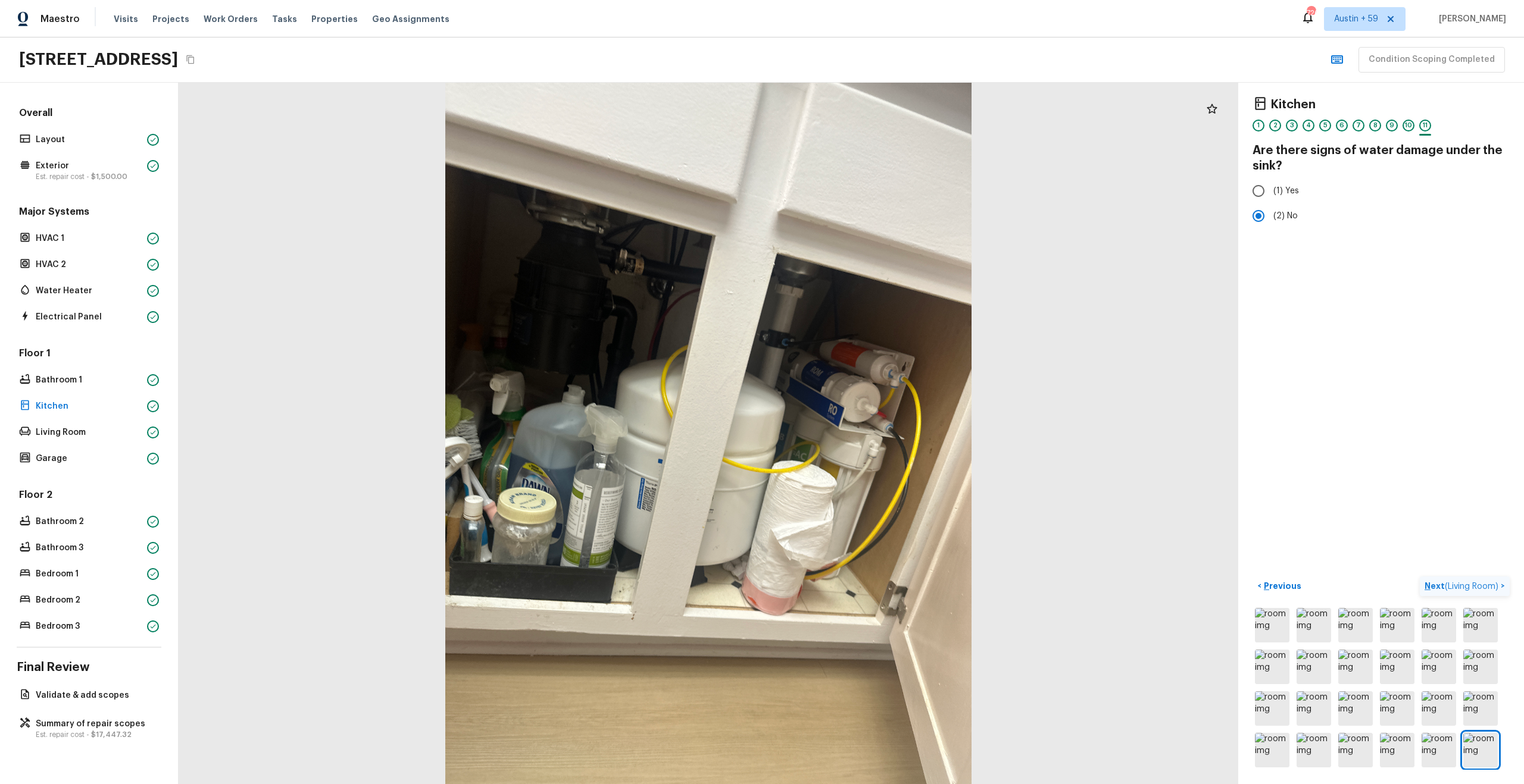
click at [1485, 589] on span "( Living Room )" at bounding box center [1471, 587] width 54 height 8
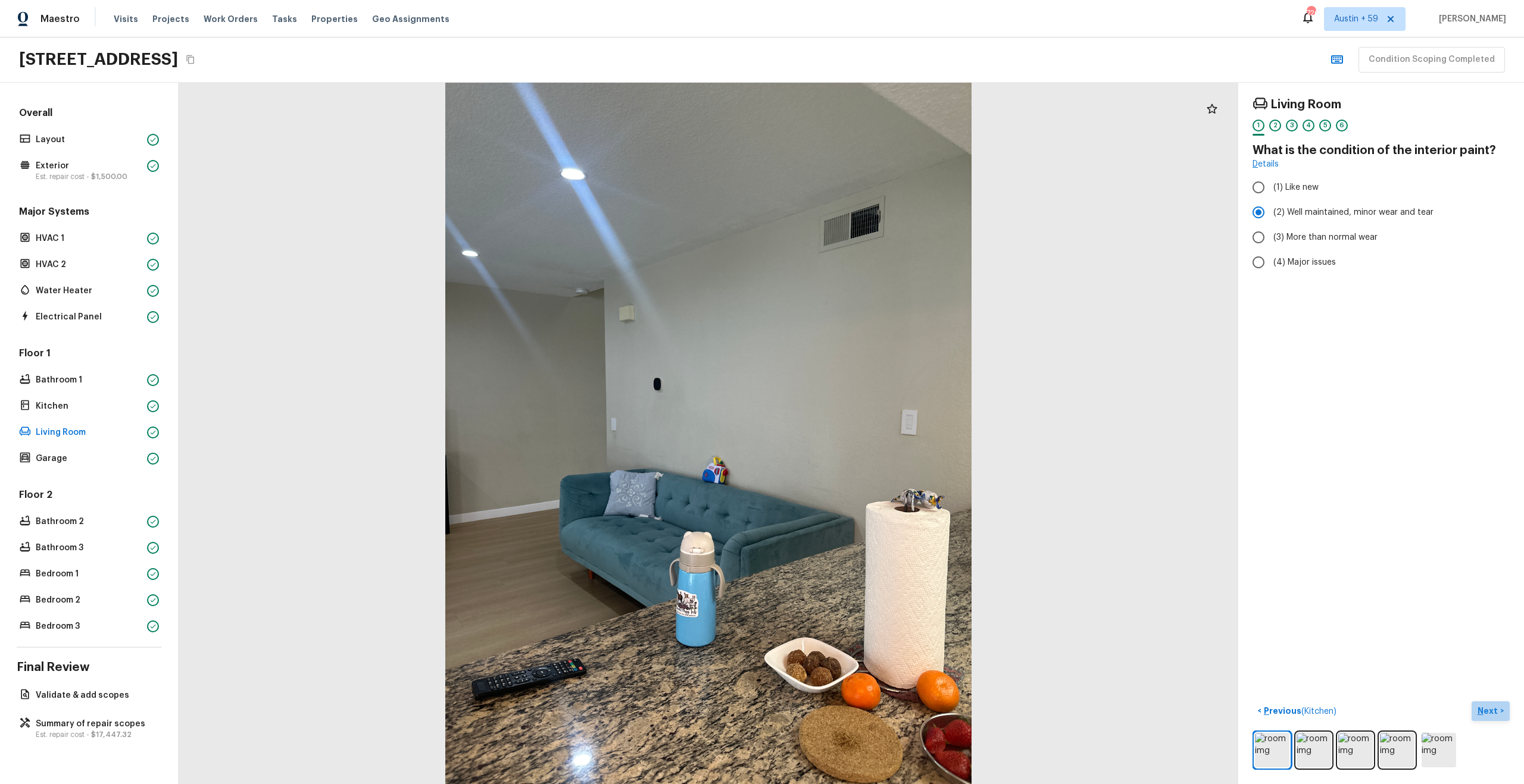
click at [1493, 705] on p "Next" at bounding box center [1489, 711] width 23 height 12
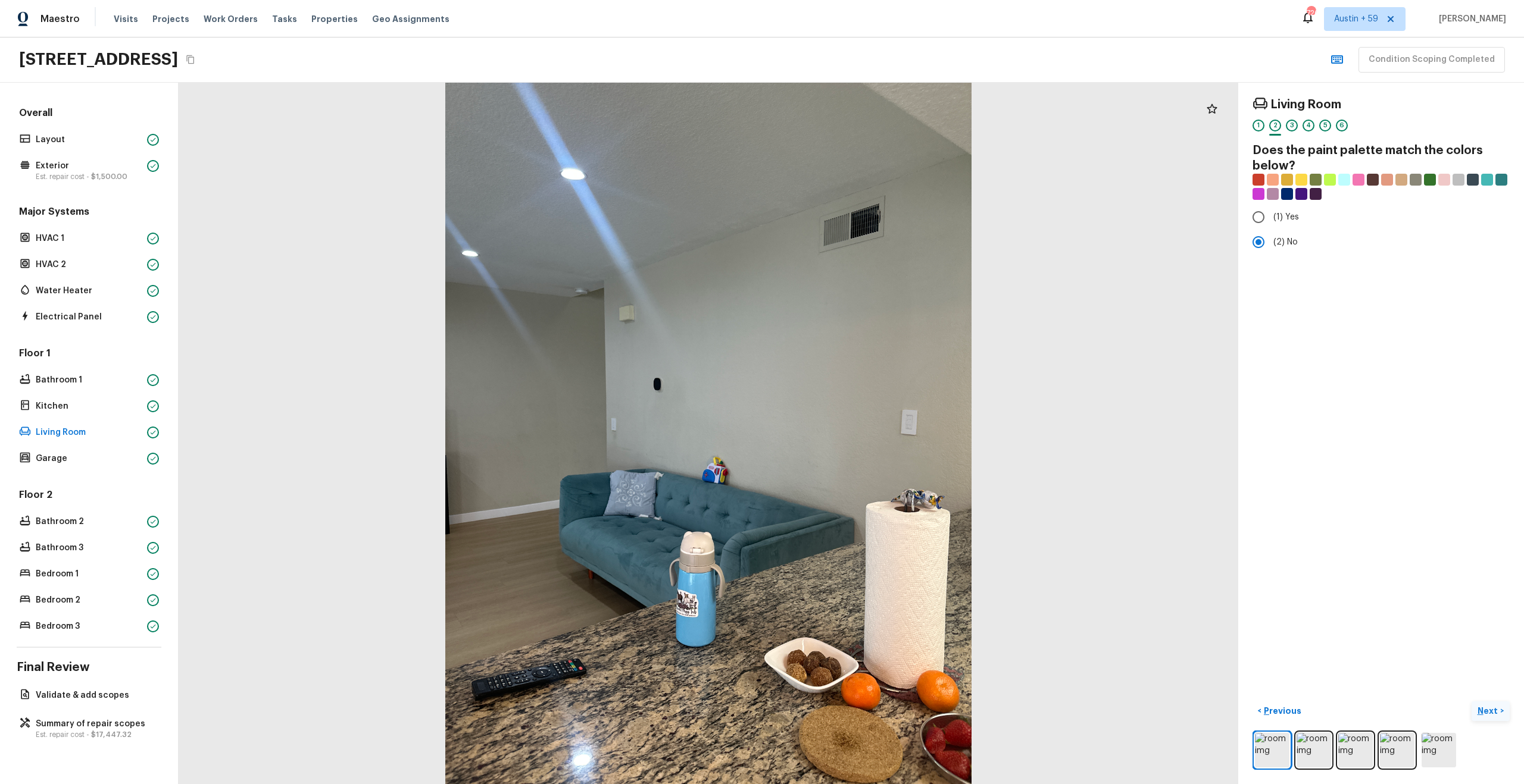
click at [1493, 705] on p "Next" at bounding box center [1489, 711] width 23 height 12
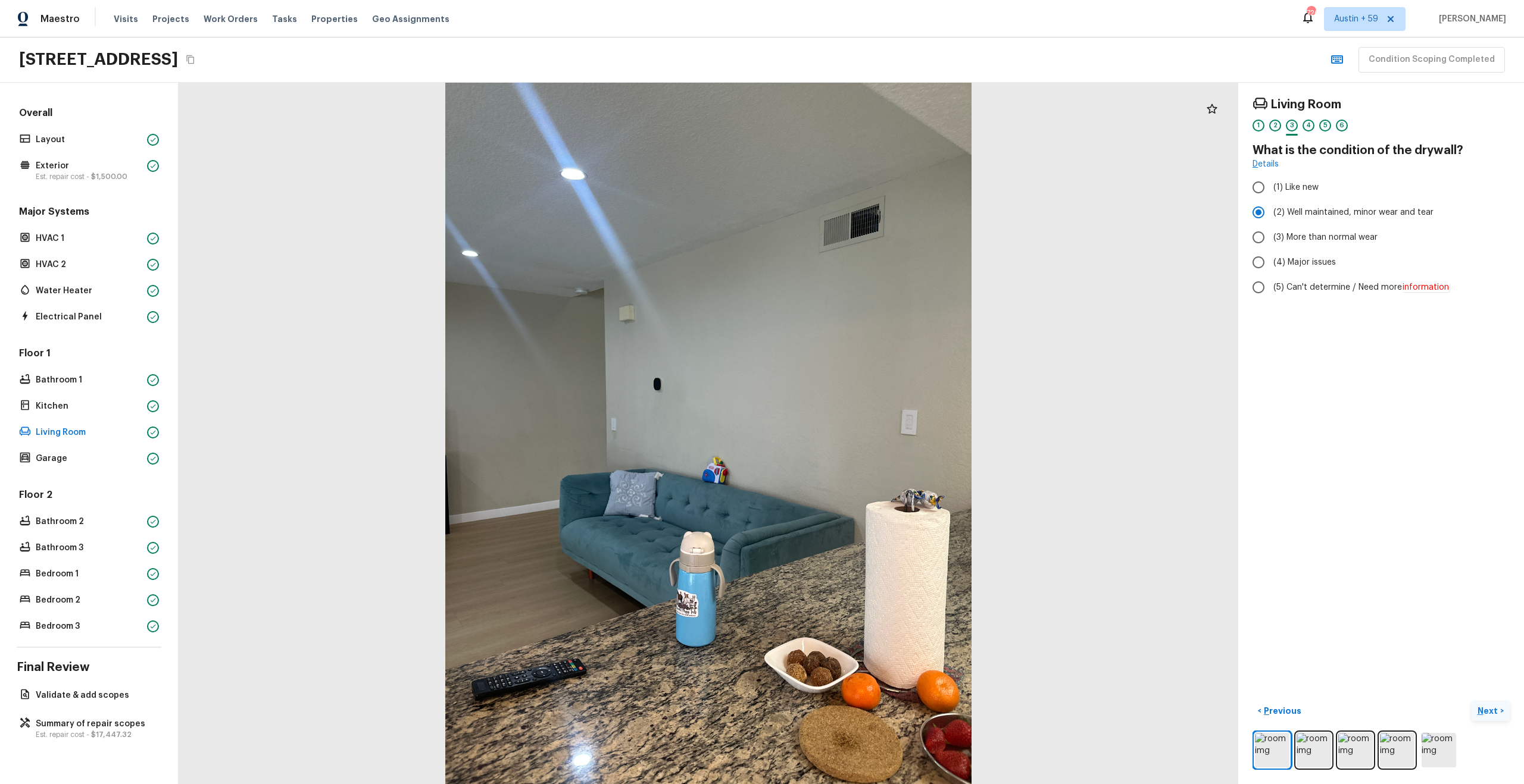
click at [1493, 705] on p "Next" at bounding box center [1489, 711] width 23 height 12
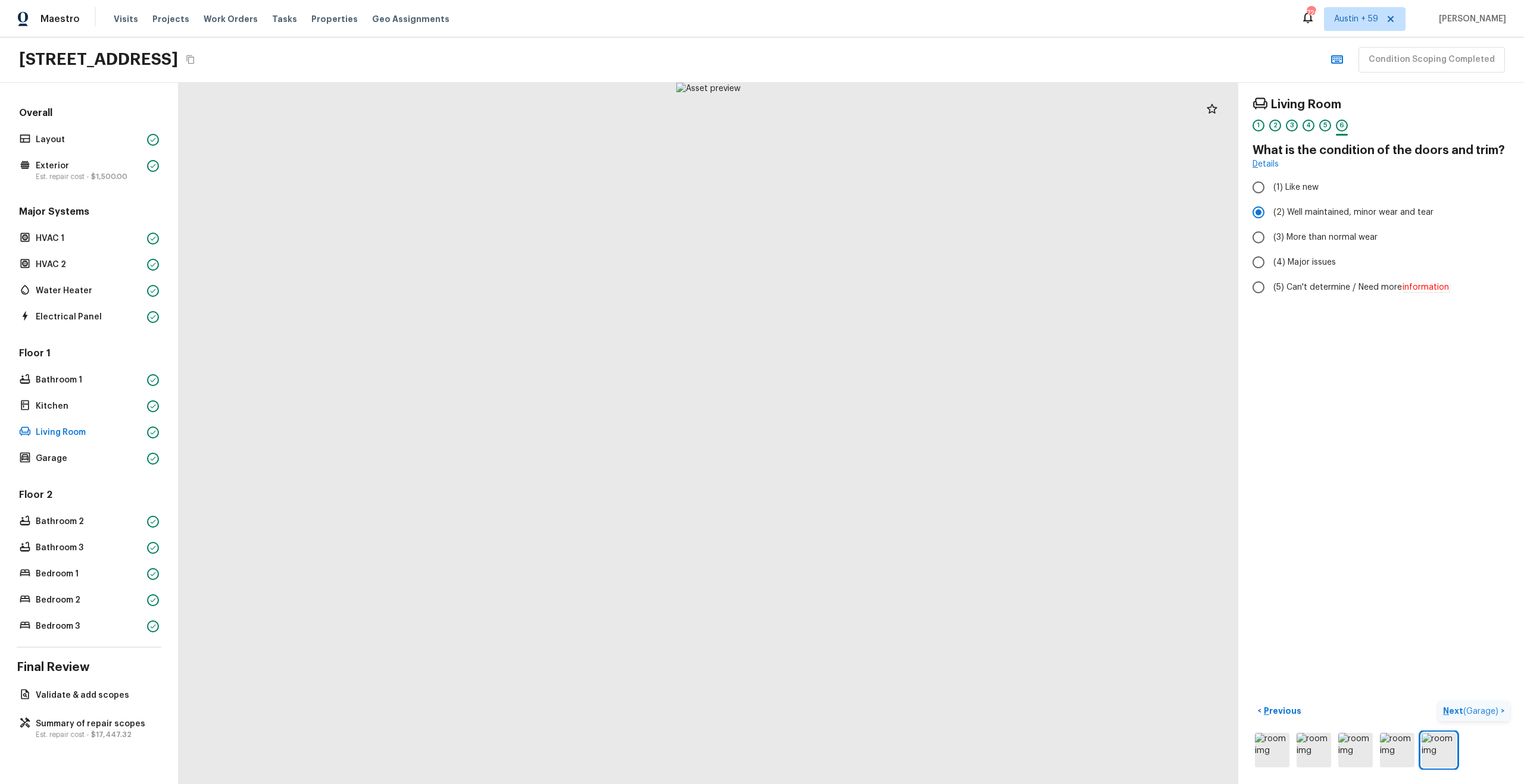
click at [1493, 705] on p "Next ( Garage )" at bounding box center [1472, 711] width 58 height 13
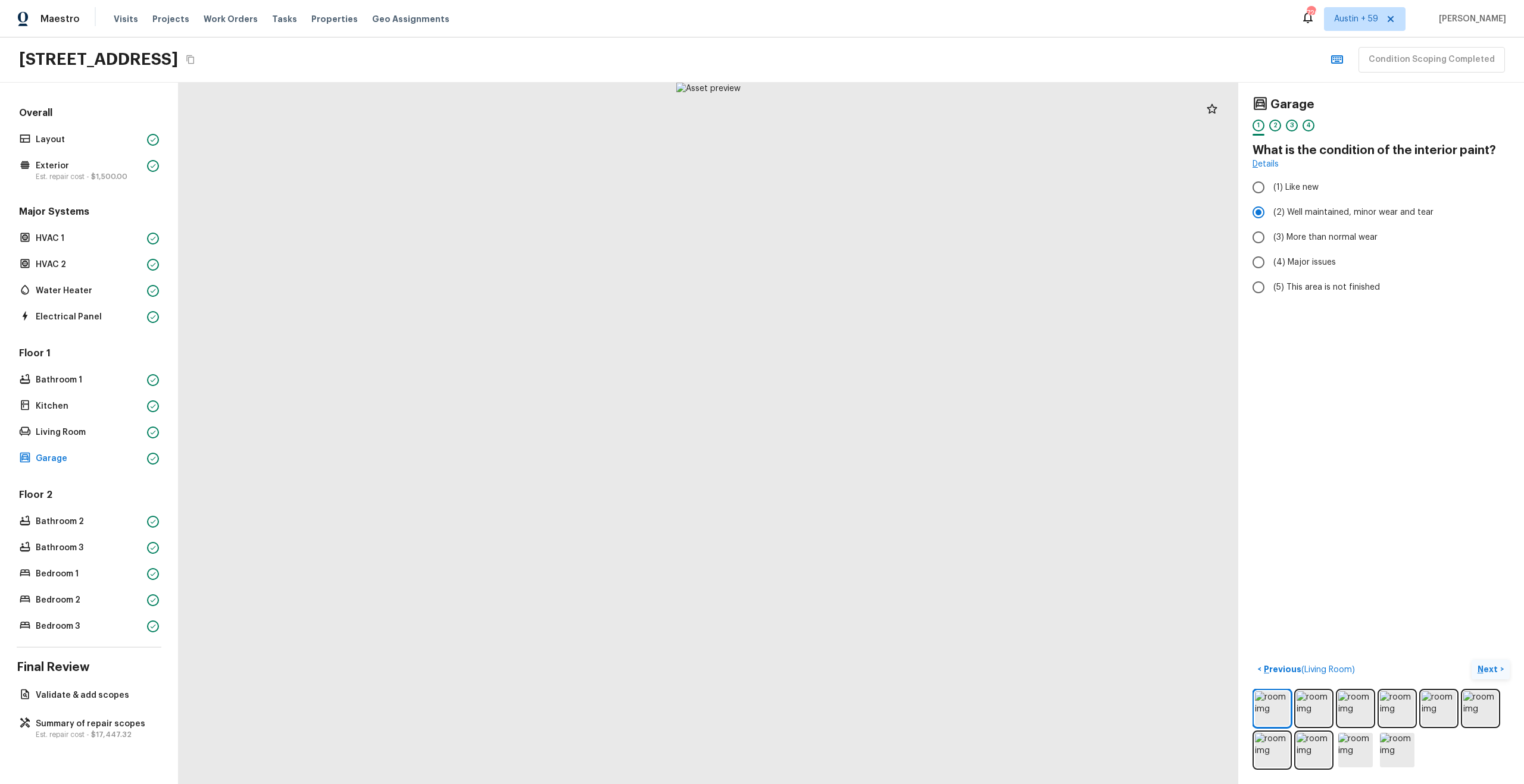
click at [1490, 674] on p "Next" at bounding box center [1489, 670] width 23 height 12
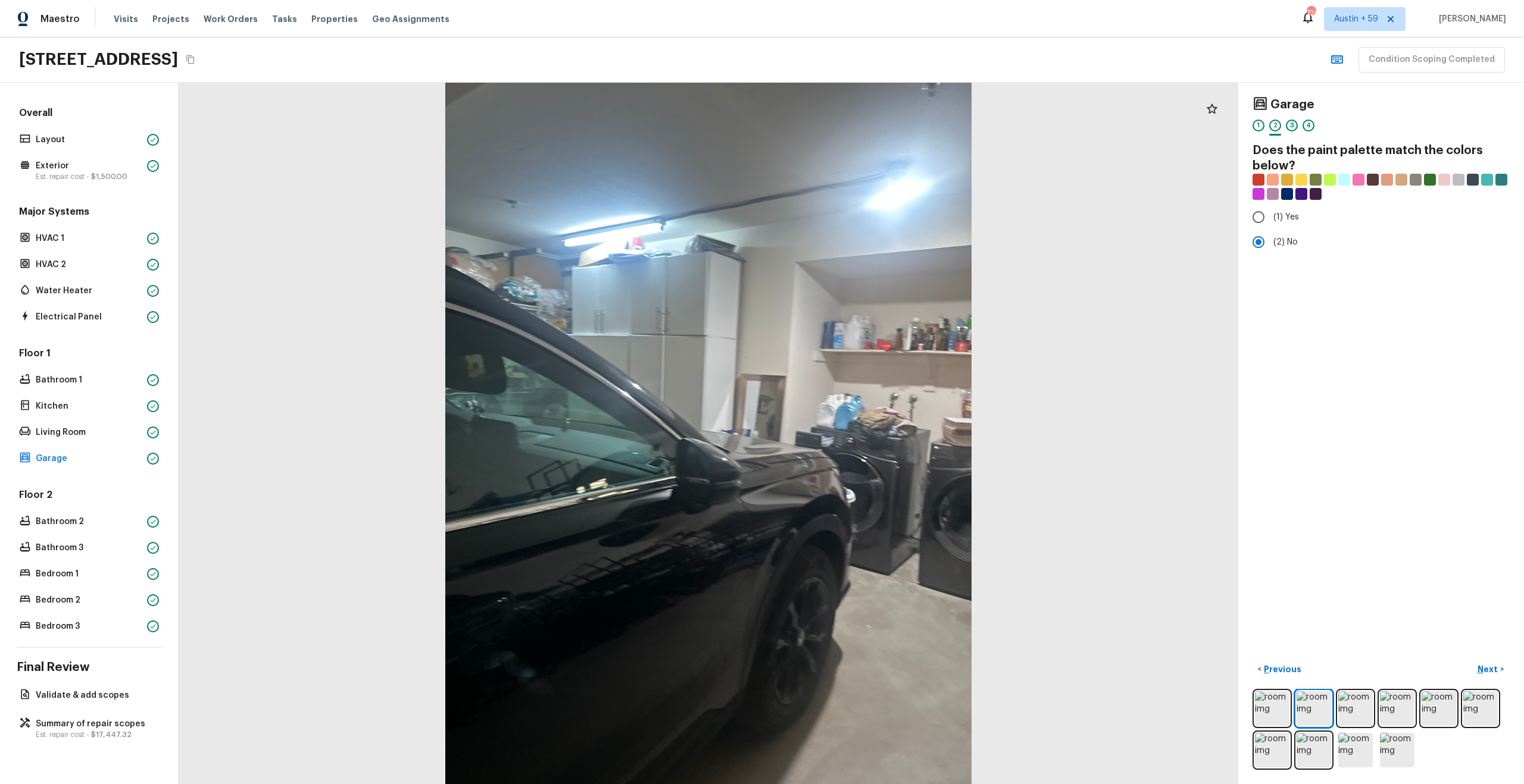
click at [1291, 124] on div "3" at bounding box center [1292, 125] width 12 height 12
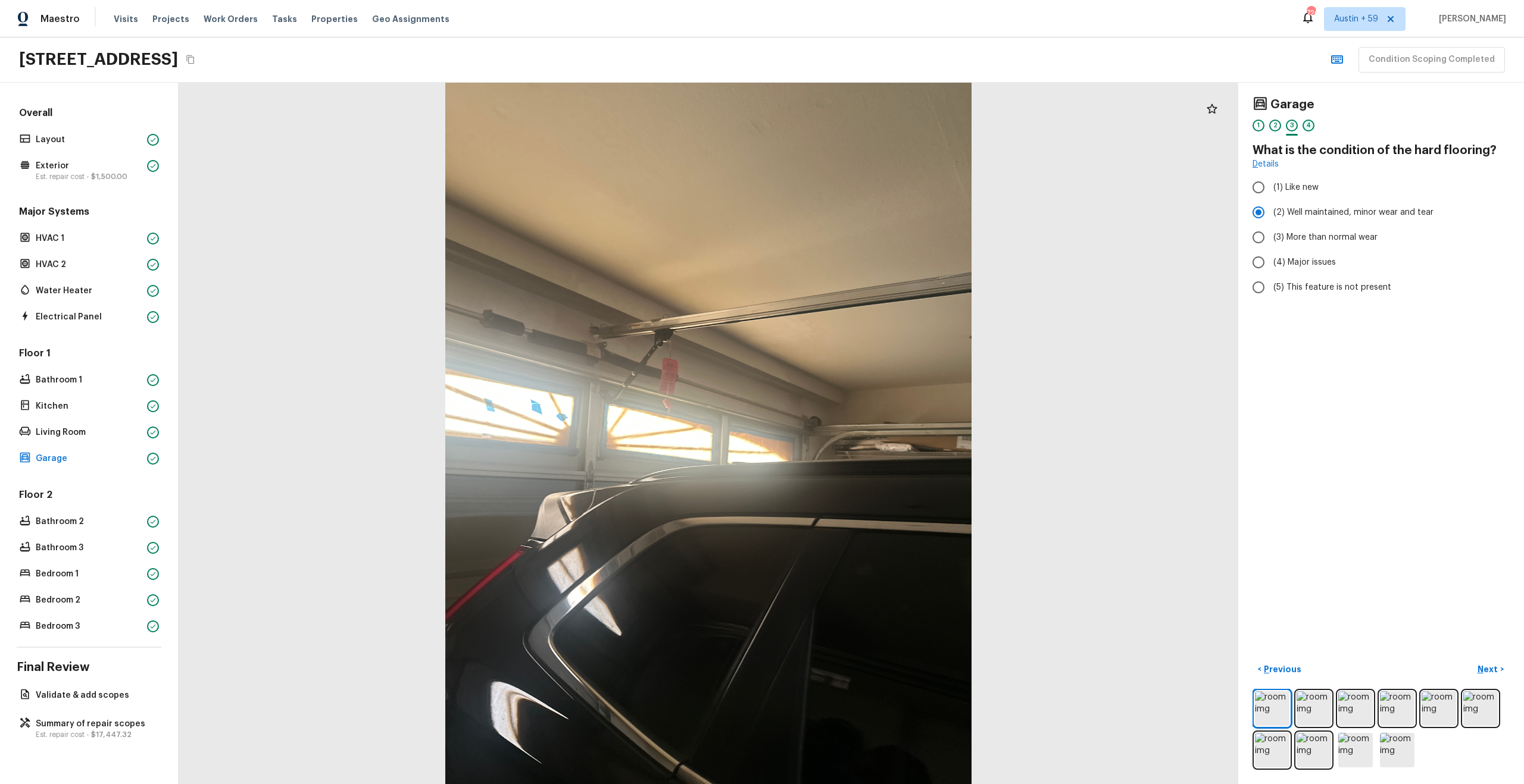
click at [1305, 125] on div "4" at bounding box center [1308, 125] width 12 height 12
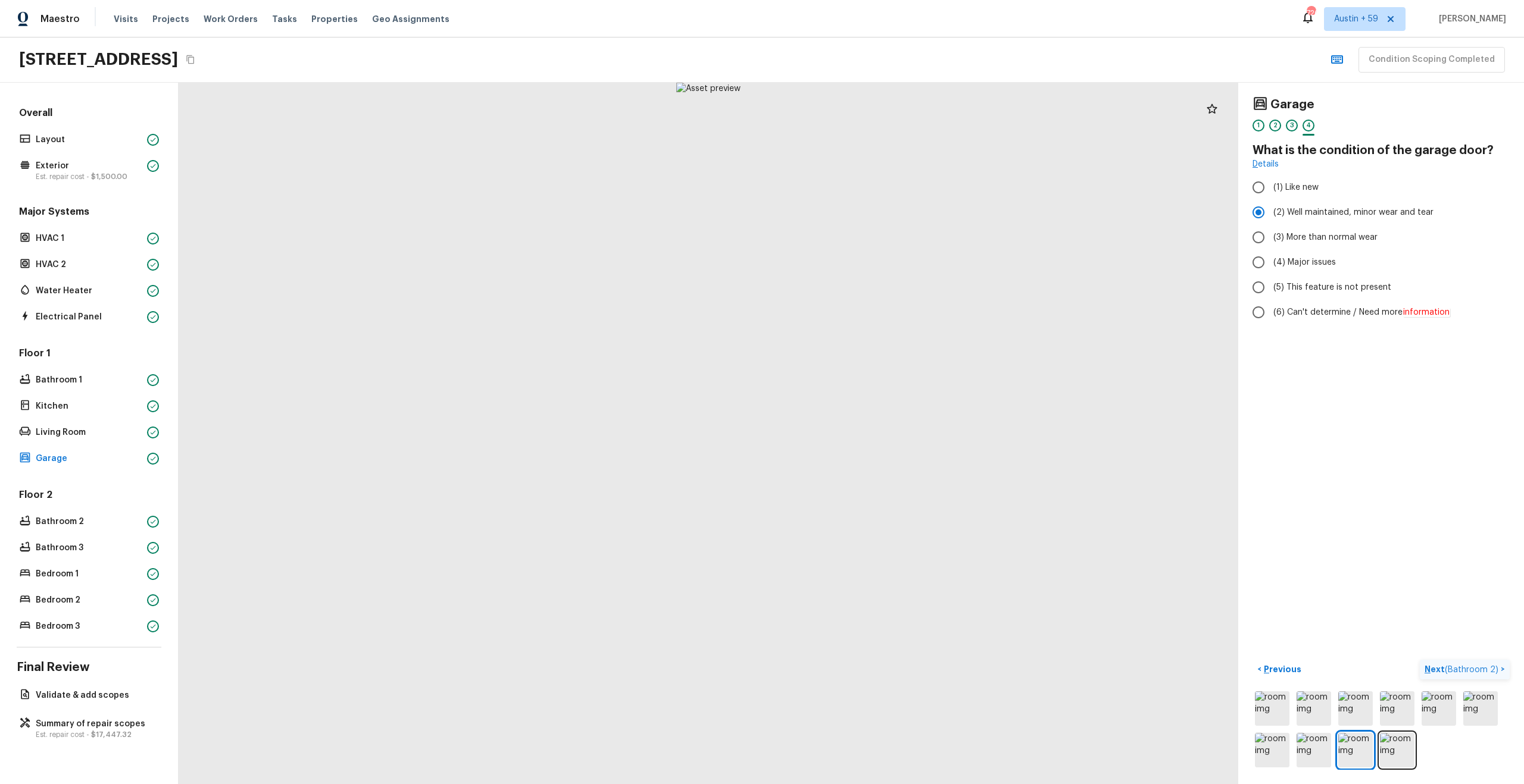
click at [1488, 670] on span "( Bathroom 2 )" at bounding box center [1471, 670] width 54 height 8
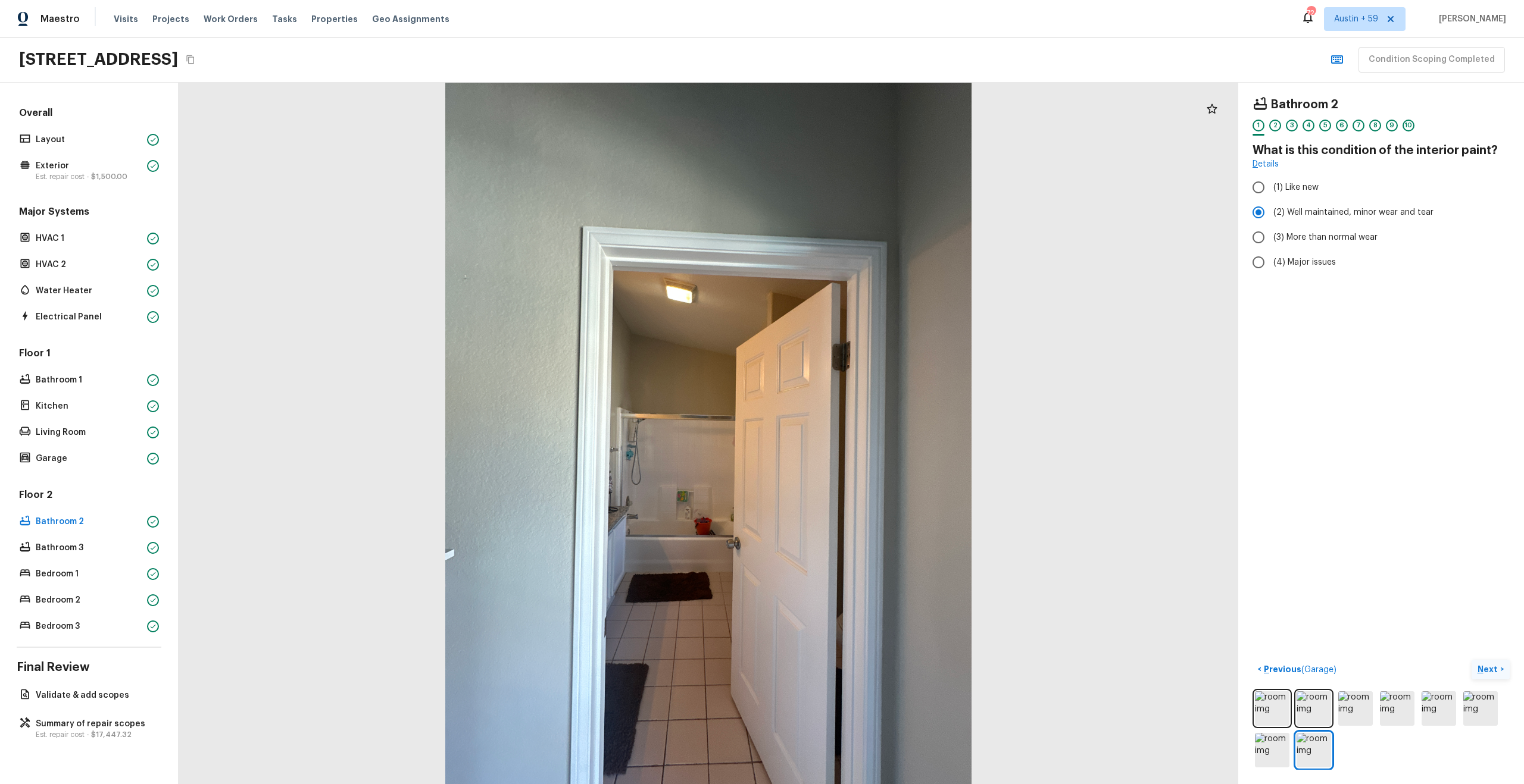
click at [1493, 671] on p "Next" at bounding box center [1489, 670] width 23 height 12
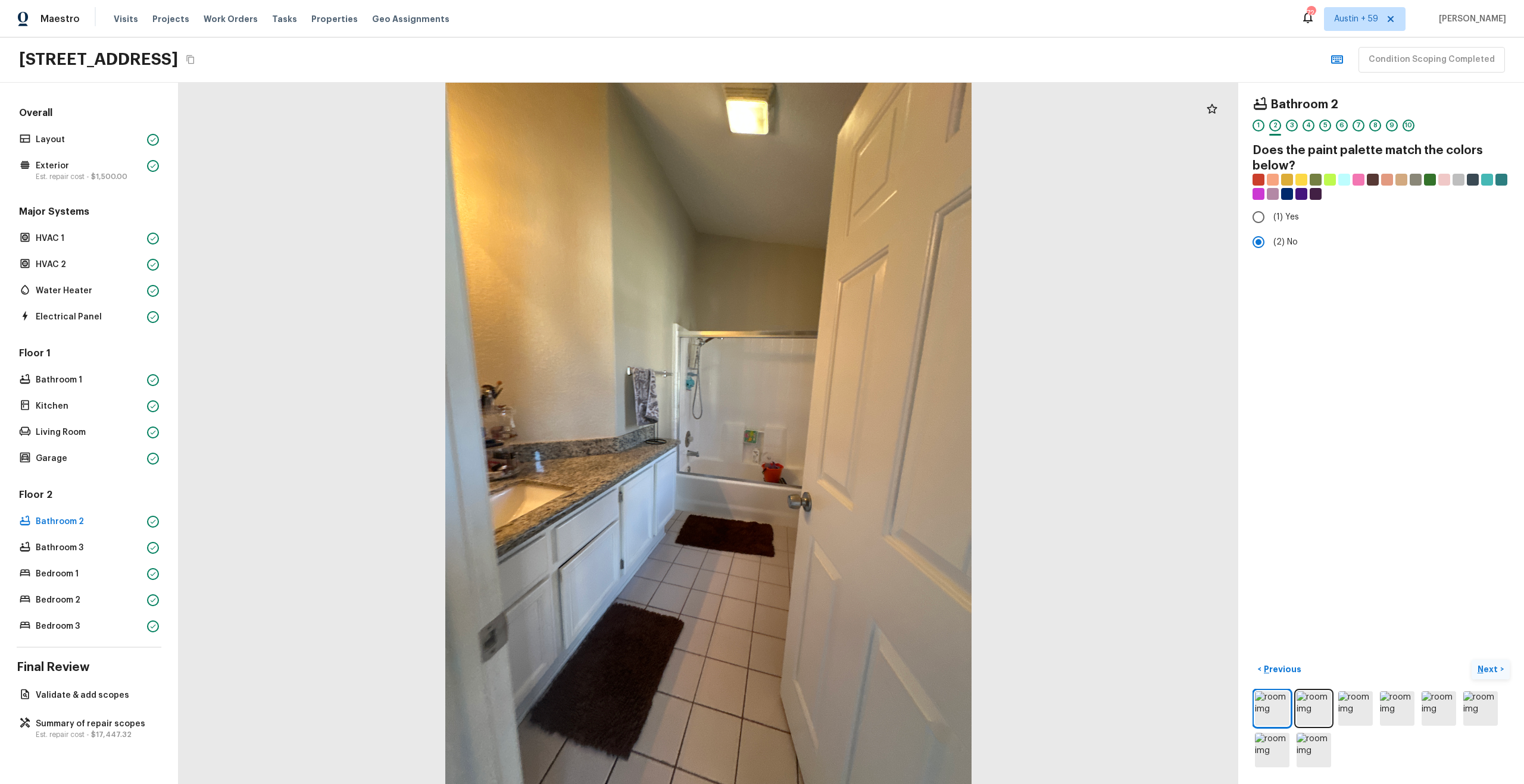
click at [1493, 671] on p "Next" at bounding box center [1489, 670] width 23 height 12
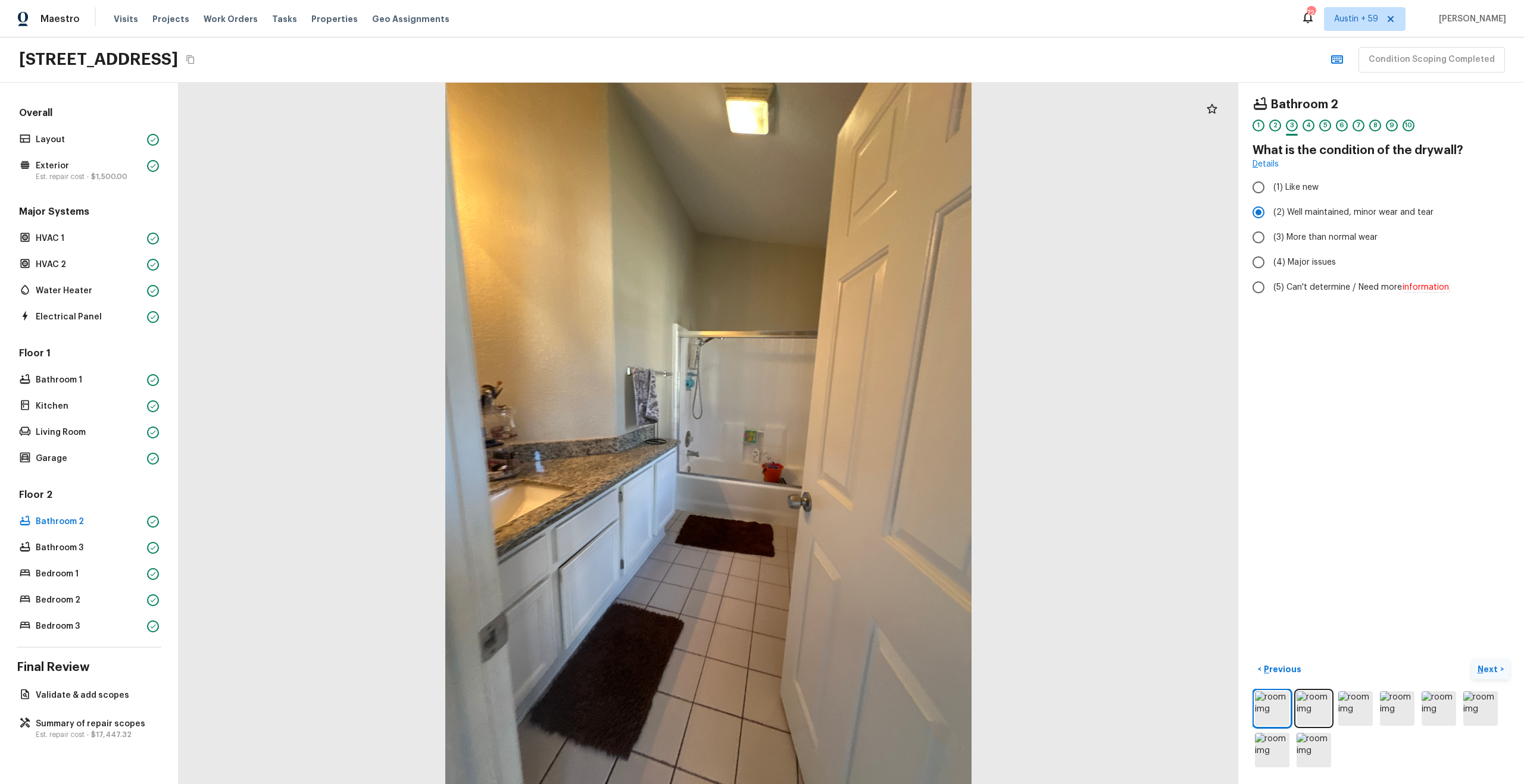
click at [1493, 671] on p "Next" at bounding box center [1489, 670] width 23 height 12
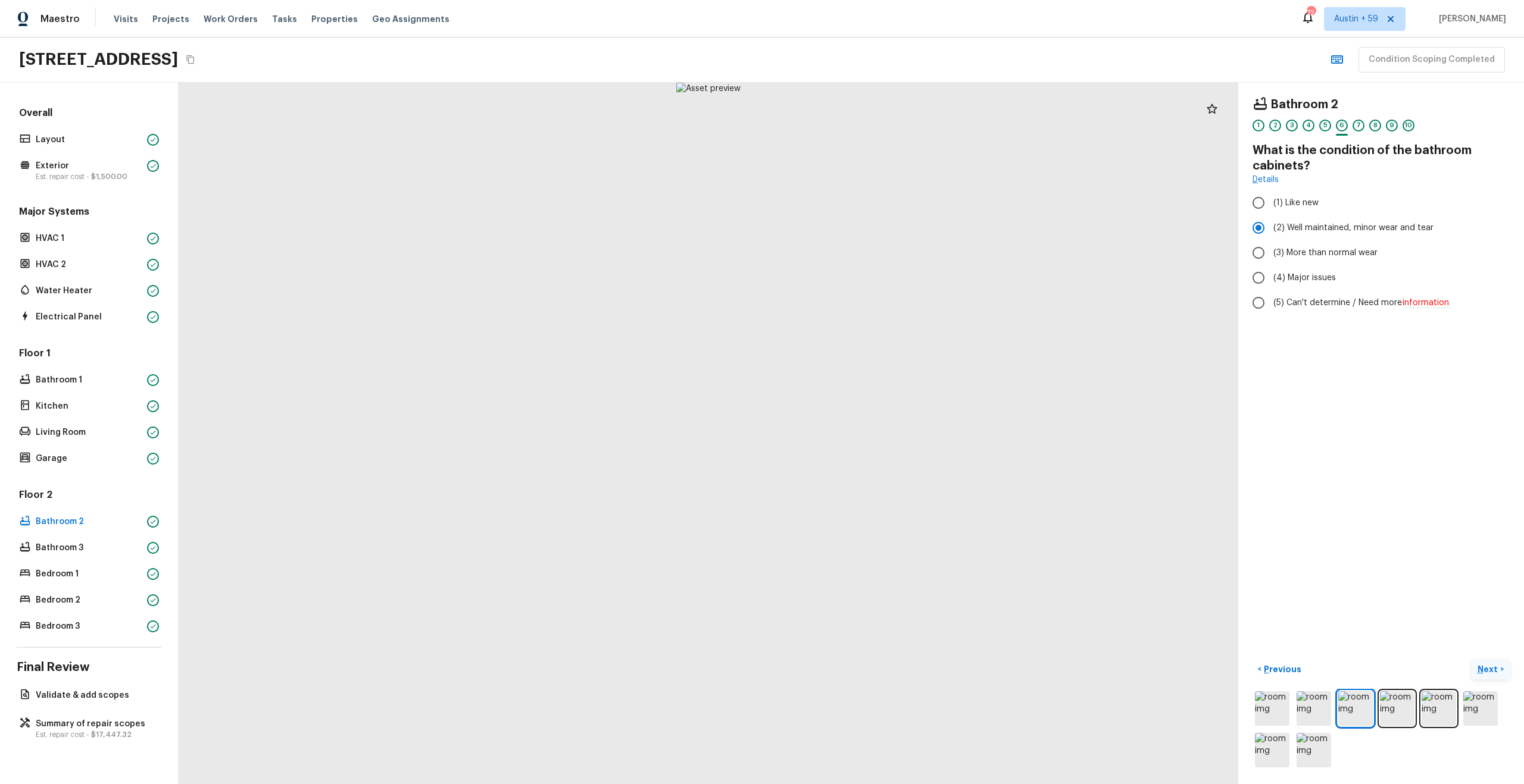
click at [1493, 671] on p "Next" at bounding box center [1489, 670] width 23 height 12
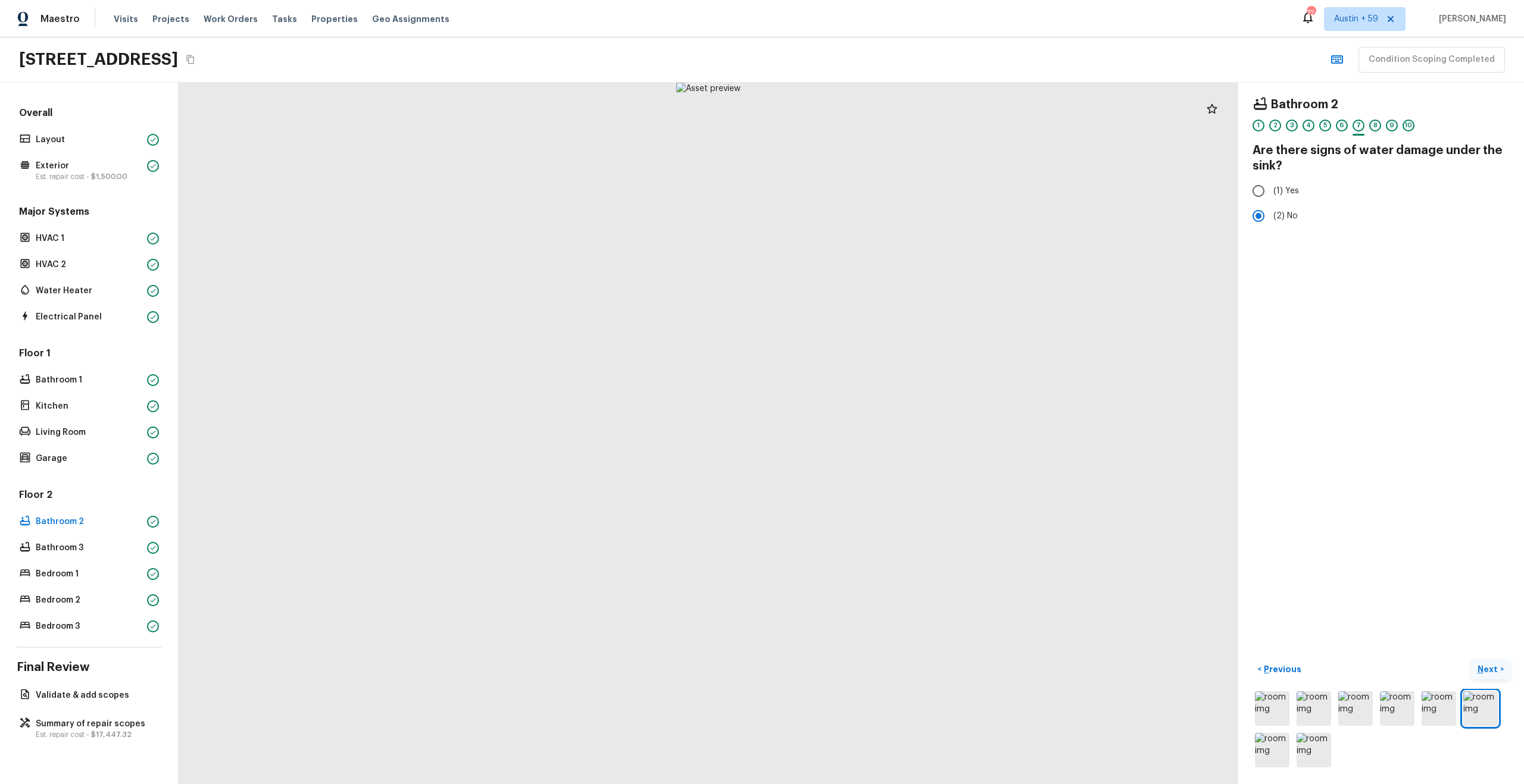
click at [1493, 671] on p "Next" at bounding box center [1489, 670] width 23 height 12
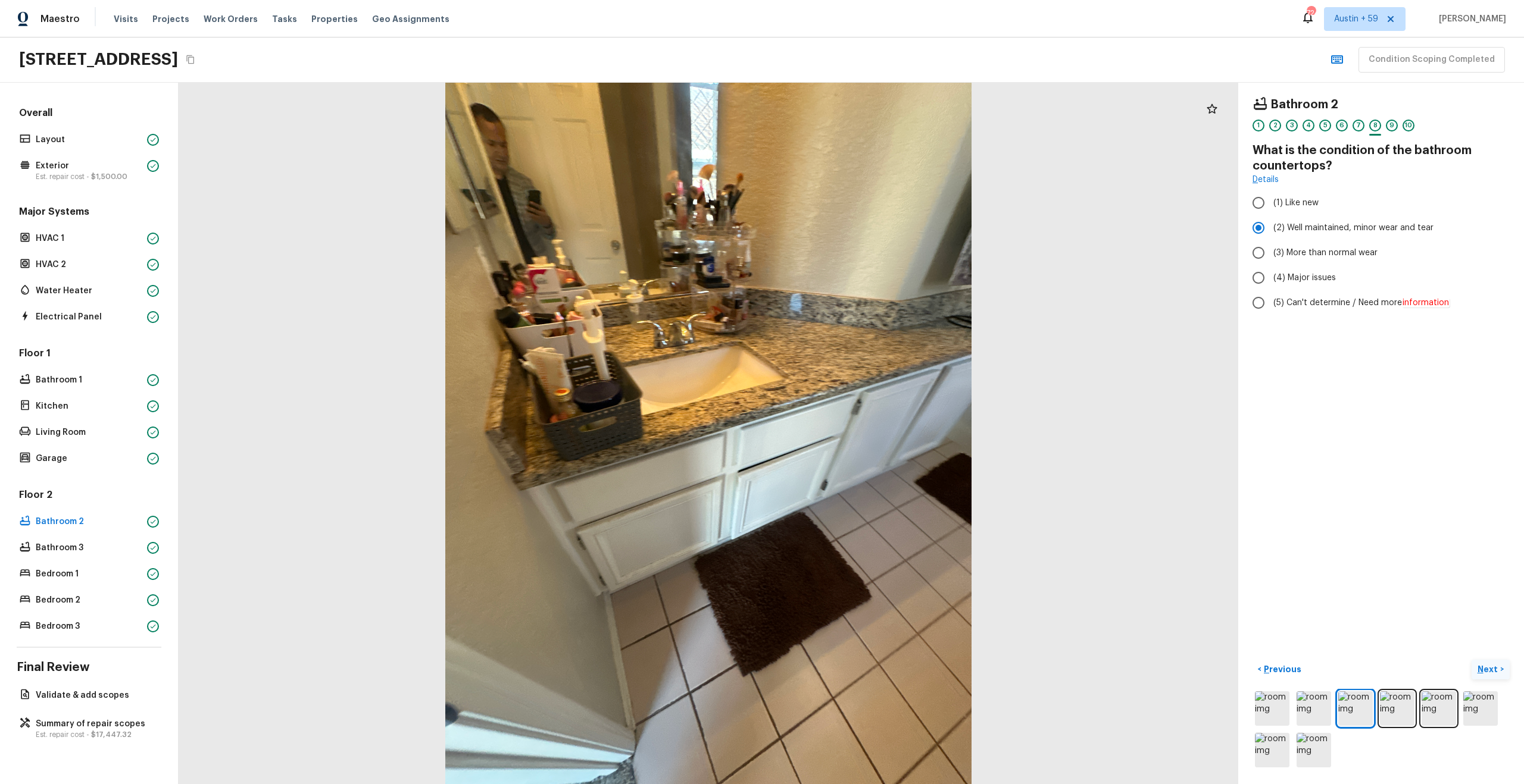
click at [1493, 671] on p "Next" at bounding box center [1489, 670] width 23 height 12
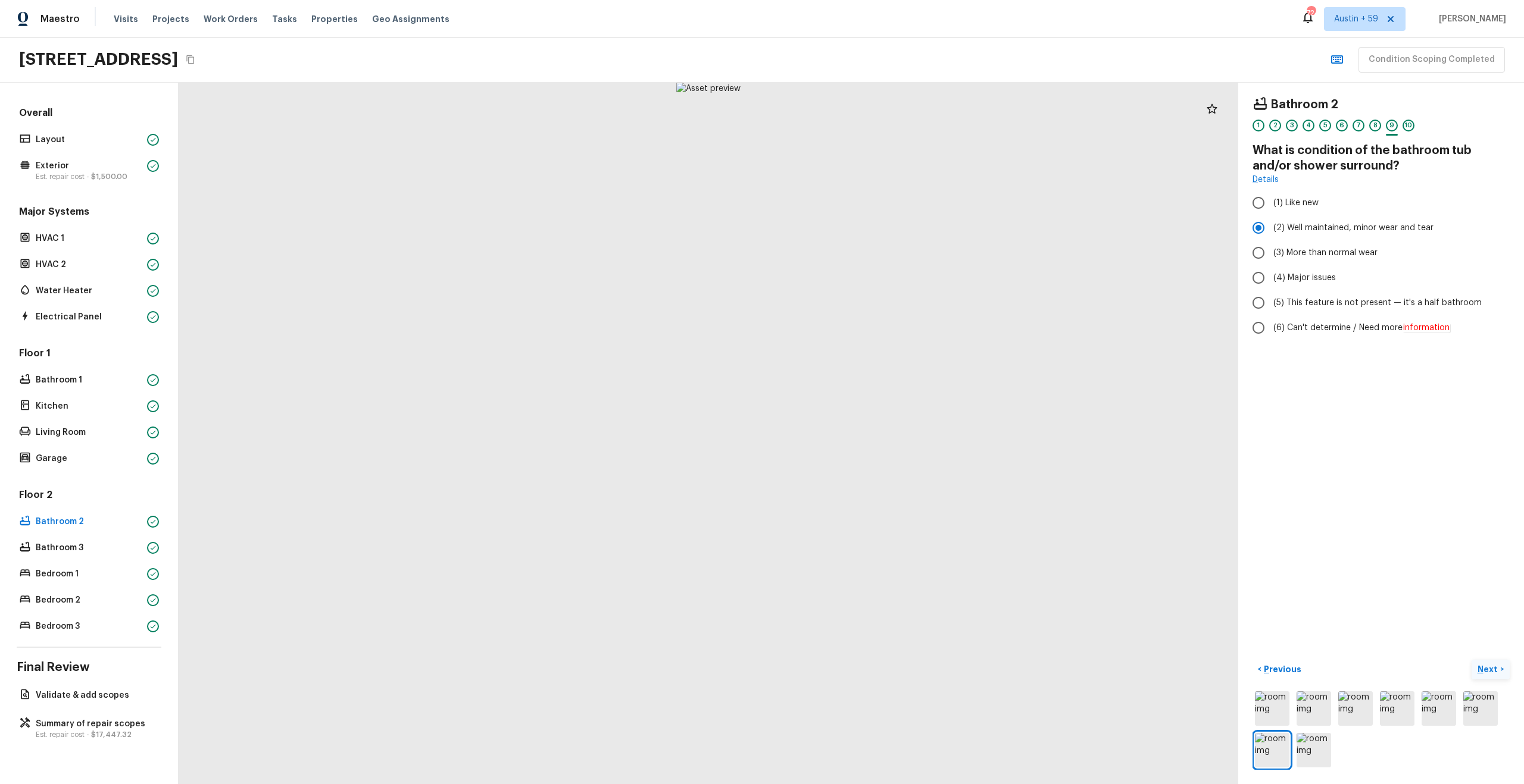
click at [1493, 671] on p "Next" at bounding box center [1489, 670] width 23 height 12
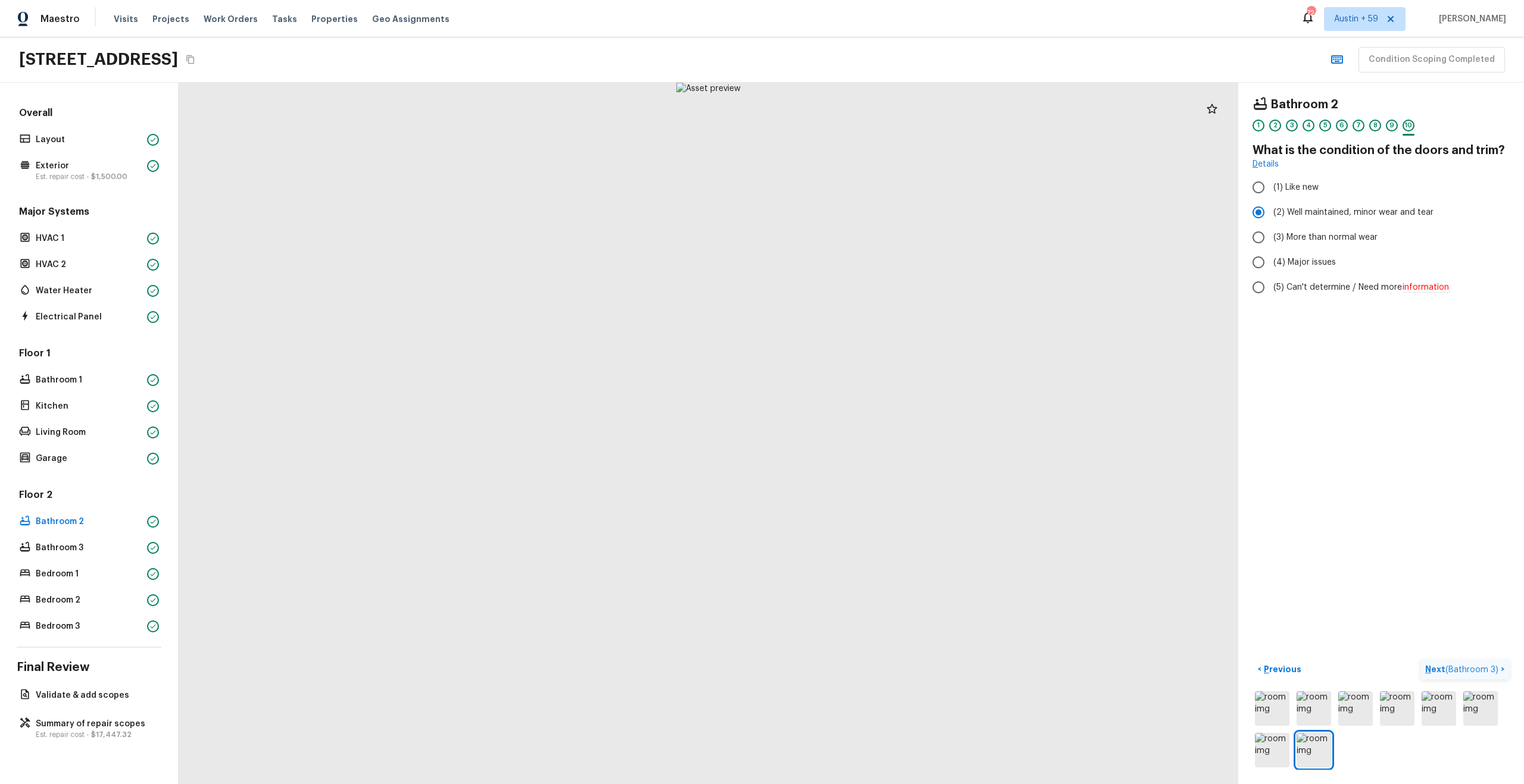
click at [1491, 666] on span "( Bathroom 3 )" at bounding box center [1472, 670] width 53 height 8
click at [1491, 666] on p "Next" at bounding box center [1489, 670] width 23 height 12
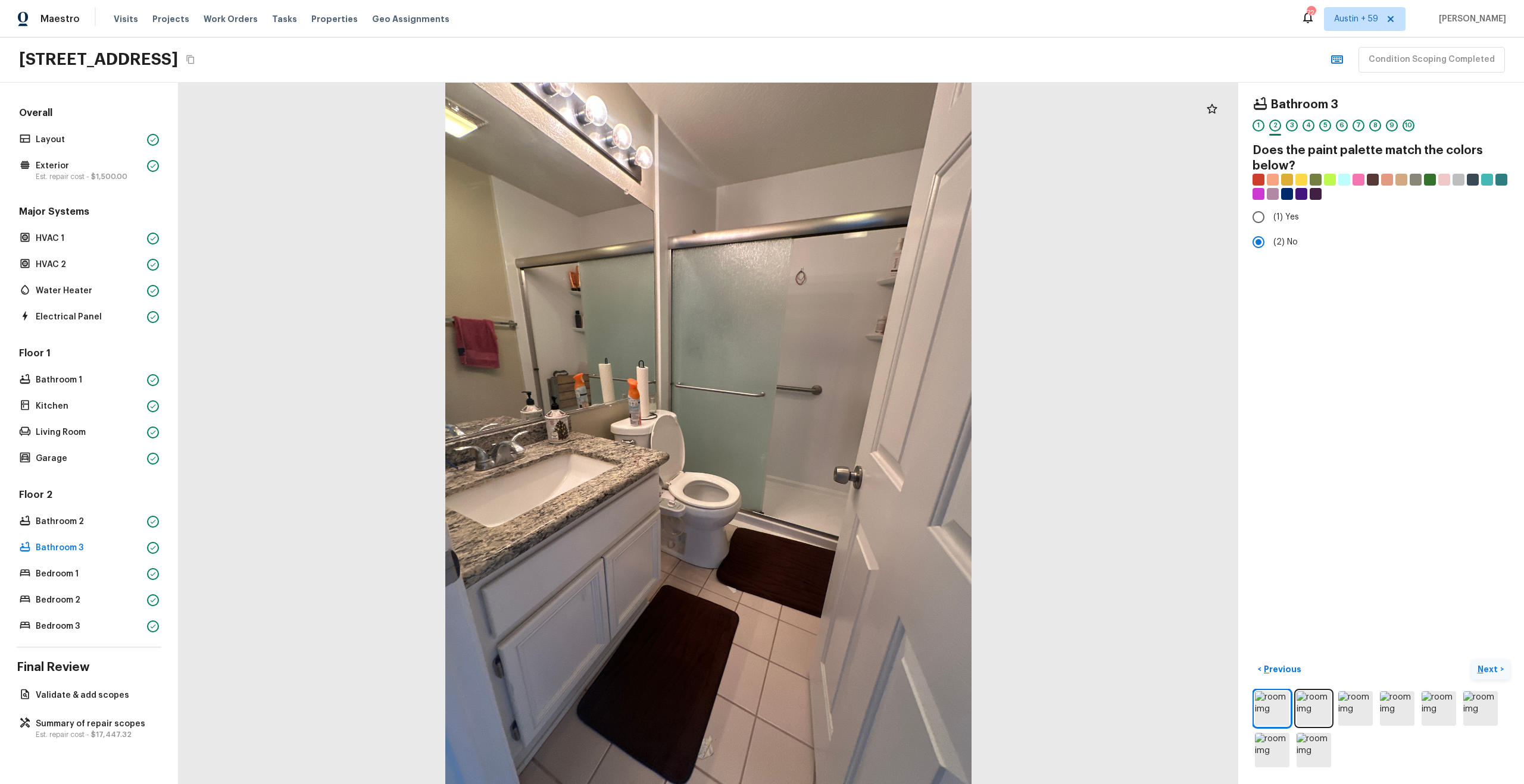
click at [1491, 666] on p "Next" at bounding box center [1489, 670] width 23 height 12
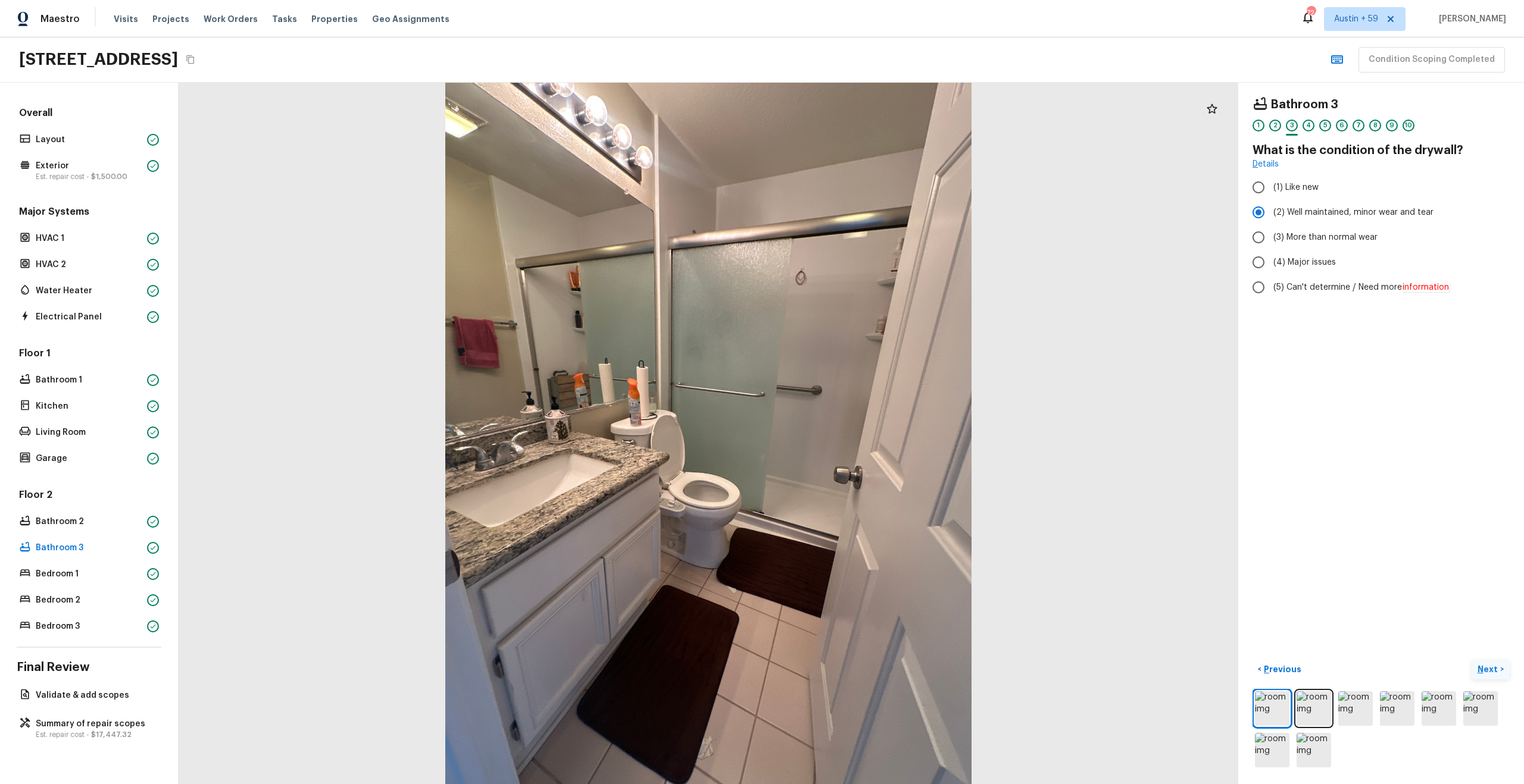
click at [1491, 666] on p "Next" at bounding box center [1489, 670] width 23 height 12
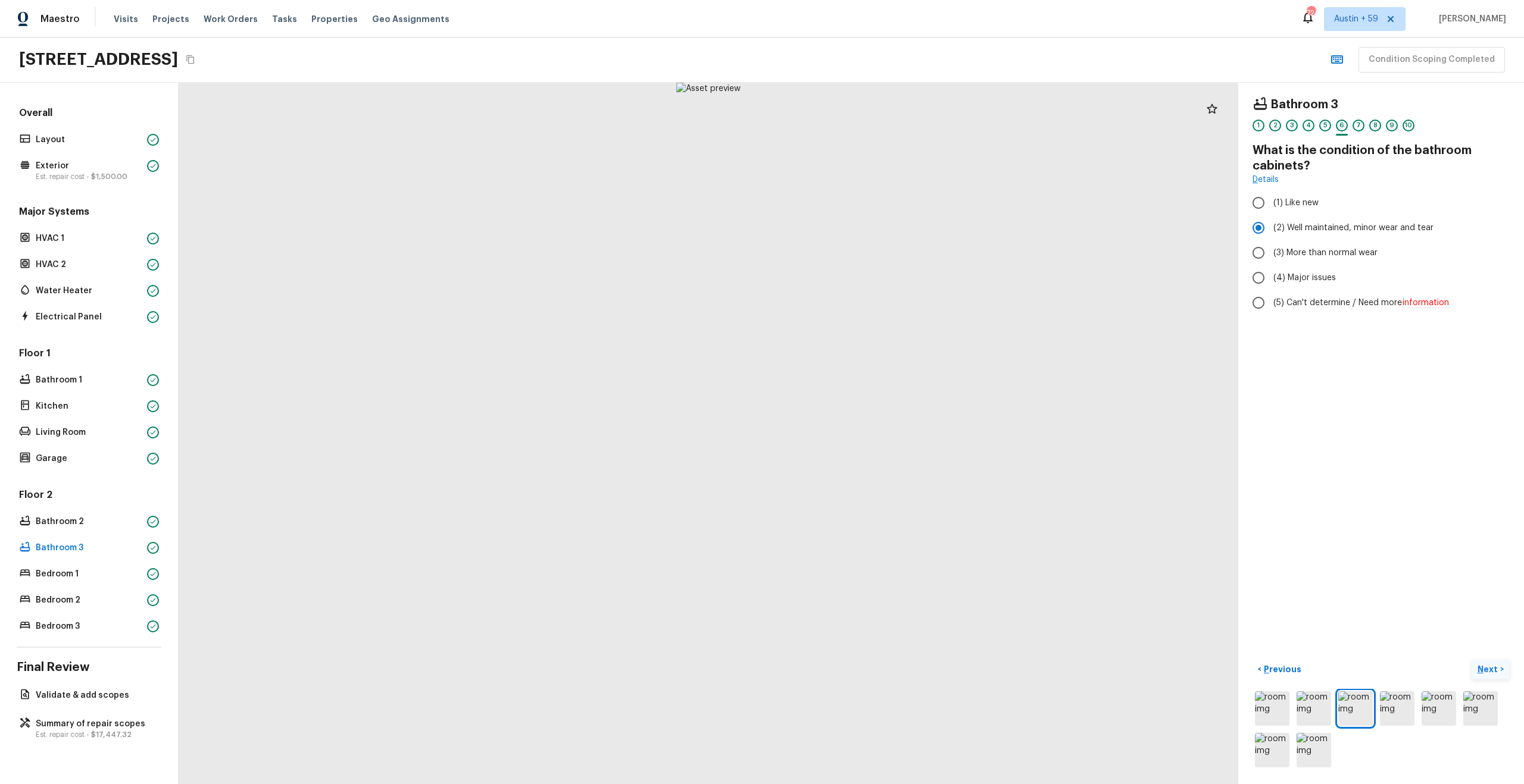
click at [1491, 666] on p "Next" at bounding box center [1489, 670] width 23 height 12
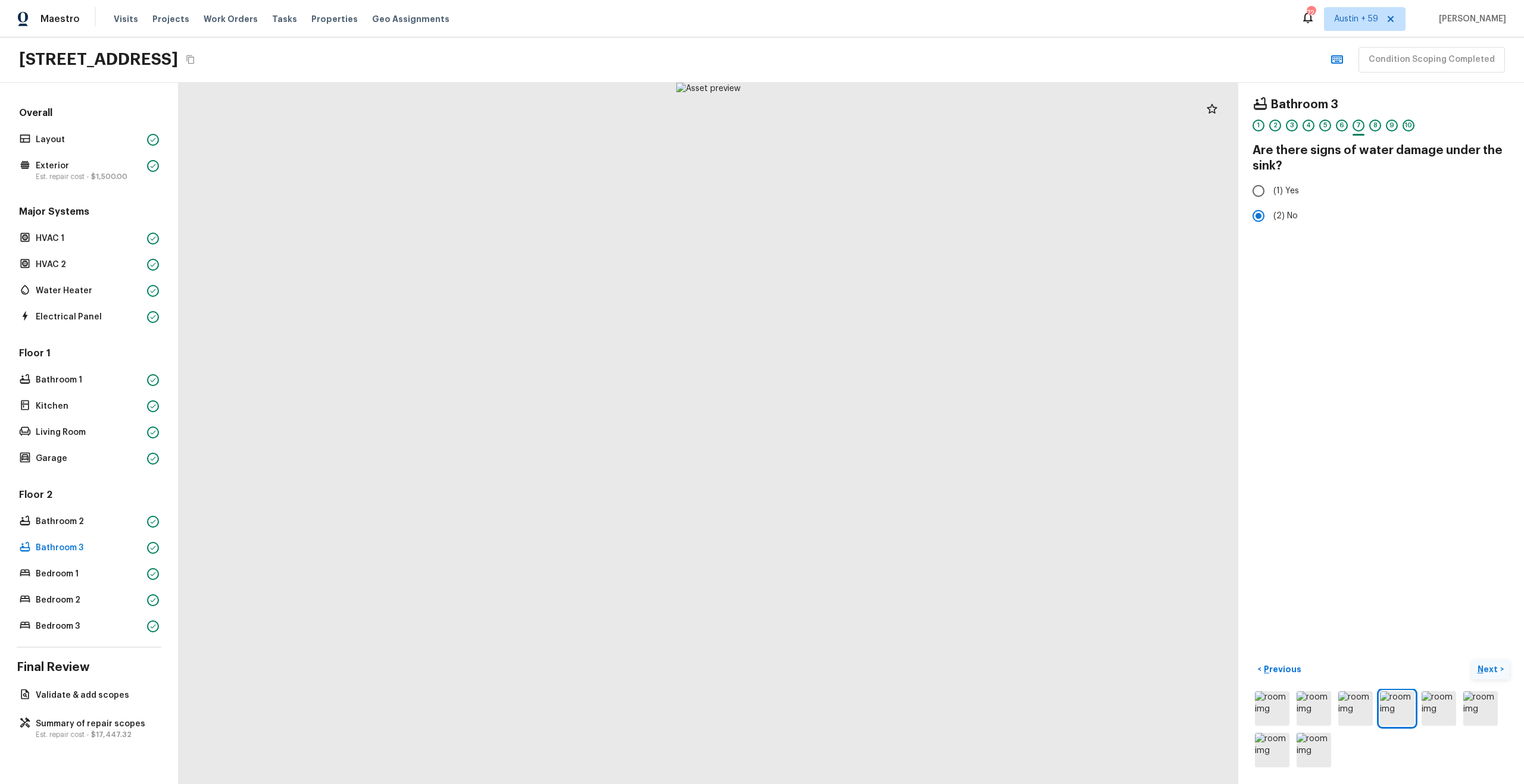
click at [1491, 666] on p "Next" at bounding box center [1489, 670] width 23 height 12
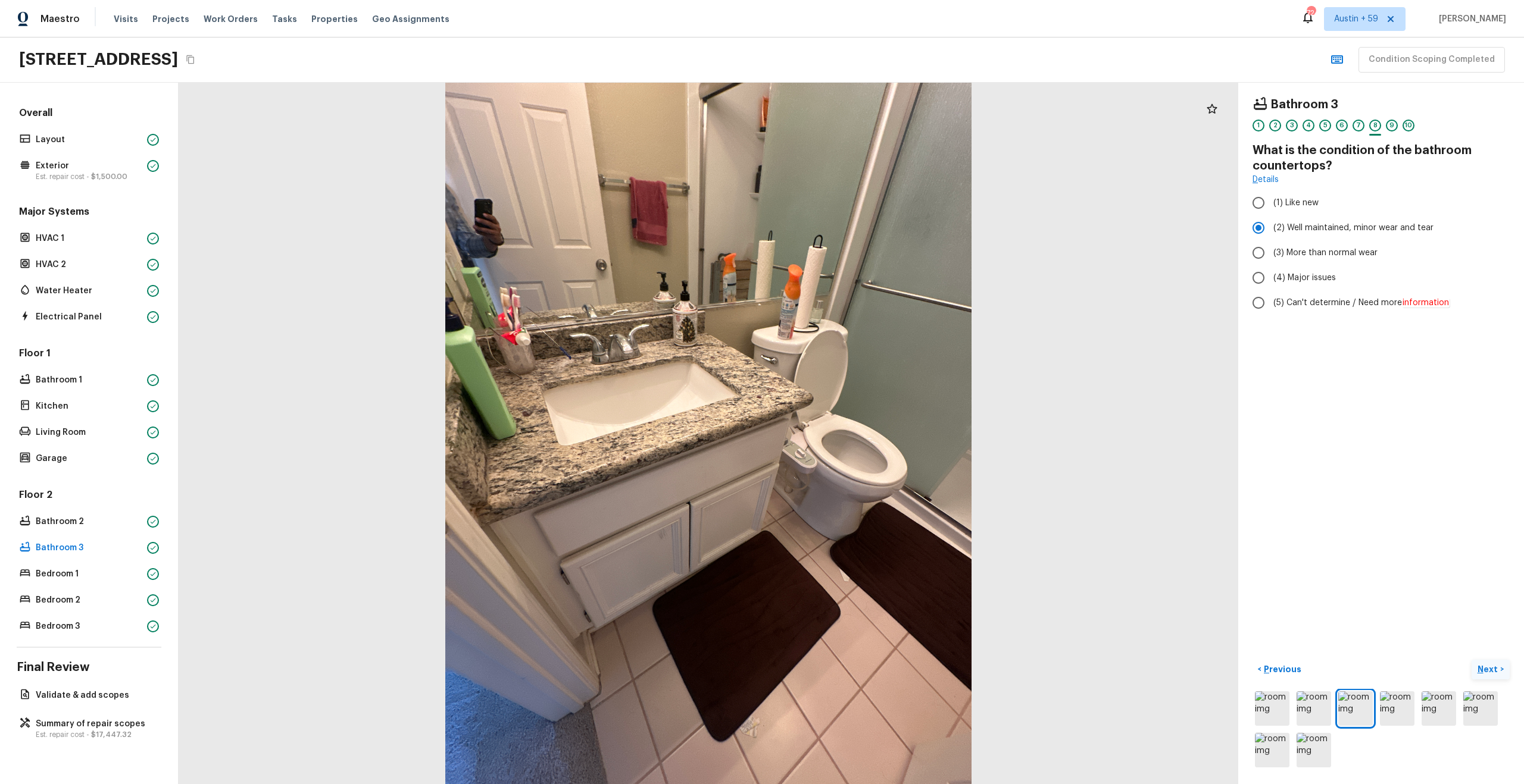
click at [1491, 666] on p "Next" at bounding box center [1489, 670] width 23 height 12
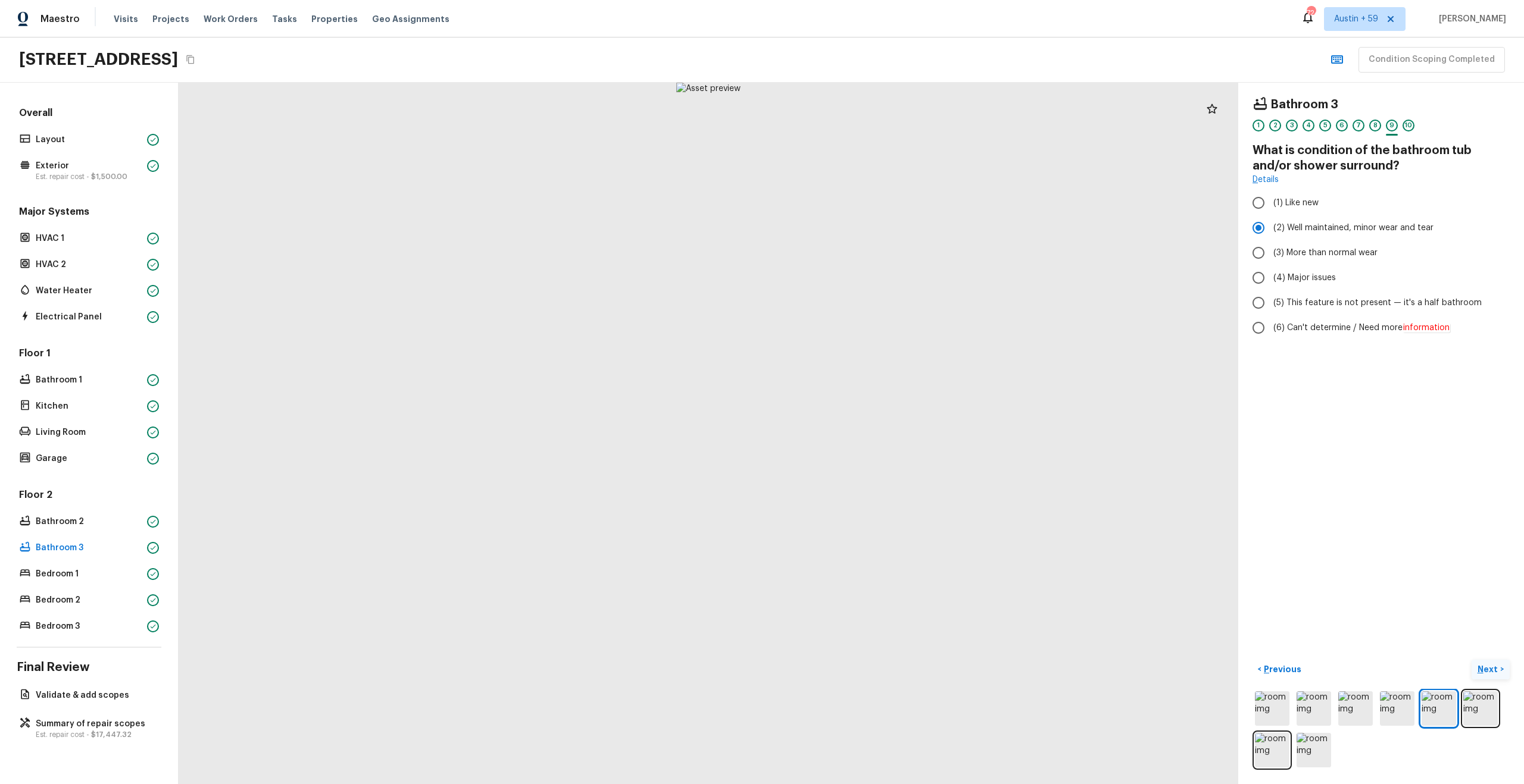
click at [1491, 666] on p "Next" at bounding box center [1489, 670] width 23 height 12
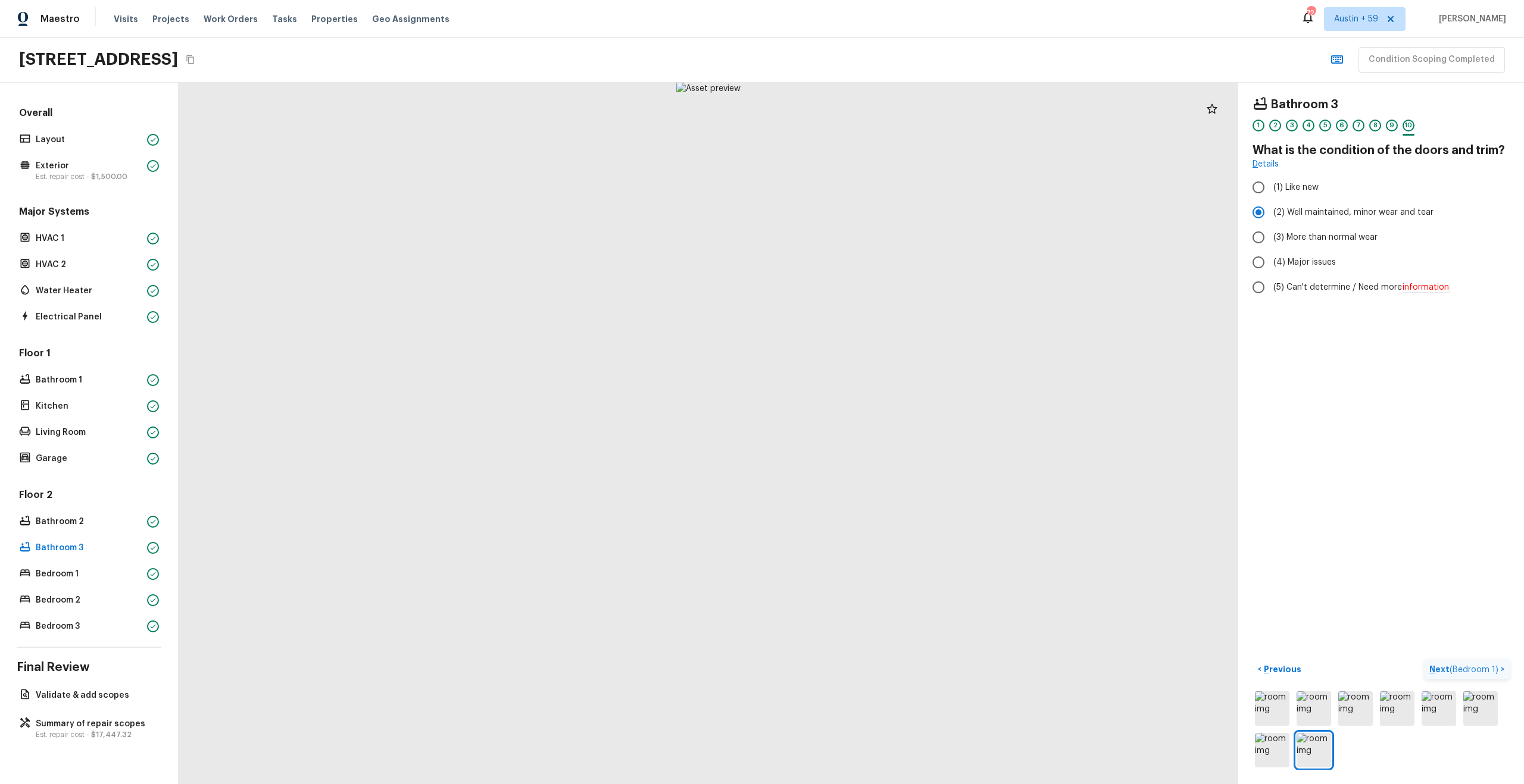
click at [1491, 666] on span "( Bedroom 1 )" at bounding box center [1473, 670] width 49 height 8
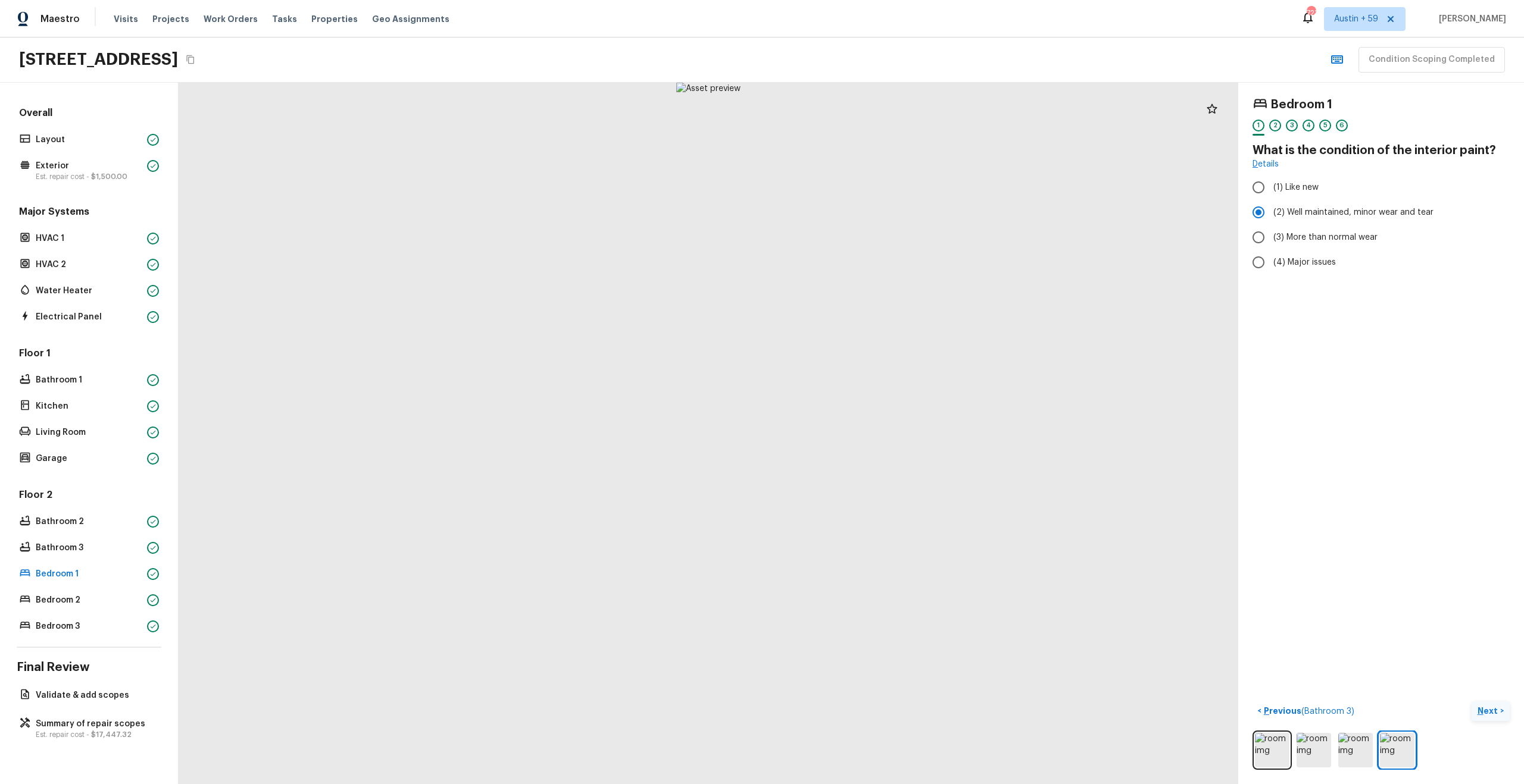
click at [1490, 706] on p "Next" at bounding box center [1489, 711] width 23 height 12
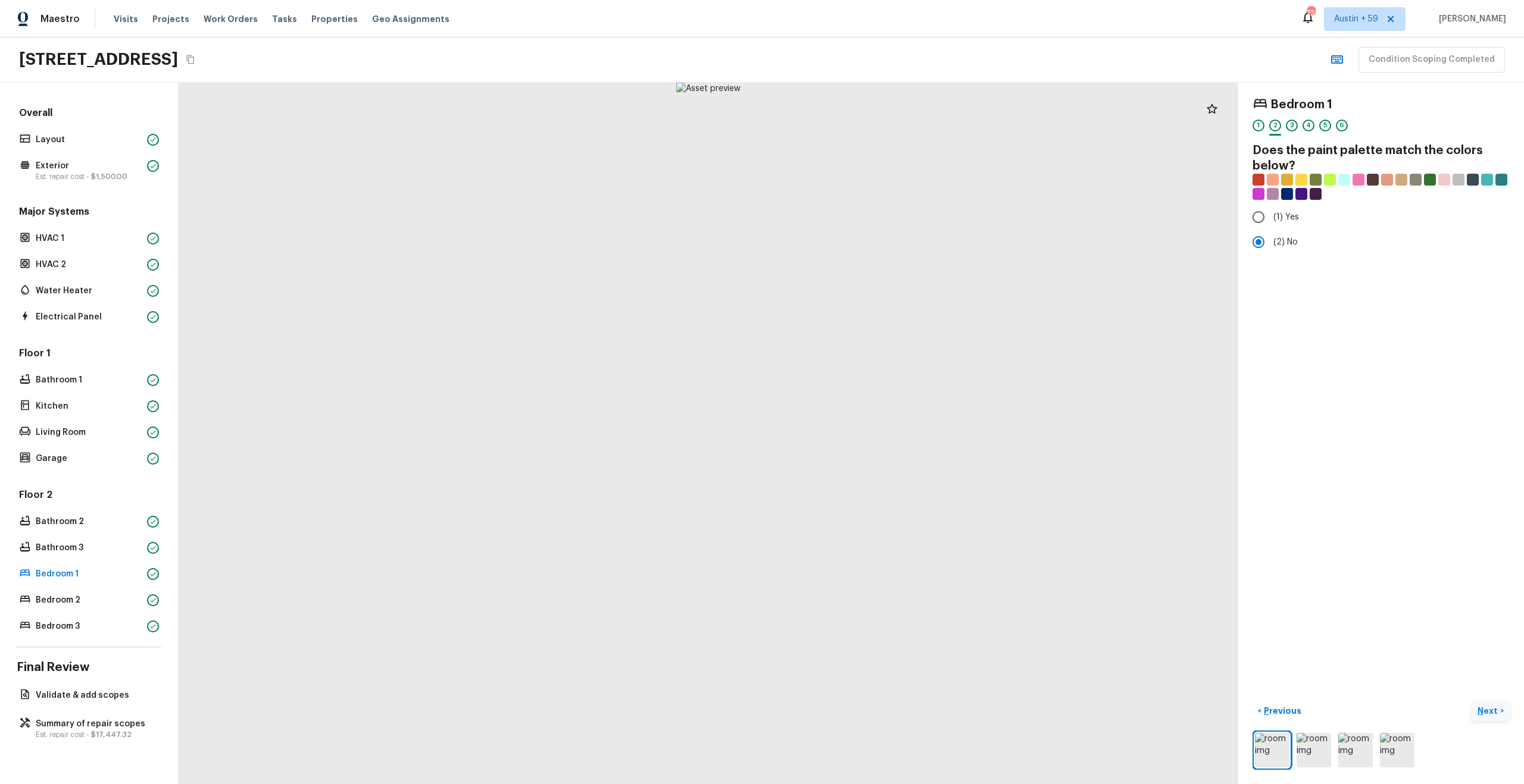
click at [1490, 706] on p "Next" at bounding box center [1489, 711] width 23 height 12
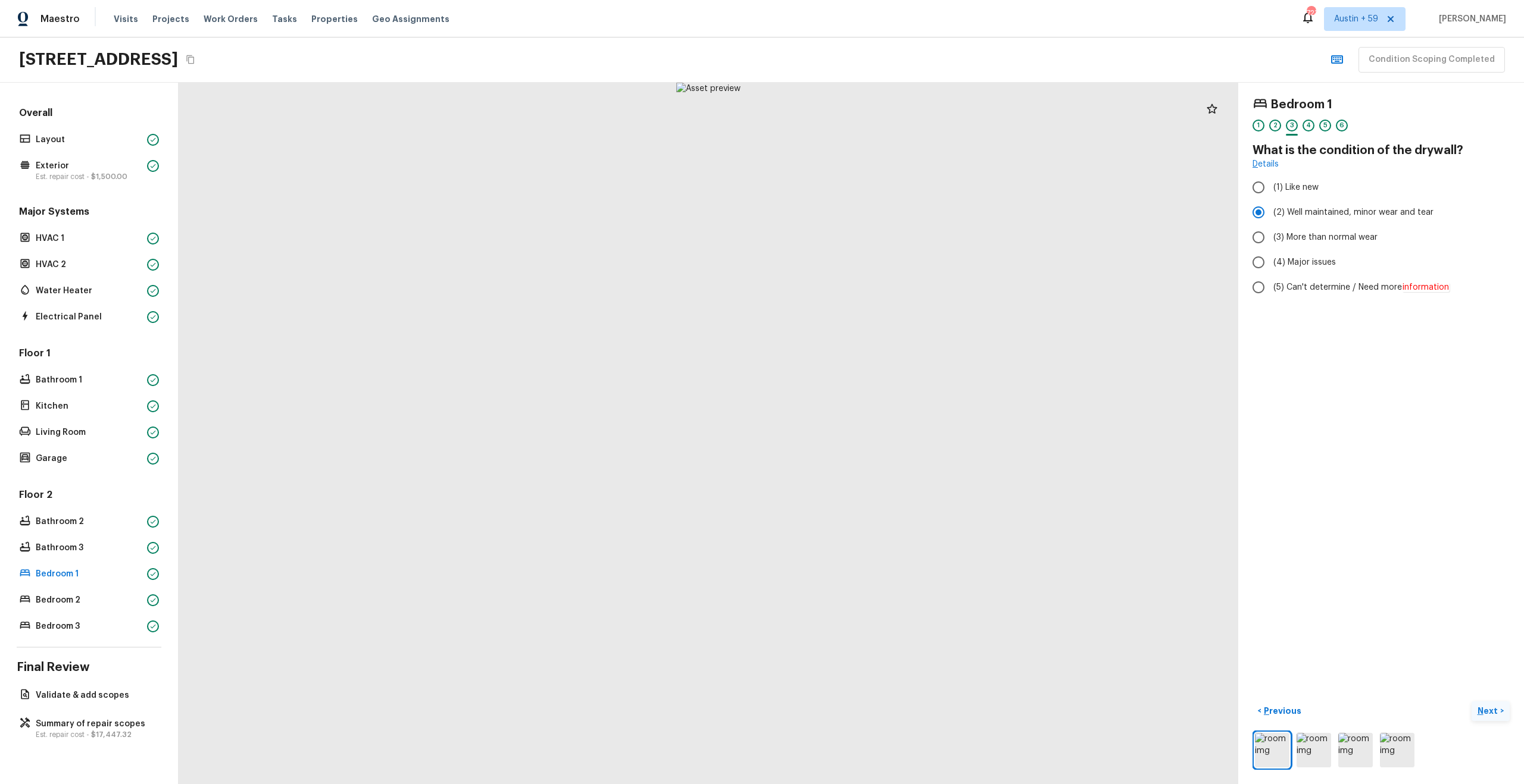
click at [1490, 706] on p "Next" at bounding box center [1489, 711] width 23 height 12
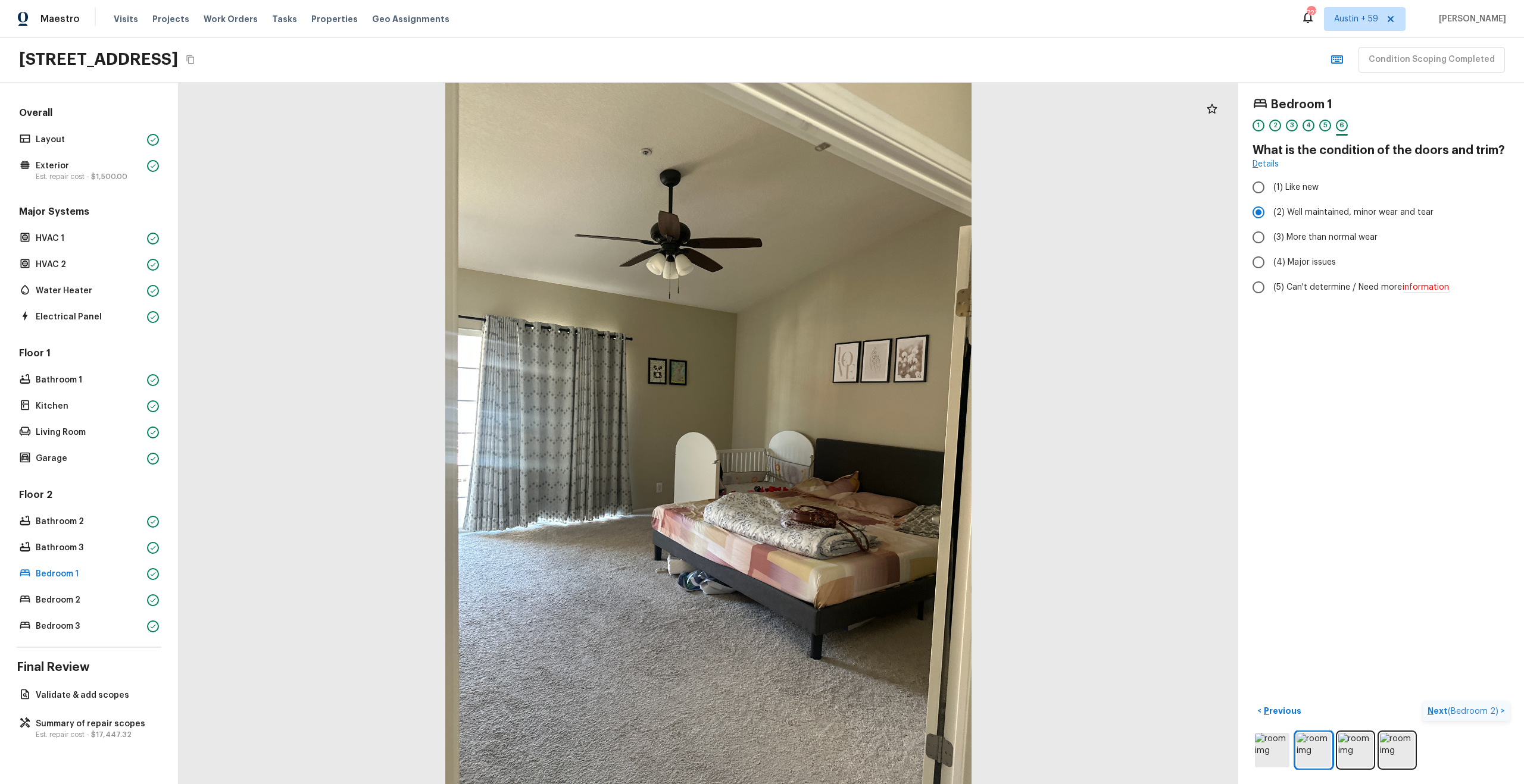
click at [1438, 707] on p "Next ( Bedroom 2 )" at bounding box center [1464, 711] width 73 height 13
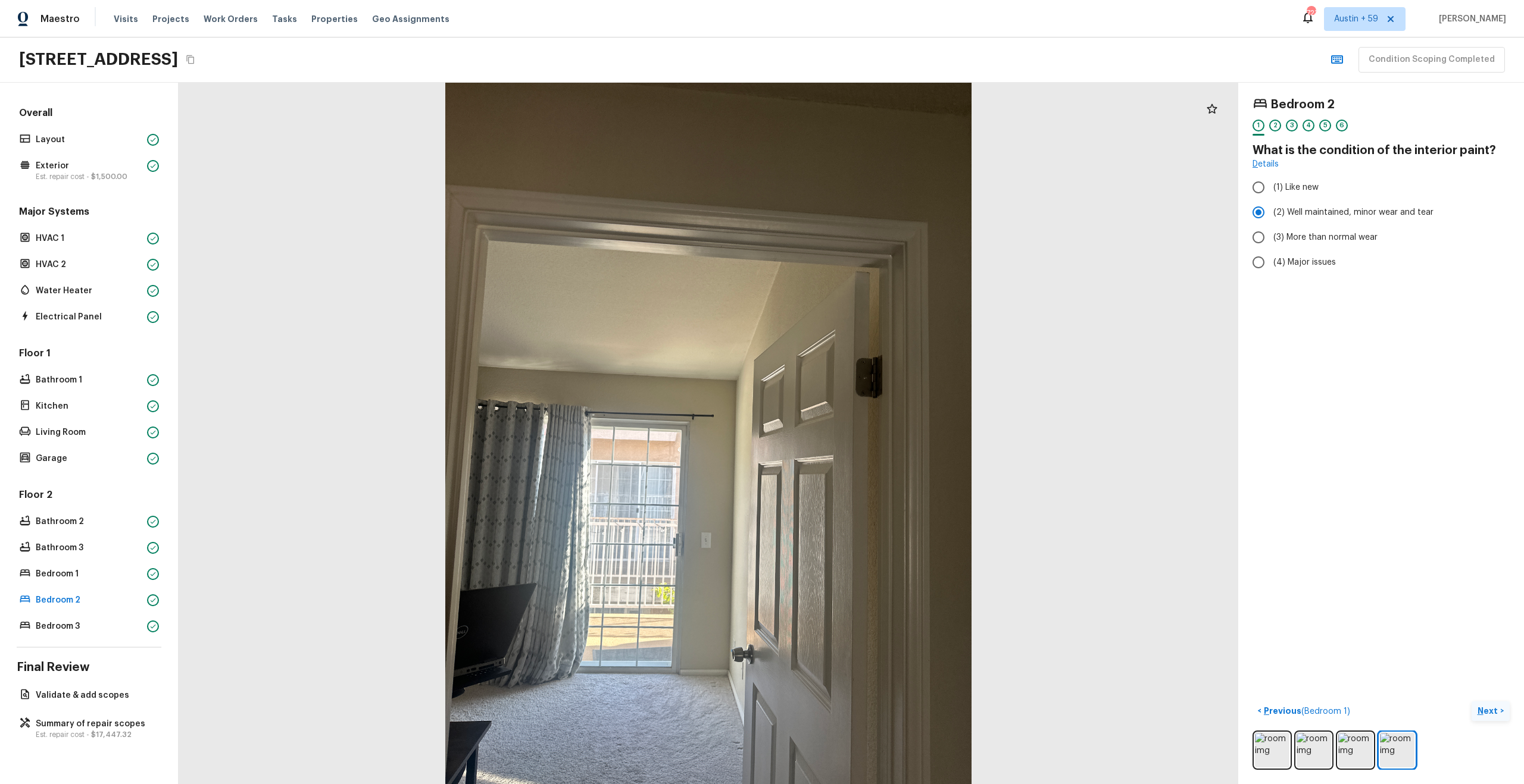
click at [1487, 706] on p "Next" at bounding box center [1489, 711] width 23 height 12
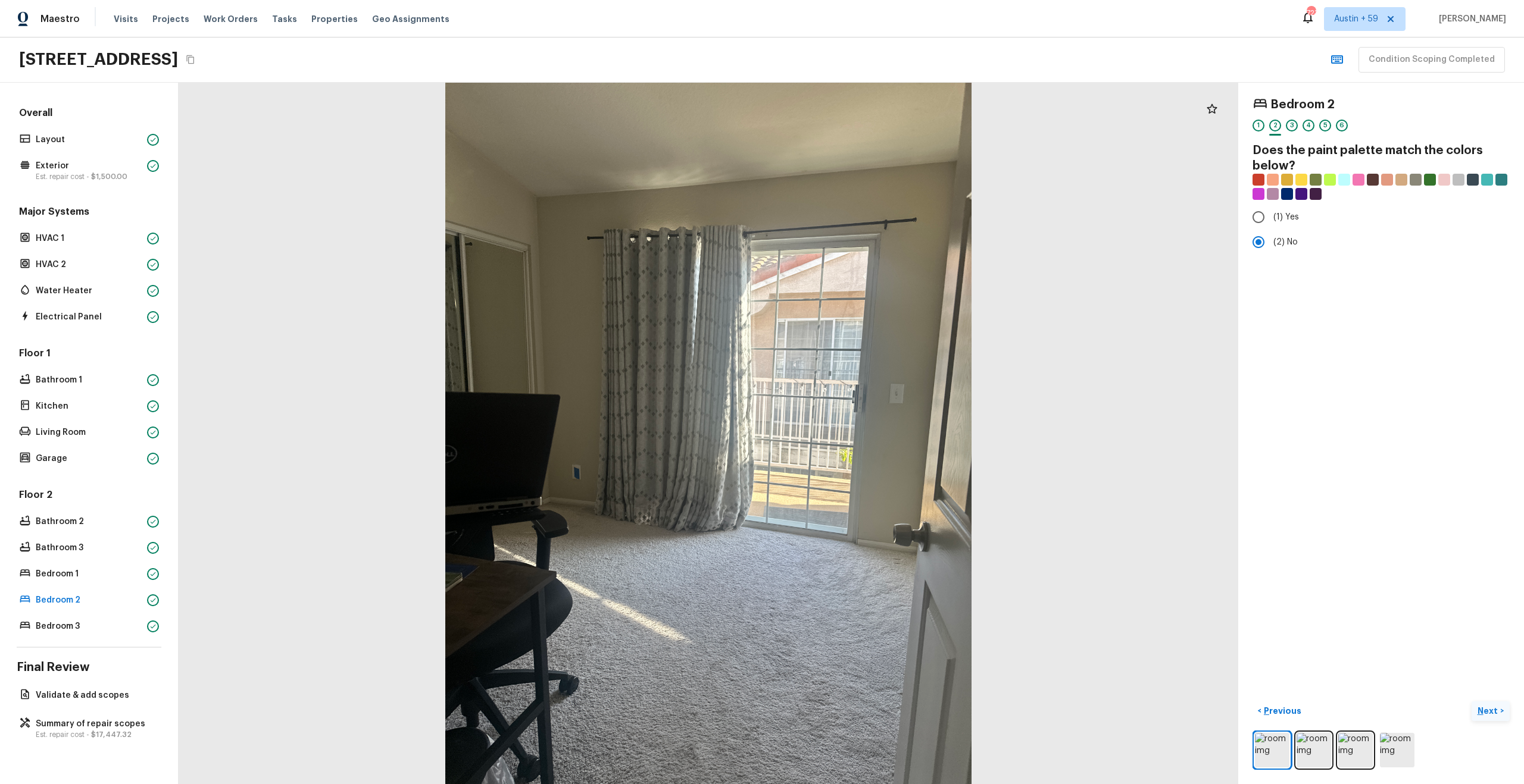
click at [1487, 706] on p "Next" at bounding box center [1489, 711] width 23 height 12
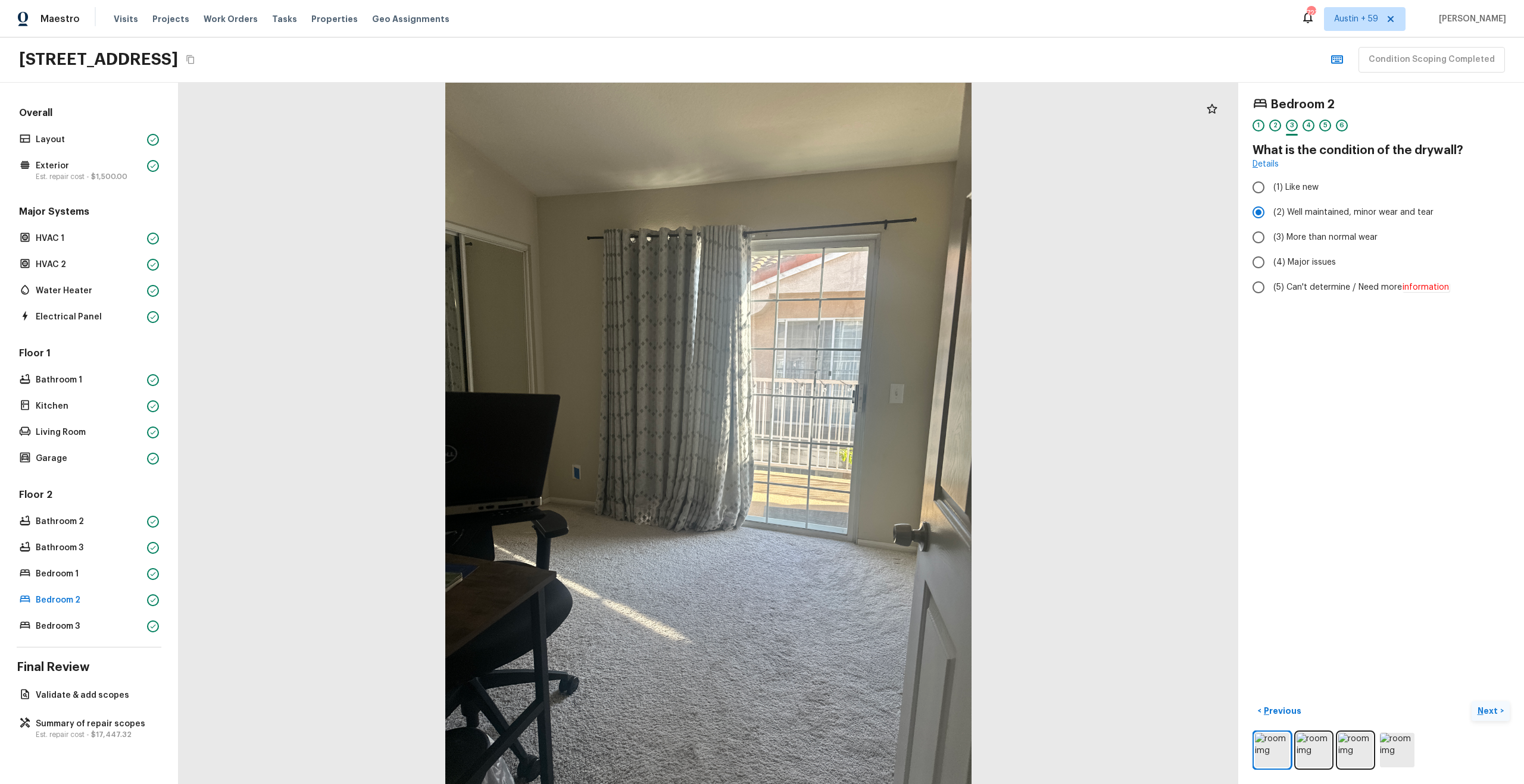
click at [1487, 706] on p "Next" at bounding box center [1489, 711] width 23 height 12
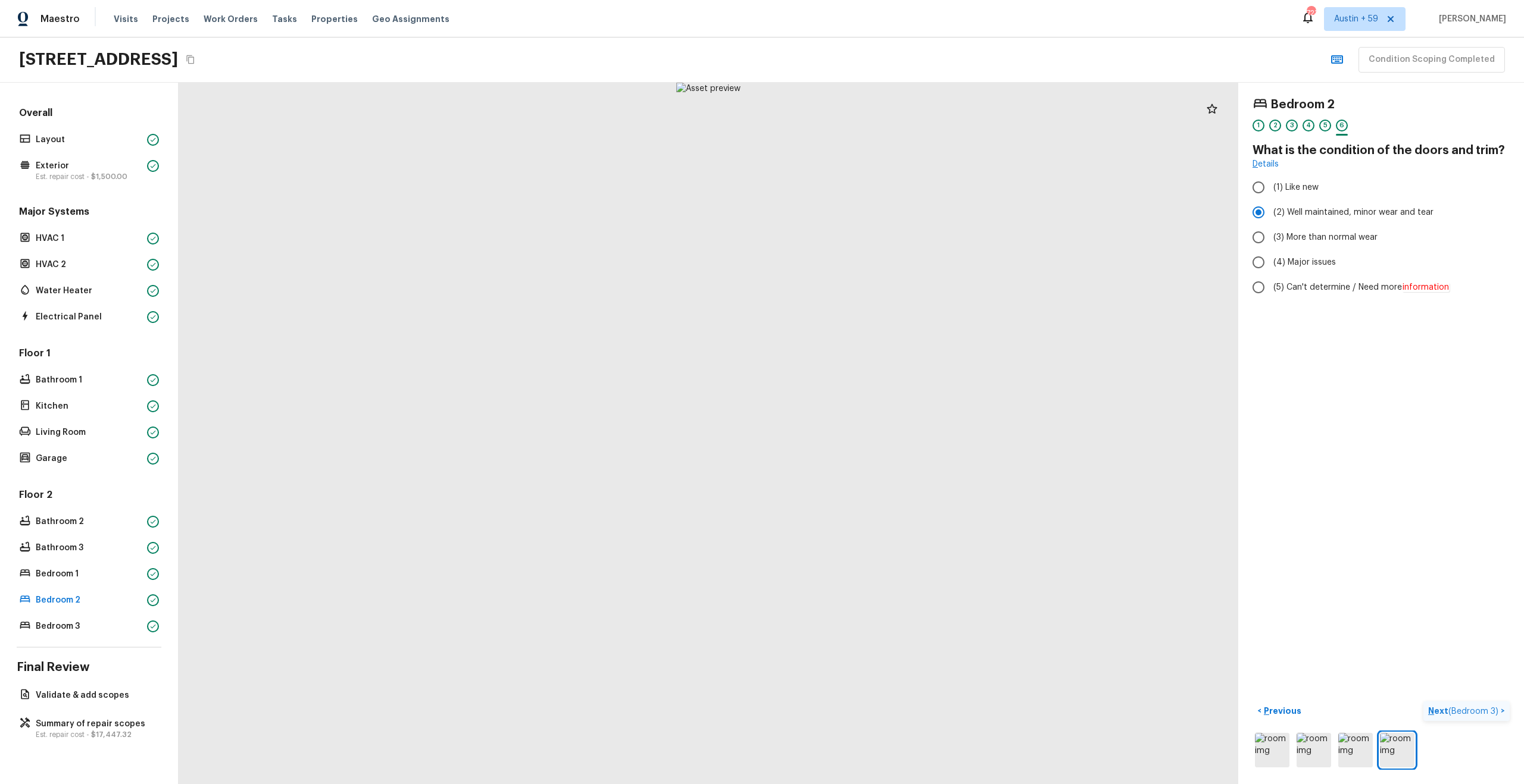
click at [1487, 706] on p "Next ( Bedroom 3 )" at bounding box center [1464, 711] width 72 height 13
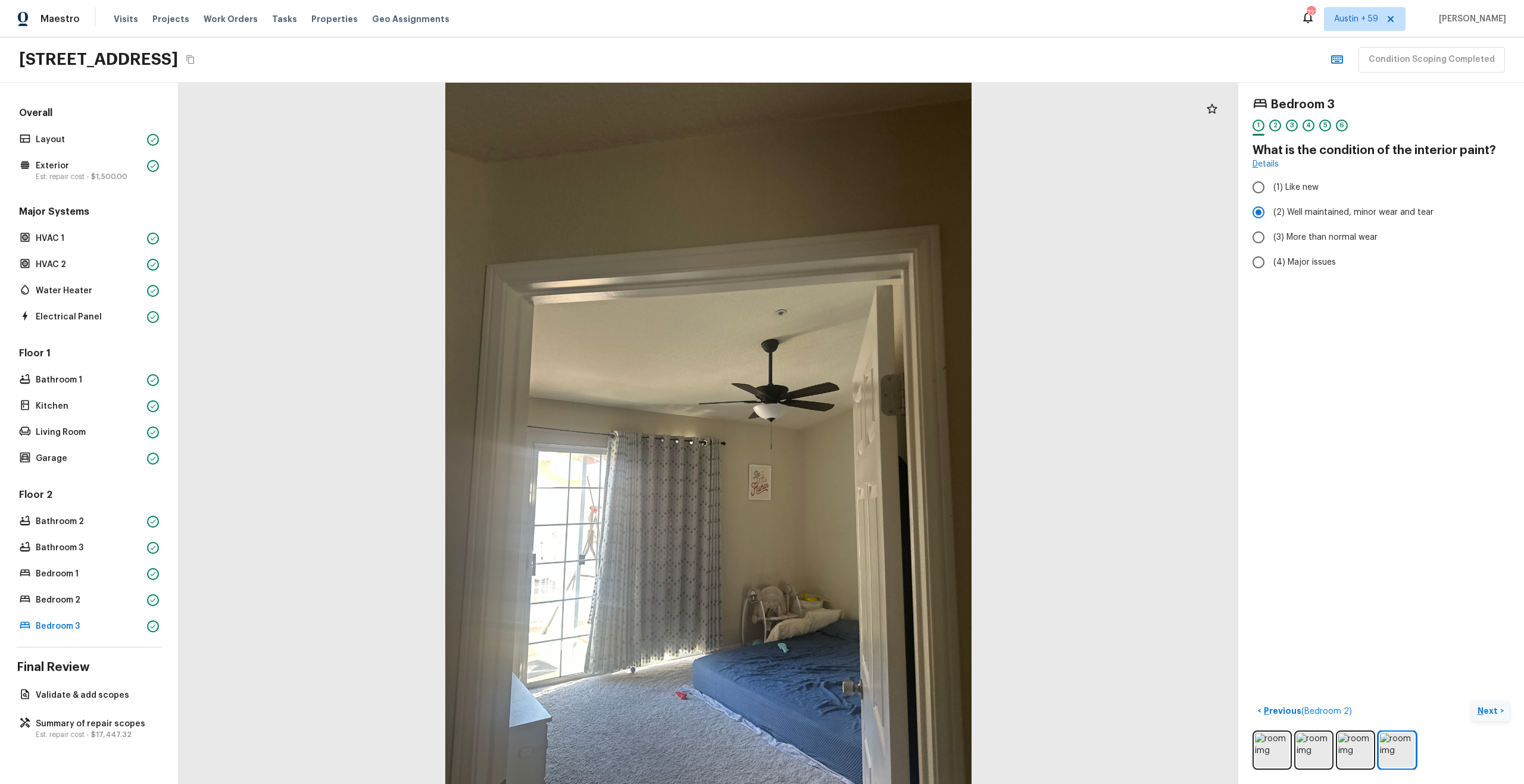
click at [1480, 705] on p "Next" at bounding box center [1489, 711] width 23 height 12
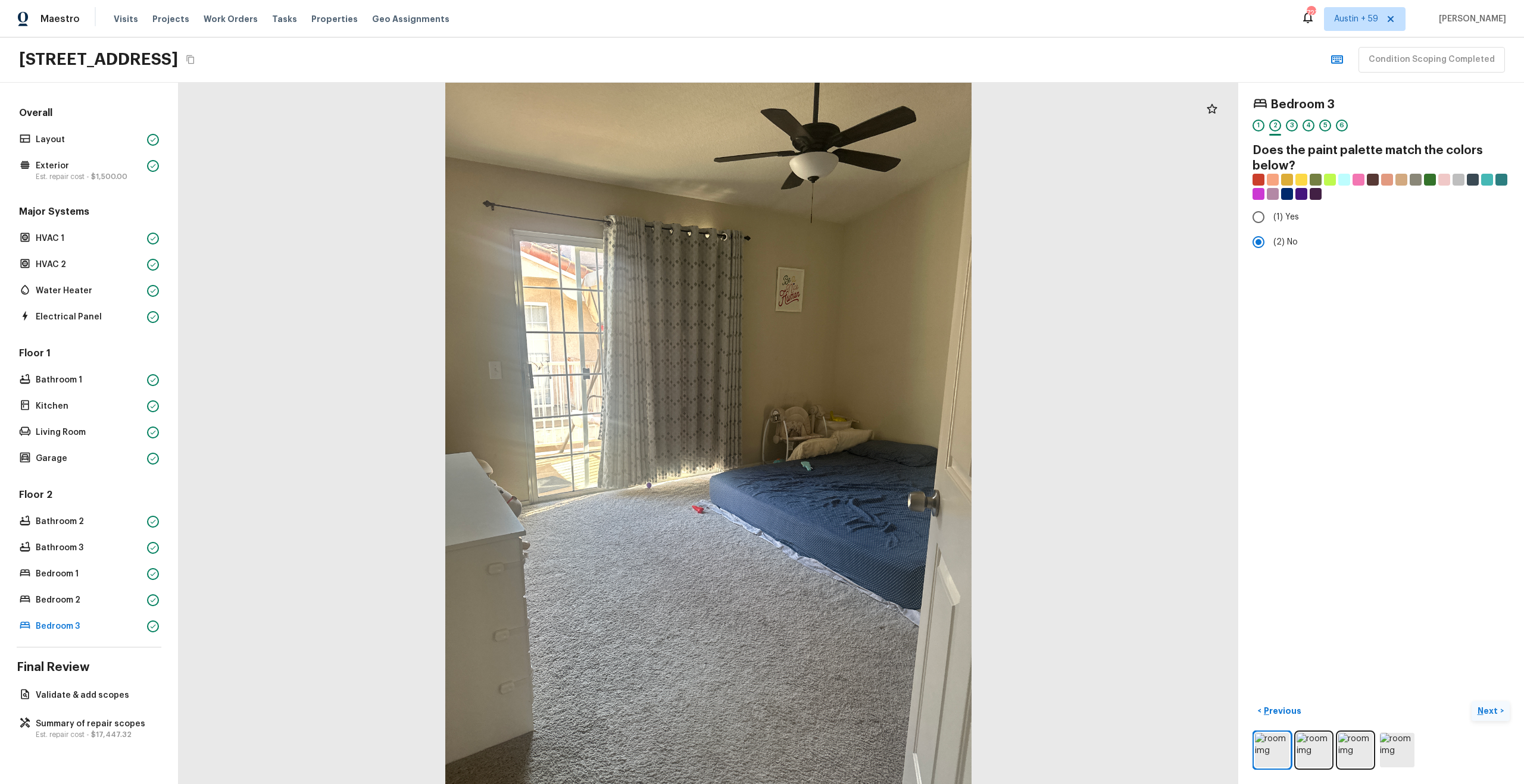
click at [1480, 705] on p "Next" at bounding box center [1489, 711] width 23 height 12
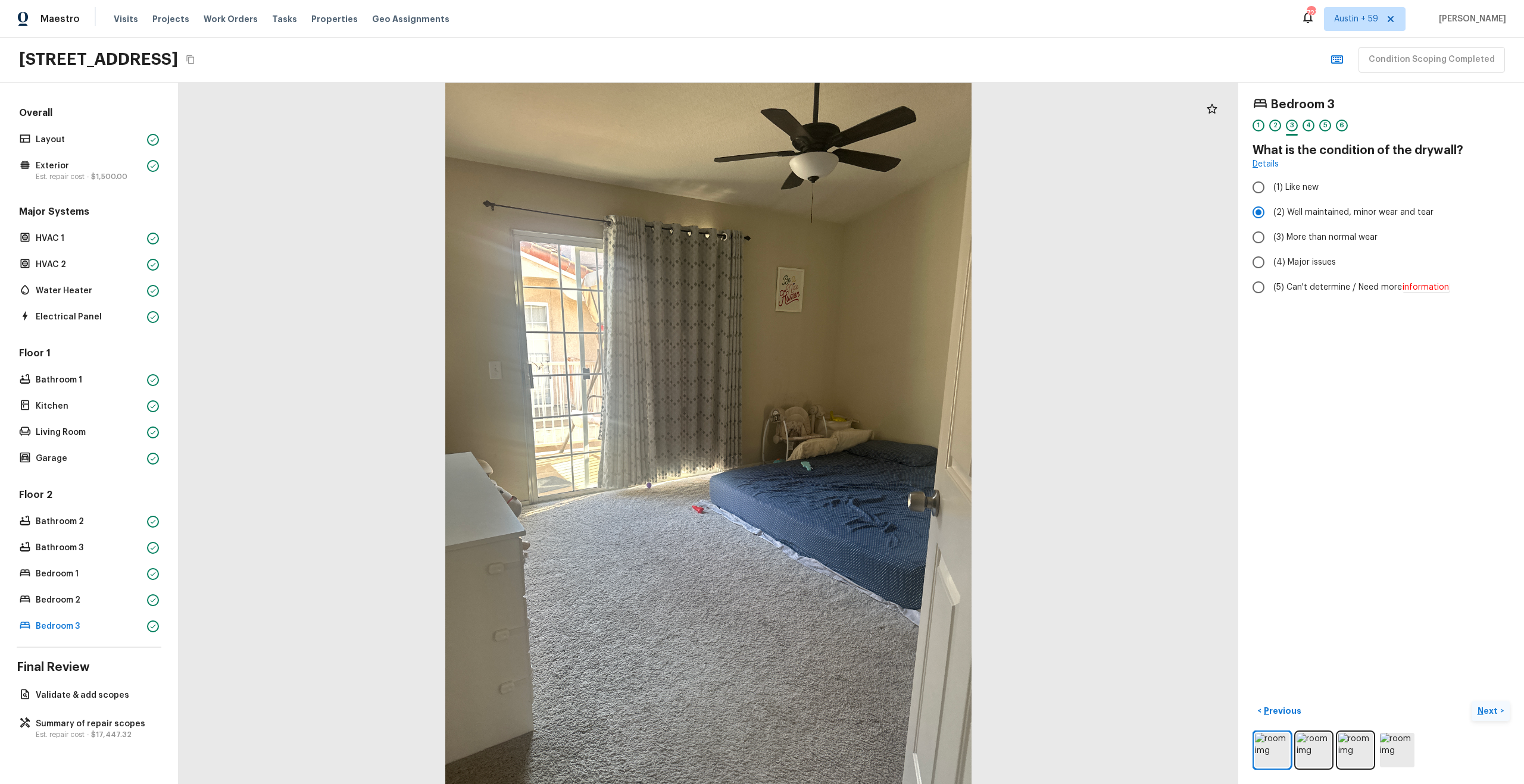
click at [1480, 705] on p "Next" at bounding box center [1489, 711] width 23 height 12
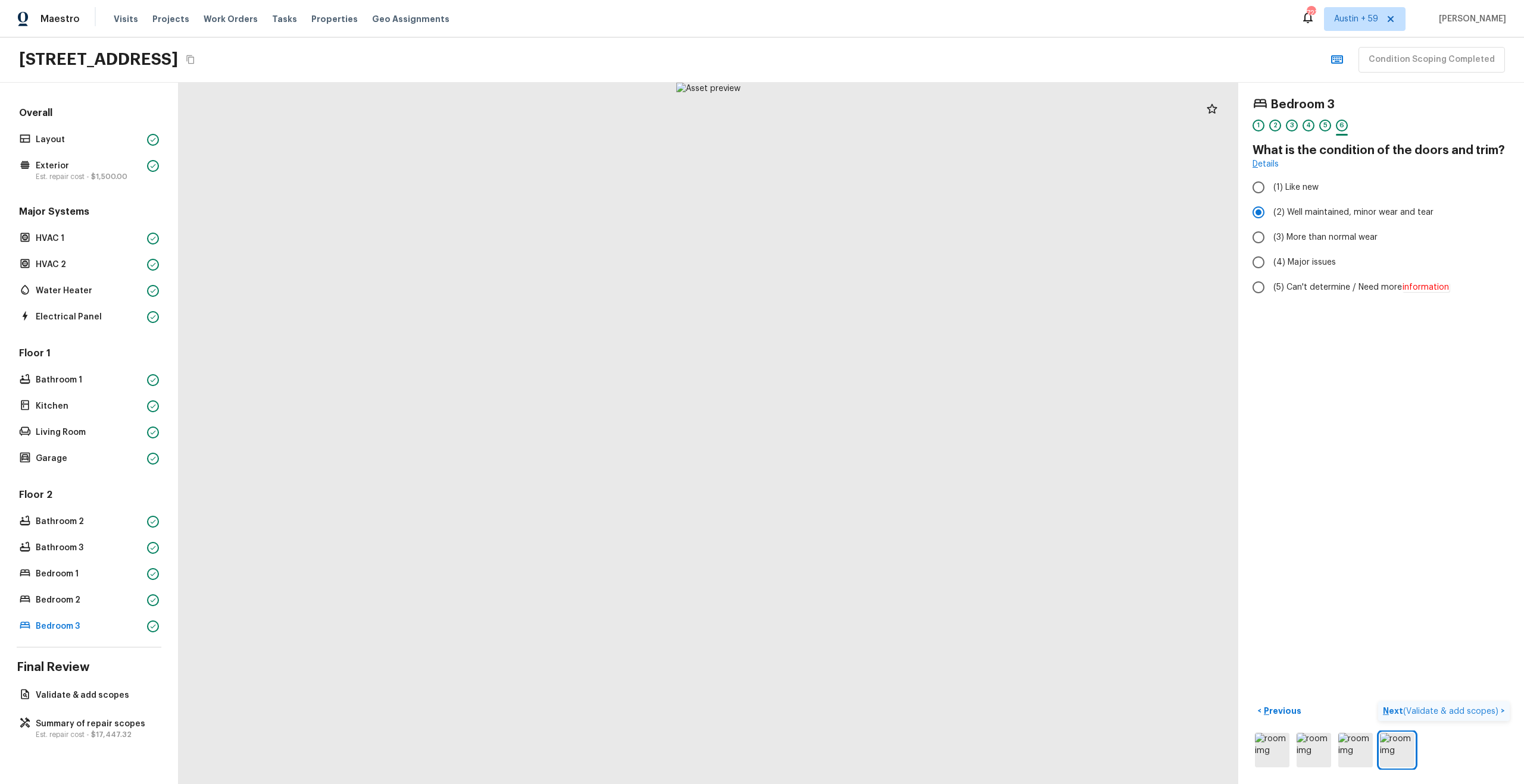
click at [1480, 705] on p "Next ( Validate & add scopes )" at bounding box center [1442, 711] width 118 height 13
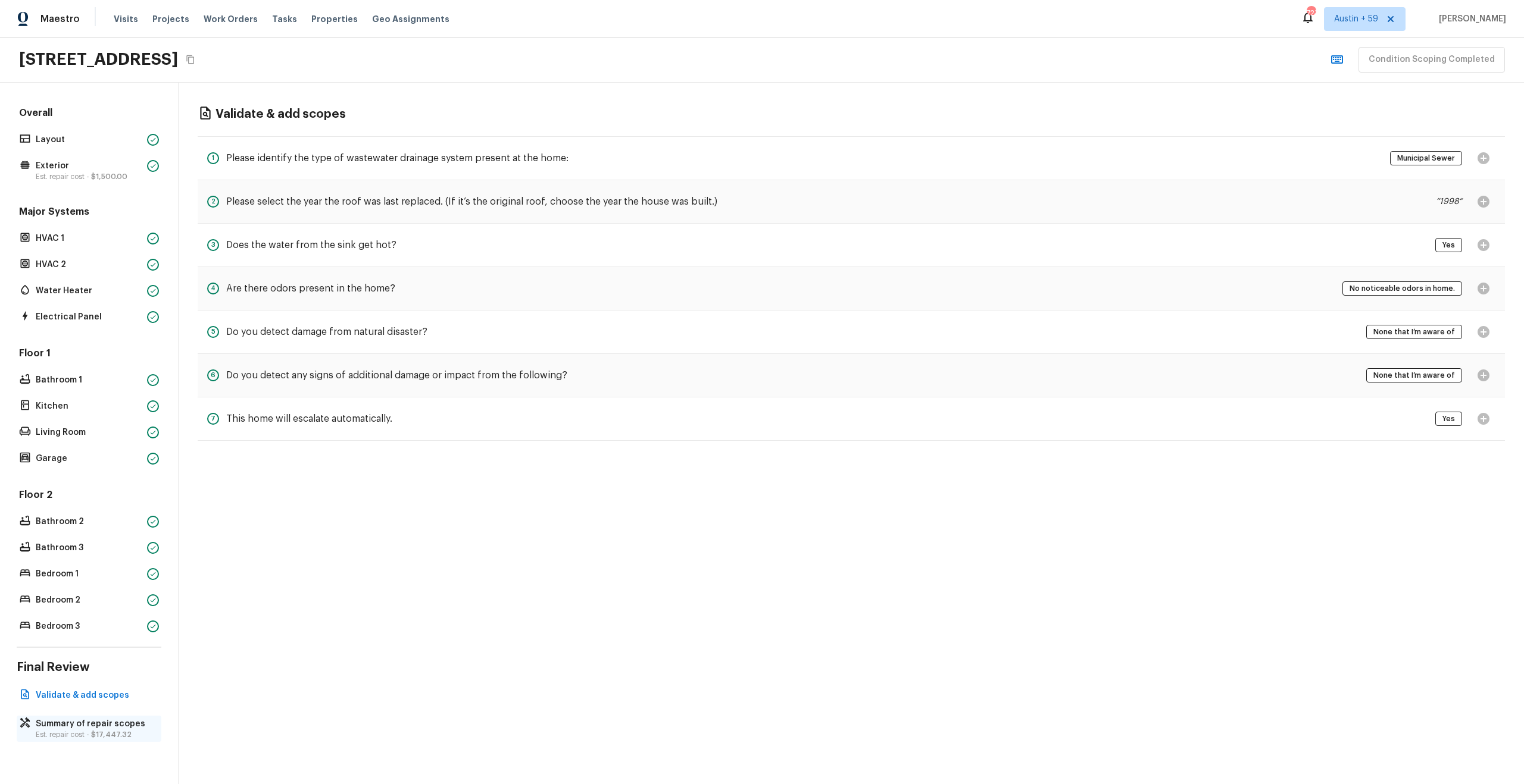
click at [112, 722] on p "Summary of repair scopes" at bounding box center [95, 724] width 118 height 12
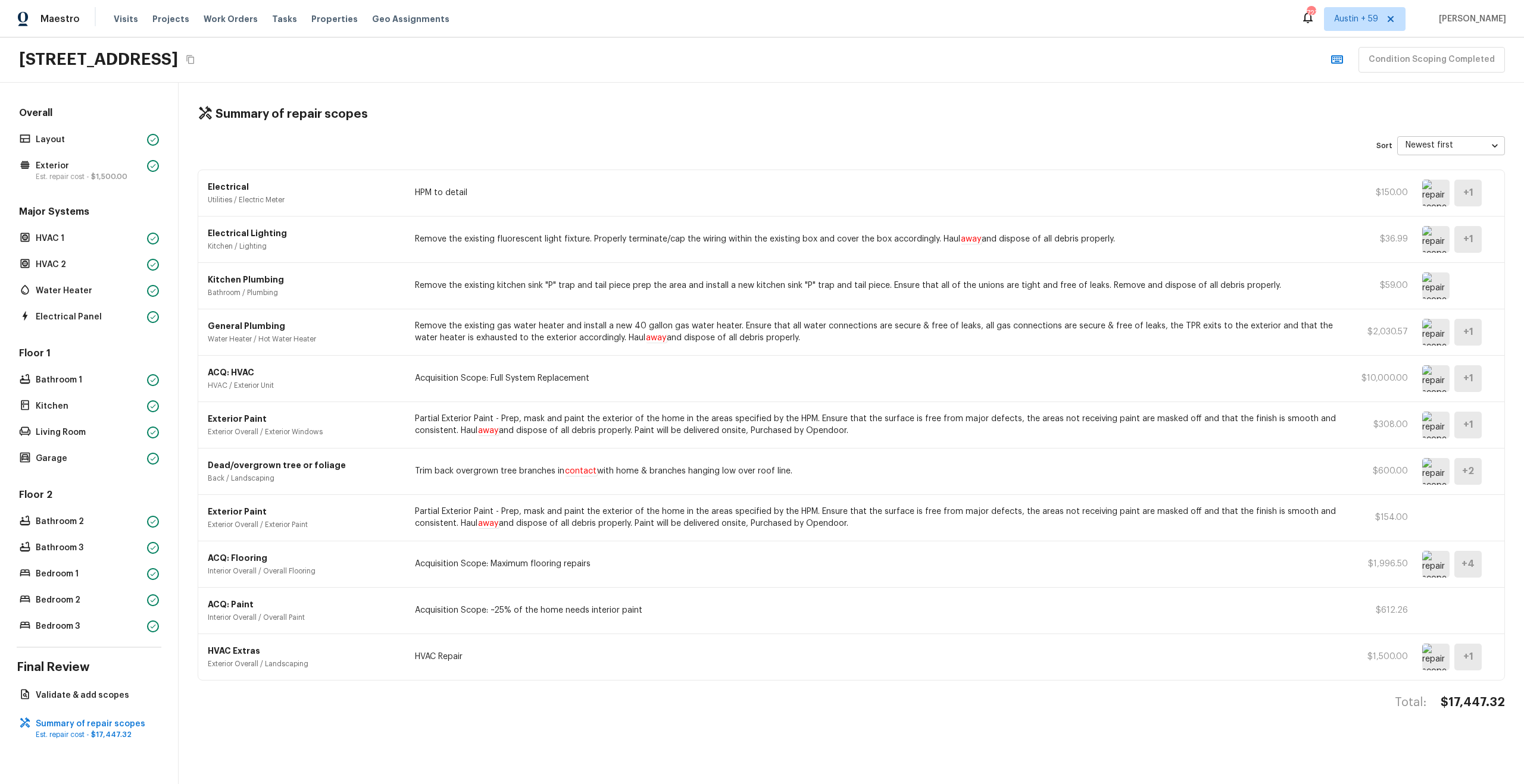
click at [1442, 192] on img at bounding box center [1435, 193] width 27 height 27
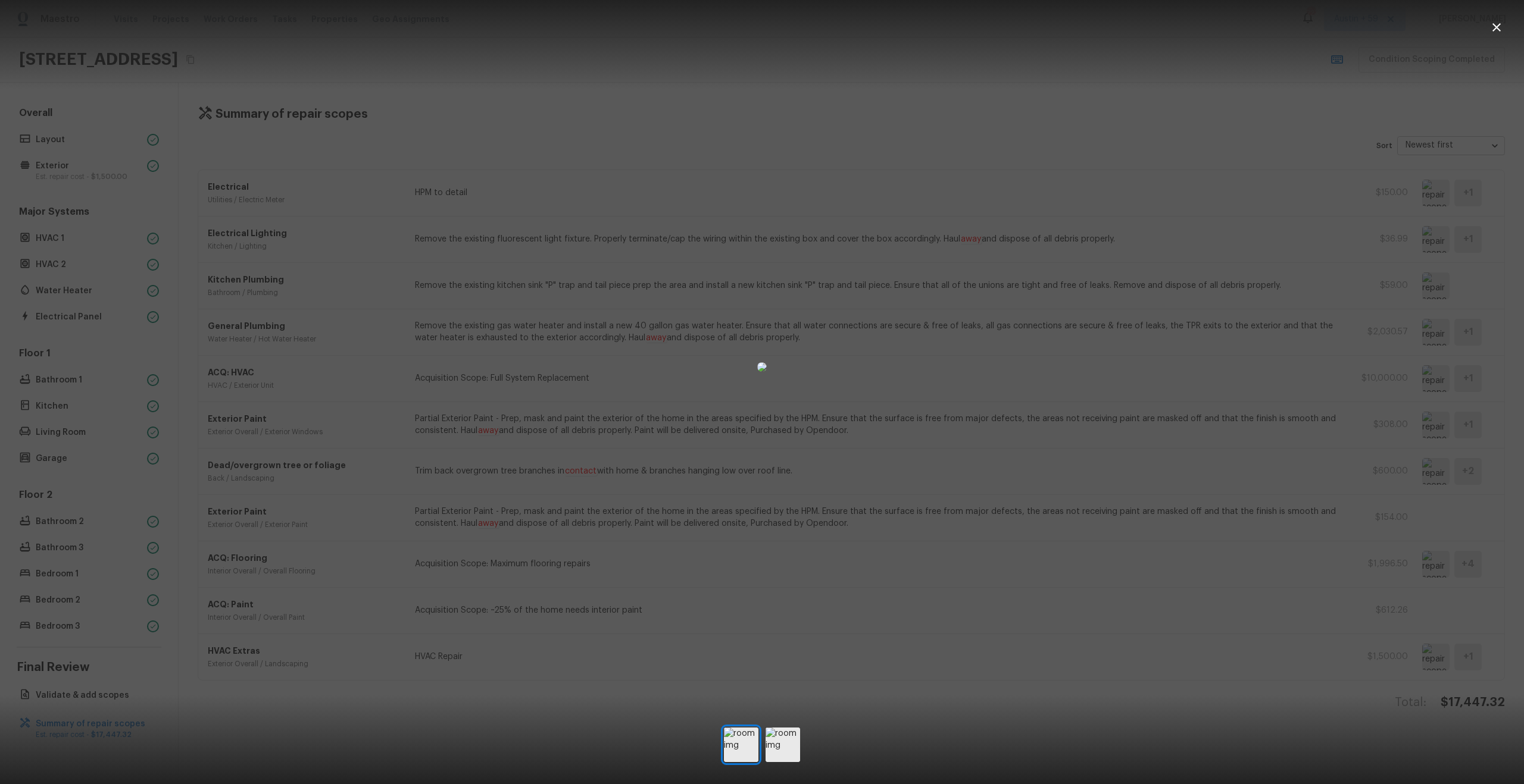
click at [1393, 176] on div at bounding box center [762, 367] width 1524 height 696
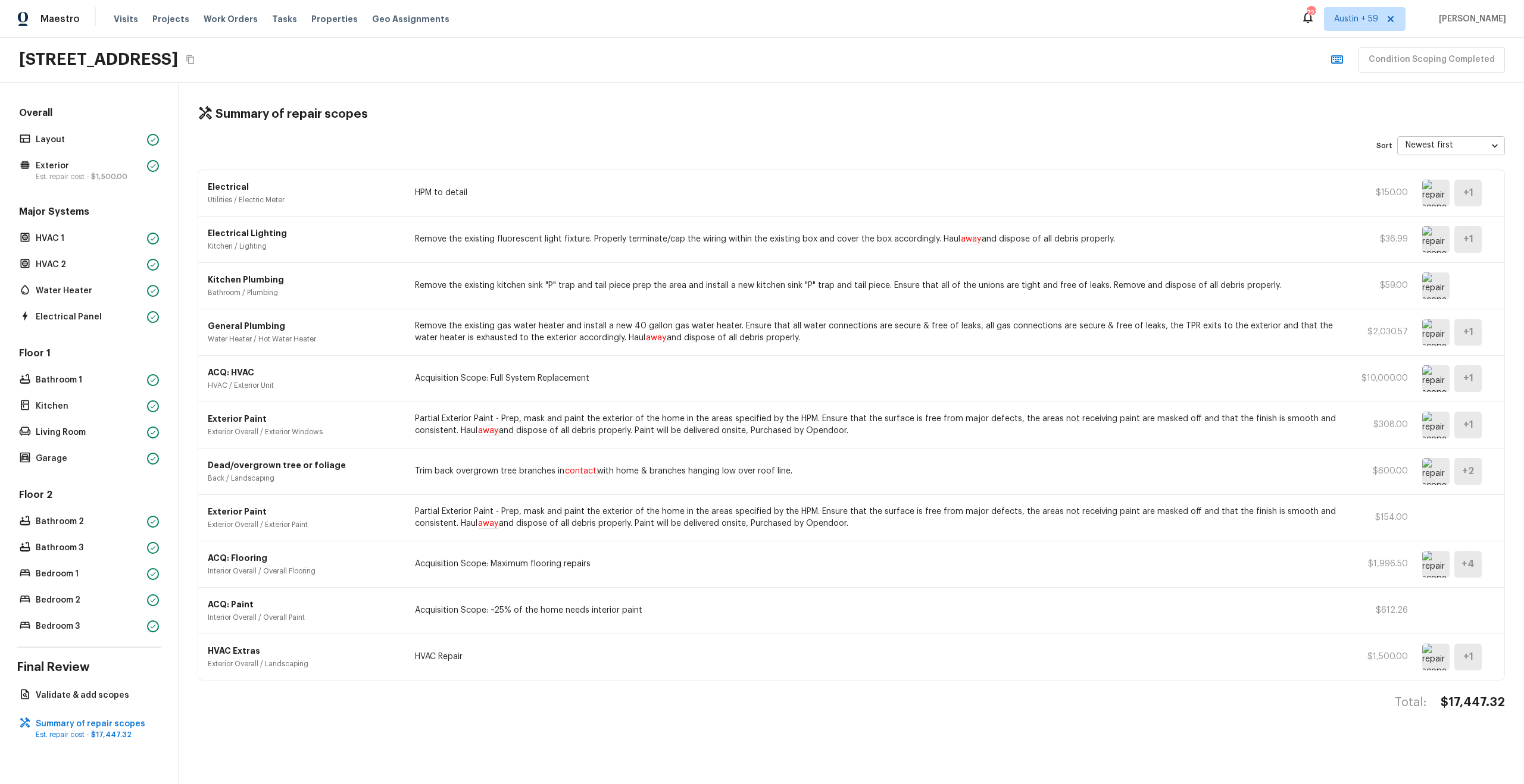
click at [1435, 243] on img at bounding box center [1435, 239] width 27 height 27
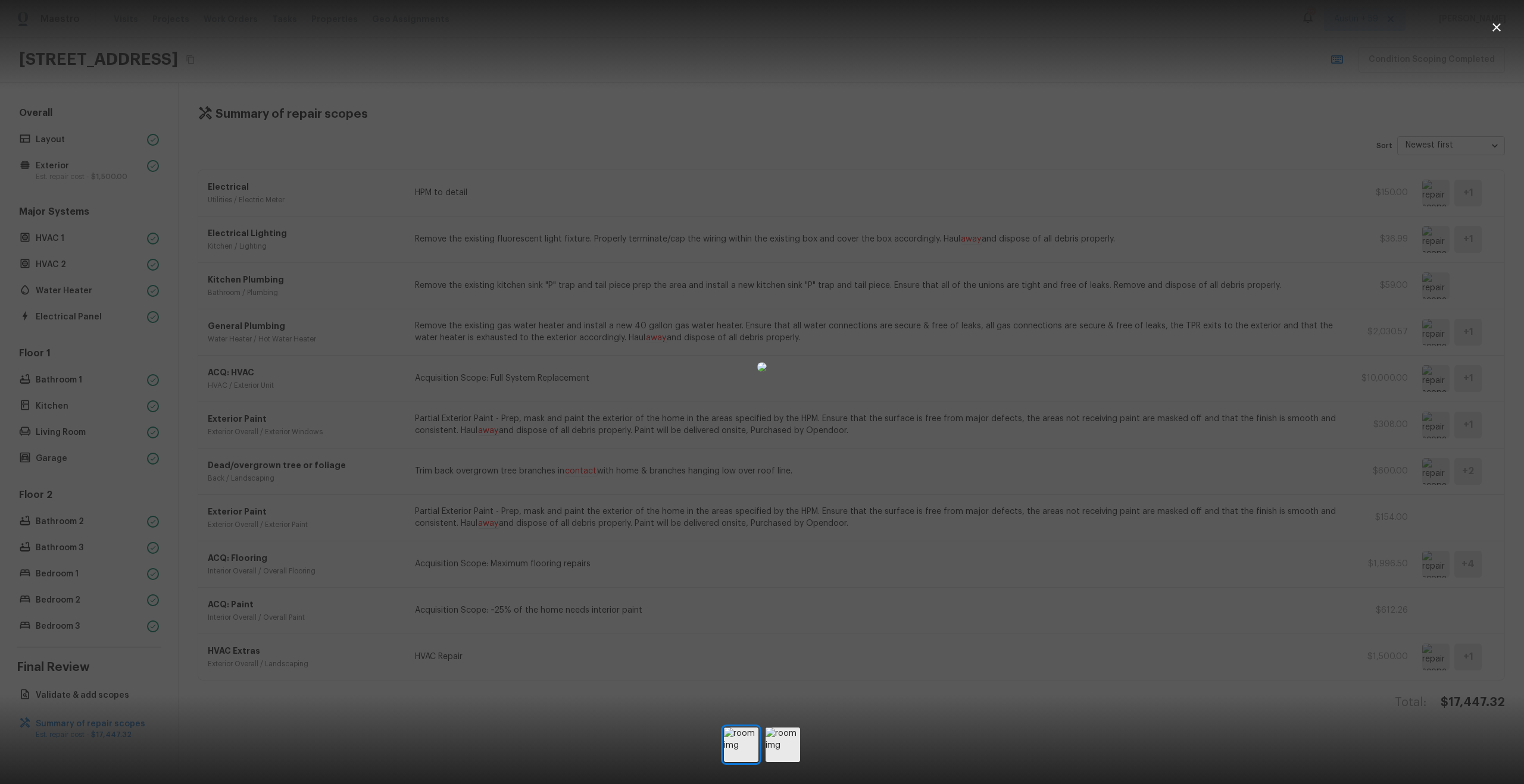
click at [1377, 251] on div at bounding box center [762, 367] width 1524 height 696
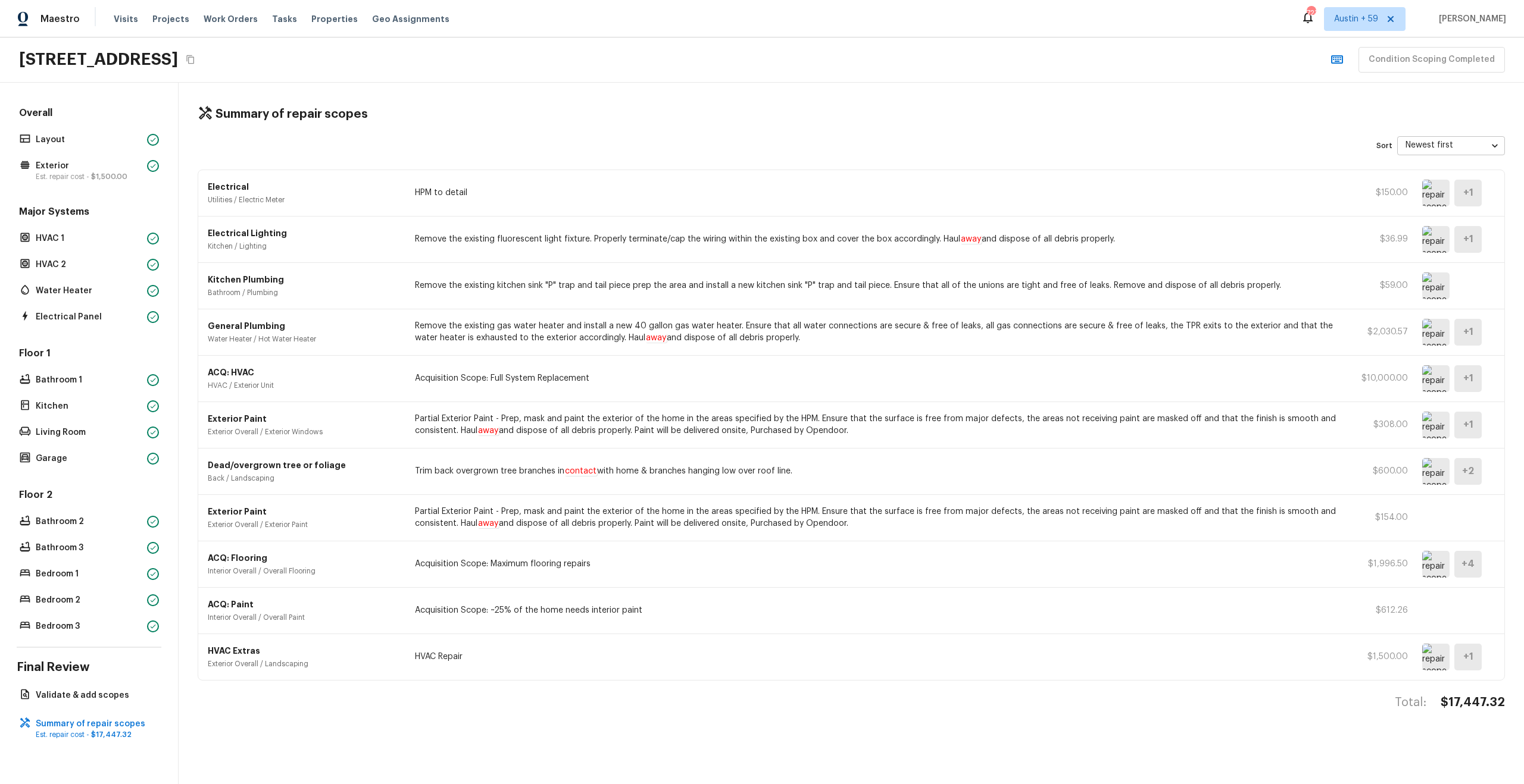
click at [1435, 292] on img at bounding box center [1435, 286] width 27 height 27
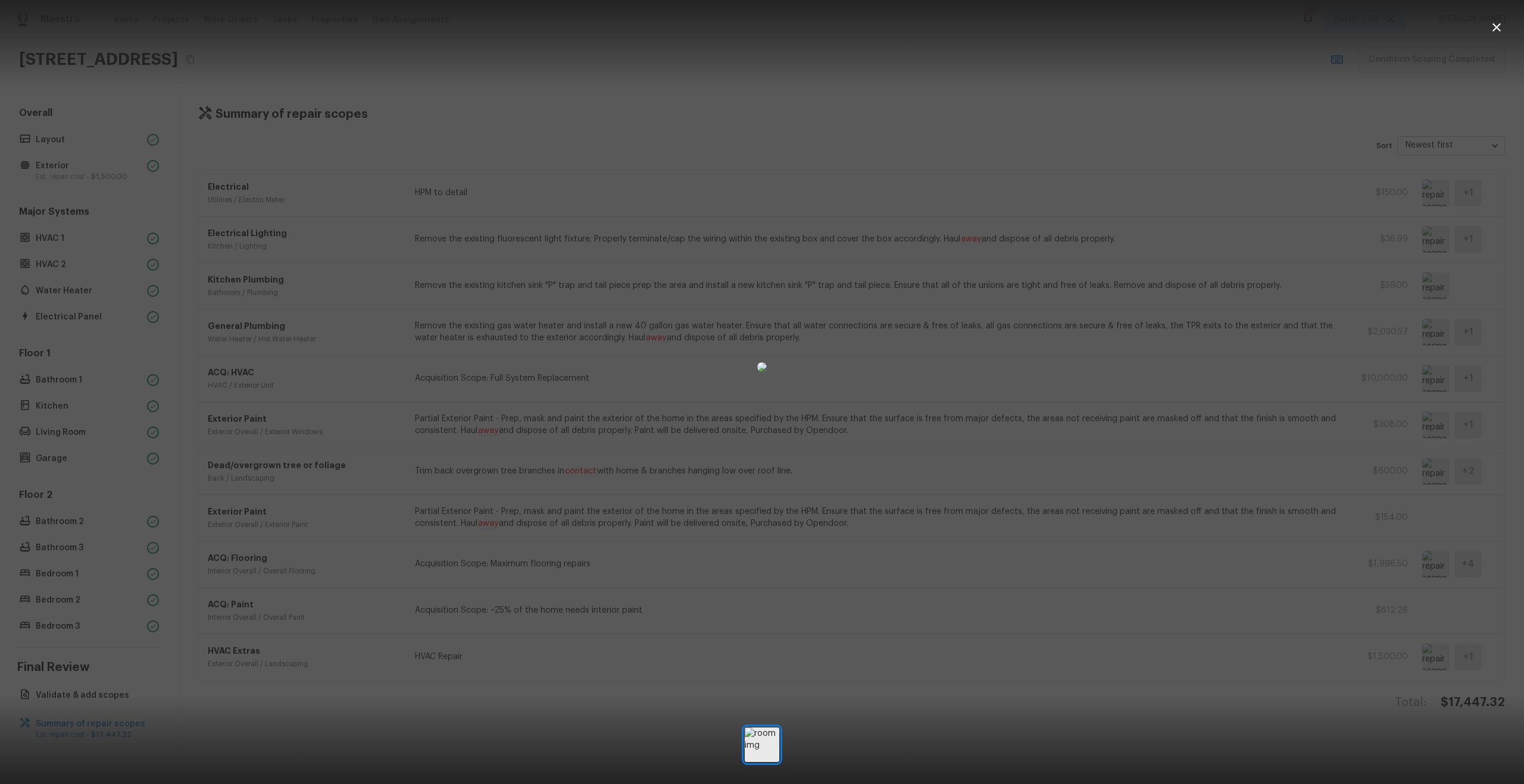
click at [1264, 297] on div at bounding box center [762, 367] width 1524 height 696
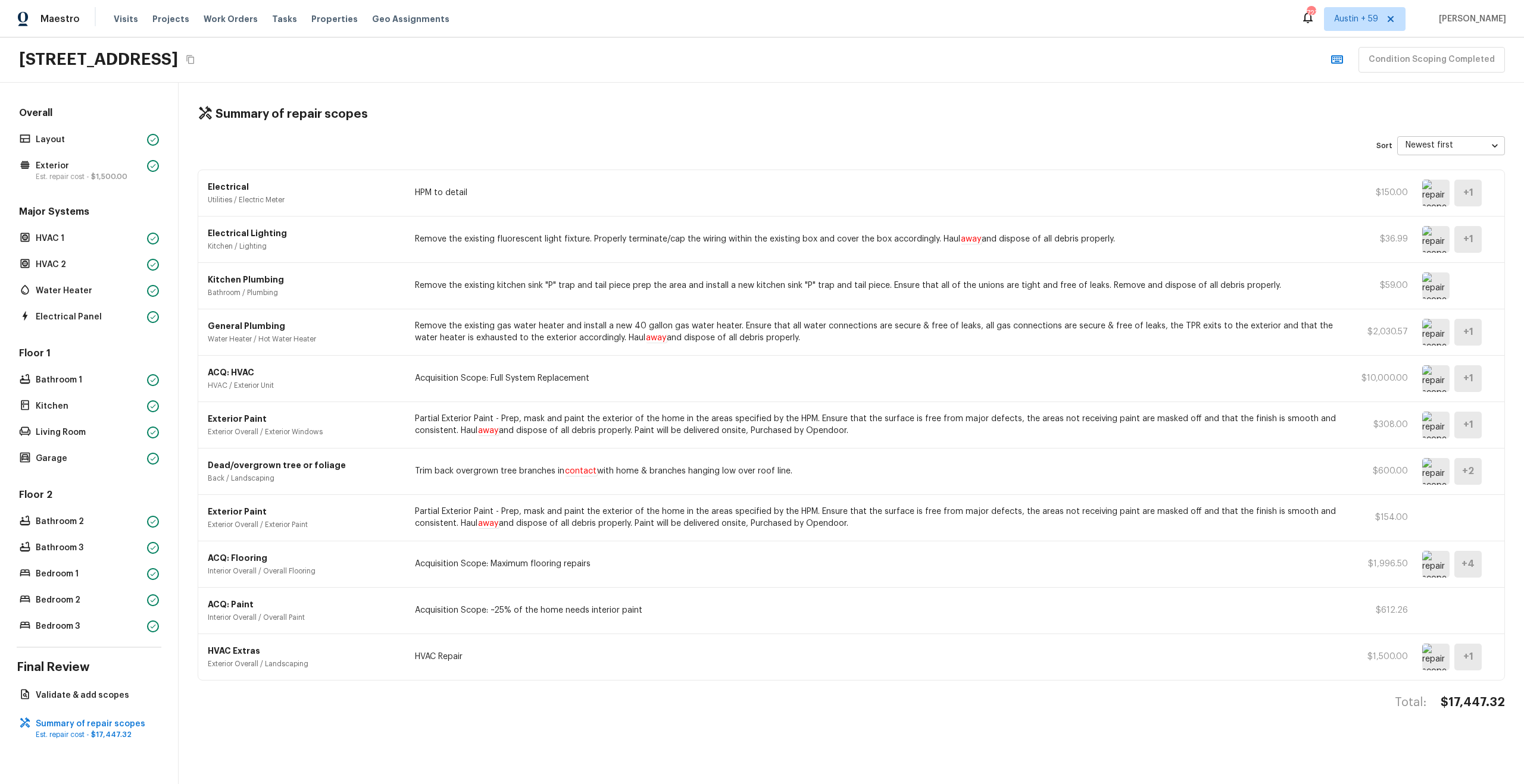
click at [1430, 334] on img at bounding box center [1435, 332] width 27 height 27
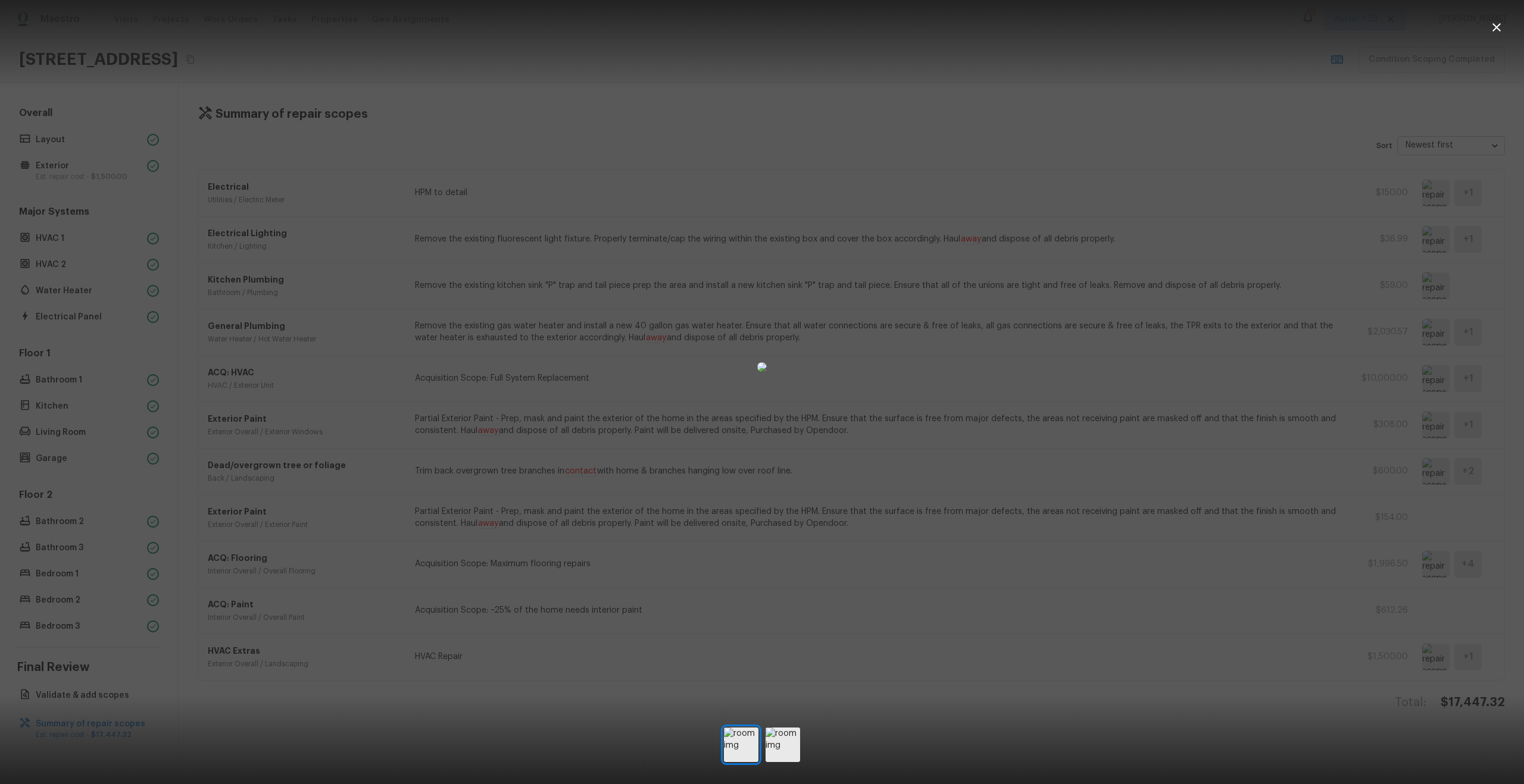
click at [1330, 370] on div at bounding box center [762, 367] width 1524 height 696
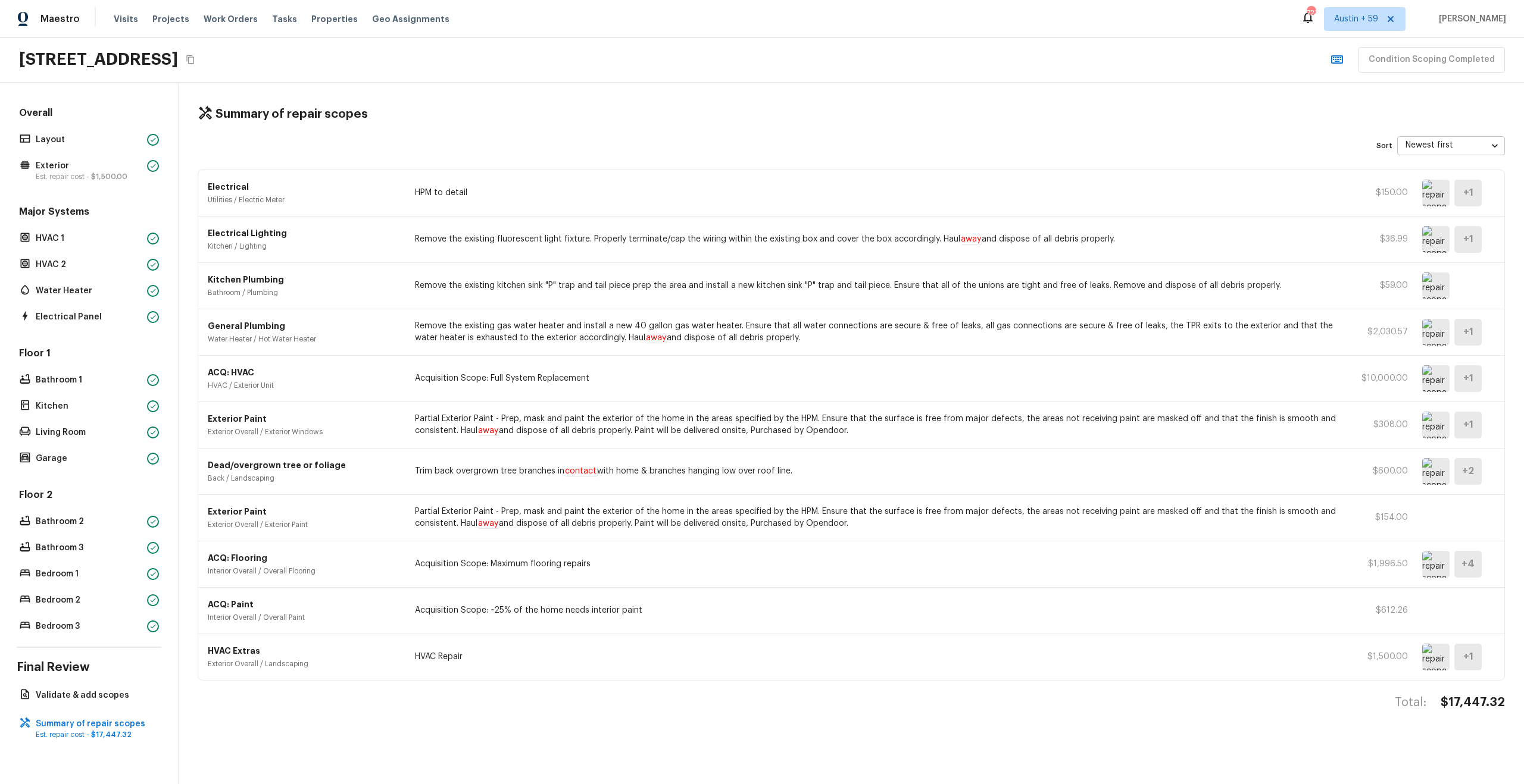
click at [1437, 378] on img at bounding box center [1435, 378] width 27 height 27
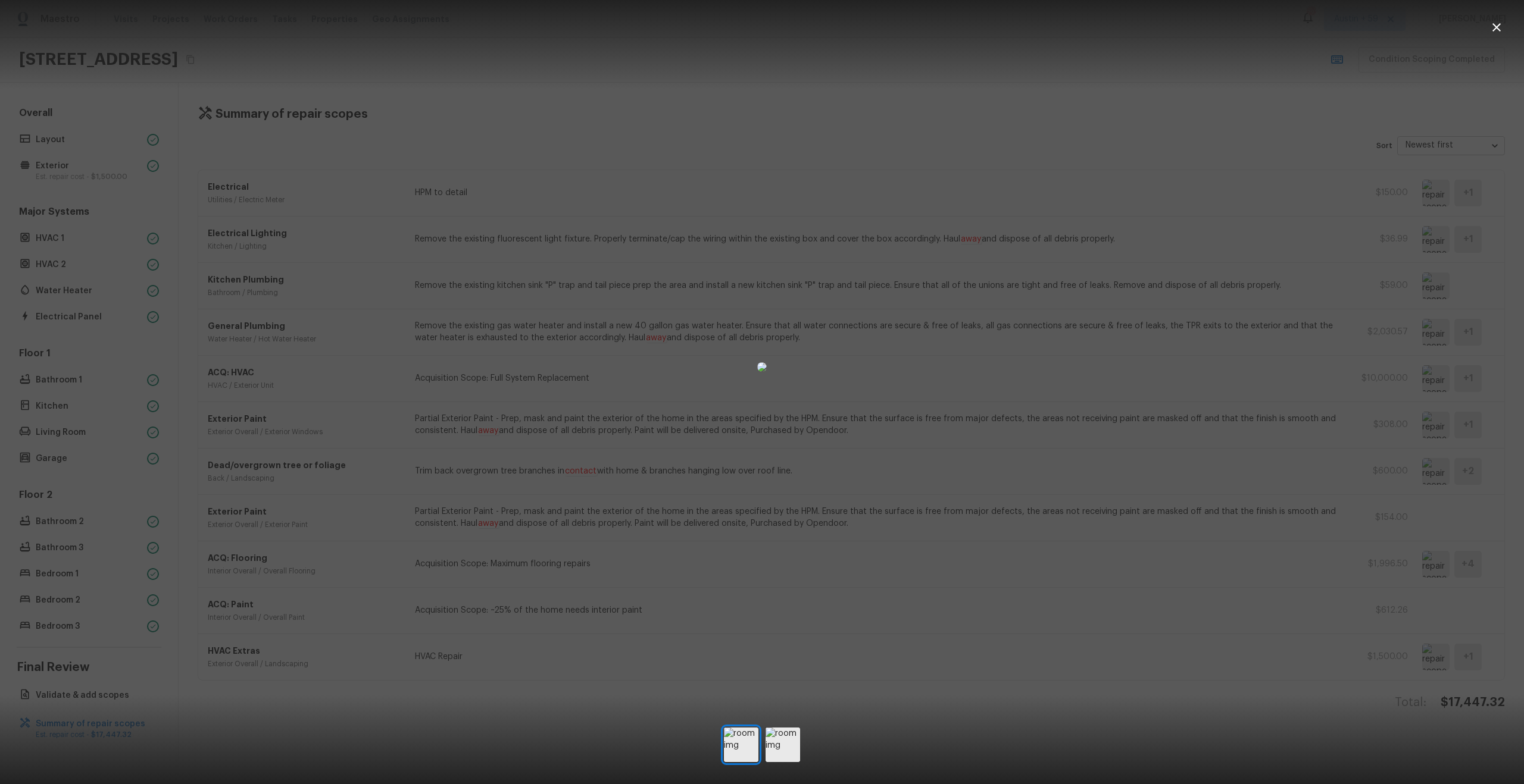
click at [1373, 394] on div at bounding box center [762, 367] width 1524 height 696
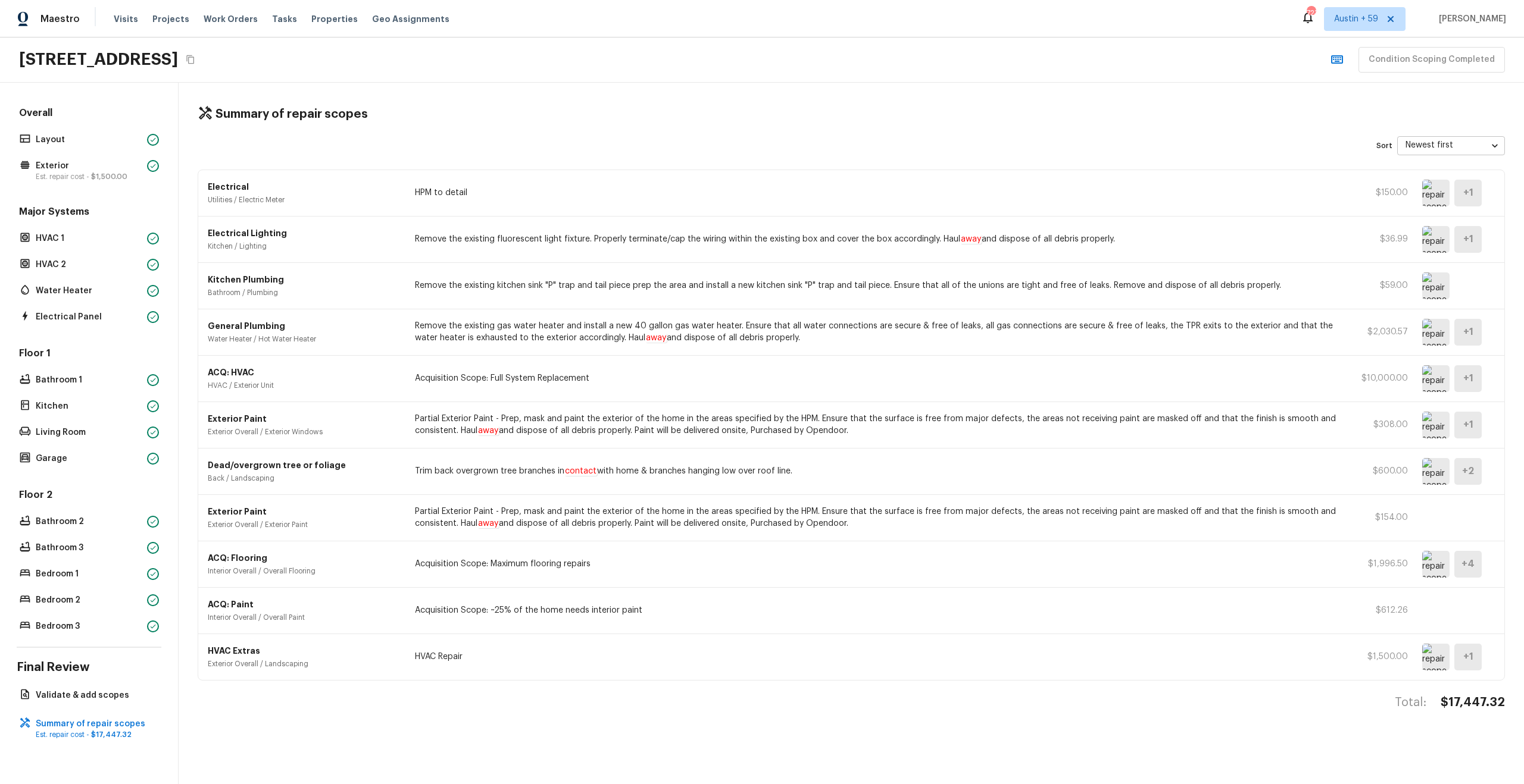
click at [1434, 376] on img at bounding box center [1435, 378] width 27 height 27
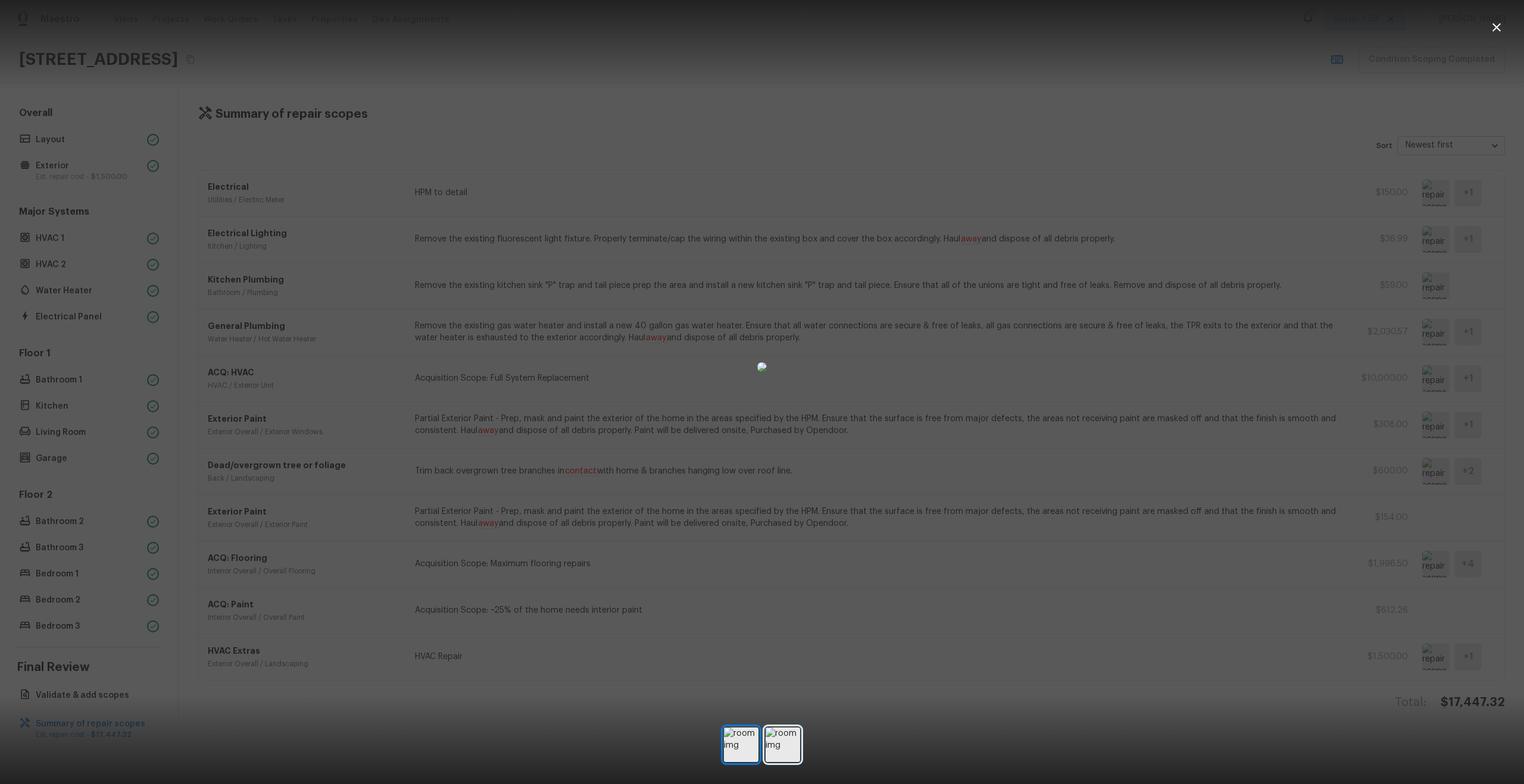
click at [786, 736] on img at bounding box center [782, 745] width 34 height 34
click at [739, 741] on img at bounding box center [741, 745] width 34 height 34
click at [1124, 593] on div at bounding box center [762, 367] width 1524 height 696
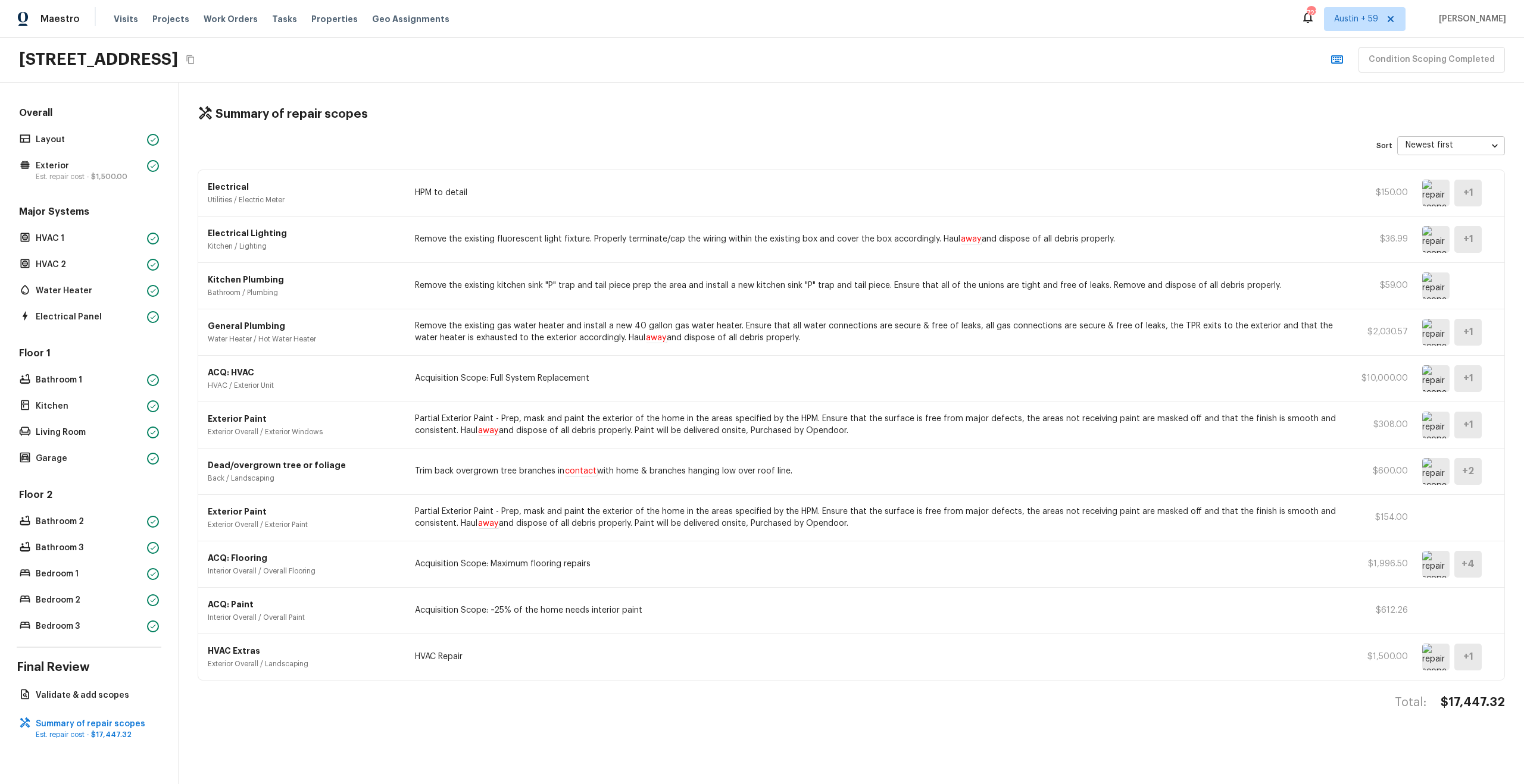
click at [1439, 427] on img at bounding box center [1435, 425] width 27 height 27
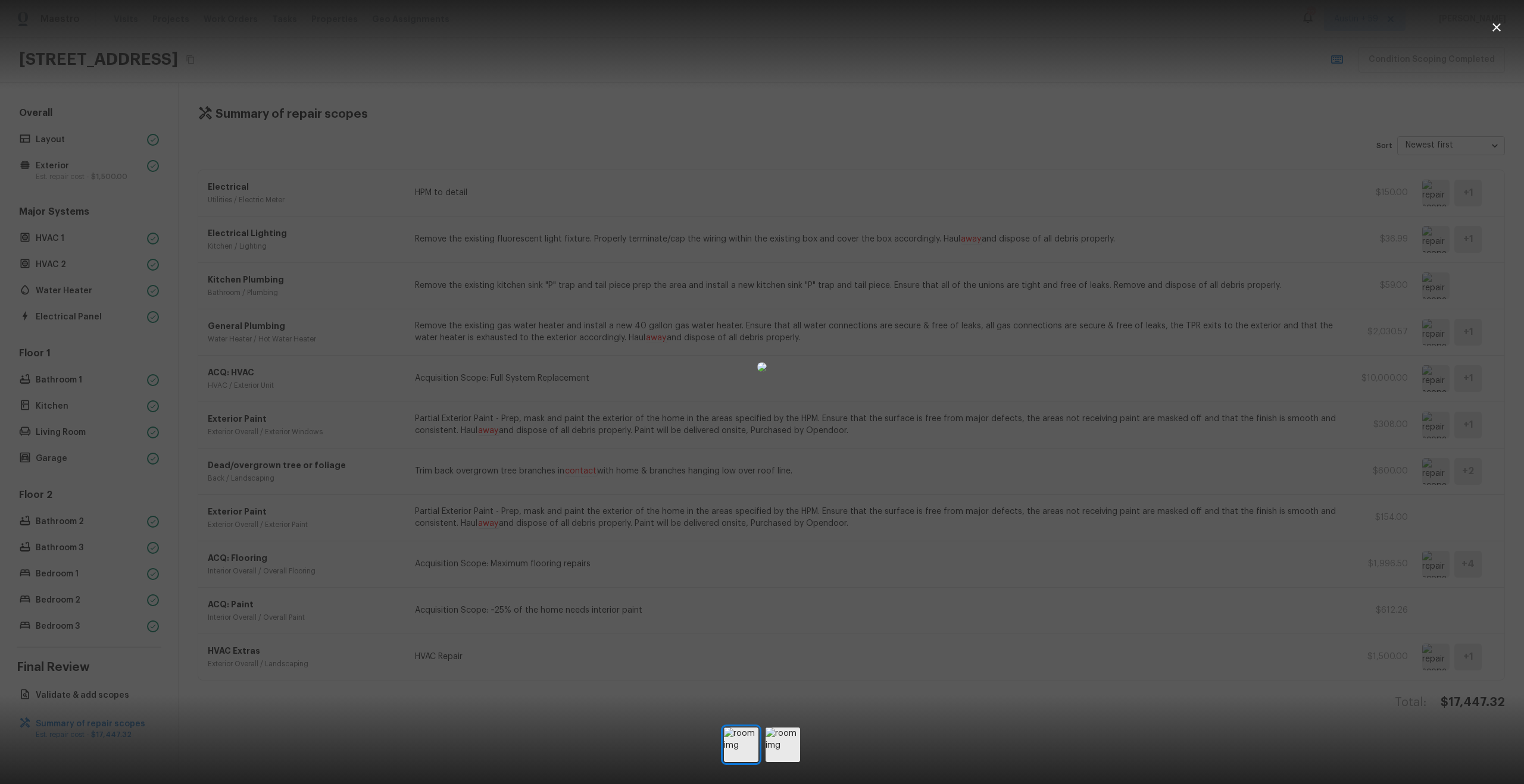
click at [1350, 447] on div at bounding box center [762, 367] width 1524 height 696
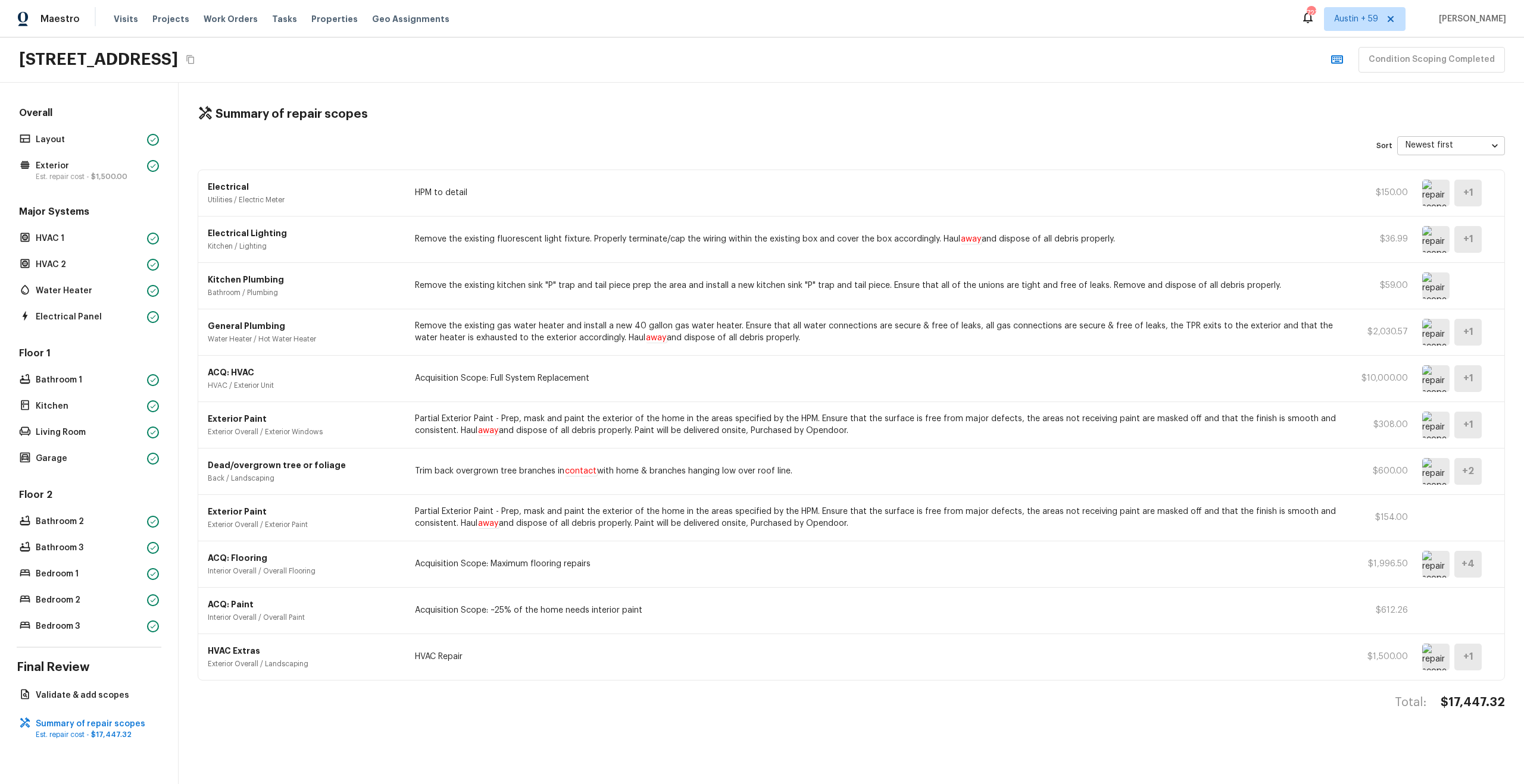
click at [1425, 476] on img at bounding box center [1435, 471] width 27 height 27
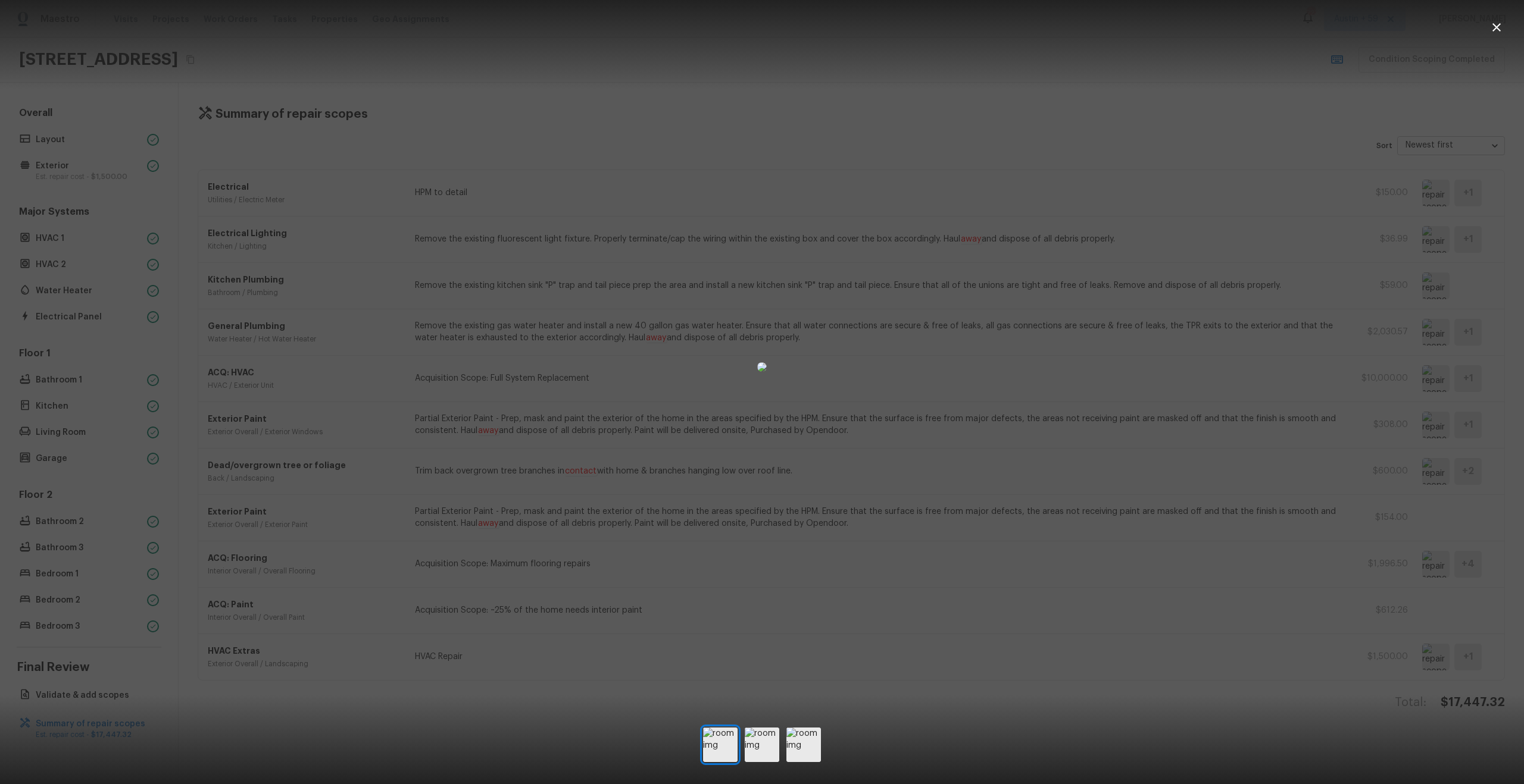
click at [1326, 467] on div at bounding box center [762, 367] width 1524 height 696
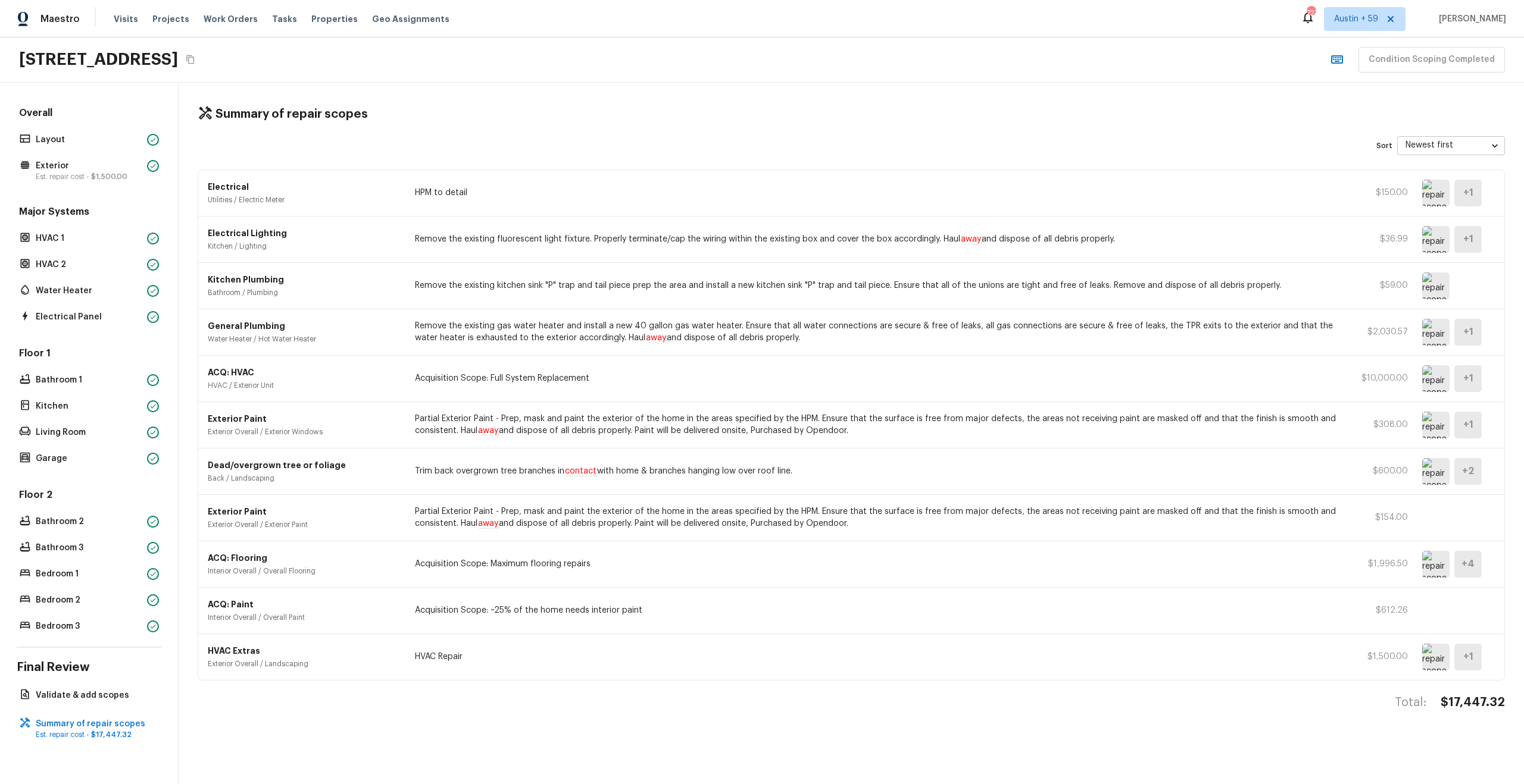
click at [1035, 511] on p "Partial Exterior Paint - Prep, mask and paint the exterior of the home in the a…" at bounding box center [877, 517] width 925 height 24
click at [1440, 571] on img at bounding box center [1435, 564] width 27 height 27
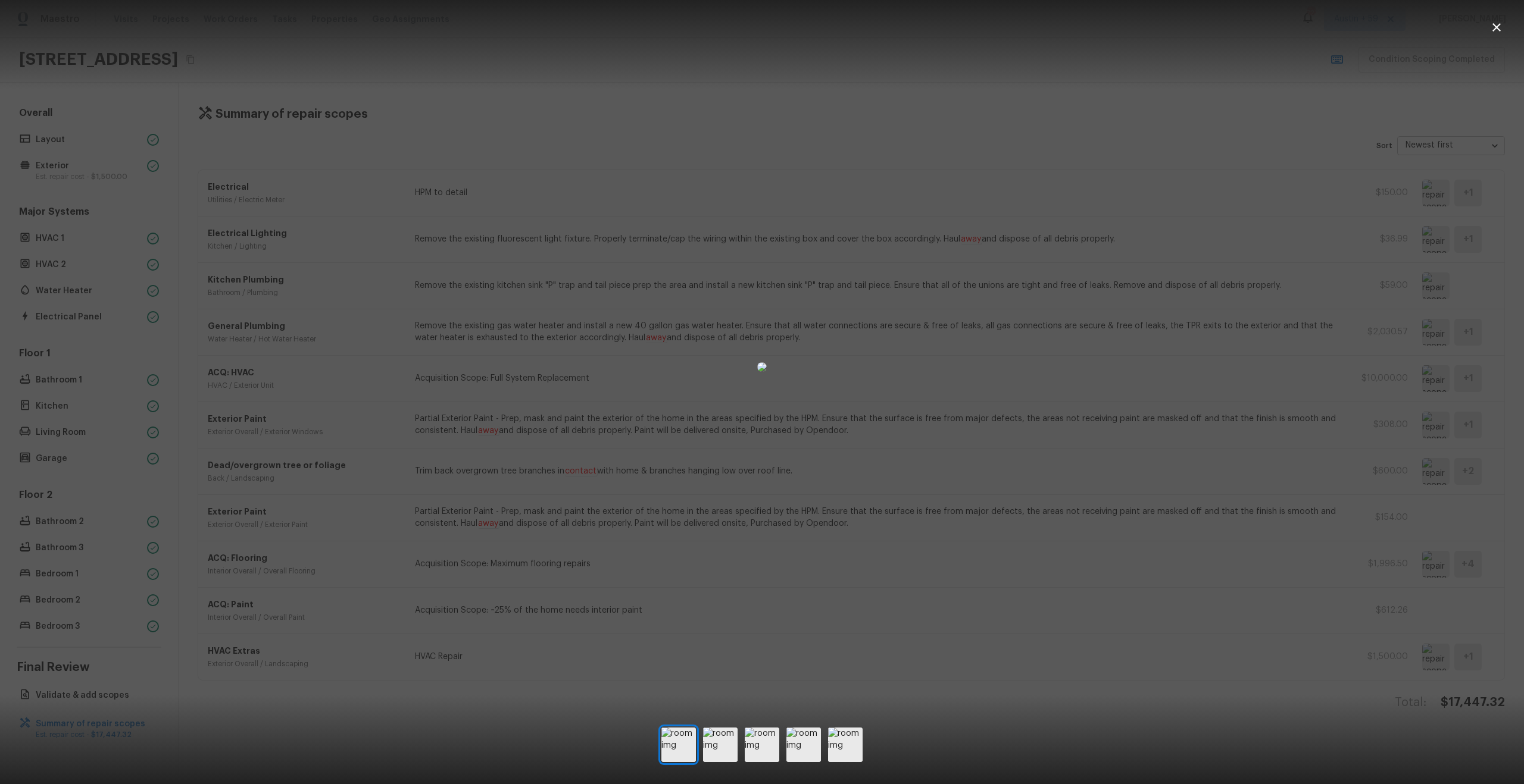
click at [1411, 572] on div at bounding box center [762, 367] width 1524 height 696
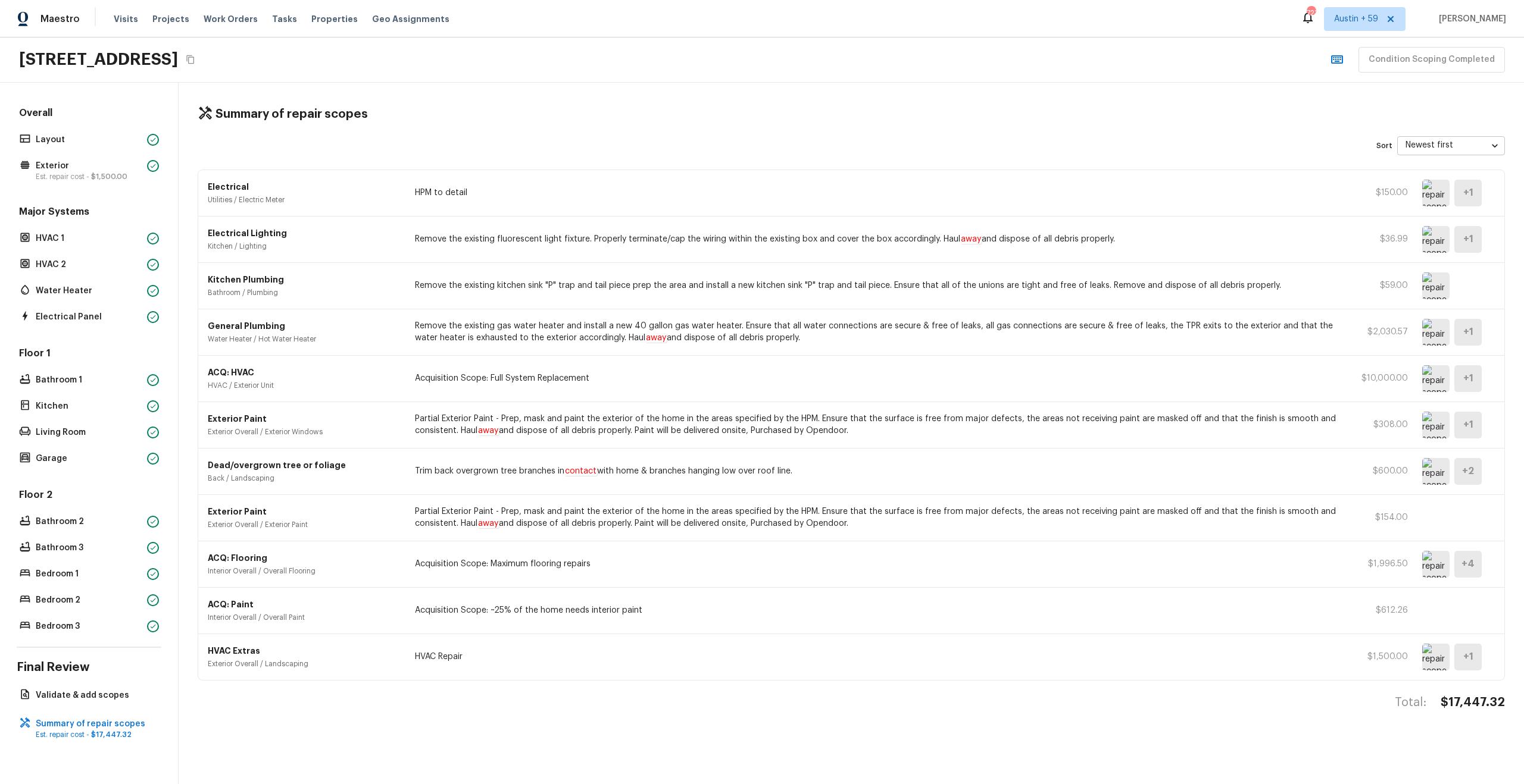
click at [1437, 653] on img at bounding box center [1435, 657] width 27 height 27
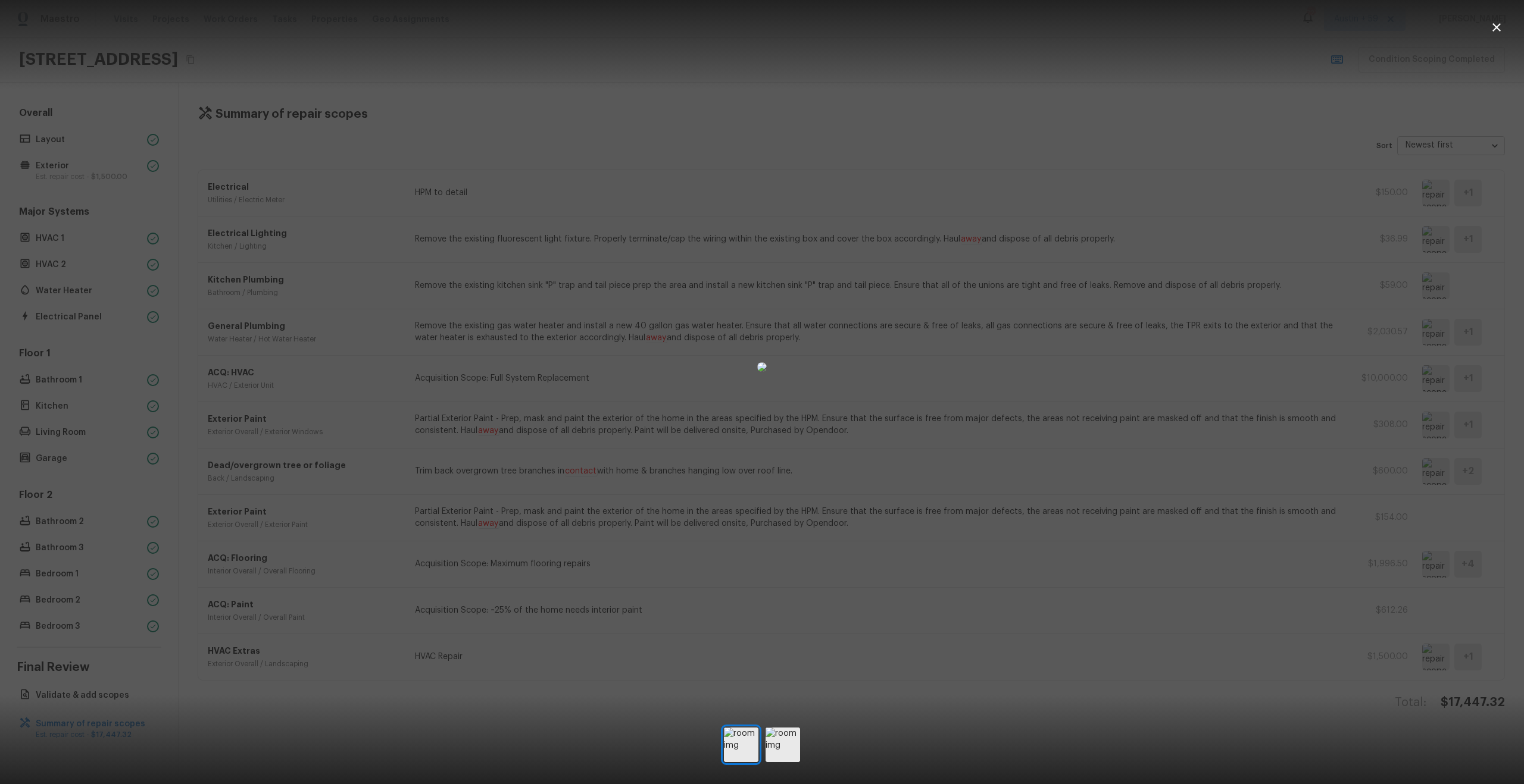
click at [1378, 648] on div at bounding box center [762, 367] width 1524 height 696
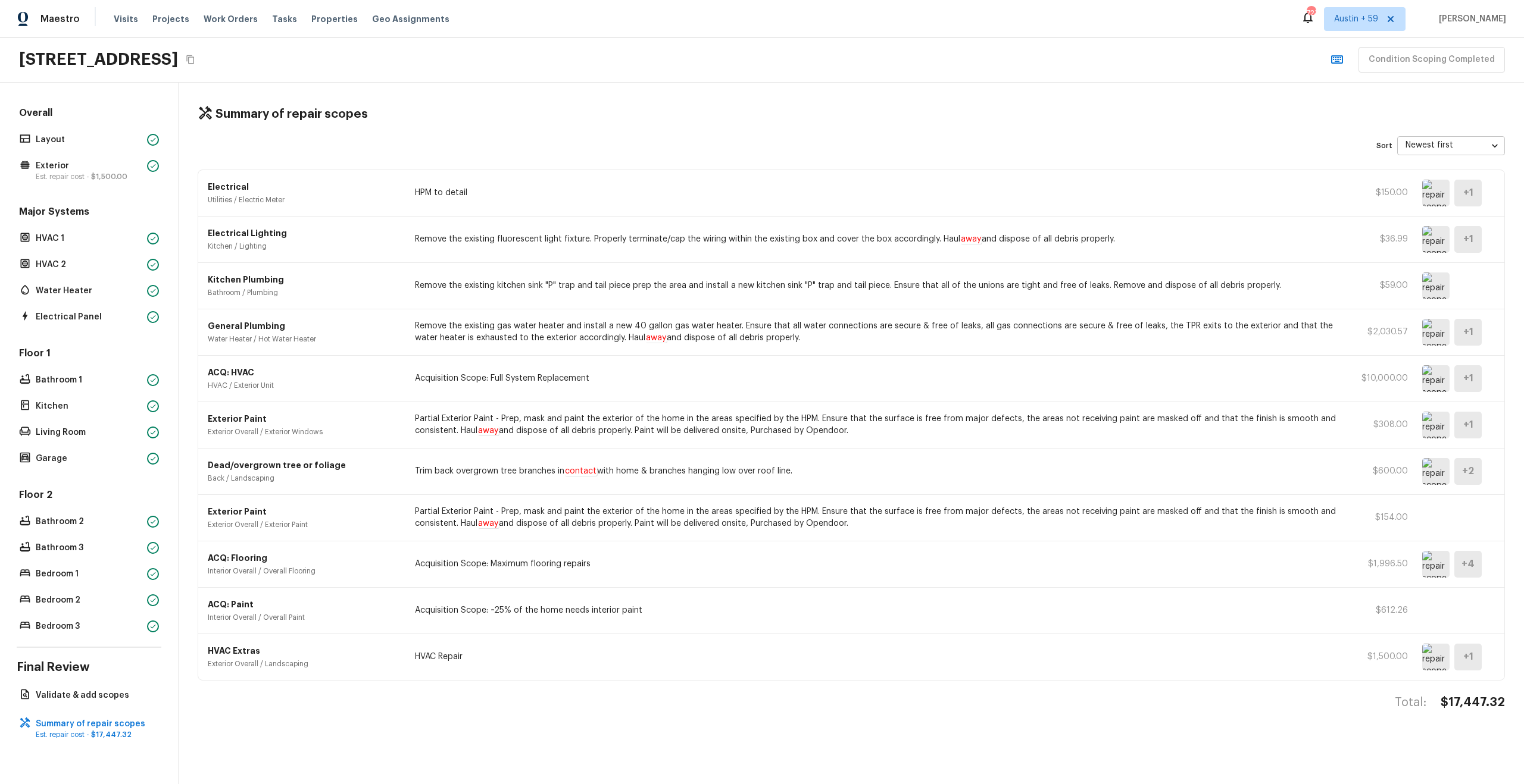
click at [1437, 657] on img at bounding box center [1435, 657] width 27 height 27
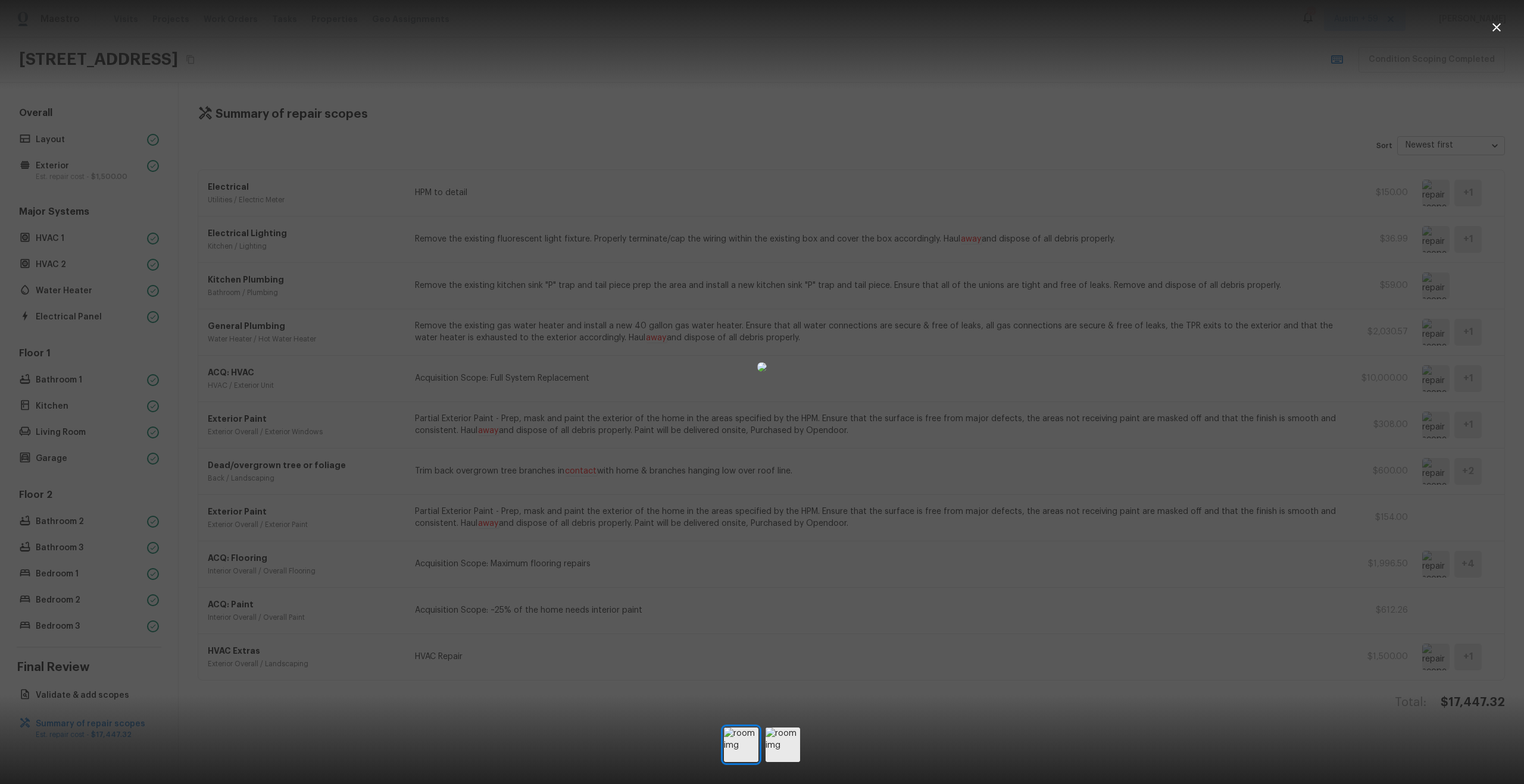
click at [1309, 635] on div at bounding box center [762, 367] width 1524 height 696
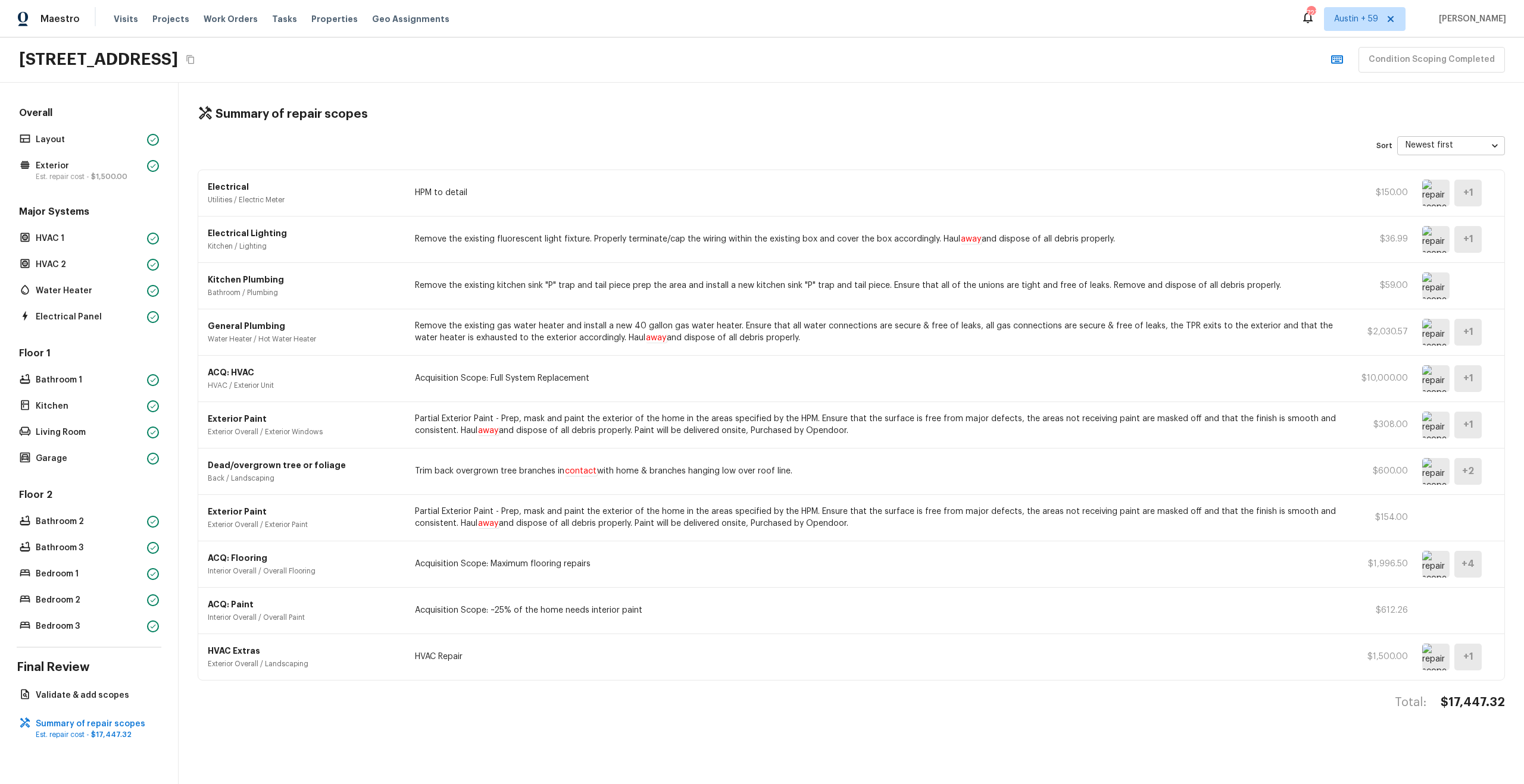
click at [1432, 381] on img at bounding box center [1435, 378] width 27 height 27
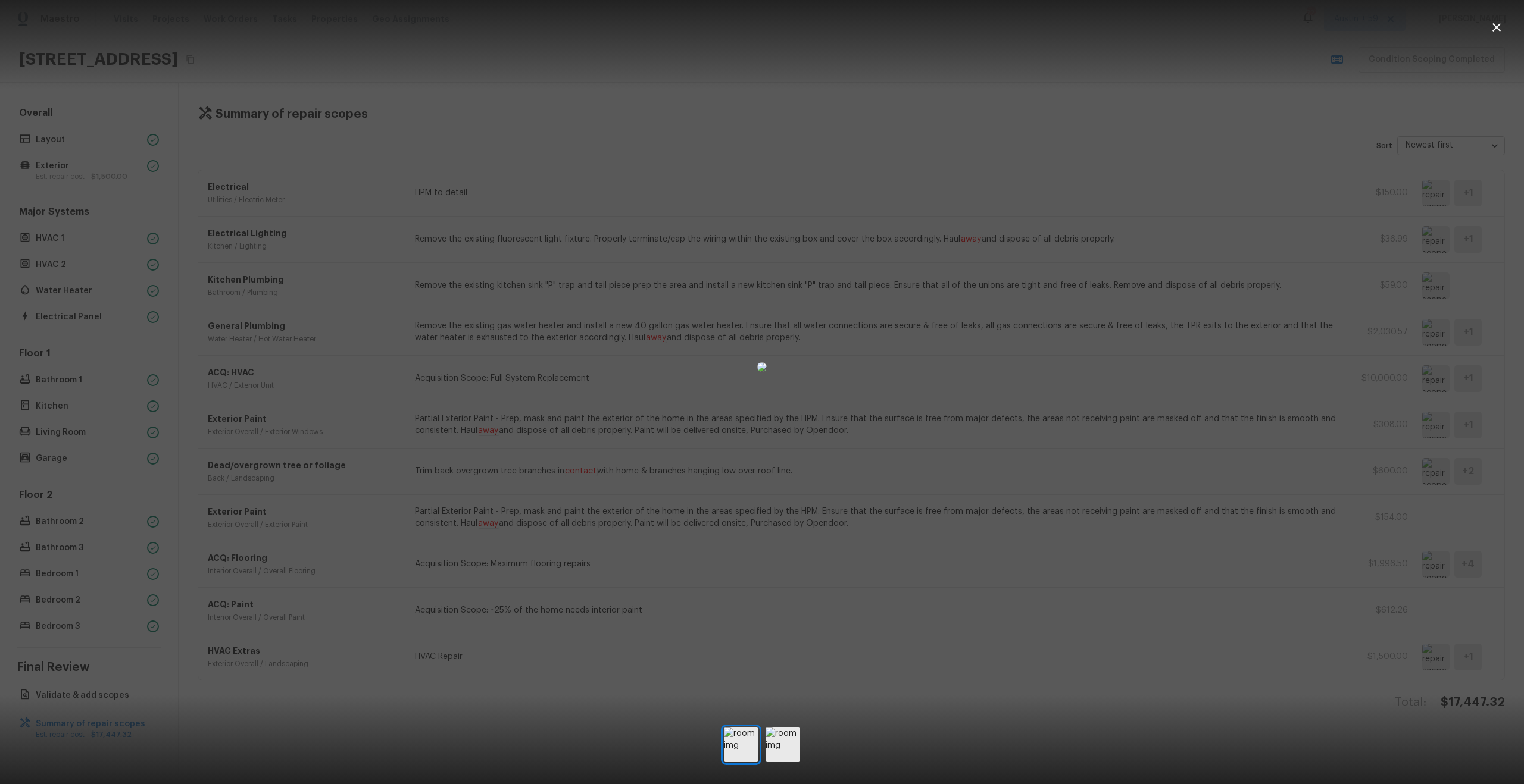
click at [1432, 381] on div at bounding box center [762, 367] width 1524 height 696
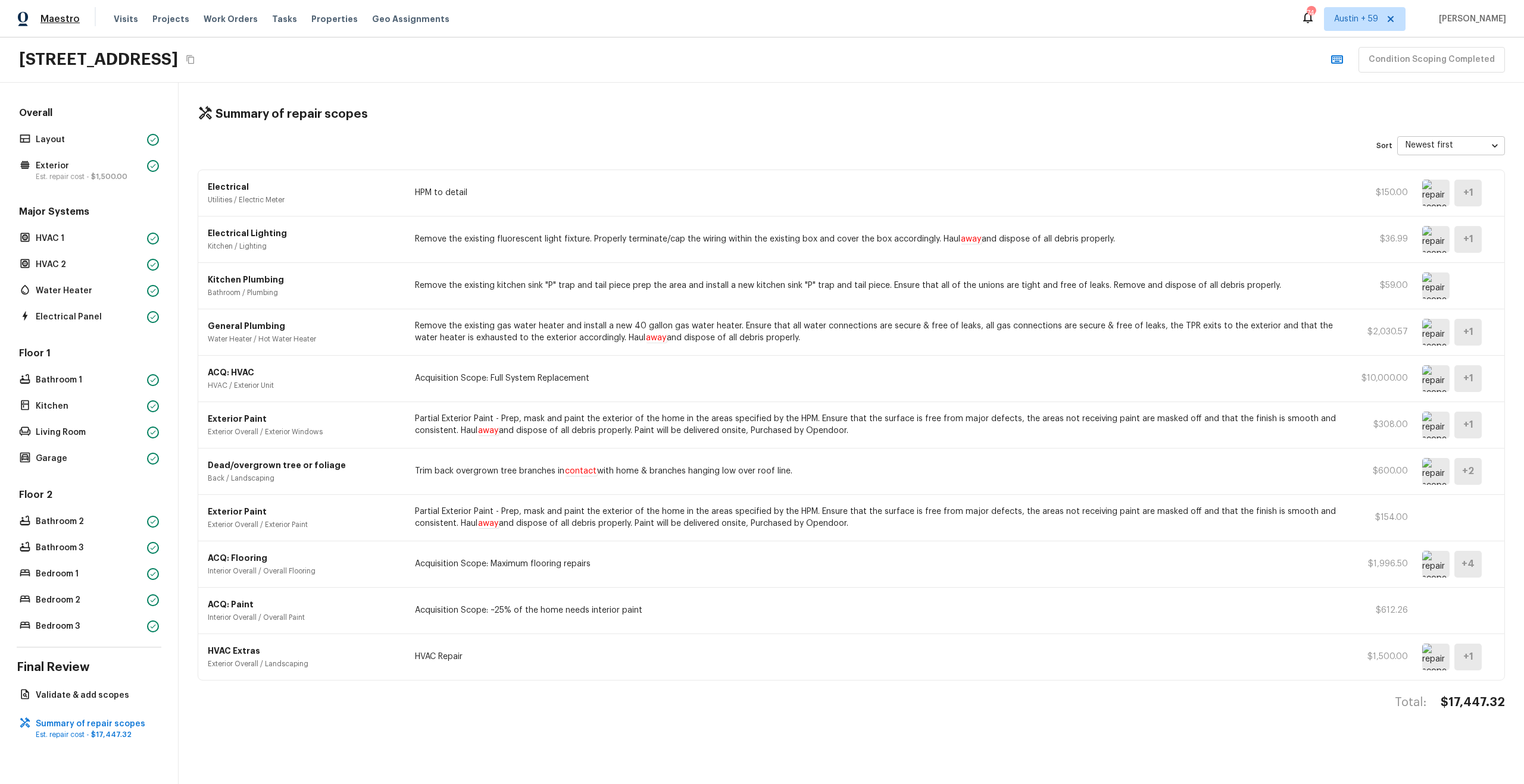
click at [55, 23] on span "Maestro" at bounding box center [60, 19] width 39 height 12
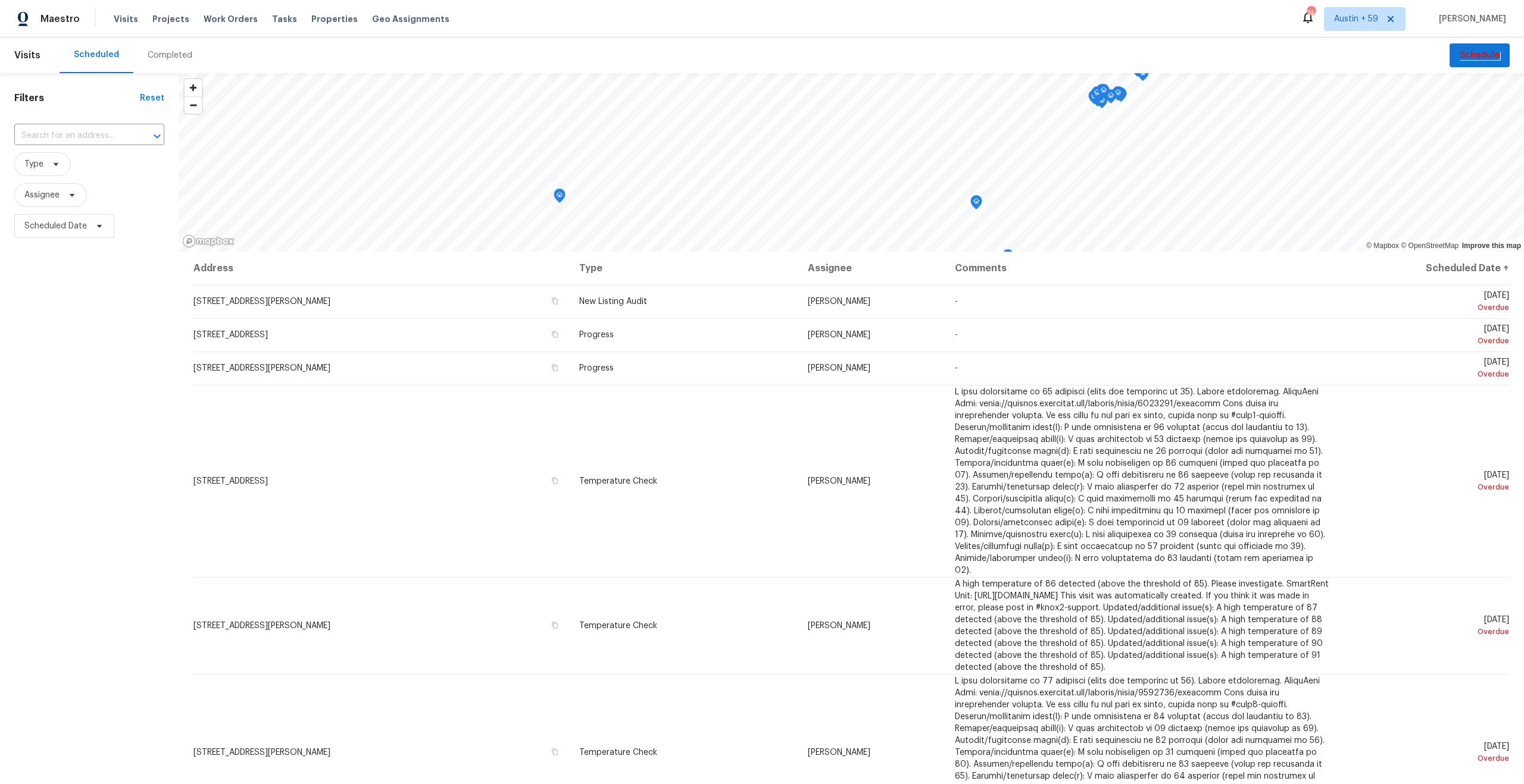
click at [169, 52] on div "Completed" at bounding box center [170, 55] width 45 height 12
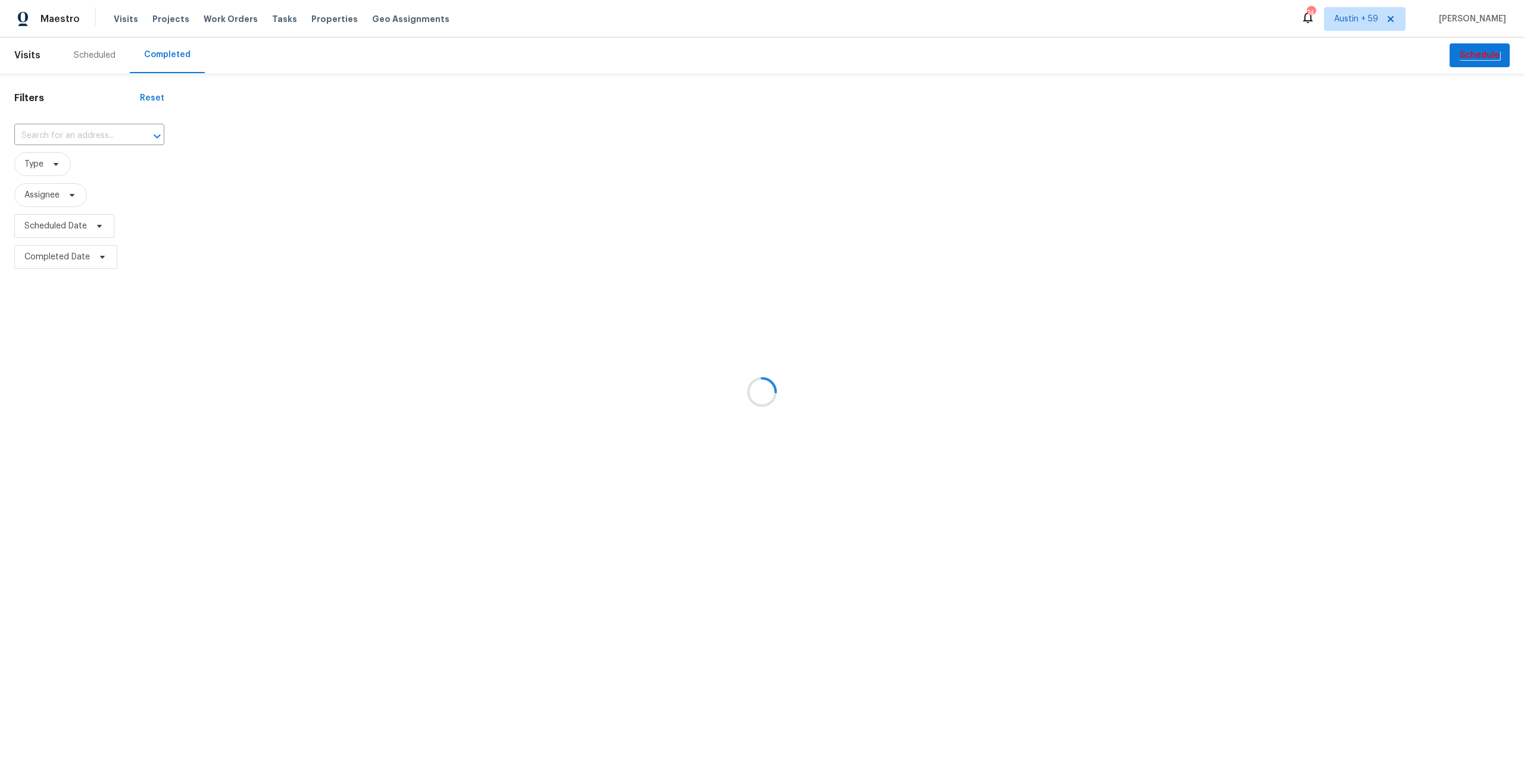
click at [279, 21] on div at bounding box center [762, 392] width 1524 height 784
click at [272, 21] on div at bounding box center [762, 392] width 1524 height 784
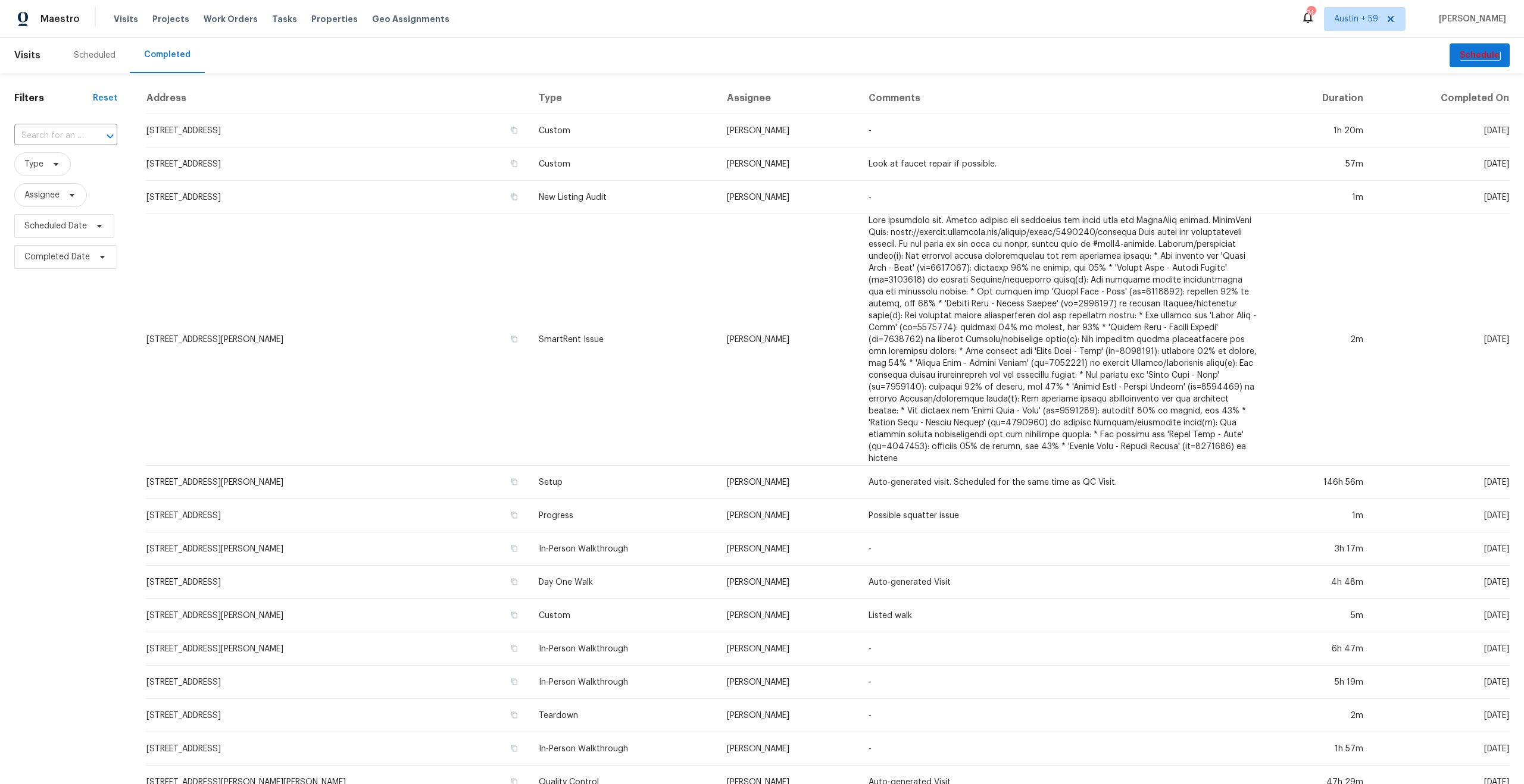
click at [272, 21] on span "Tasks" at bounding box center [284, 19] width 25 height 8
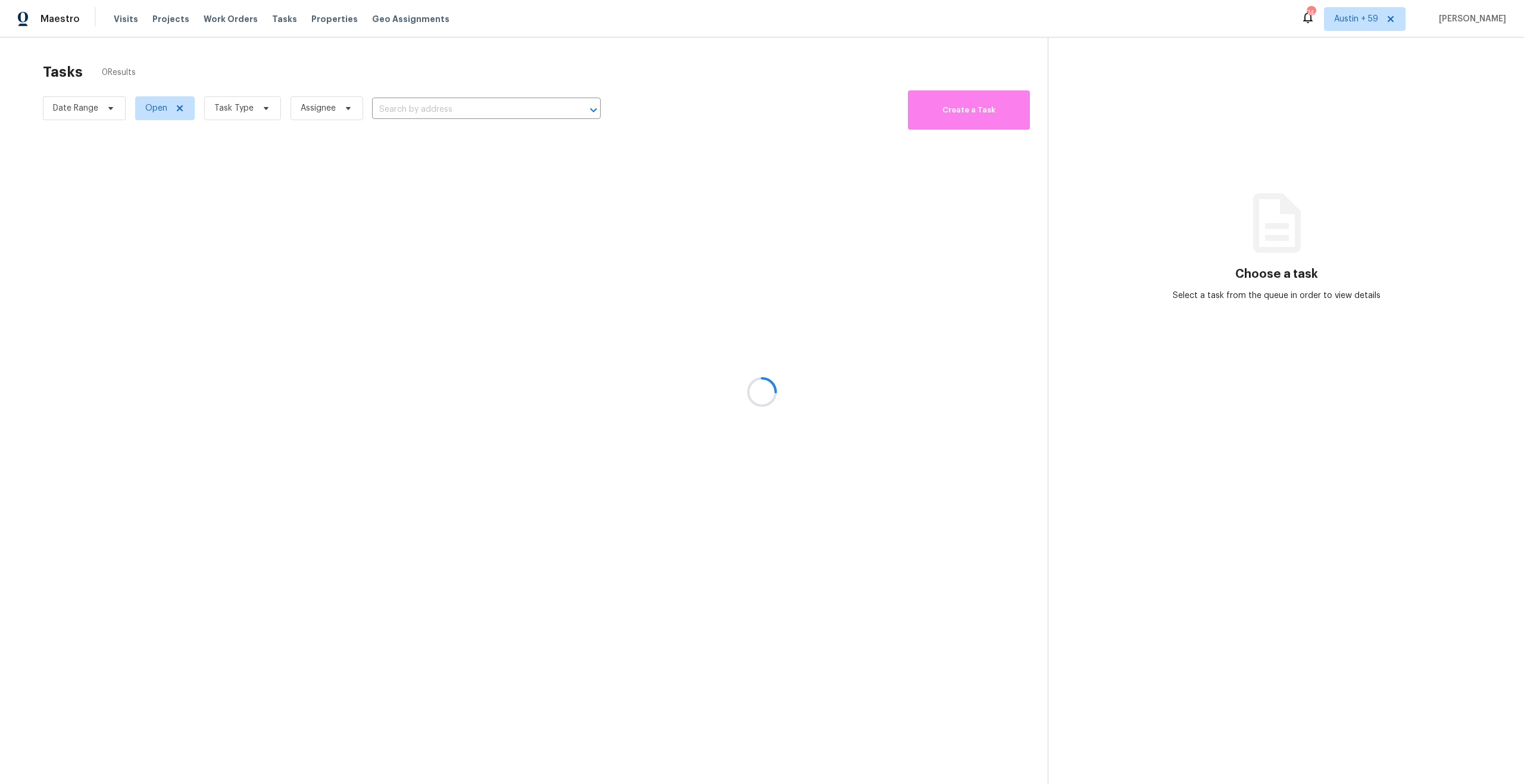
click at [107, 105] on div at bounding box center [762, 392] width 1524 height 784
click at [109, 110] on div at bounding box center [762, 392] width 1524 height 784
click at [110, 109] on div at bounding box center [762, 392] width 1524 height 784
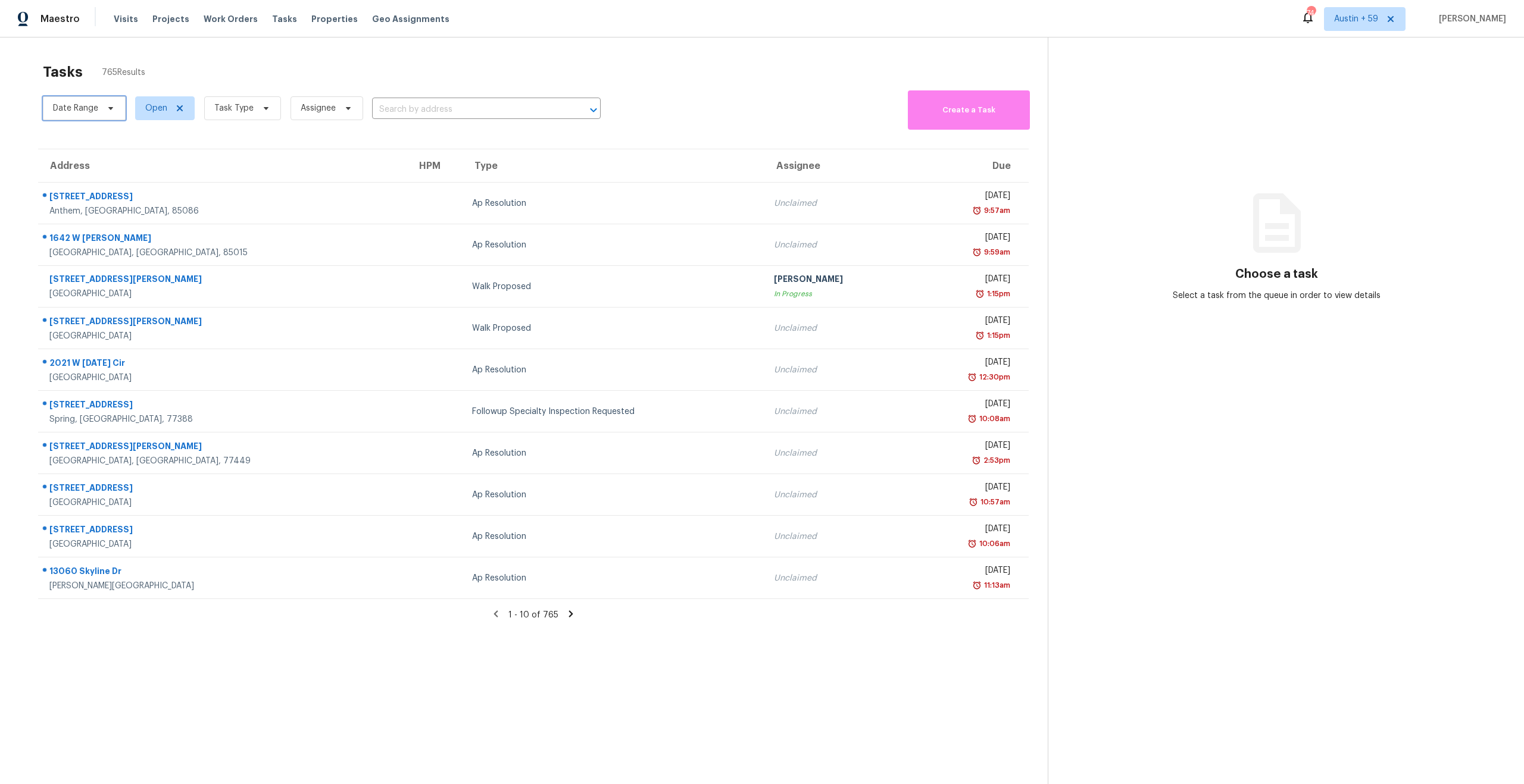
click at [110, 109] on icon at bounding box center [111, 108] width 5 height 3
select select "9"
select select "2025"
select select "10"
select select "2025"
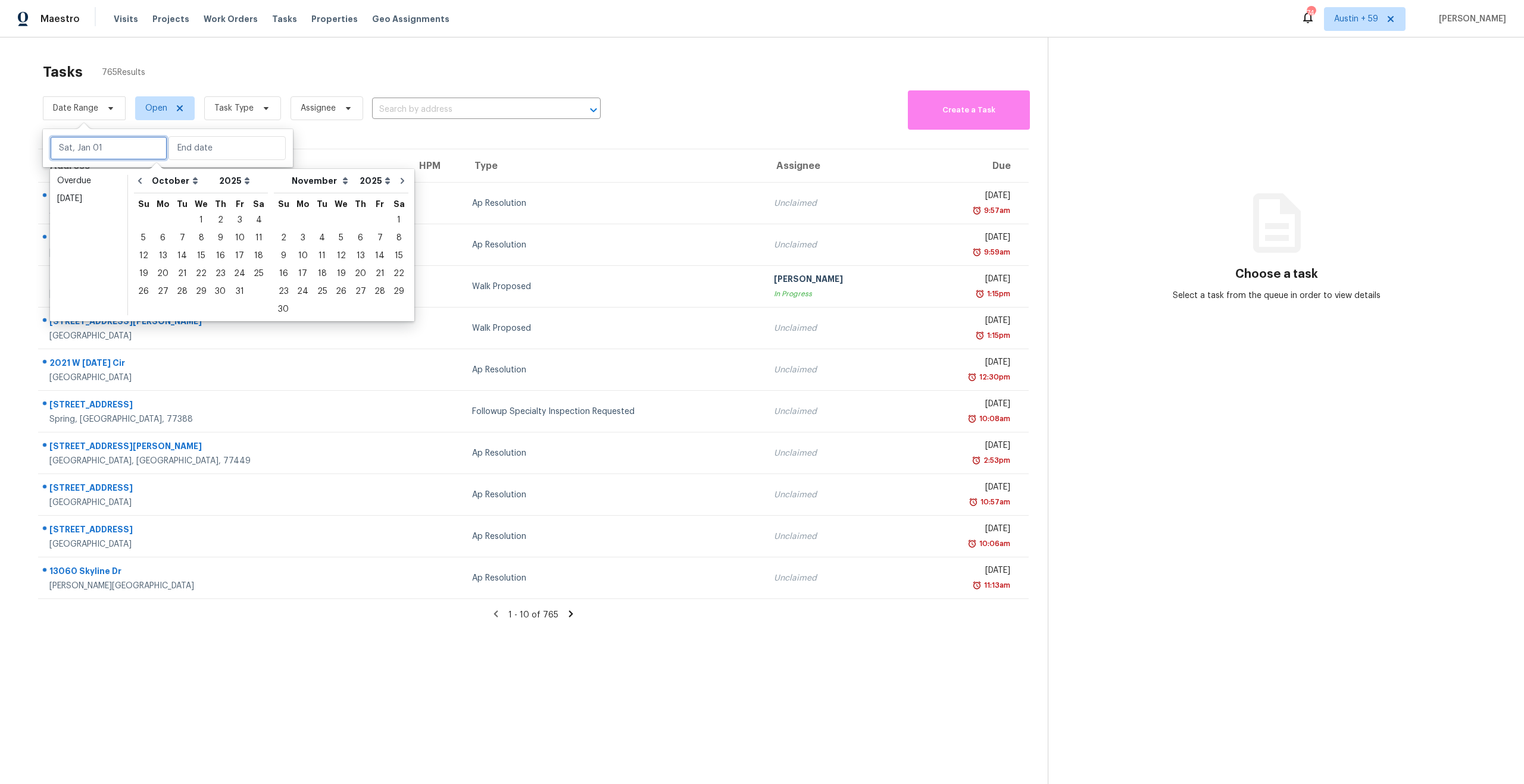
click at [114, 151] on input "text" at bounding box center [109, 148] width 118 height 24
type input "[DATE]"
click at [197, 238] on div "8" at bounding box center [201, 238] width 19 height 17
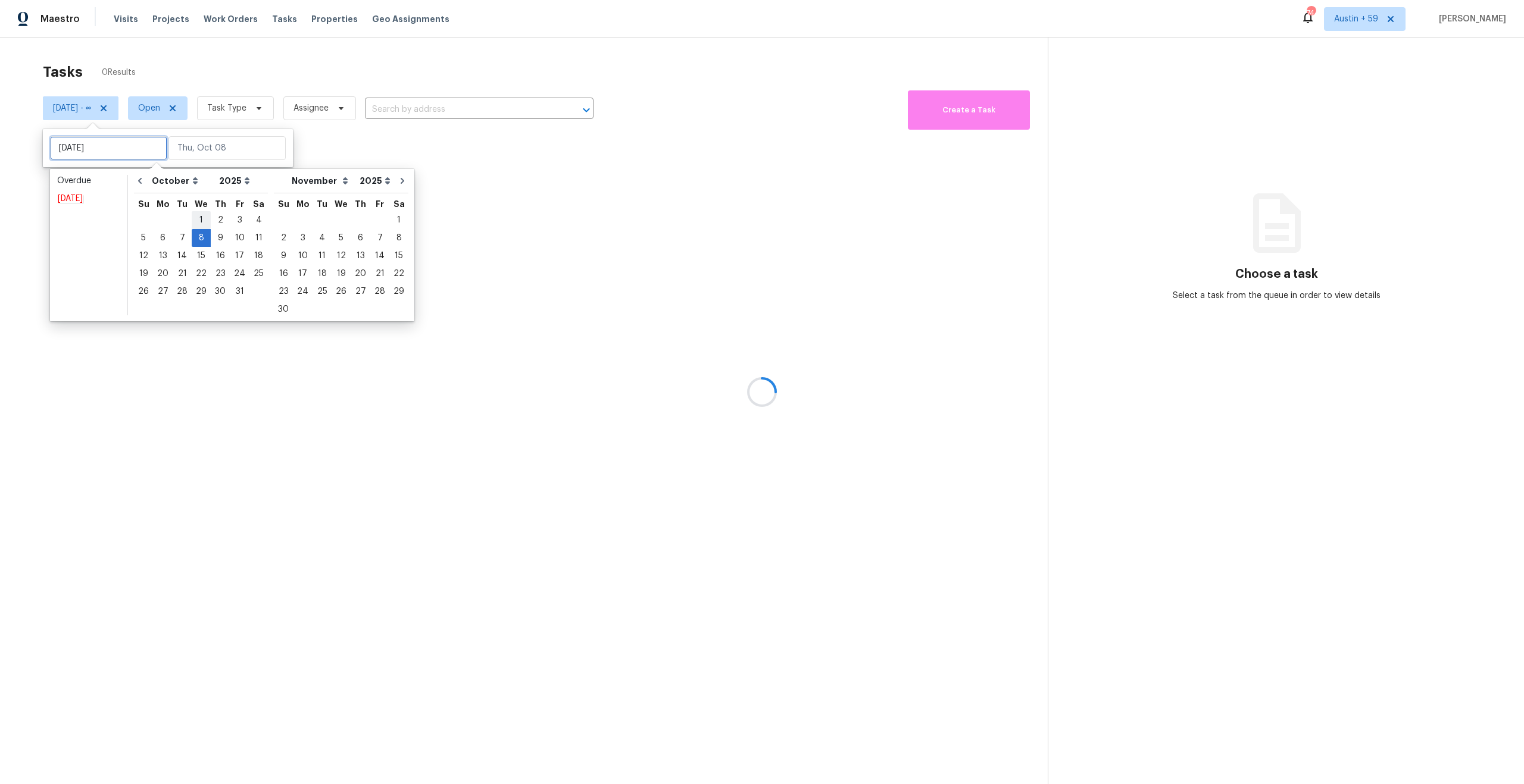
type input "[DATE]"
click at [200, 237] on div "8" at bounding box center [201, 238] width 19 height 17
type input "[DATE]"
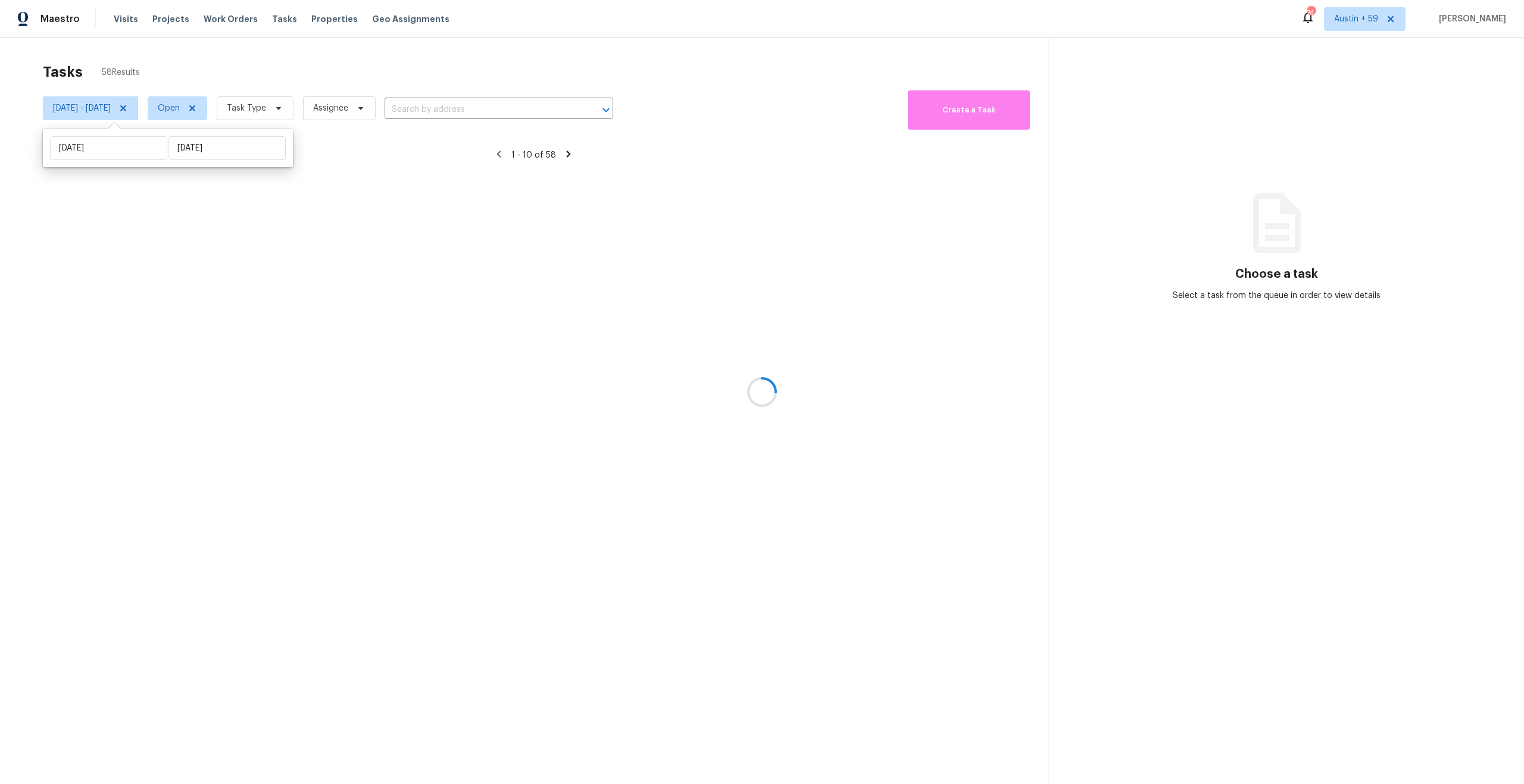
click at [219, 113] on div at bounding box center [762, 392] width 1524 height 784
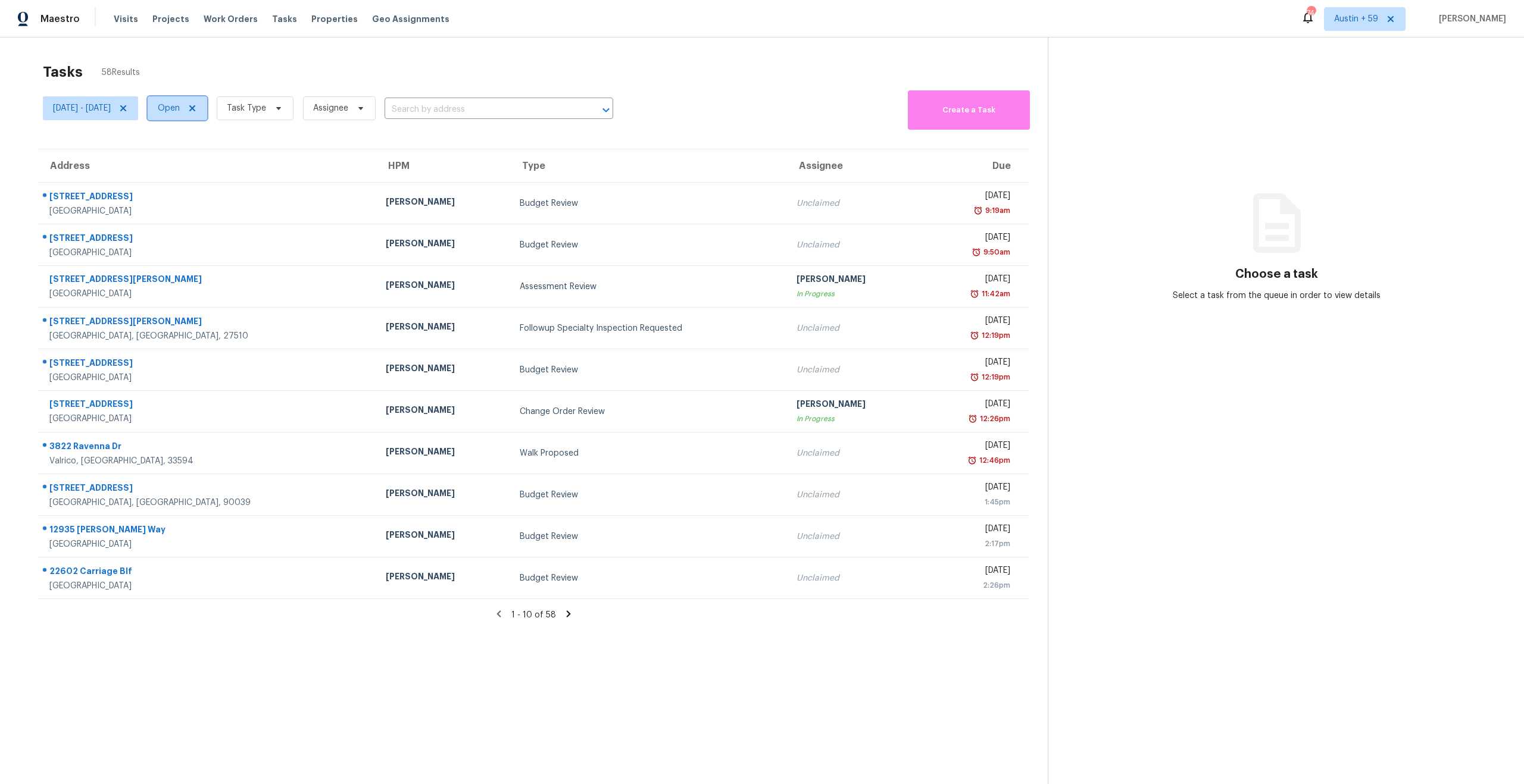
click at [180, 110] on span "Open" at bounding box center [169, 108] width 22 height 12
click at [224, 157] on label "Closed" at bounding box center [224, 159] width 43 height 12
click at [211, 157] on input "Closed" at bounding box center [207, 157] width 8 height 8
checkbox input "true"
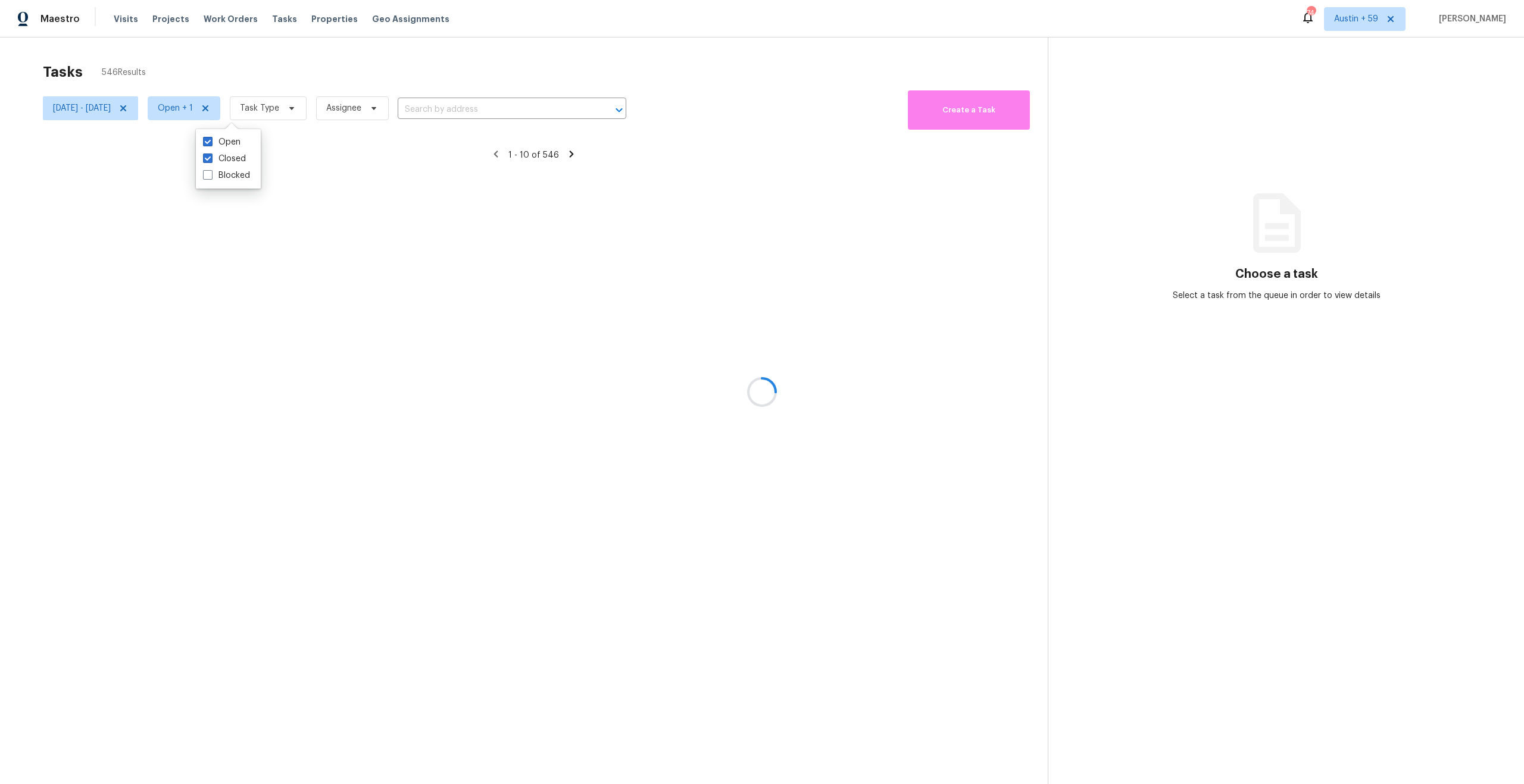
click at [315, 108] on div at bounding box center [762, 392] width 1524 height 784
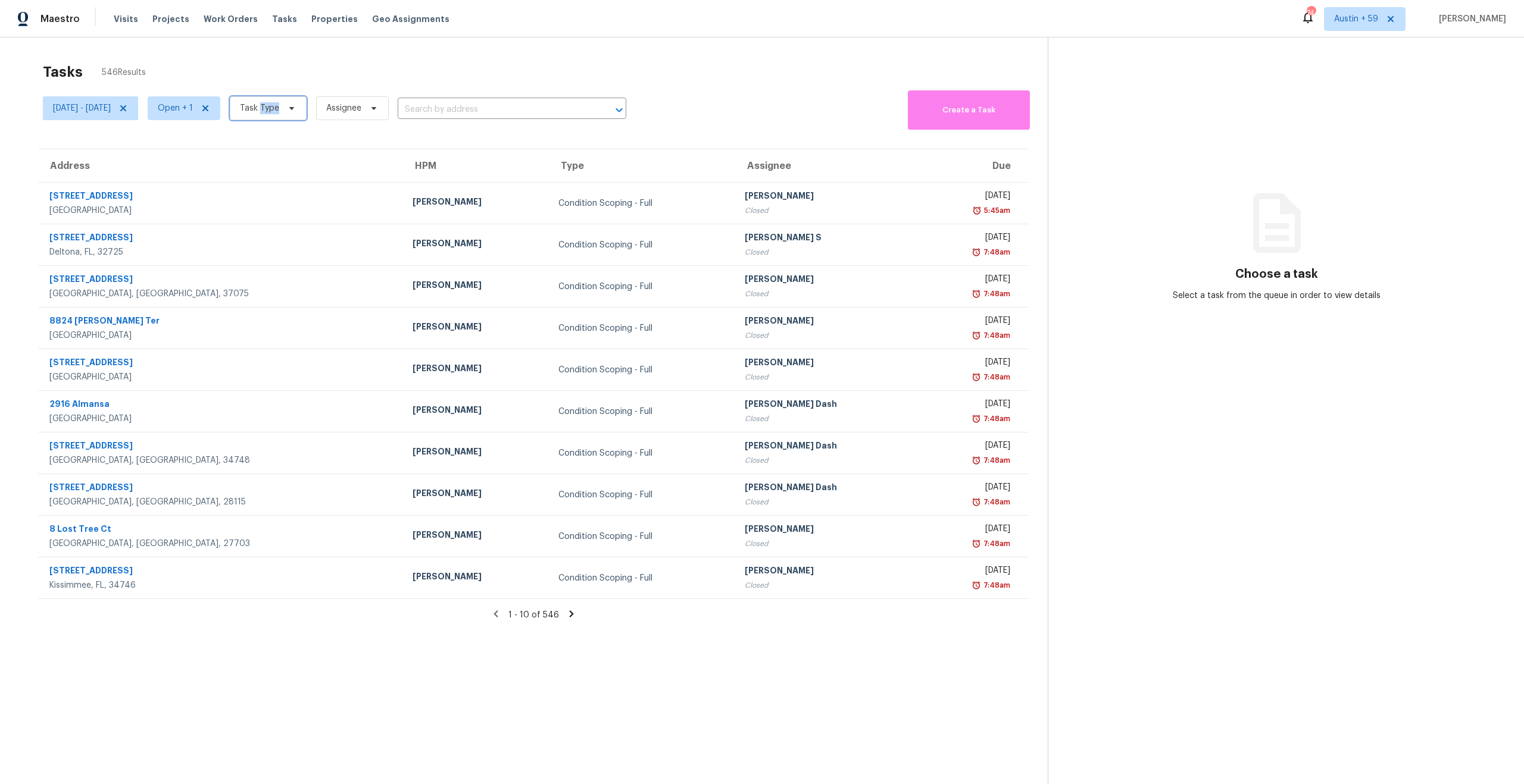
click at [279, 108] on span "Task Type" at bounding box center [259, 108] width 39 height 12
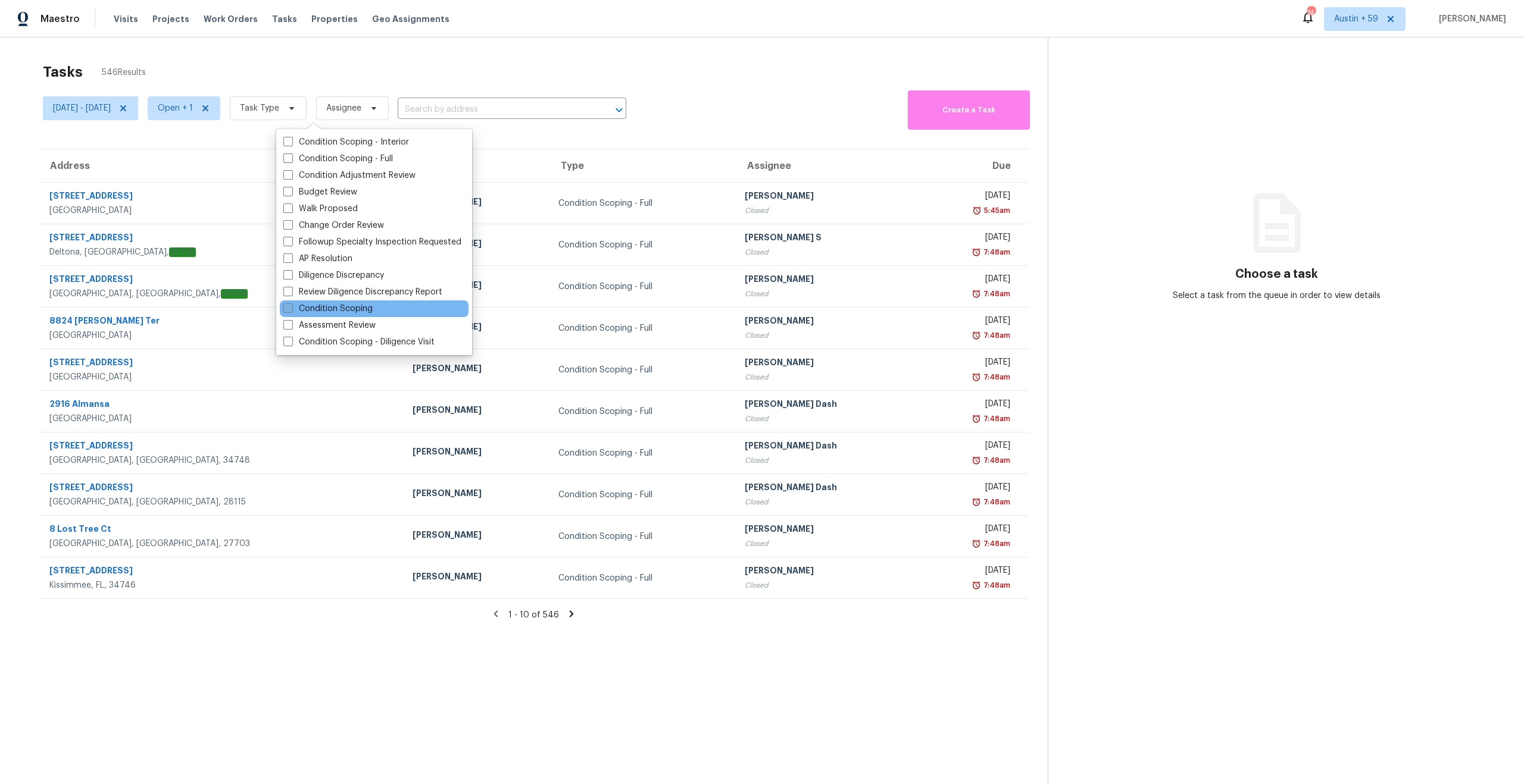
click at [323, 306] on label "Condition Scoping" at bounding box center [328, 309] width 89 height 12
click at [291, 306] on input "Condition Scoping" at bounding box center [287, 307] width 8 height 8
checkbox input "true"
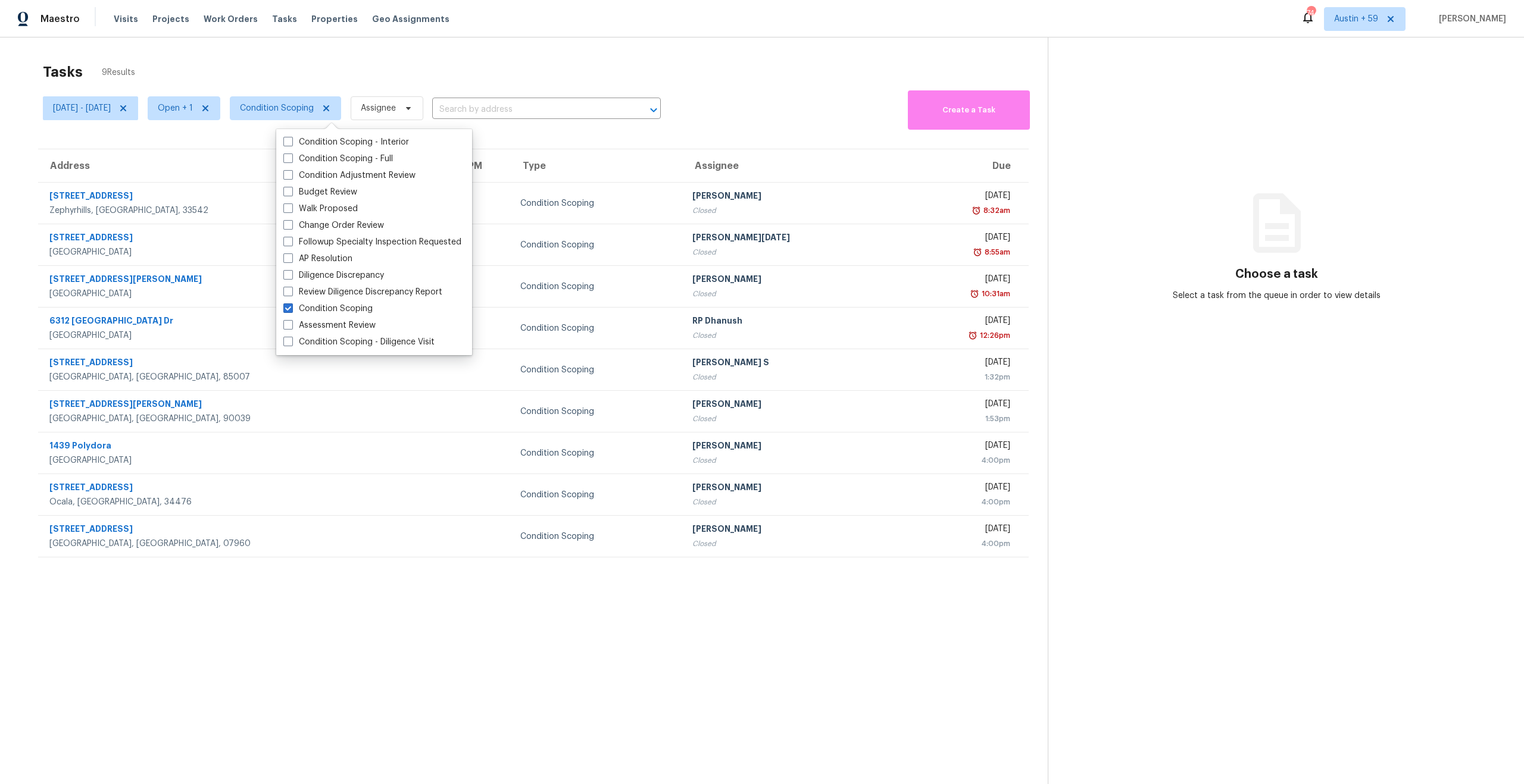
click at [338, 644] on section "Tasks 9 Results [DATE] - [DATE] Open + 1 Condition Scoping Assignee ​ Create a …" at bounding box center [534, 439] width 1028 height 765
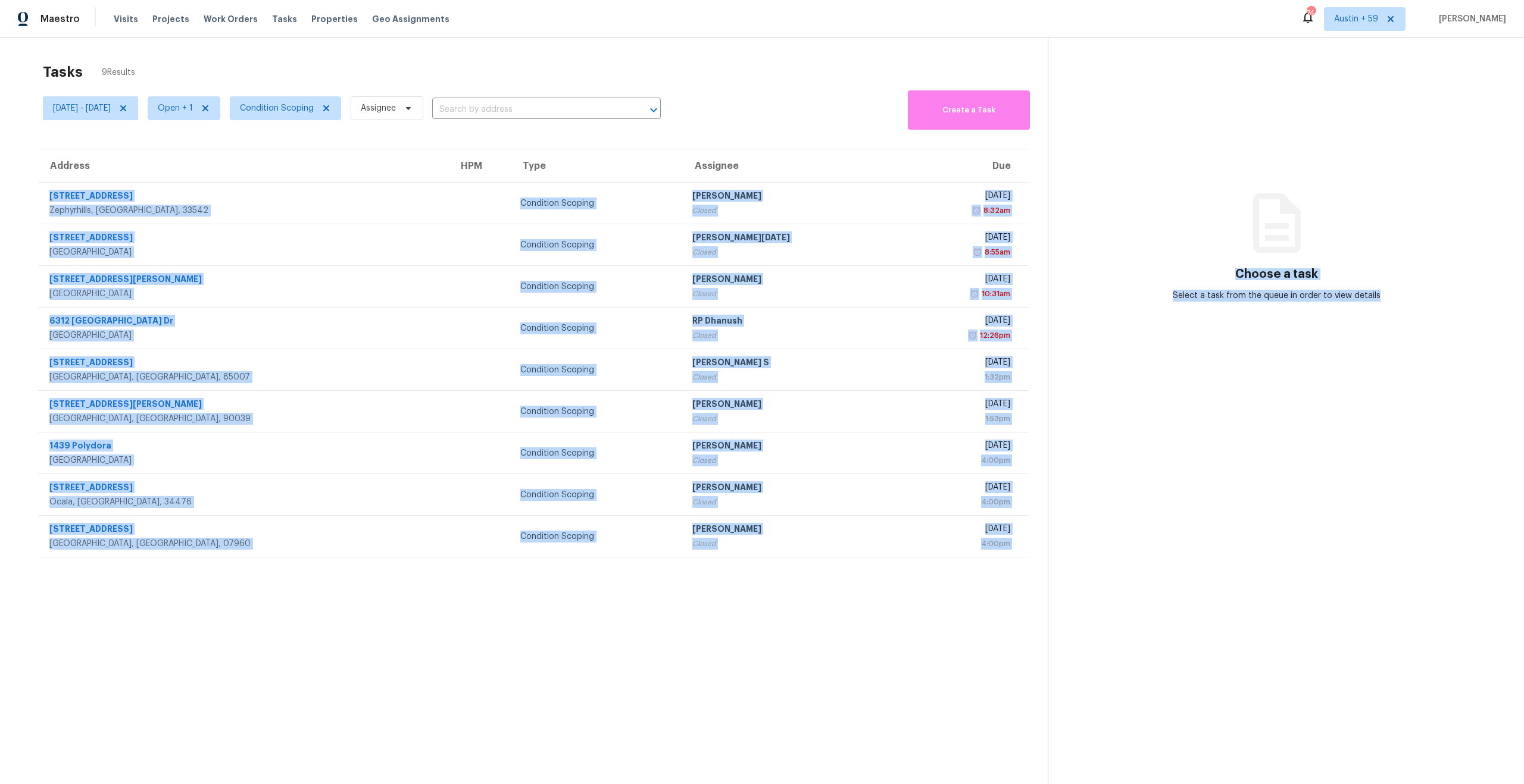
drag, startPoint x: 43, startPoint y: 195, endPoint x: 1098, endPoint y: 565, distance: 1118.0
click at [867, 530] on tbody "[STREET_ADDRESS] Condition Scoping [PERSON_NAME] Omsekar Closed [DATE] 8:32am […" at bounding box center [533, 370] width 990 height 375
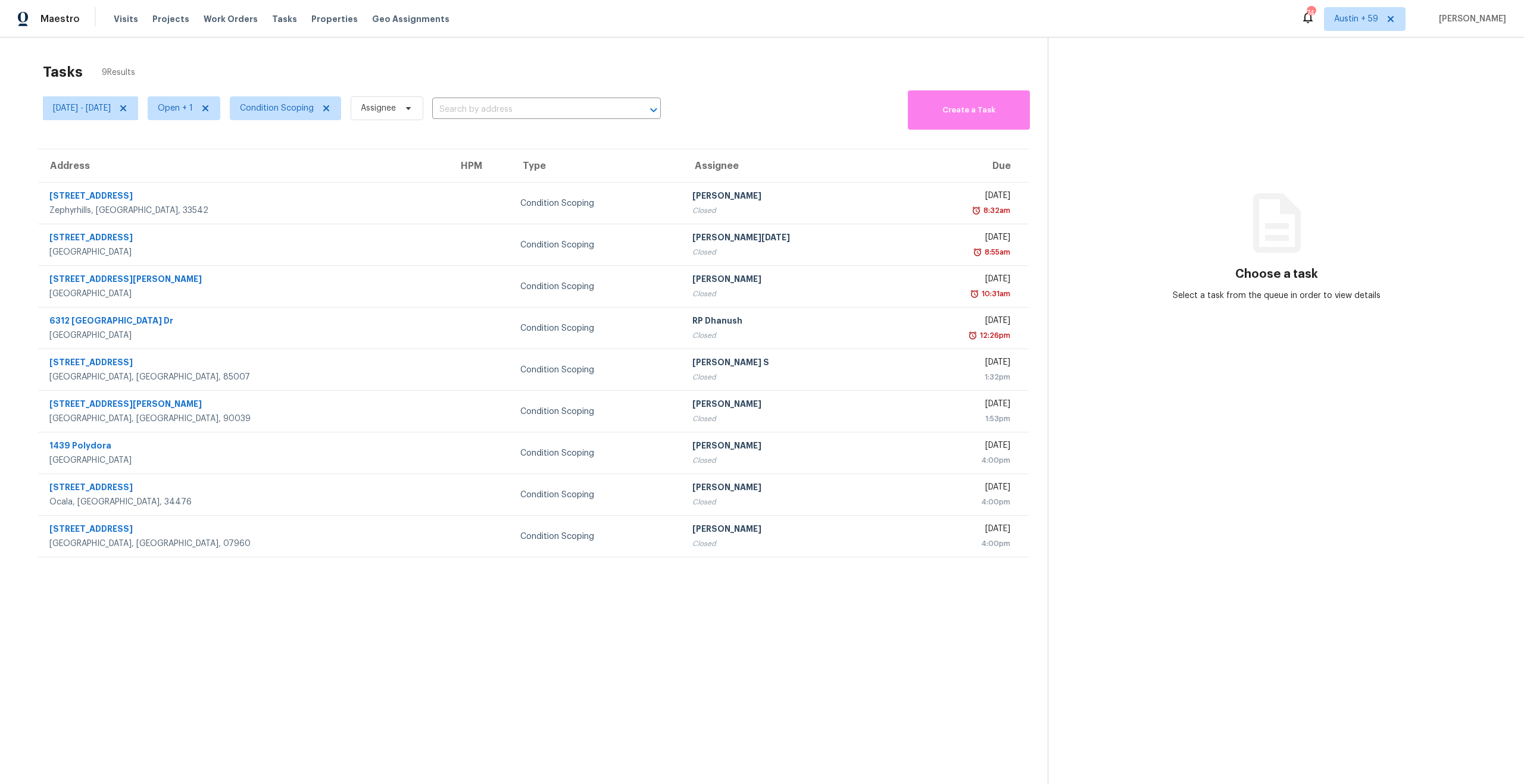
click at [578, 693] on section "Tasks 9 Results [DATE] - [DATE] Open + 1 Condition Scoping Assignee ​ Create a …" at bounding box center [534, 439] width 1028 height 765
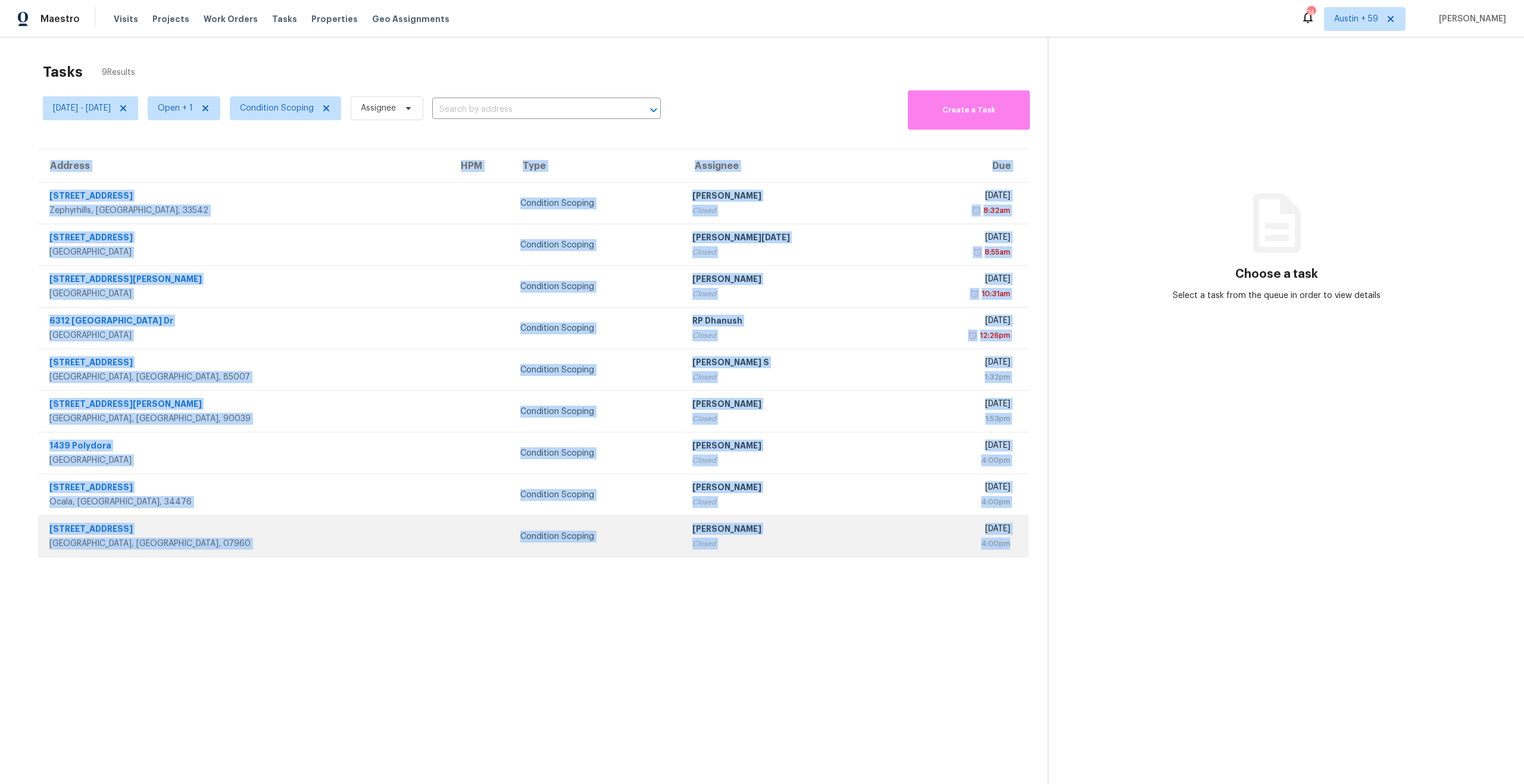
drag, startPoint x: 34, startPoint y: 195, endPoint x: 1013, endPoint y: 548, distance: 1040.7
click at [1013, 548] on div "Address HPM Type Assignee Due [STREET_ADDRESS] Condition Scoping [PERSON_NAME] …" at bounding box center [534, 353] width 1028 height 409
copy table "Address HPM Type Assignee Due [STREET_ADDRESS] Condition Scoping [PERSON_NAME] …"
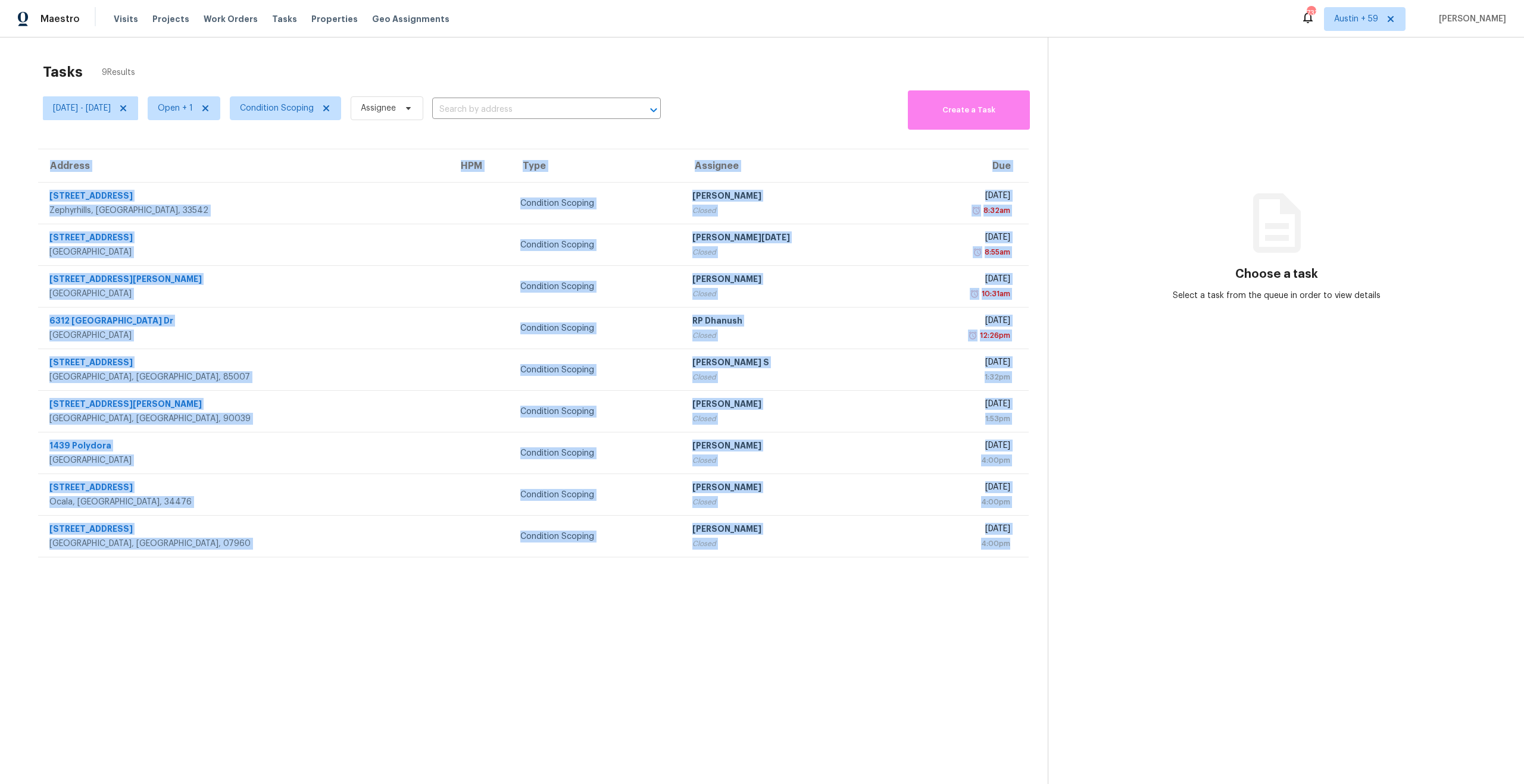
click at [573, 609] on section "Tasks 9 Results [DATE] - [DATE] Open + 1 Condition Scoping Assignee ​ Create a …" at bounding box center [534, 439] width 1028 height 765
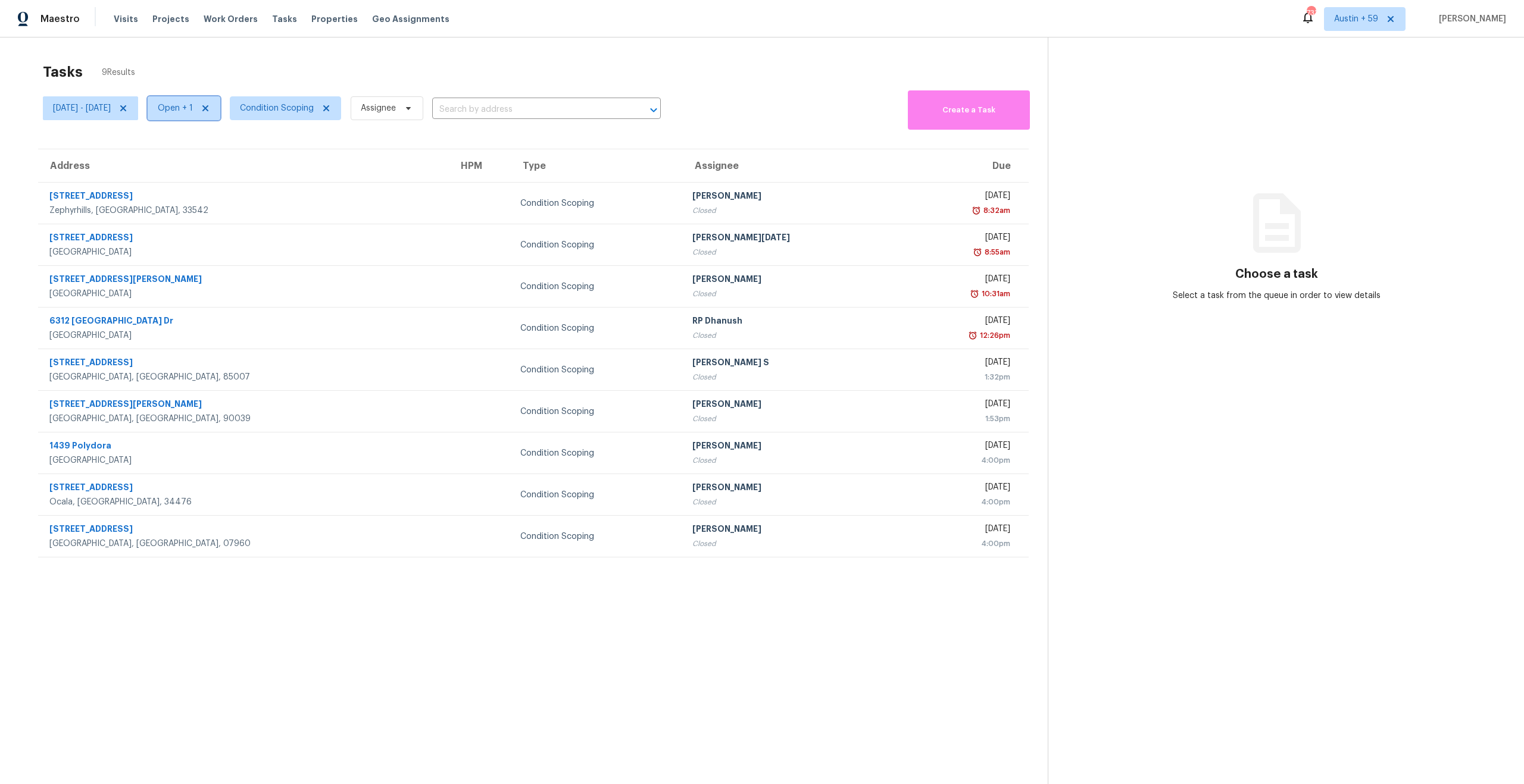
click at [193, 107] on span "Open + 1" at bounding box center [175, 108] width 35 height 12
click at [230, 142] on label "Open" at bounding box center [222, 142] width 37 height 12
click at [211, 142] on input "Open" at bounding box center [207, 140] width 8 height 8
checkbox input "false"
click at [320, 66] on div "Tasks 9 Results" at bounding box center [545, 72] width 1005 height 31
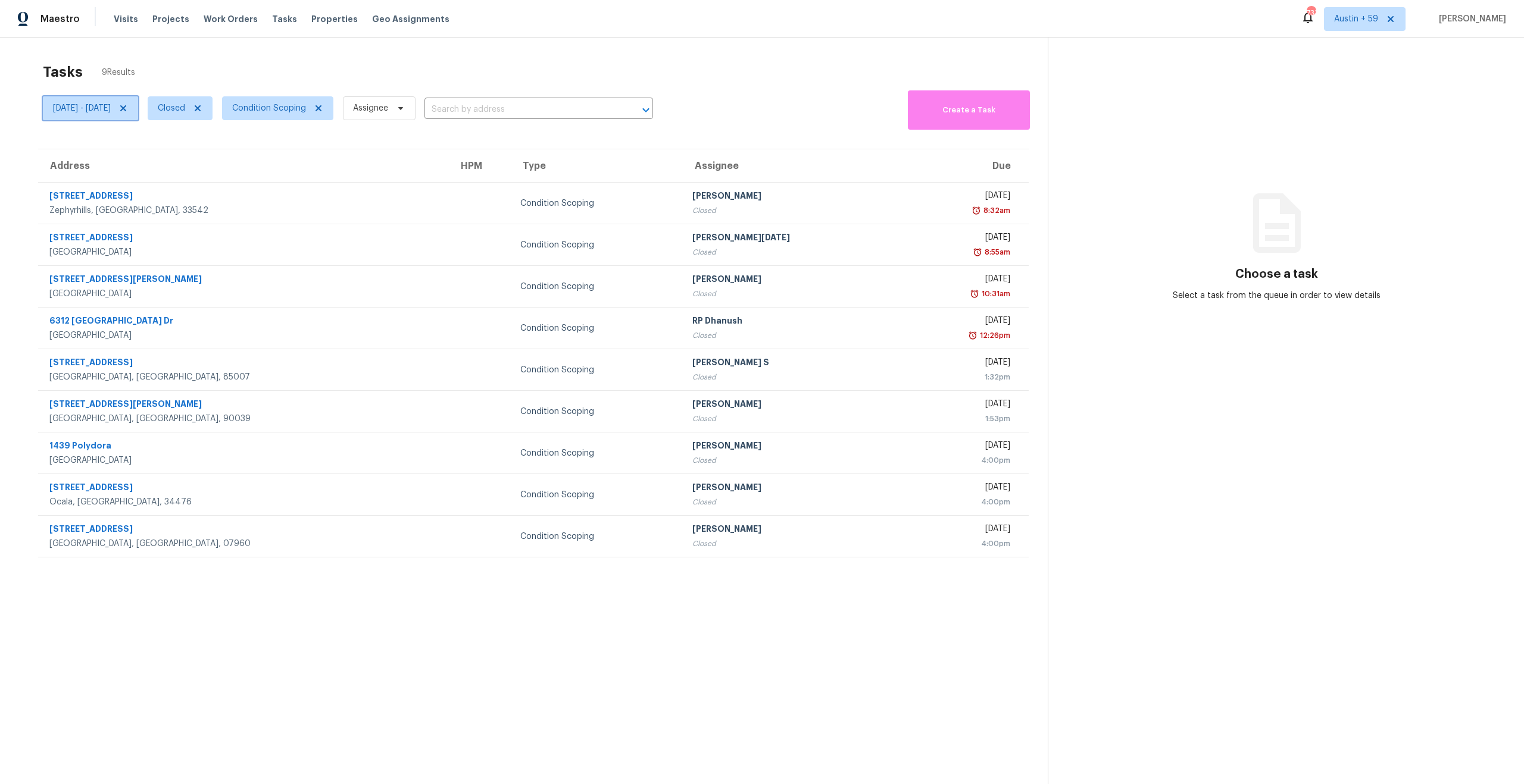
click at [111, 106] on span "[DATE] - [DATE]" at bounding box center [82, 108] width 58 height 12
select select "9"
select select "2025"
select select "10"
select select "2025"
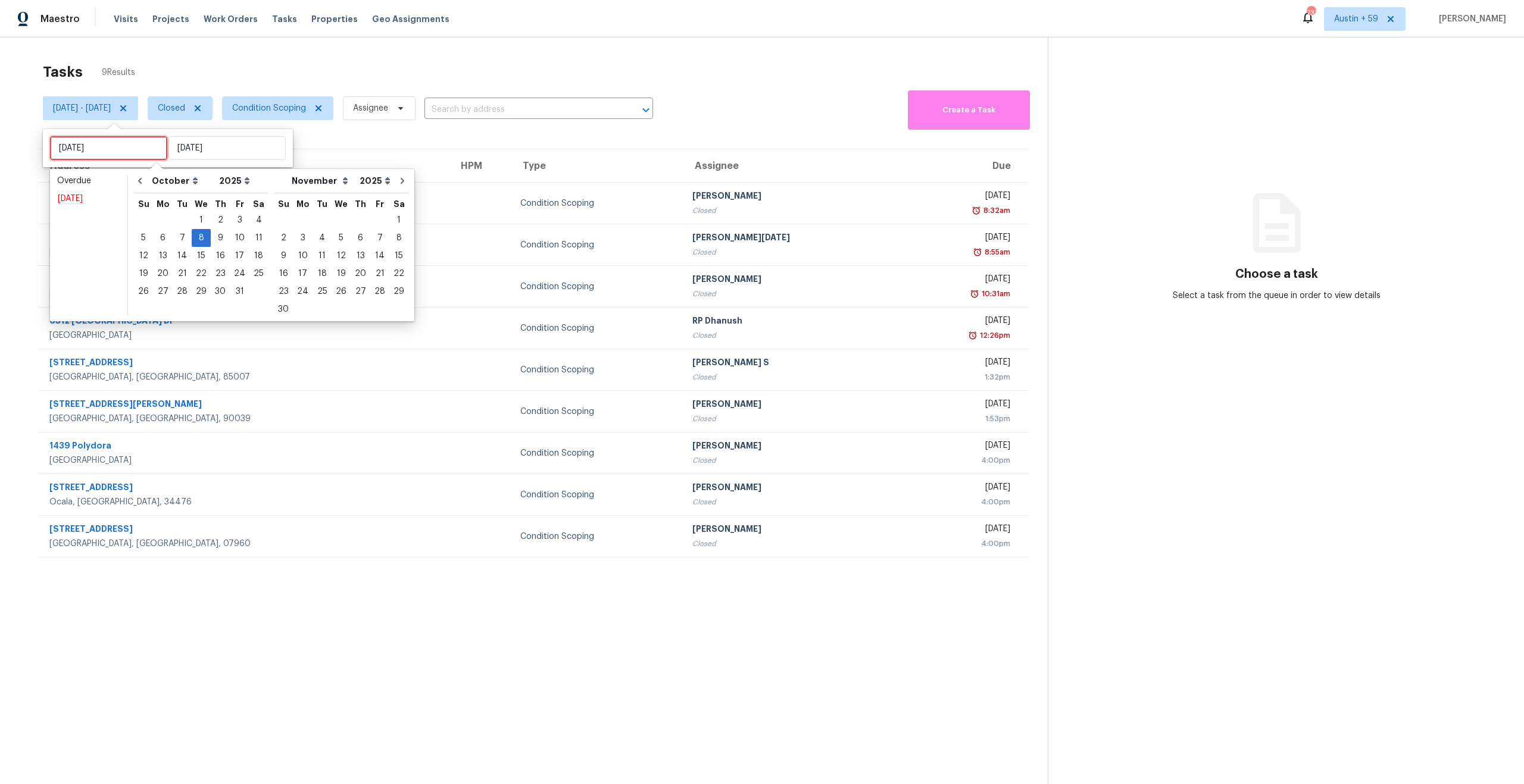
click at [102, 145] on input "[DATE]" at bounding box center [109, 148] width 118 height 24
click at [78, 194] on em "[DATE]" at bounding box center [70, 199] width 26 height 10
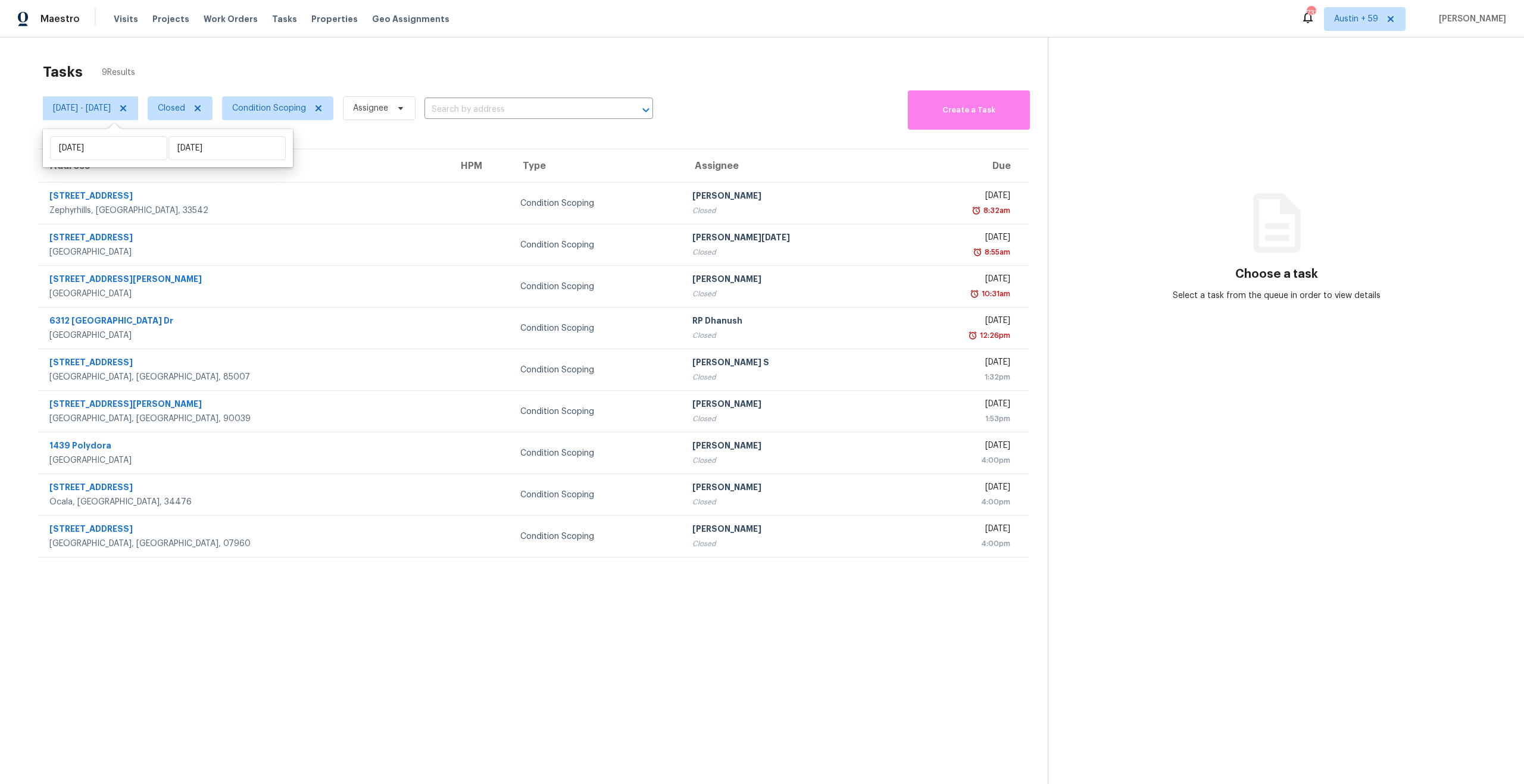
click at [450, 82] on div "Tasks 9 Results" at bounding box center [545, 72] width 1005 height 31
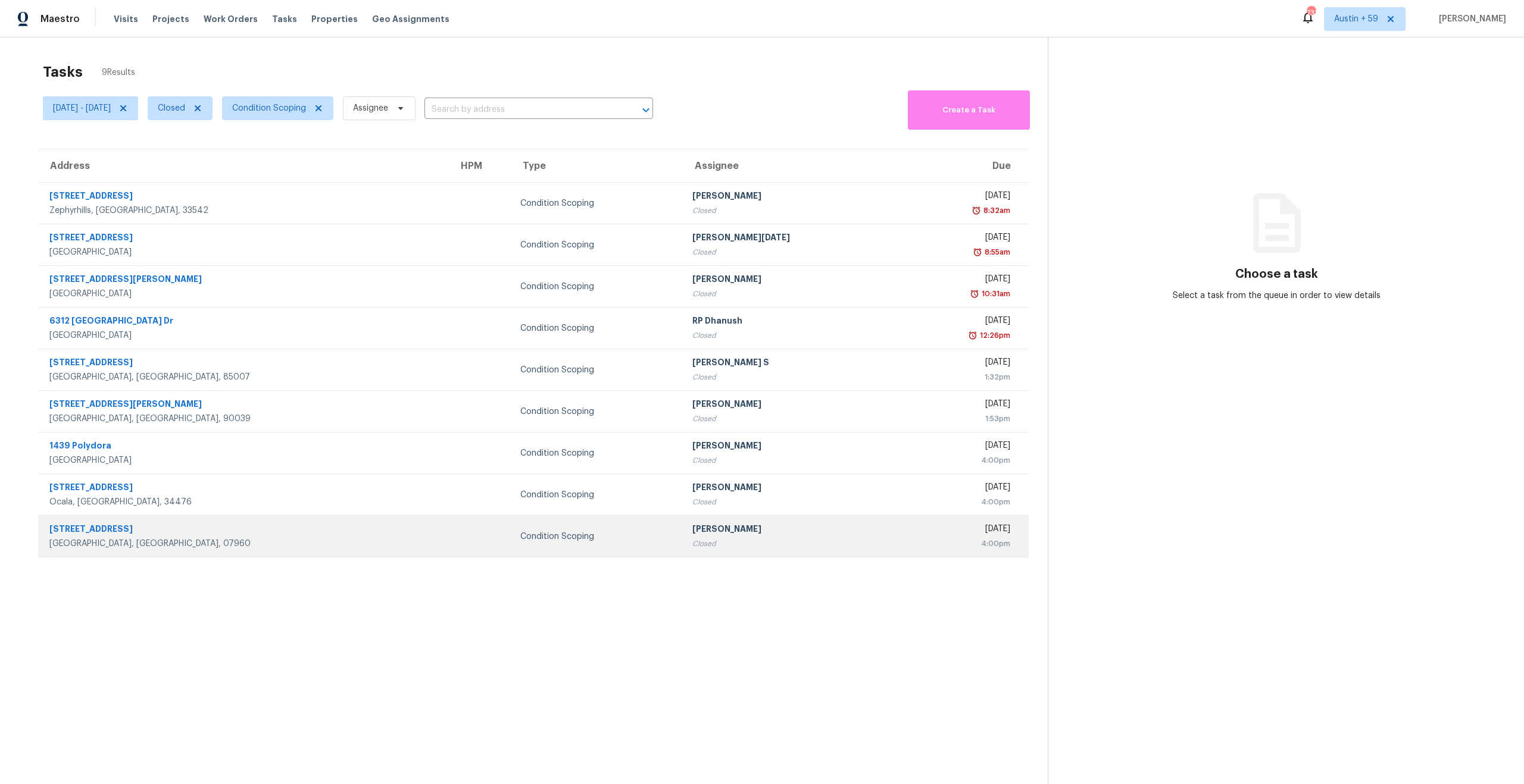
click at [692, 533] on div "[PERSON_NAME]" at bounding box center [790, 530] width 197 height 15
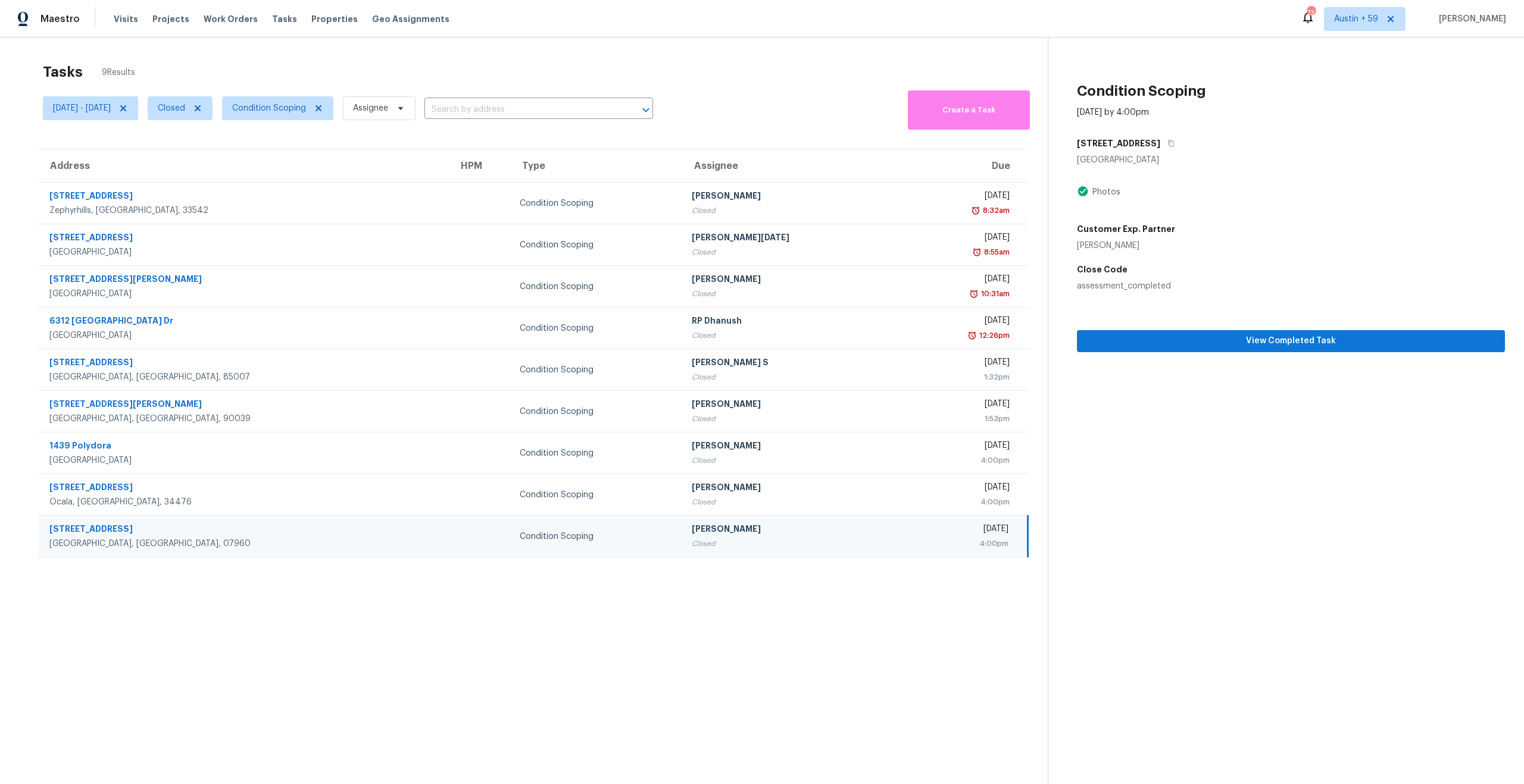
click at [706, 637] on section "Tasks 9 Results [DATE] - [DATE] Closed Condition Scoping Assignee ​ Create a Ta…" at bounding box center [534, 439] width 1028 height 765
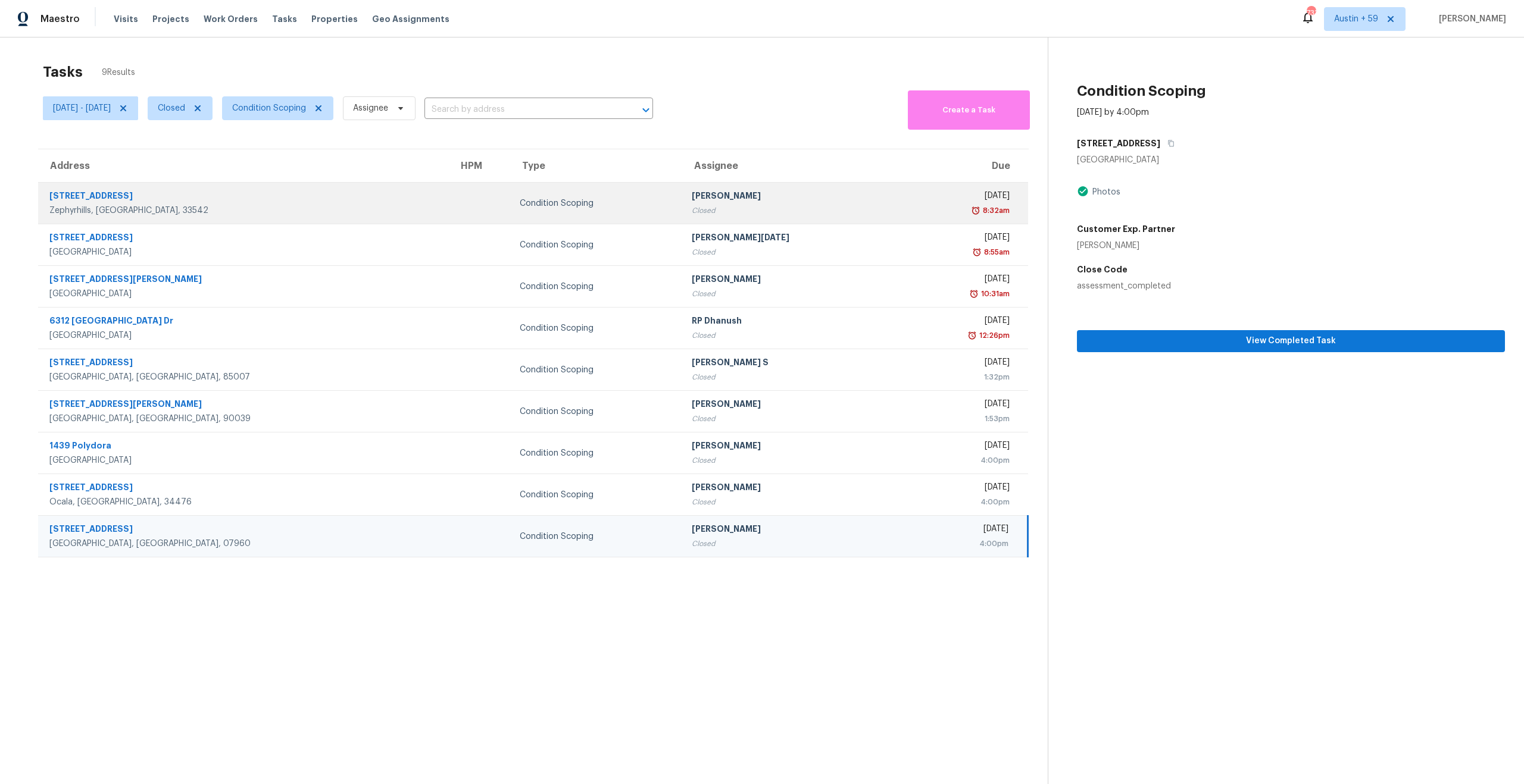
click at [758, 210] on div "Closed" at bounding box center [790, 211] width 197 height 12
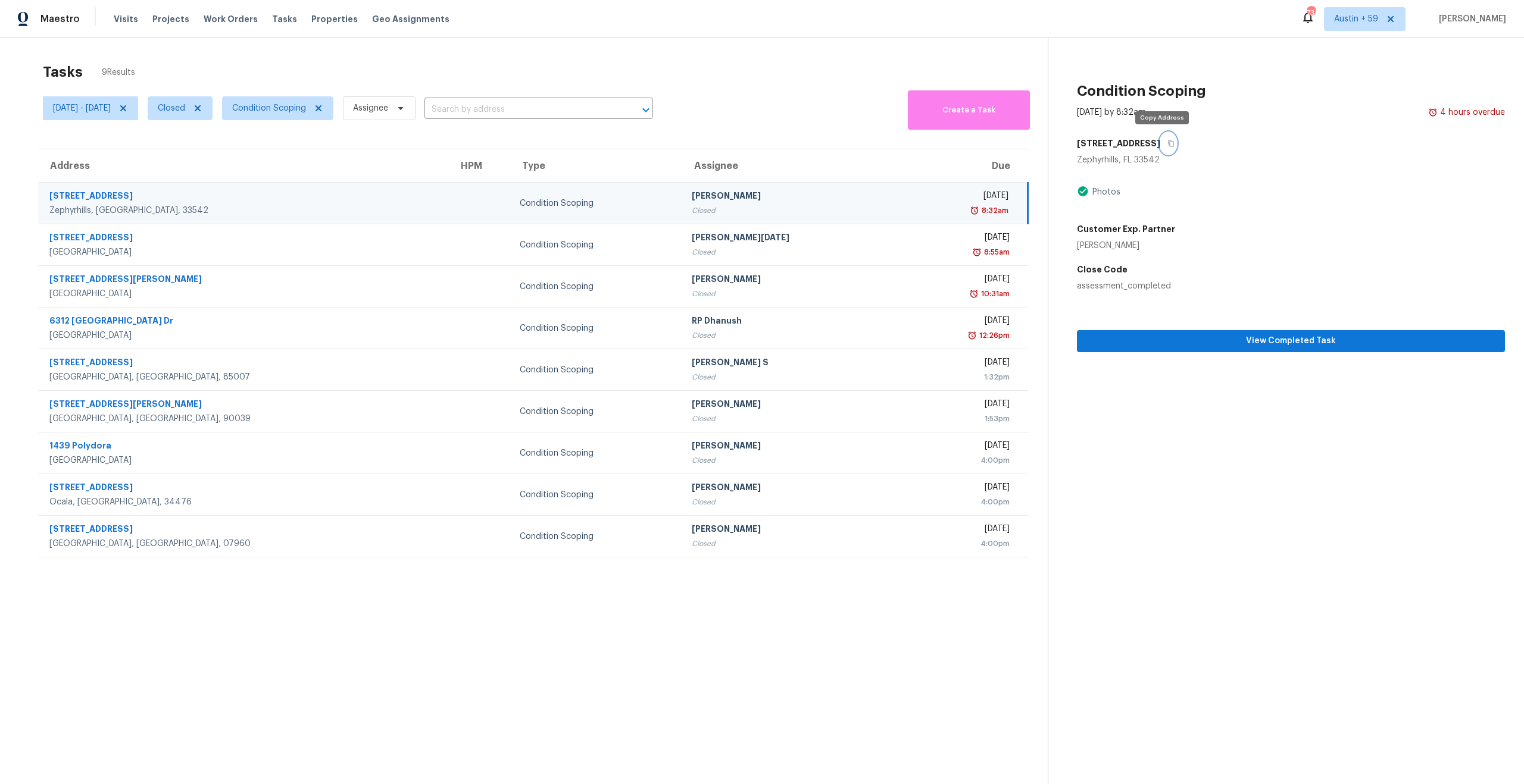
click at [1167, 140] on icon "button" at bounding box center [1171, 143] width 7 height 7
click at [1194, 348] on span "View Completed Task" at bounding box center [1291, 341] width 409 height 15
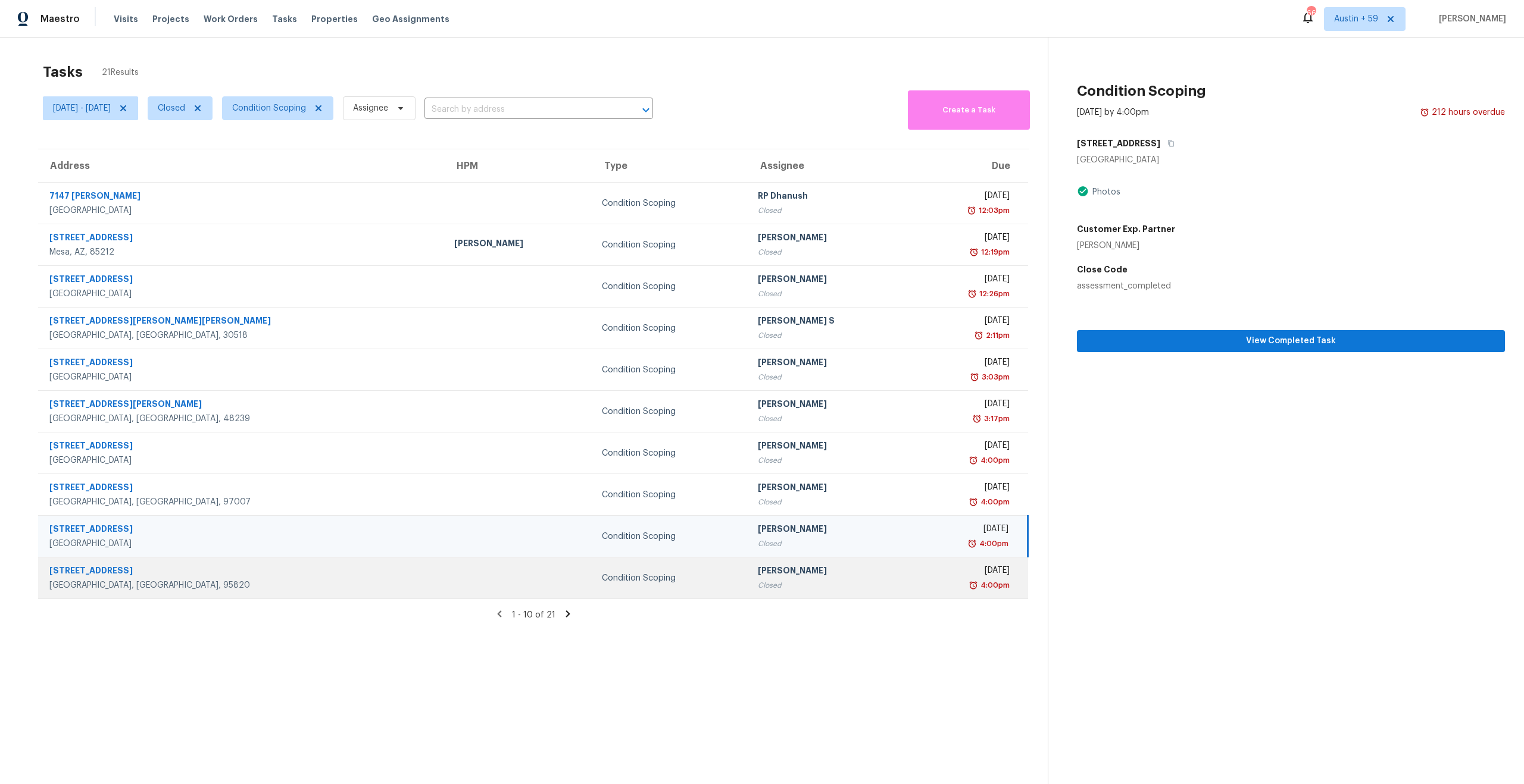
click at [592, 568] on td "Condition Scoping" at bounding box center [670, 578] width 156 height 42
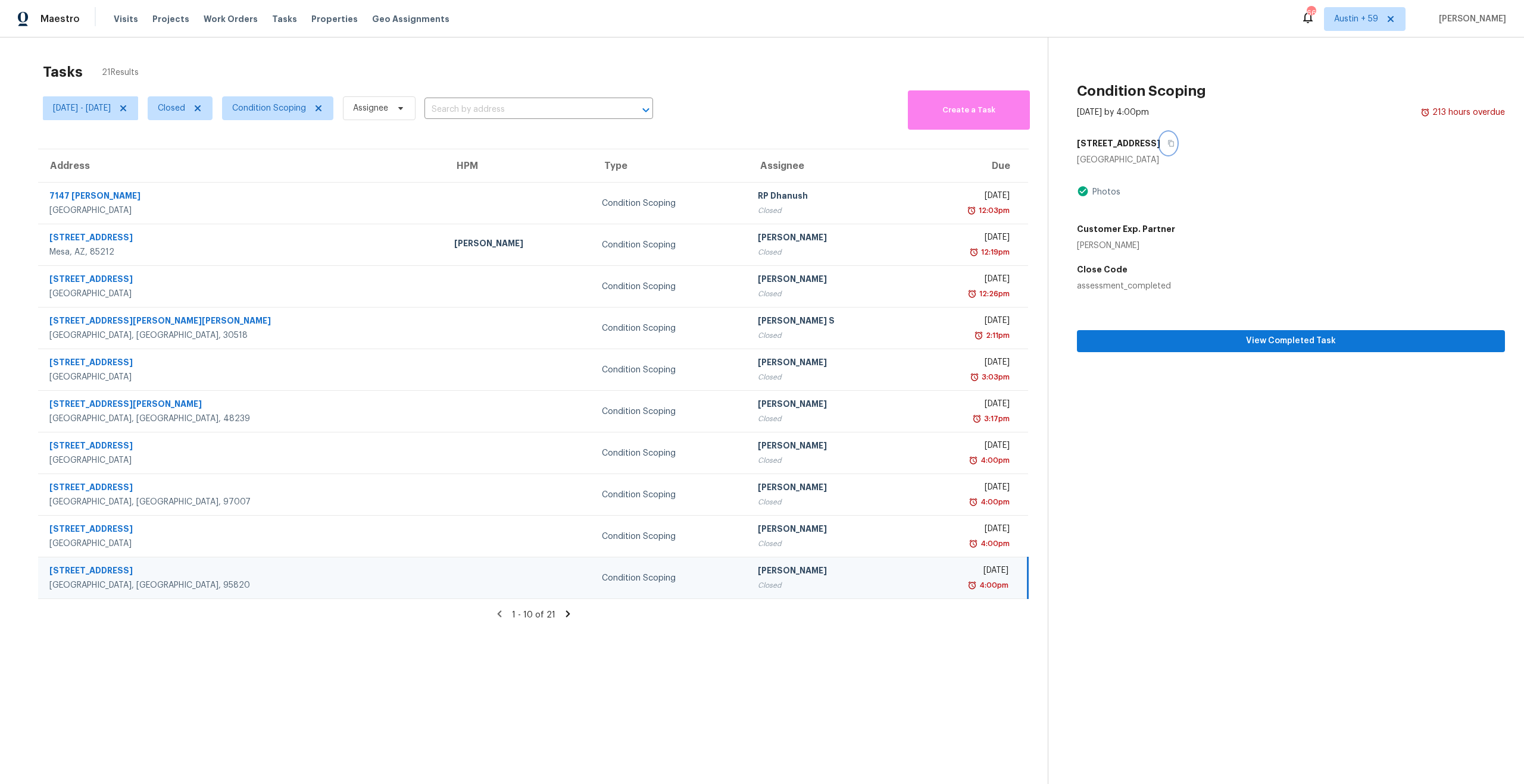
click at [1167, 143] on icon "button" at bounding box center [1171, 143] width 7 height 7
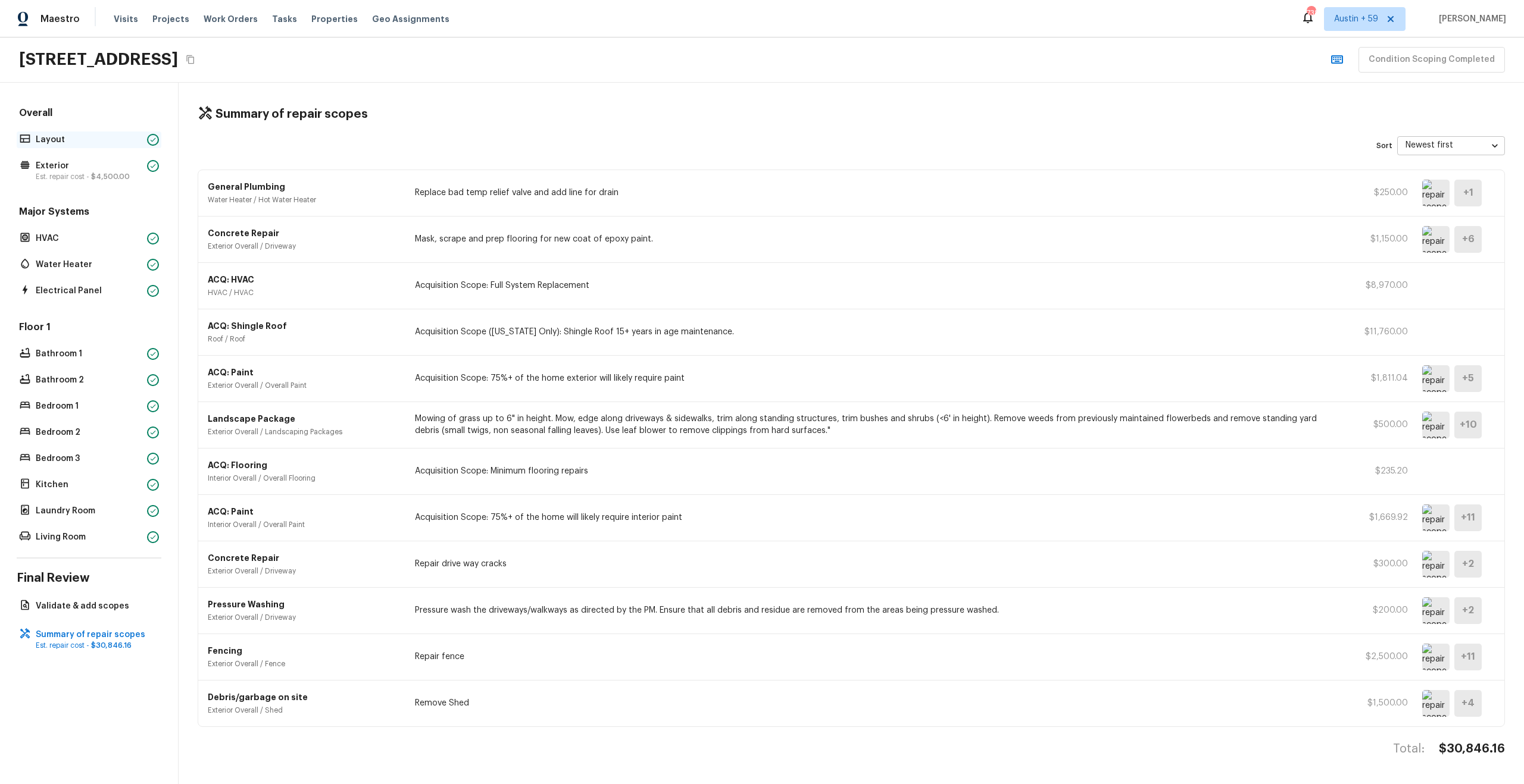
click at [51, 134] on p "Layout" at bounding box center [89, 140] width 107 height 12
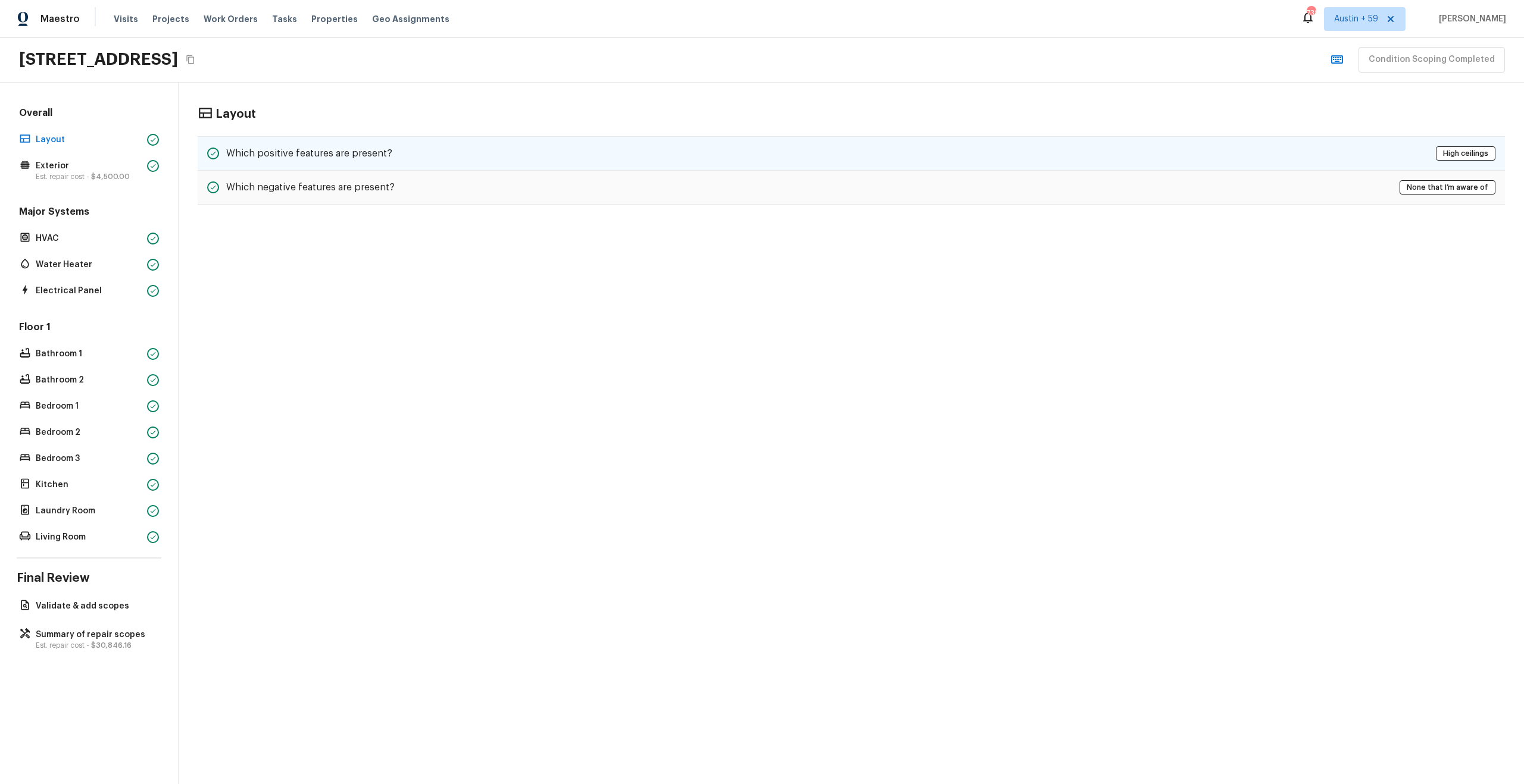
click at [309, 147] on h5 "Which positive features are present?" at bounding box center [309, 154] width 166 height 13
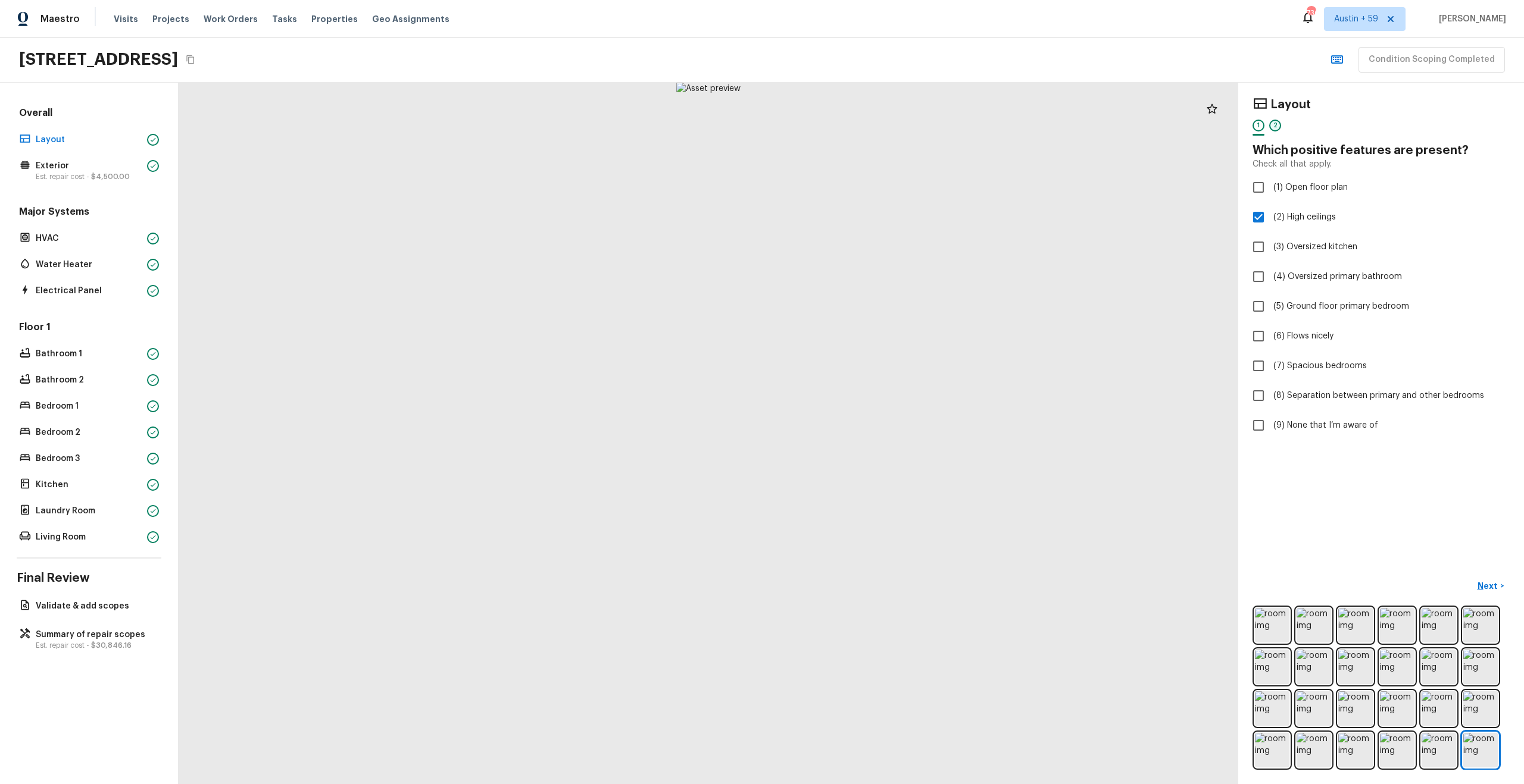
click at [1274, 125] on div "2" at bounding box center [1275, 125] width 12 height 12
